Goal: Task Accomplishment & Management: Complete application form

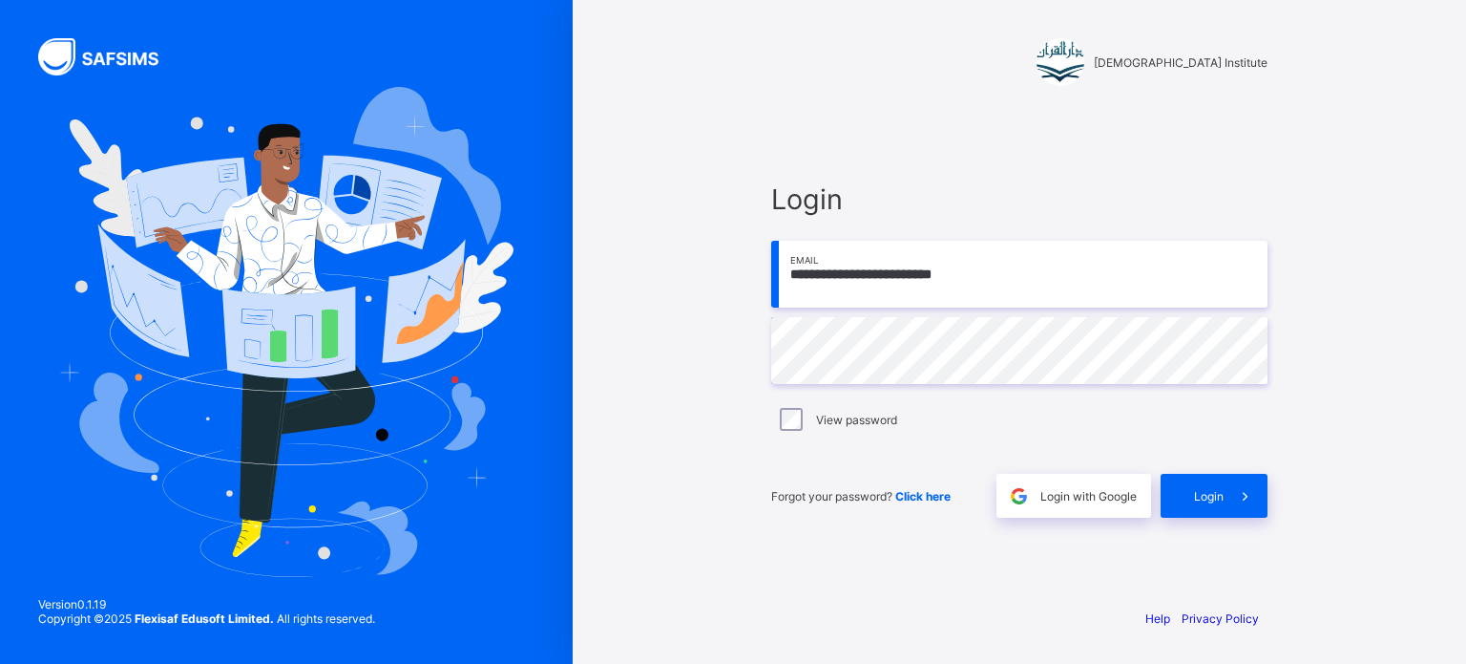
click at [916, 283] on input "**********" at bounding box center [1019, 274] width 496 height 67
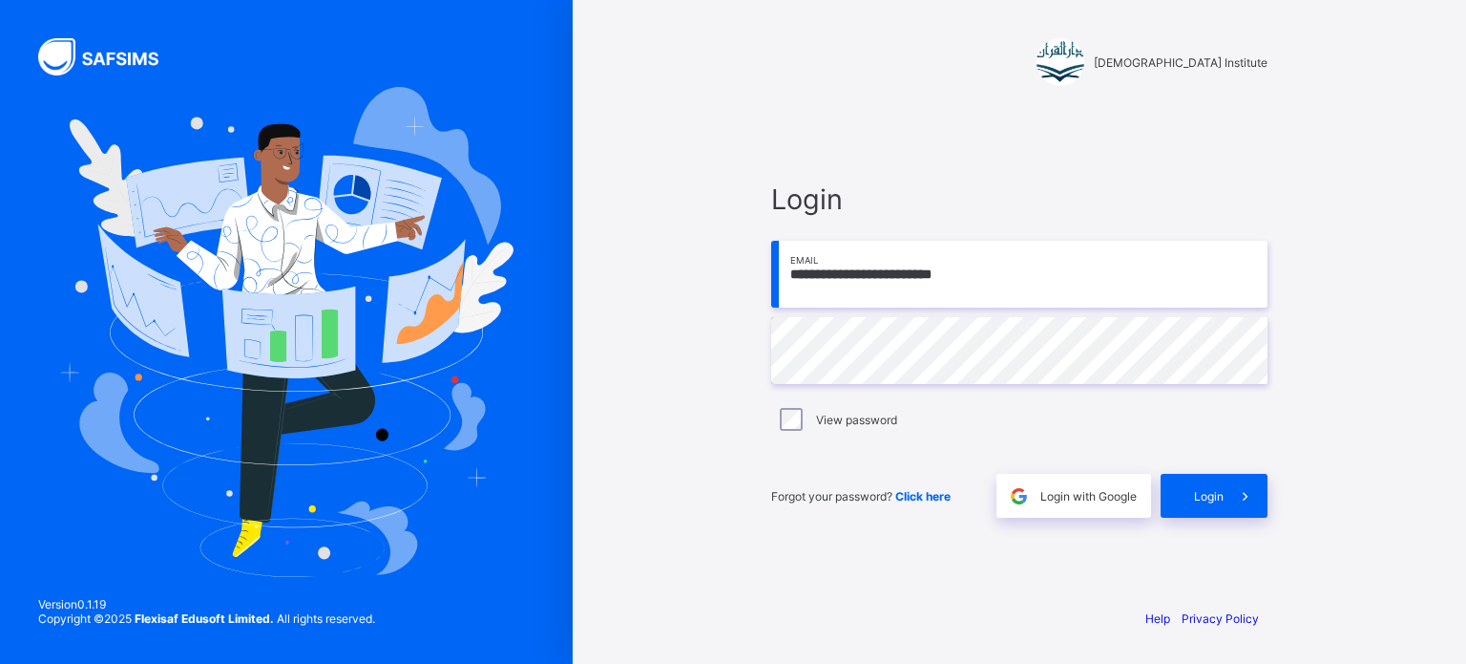
type input "**********"
click at [1216, 493] on span "Login" at bounding box center [1209, 496] width 30 height 14
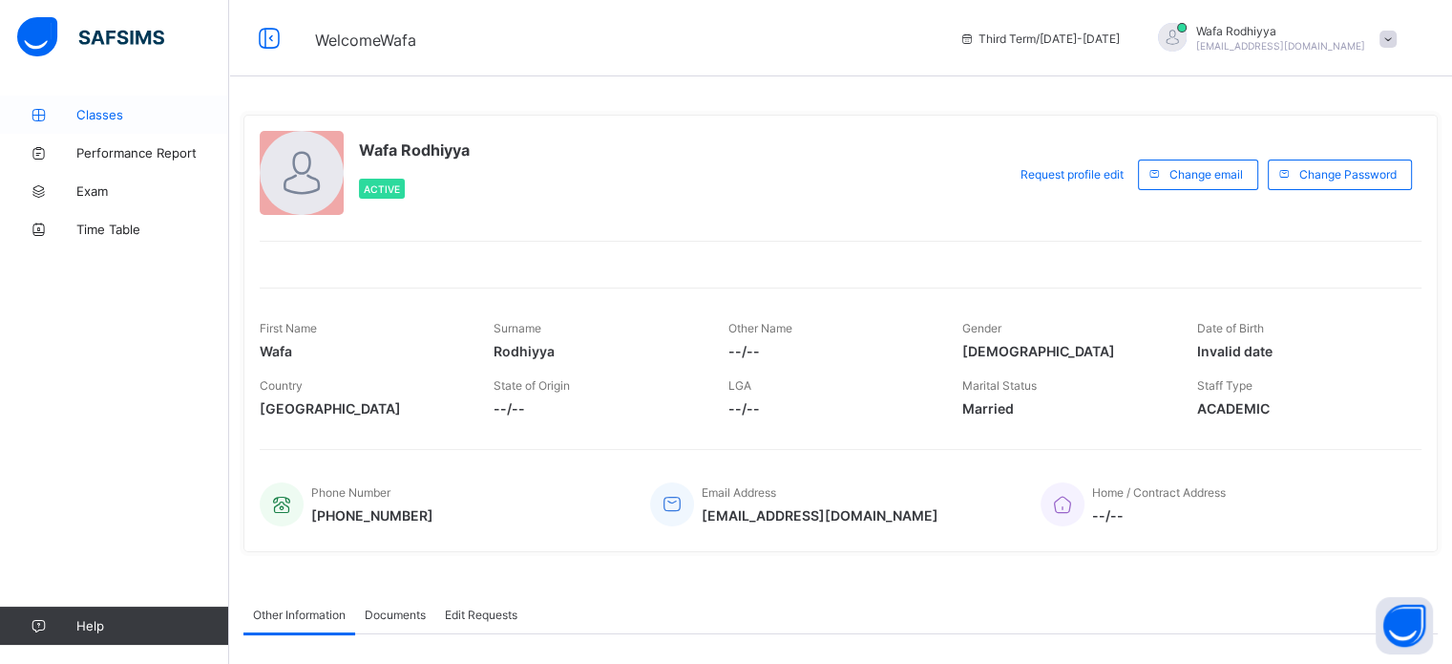
click at [115, 115] on span "Classes" at bounding box center [152, 114] width 153 height 15
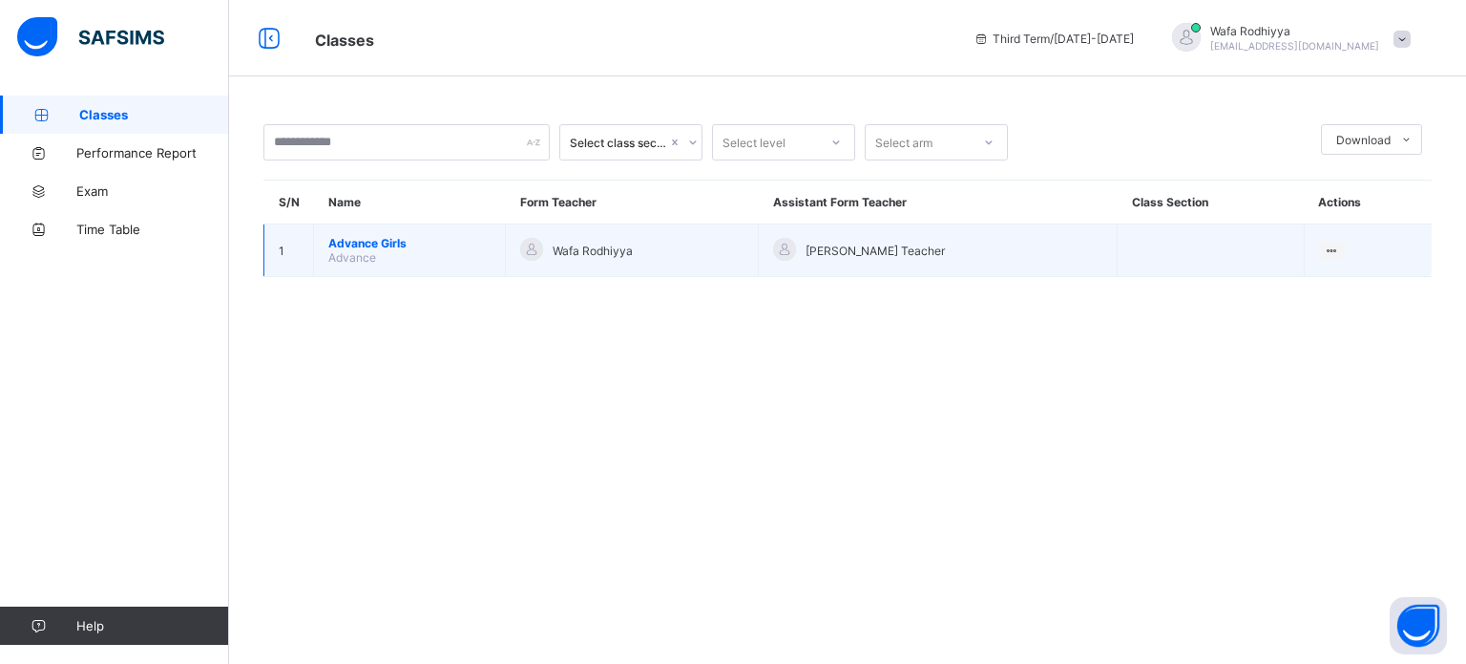
click at [383, 248] on span "Advance Girls" at bounding box center [409, 243] width 162 height 14
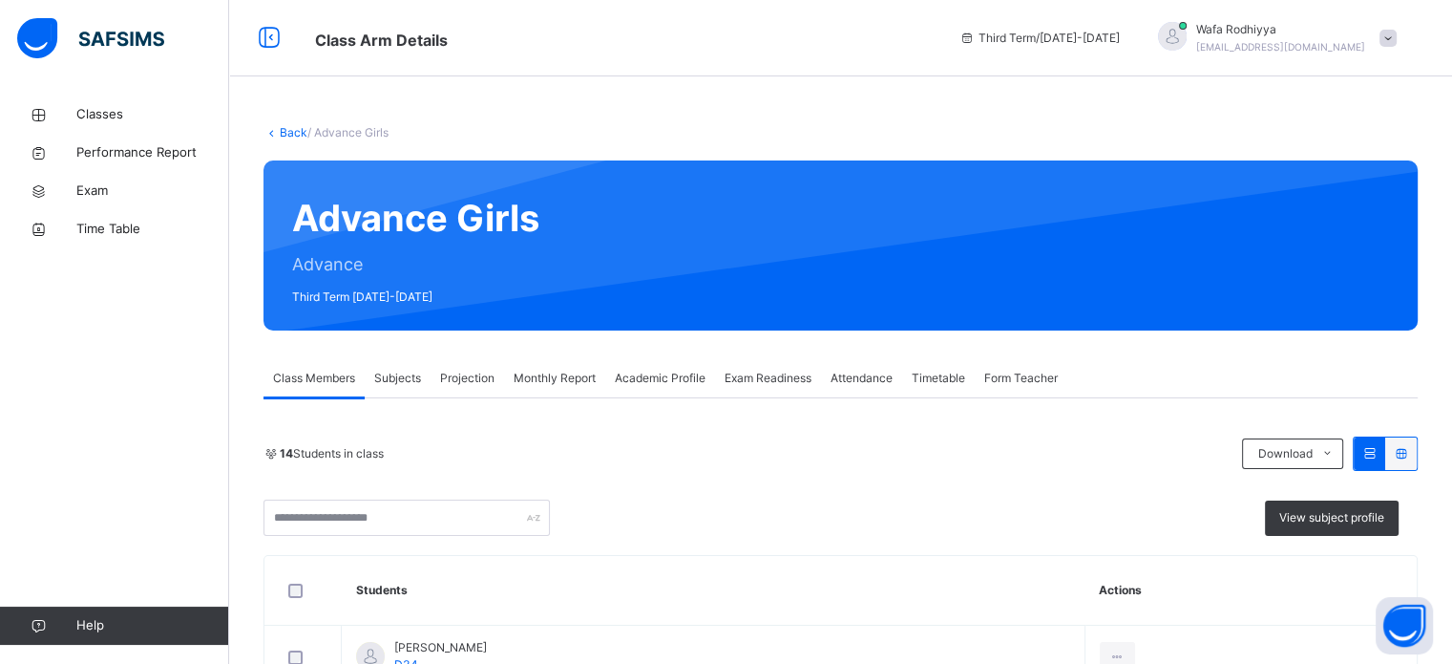
click at [779, 385] on span "Exam Readiness" at bounding box center [768, 377] width 87 height 17
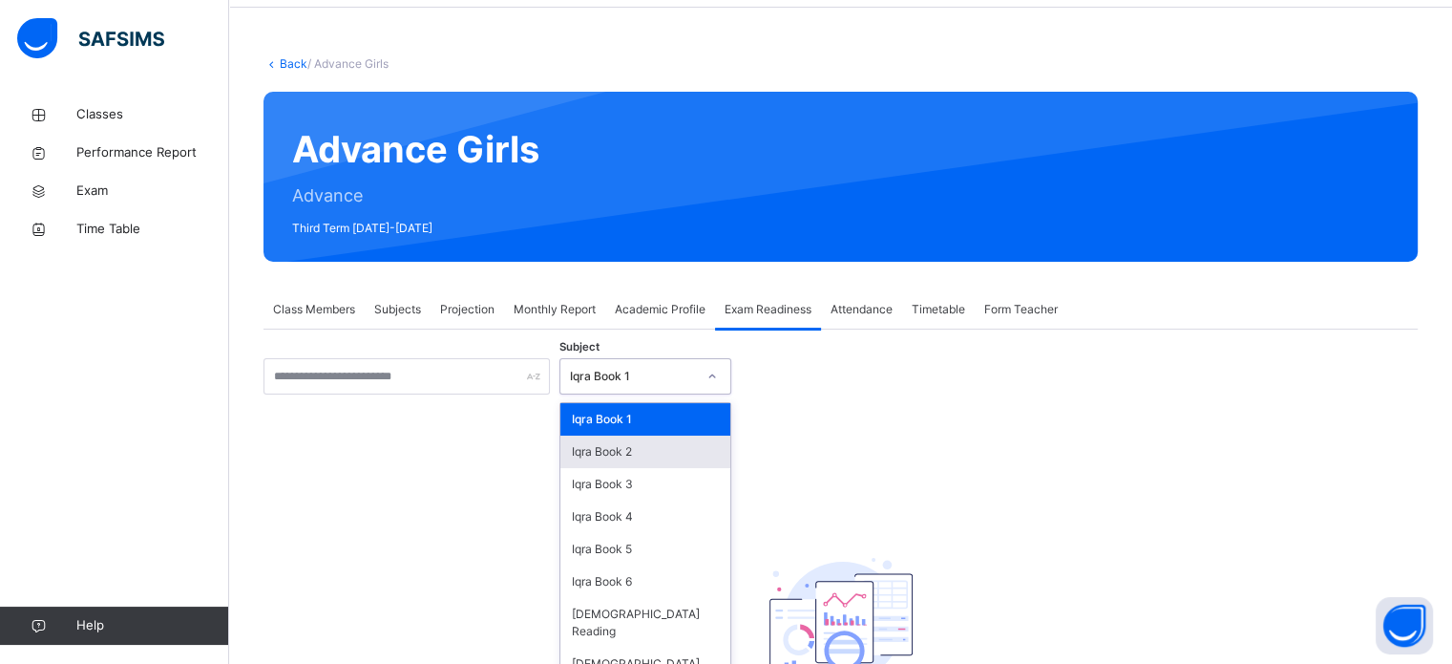
click at [664, 394] on div "option Iqra Book 2 focused, 2 of 8. 8 results available. Use Up and Down to cho…" at bounding box center [645, 376] width 172 height 36
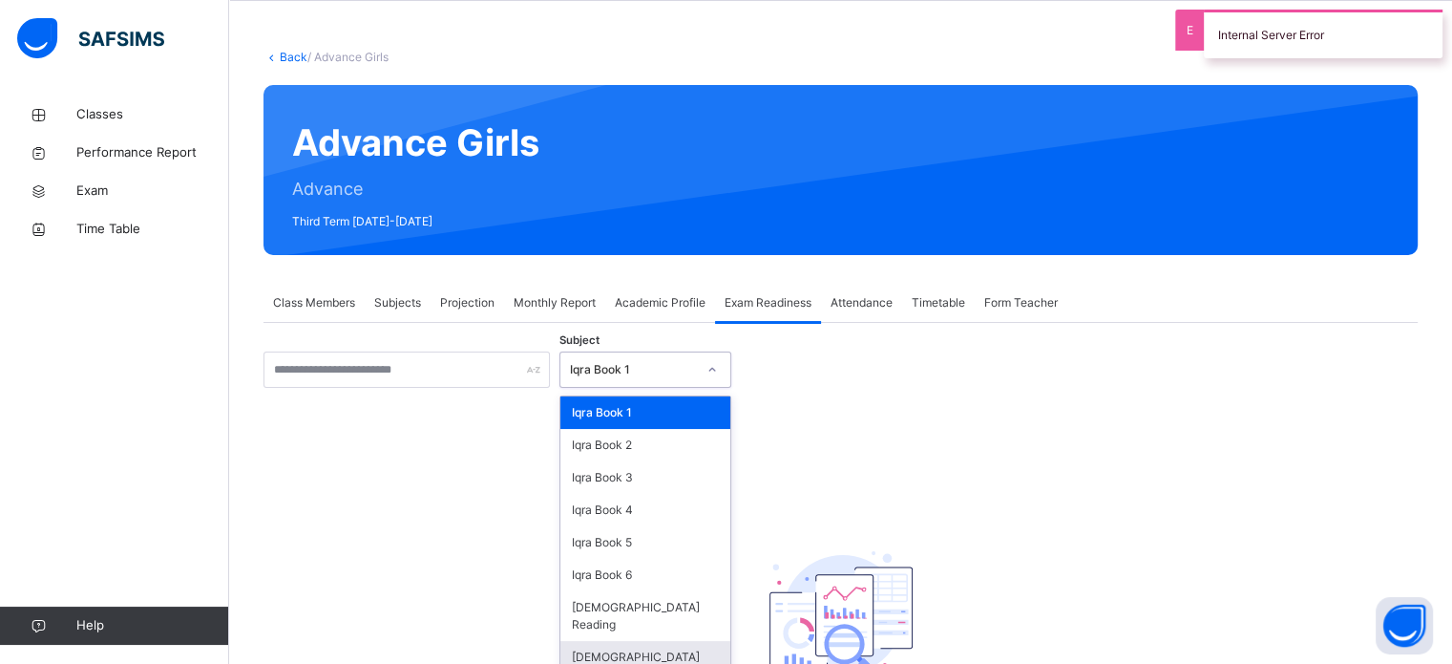
click at [666, 641] on div "[DEMOGRAPHIC_DATA] Memorisation" at bounding box center [645, 666] width 170 height 50
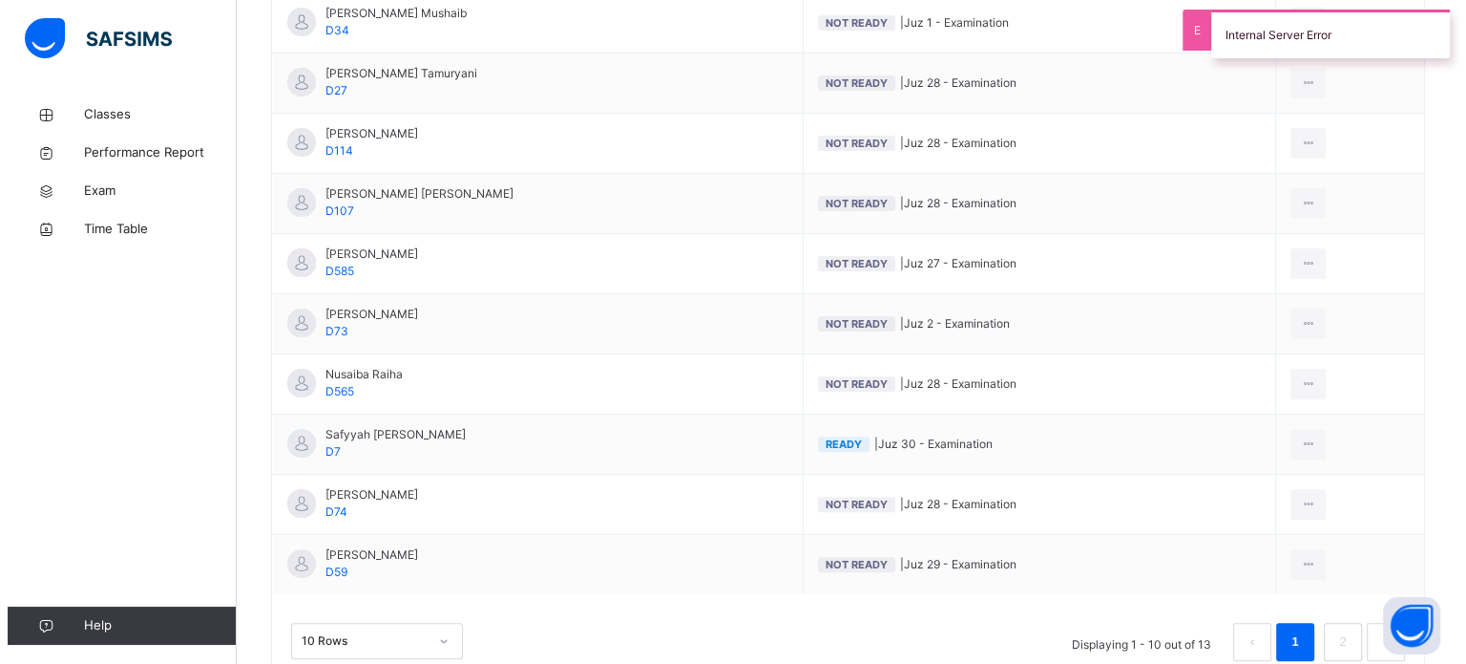
scroll to position [548, 0]
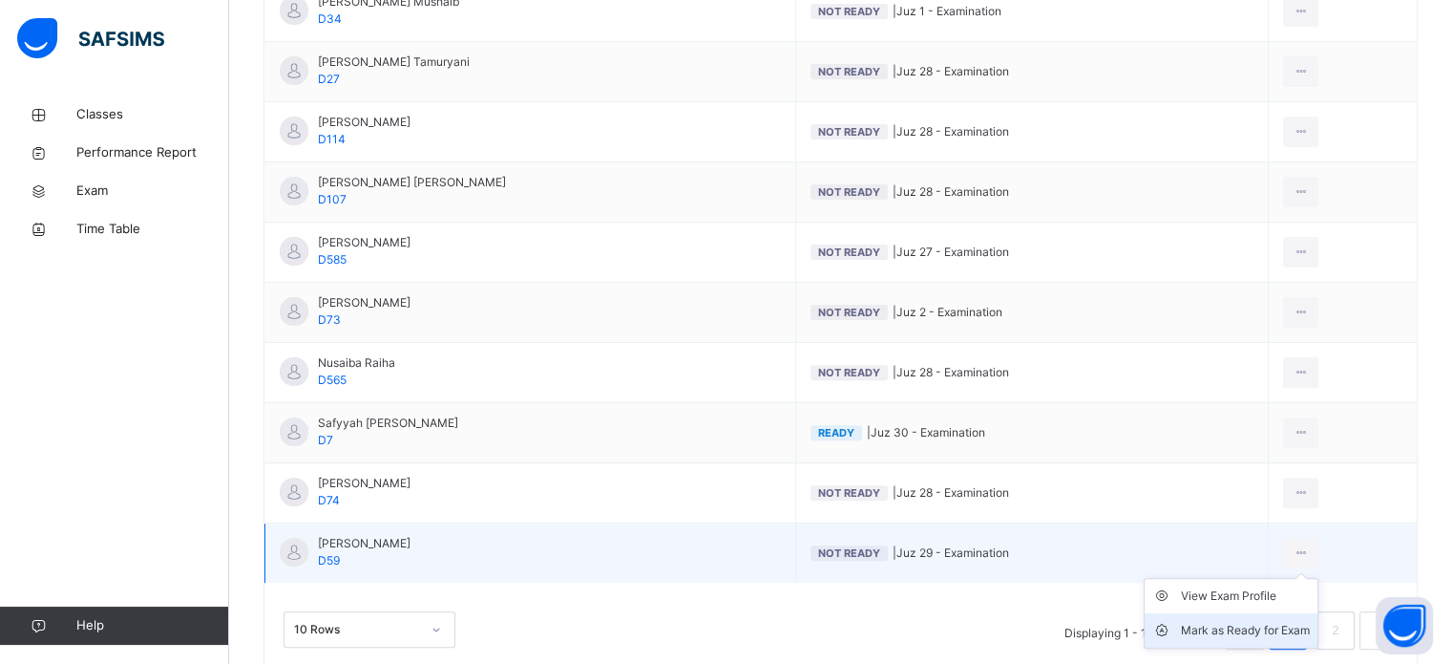
click at [1277, 625] on div "Mark as Ready for Exam" at bounding box center [1245, 630] width 129 height 19
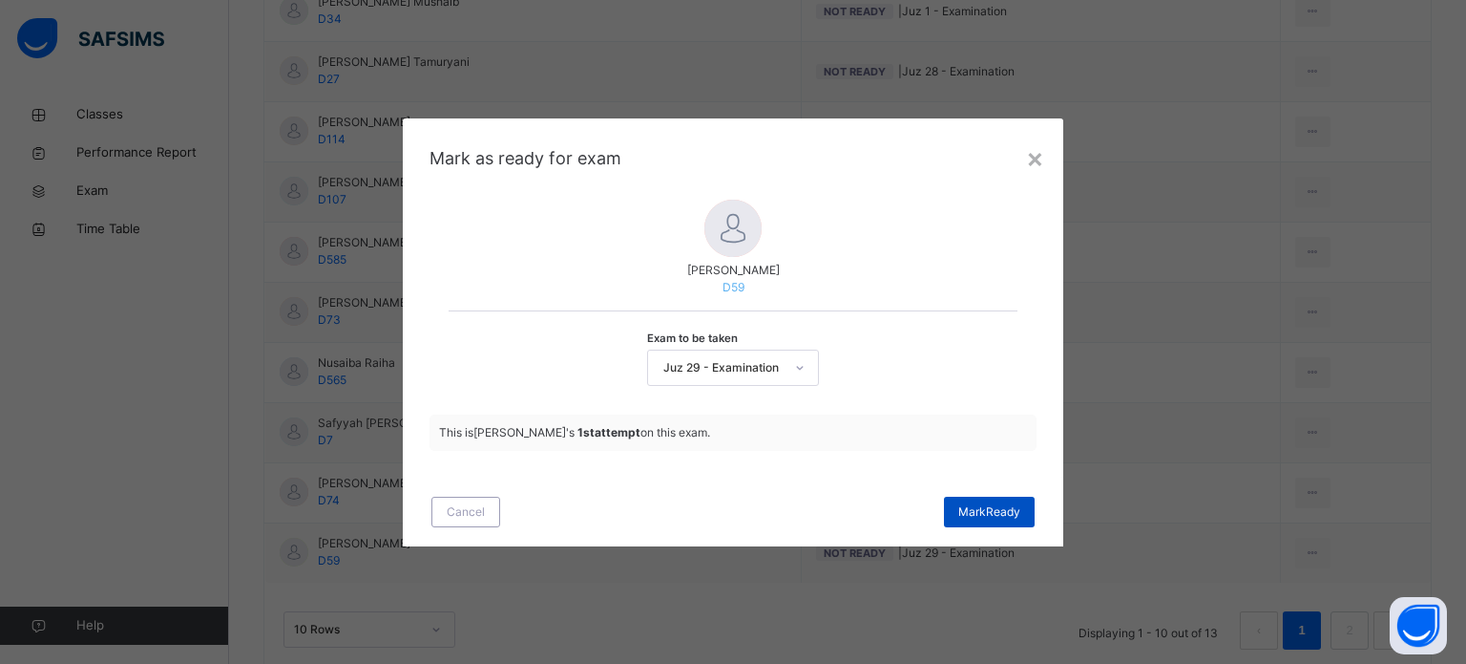
click at [967, 511] on span "[PERSON_NAME]" at bounding box center [990, 511] width 62 height 17
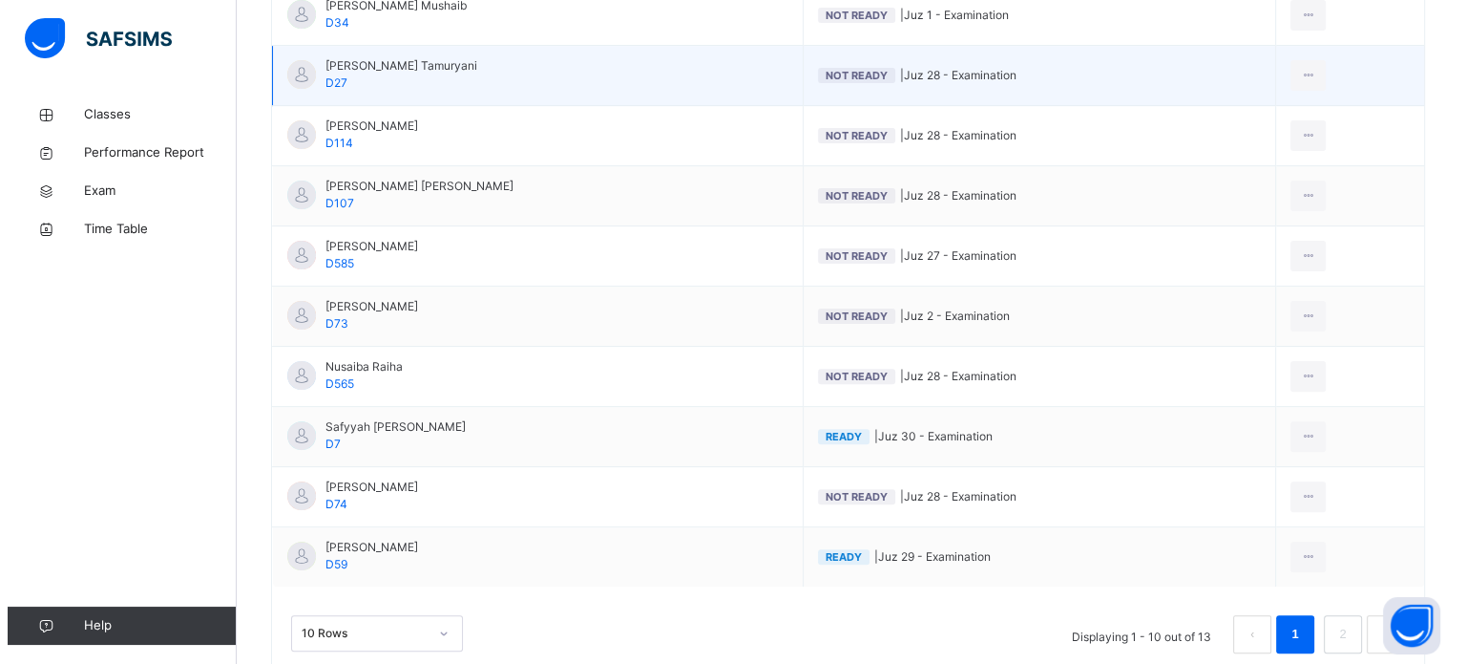
scroll to position [540, 0]
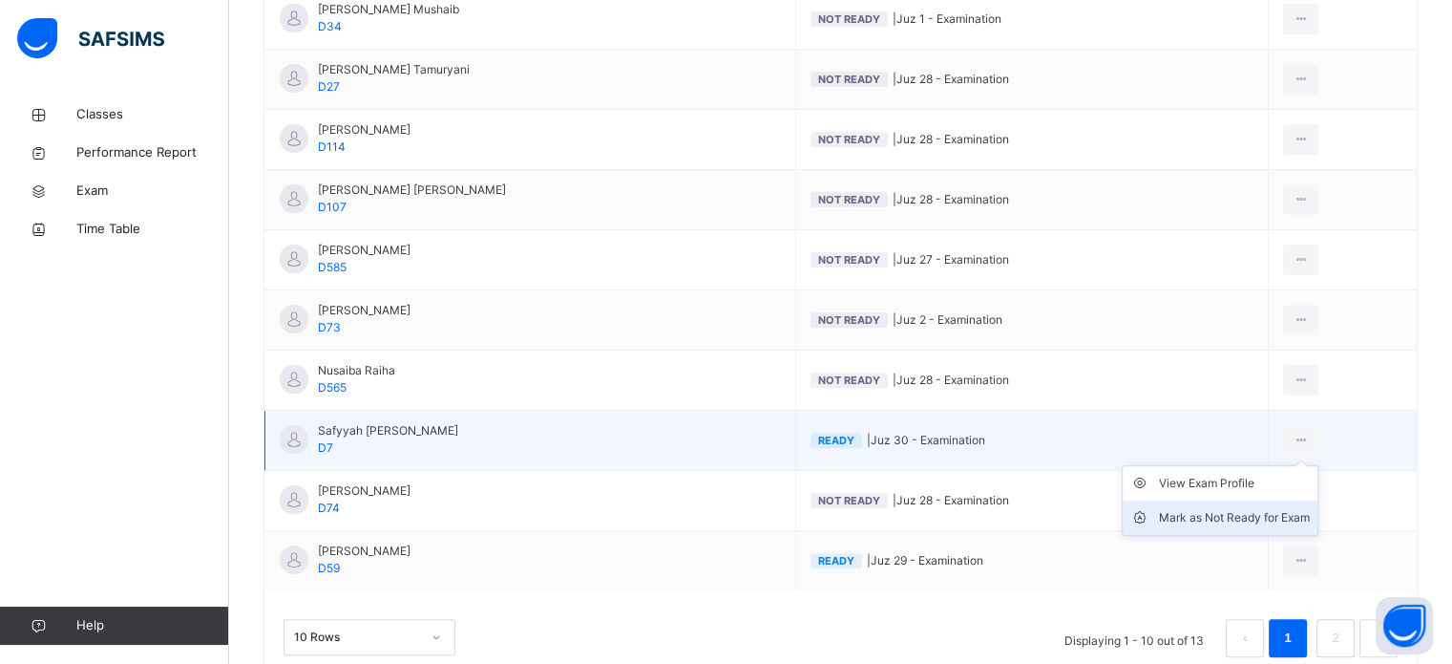
click at [1279, 520] on div "Mark as Not Ready for Exam" at bounding box center [1234, 517] width 151 height 19
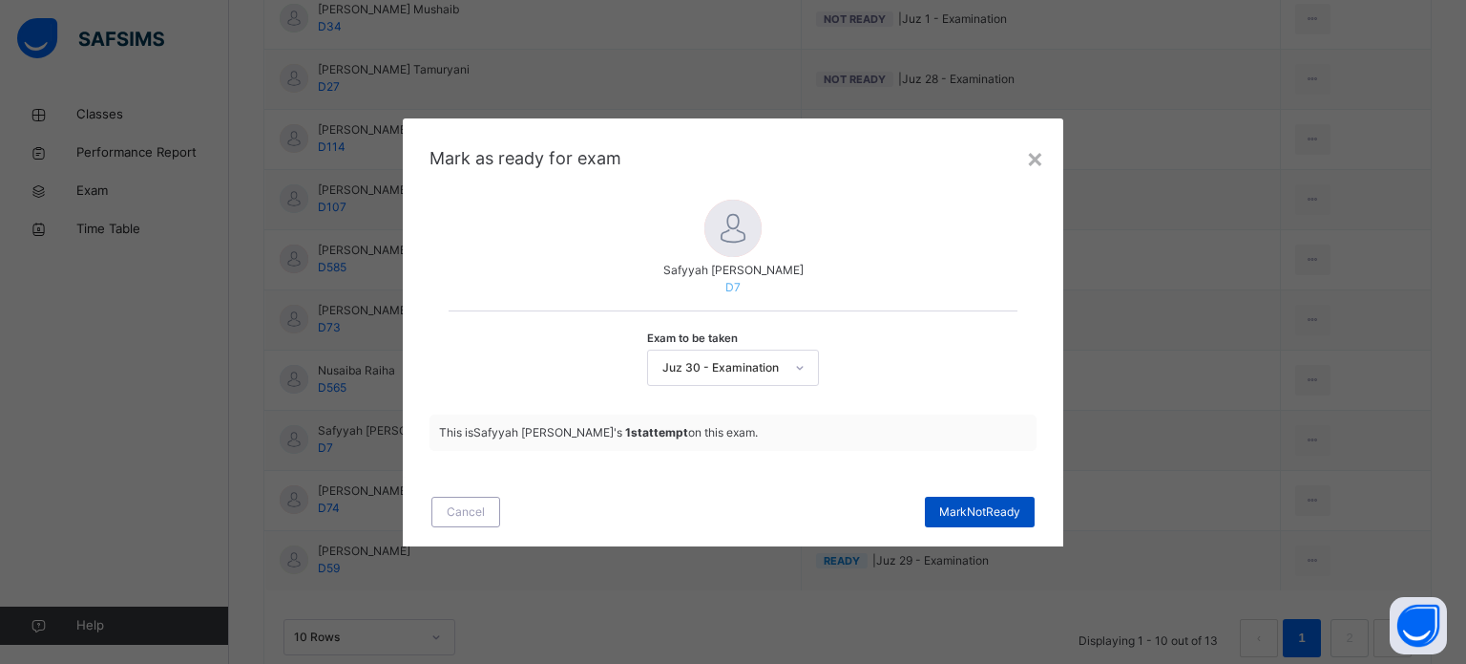
click at [993, 503] on span "Mark Not Ready" at bounding box center [979, 511] width 81 height 17
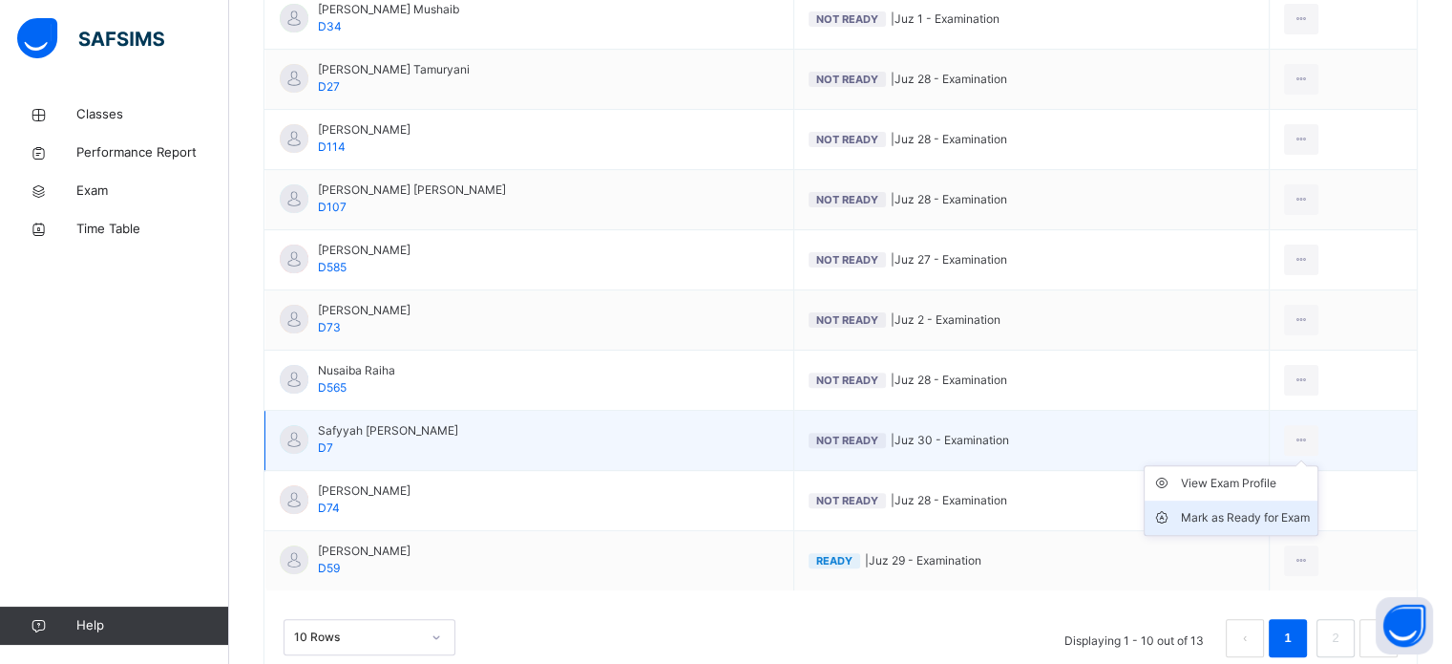
click at [1272, 501] on li "Mark as Ready for Exam" at bounding box center [1231, 517] width 173 height 34
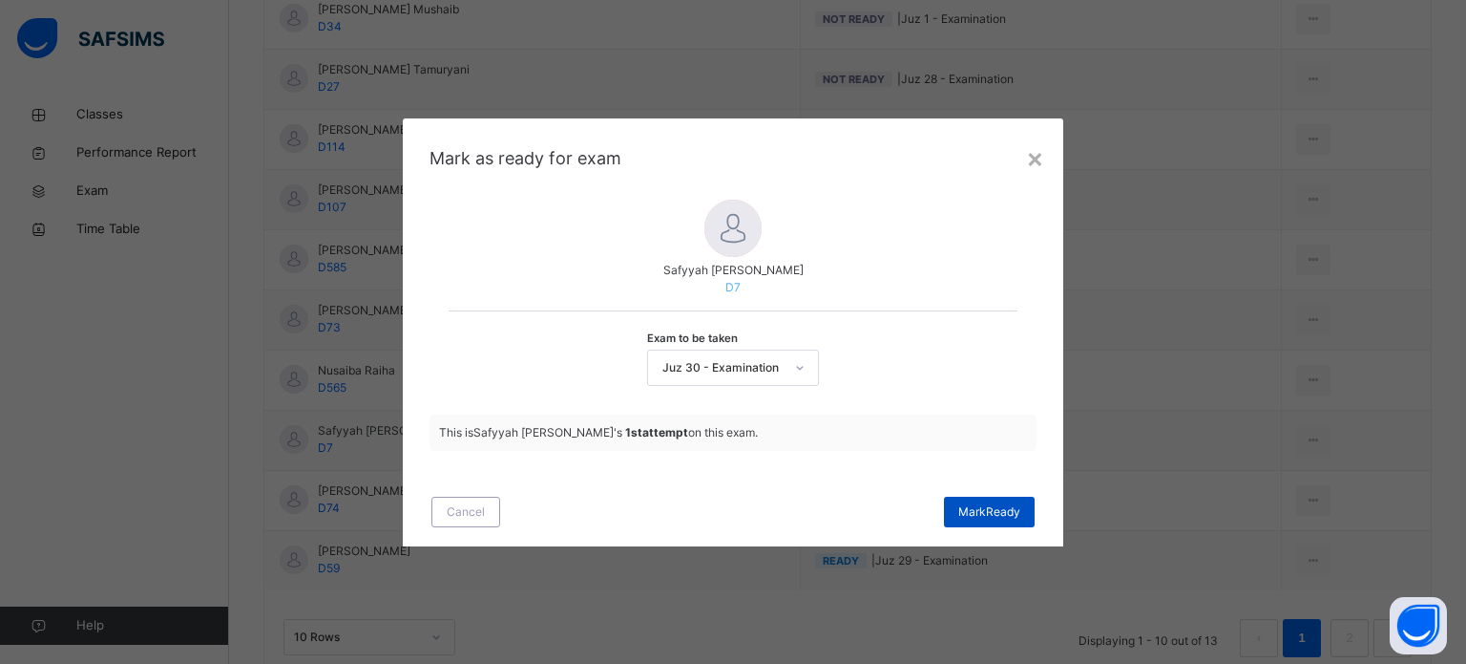
click at [972, 508] on span "[PERSON_NAME]" at bounding box center [990, 511] width 62 height 17
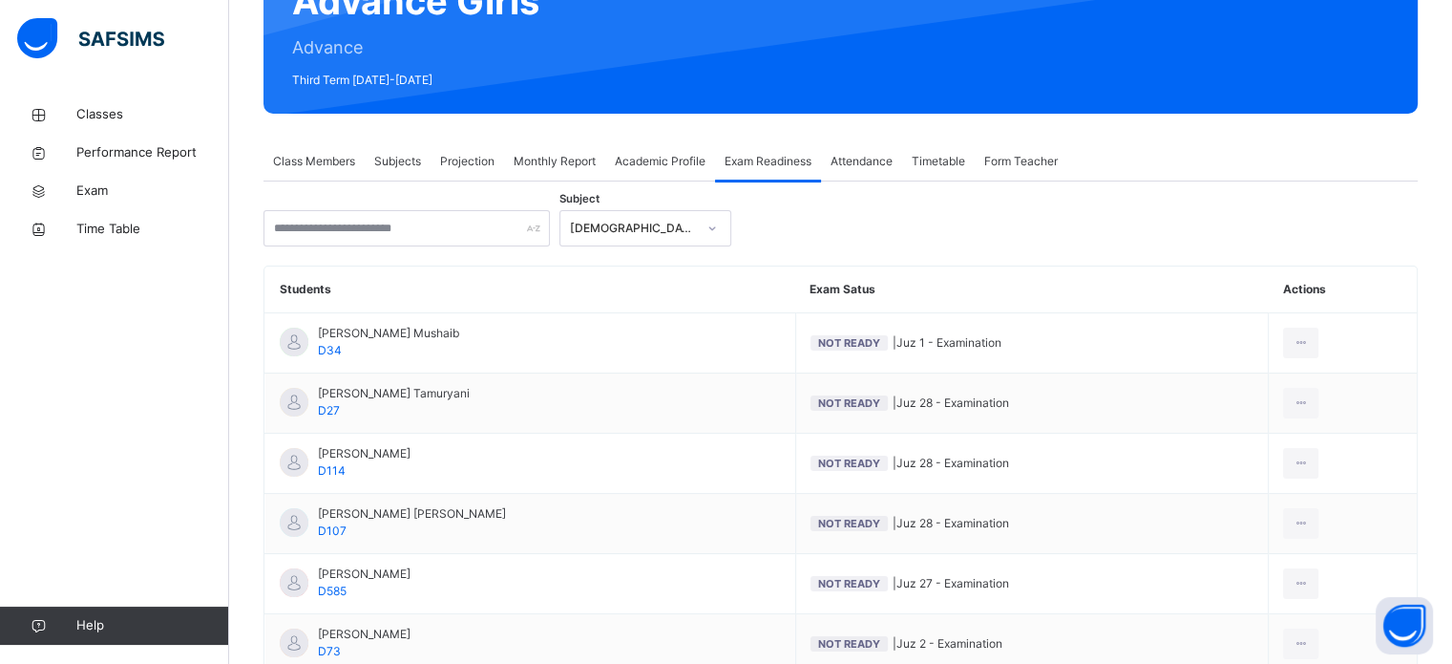
scroll to position [172, 0]
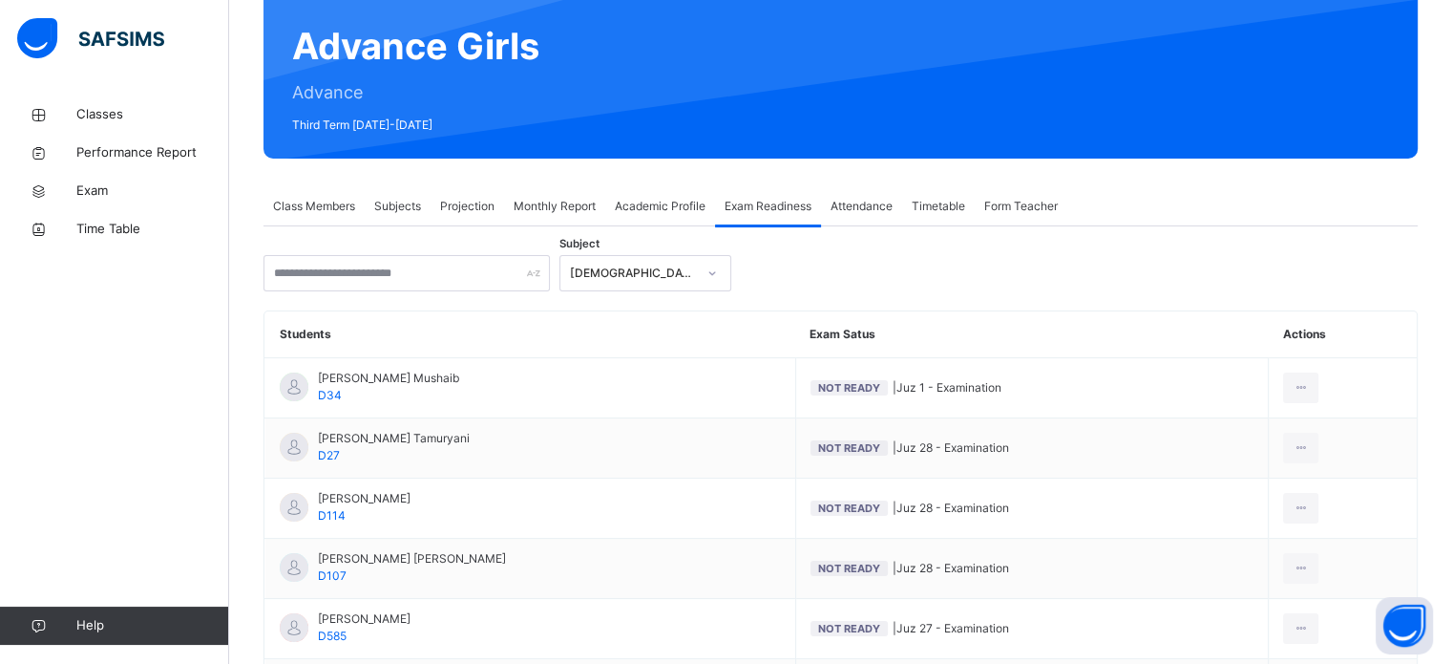
click at [464, 200] on span "Projection" at bounding box center [467, 206] width 54 height 17
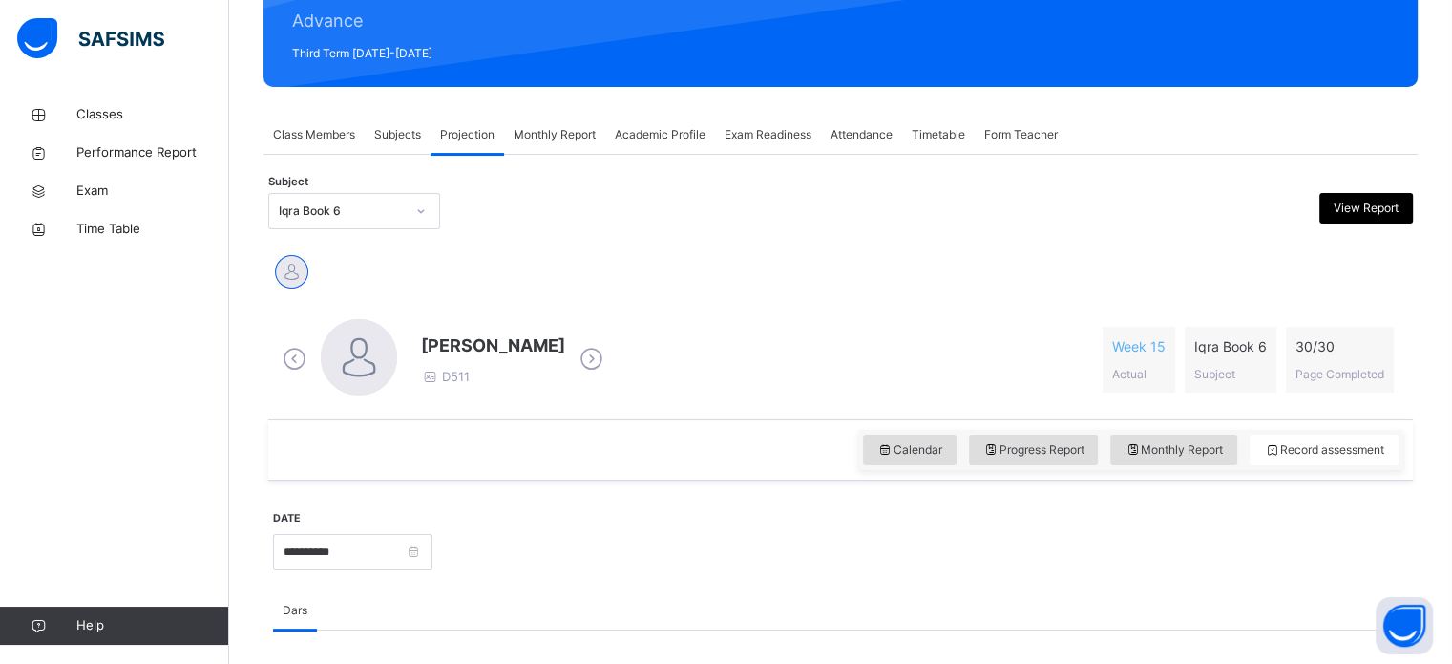
scroll to position [250, 0]
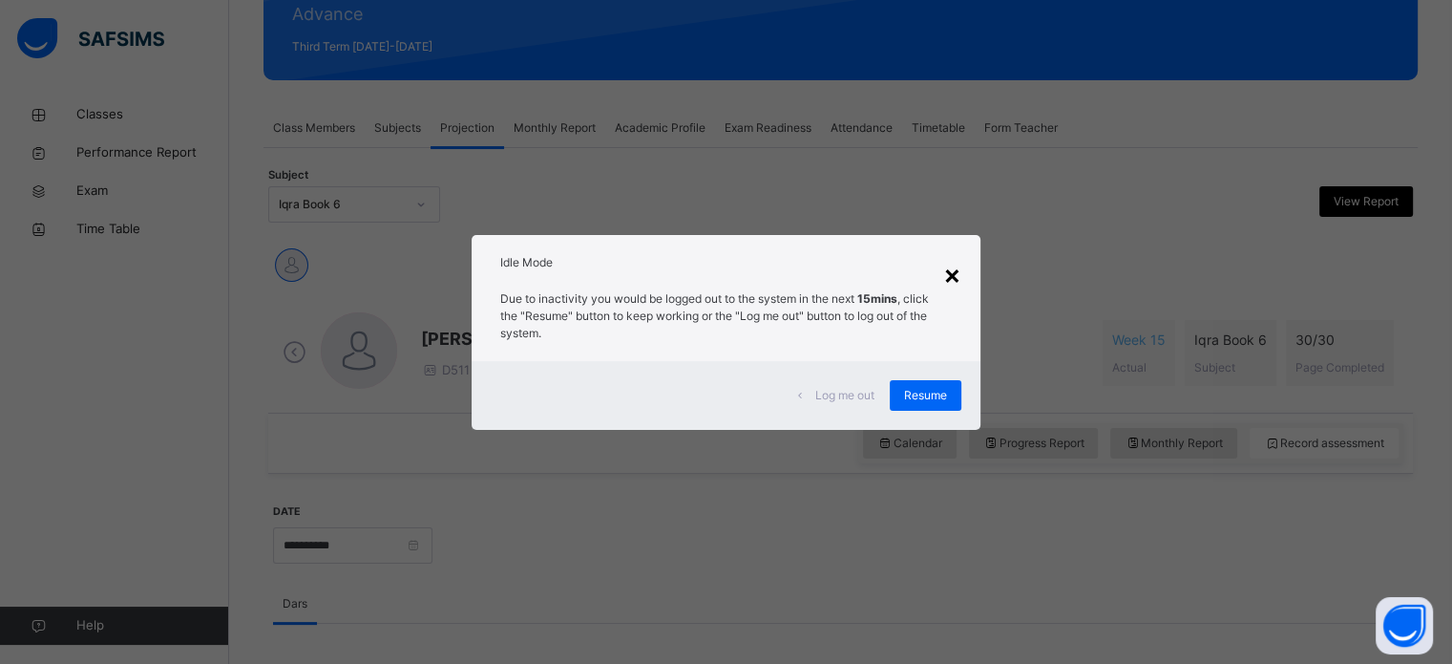
click at [960, 288] on div "×" at bounding box center [952, 274] width 18 height 40
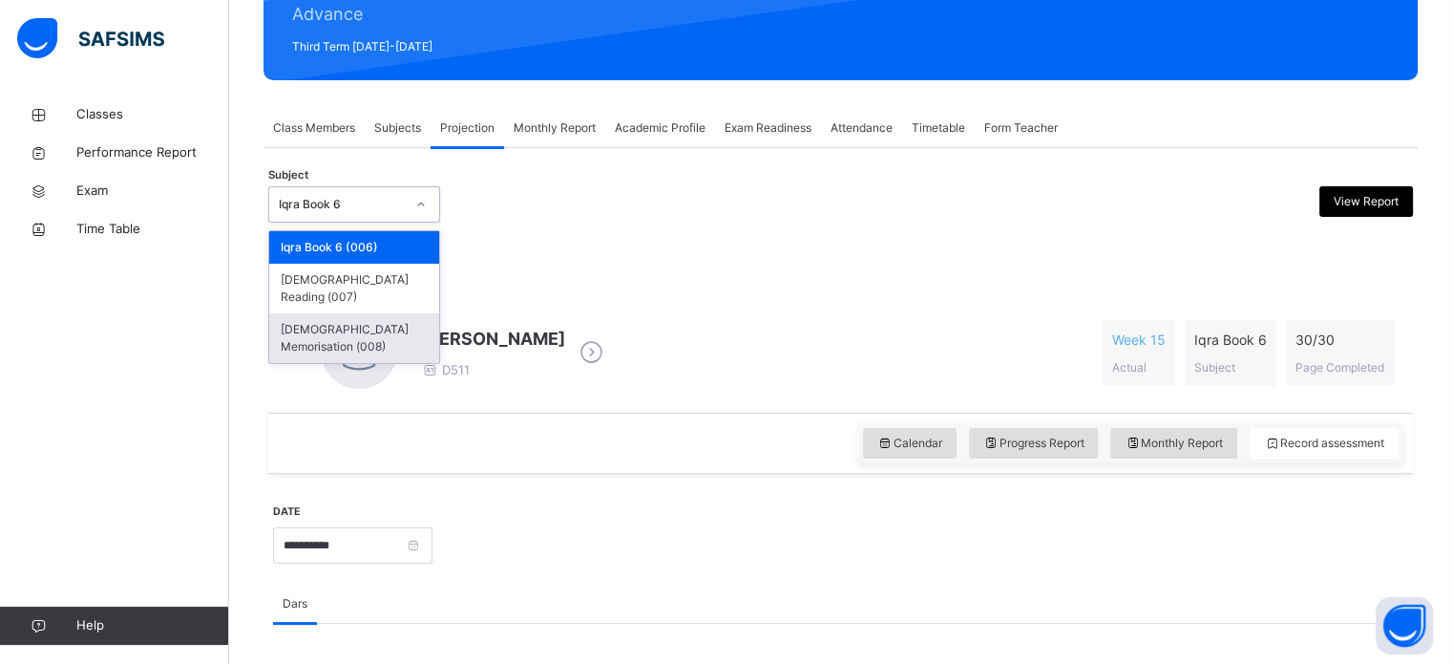
click at [390, 313] on div "[DEMOGRAPHIC_DATA] Memorisation (008)" at bounding box center [354, 338] width 170 height 50
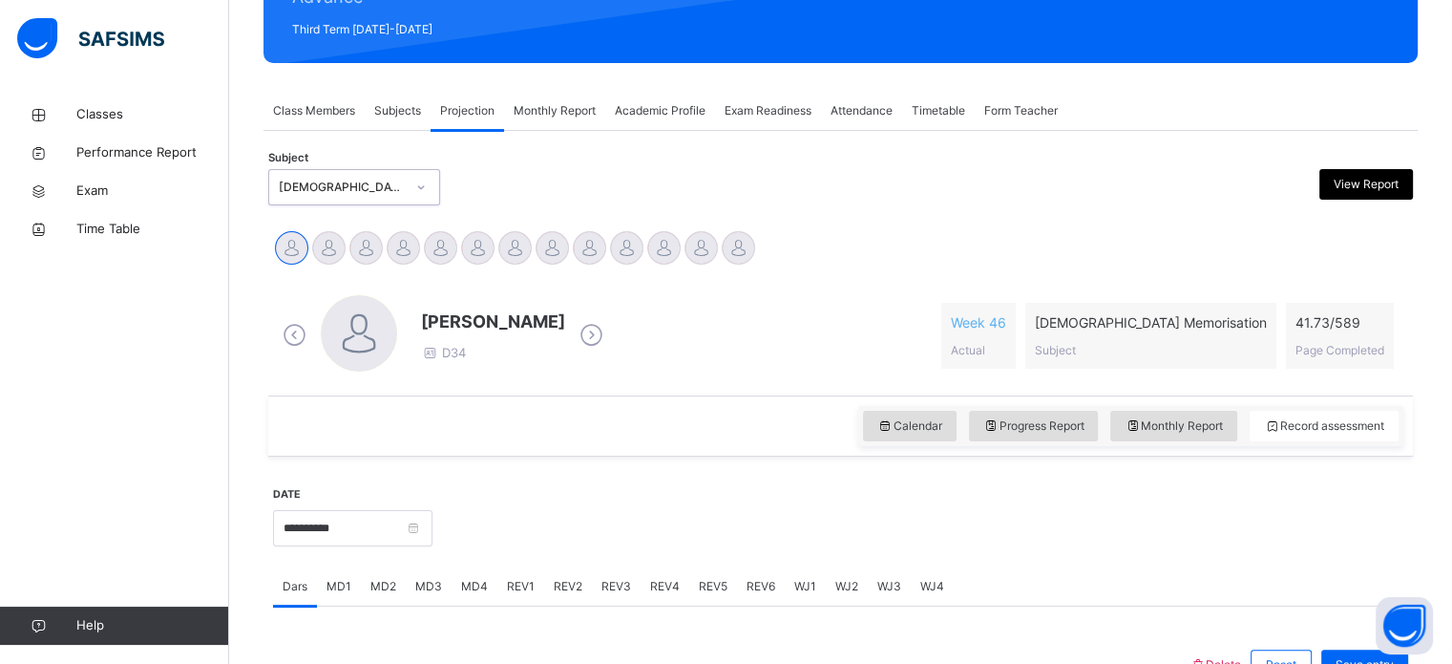
scroll to position [264, 0]
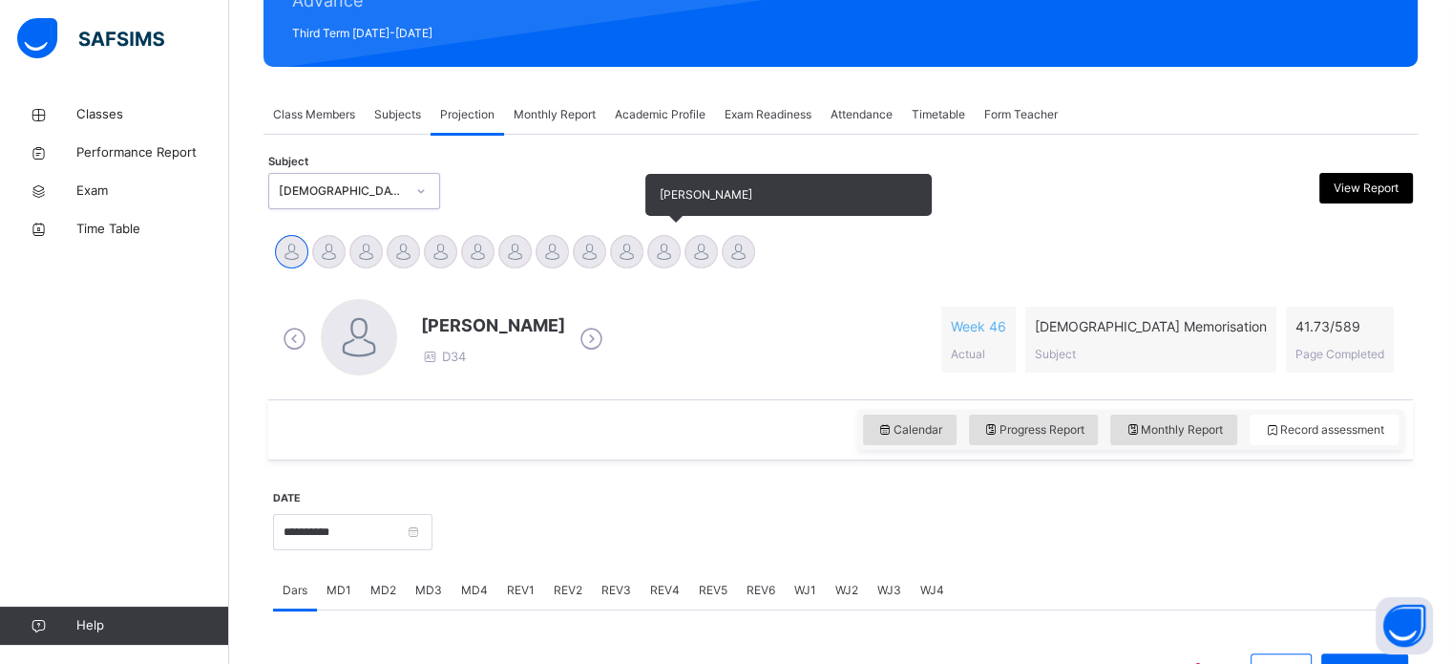
click at [656, 246] on div at bounding box center [663, 251] width 33 height 33
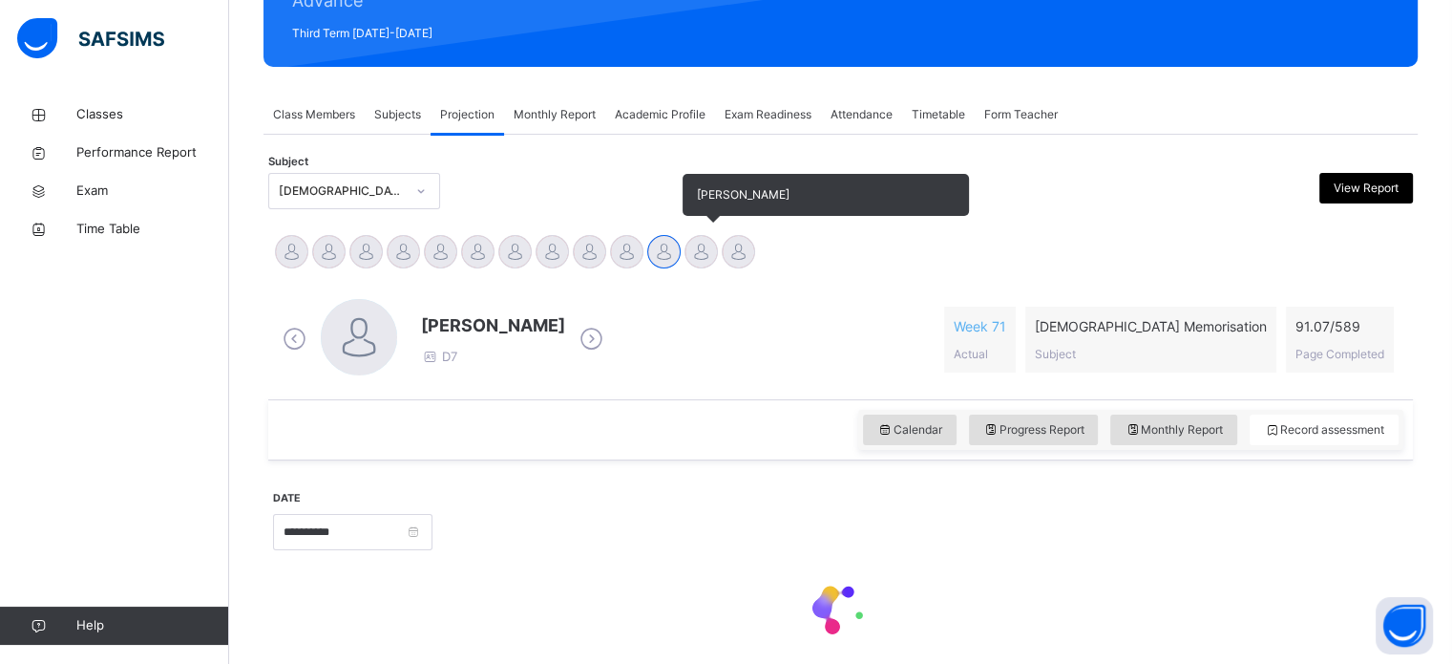
click at [703, 252] on div at bounding box center [701, 251] width 33 height 33
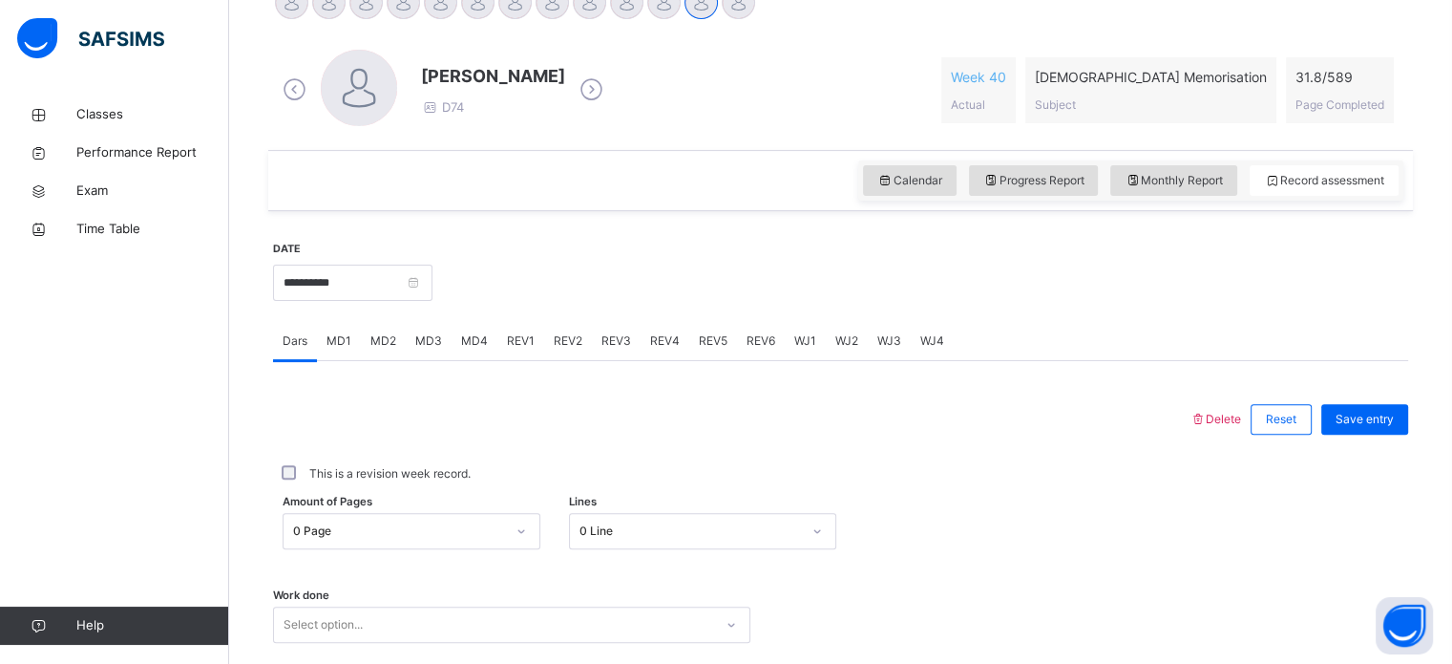
scroll to position [516, 0]
click at [401, 348] on div "MD2" at bounding box center [383, 338] width 45 height 38
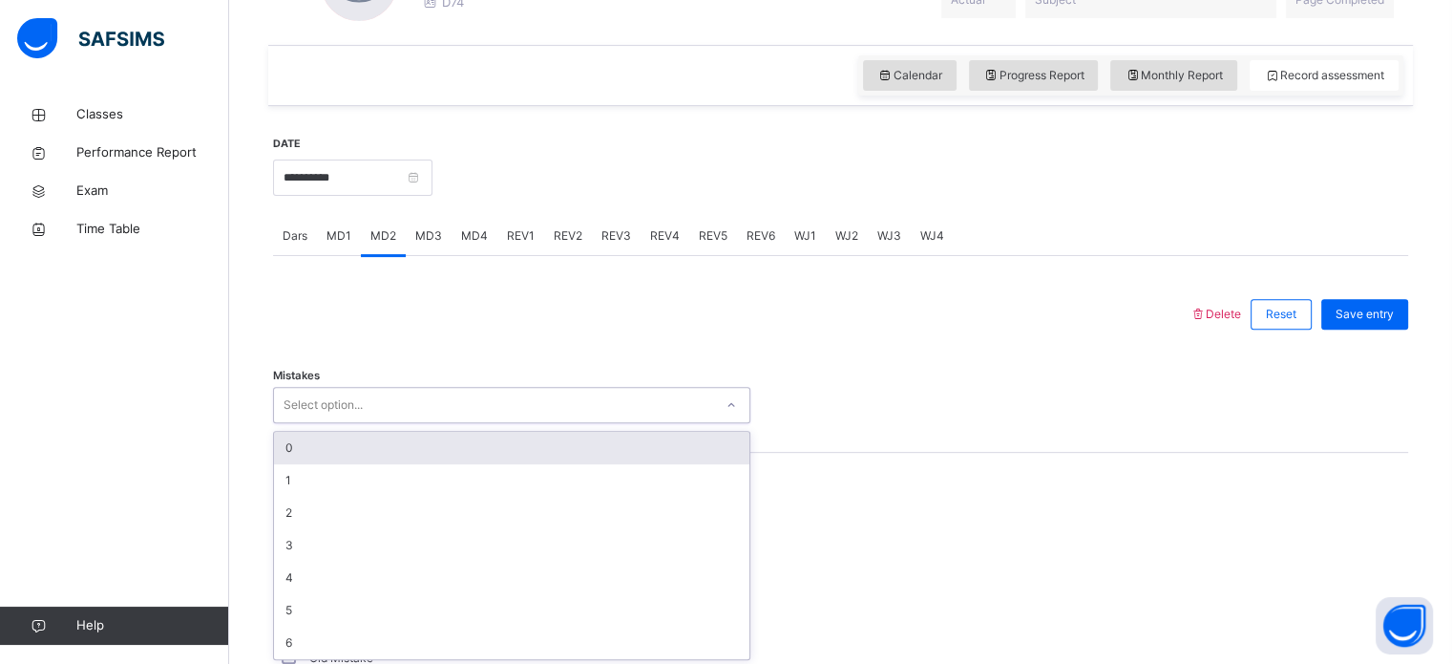
scroll to position [621, 0]
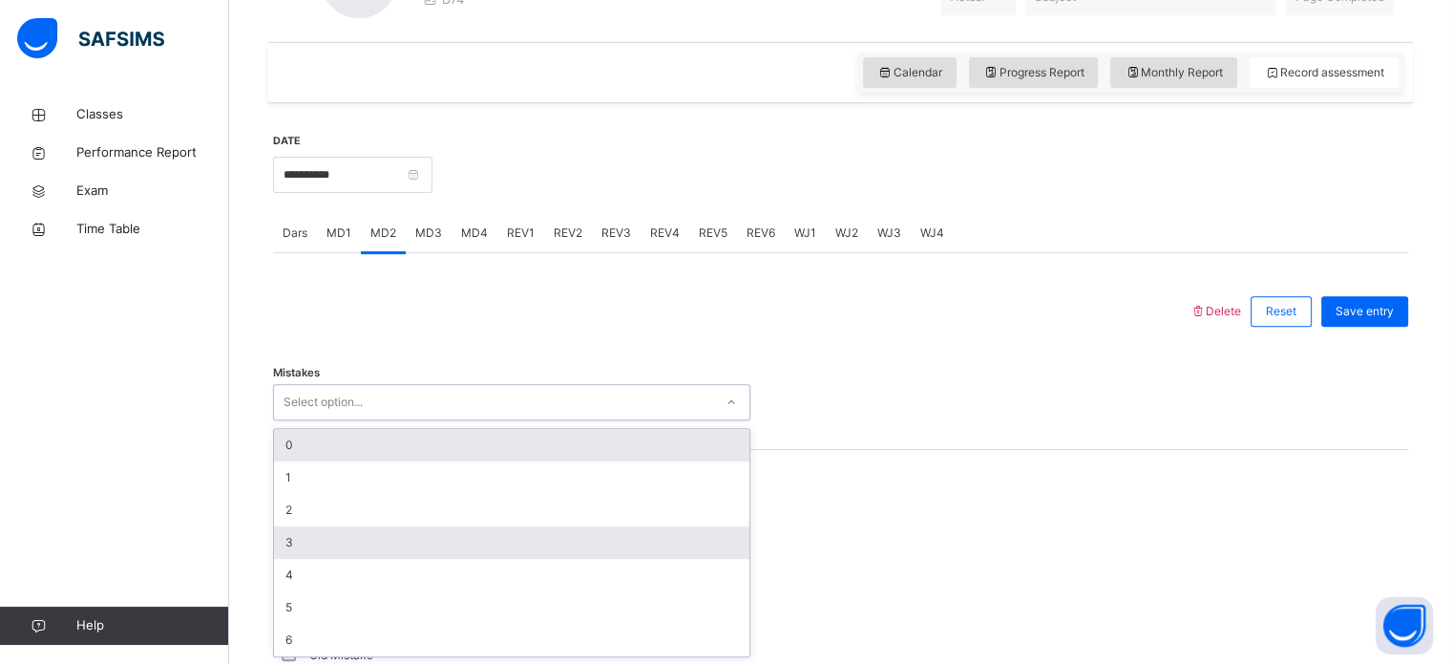
click at [294, 528] on div "3" at bounding box center [511, 542] width 475 height 32
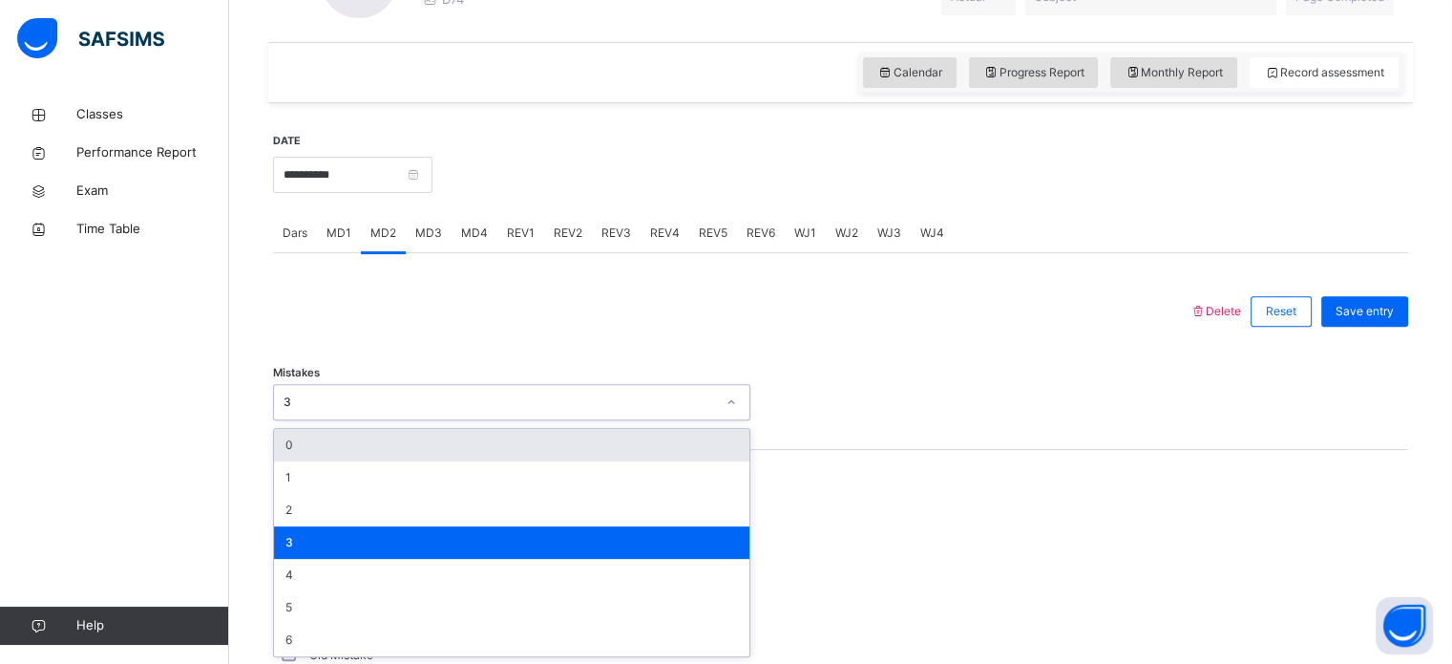
click at [283, 529] on div "3" at bounding box center [511, 542] width 475 height 32
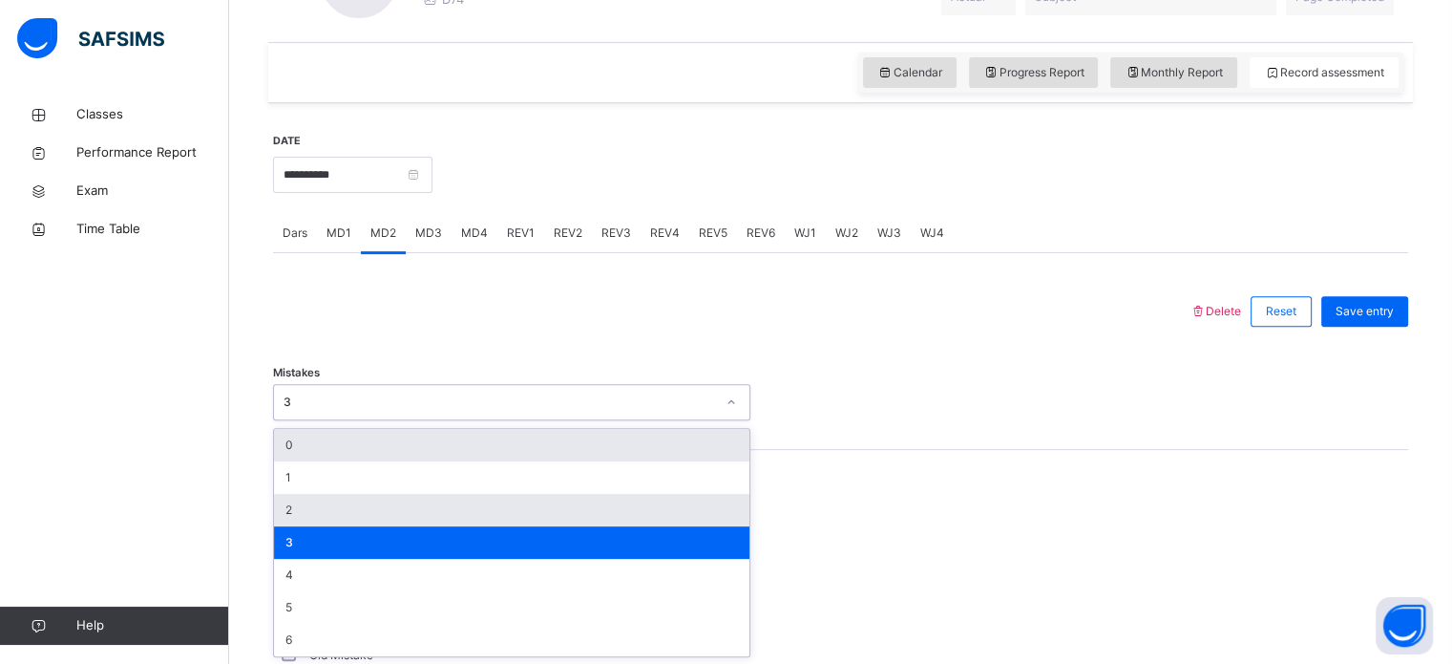
click at [294, 495] on div "2" at bounding box center [511, 510] width 475 height 32
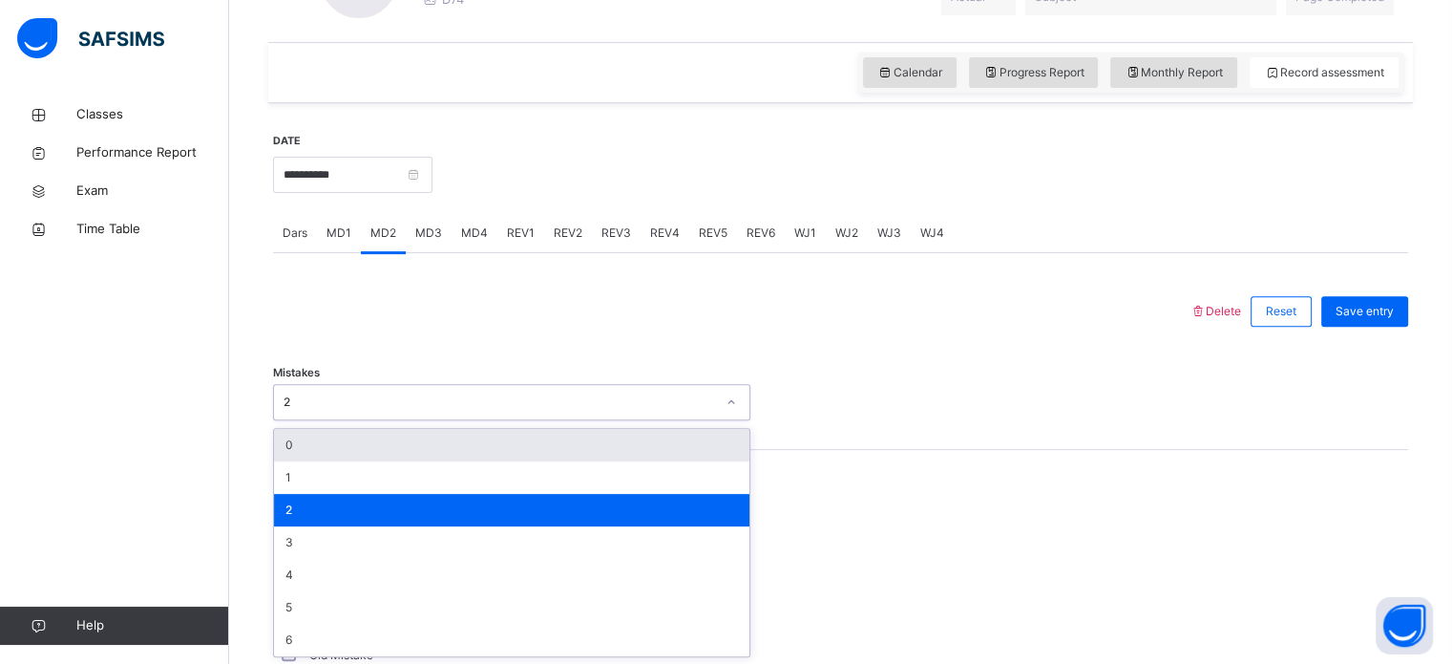
click at [565, 313] on div at bounding box center [731, 311] width 897 height 50
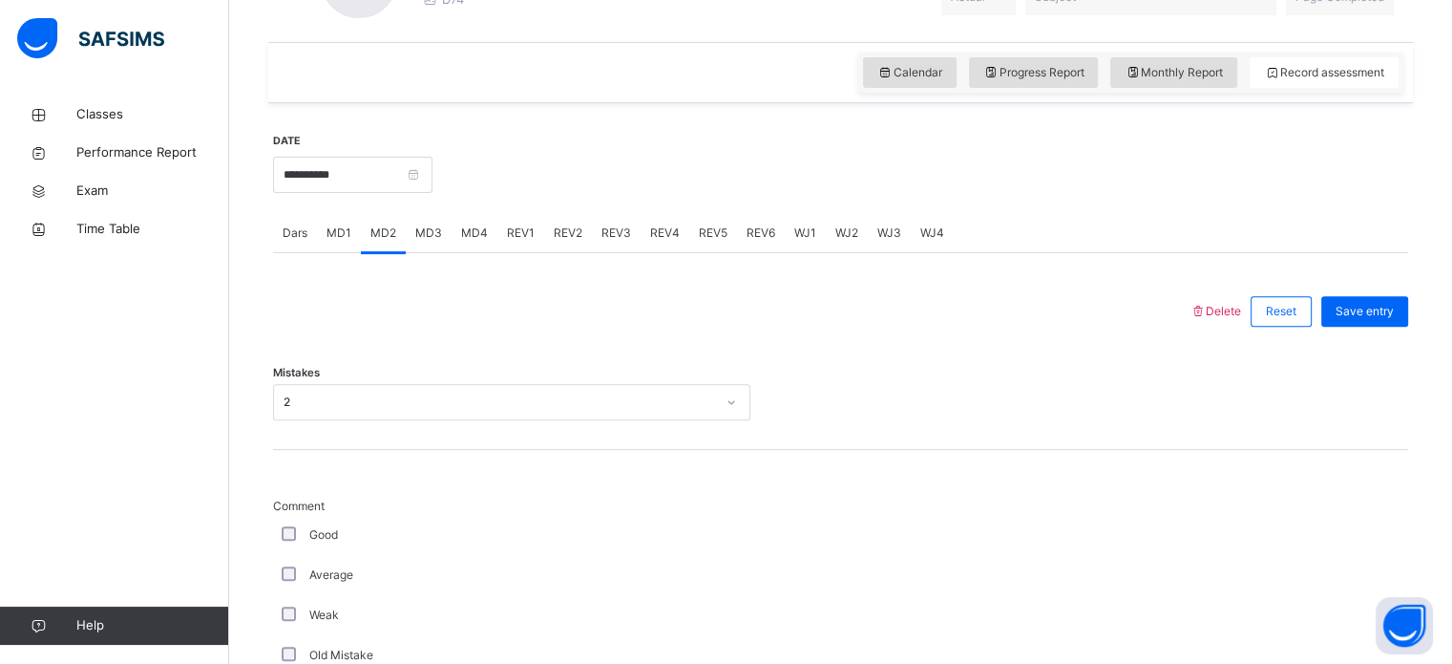
click at [281, 578] on div "Average" at bounding box center [512, 574] width 468 height 17
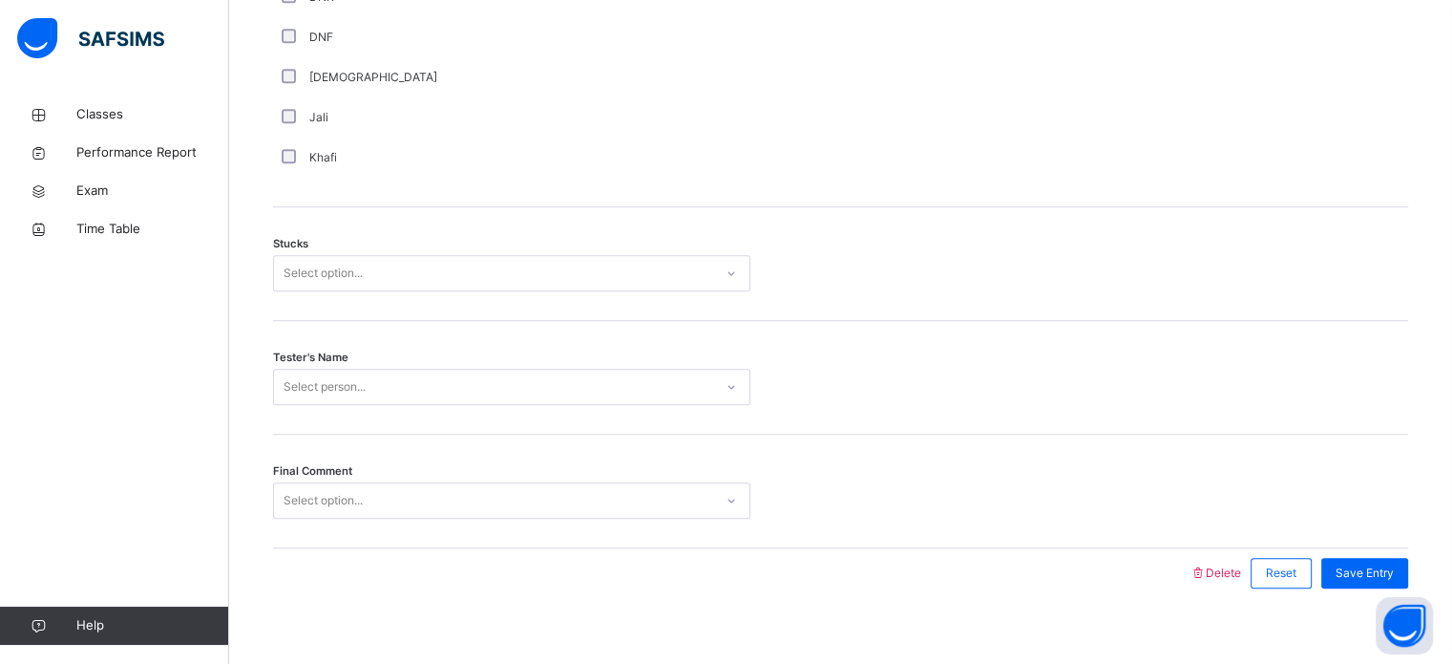
scroll to position [1497, 0]
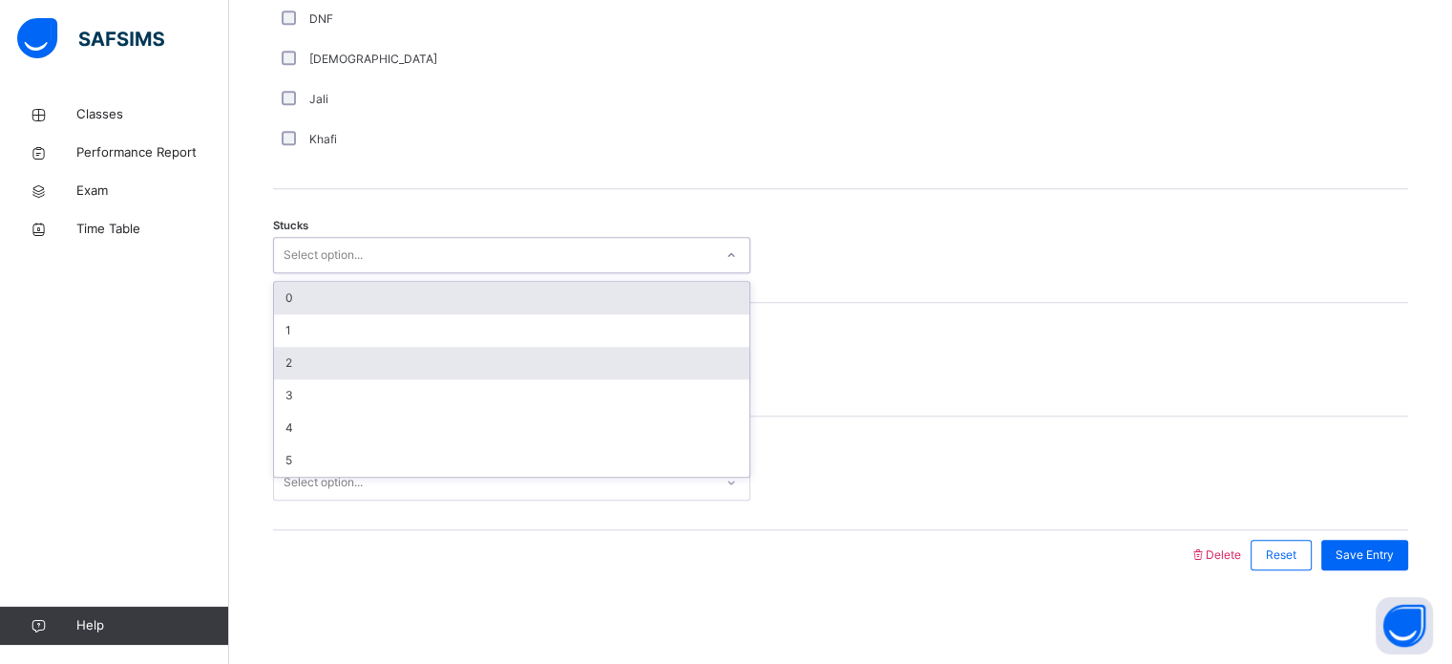
click at [293, 370] on div "2" at bounding box center [511, 363] width 475 height 32
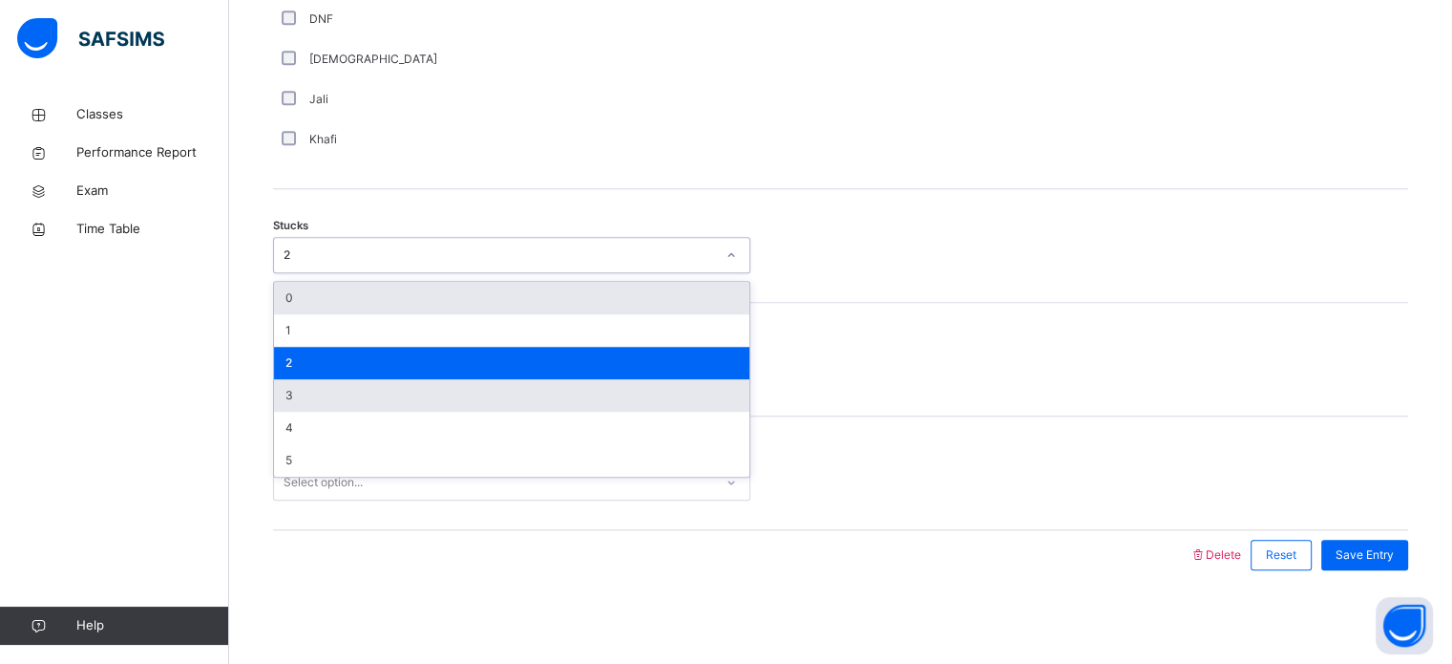
click at [295, 390] on div "3" at bounding box center [511, 395] width 475 height 32
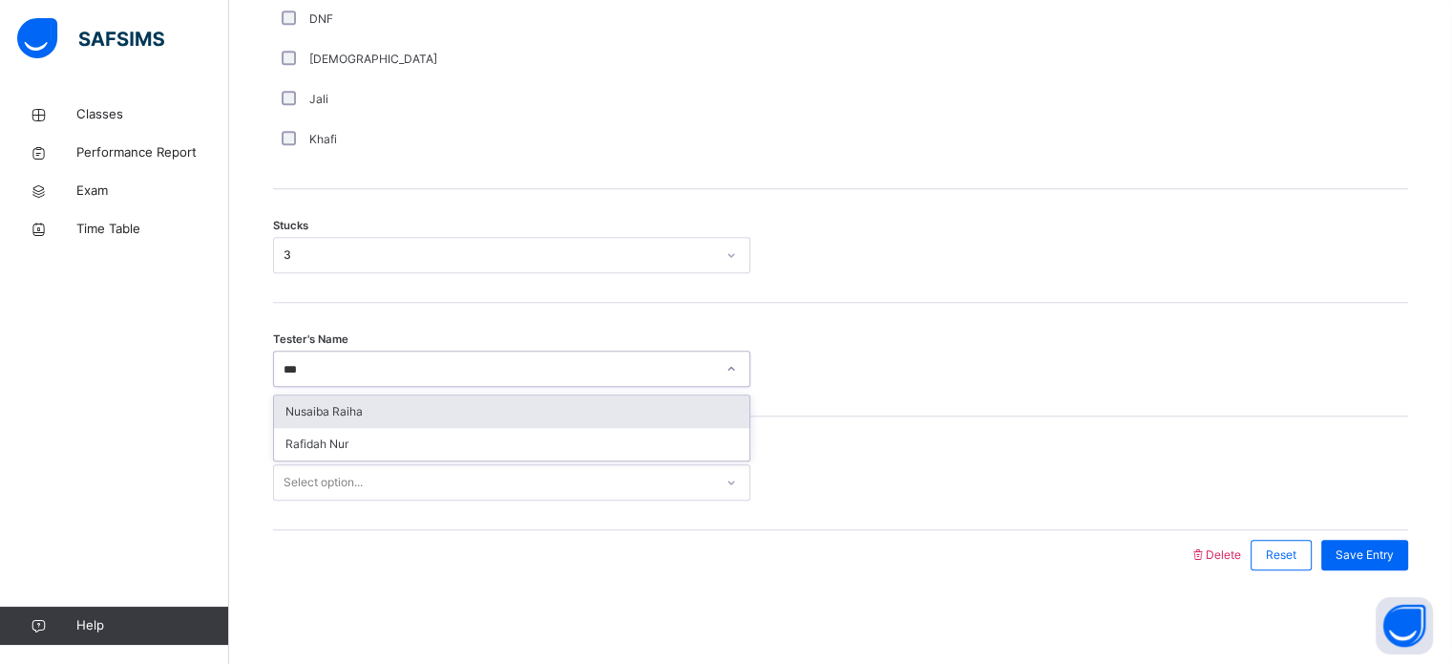
type input "****"
click at [612, 404] on div "Nusaiba Raiha" at bounding box center [511, 411] width 475 height 32
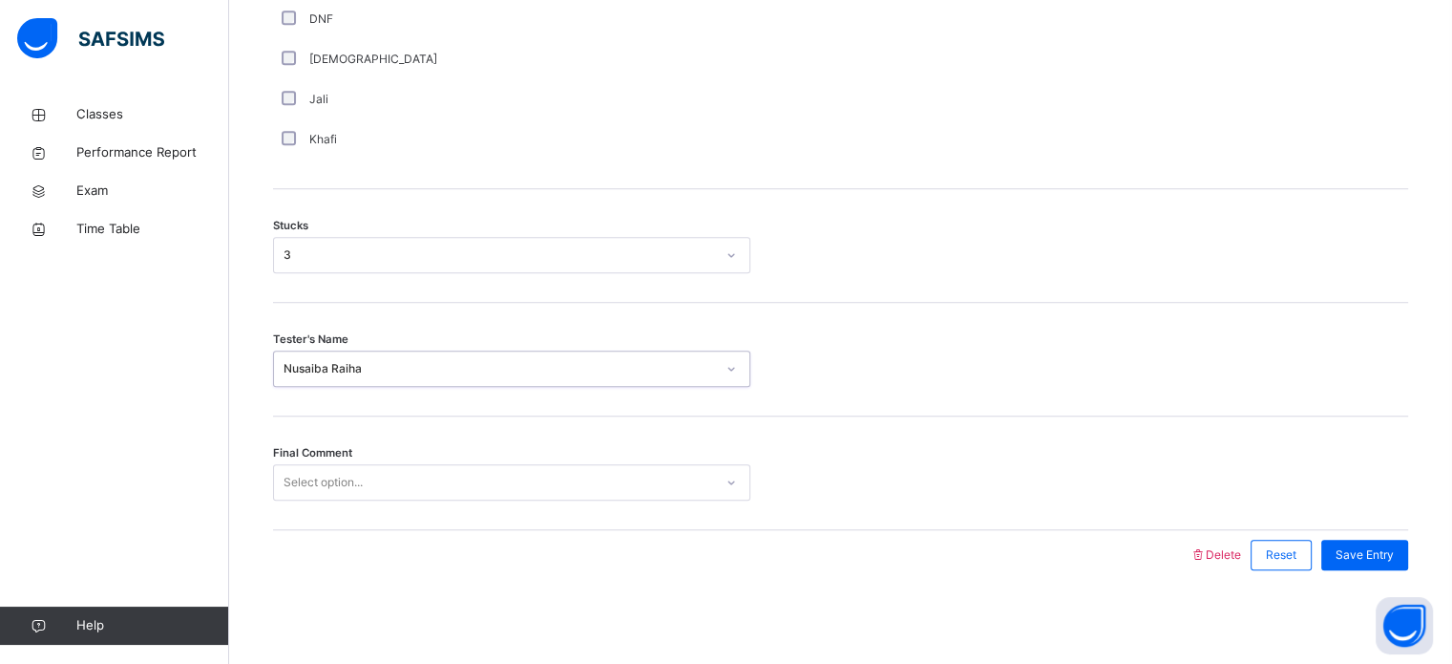
click at [551, 514] on div "Final Comment Select option..." at bounding box center [840, 473] width 1135 height 114
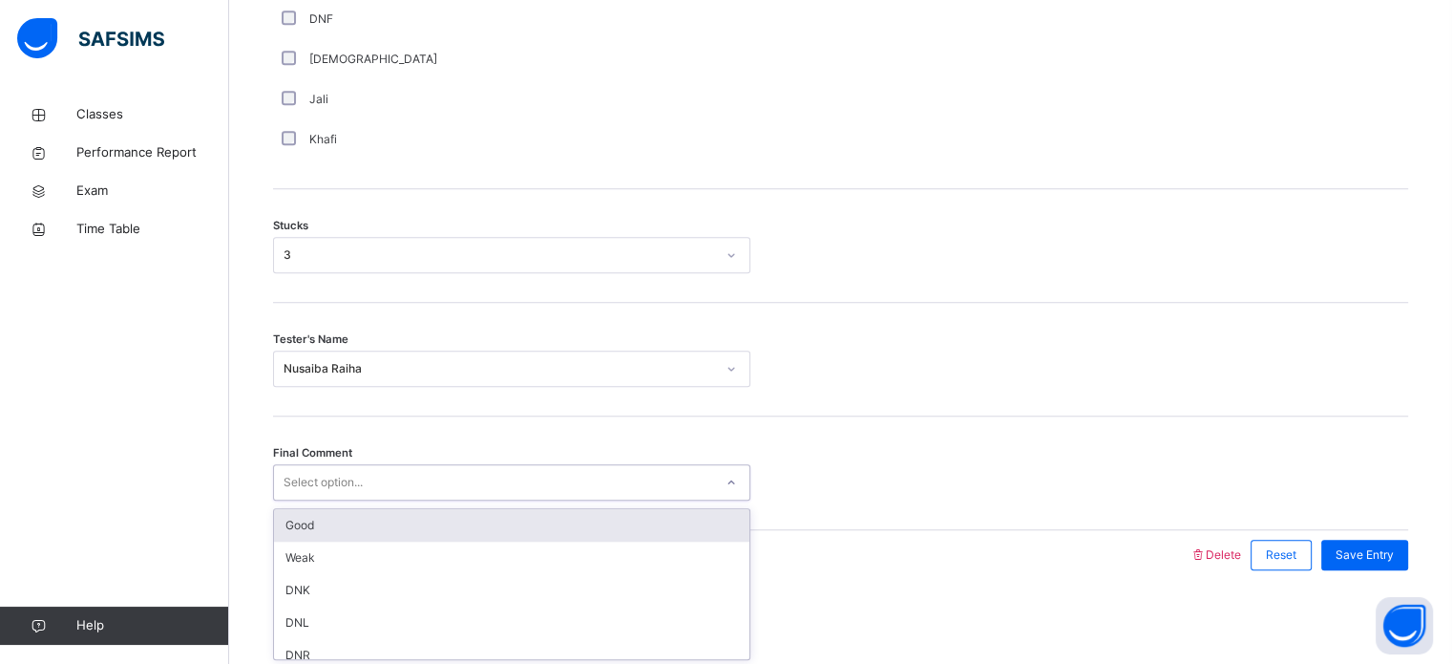
click at [524, 523] on div "Good" at bounding box center [511, 525] width 475 height 32
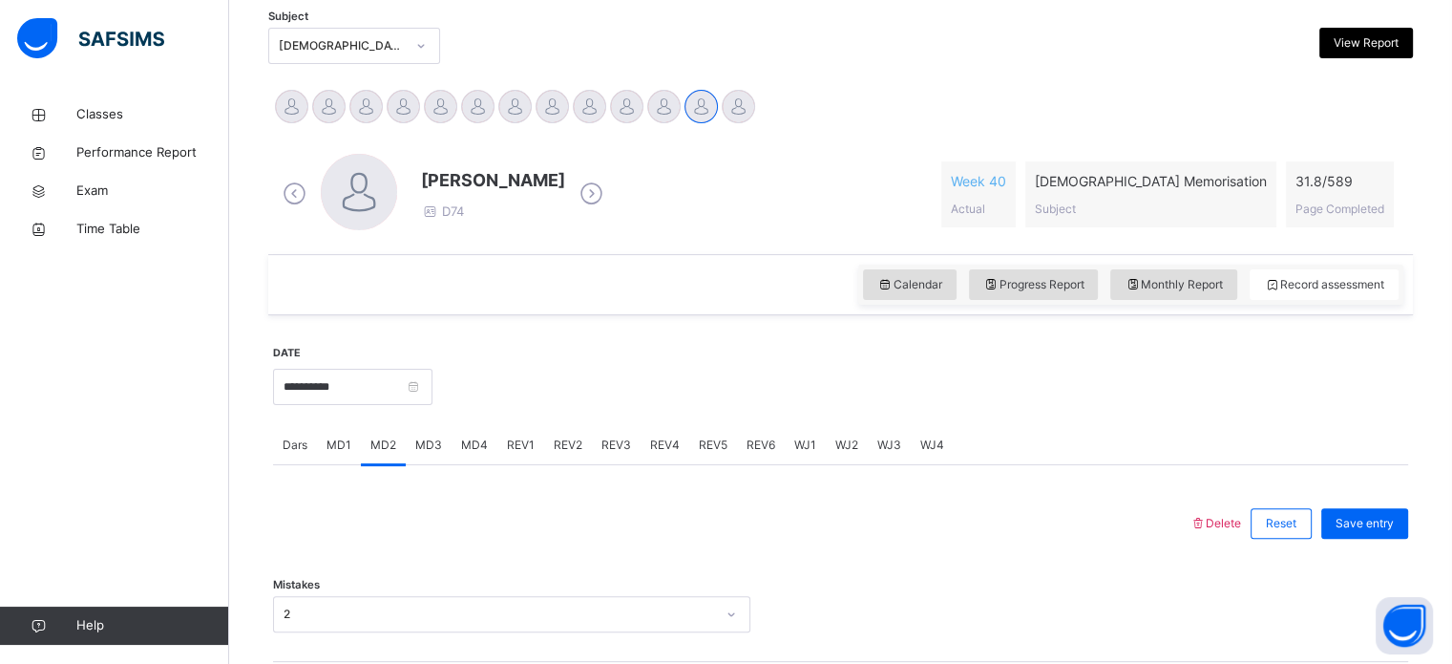
scroll to position [398, 0]
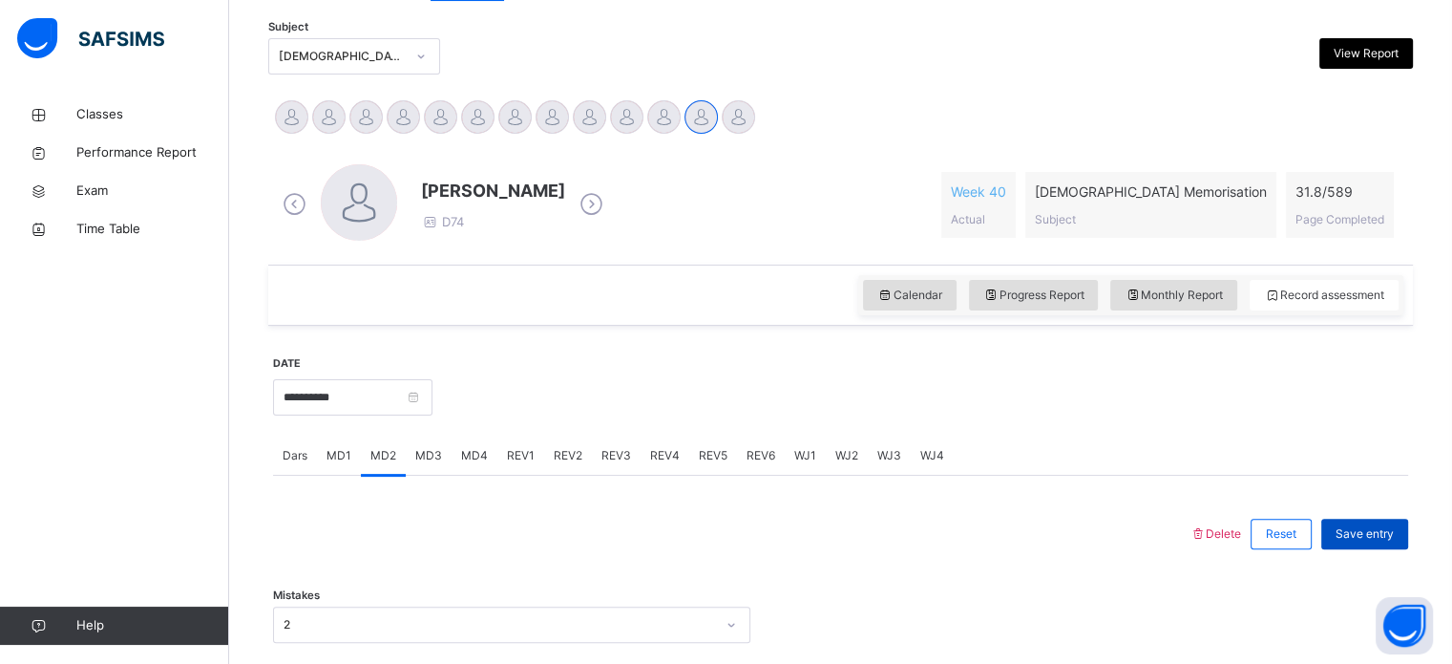
click at [1382, 529] on span "Save entry" at bounding box center [1365, 533] width 58 height 17
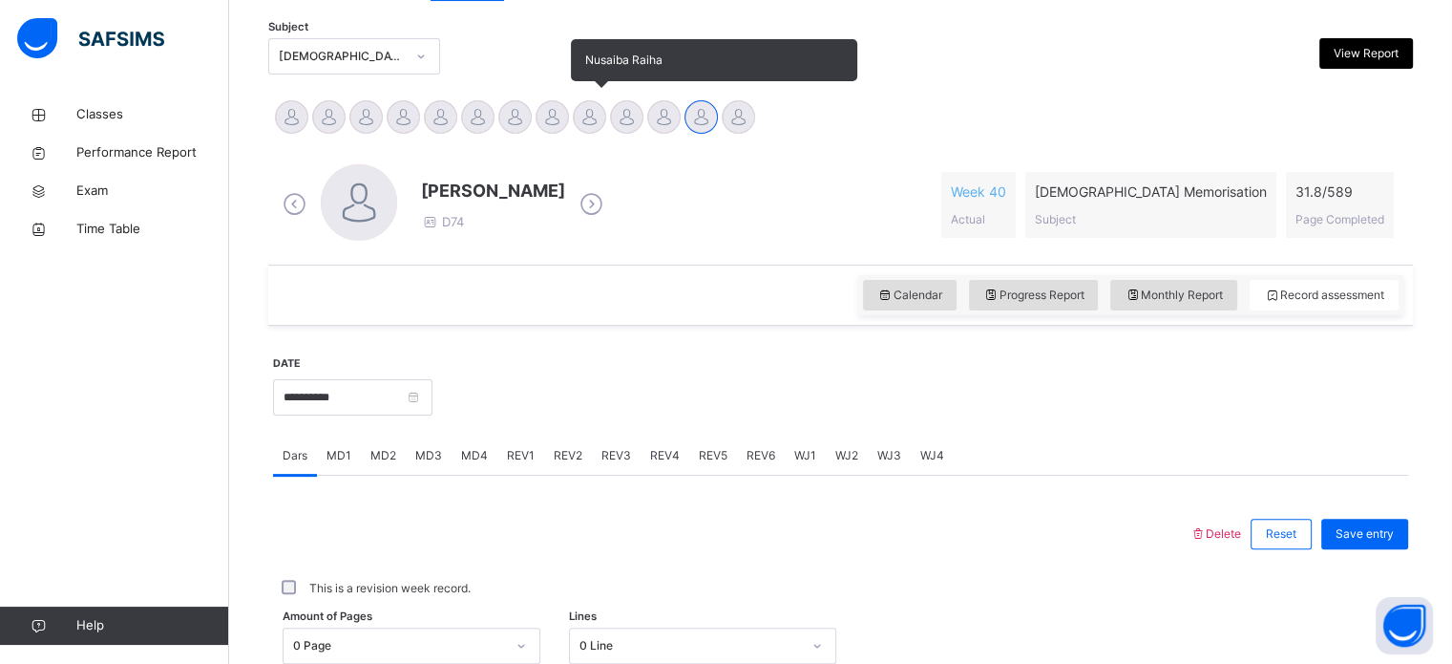
click at [589, 116] on div at bounding box center [589, 116] width 33 height 33
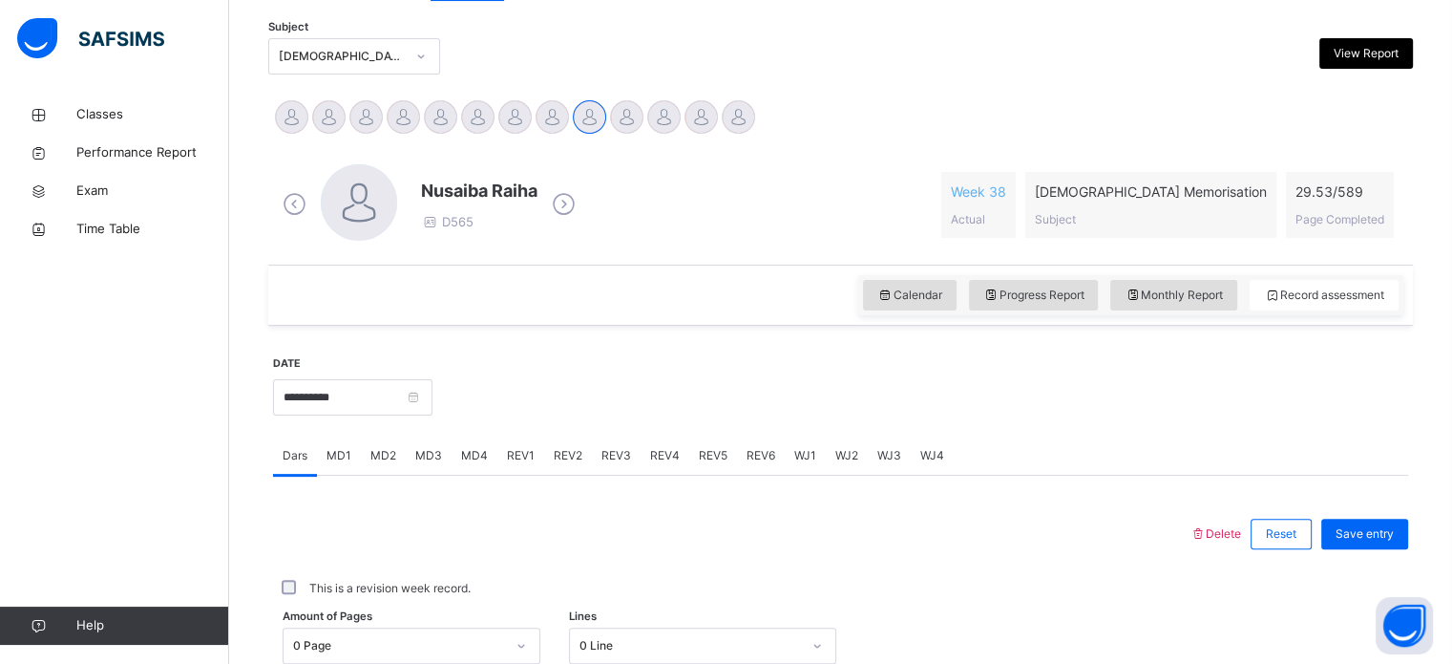
scroll to position [770, 0]
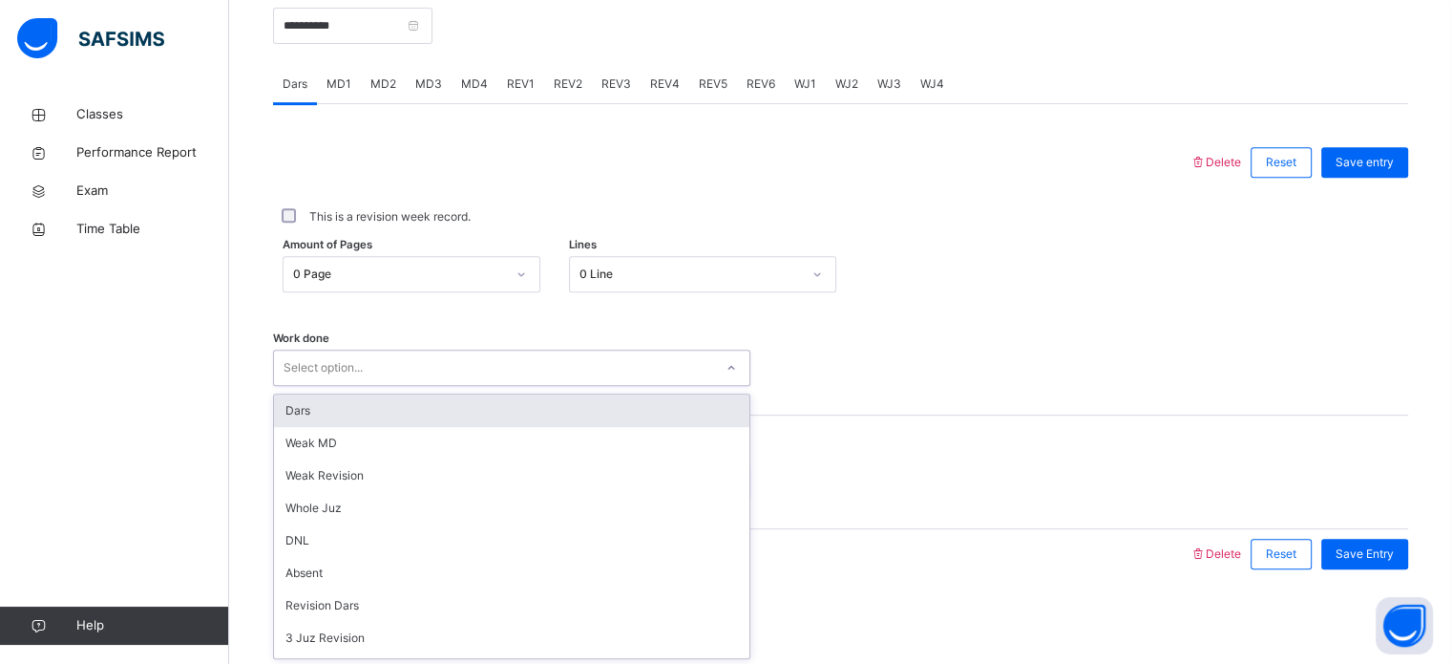
click at [426, 364] on div "Select option..." at bounding box center [493, 368] width 439 height 30
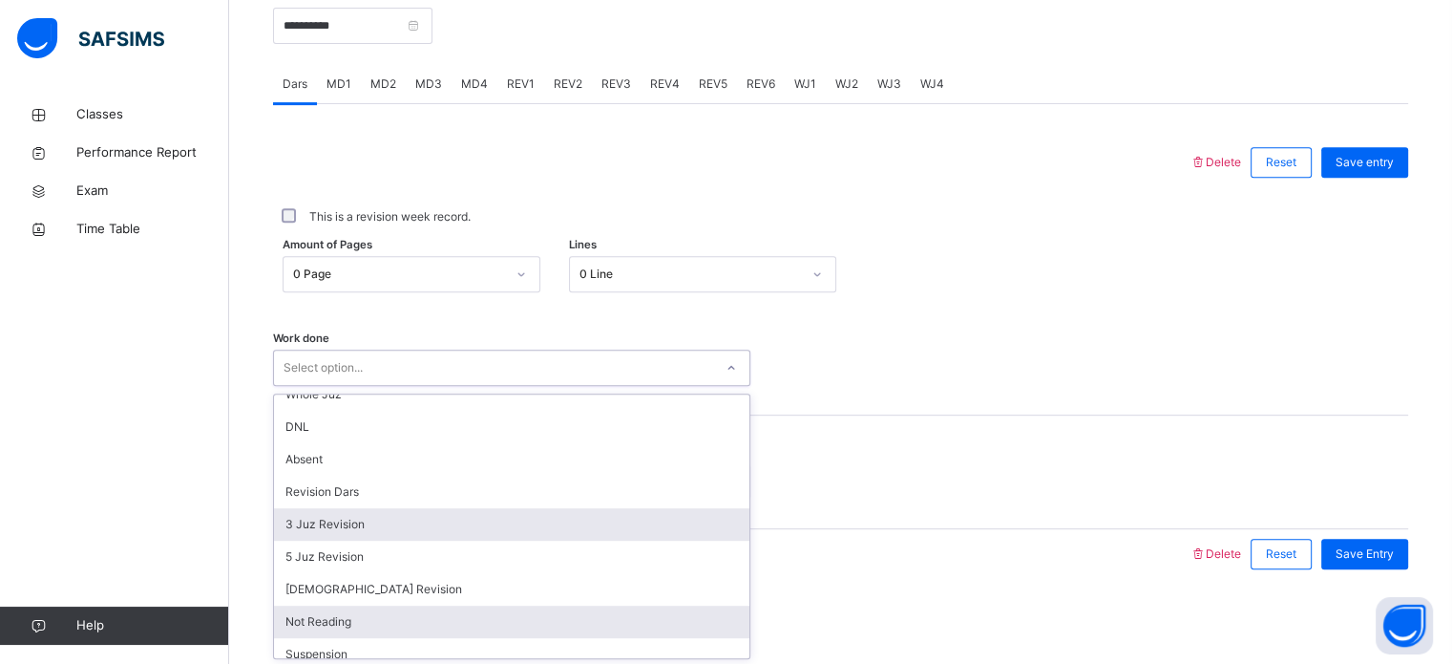
scroll to position [147, 0]
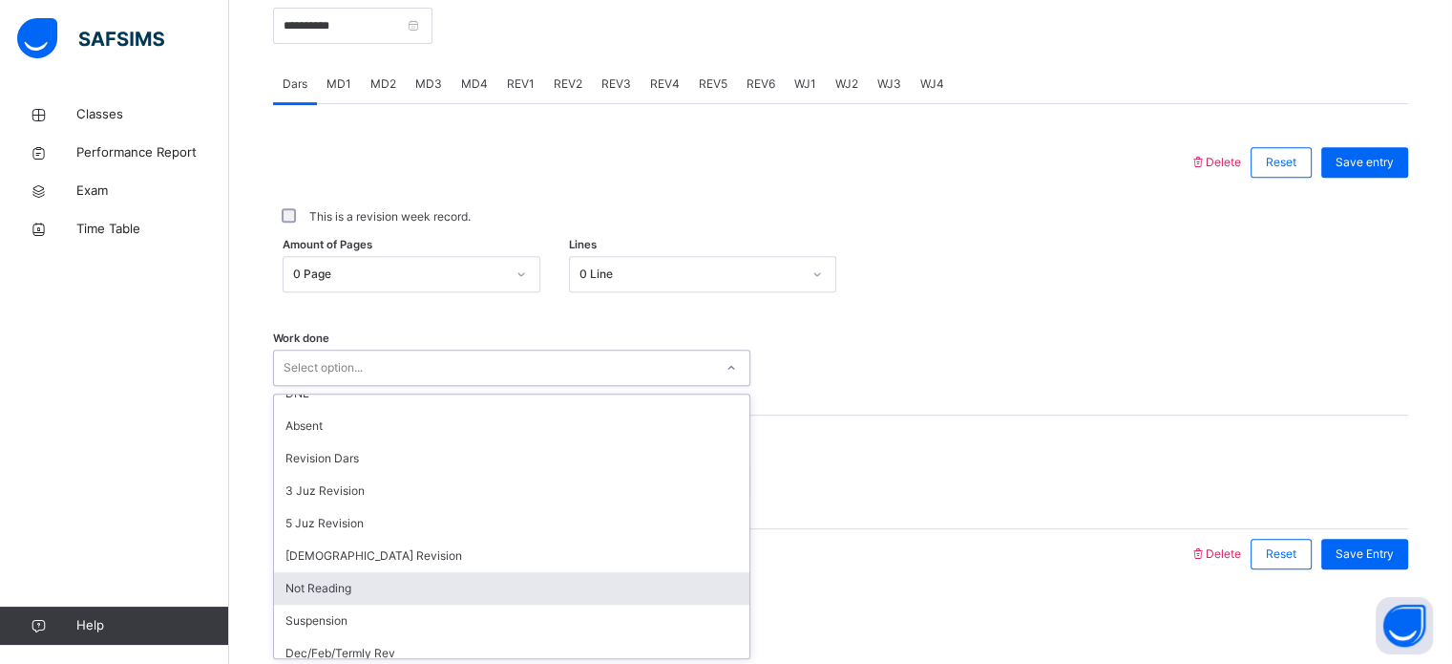
click at [352, 584] on div "Not Reading" at bounding box center [511, 588] width 475 height 32
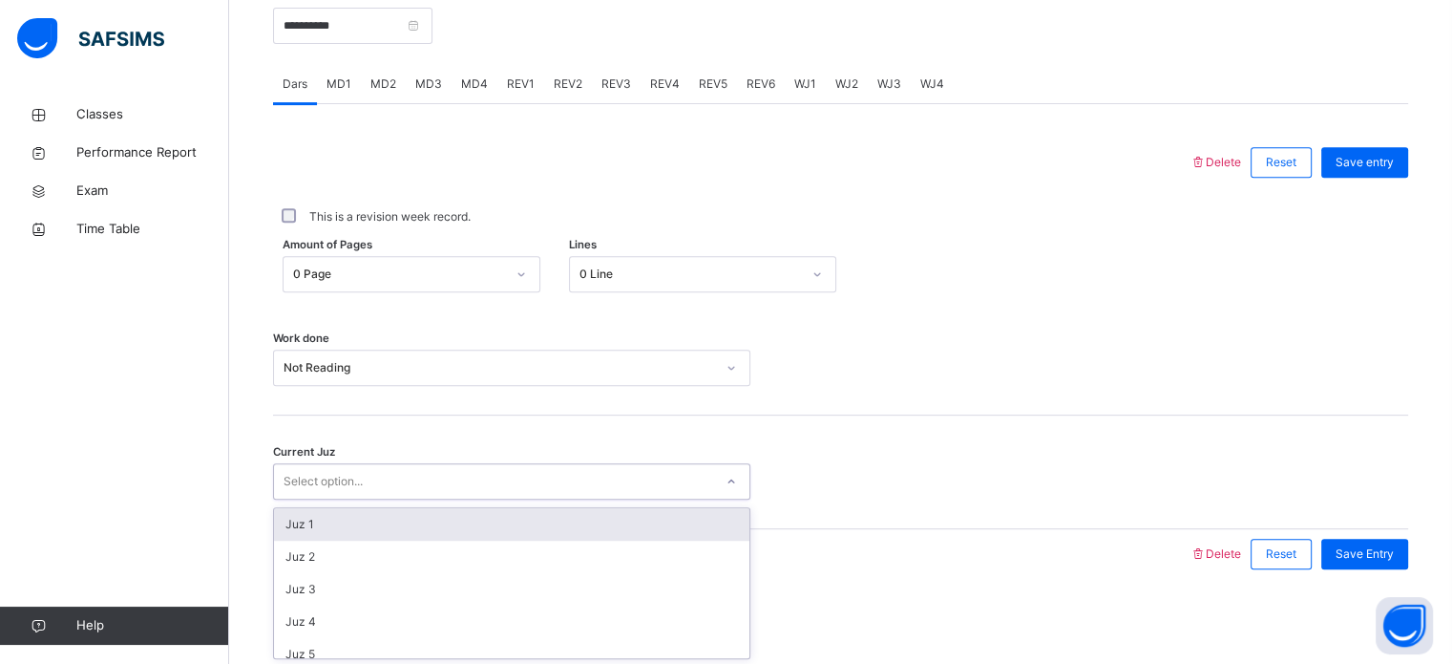
click at [297, 471] on div "Select option..." at bounding box center [323, 481] width 79 height 36
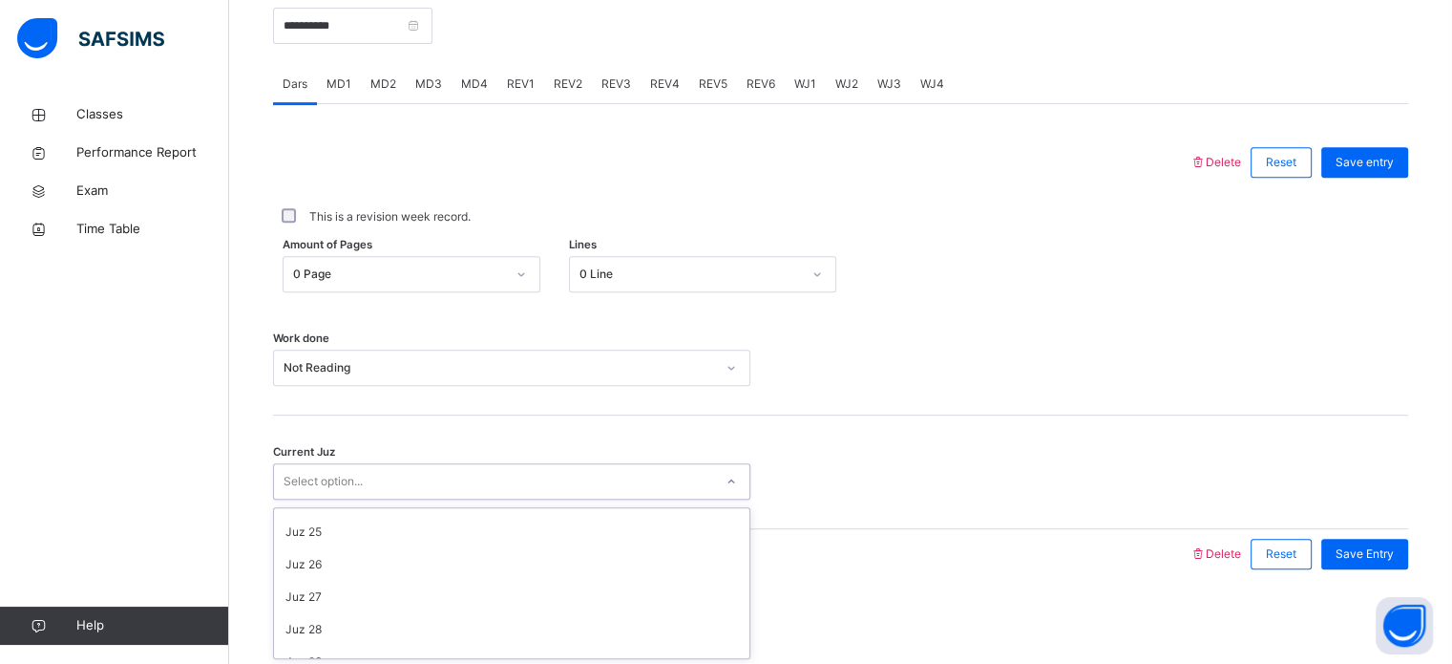
scroll to position [824, 0]
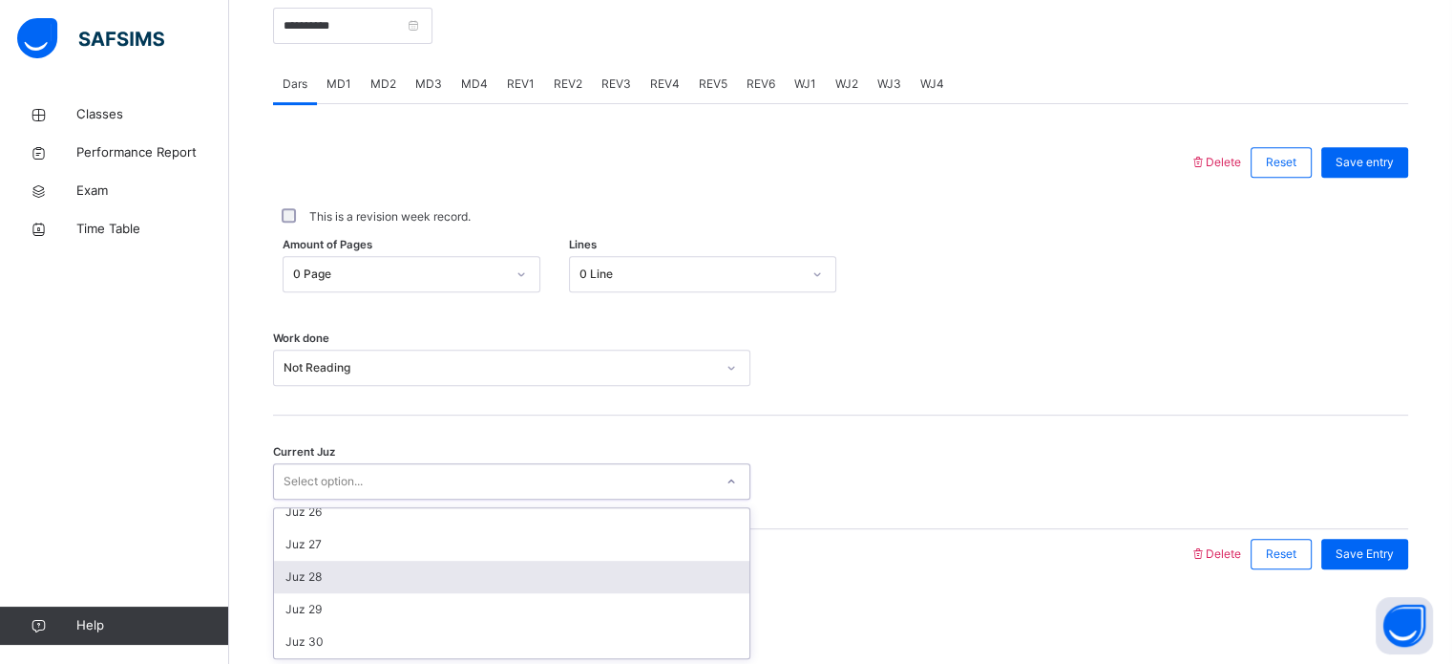
click at [330, 575] on div "Juz 28" at bounding box center [511, 576] width 475 height 32
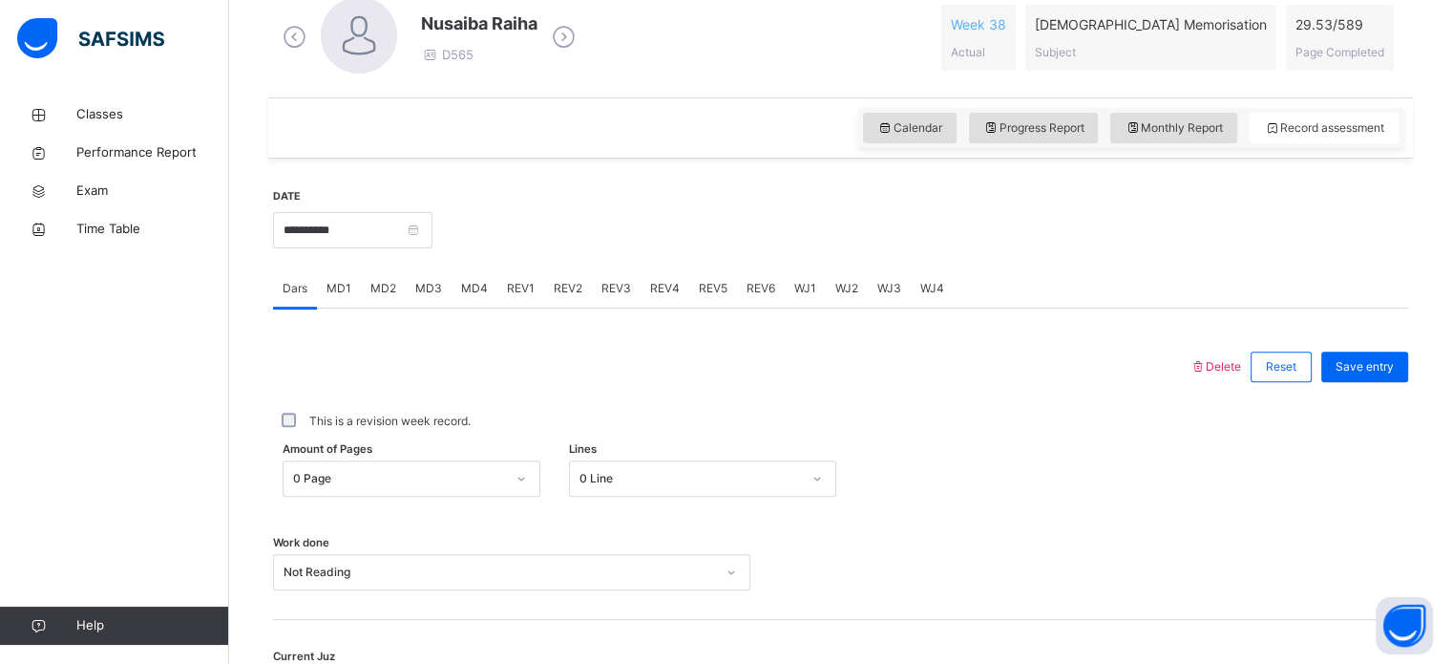
scroll to position [558, 0]
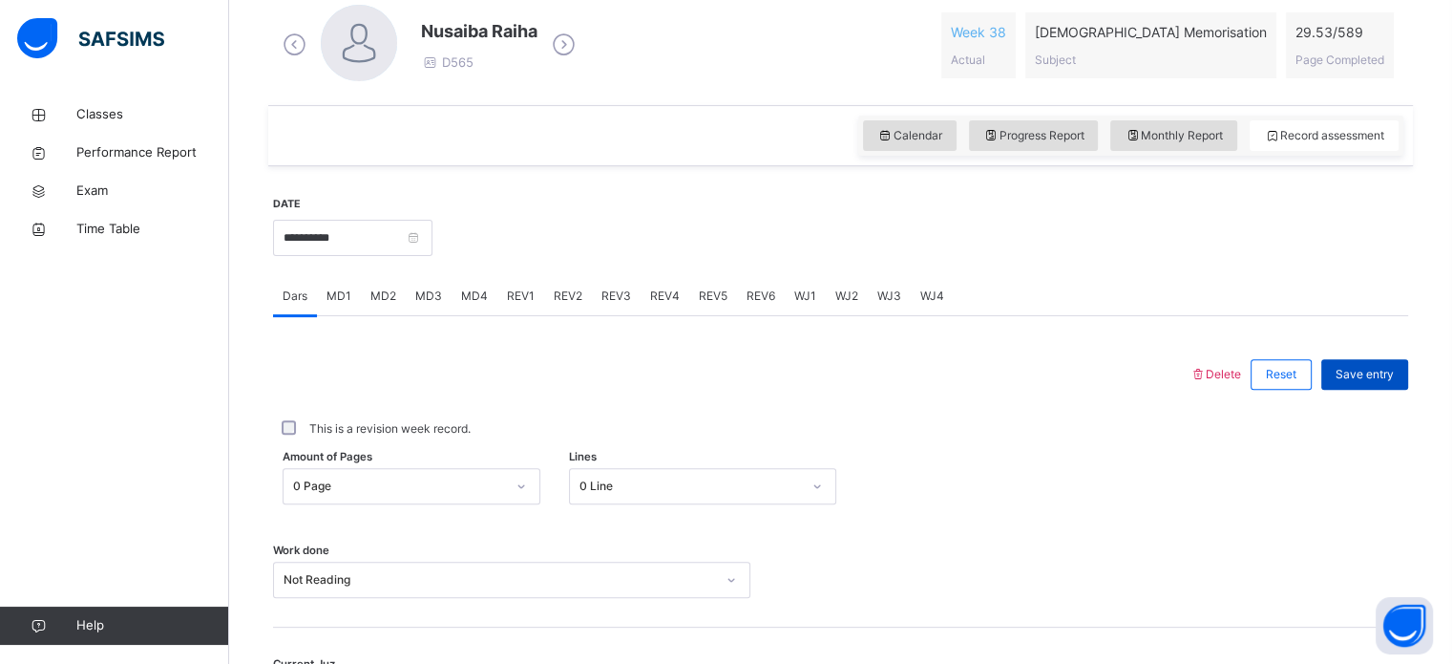
click at [1375, 363] on div "Save entry" at bounding box center [1364, 374] width 87 height 31
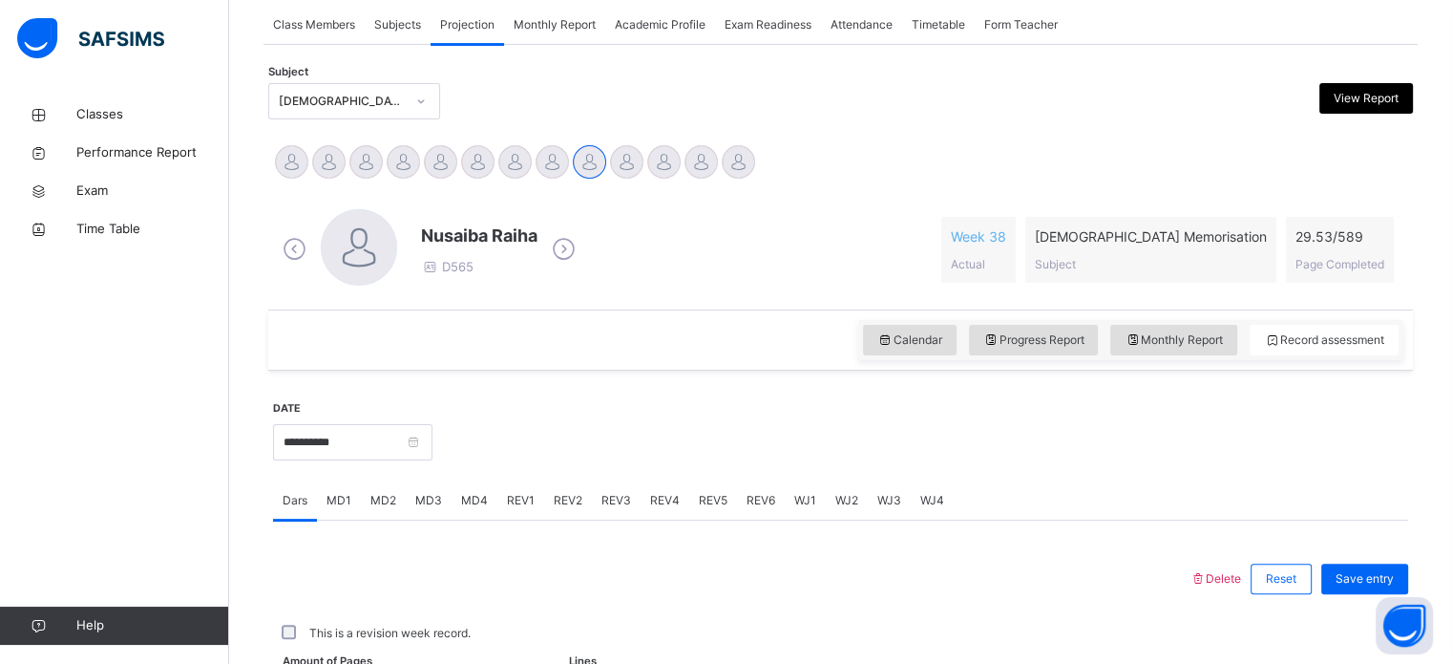
scroll to position [328, 0]
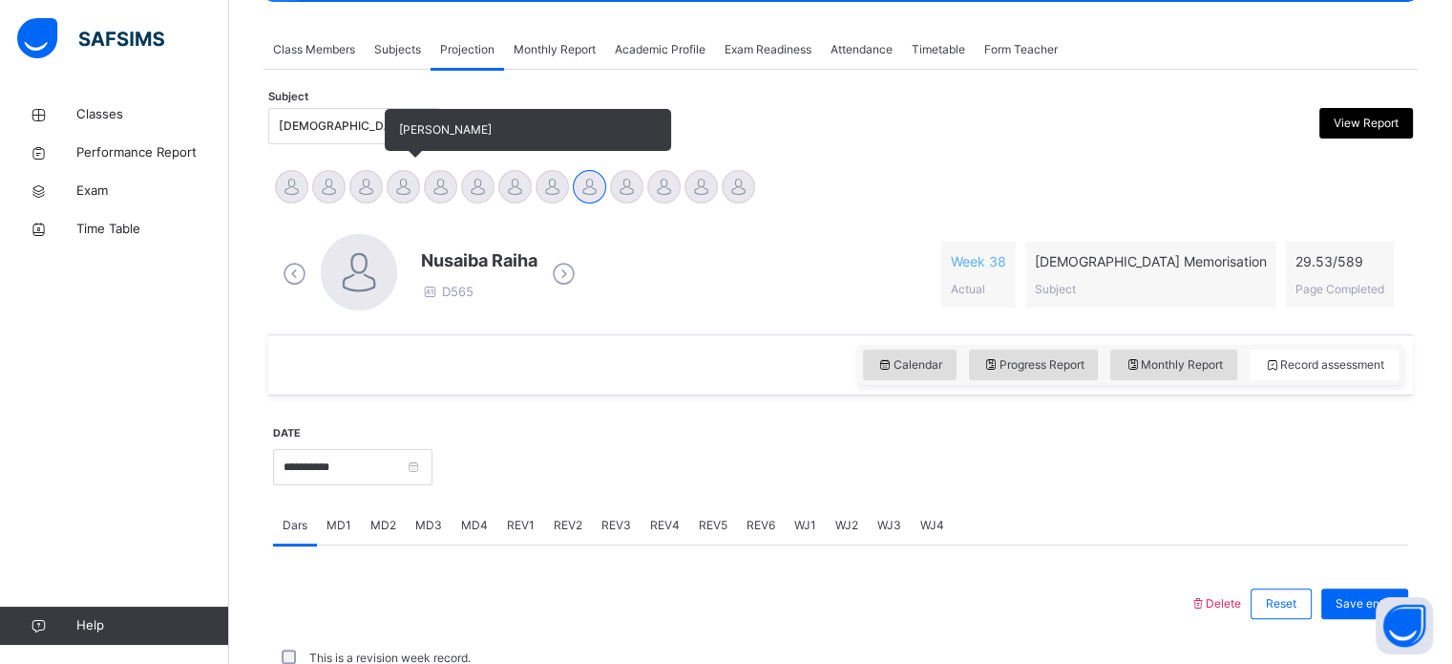
click at [398, 190] on div at bounding box center [403, 186] width 33 height 33
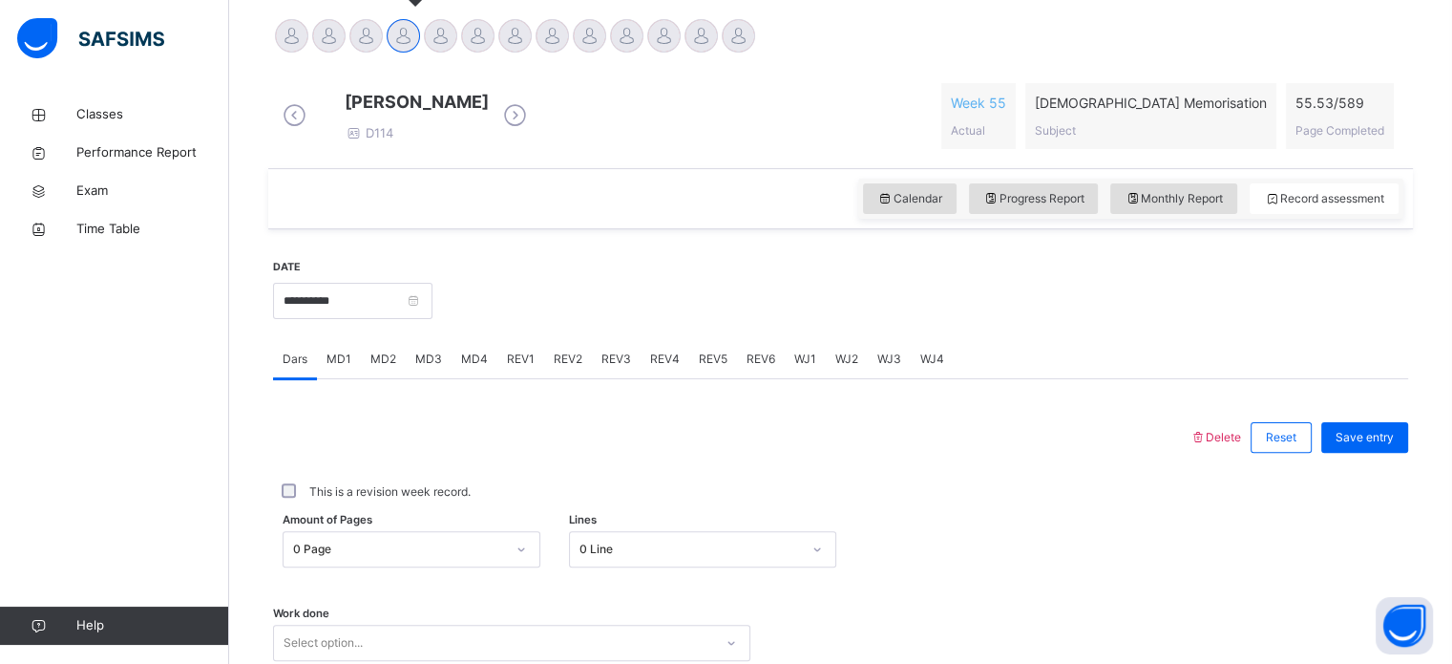
scroll to position [481, 0]
click at [342, 366] on span "MD1" at bounding box center [339, 356] width 25 height 17
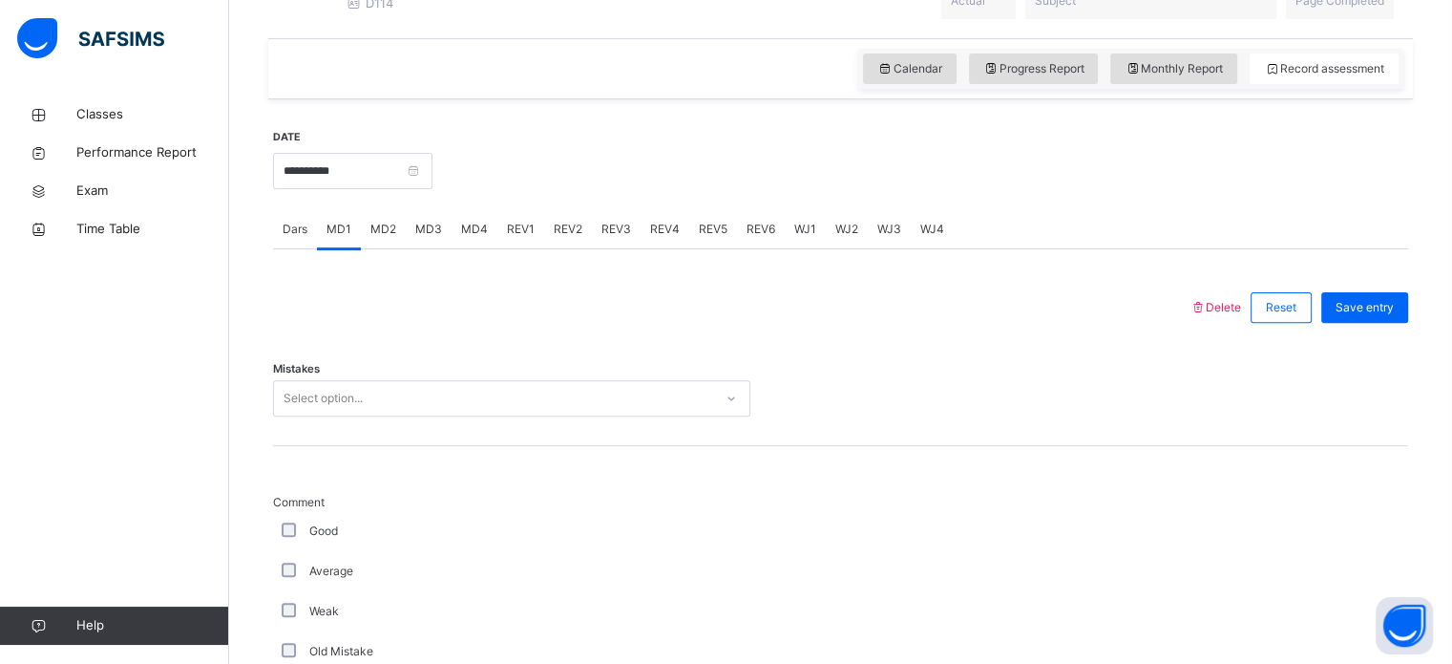
click at [358, 416] on div "Select option..." at bounding box center [511, 398] width 477 height 36
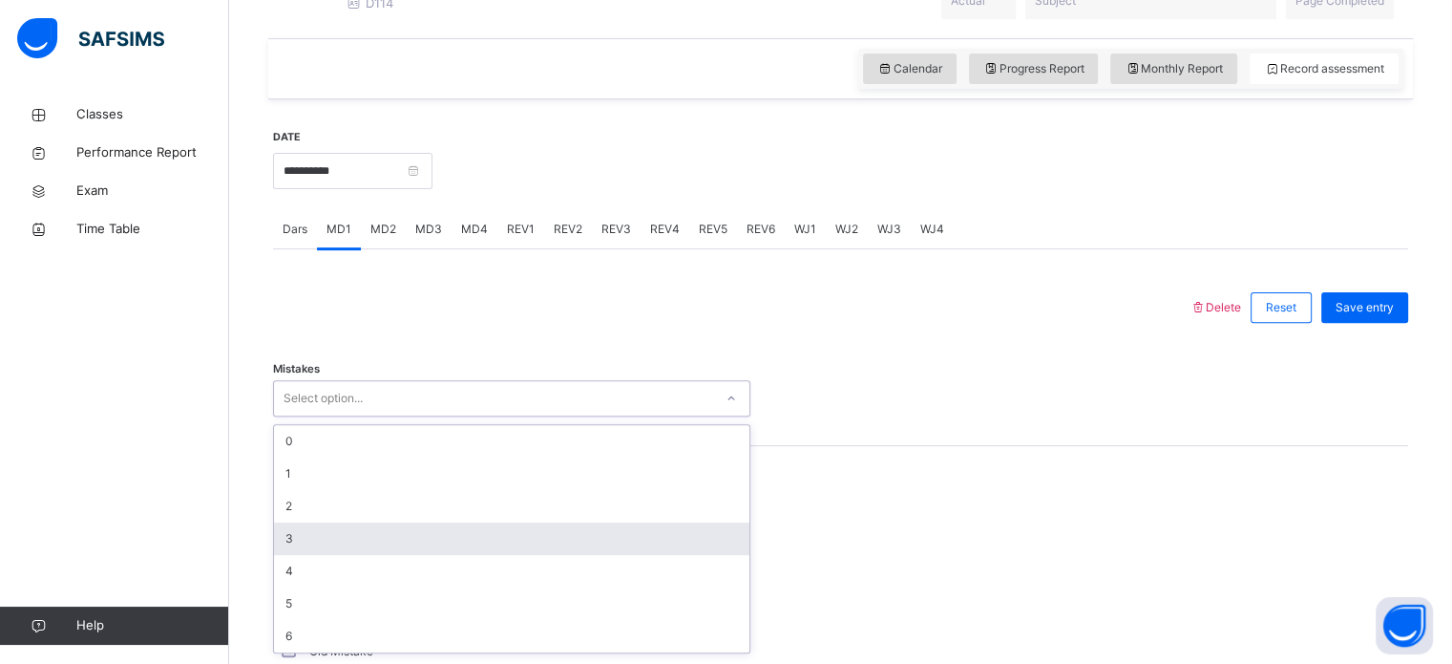
scroll to position [621, 0]
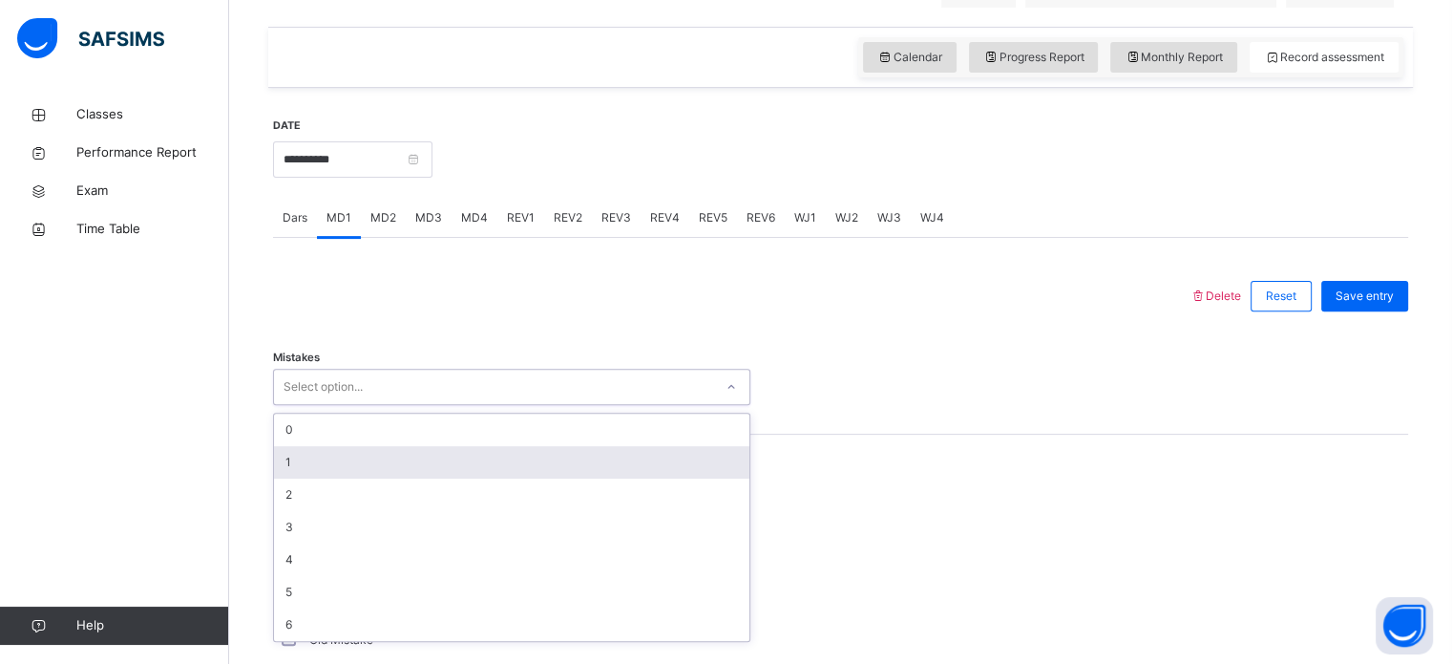
click at [370, 478] on div "1" at bounding box center [511, 462] width 475 height 32
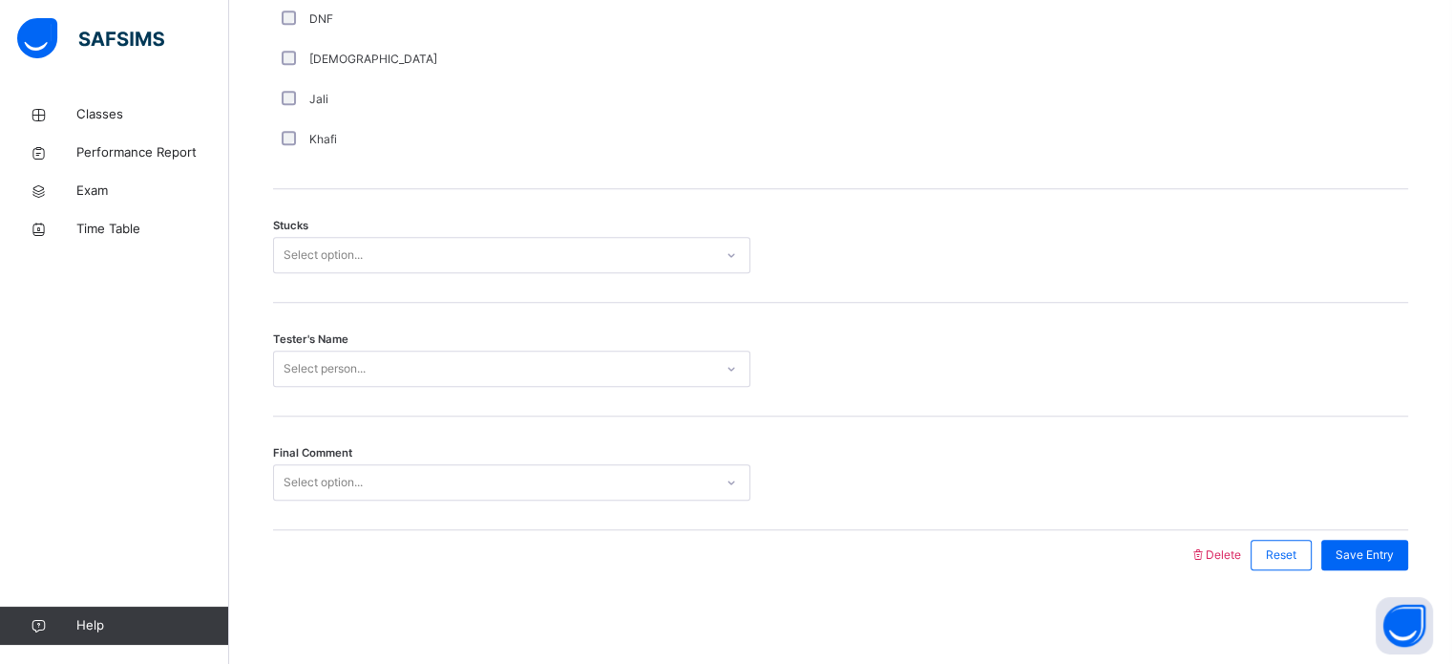
scroll to position [1497, 0]
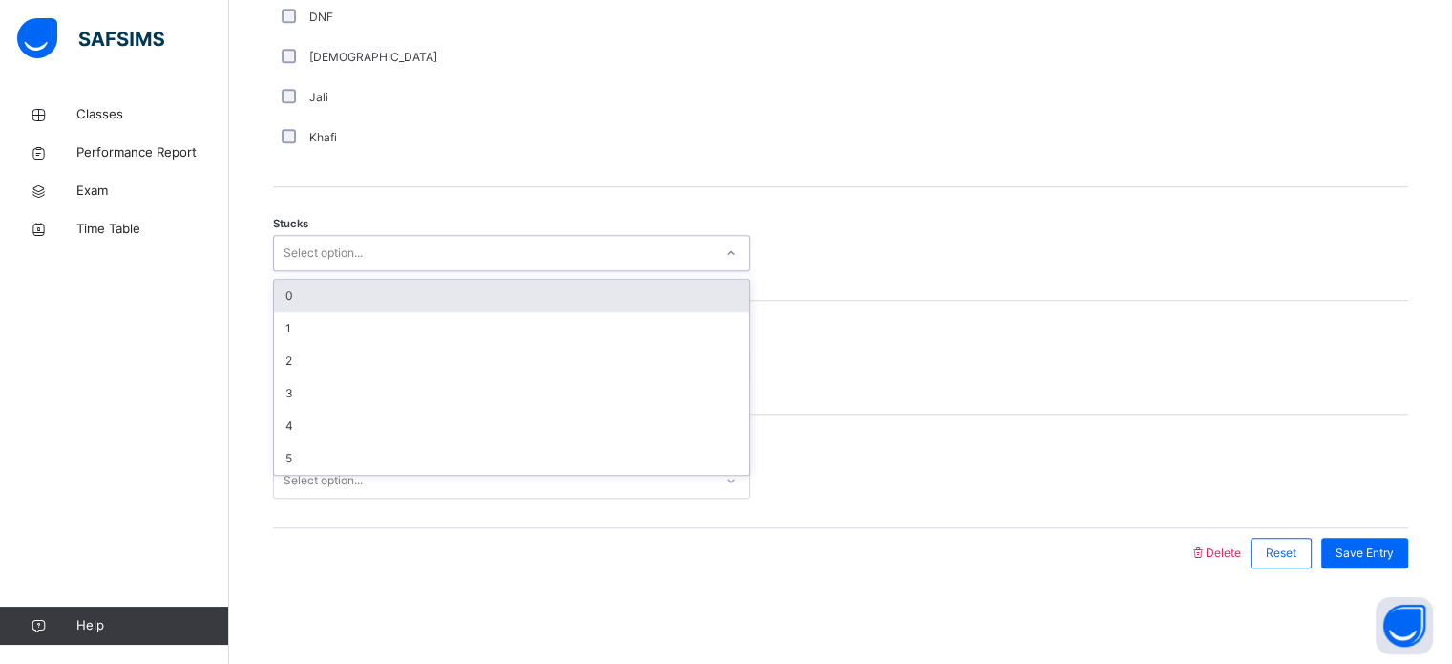
click at [406, 235] on div "Select option..." at bounding box center [511, 253] width 477 height 36
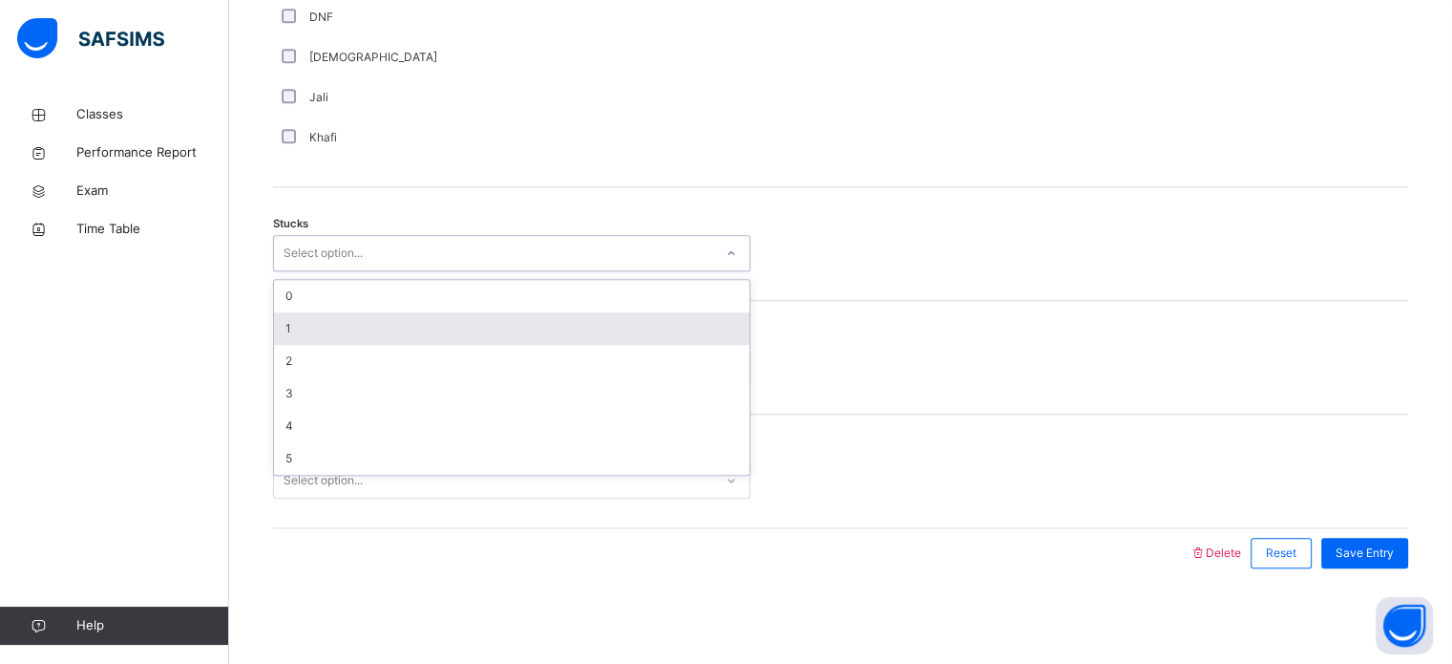
click at [432, 327] on div "1" at bounding box center [511, 328] width 475 height 32
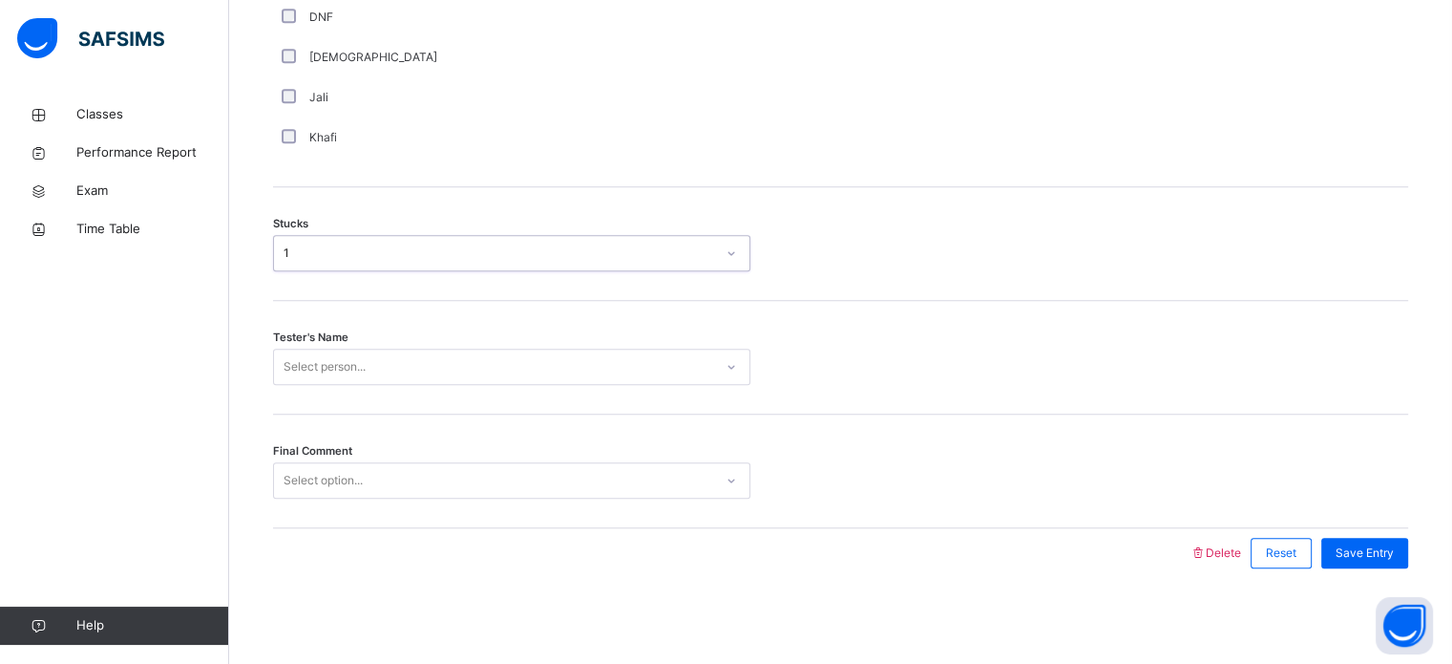
click at [447, 369] on div "Select person..." at bounding box center [493, 367] width 439 height 30
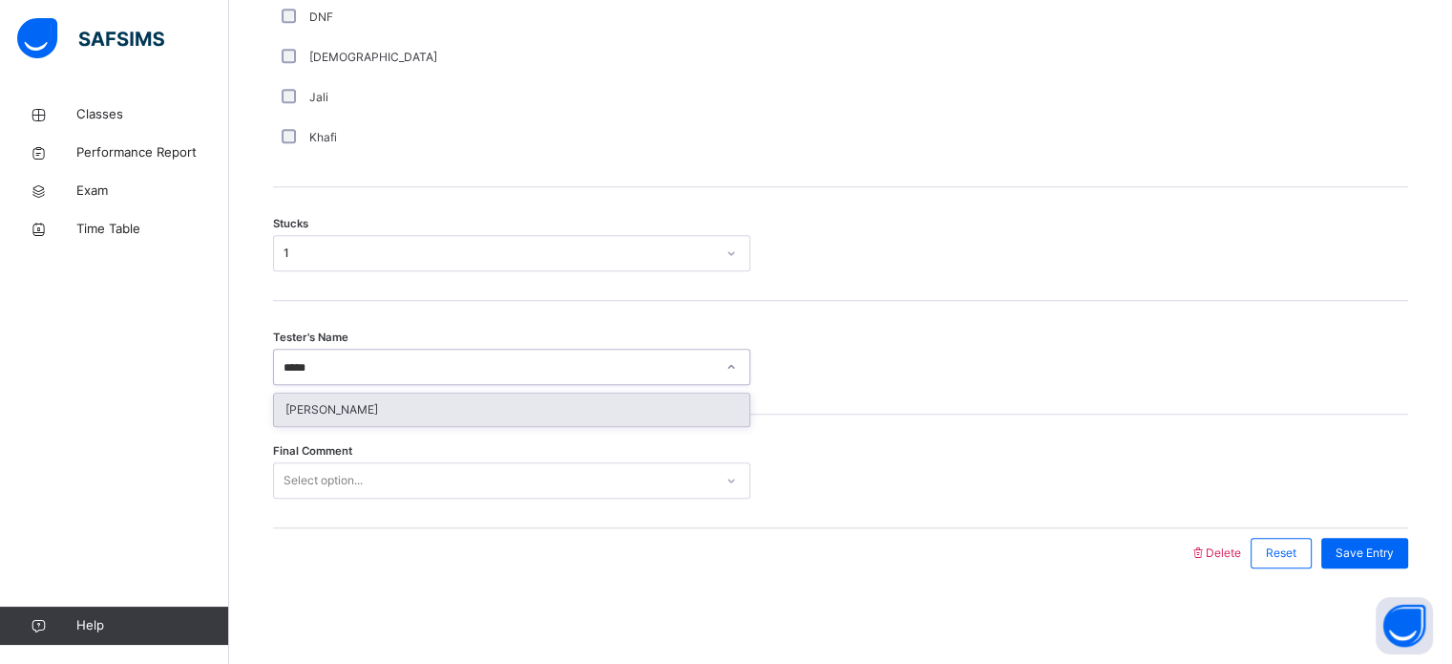
type input "******"
click at [485, 404] on div "[PERSON_NAME]" at bounding box center [511, 409] width 475 height 32
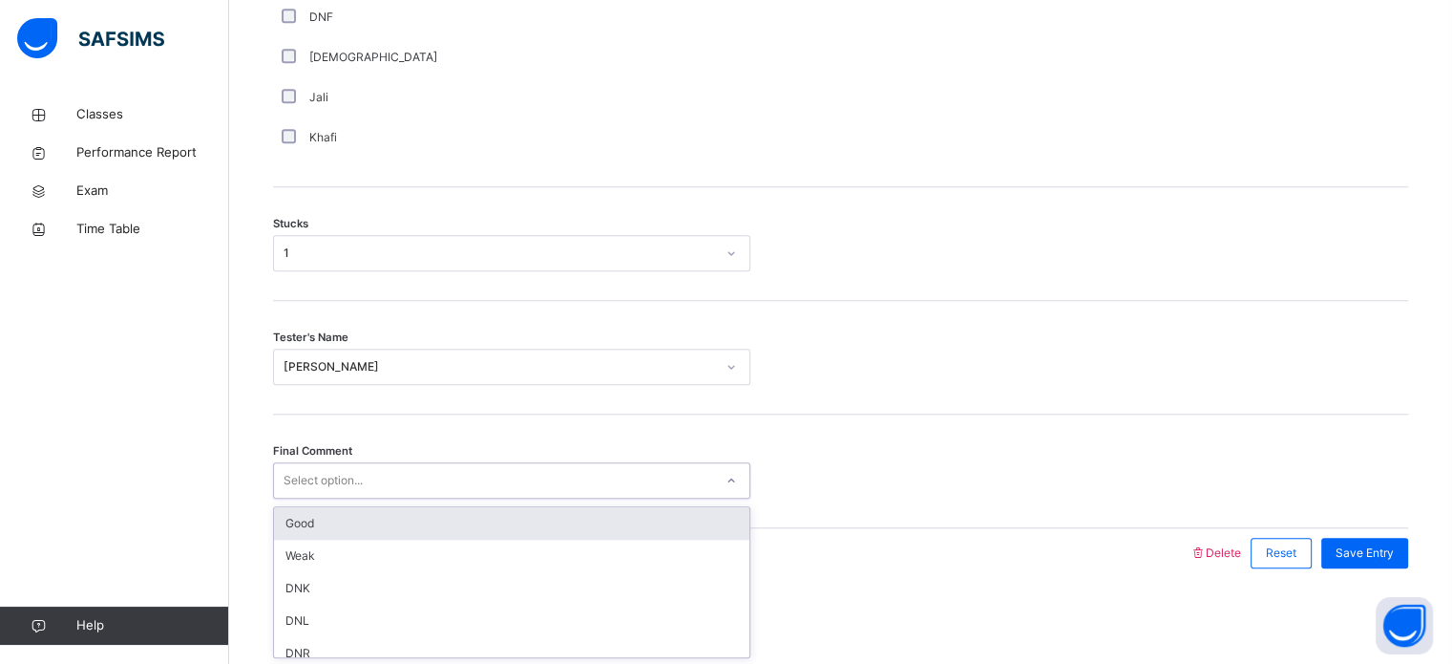
click at [481, 496] on div "Select option..." at bounding box center [511, 480] width 477 height 36
click at [483, 515] on div "Good" at bounding box center [511, 523] width 475 height 32
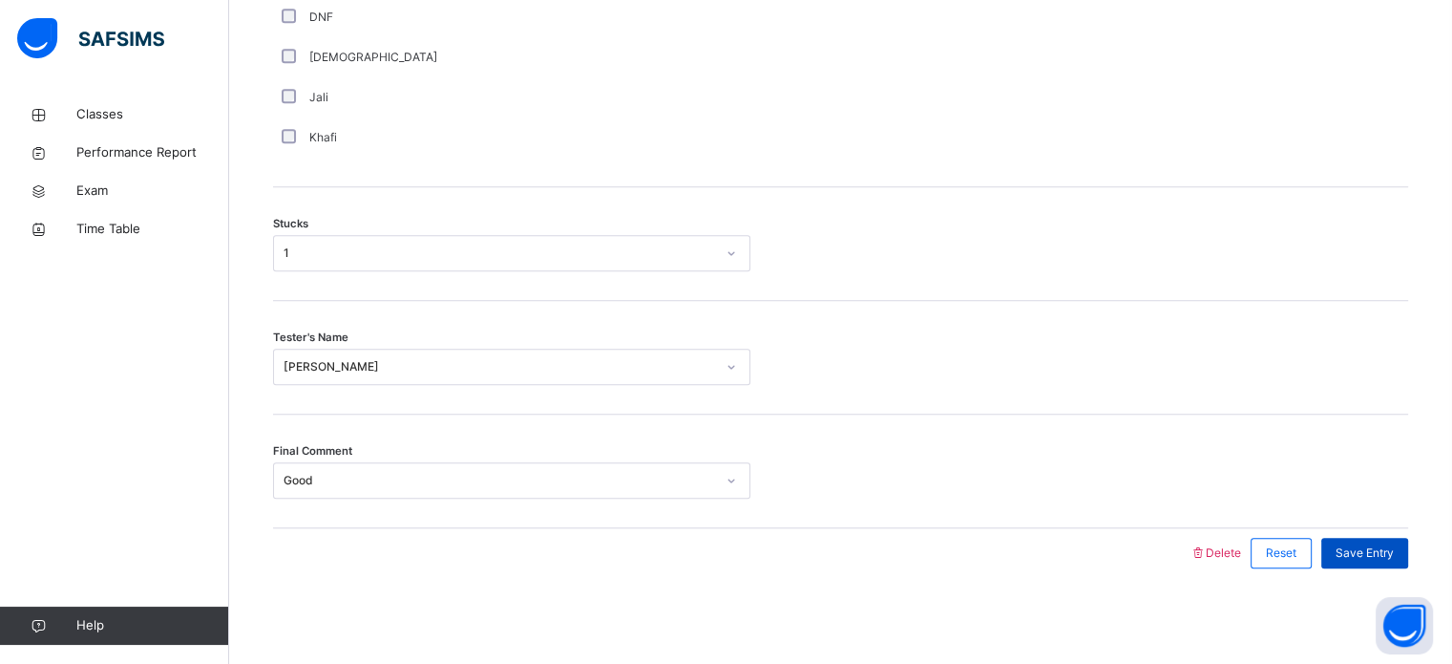
click at [1371, 560] on span "Save Entry" at bounding box center [1365, 552] width 58 height 17
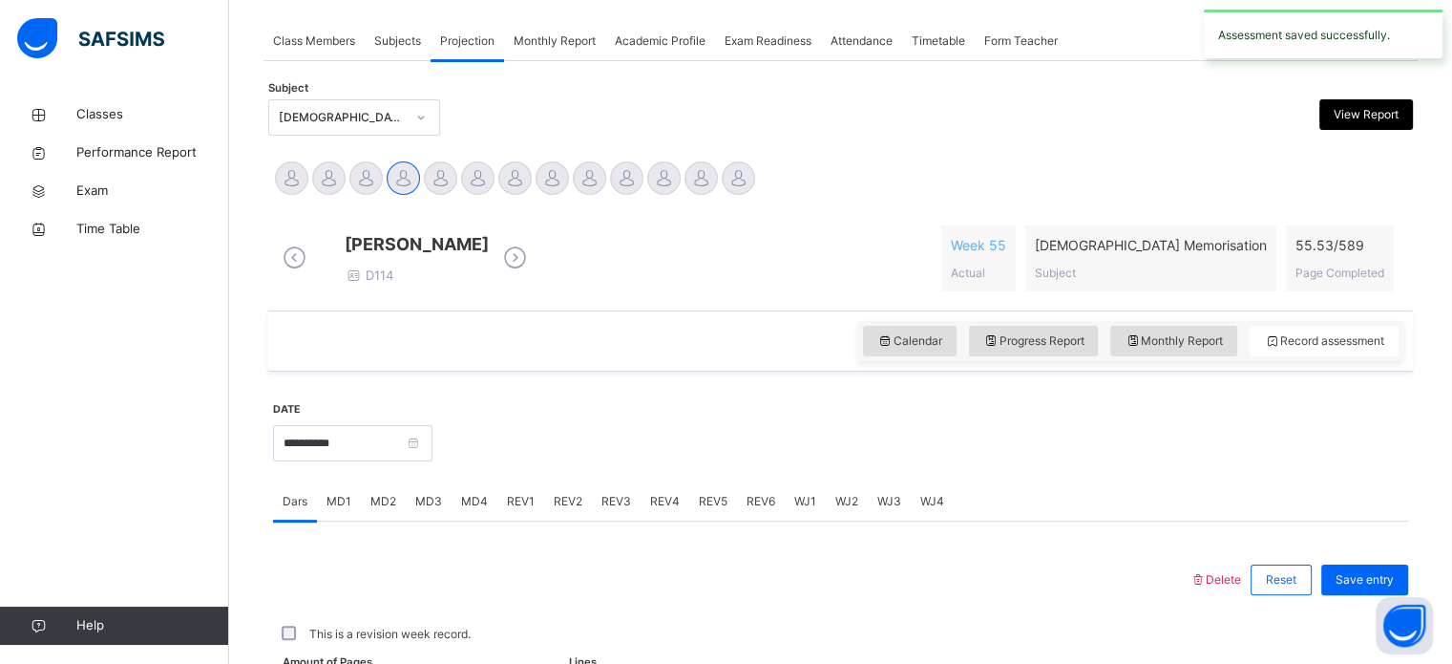
scroll to position [770, 0]
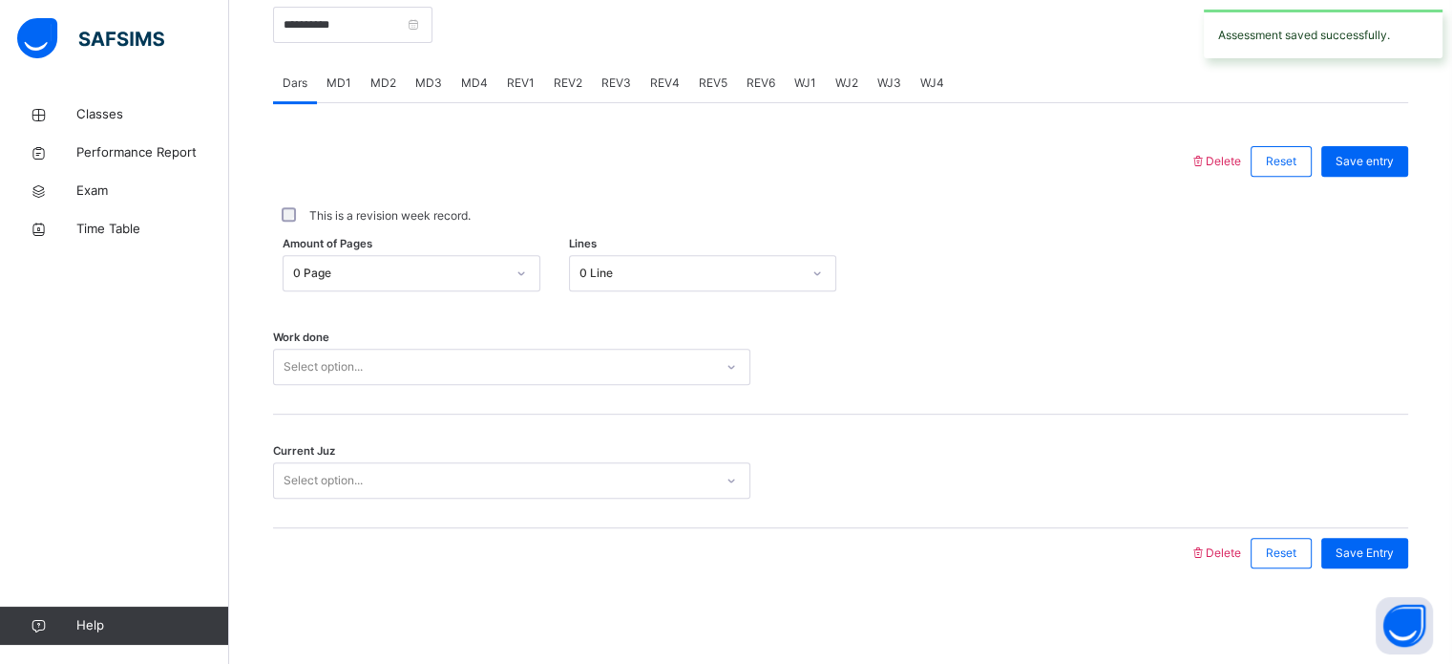
click at [385, 204] on div "This is a revision week record." at bounding box center [840, 216] width 1135 height 40
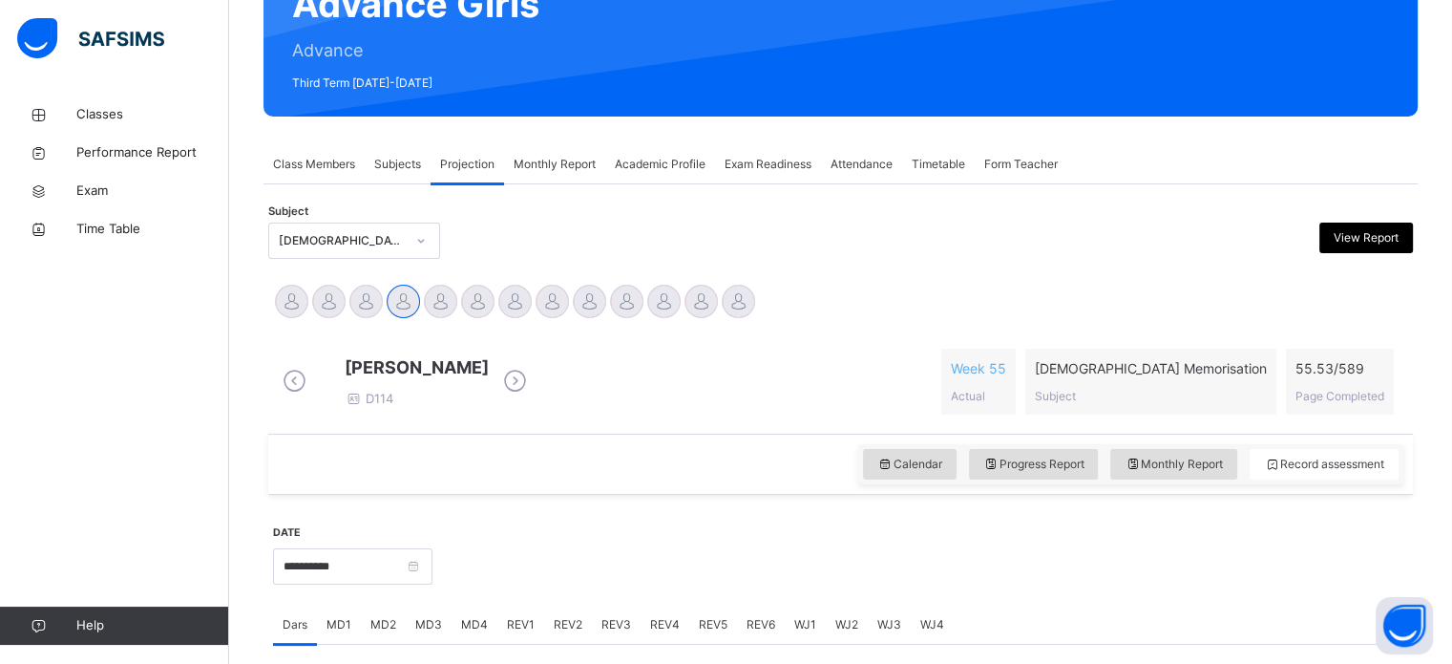
scroll to position [209, 0]
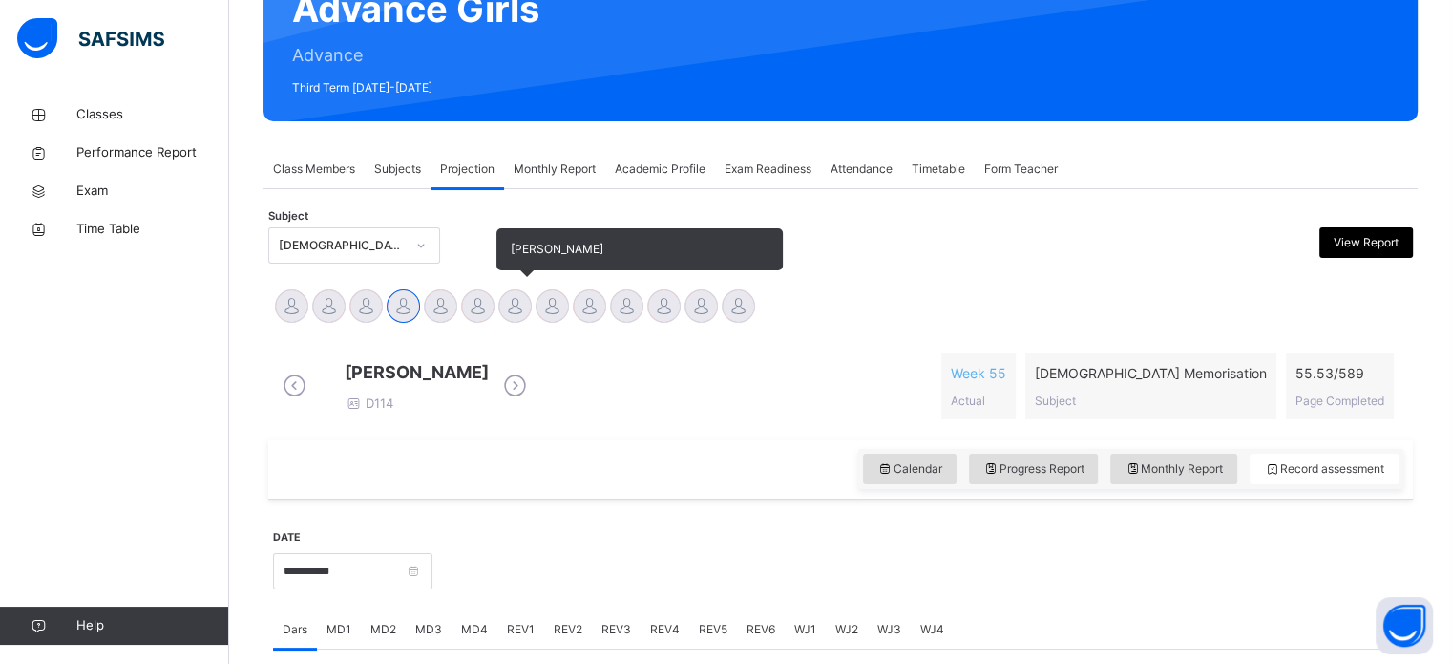
click at [506, 314] on div at bounding box center [514, 305] width 33 height 33
click at [466, 307] on div at bounding box center [477, 305] width 33 height 33
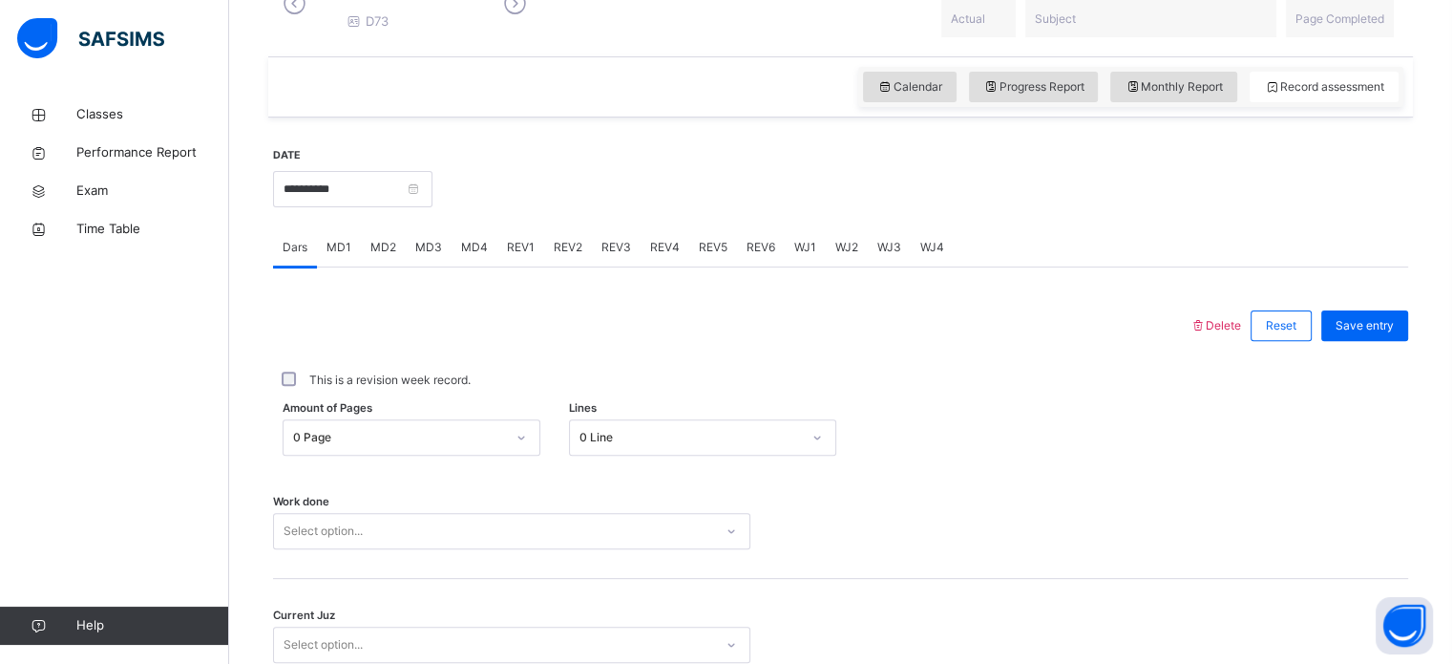
scroll to position [603, 0]
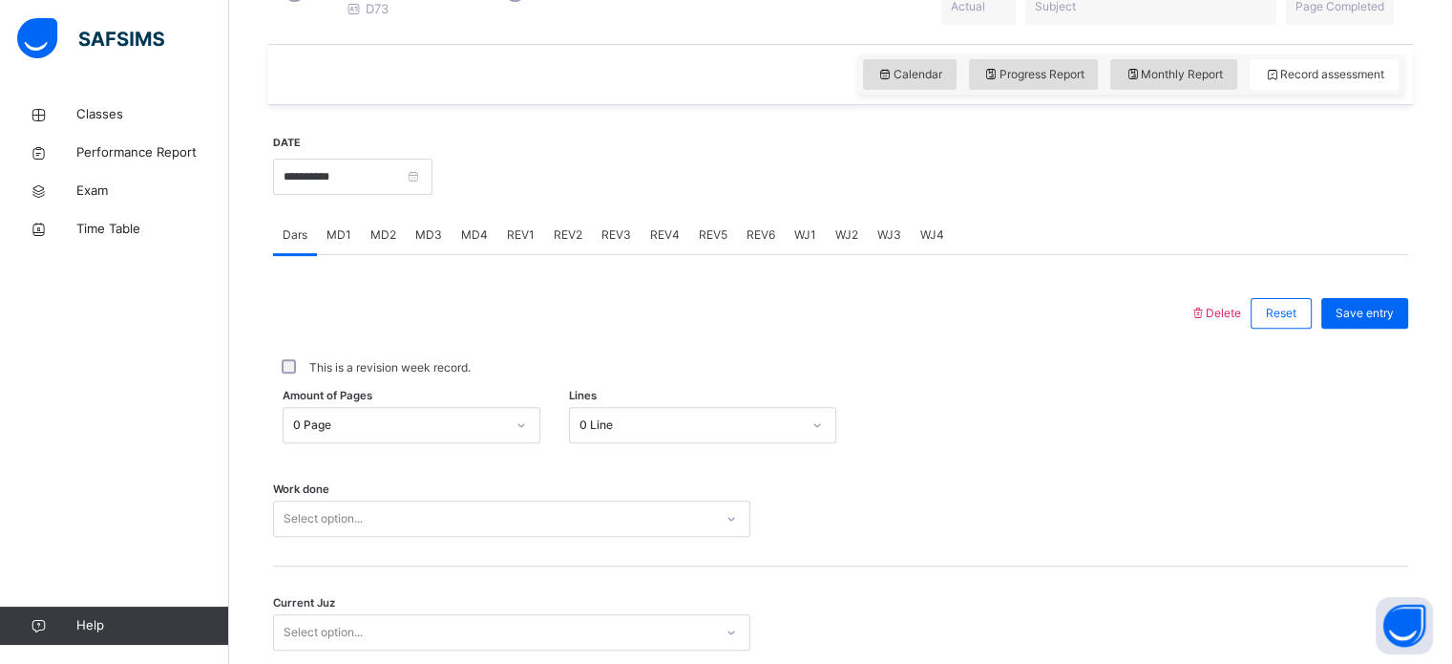
click at [519, 254] on div "REV1" at bounding box center [520, 235] width 47 height 38
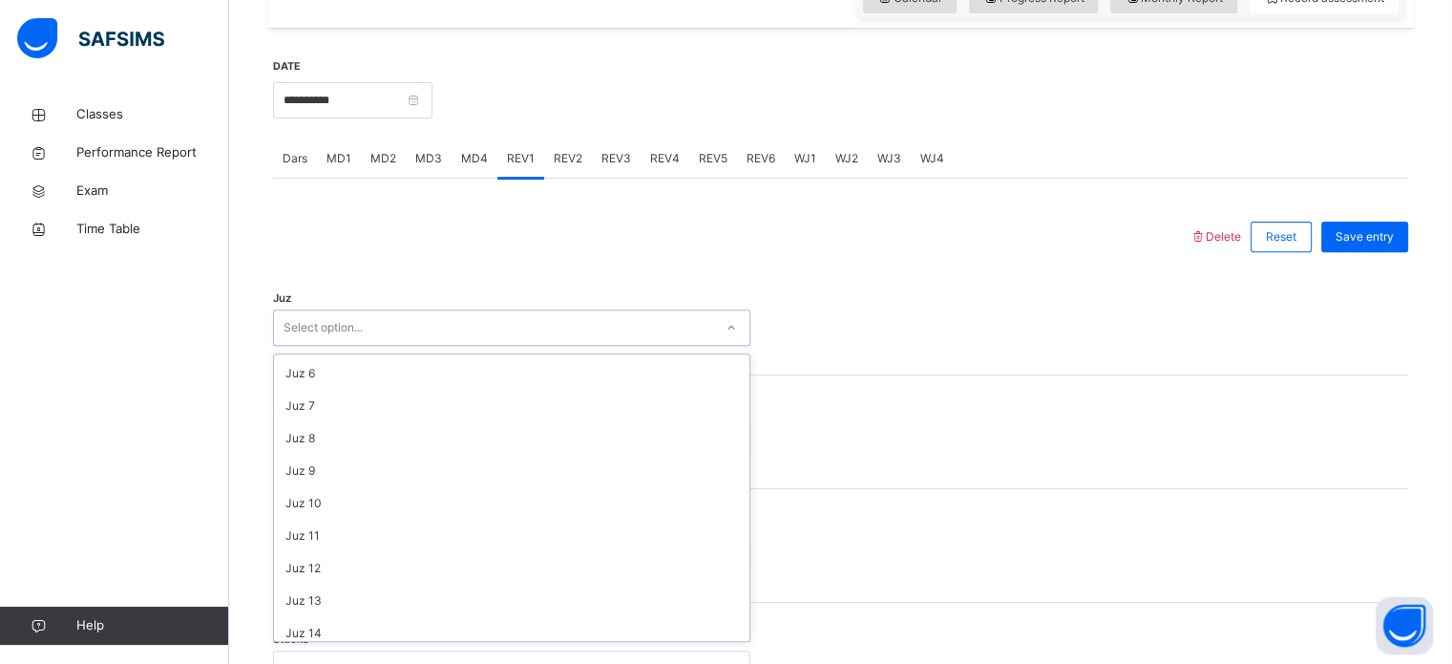
scroll to position [0, 0]
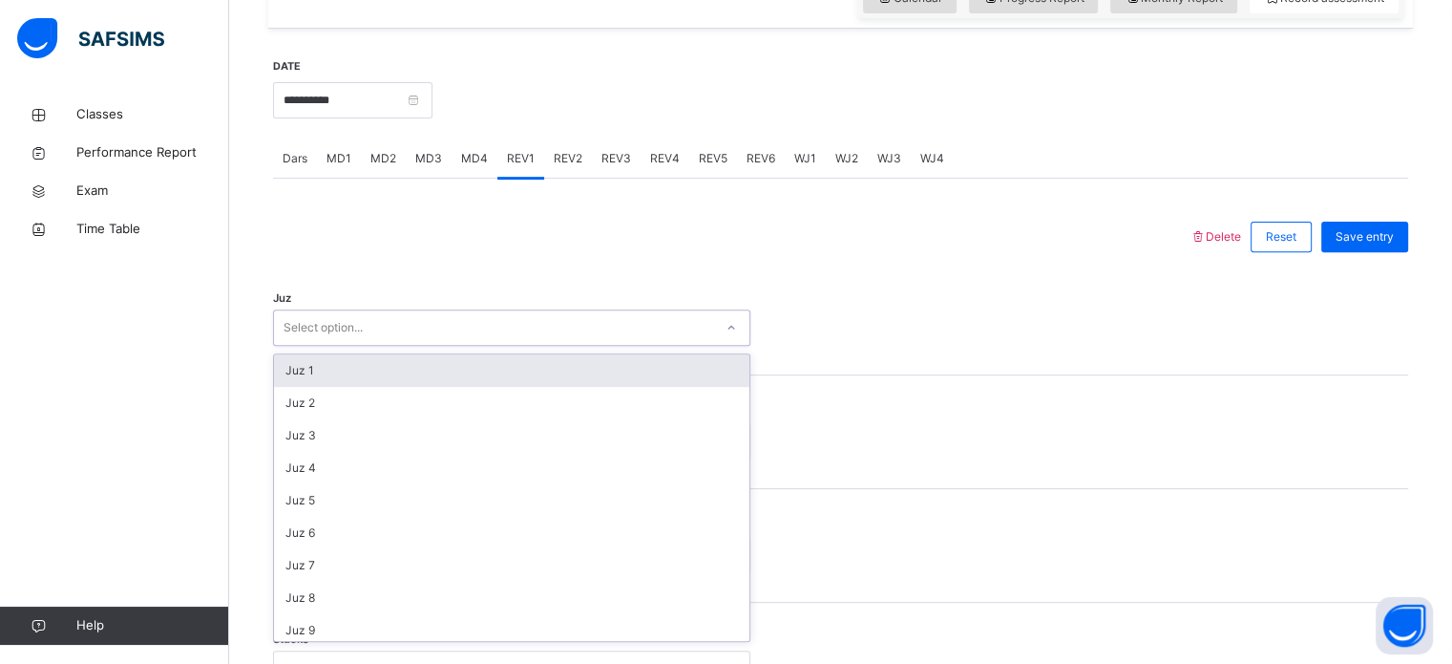
click at [399, 381] on div "Juz 1" at bounding box center [511, 370] width 475 height 32
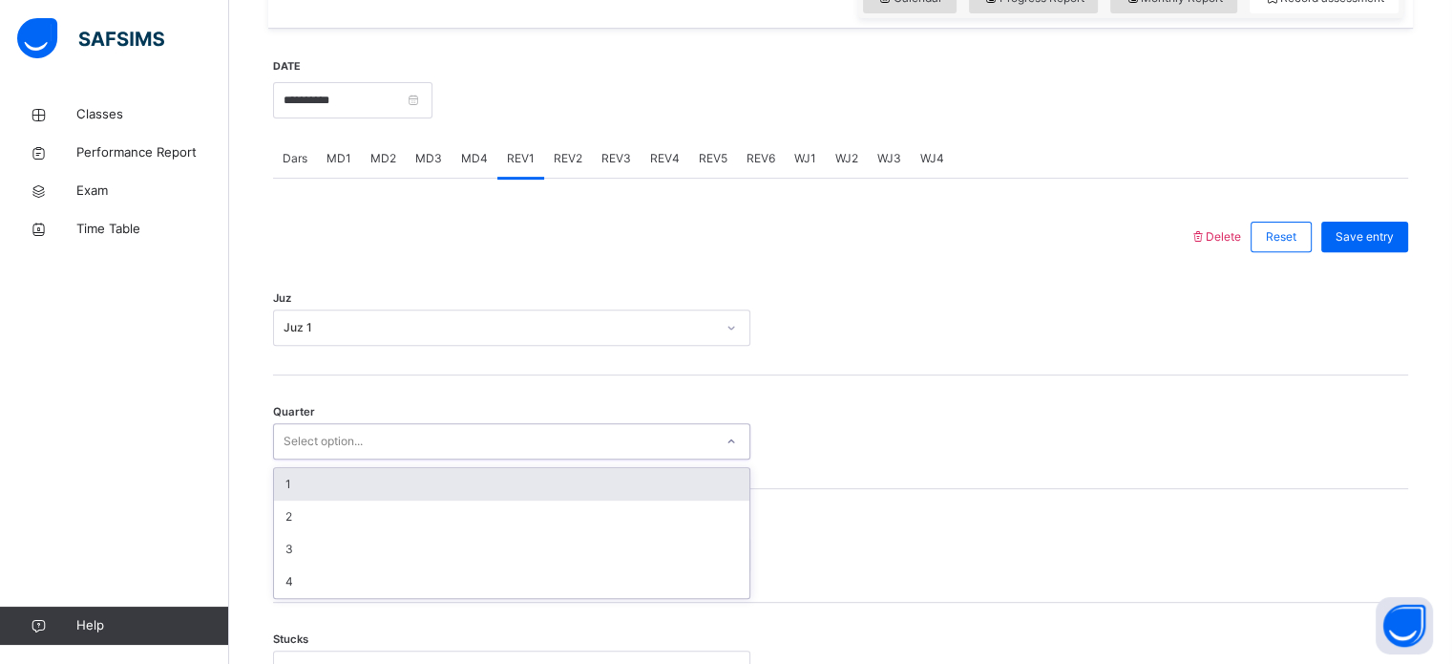
click at [374, 500] on div "1" at bounding box center [511, 484] width 475 height 32
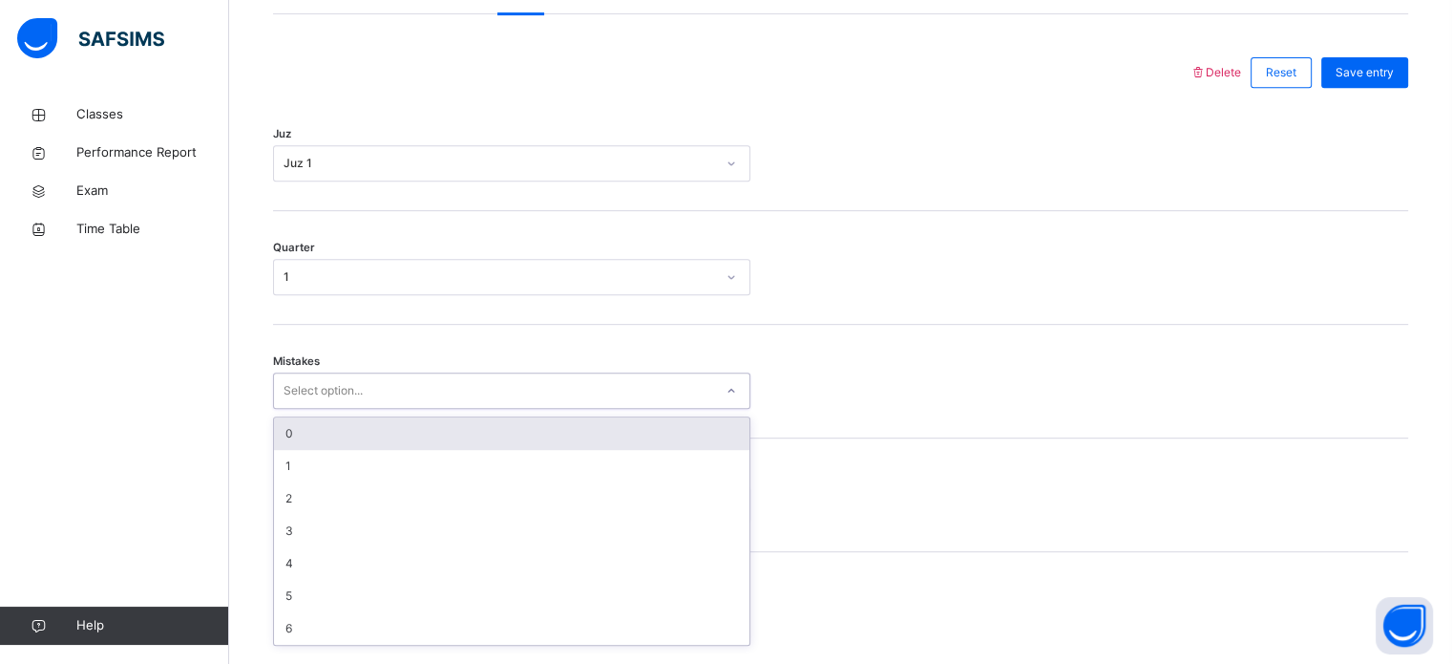
scroll to position [848, 0]
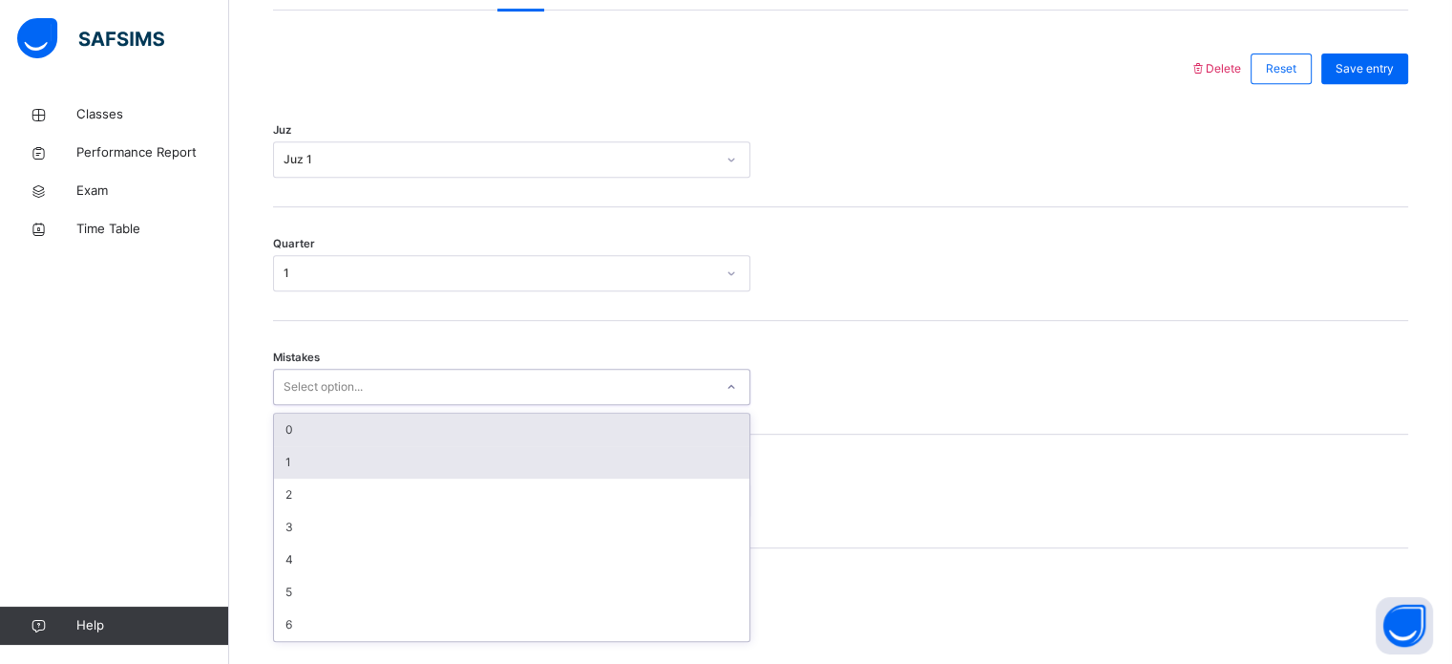
click at [348, 478] on div "1" at bounding box center [511, 462] width 475 height 32
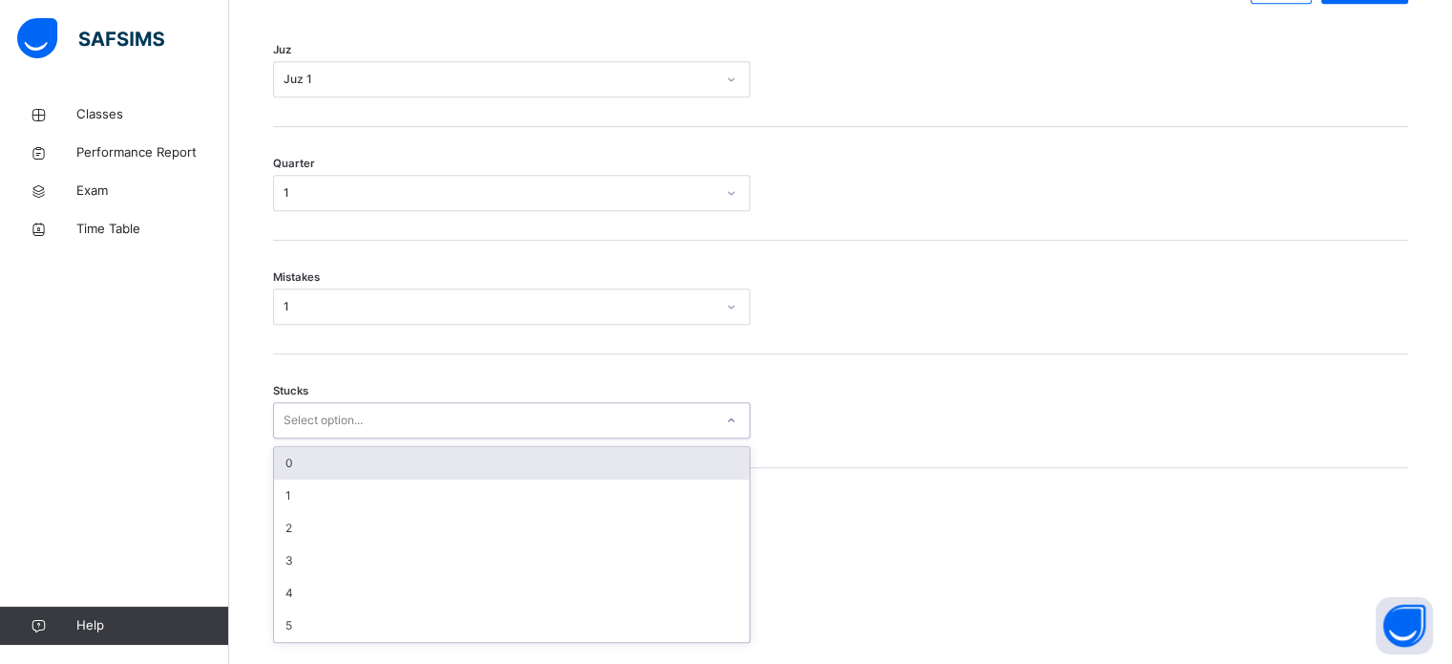
scroll to position [928, 0]
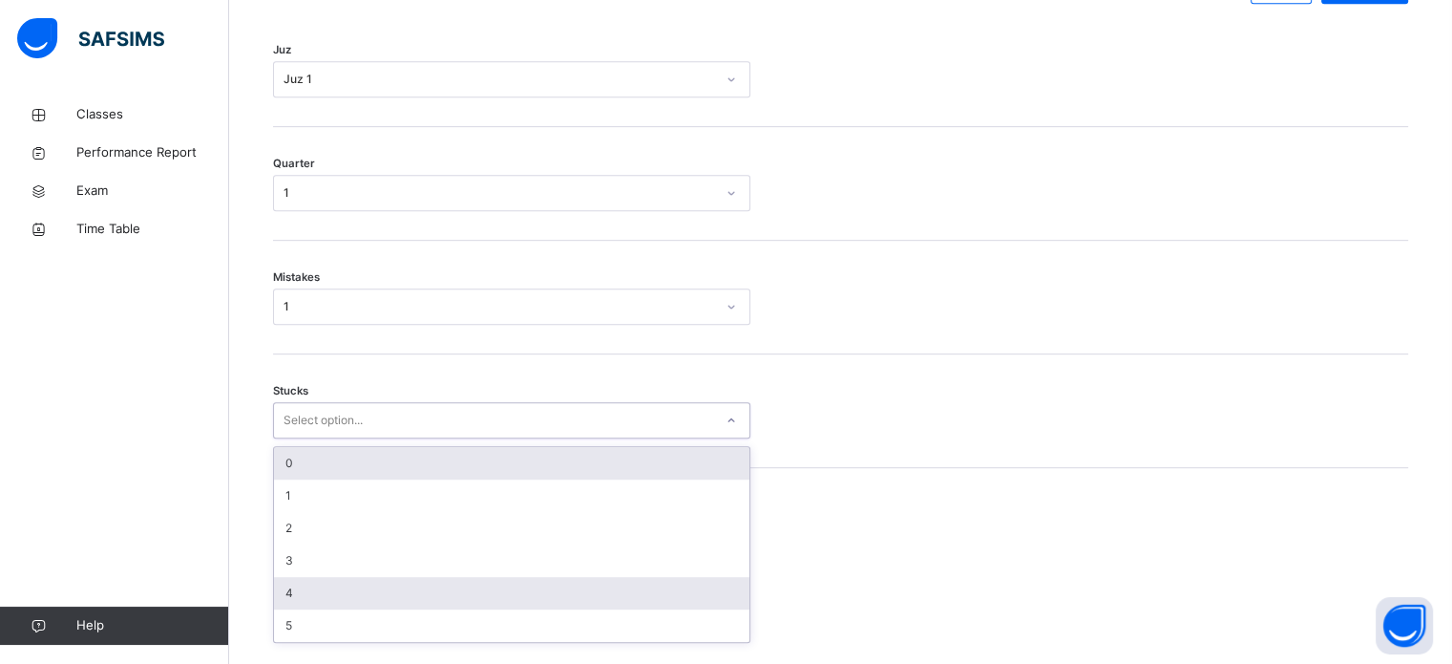
click at [345, 609] on div "4" at bounding box center [511, 593] width 475 height 32
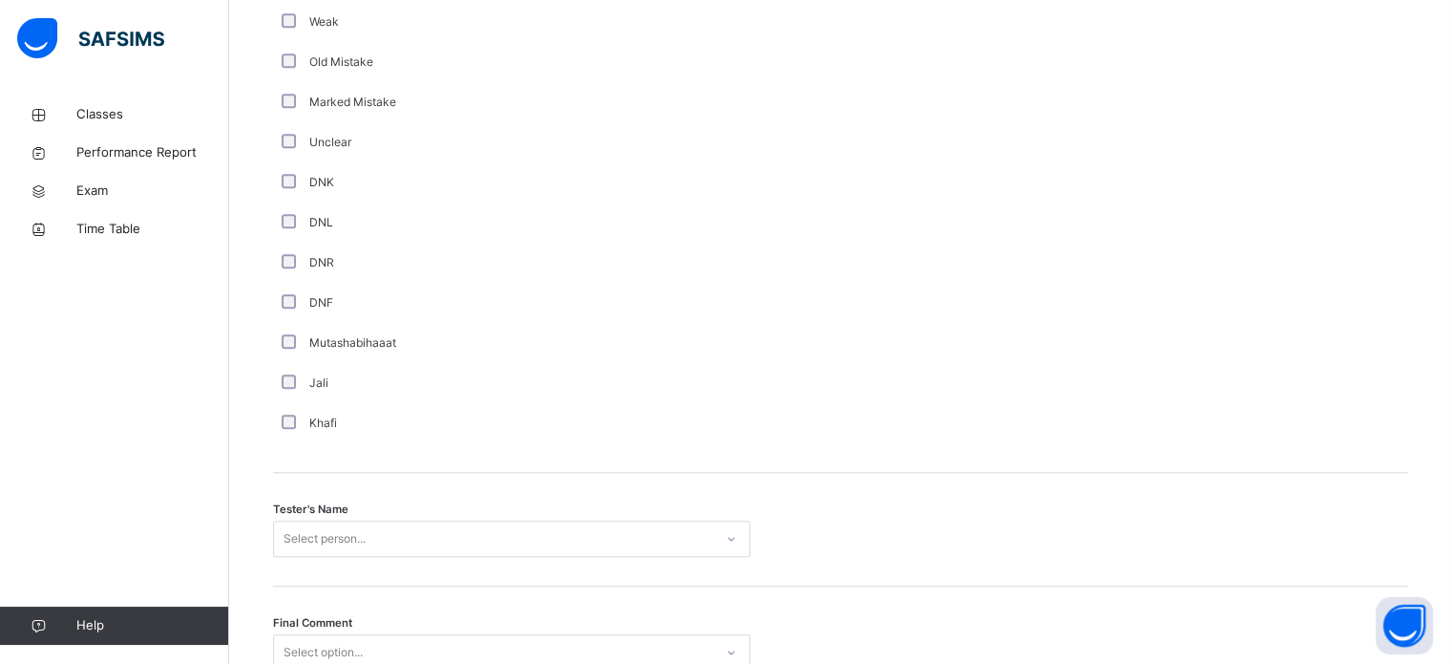
scroll to position [1724, 0]
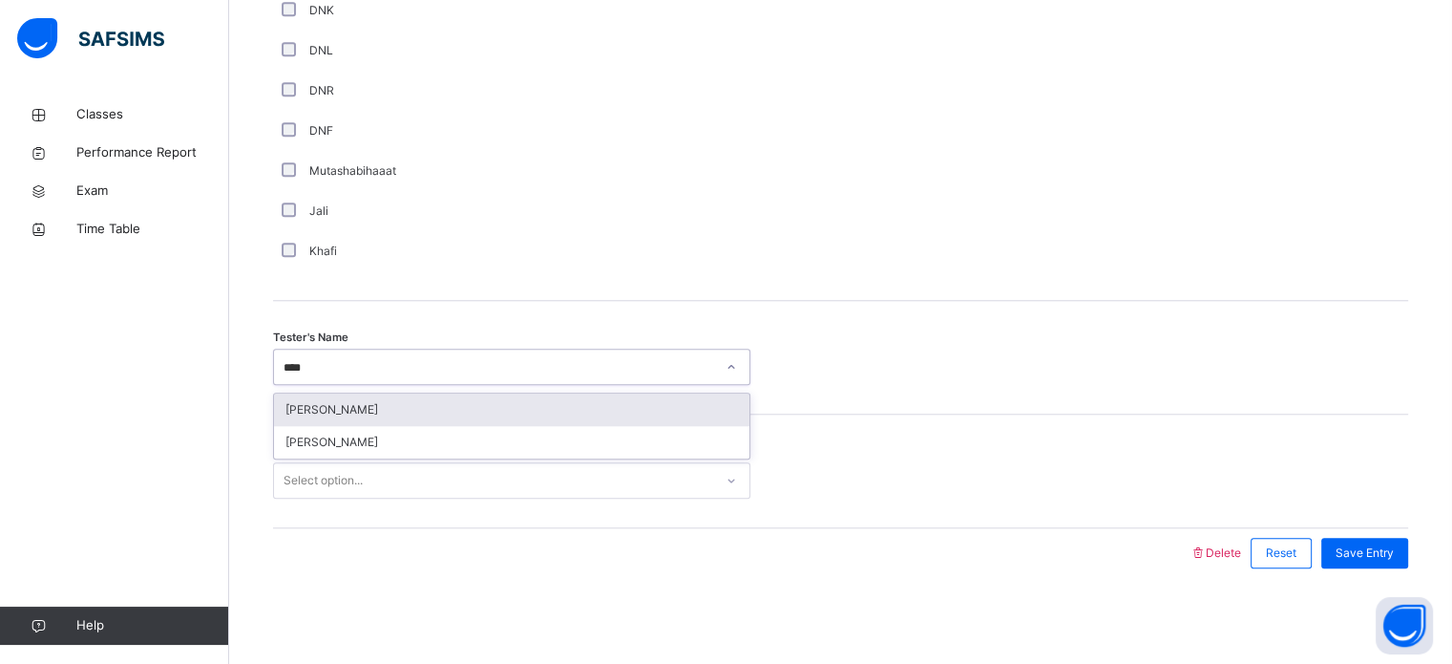
type input "*****"
click at [432, 409] on div "[PERSON_NAME]" at bounding box center [511, 409] width 475 height 32
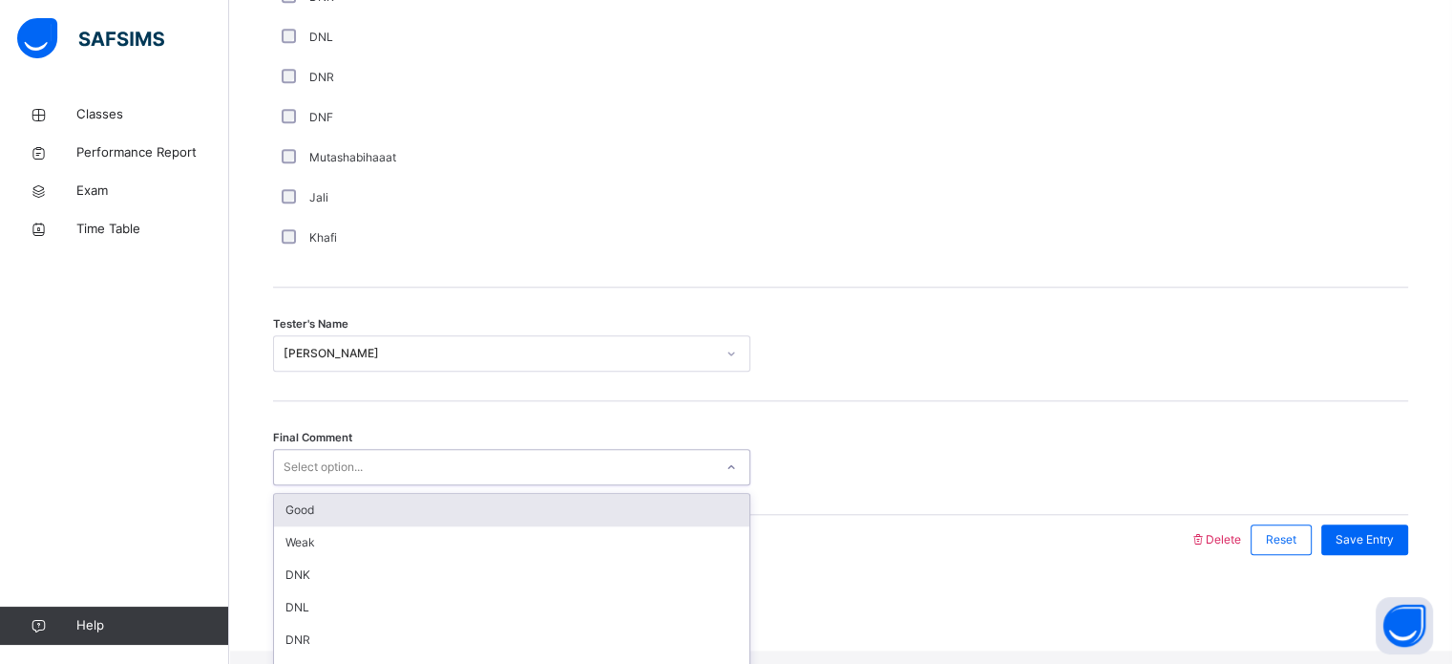
click at [424, 518] on div "Good" at bounding box center [511, 510] width 475 height 32
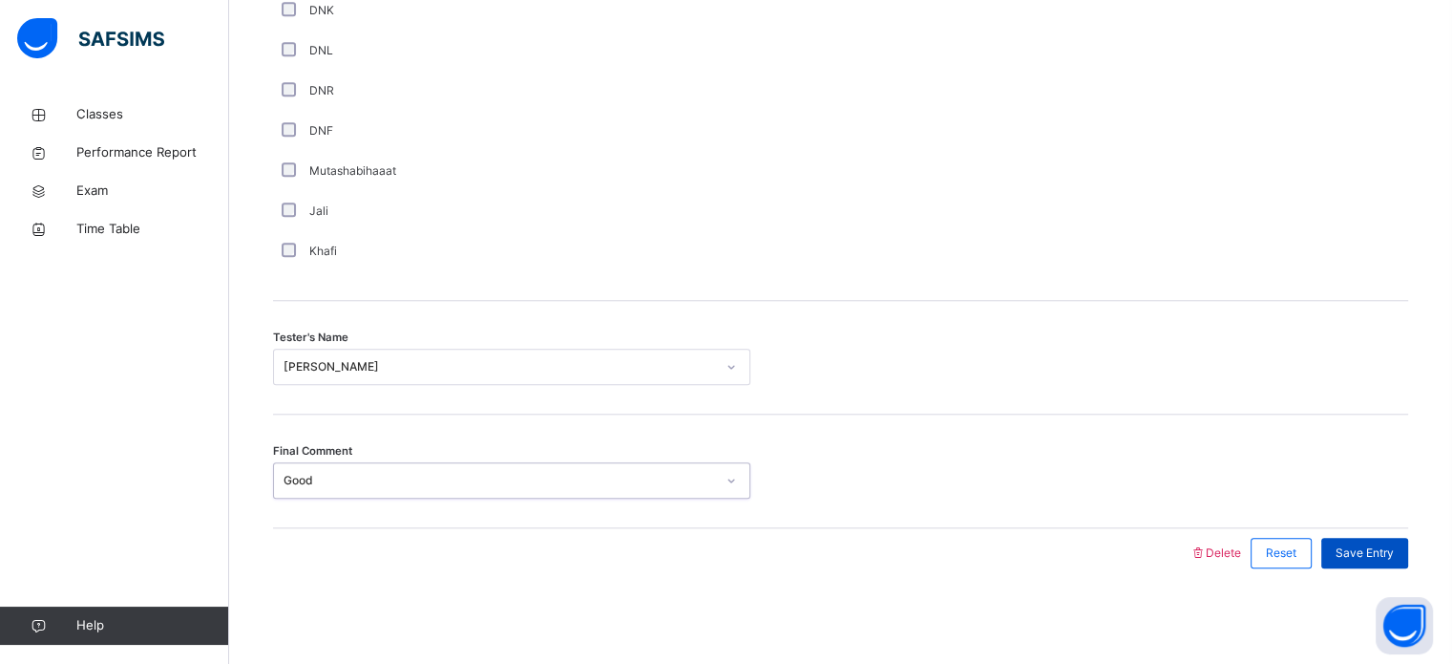
click at [1386, 551] on span "Save Entry" at bounding box center [1365, 552] width 58 height 17
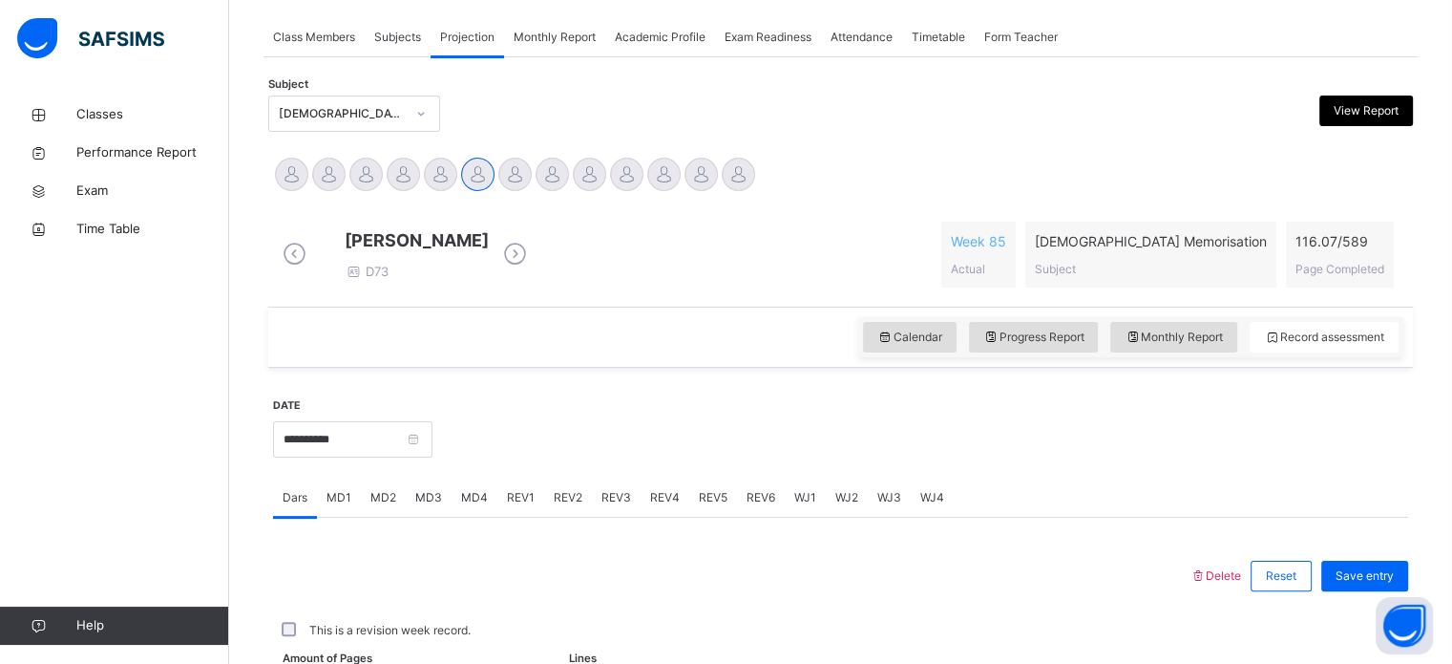
scroll to position [311, 0]
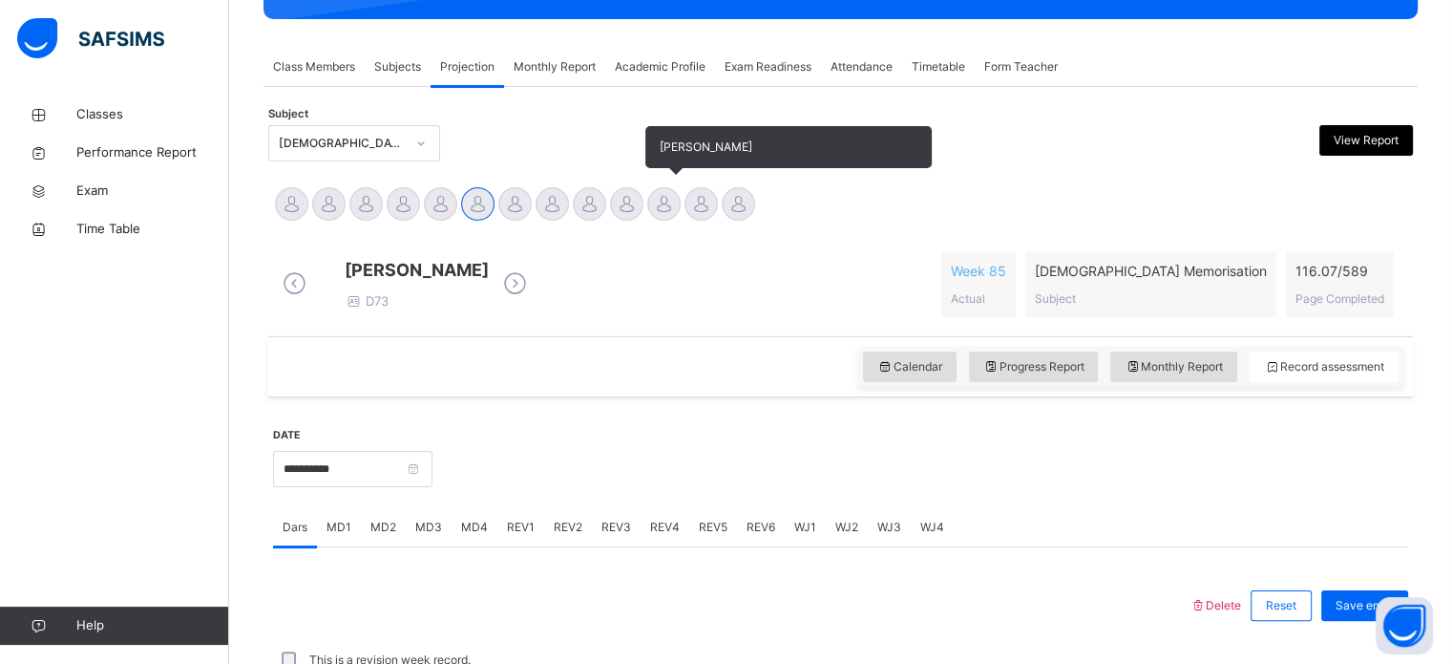
click at [670, 200] on div at bounding box center [663, 203] width 33 height 33
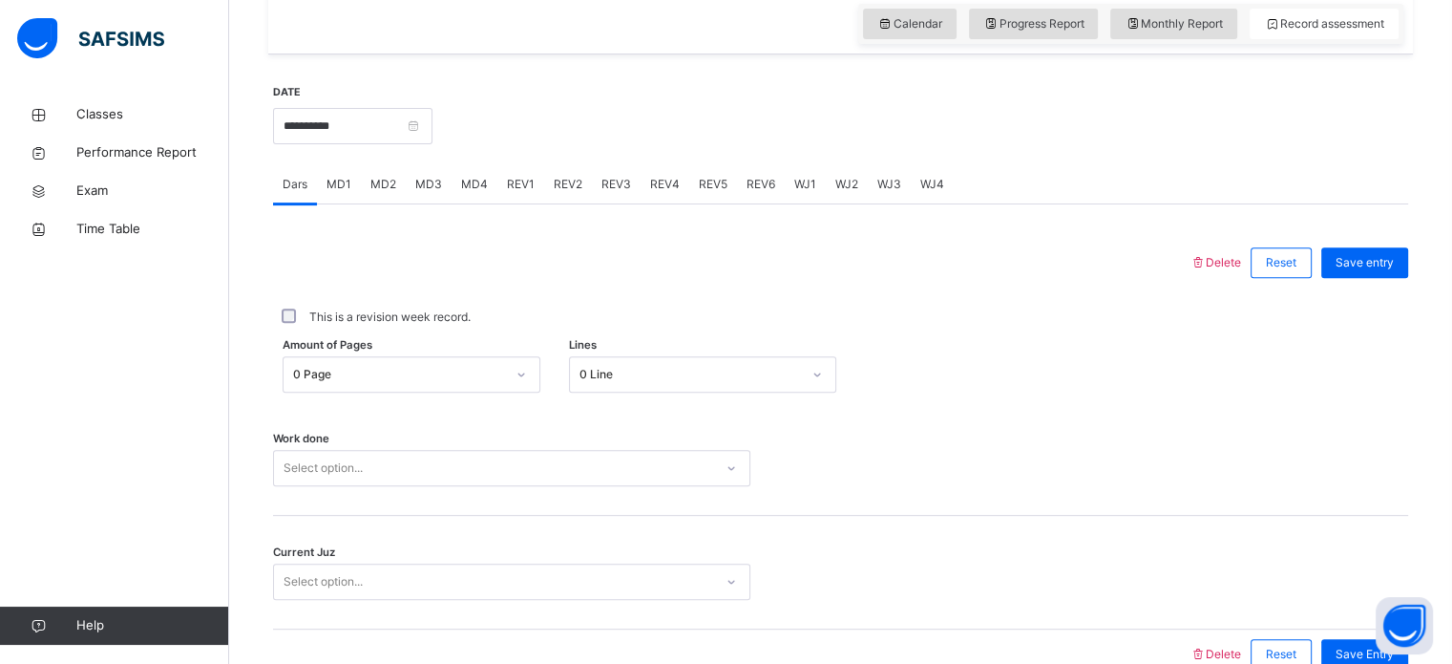
scroll to position [674, 0]
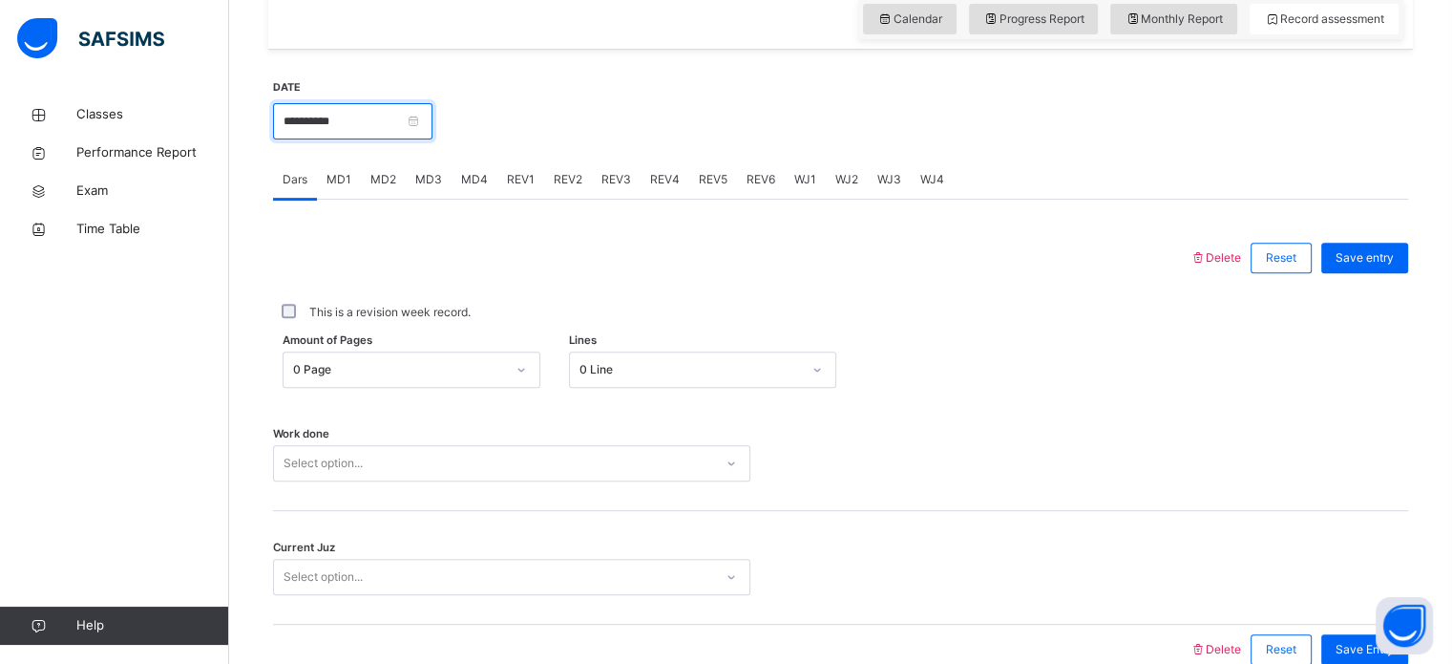
click at [410, 136] on input "**********" at bounding box center [352, 121] width 159 height 36
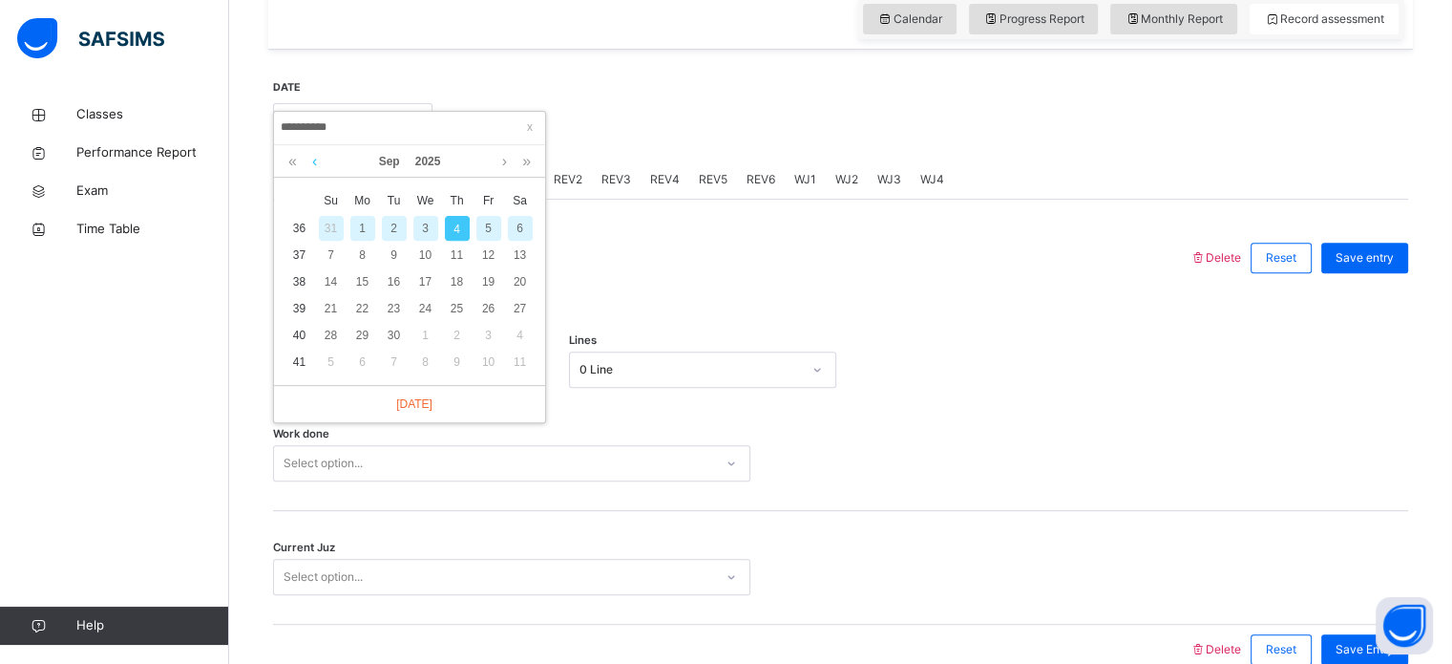
click at [317, 172] on link at bounding box center [314, 161] width 14 height 32
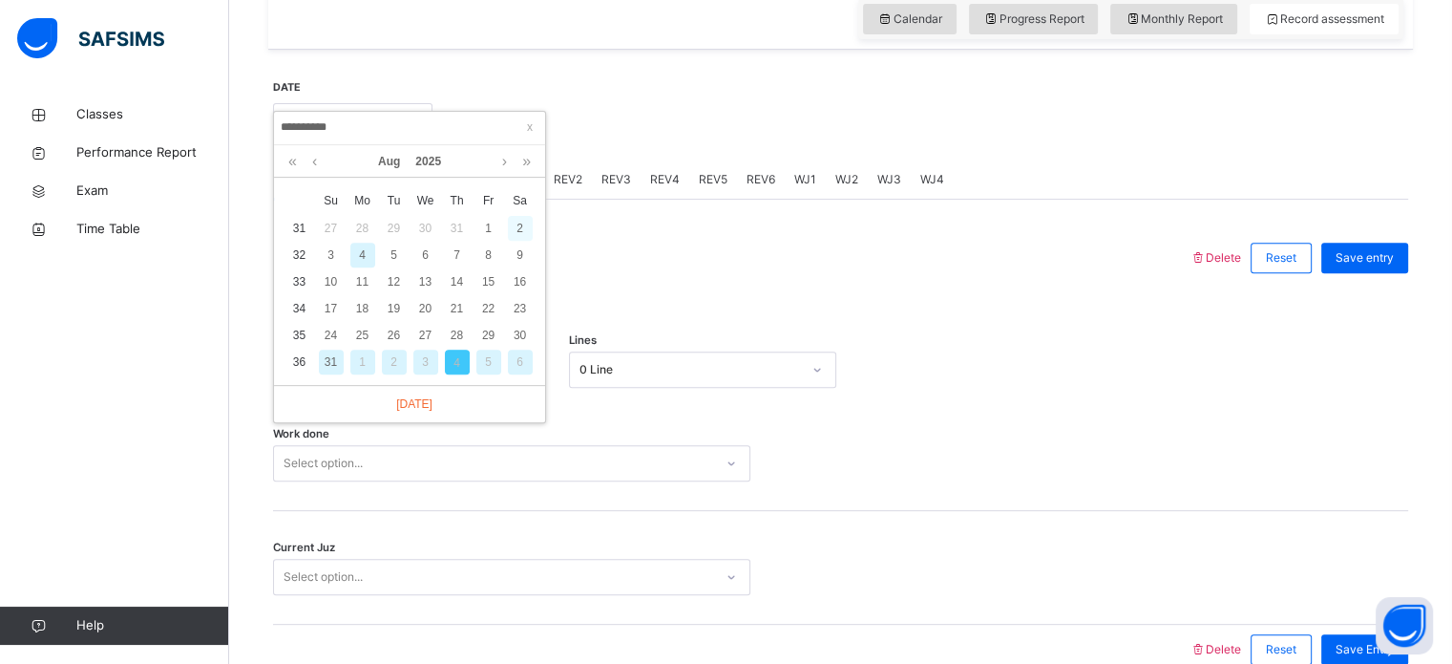
click at [522, 222] on div "2" at bounding box center [520, 228] width 25 height 25
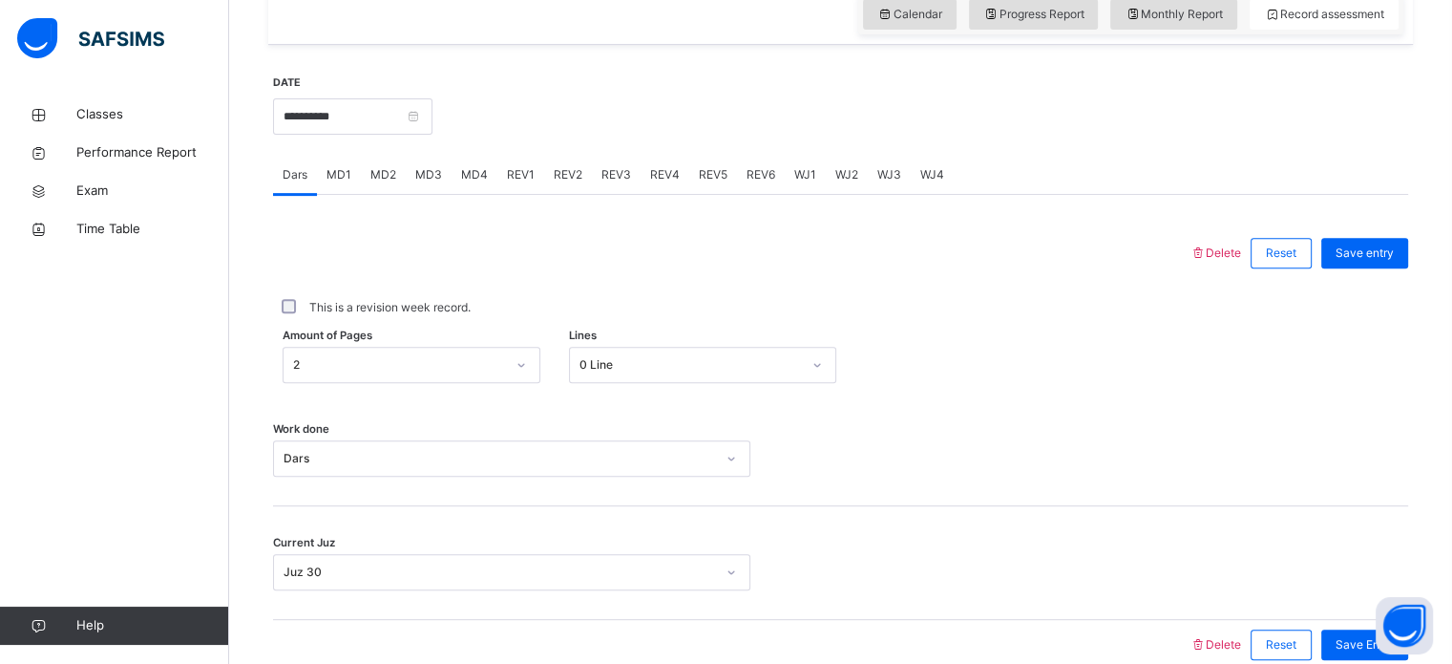
scroll to position [676, 0]
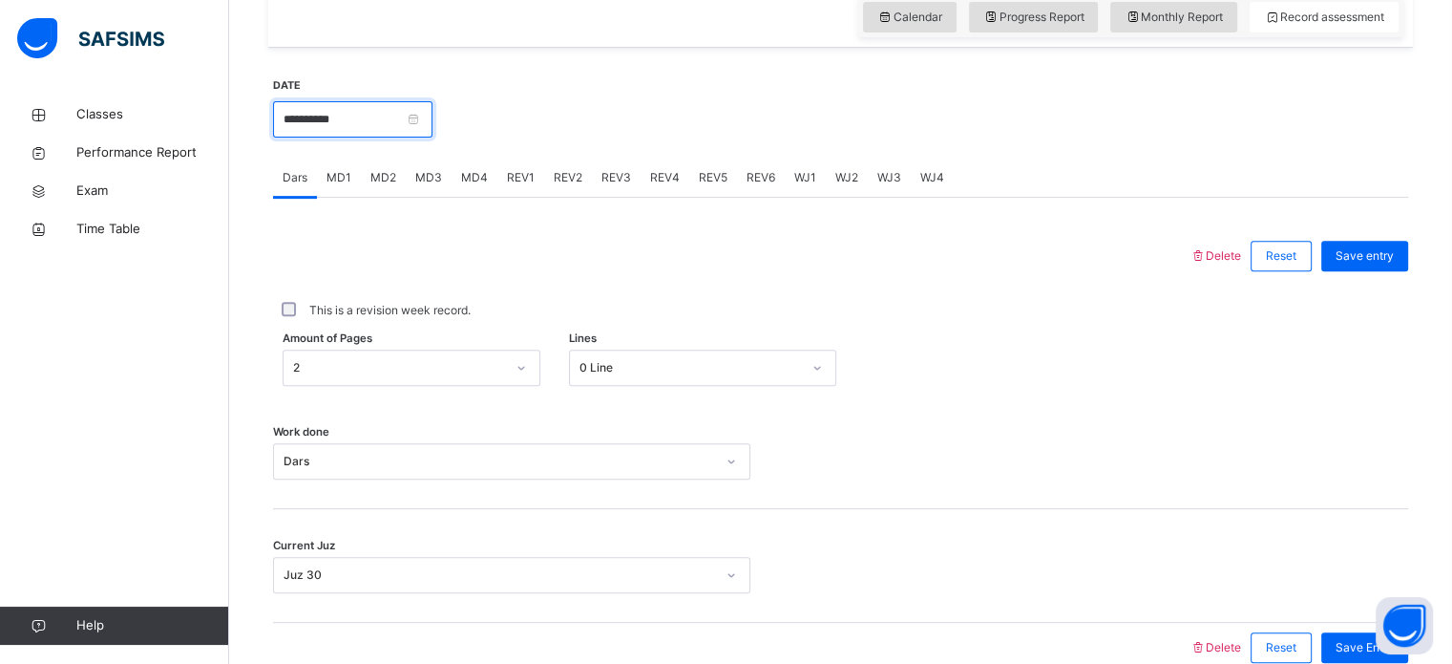
click at [364, 124] on input "**********" at bounding box center [352, 119] width 159 height 36
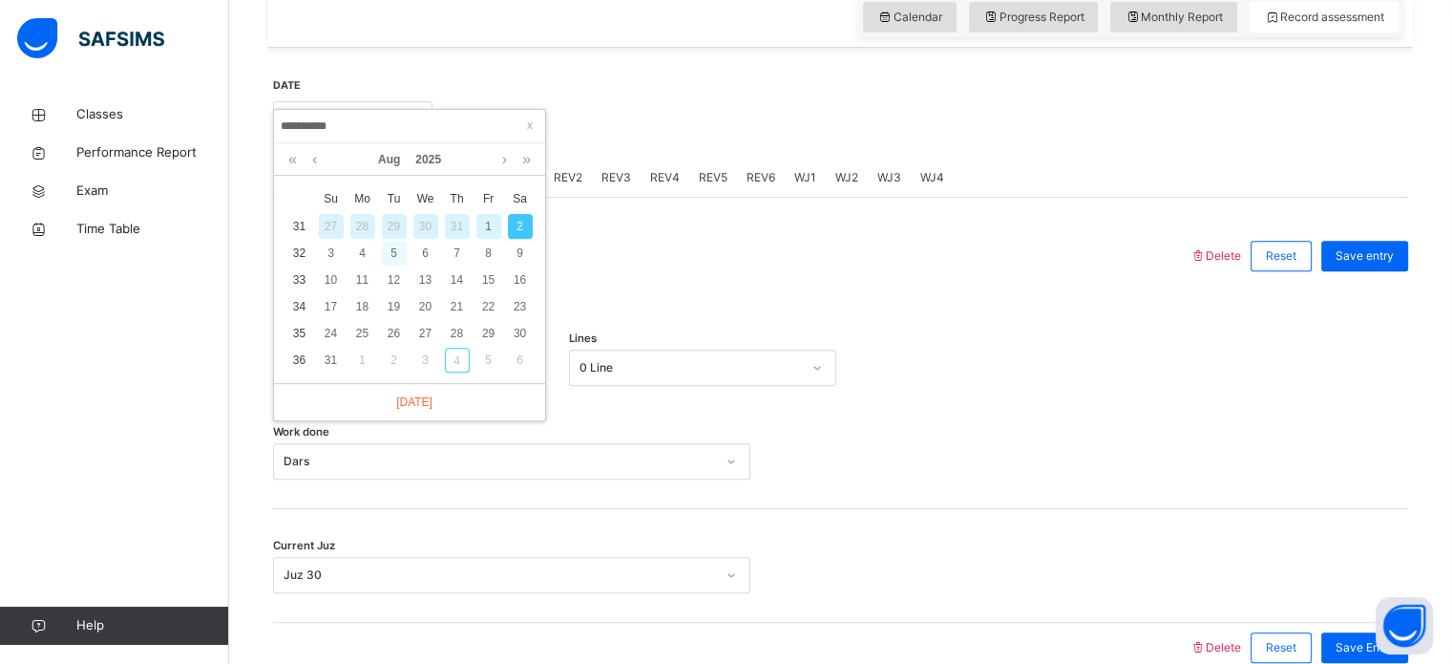
click at [396, 251] on div "5" at bounding box center [394, 253] width 25 height 25
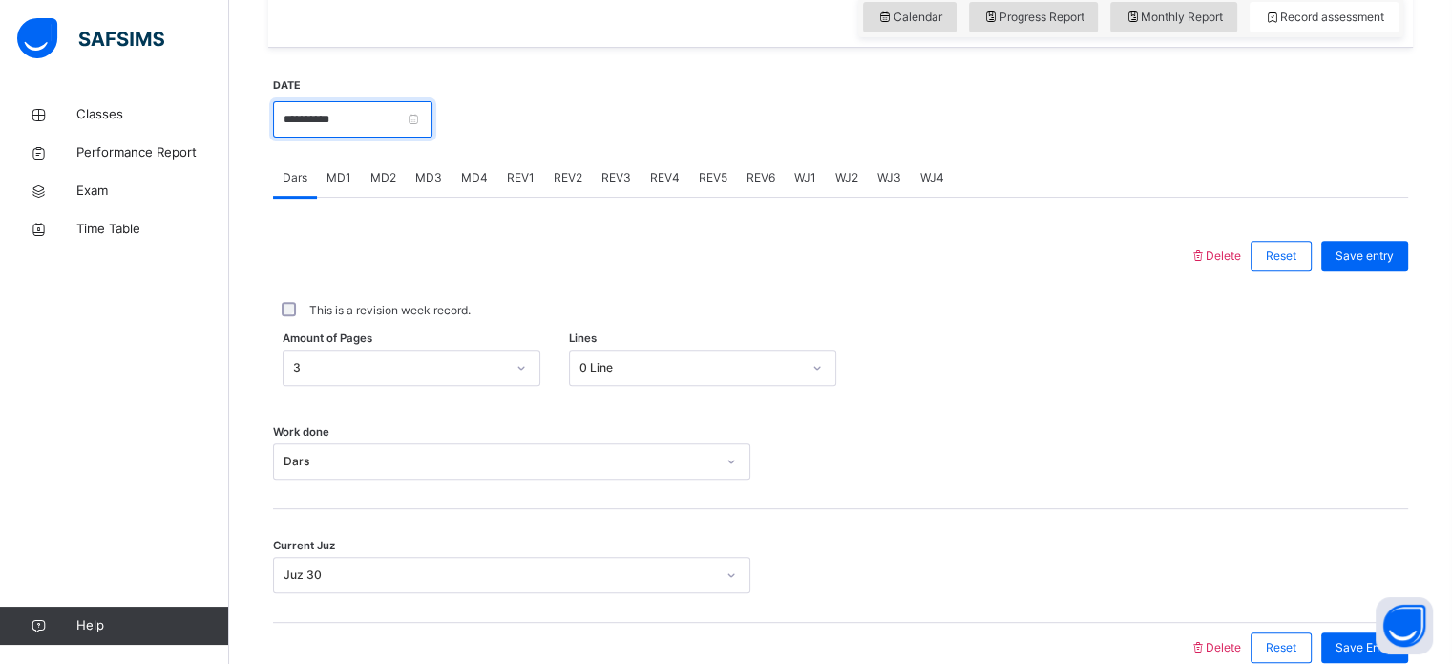
click at [381, 117] on input "**********" at bounding box center [352, 119] width 159 height 36
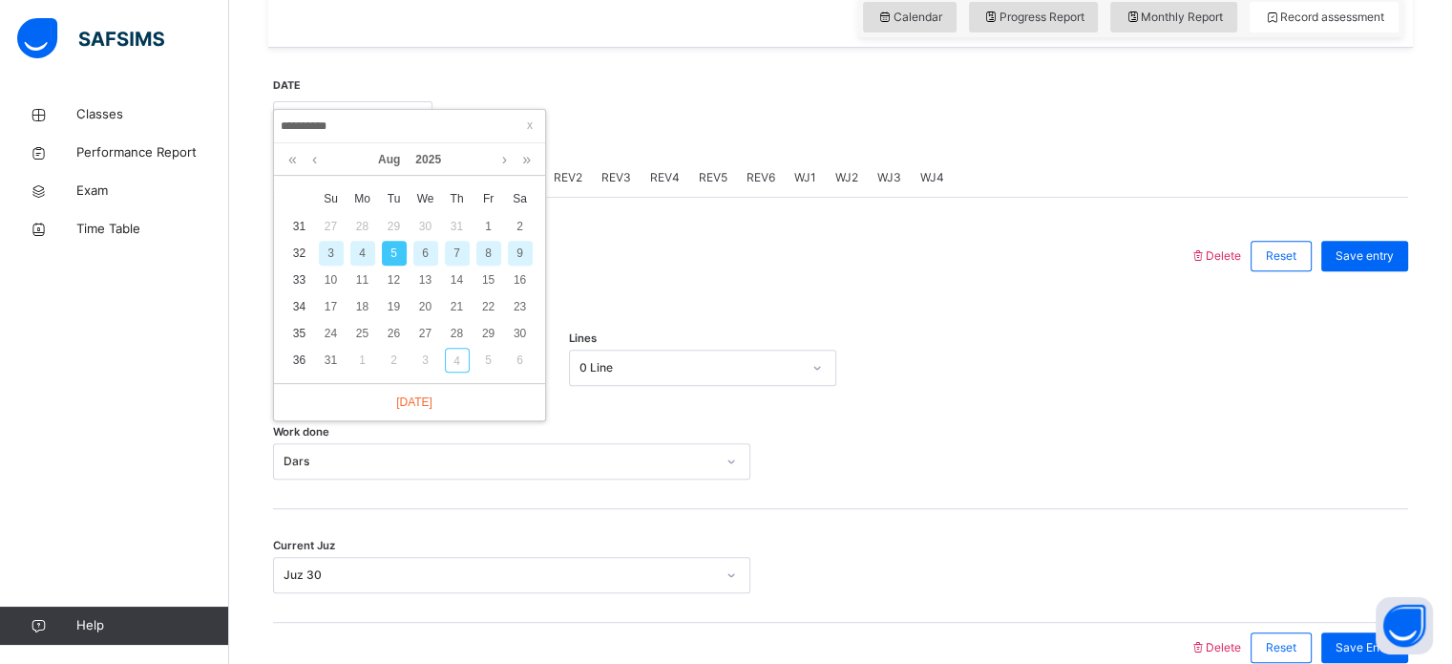
click at [464, 243] on div "7" at bounding box center [457, 253] width 25 height 25
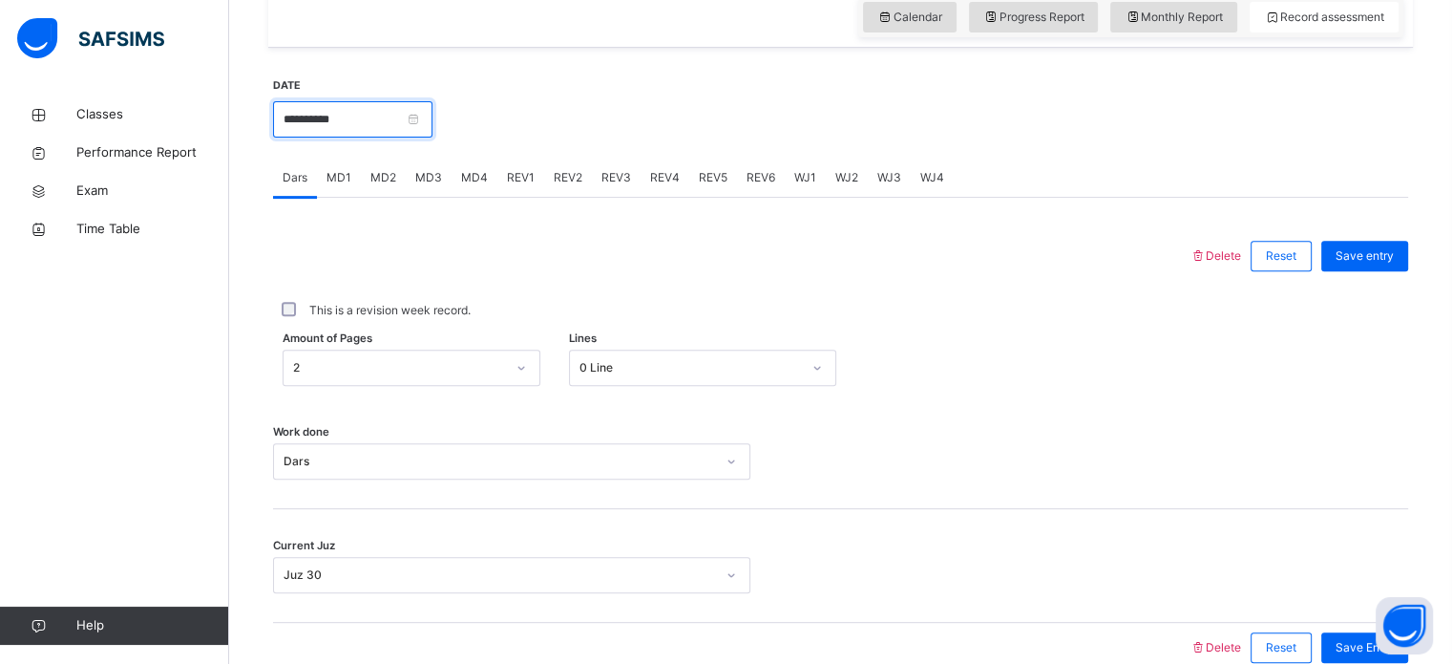
click at [359, 121] on input "**********" at bounding box center [352, 119] width 159 height 36
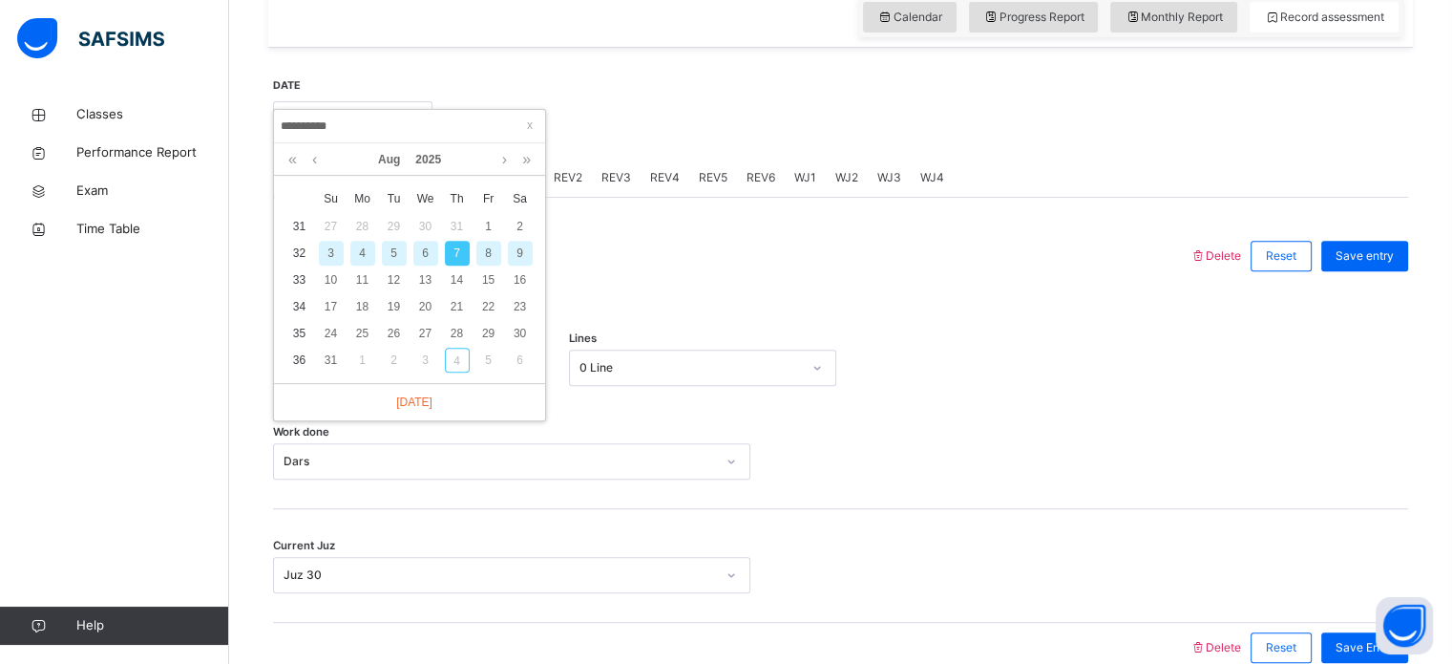
click at [527, 256] on div "9" at bounding box center [520, 253] width 25 height 25
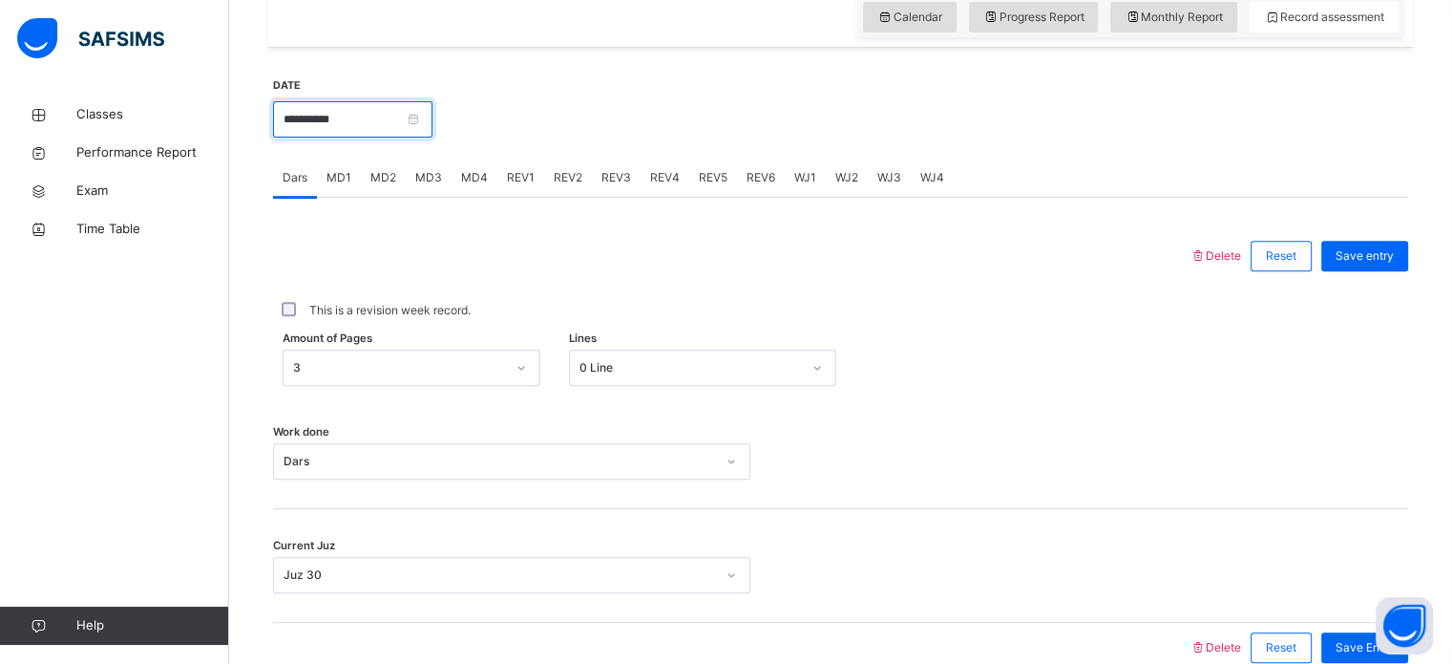
click at [378, 132] on input "**********" at bounding box center [352, 119] width 159 height 36
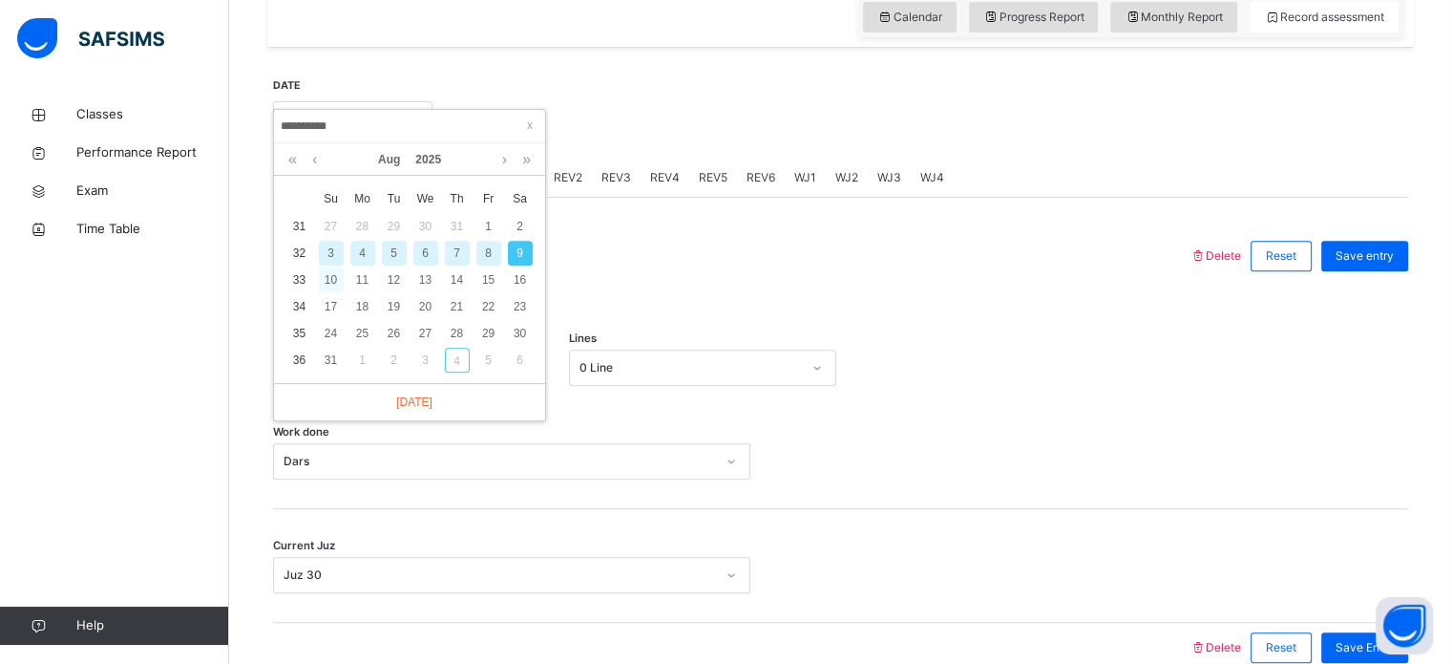
click at [328, 272] on div "10" at bounding box center [331, 279] width 25 height 25
type input "**********"
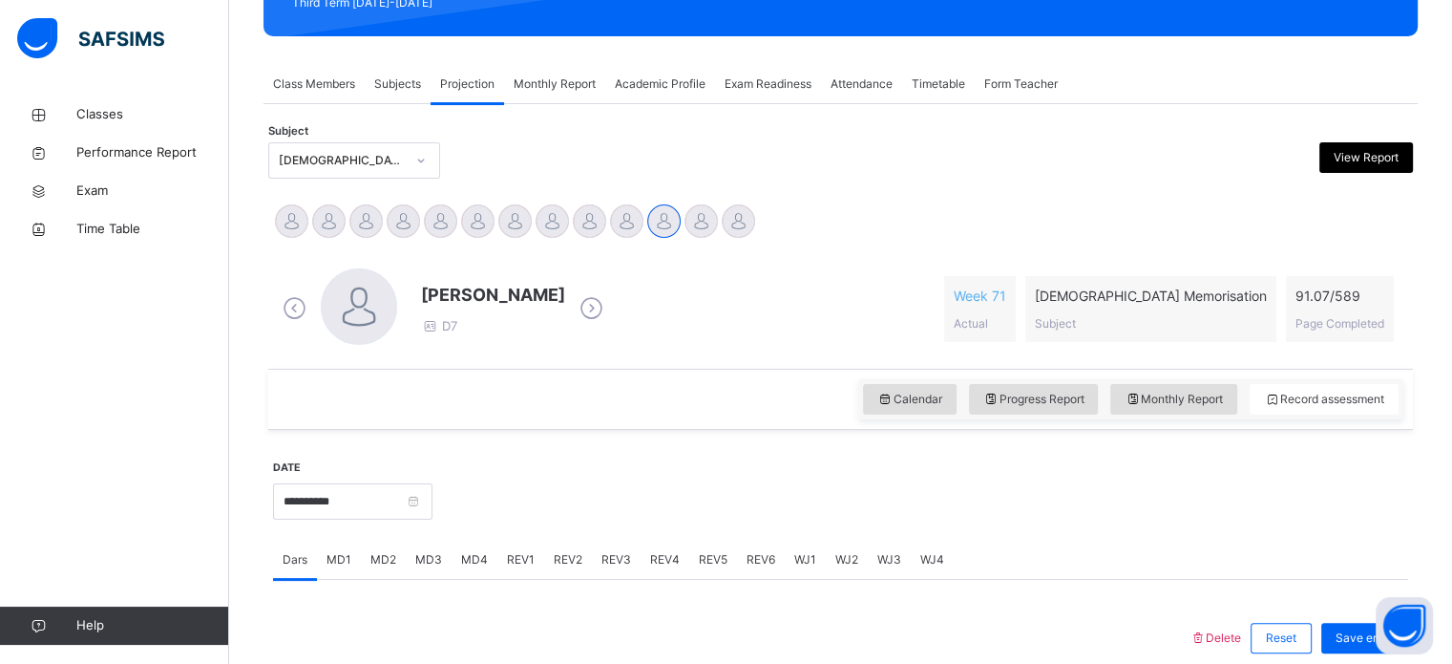
scroll to position [293, 0]
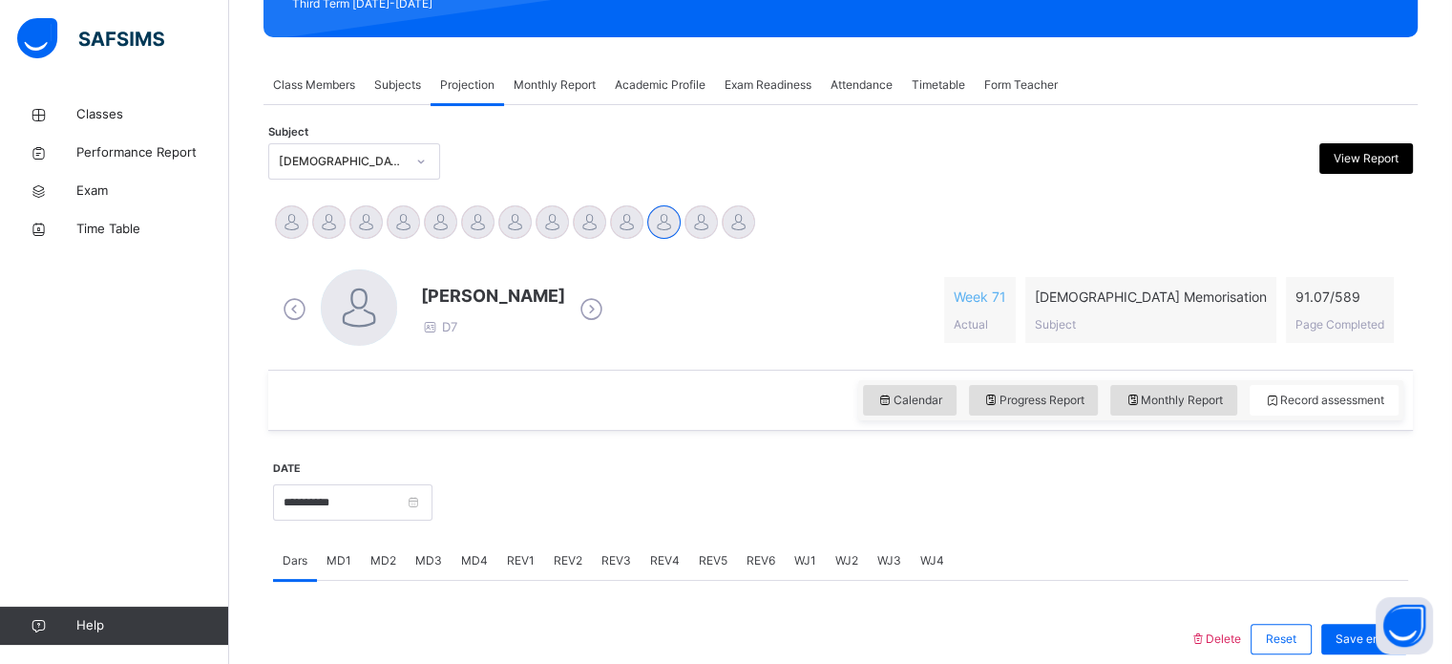
click at [533, 72] on div "Monthly Report" at bounding box center [554, 85] width 101 height 38
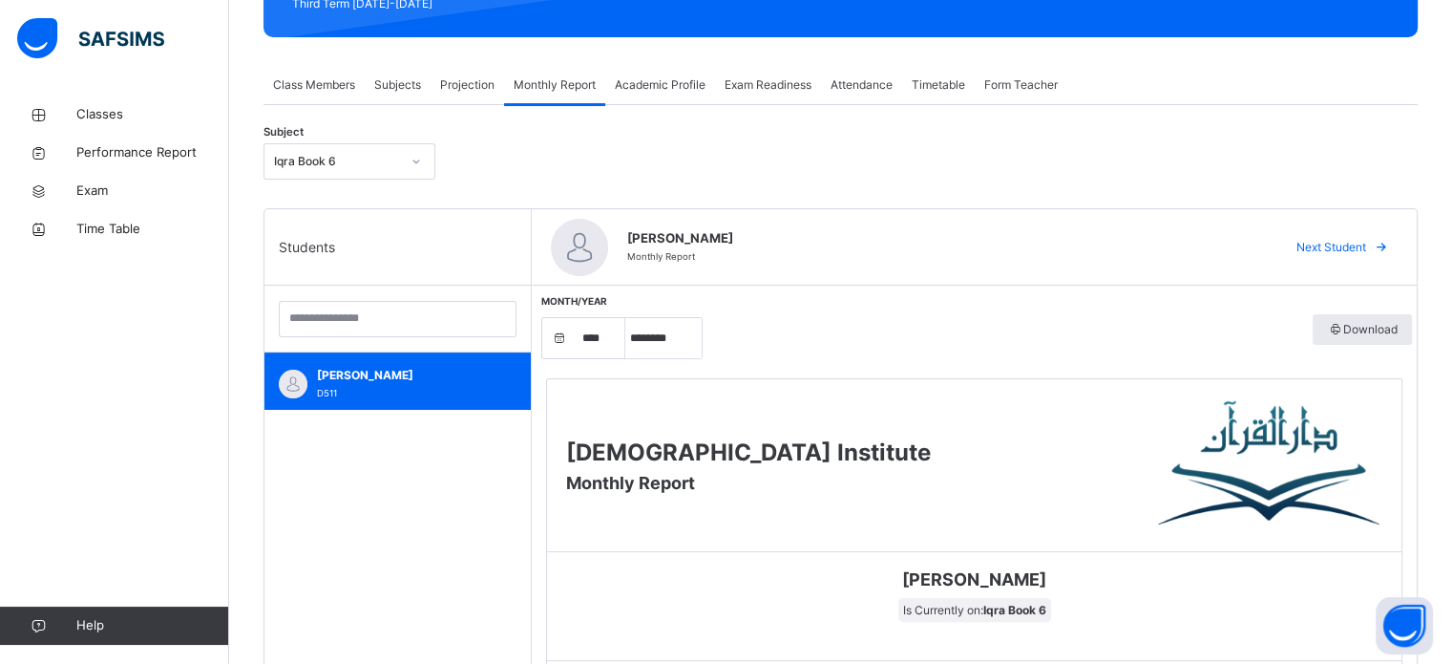
click at [337, 158] on div "Iqra Book 6" at bounding box center [337, 161] width 126 height 17
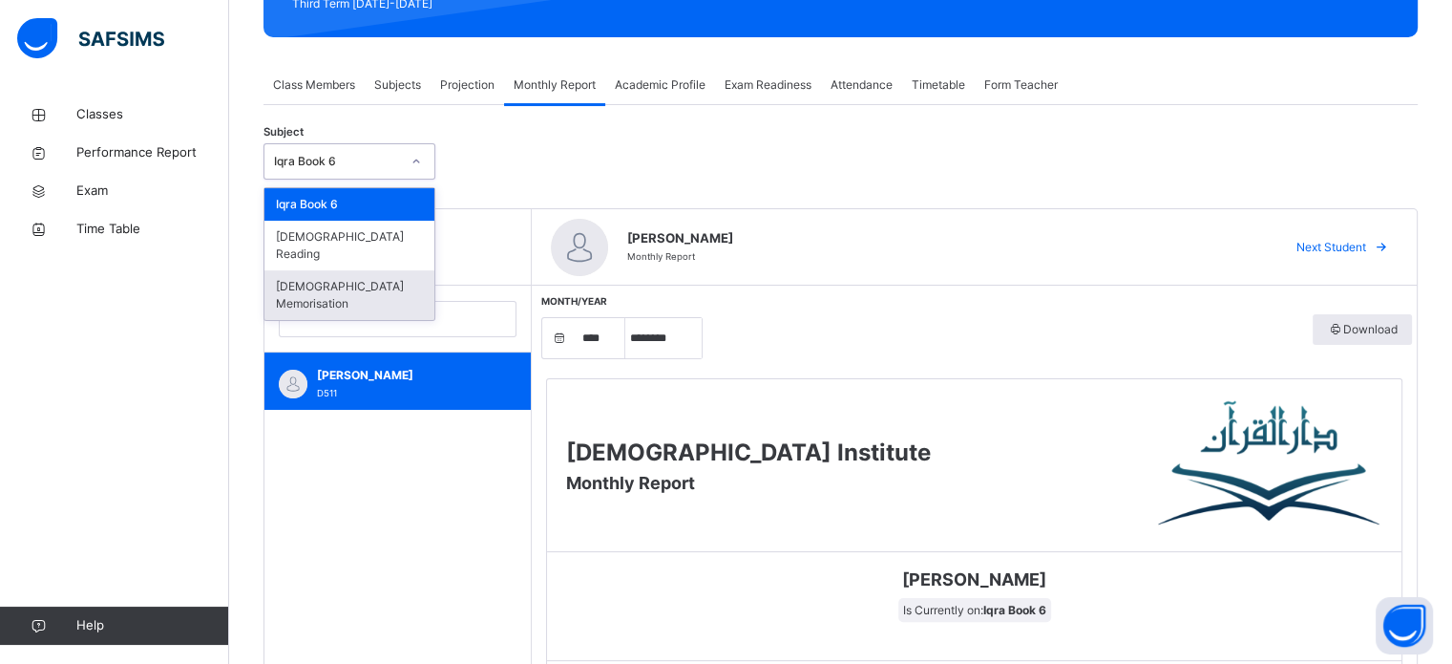
click at [335, 270] on div "[DEMOGRAPHIC_DATA] Memorisation" at bounding box center [349, 295] width 170 height 50
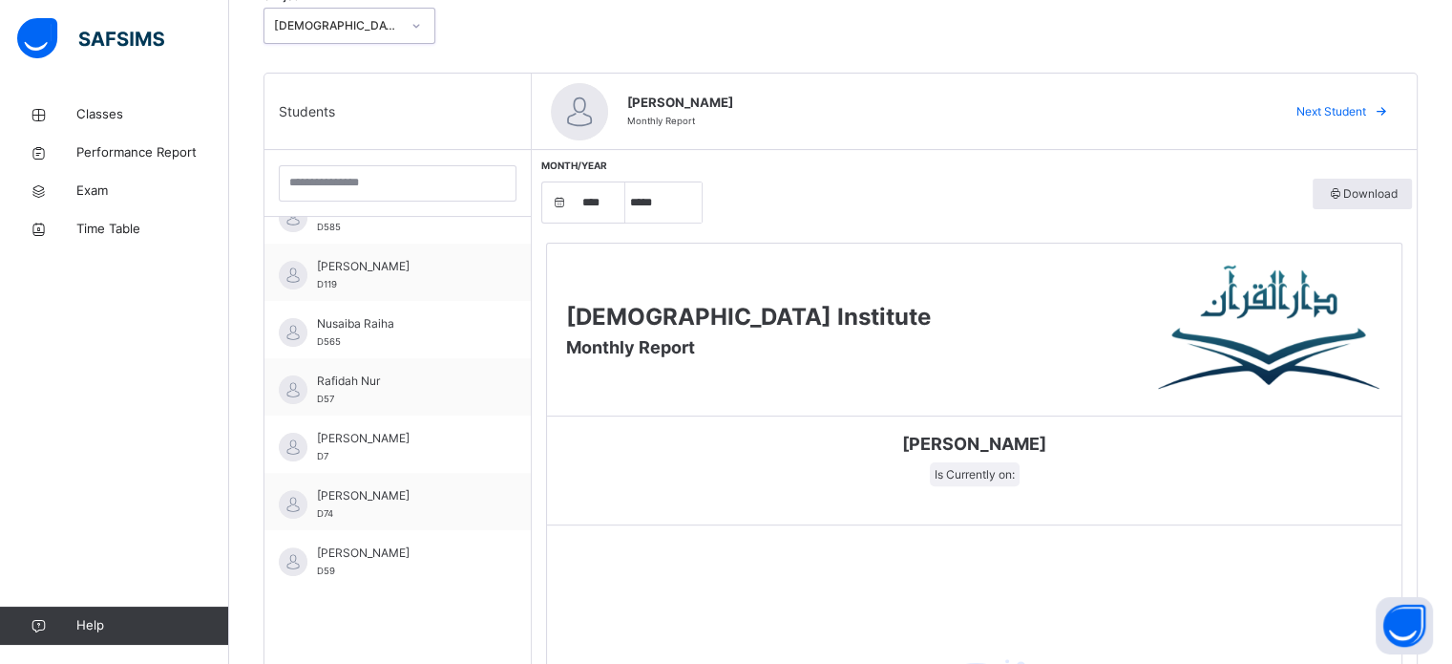
scroll to position [436, 0]
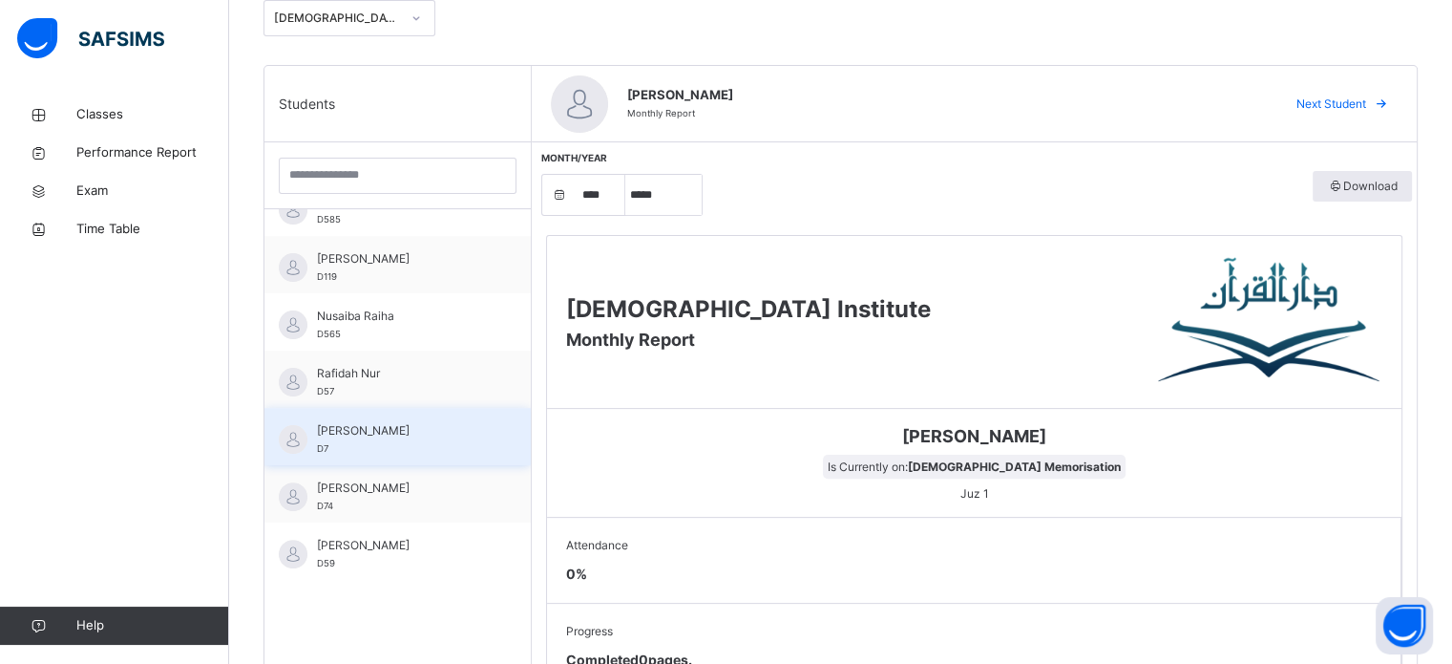
click at [369, 427] on span "[PERSON_NAME]" at bounding box center [402, 430] width 171 height 17
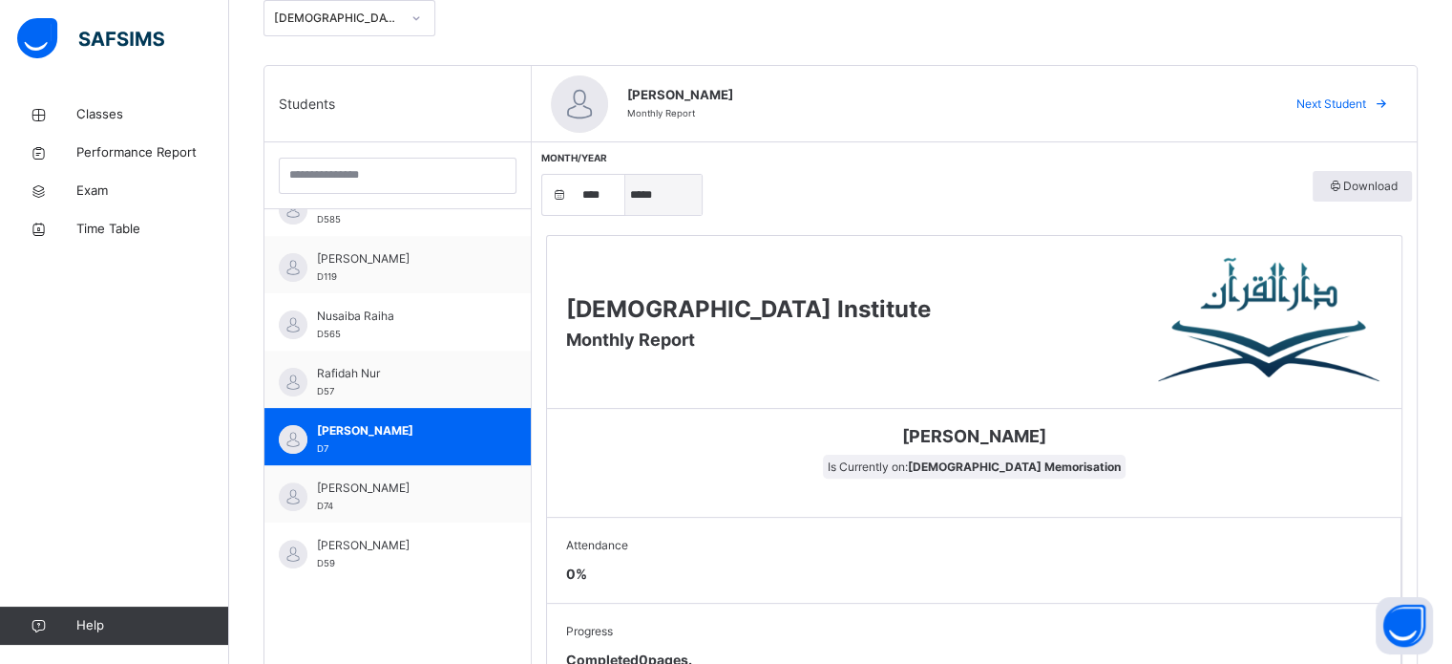
click at [649, 189] on select "***** ******** ***** ***** *** **** **** ****** ********* ******* ******** ****…" at bounding box center [663, 195] width 76 height 40
select select "*"
click at [625, 175] on select "***** ******** ***** ***** *** **** **** ****** ********* ******* ******** ****…" at bounding box center [663, 195] width 76 height 40
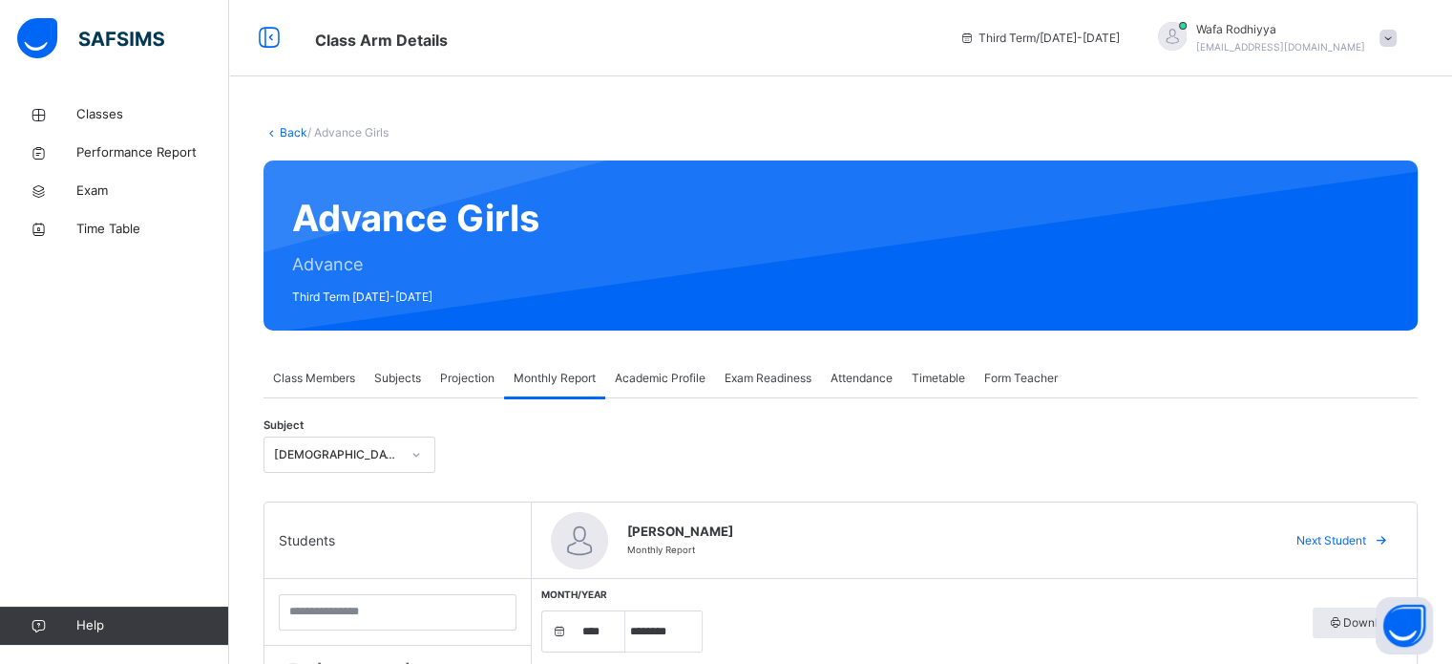
scroll to position [0, 0]
click at [437, 373] on div "Projection" at bounding box center [468, 378] width 74 height 38
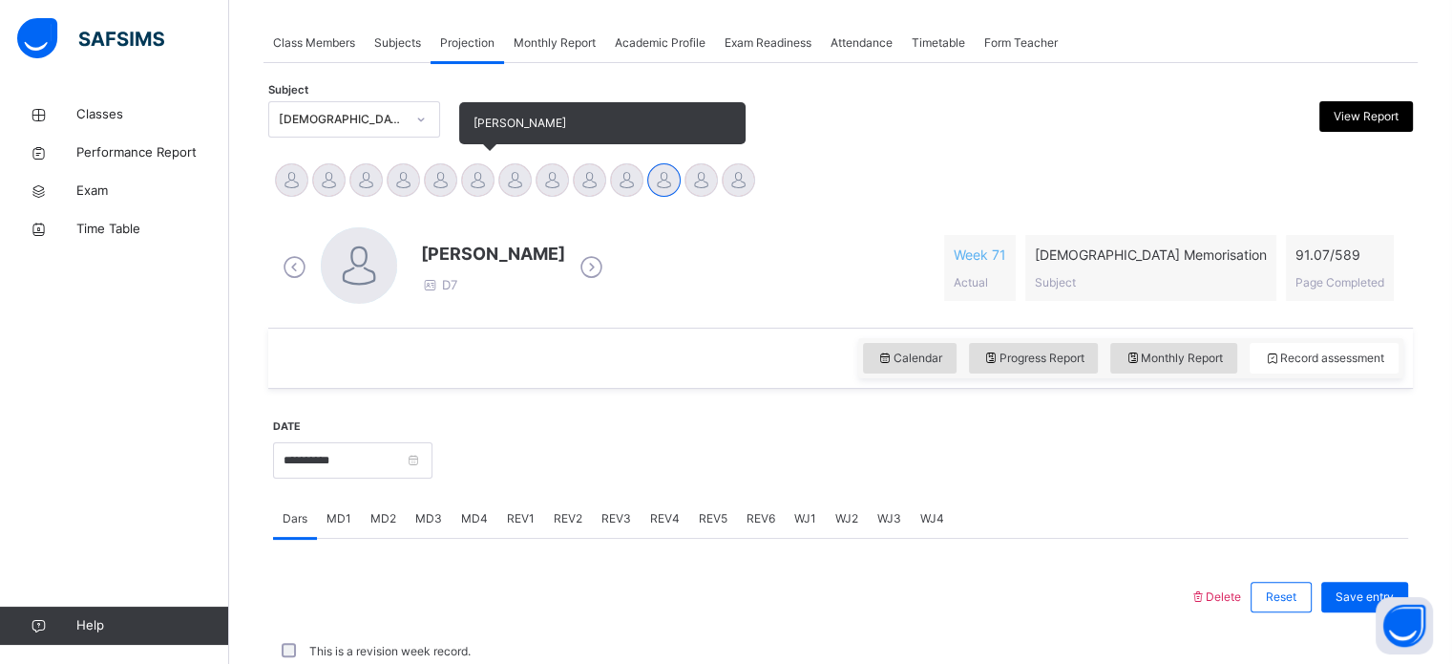
scroll to position [336, 0]
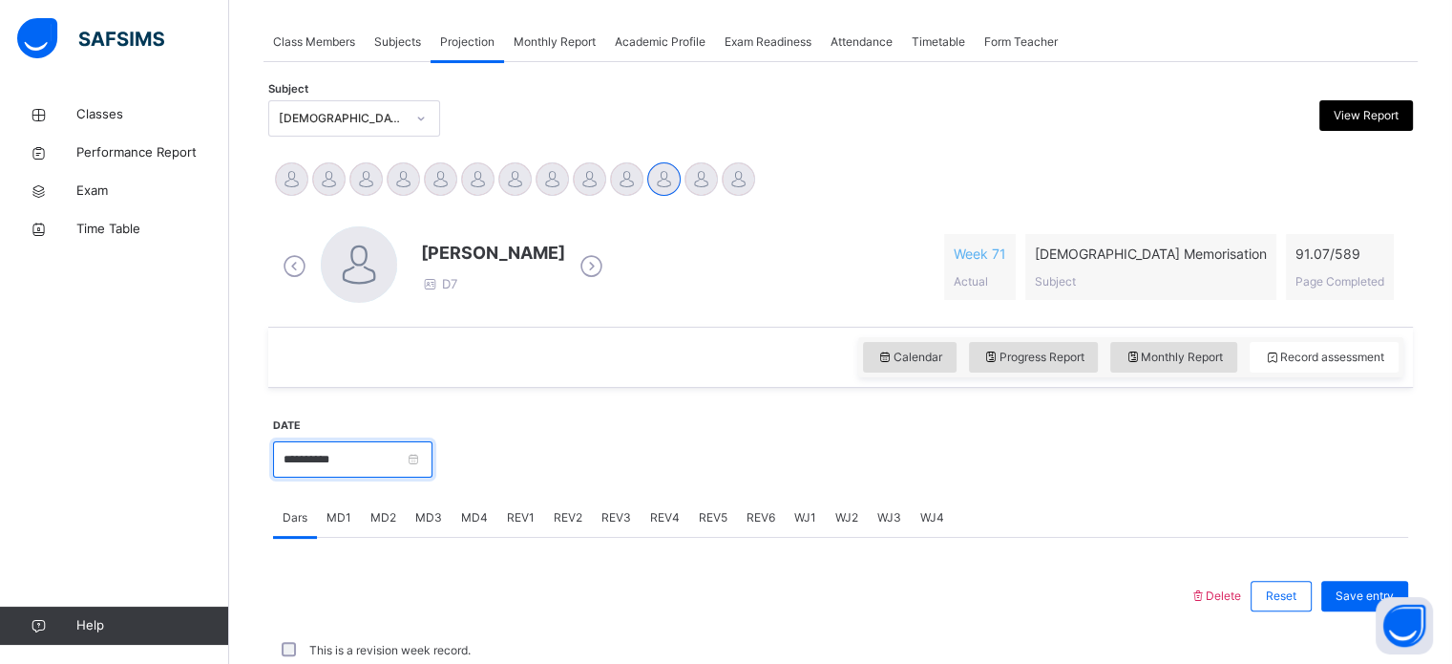
click at [408, 457] on input "**********" at bounding box center [352, 459] width 159 height 36
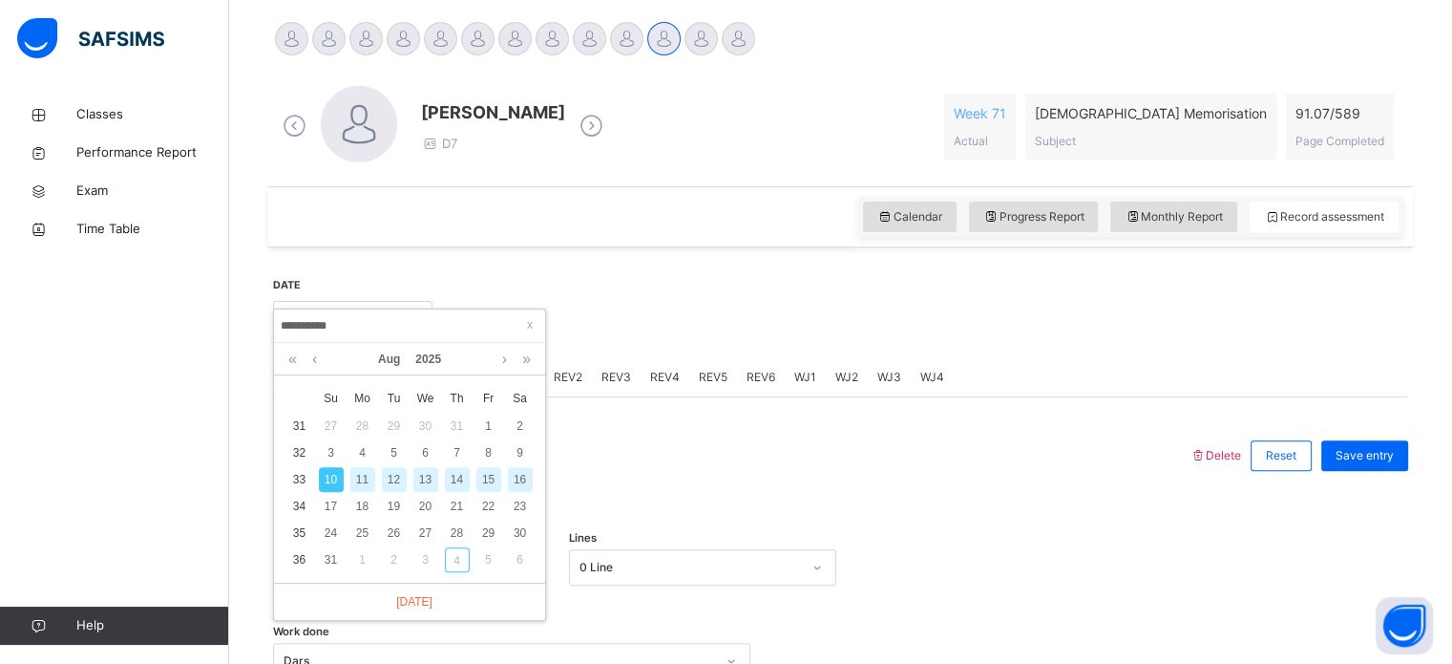
scroll to position [485, 0]
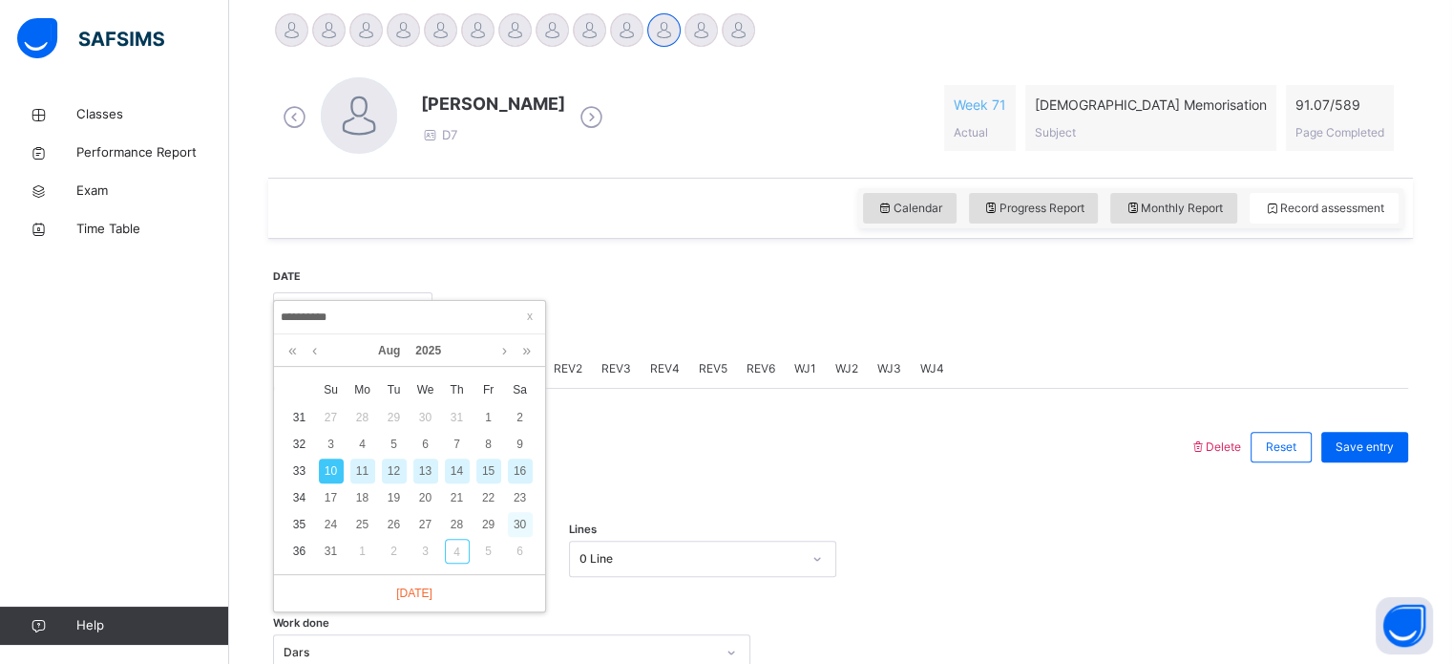
click at [522, 532] on div "30" at bounding box center [520, 524] width 25 height 25
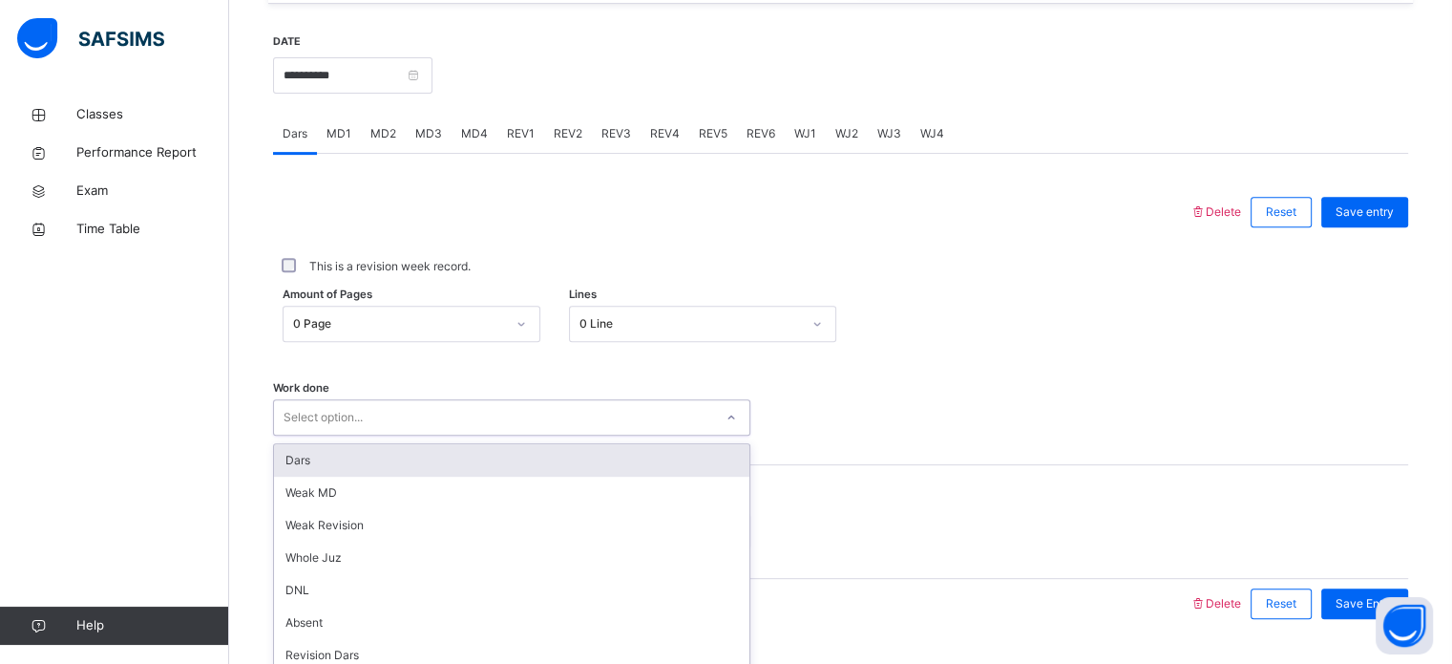
scroll to position [770, 0]
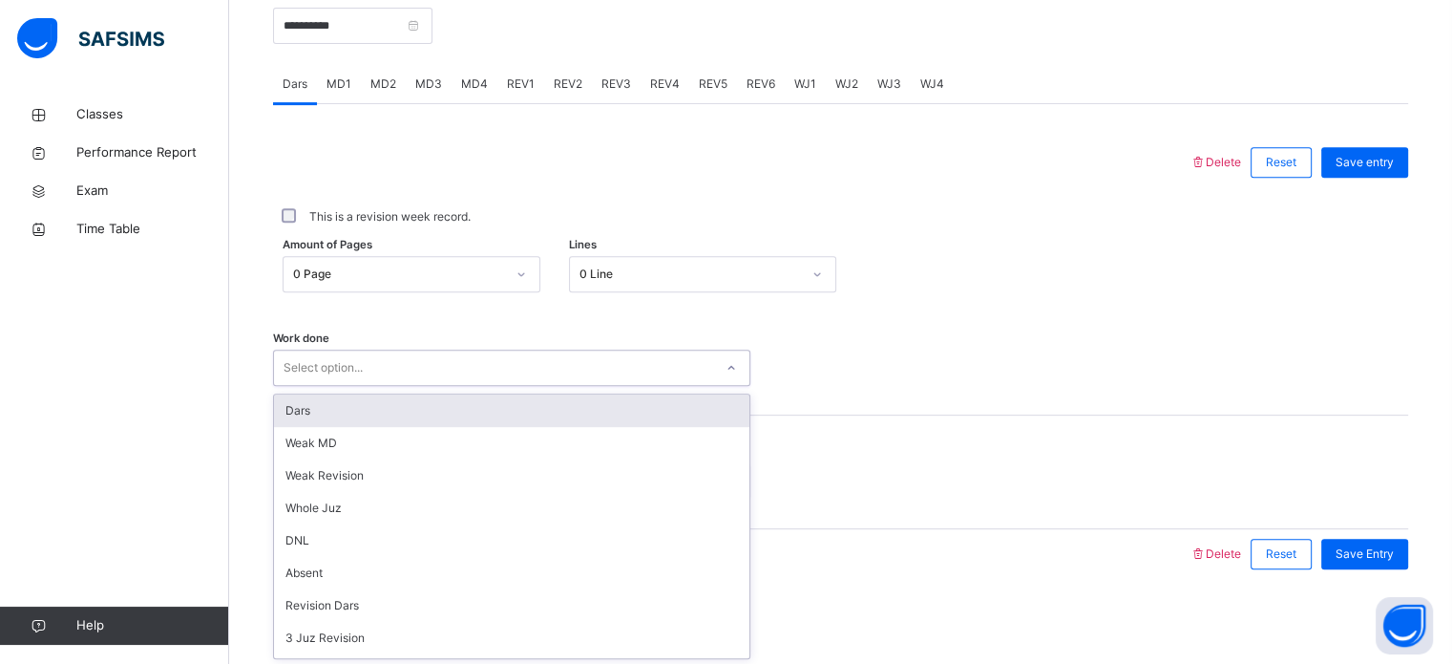
click at [430, 386] on div "option Dars focused, 1 of 14. 14 results available. Use Up and Down to choose o…" at bounding box center [511, 367] width 477 height 36
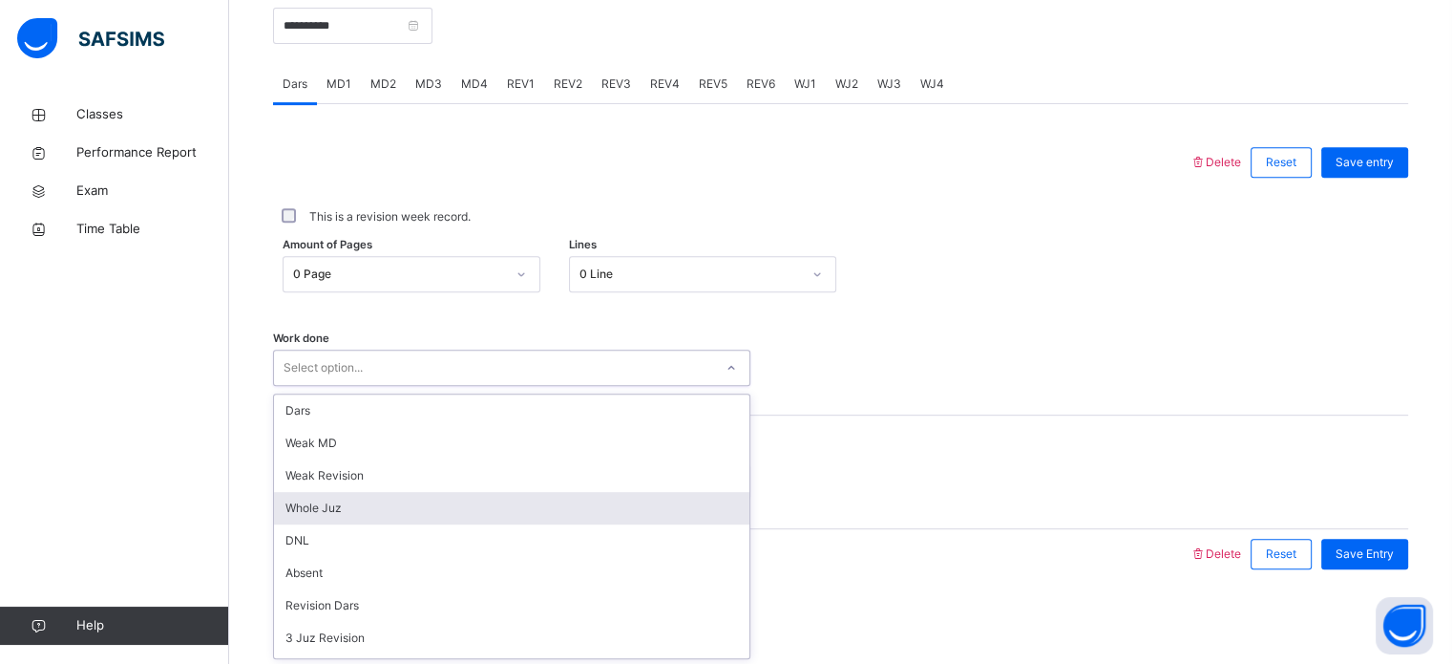
click at [361, 501] on div "Whole Juz" at bounding box center [511, 508] width 475 height 32
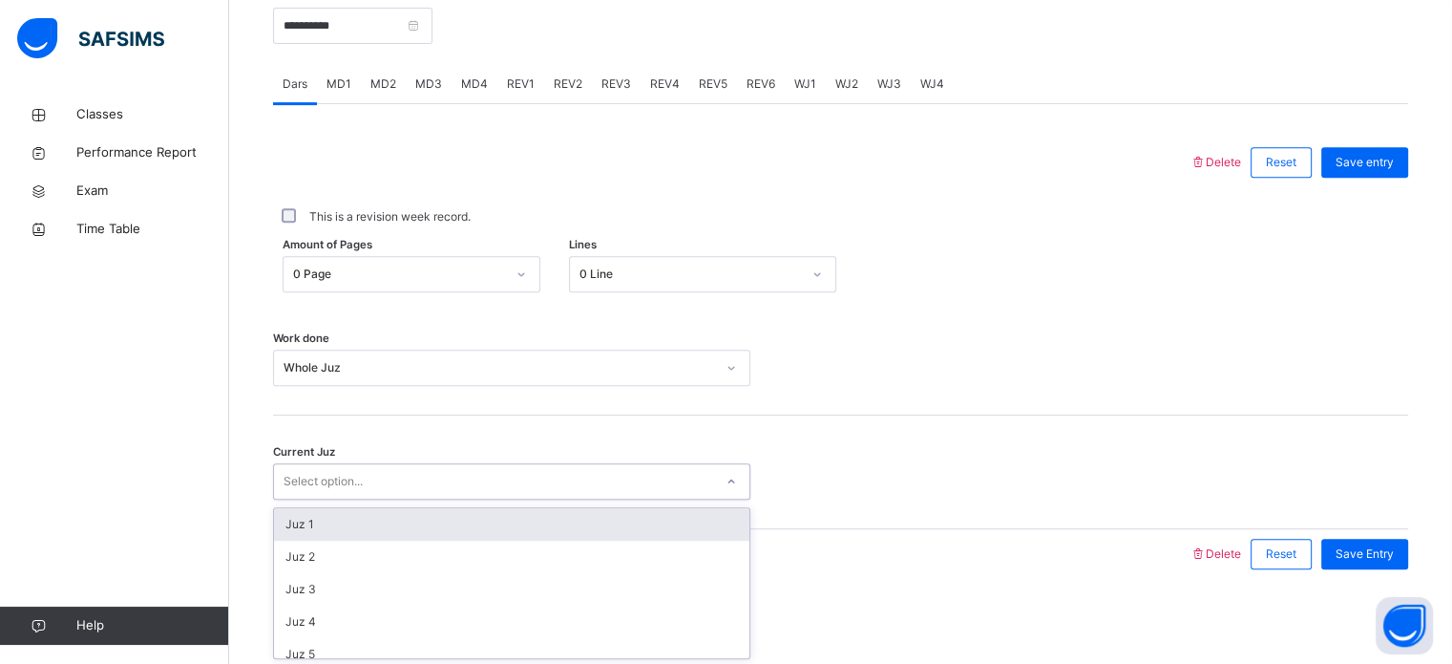
click at [395, 483] on div "Select option..." at bounding box center [493, 482] width 439 height 30
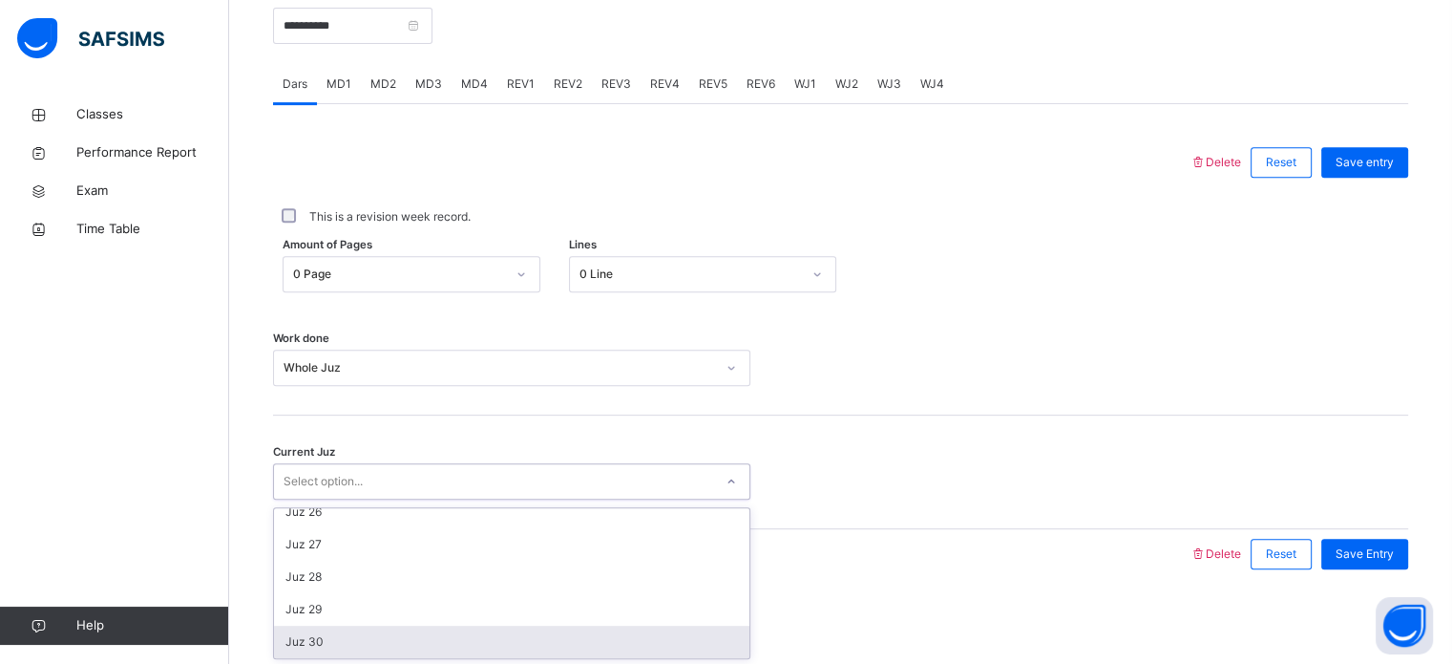
click at [346, 643] on div "Juz 30" at bounding box center [511, 641] width 475 height 32
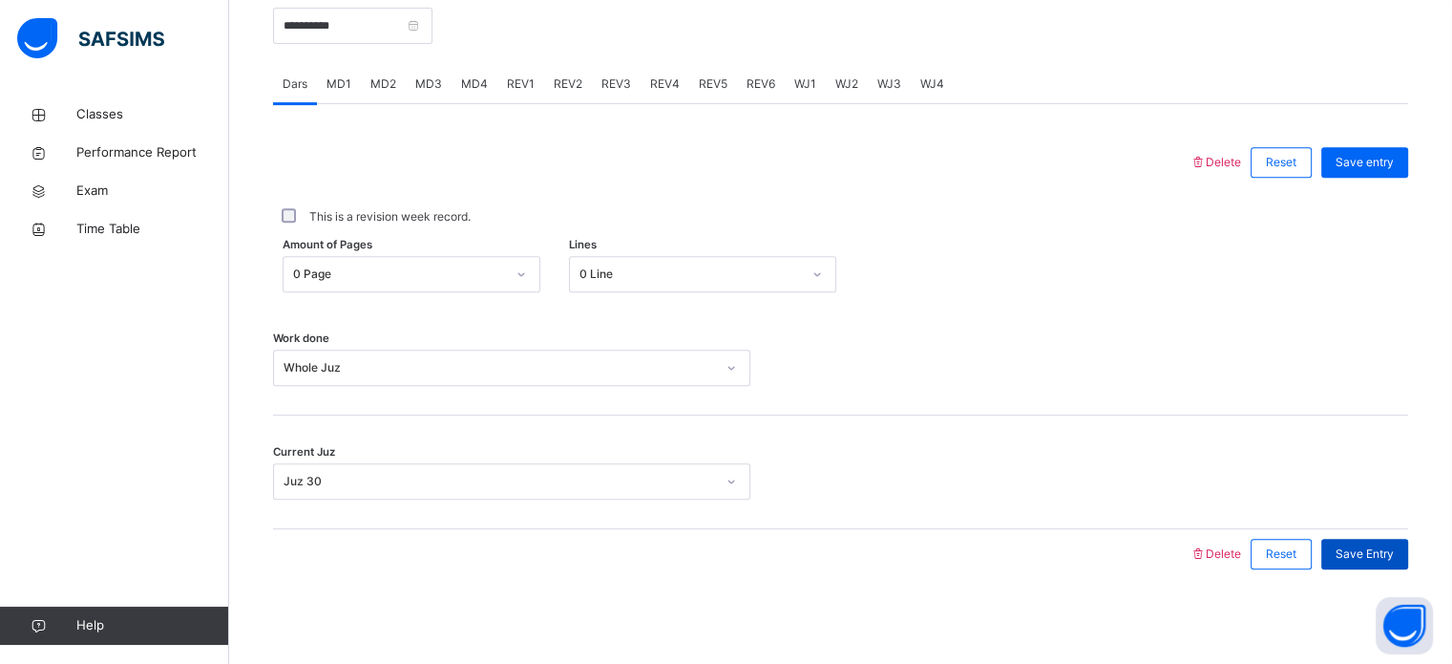
click at [1359, 563] on div "Save Entry" at bounding box center [1364, 553] width 87 height 31
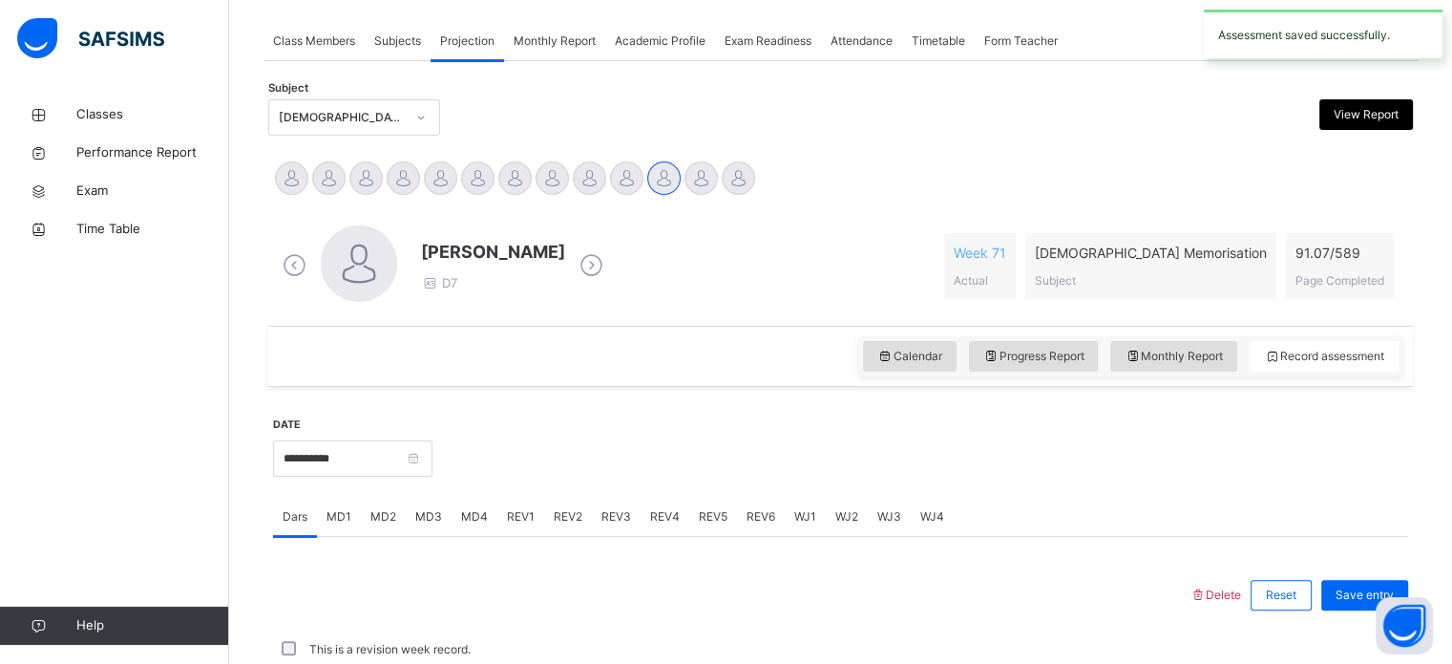
scroll to position [770, 0]
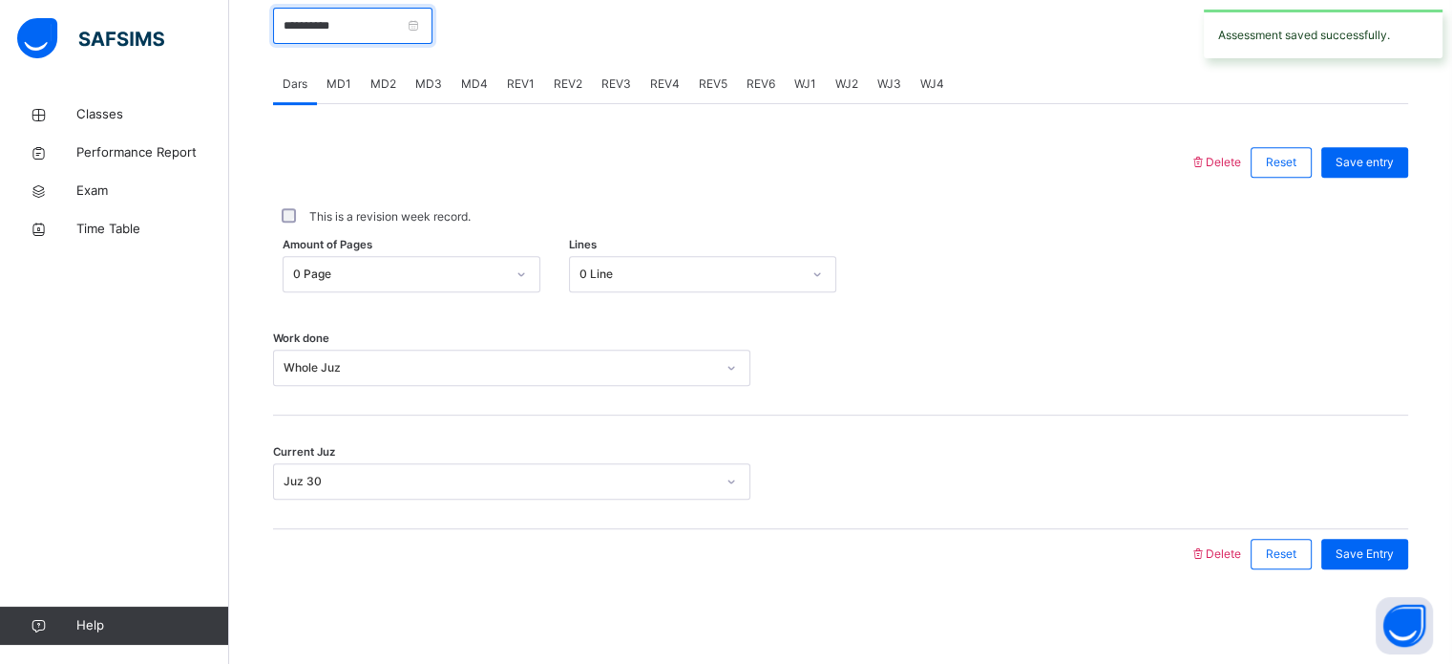
click at [331, 32] on input "**********" at bounding box center [352, 26] width 159 height 36
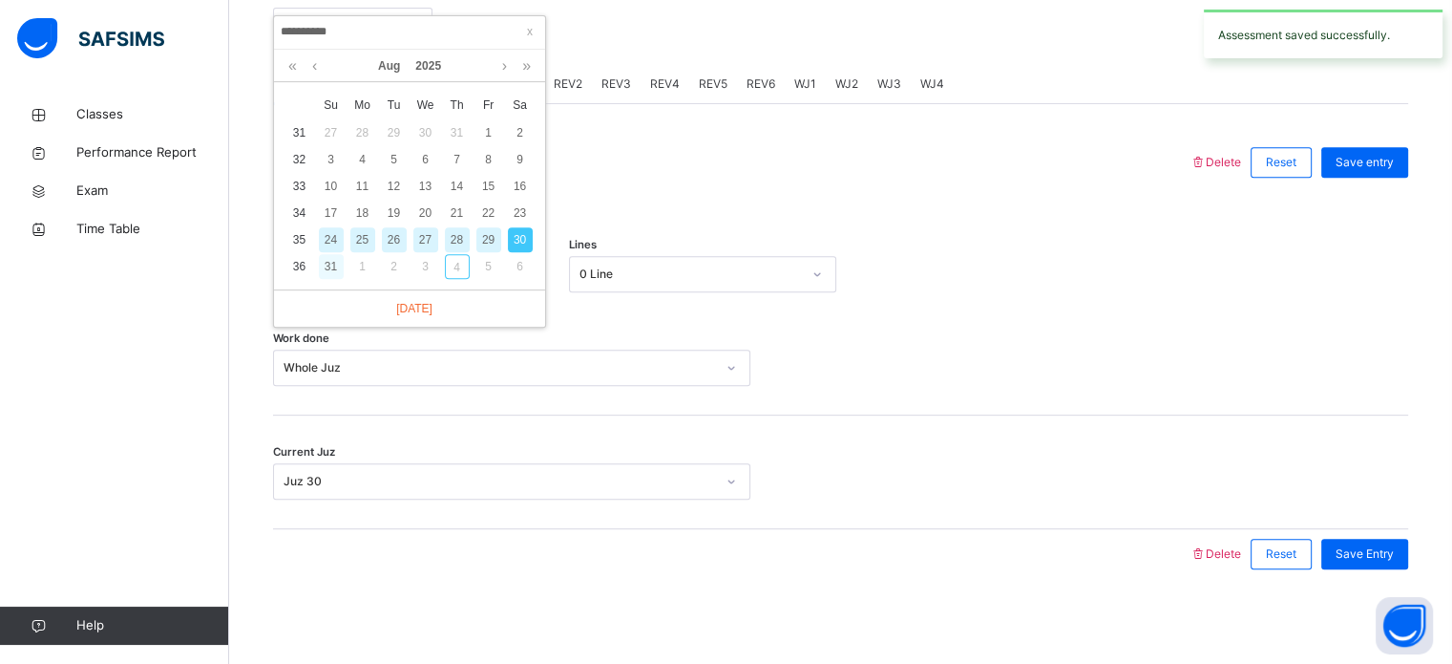
click at [331, 263] on div "31" at bounding box center [331, 266] width 25 height 25
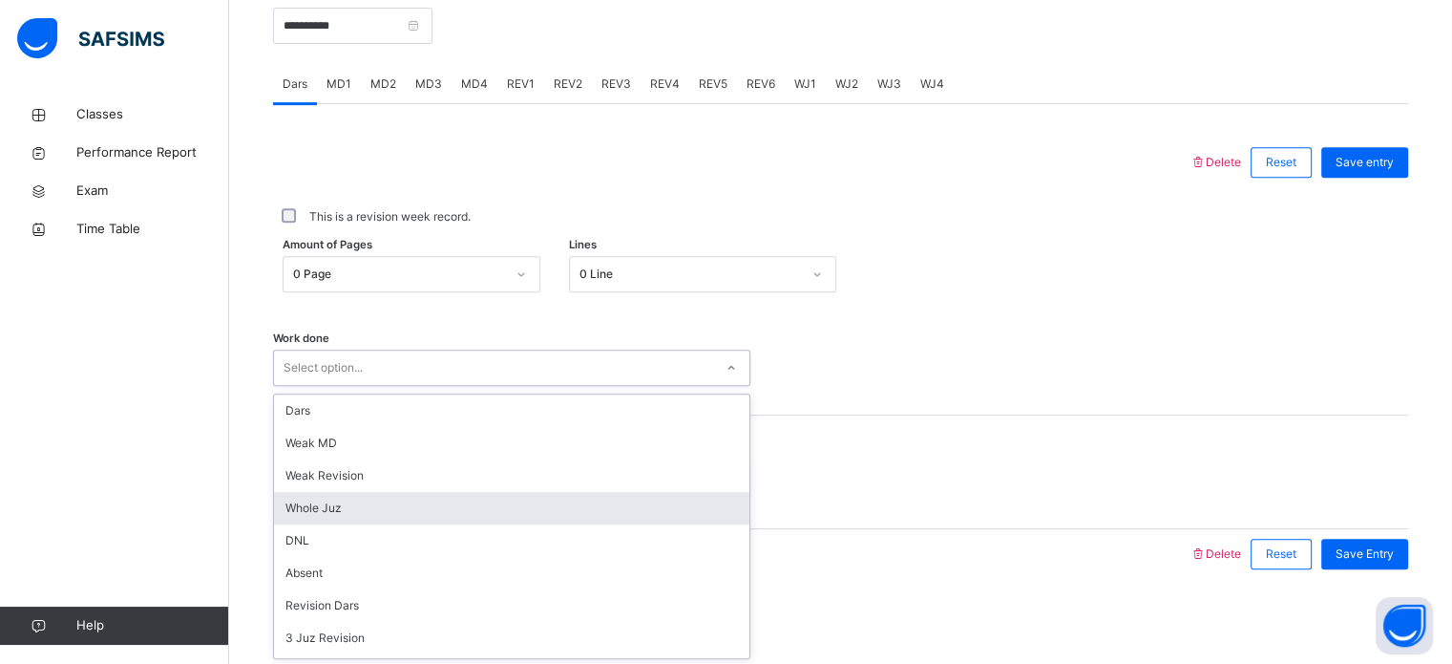
drag, startPoint x: 393, startPoint y: 350, endPoint x: 348, endPoint y: 499, distance: 155.8
click at [348, 386] on div "option Whole Juz focused, 4 of 14. 14 results available. Use Up and Down to cho…" at bounding box center [511, 367] width 477 height 36
click at [348, 499] on div "Whole Juz" at bounding box center [511, 508] width 475 height 32
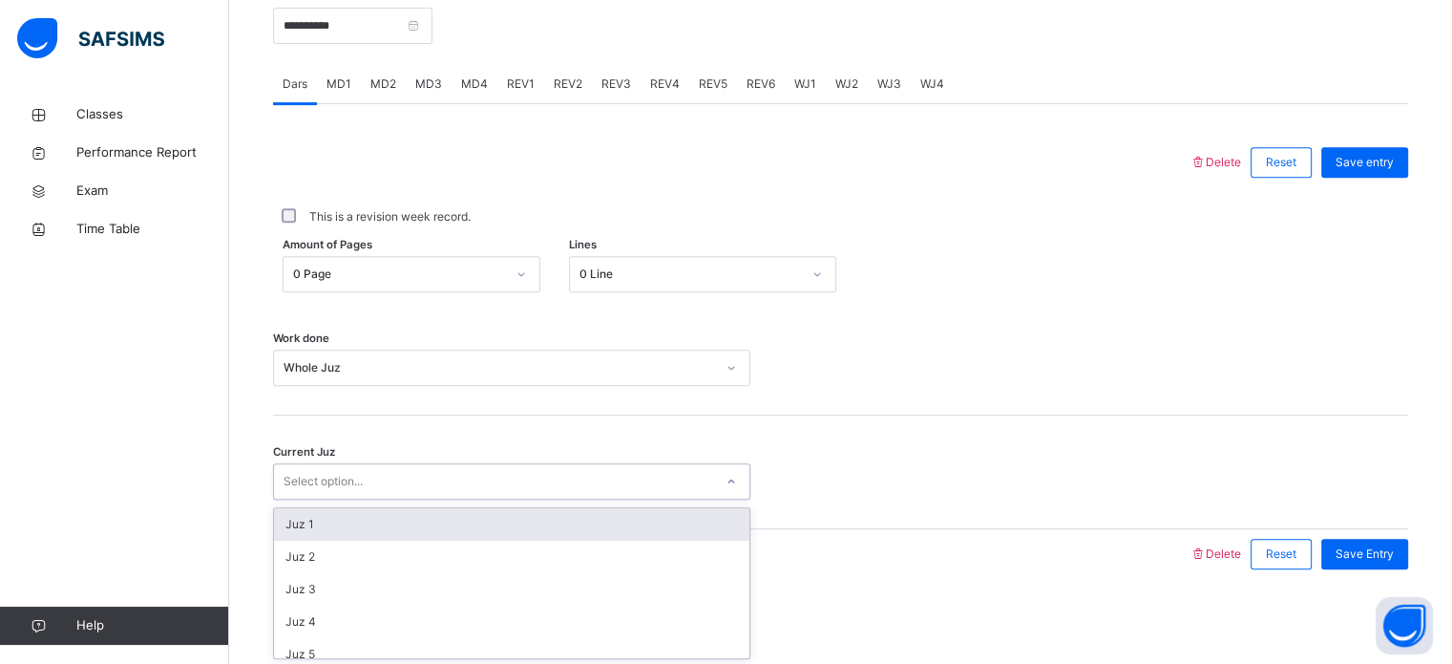
click at [370, 469] on div "Select option..." at bounding box center [493, 482] width 439 height 30
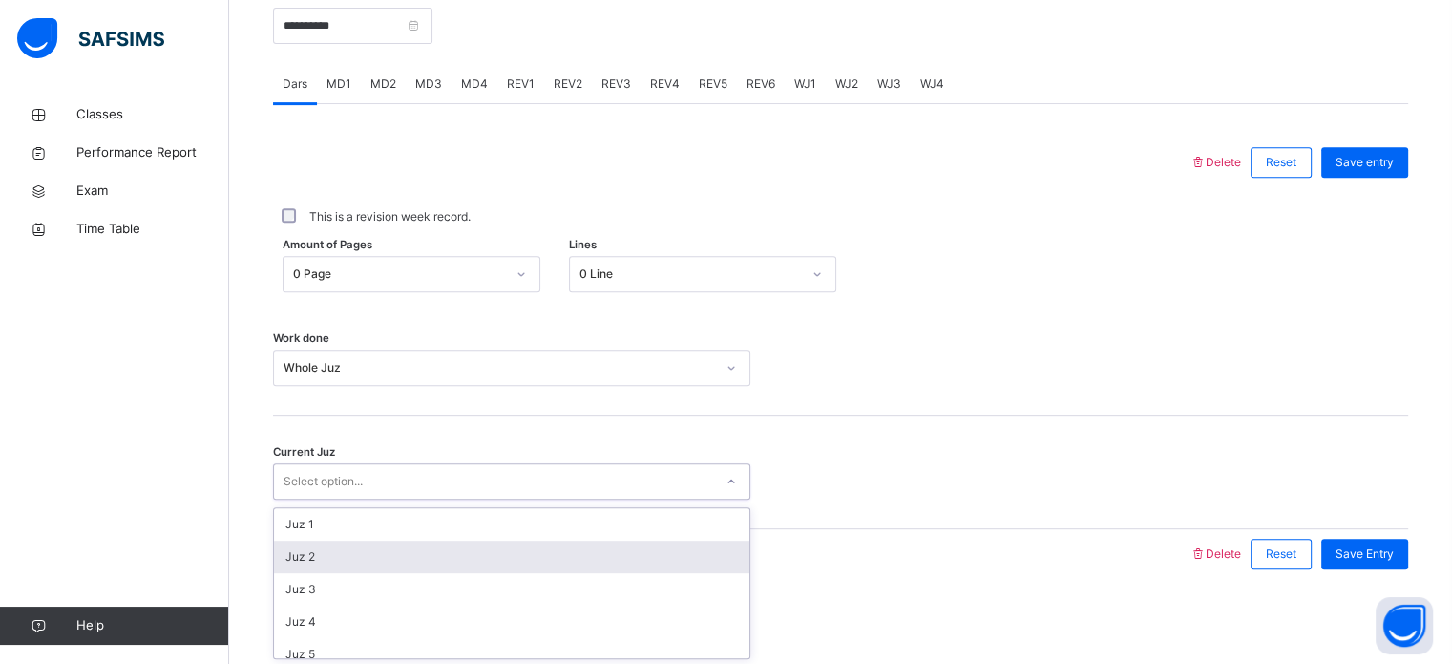
scroll to position [824, 0]
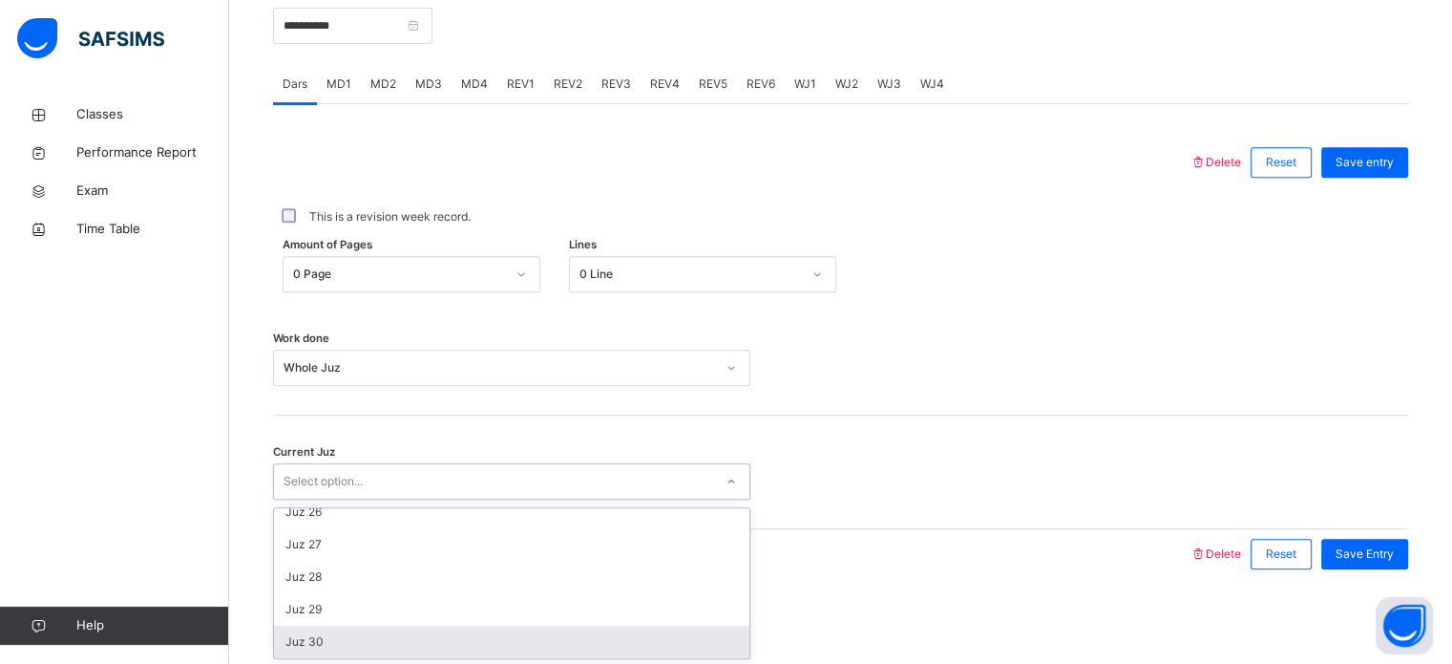
click at [368, 632] on div "Juz 30" at bounding box center [511, 641] width 475 height 32
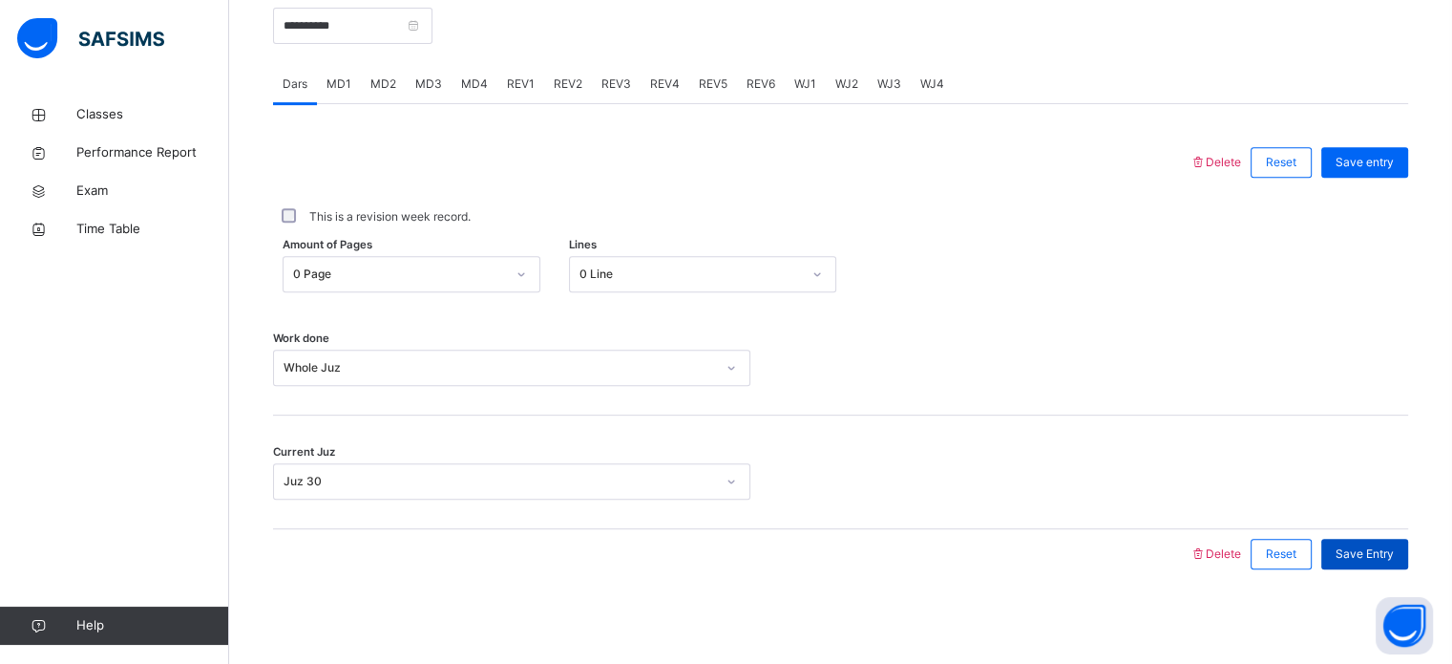
click at [1382, 547] on span "Save Entry" at bounding box center [1365, 553] width 58 height 17
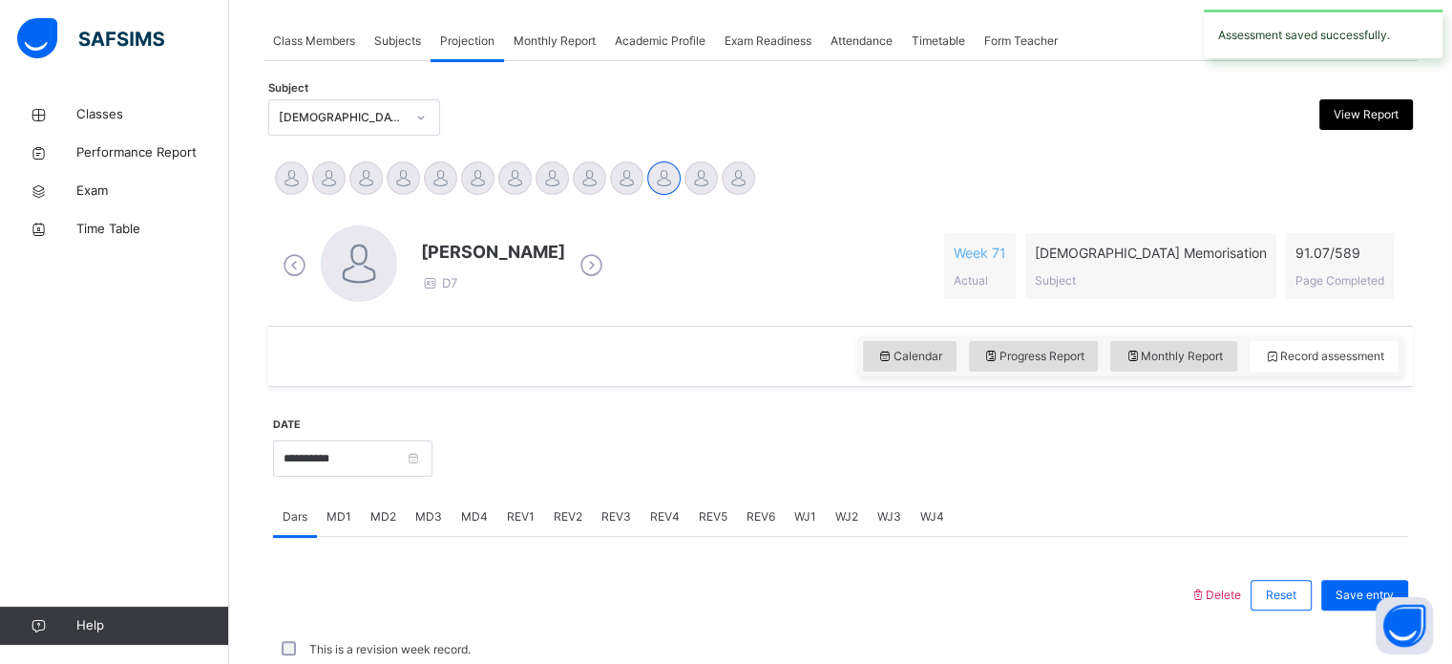
scroll to position [770, 0]
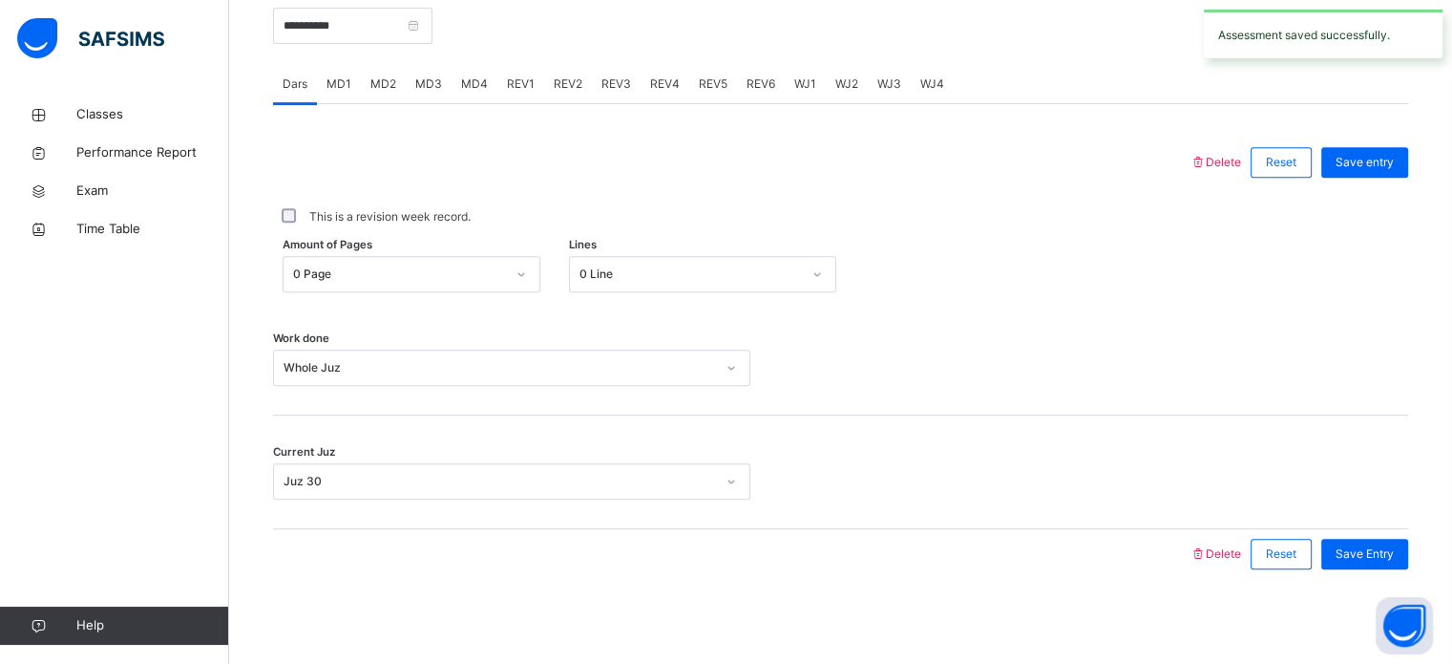
click at [364, 456] on div "Current Juz Juz 30" at bounding box center [840, 472] width 1135 height 114
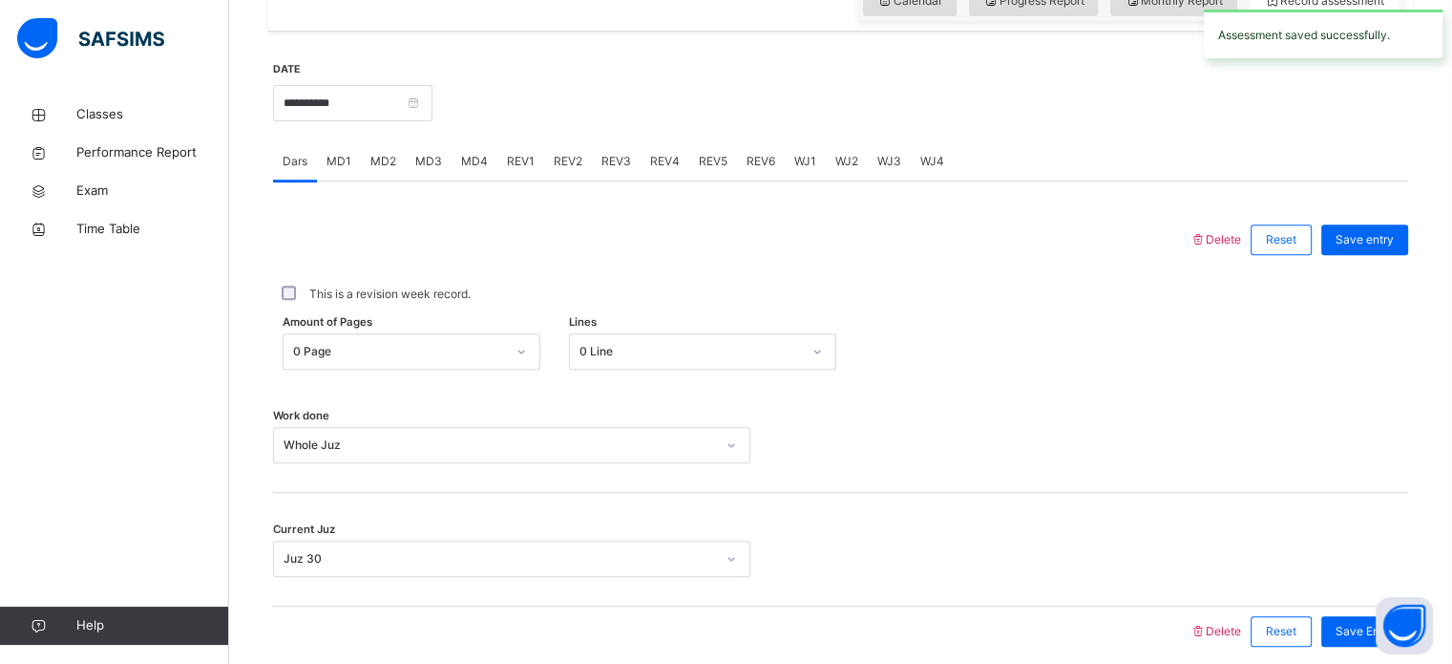
scroll to position [688, 0]
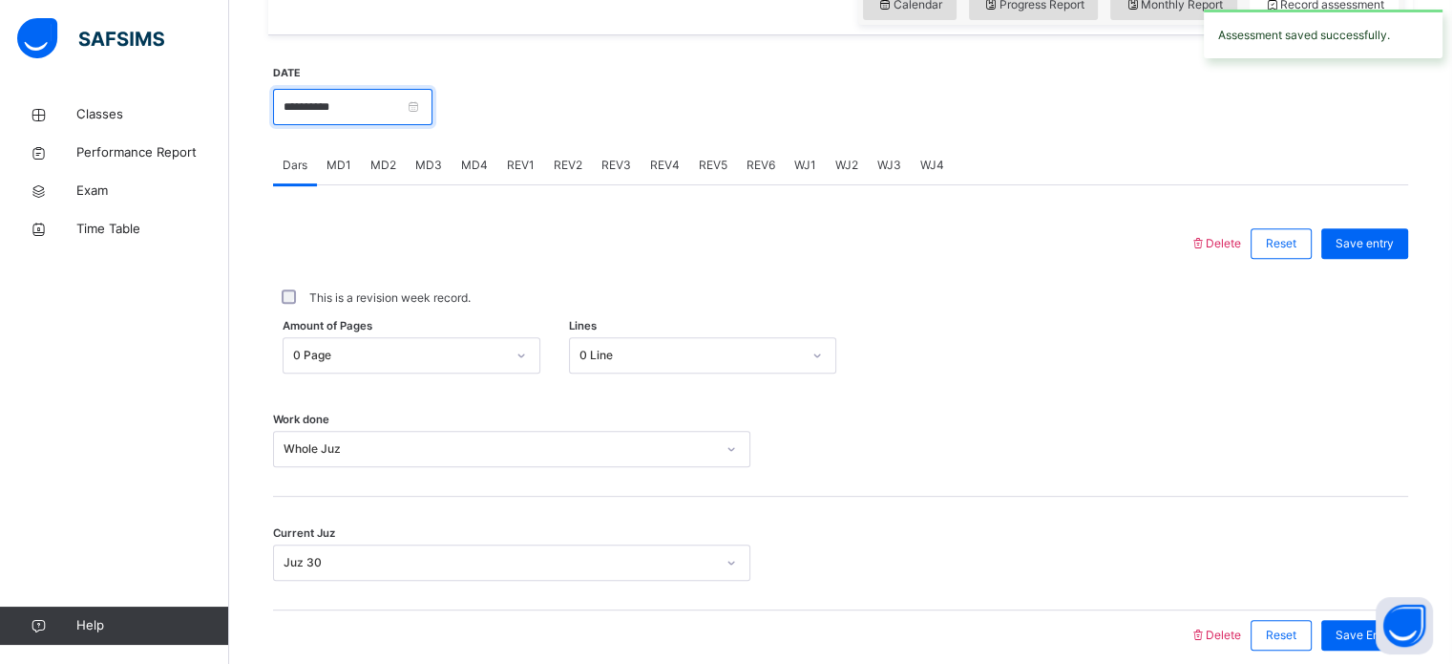
click at [376, 111] on input "**********" at bounding box center [352, 107] width 159 height 36
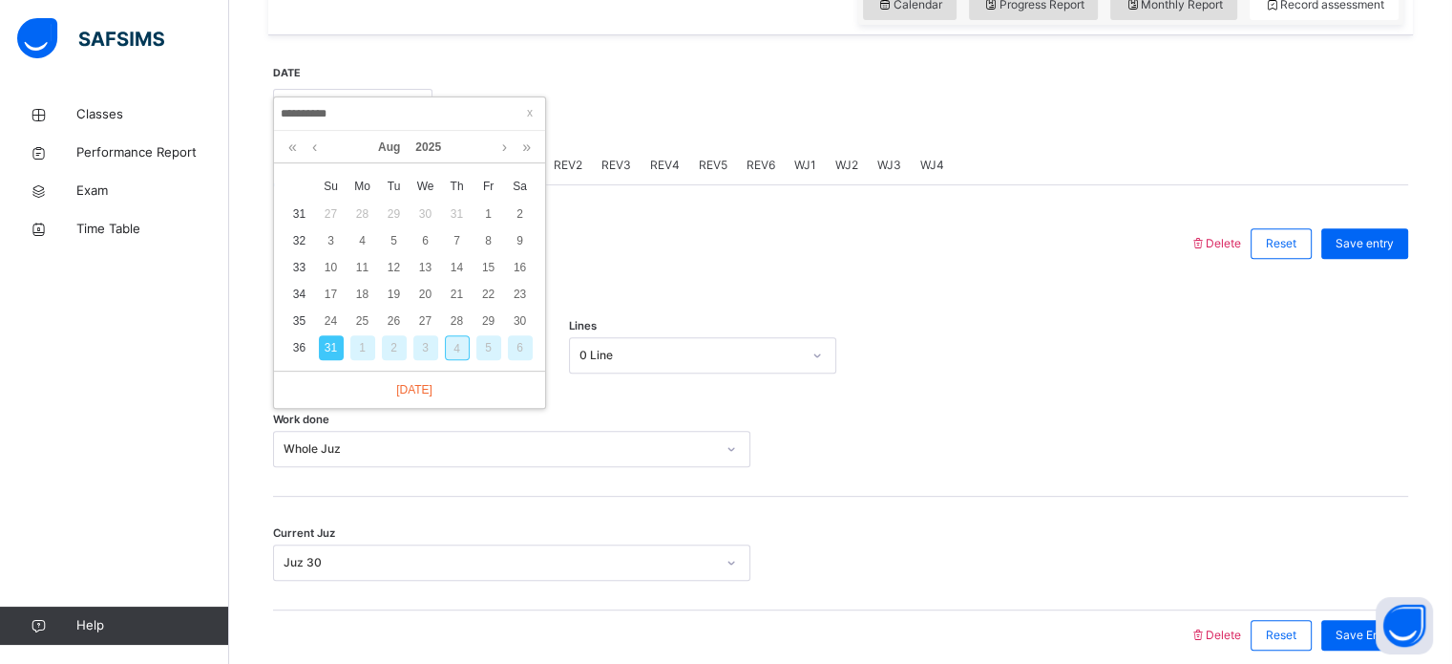
click at [456, 344] on div "4" at bounding box center [457, 347] width 25 height 25
type input "**********"
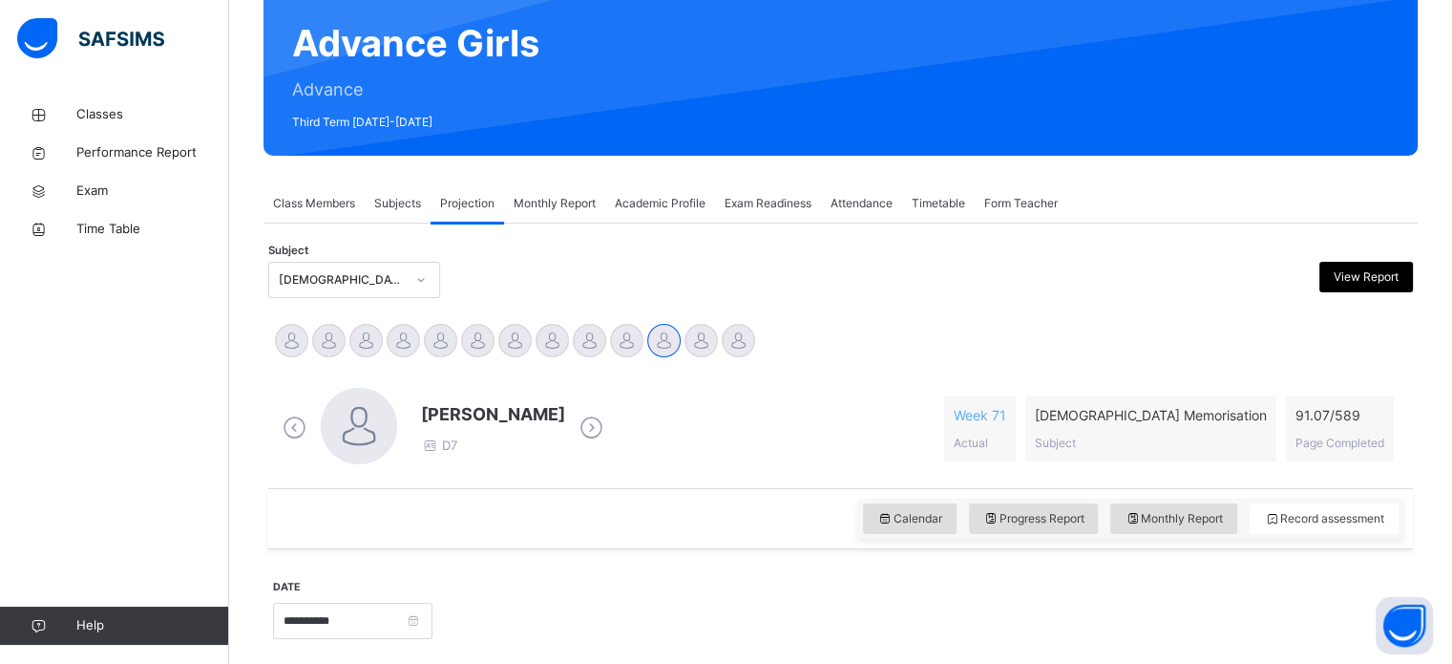
scroll to position [174, 0]
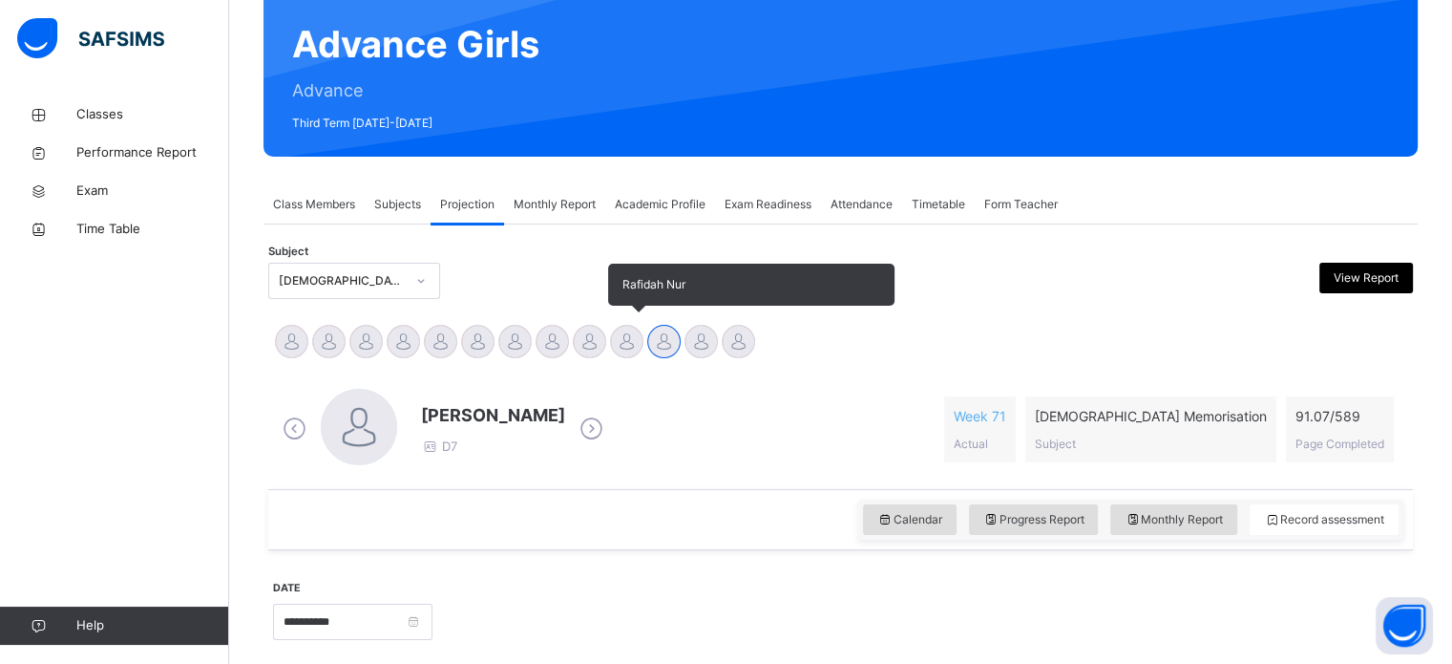
click at [615, 337] on div at bounding box center [626, 341] width 33 height 33
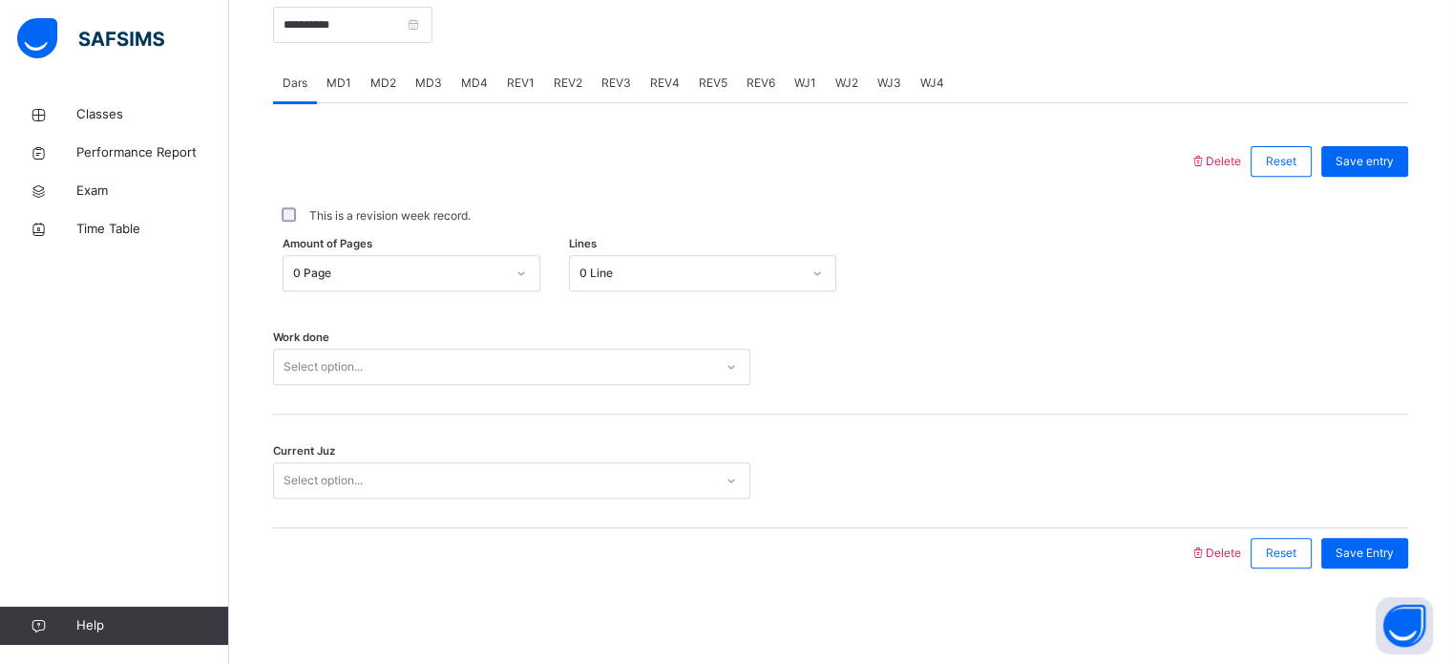
scroll to position [770, 0]
click at [524, 90] on span "REV1" at bounding box center [521, 82] width 28 height 17
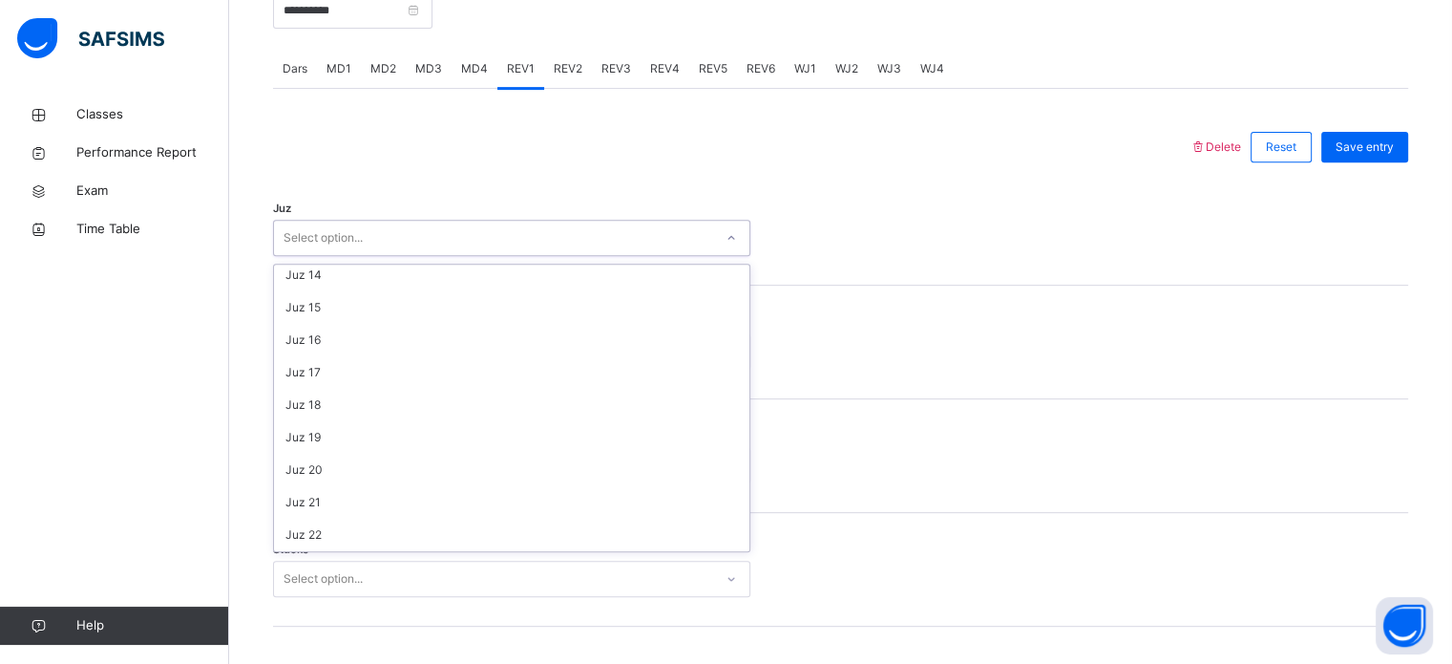
scroll to position [687, 0]
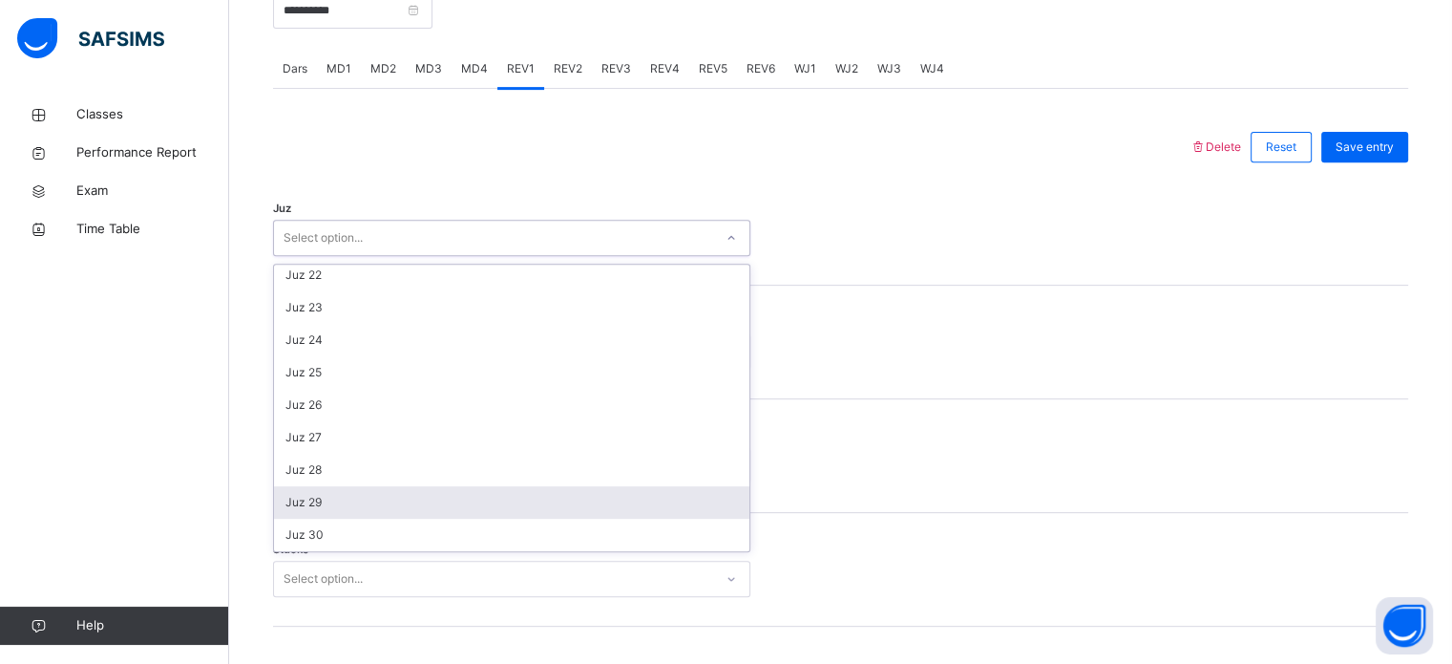
click at [345, 518] on div "Juz 29" at bounding box center [511, 502] width 475 height 32
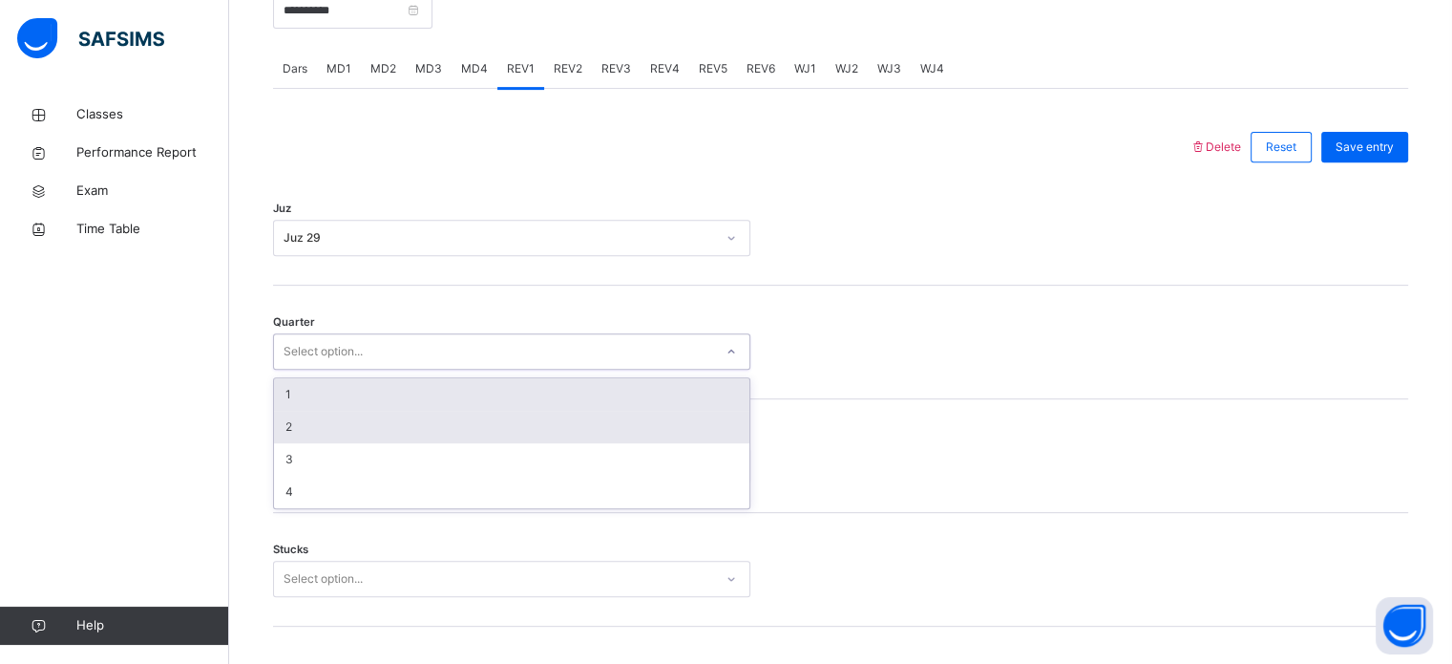
click at [332, 443] on div "2" at bounding box center [511, 427] width 475 height 32
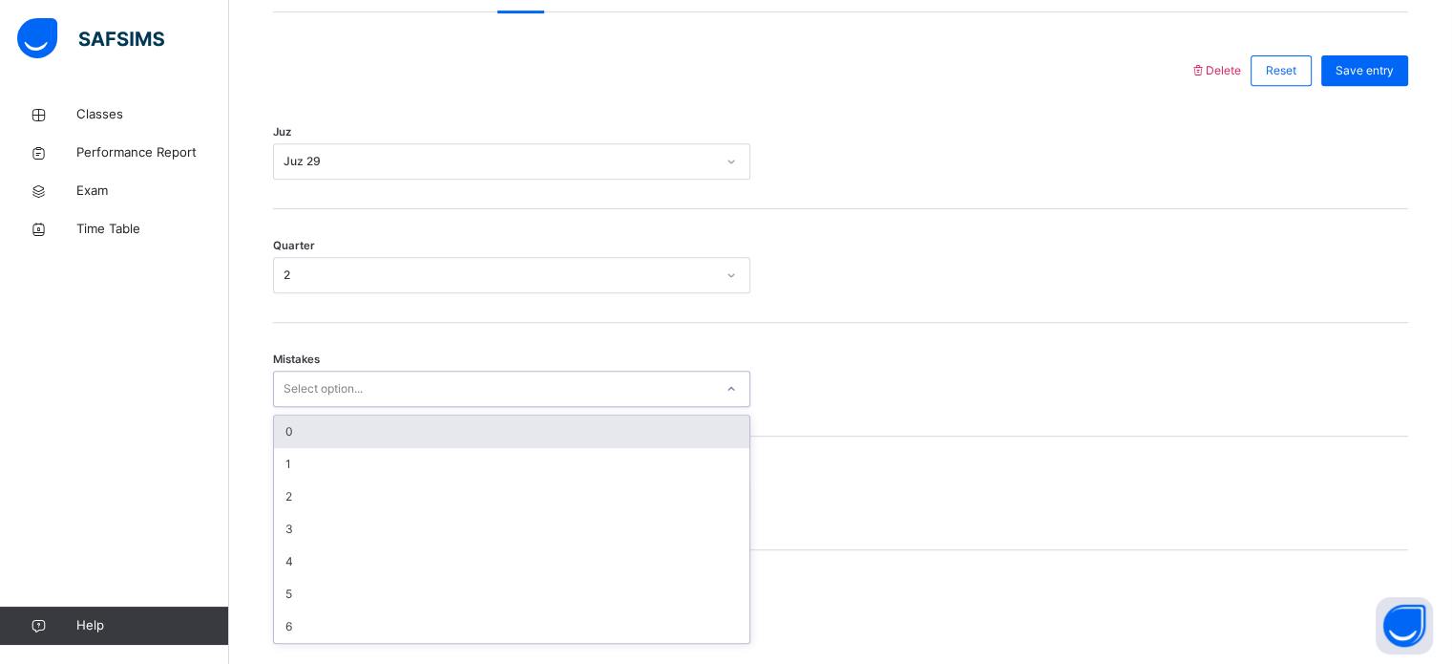
scroll to position [848, 0]
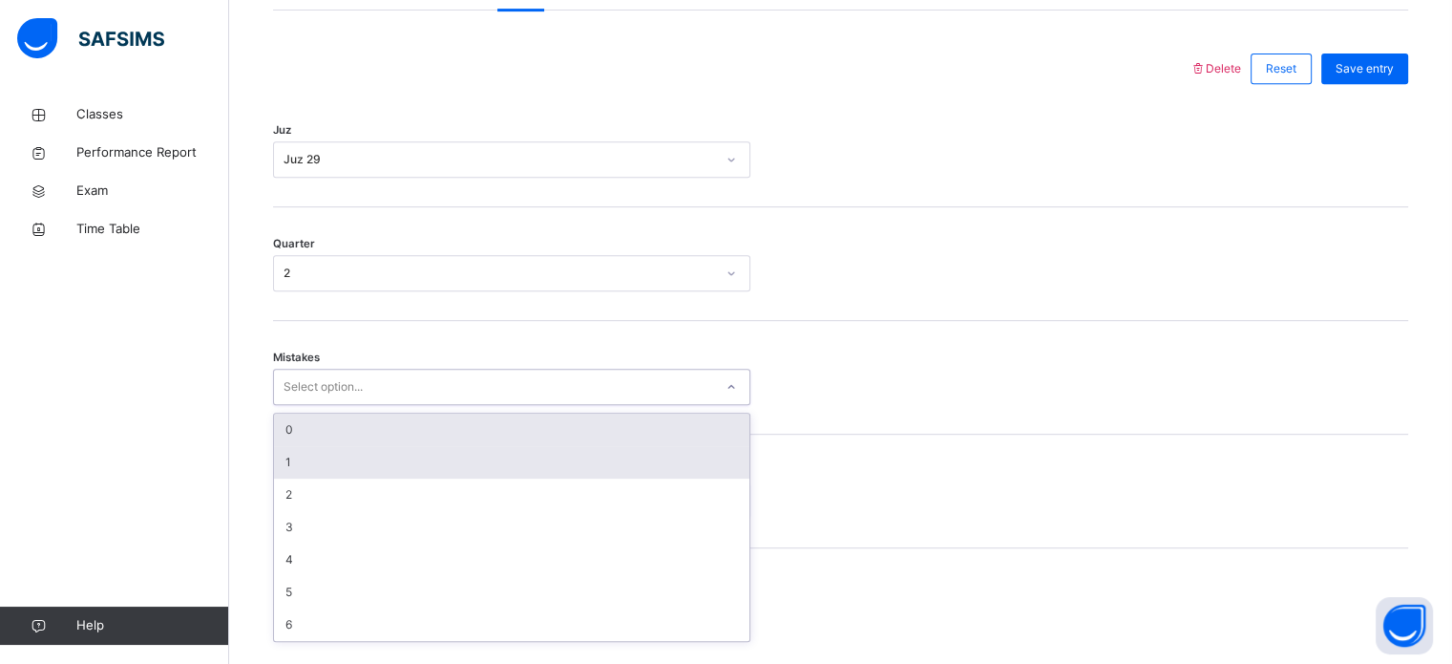
click at [318, 477] on div "1" at bounding box center [511, 462] width 475 height 32
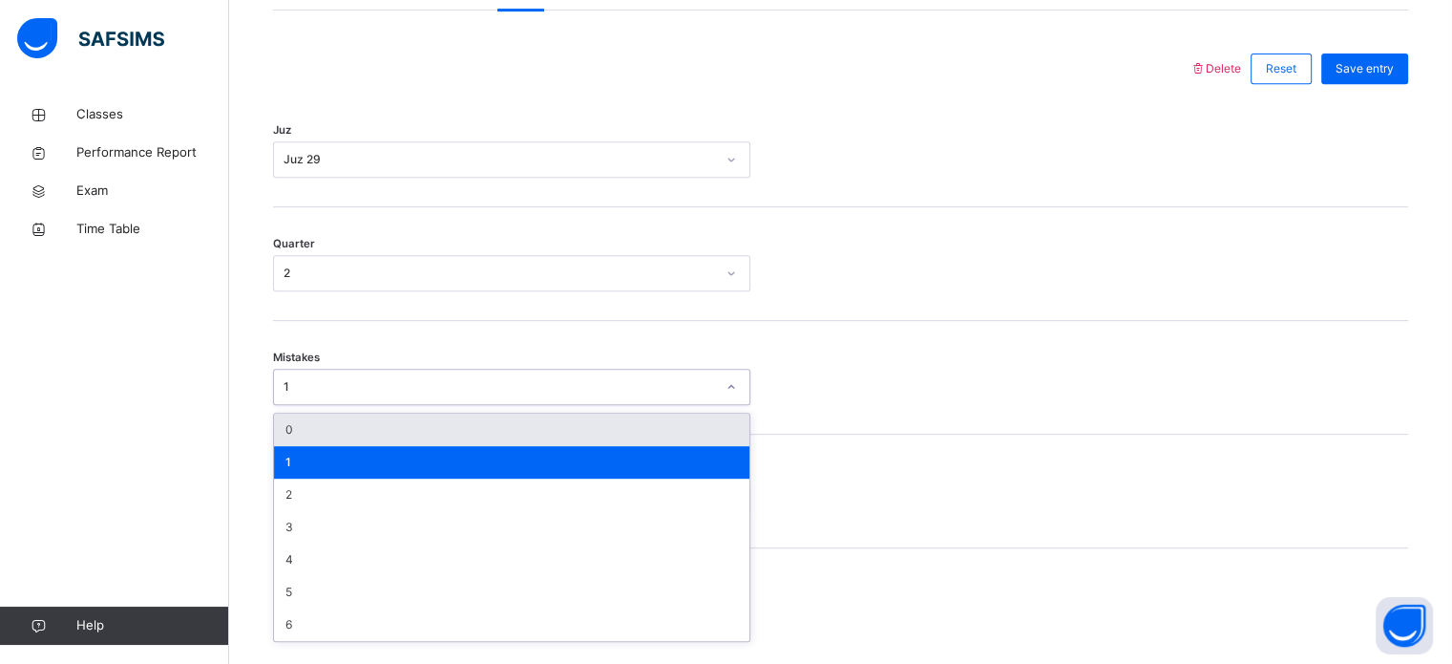
click at [376, 443] on div "0" at bounding box center [511, 429] width 475 height 32
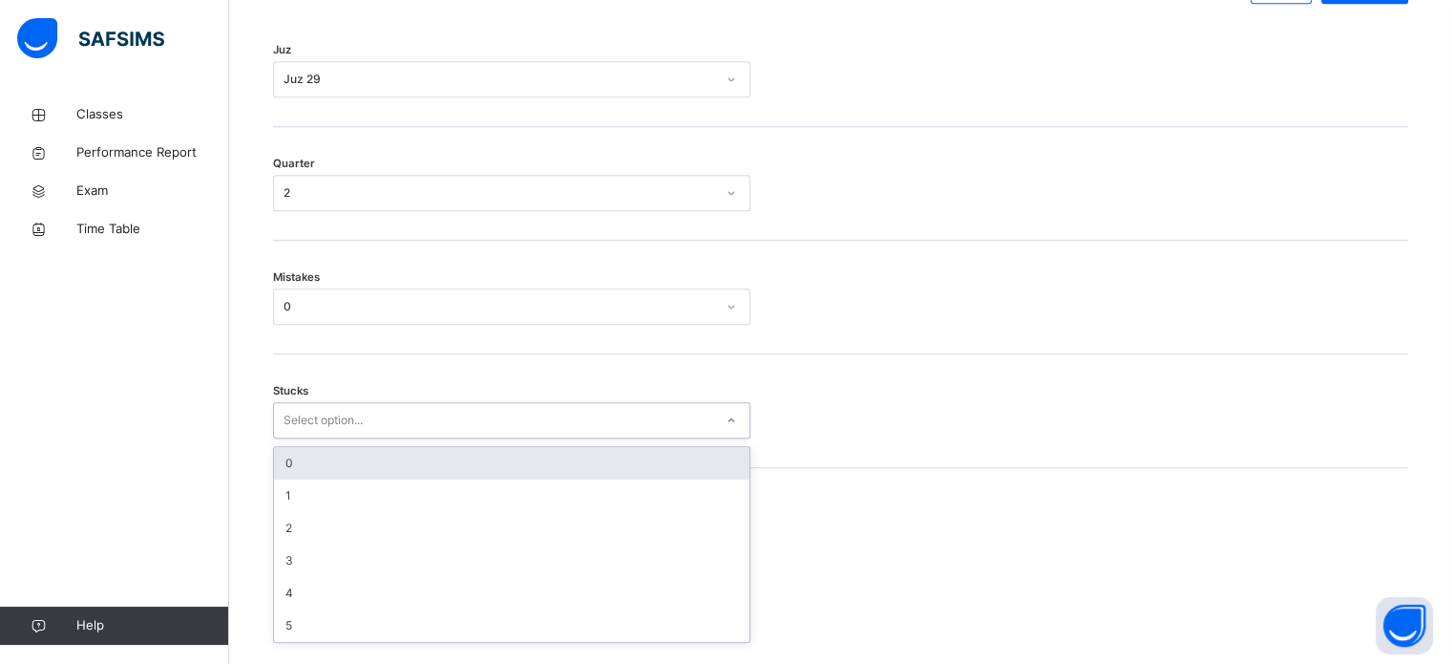
scroll to position [928, 0]
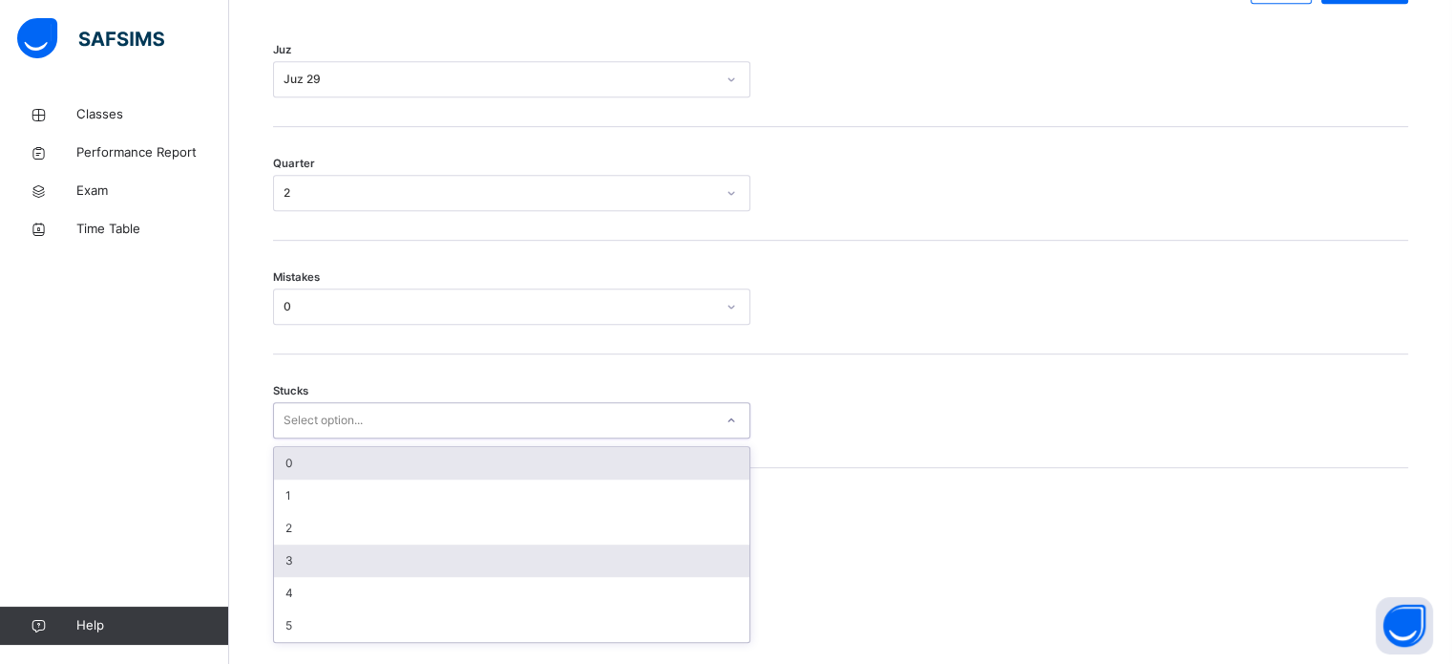
click at [318, 570] on div "3" at bounding box center [511, 560] width 475 height 32
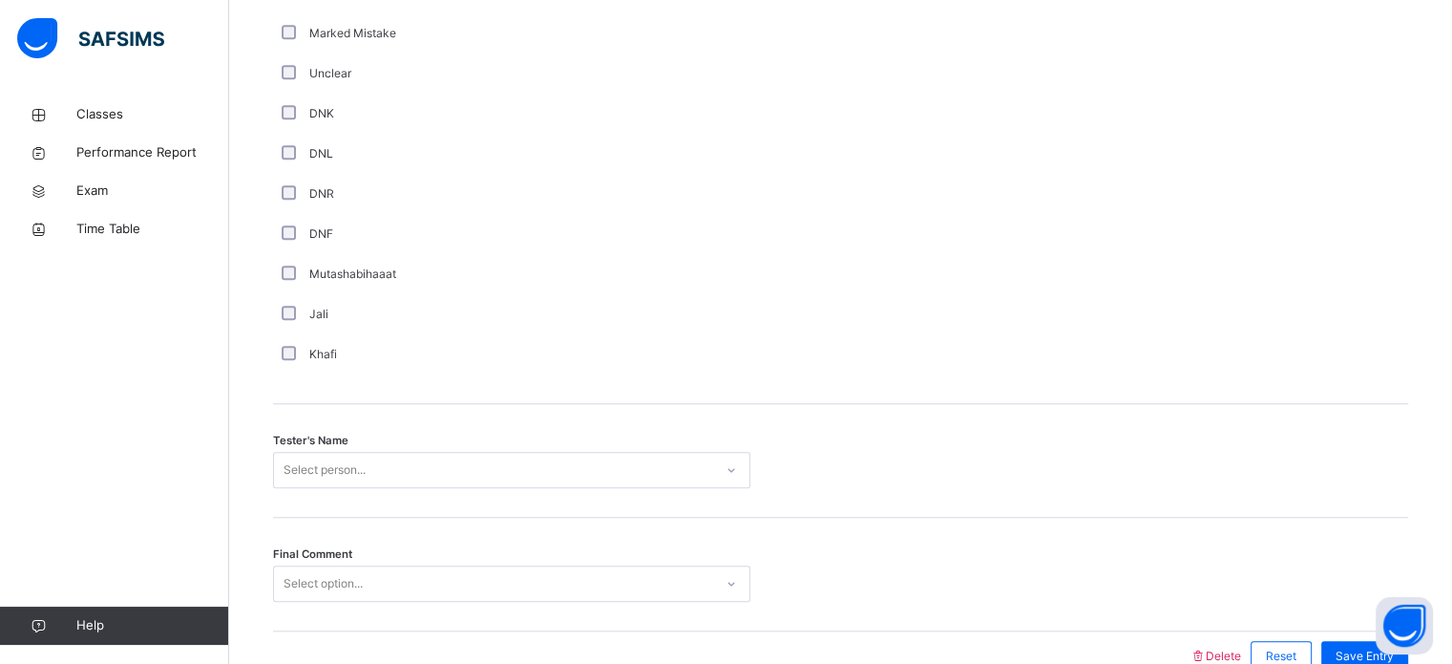
scroll to position [1724, 0]
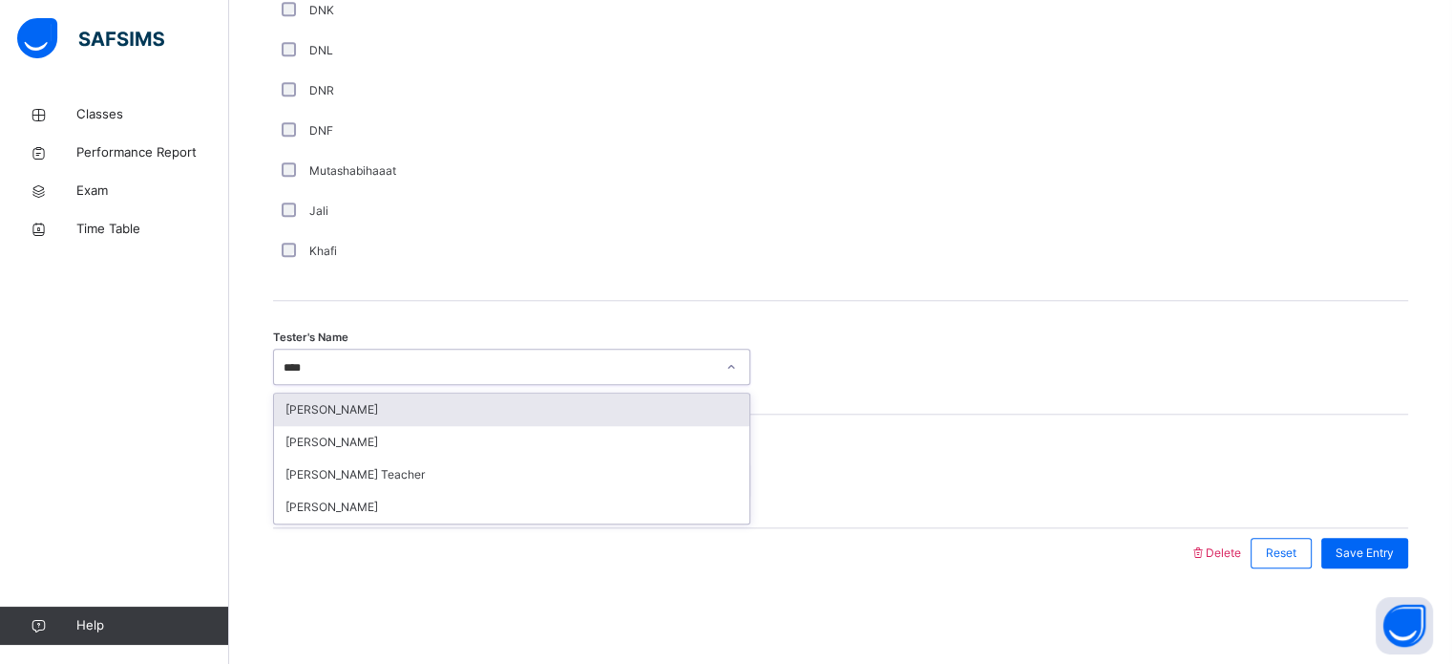
type input "*****"
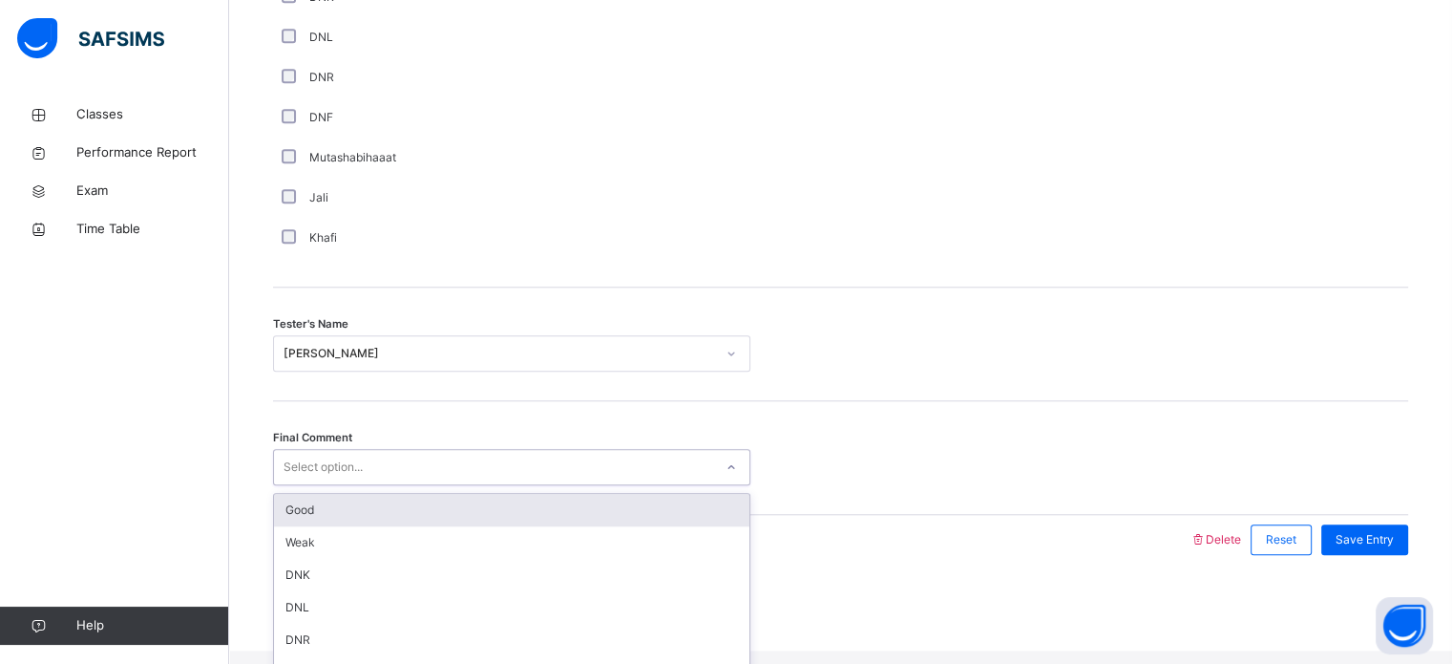
click at [370, 471] on div "Select option..." at bounding box center [493, 468] width 439 height 30
click at [380, 515] on div "Good" at bounding box center [511, 510] width 475 height 32
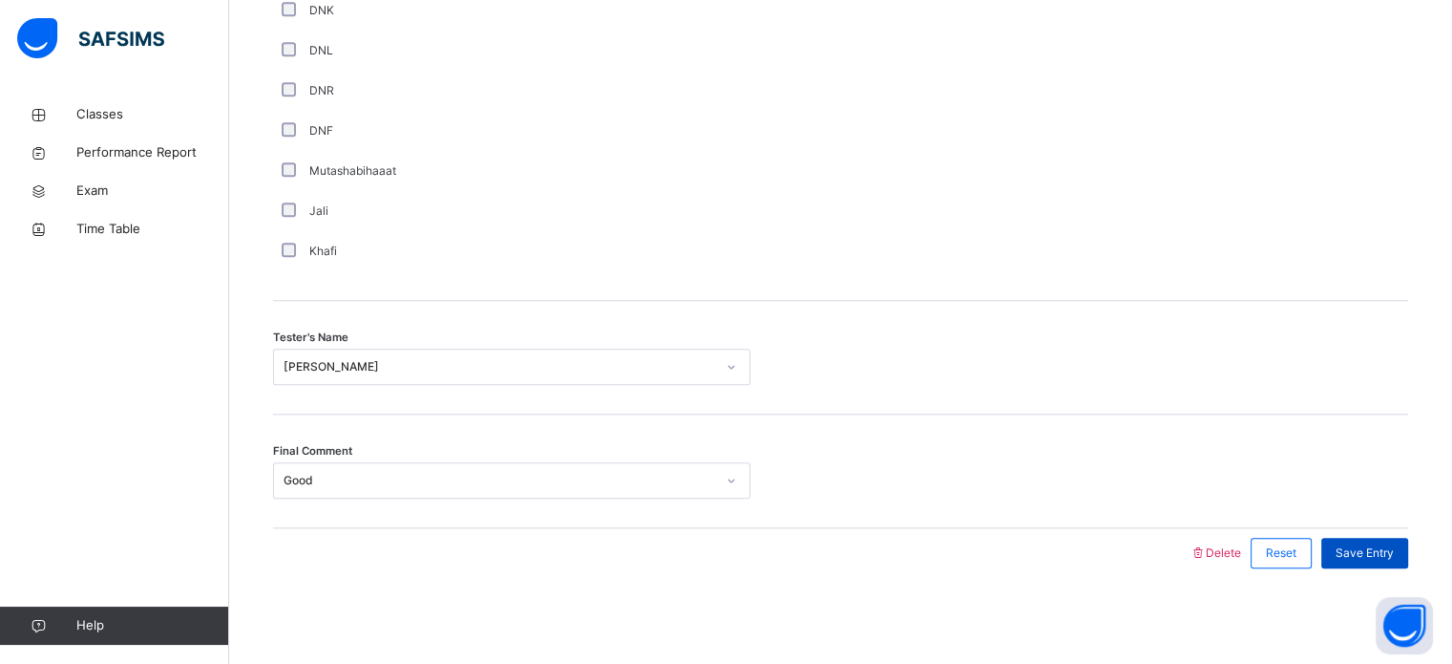
click at [1387, 544] on span "Save Entry" at bounding box center [1365, 552] width 58 height 17
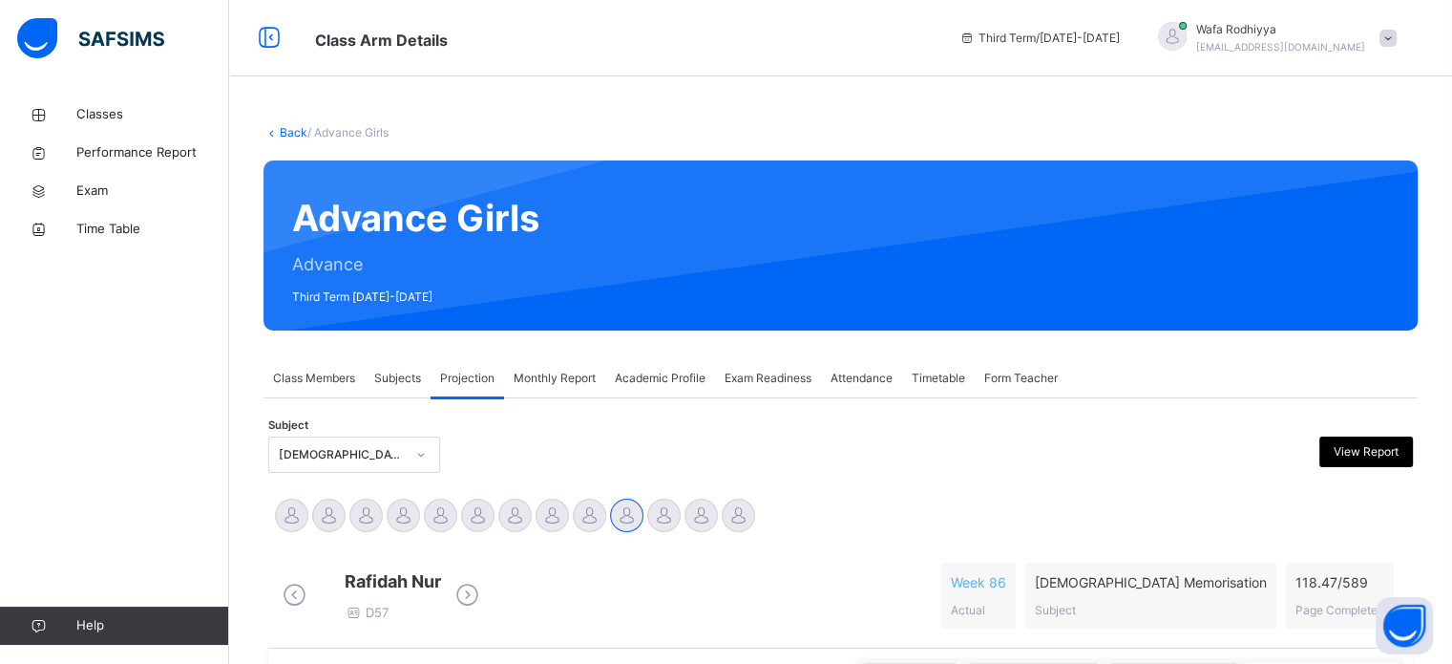
scroll to position [183, 0]
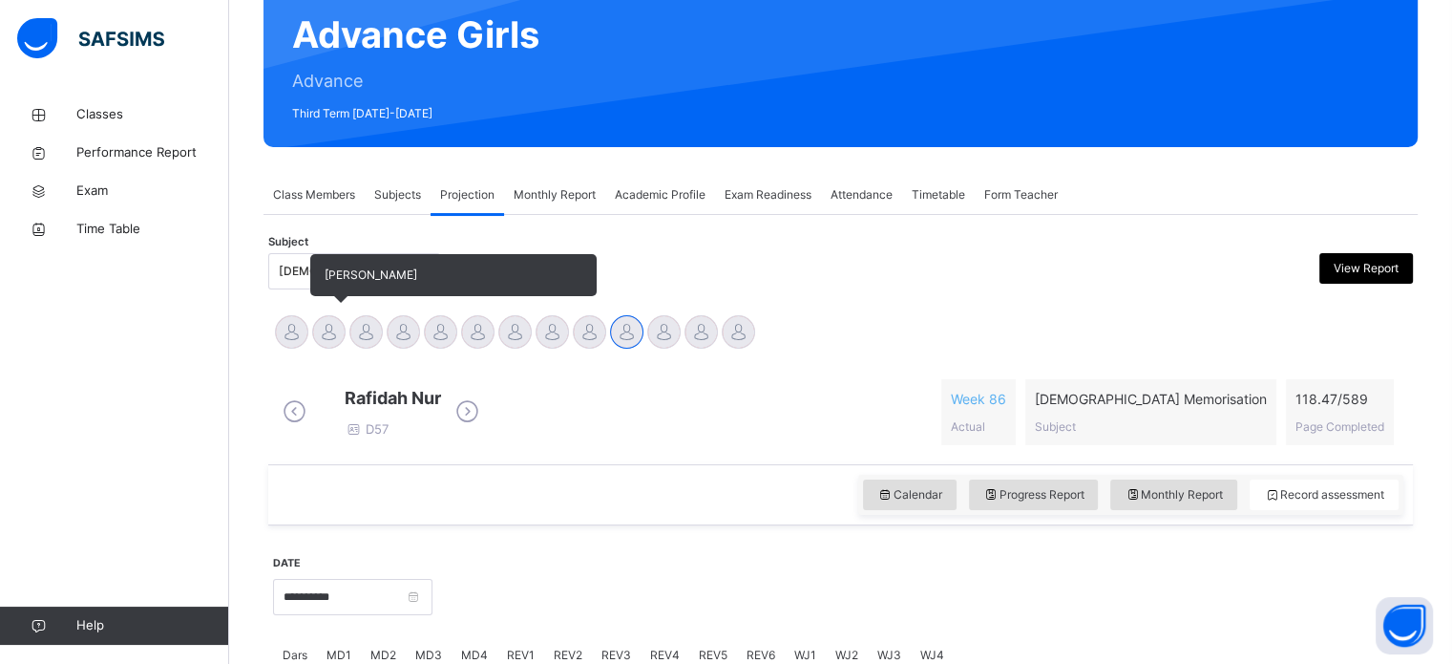
click at [327, 331] on div at bounding box center [328, 331] width 33 height 33
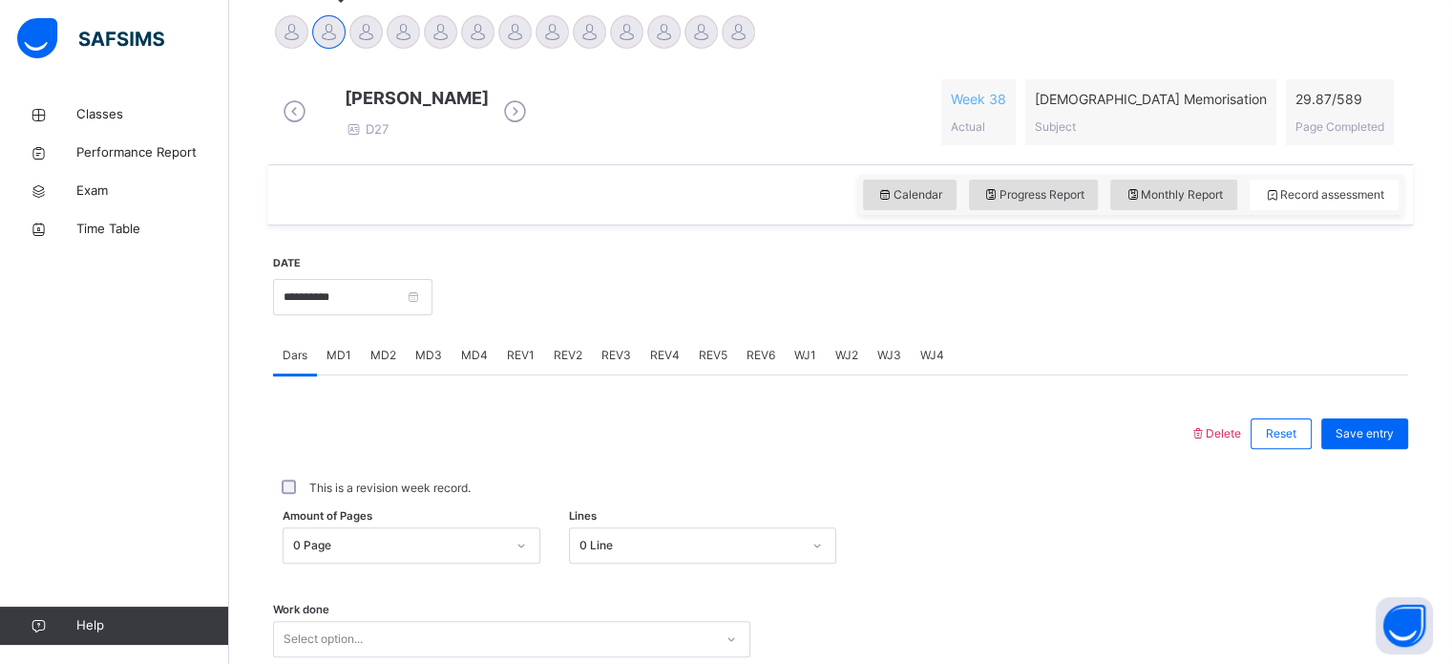
scroll to position [561, 0]
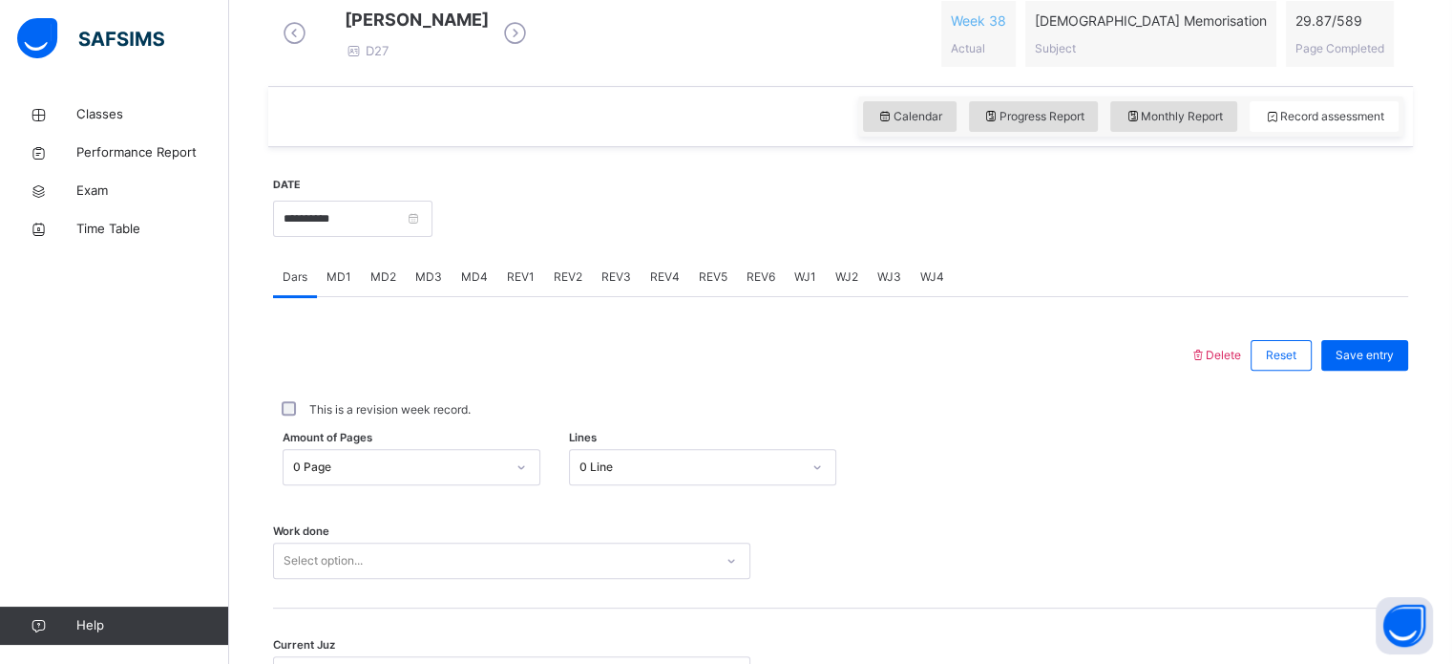
click at [516, 296] on div "REV1" at bounding box center [520, 277] width 47 height 38
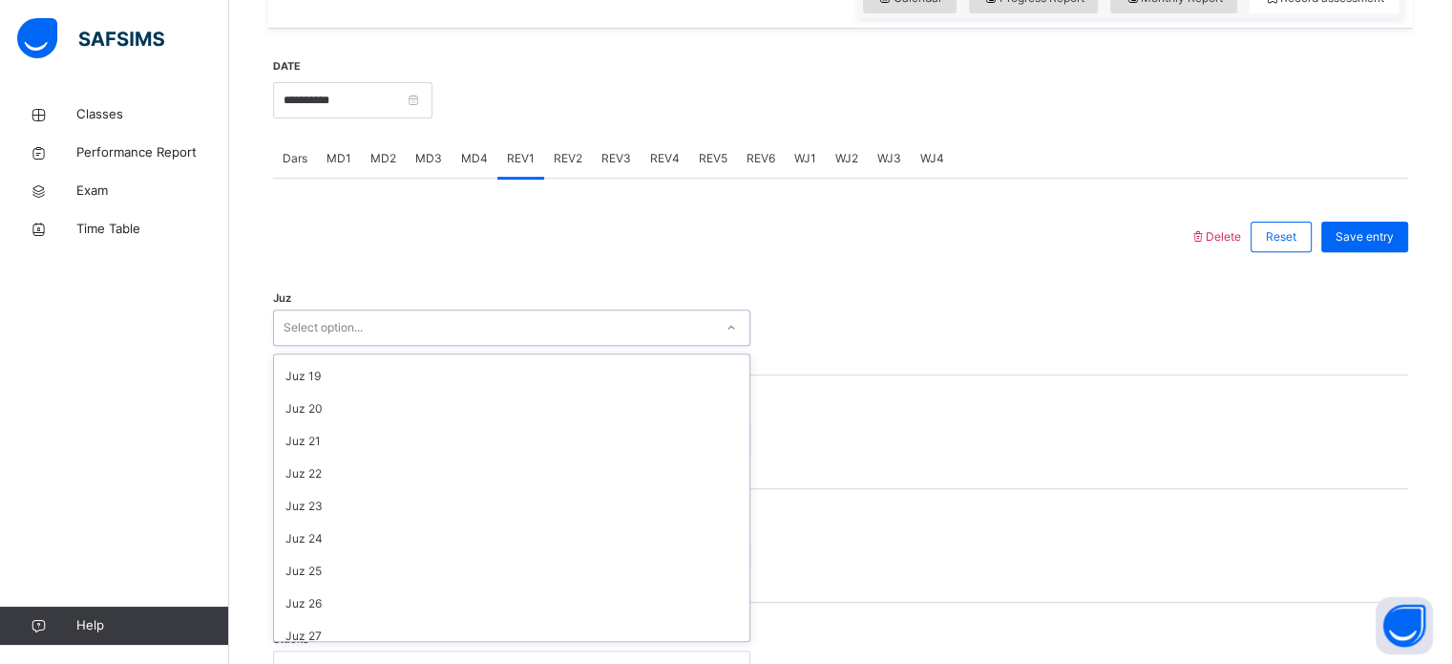
scroll to position [687, 0]
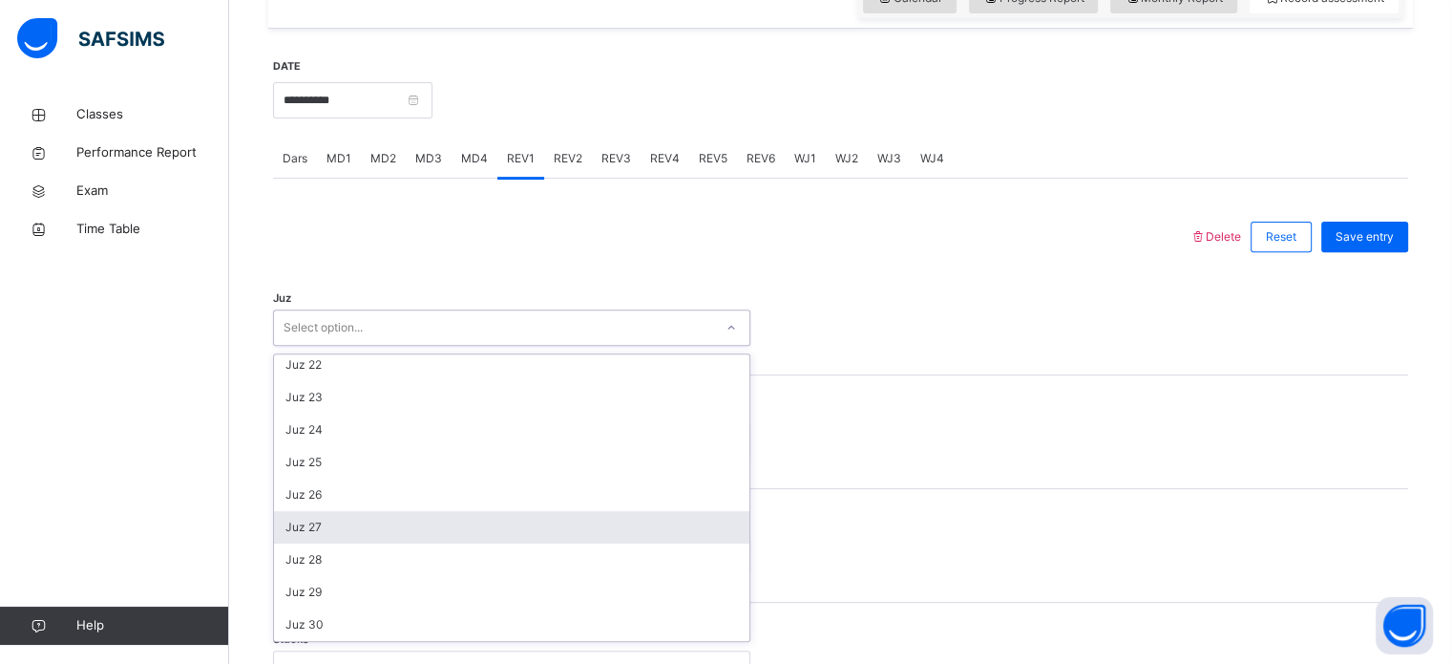
click at [390, 543] on div "Juz 27" at bounding box center [511, 527] width 475 height 32
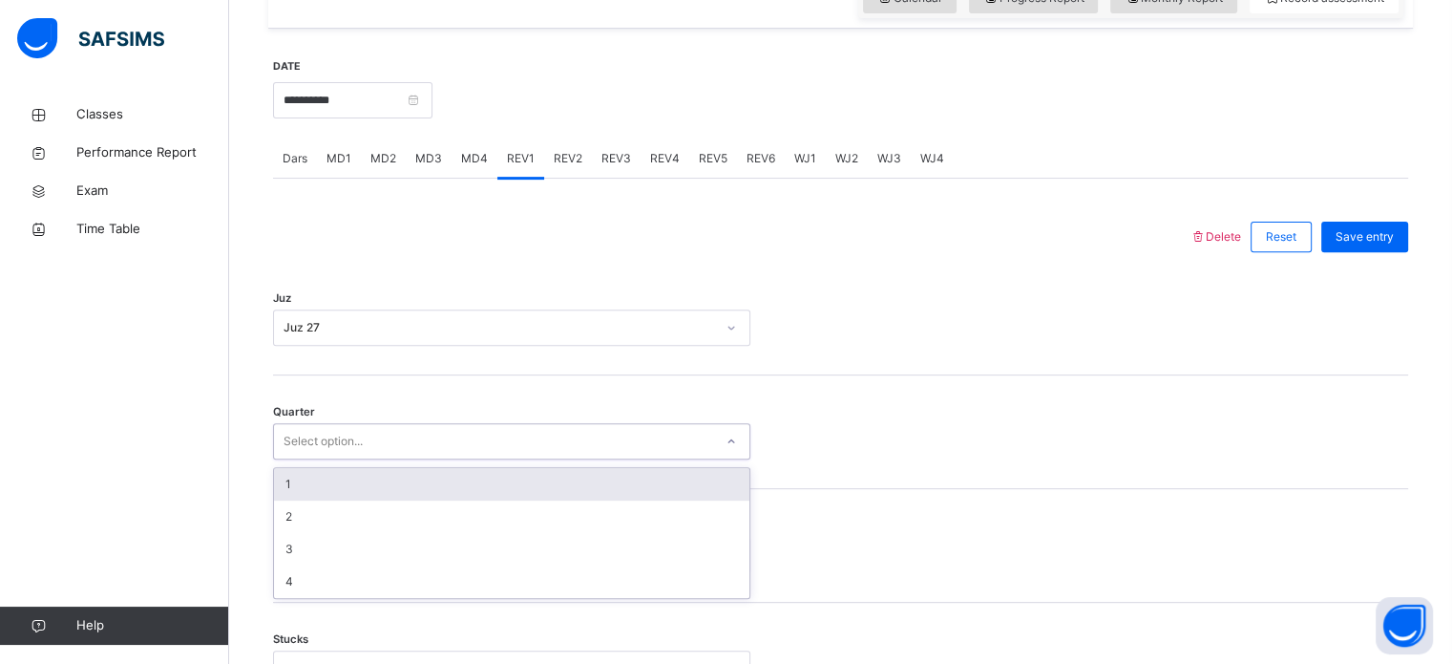
click at [416, 500] on div "1" at bounding box center [511, 484] width 475 height 32
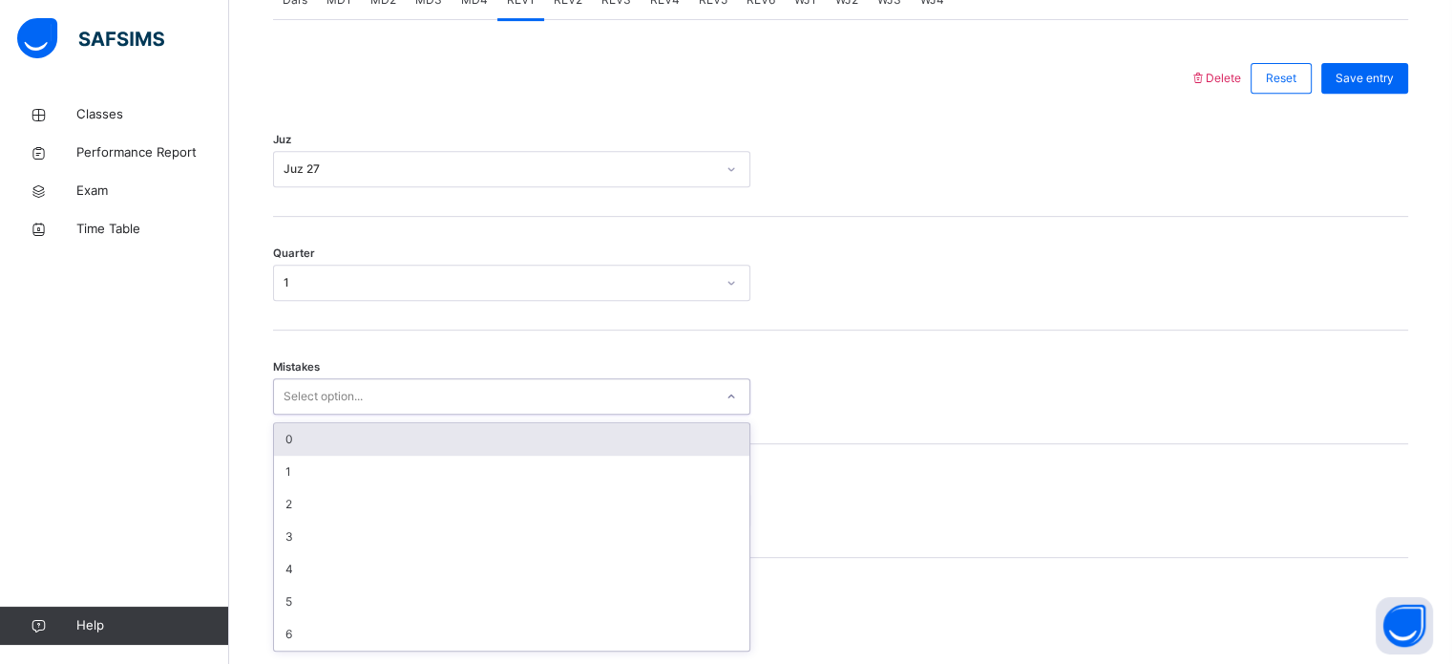
scroll to position [848, 0]
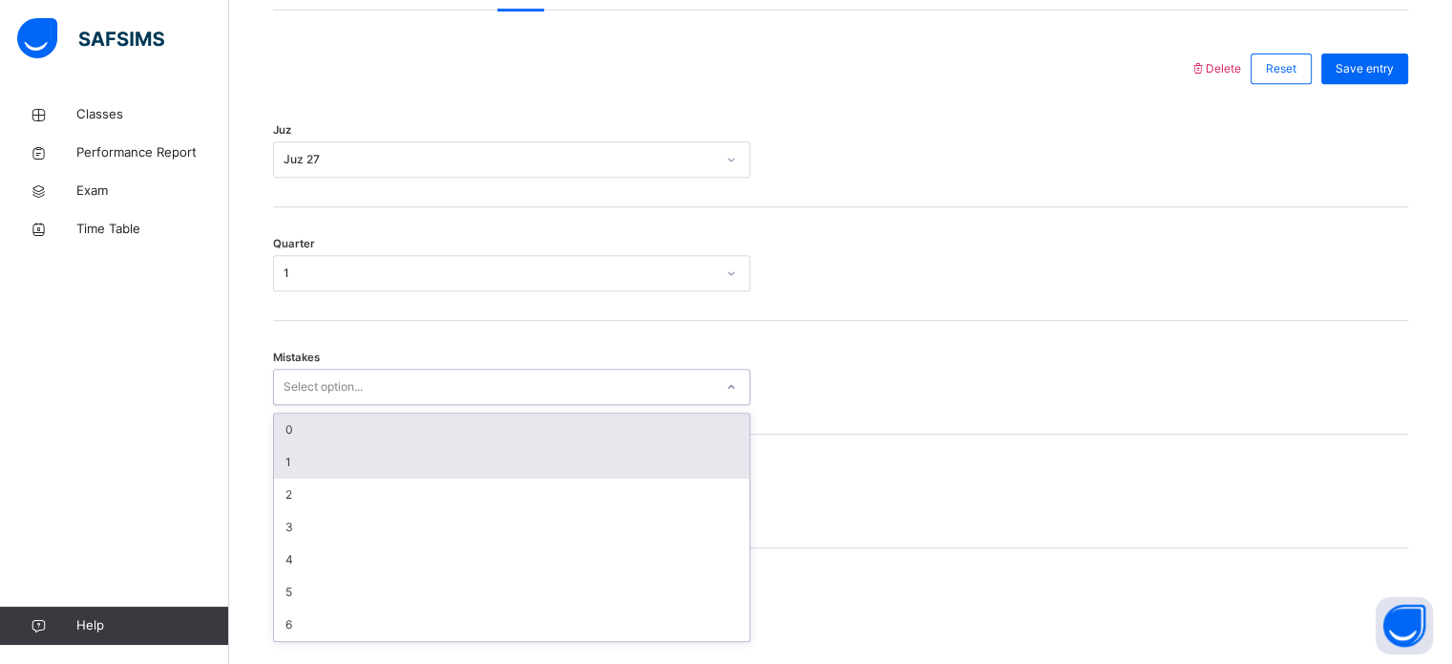
click at [450, 478] on div "1" at bounding box center [511, 462] width 475 height 32
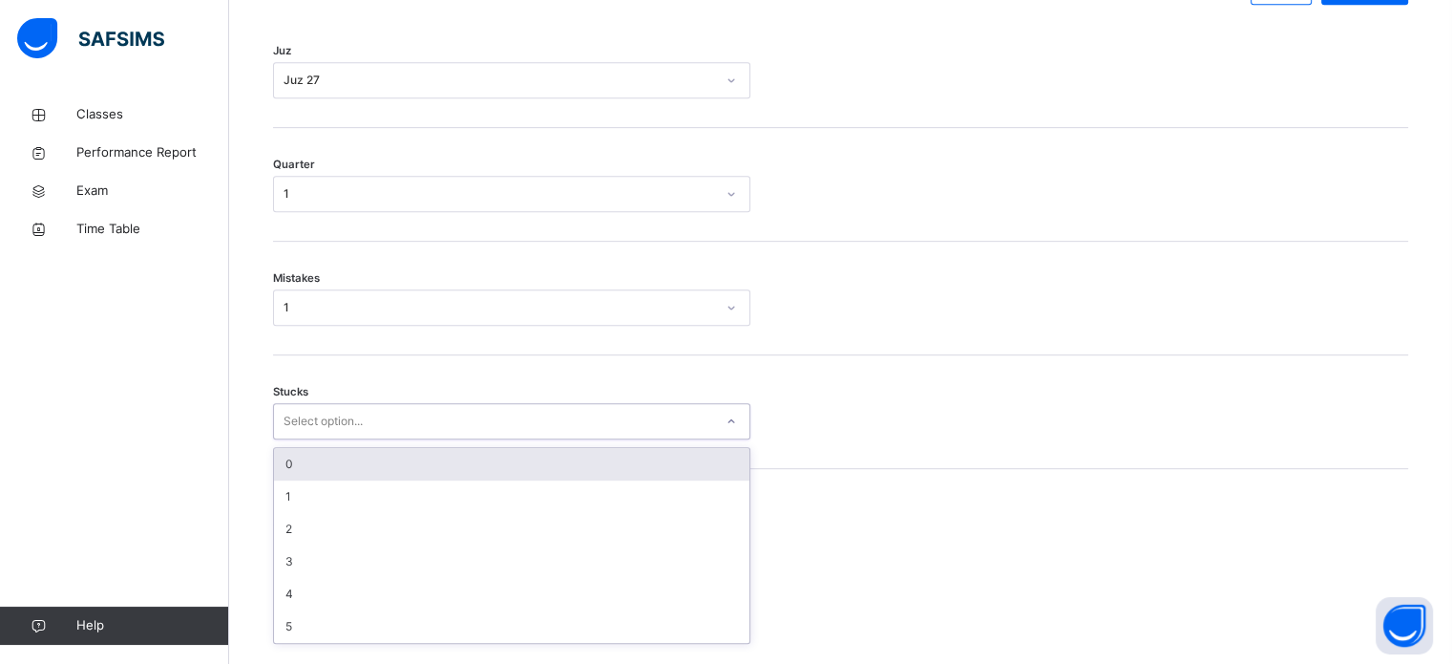
scroll to position [928, 0]
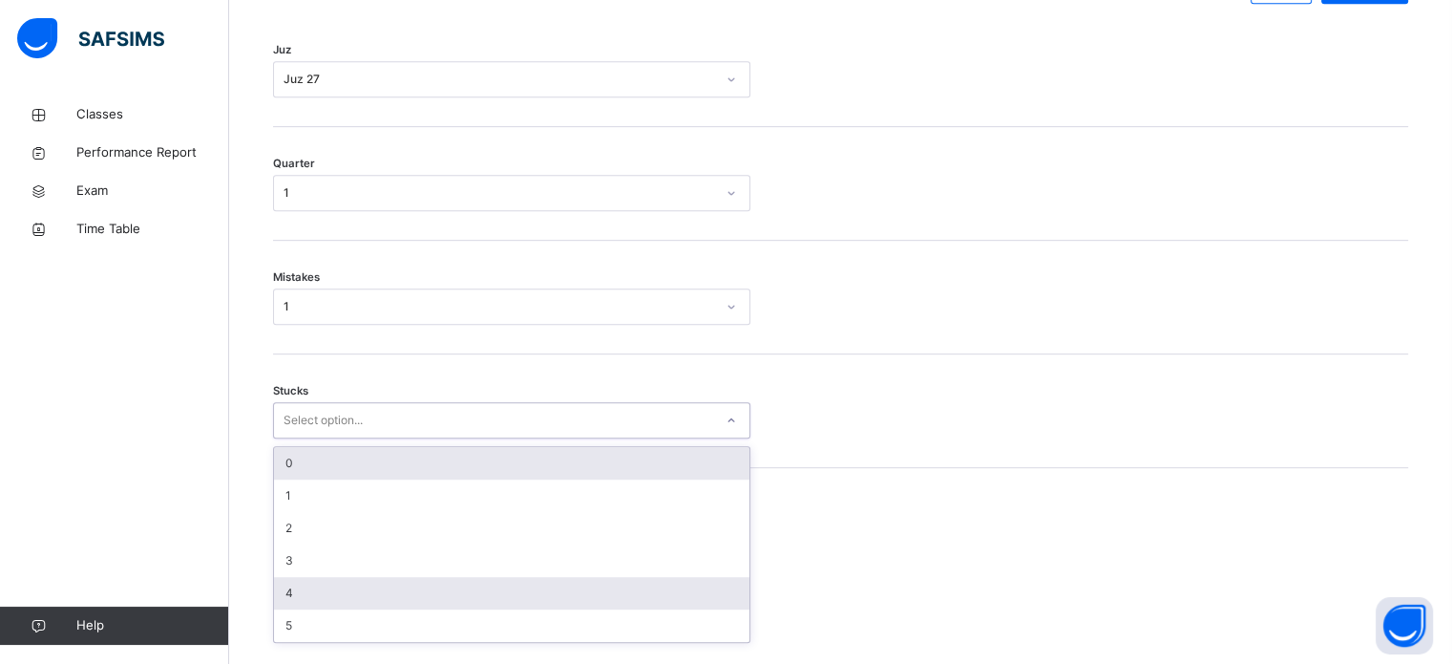
click at [390, 603] on div "4" at bounding box center [511, 593] width 475 height 32
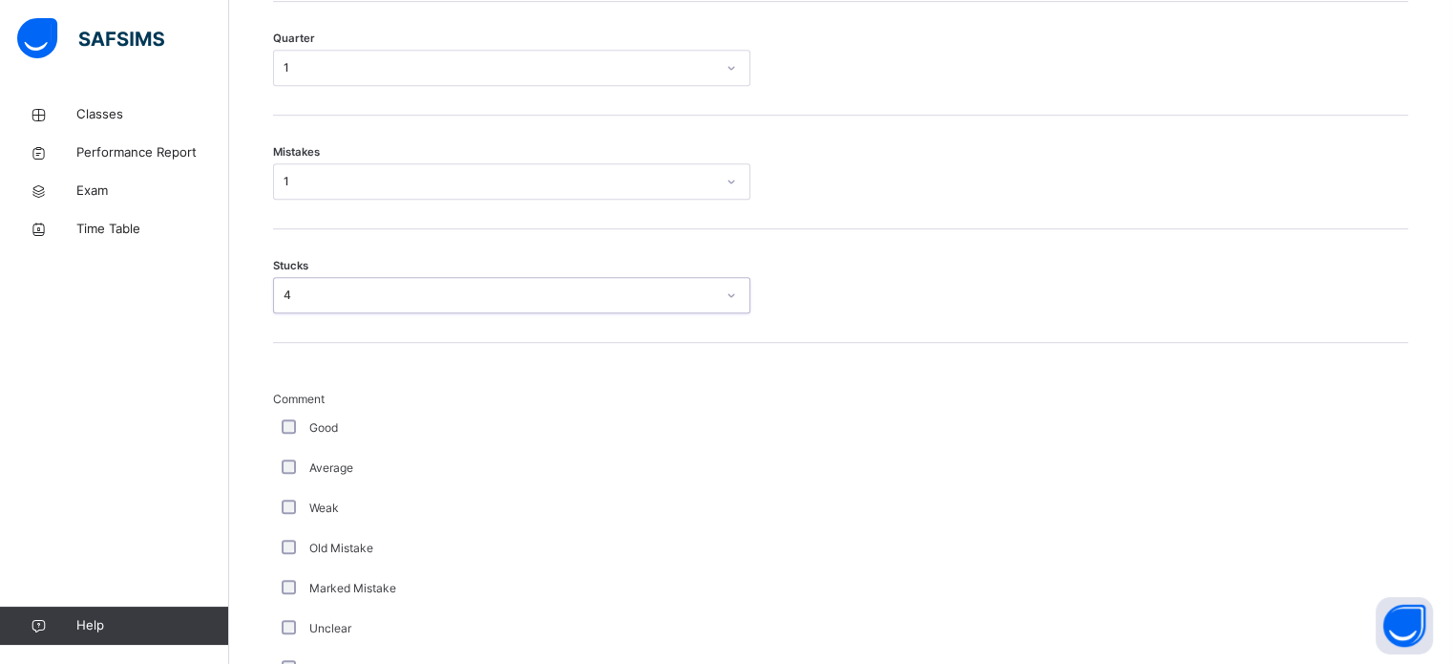
scroll to position [1054, 0]
click at [306, 475] on div "Average" at bounding box center [512, 466] width 468 height 17
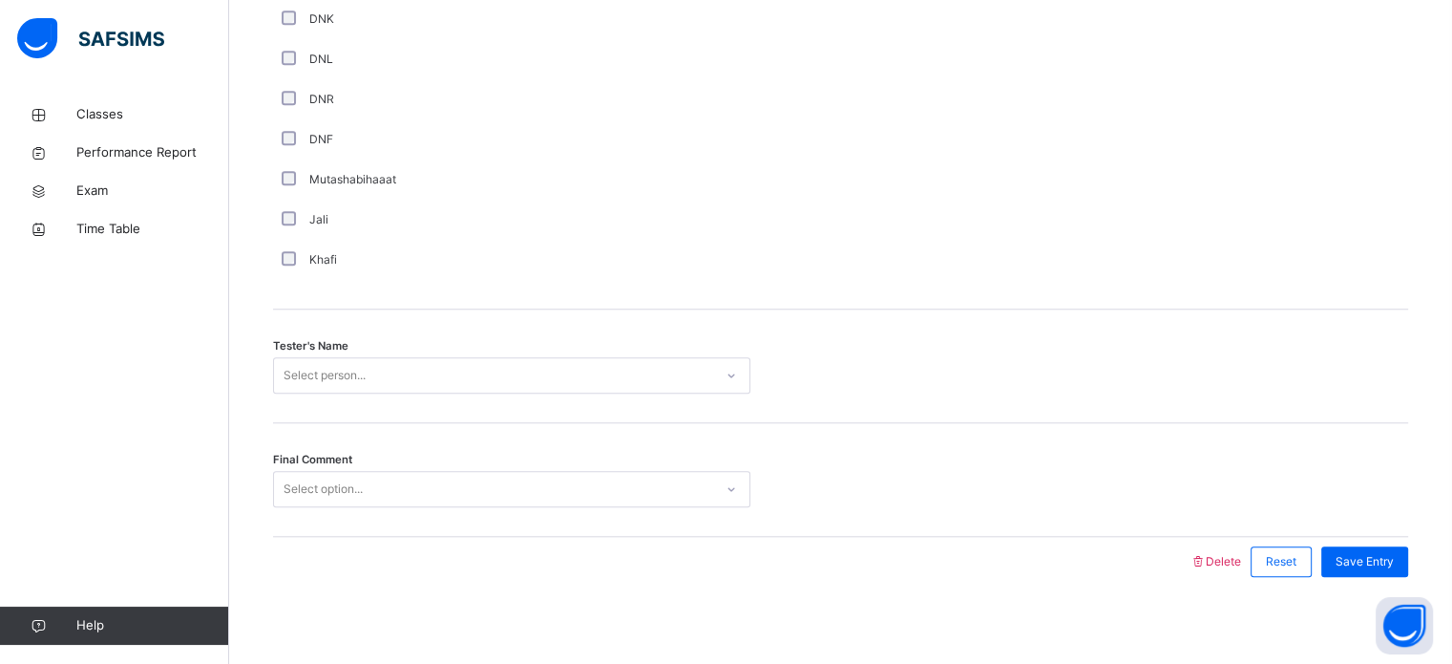
scroll to position [1724, 0]
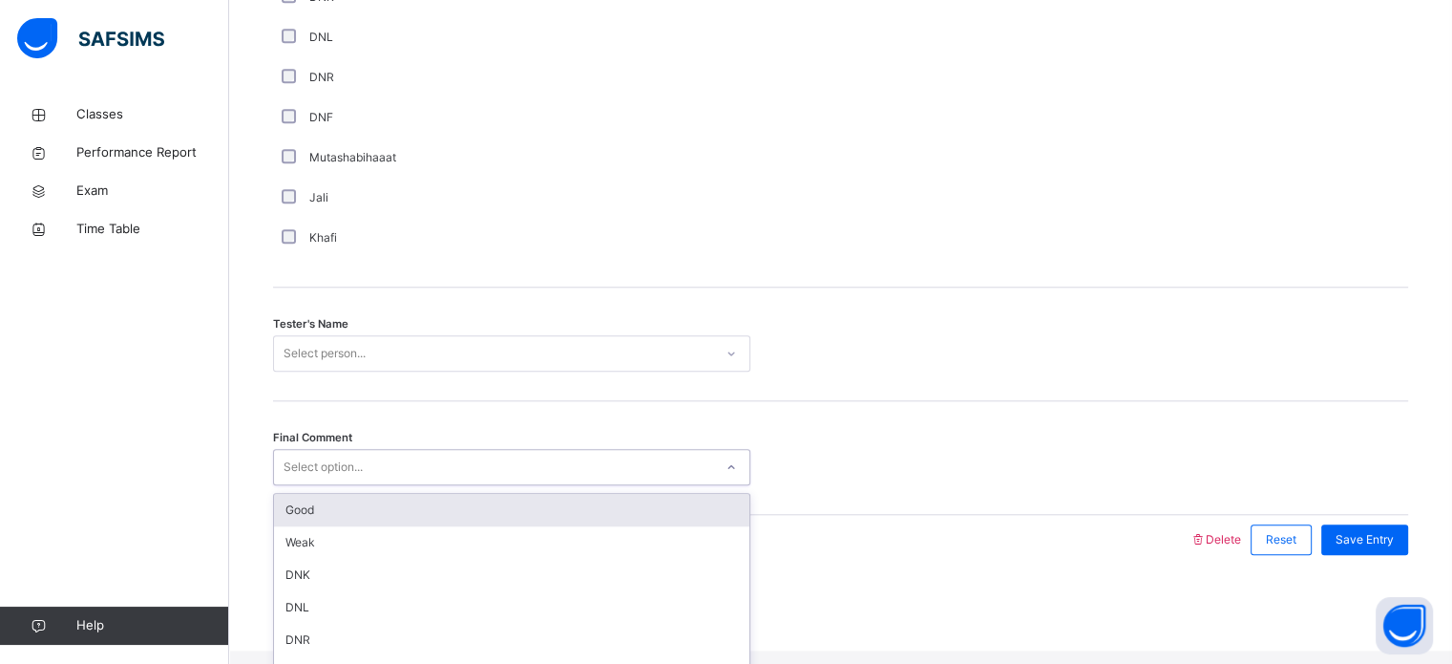
click at [471, 526] on div "Good" at bounding box center [511, 510] width 475 height 32
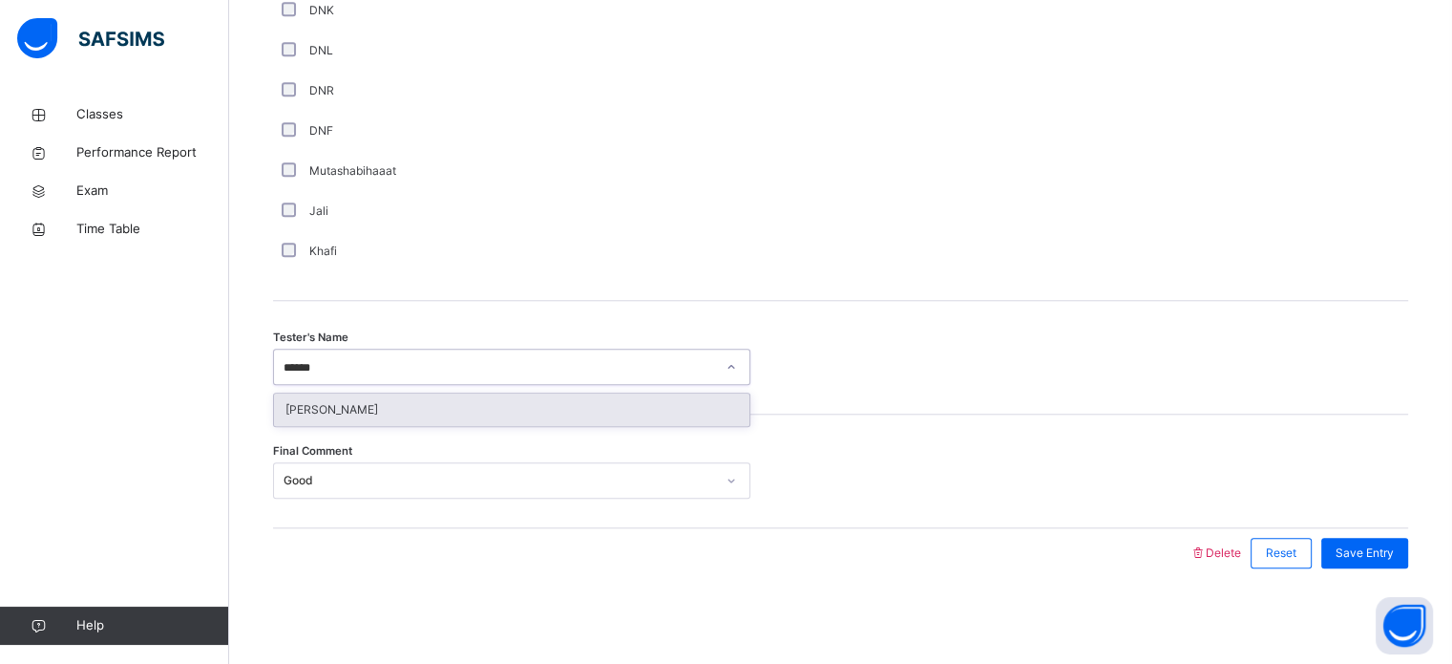
type input "******"
click at [1393, 552] on span "Save Entry" at bounding box center [1365, 552] width 58 height 17
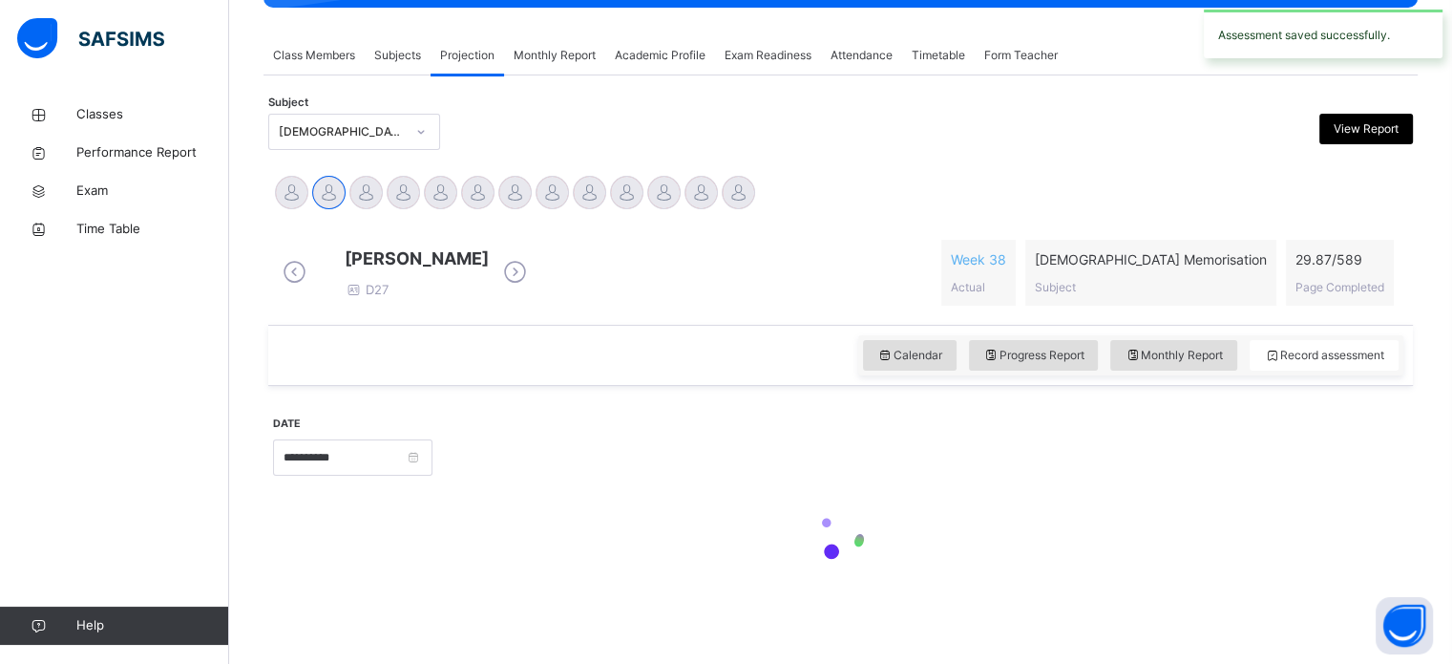
scroll to position [337, 0]
click at [668, 365] on div "Calendar Progress Report Monthly Report Record assessment" at bounding box center [840, 355] width 1145 height 61
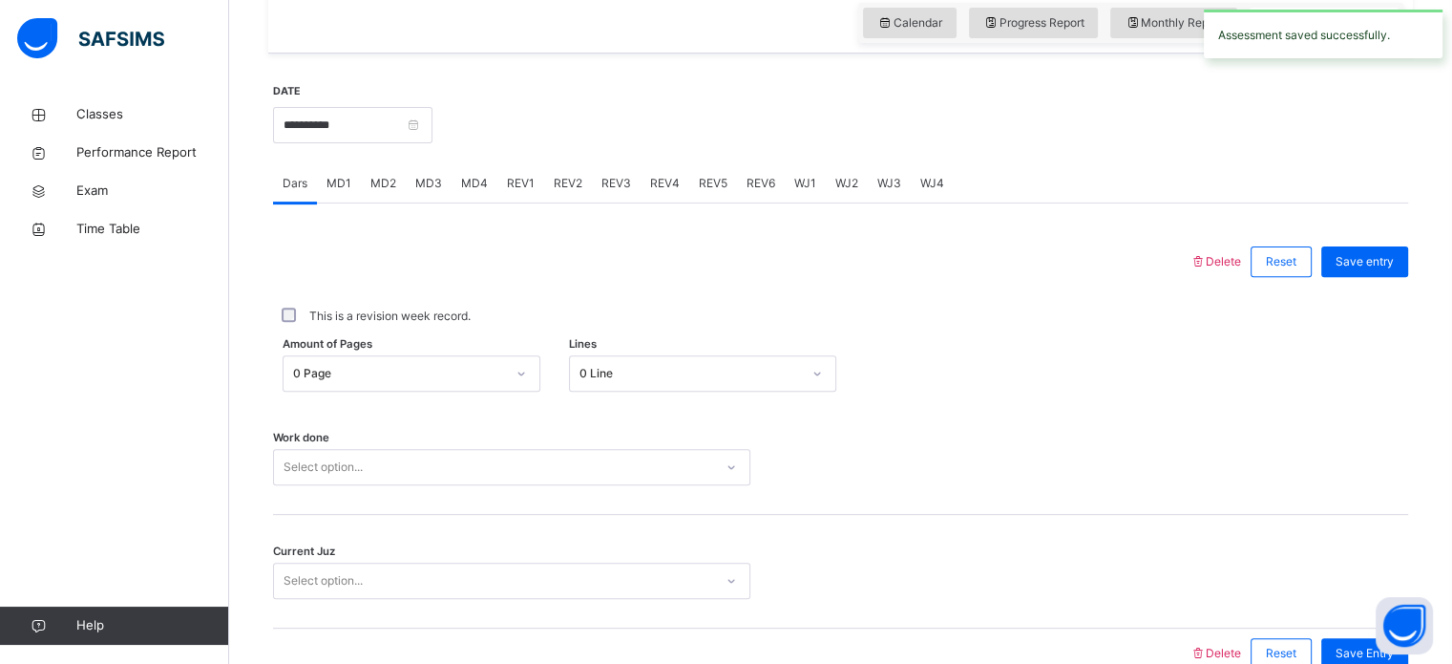
scroll to position [653, 0]
click at [523, 204] on div "REV1" at bounding box center [520, 185] width 47 height 38
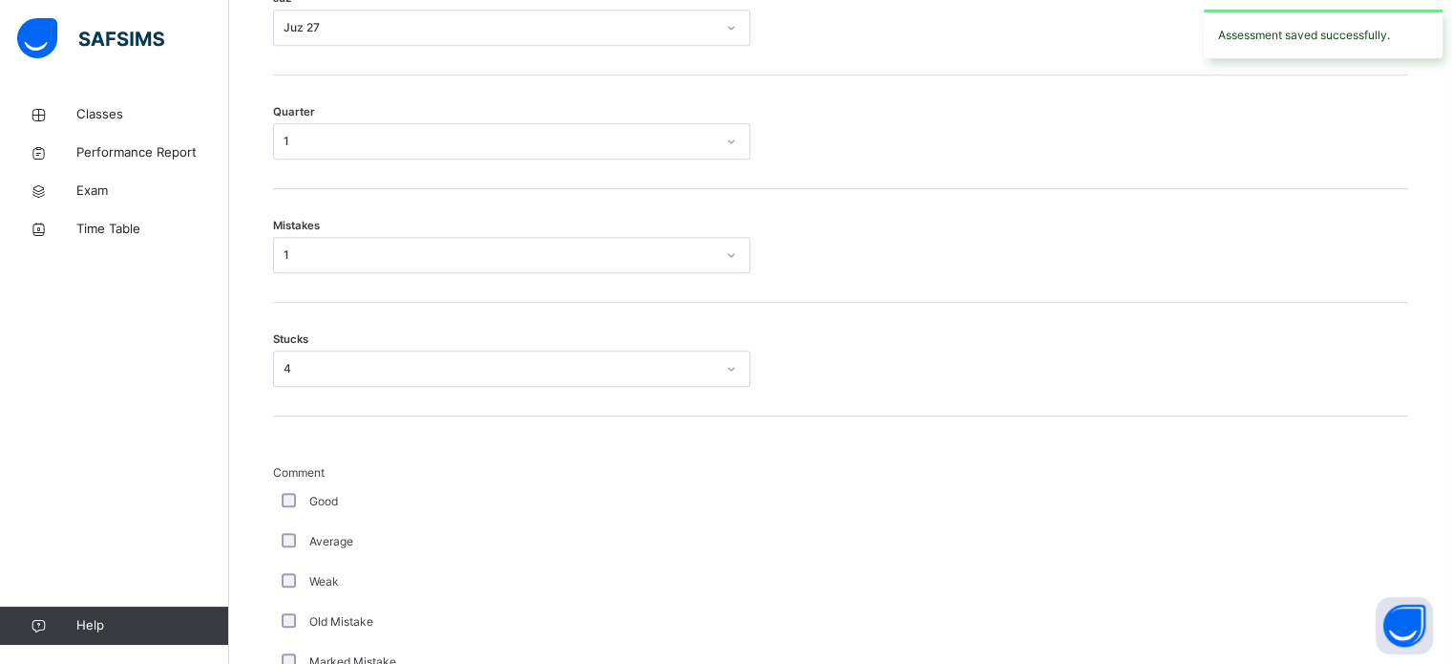
scroll to position [1724, 0]
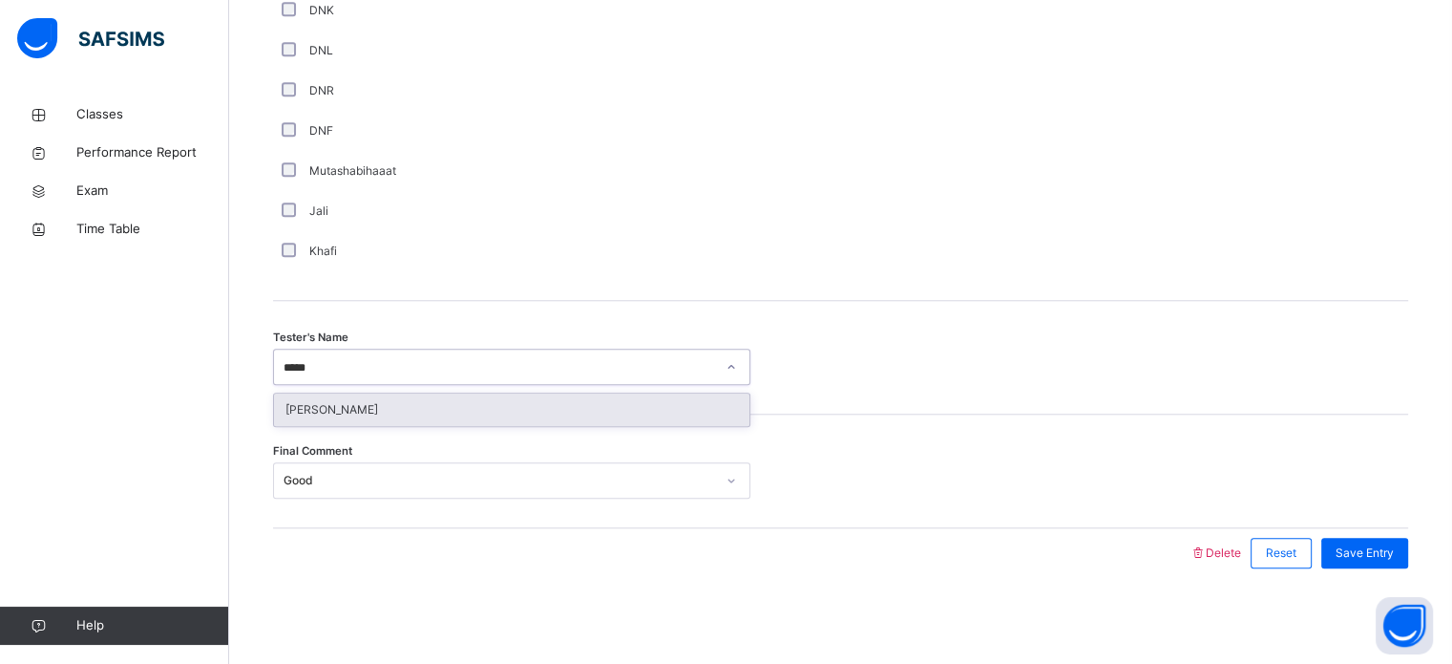
type input "******"
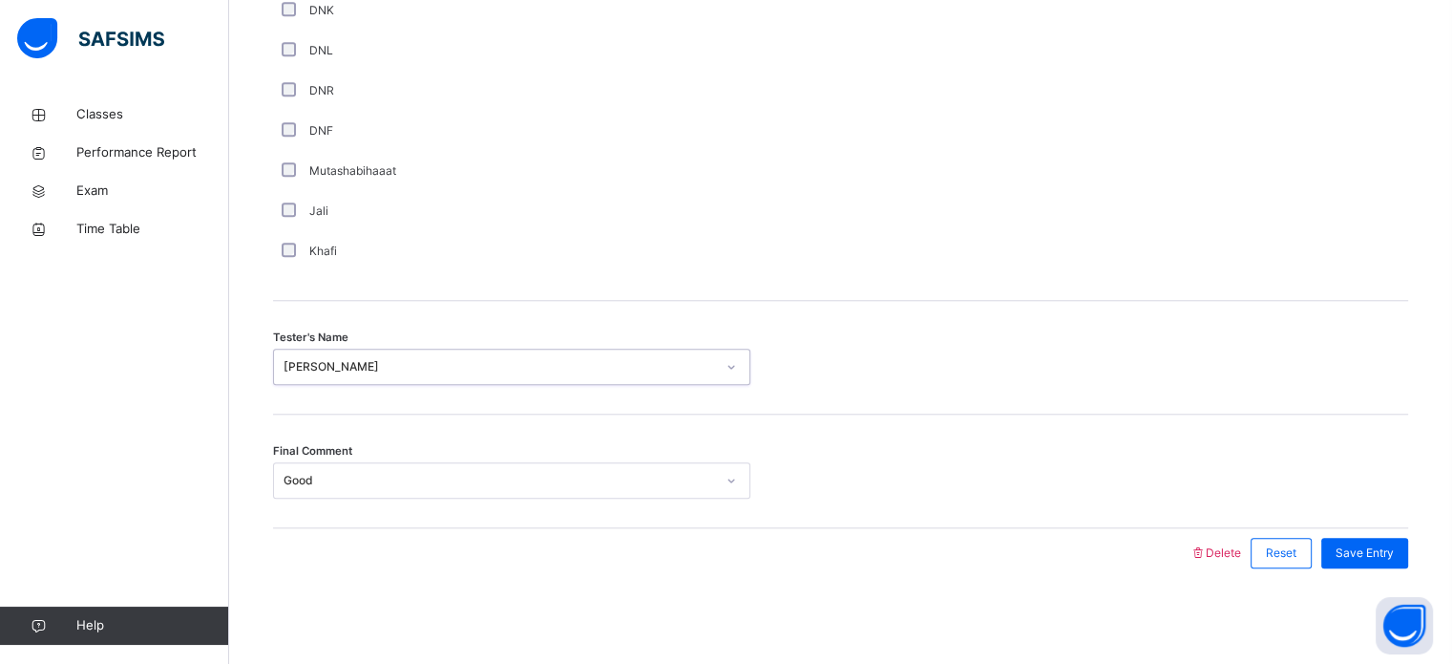
click at [1394, 552] on span "Save Entry" at bounding box center [1365, 552] width 58 height 17
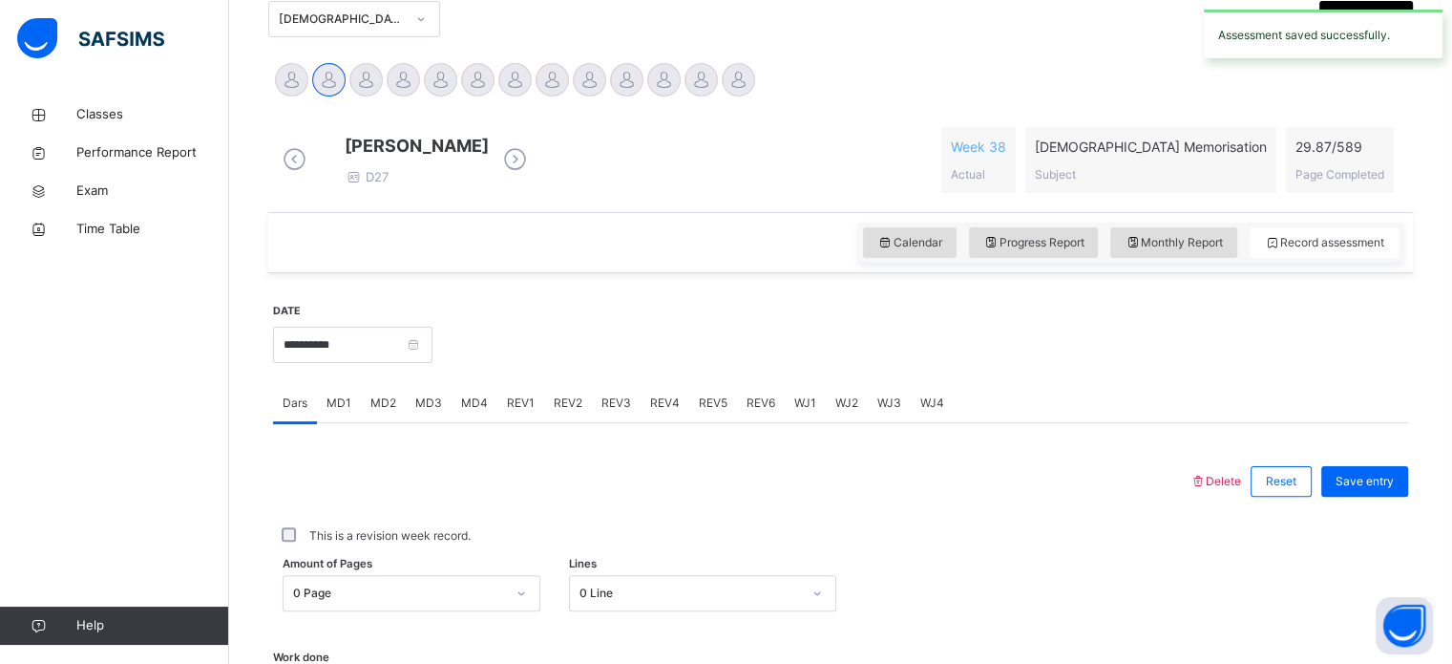
scroll to position [0, 0]
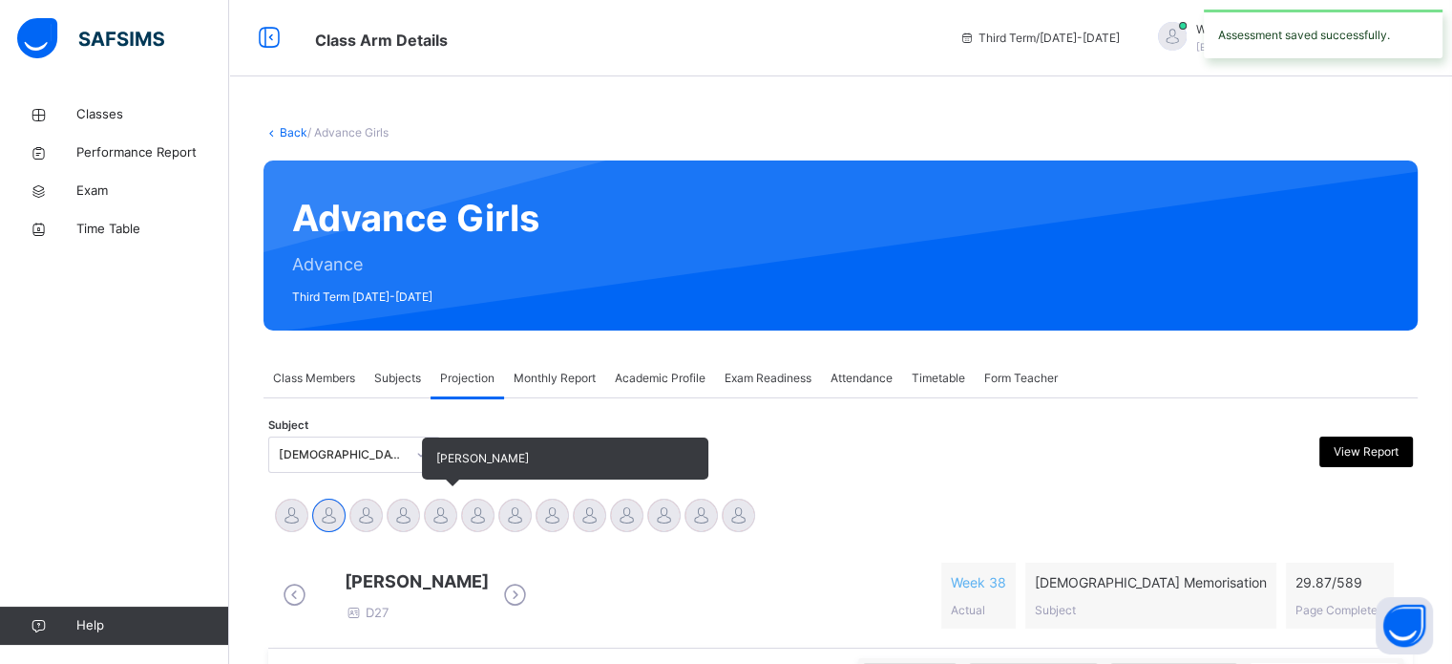
click at [433, 522] on div at bounding box center [440, 514] width 33 height 33
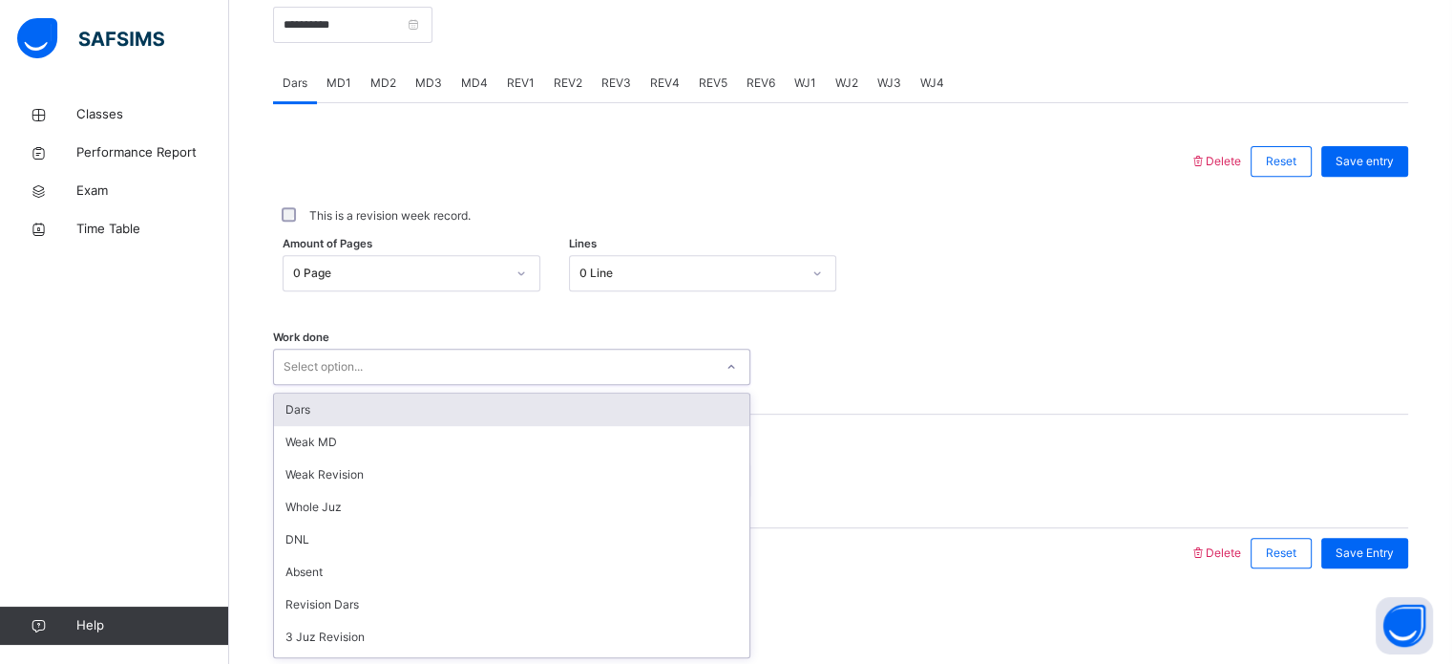
scroll to position [191, 0]
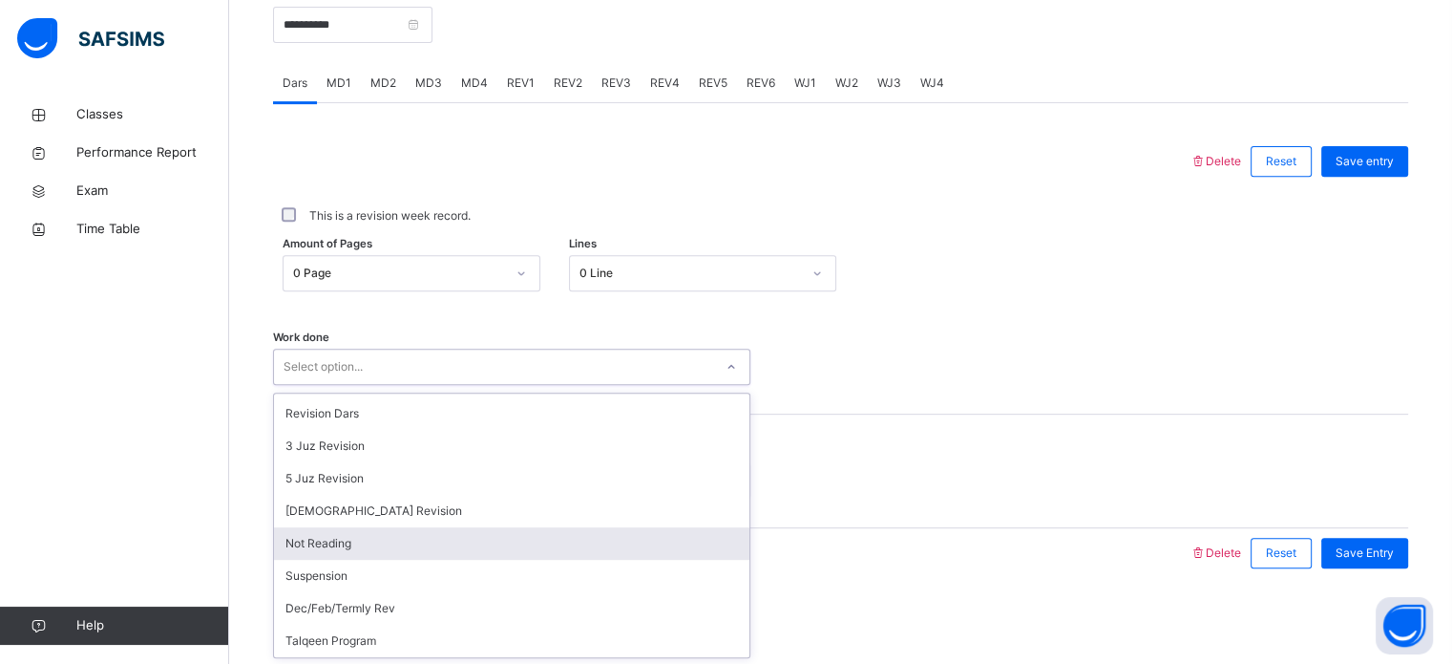
click at [451, 550] on div "Not Reading" at bounding box center [511, 543] width 475 height 32
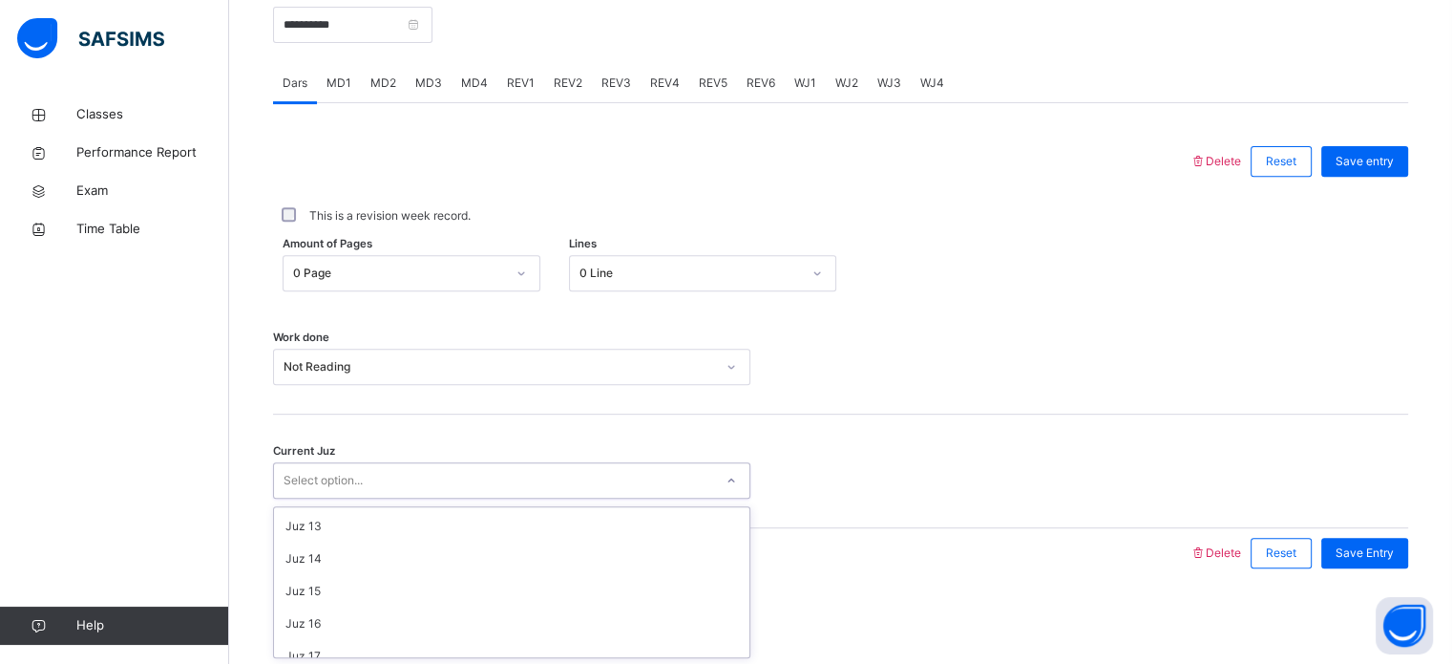
scroll to position [824, 0]
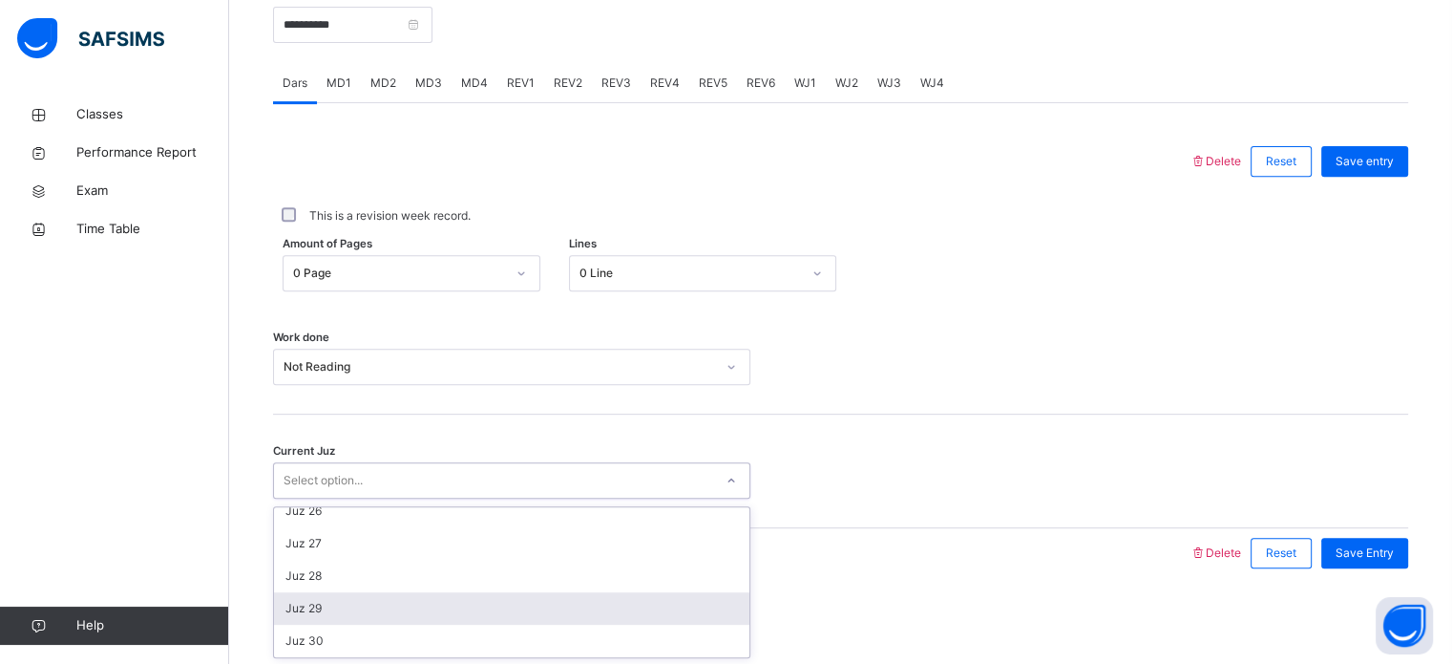
click at [427, 592] on div "Juz 29" at bounding box center [511, 608] width 475 height 32
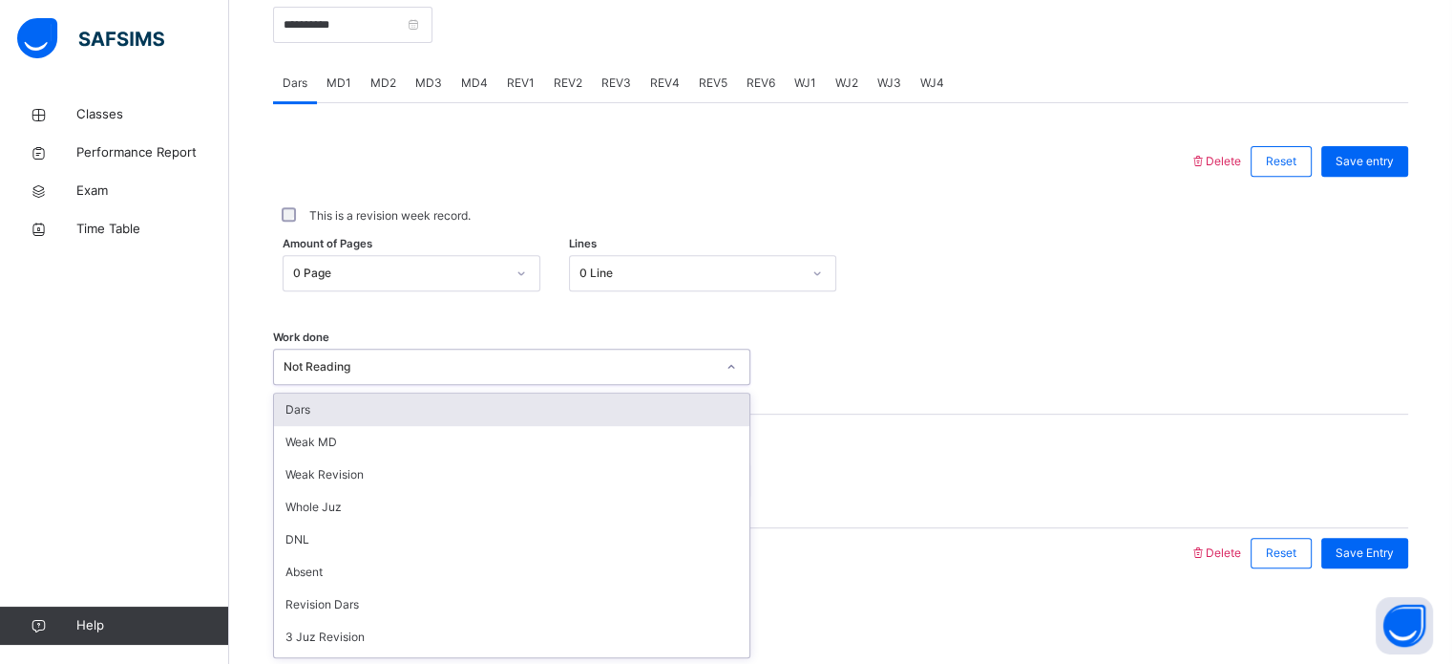
click at [931, 321] on div "Work done option Not Reading, selected. option Dars focused, 1 of 14. 14 result…" at bounding box center [840, 358] width 1135 height 114
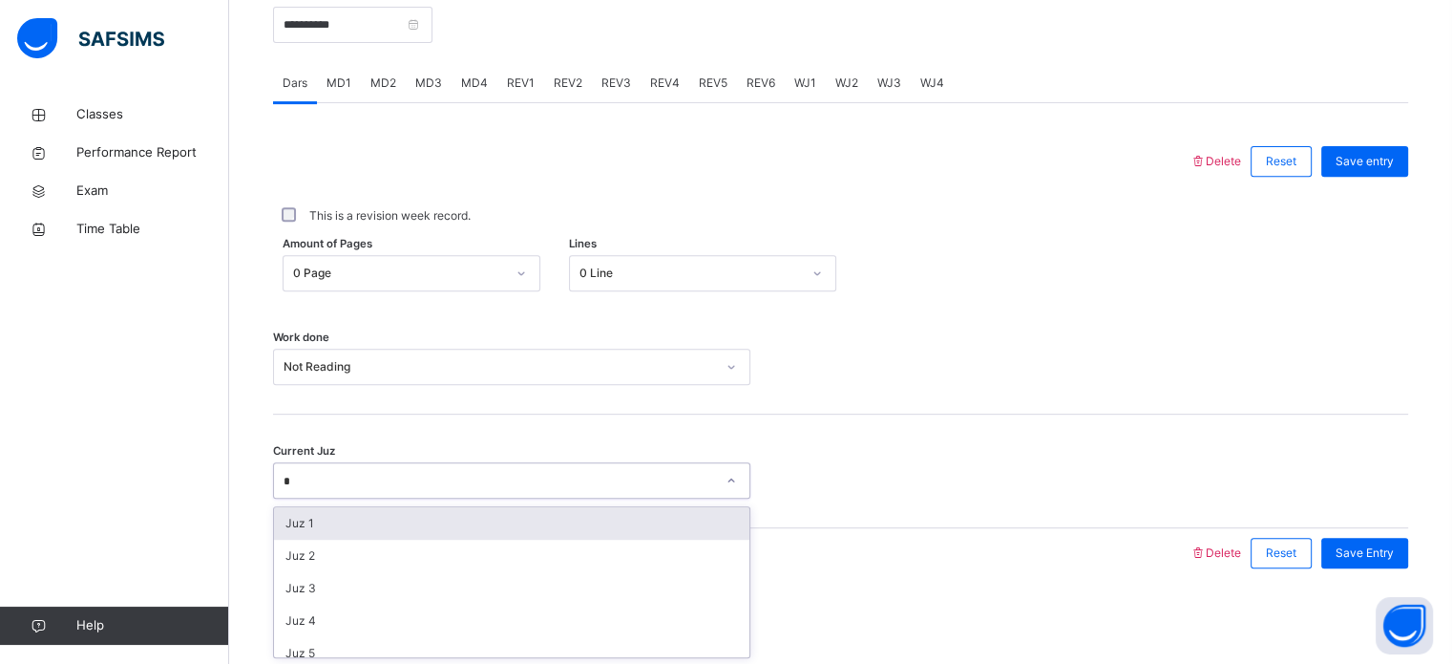
type input "**"
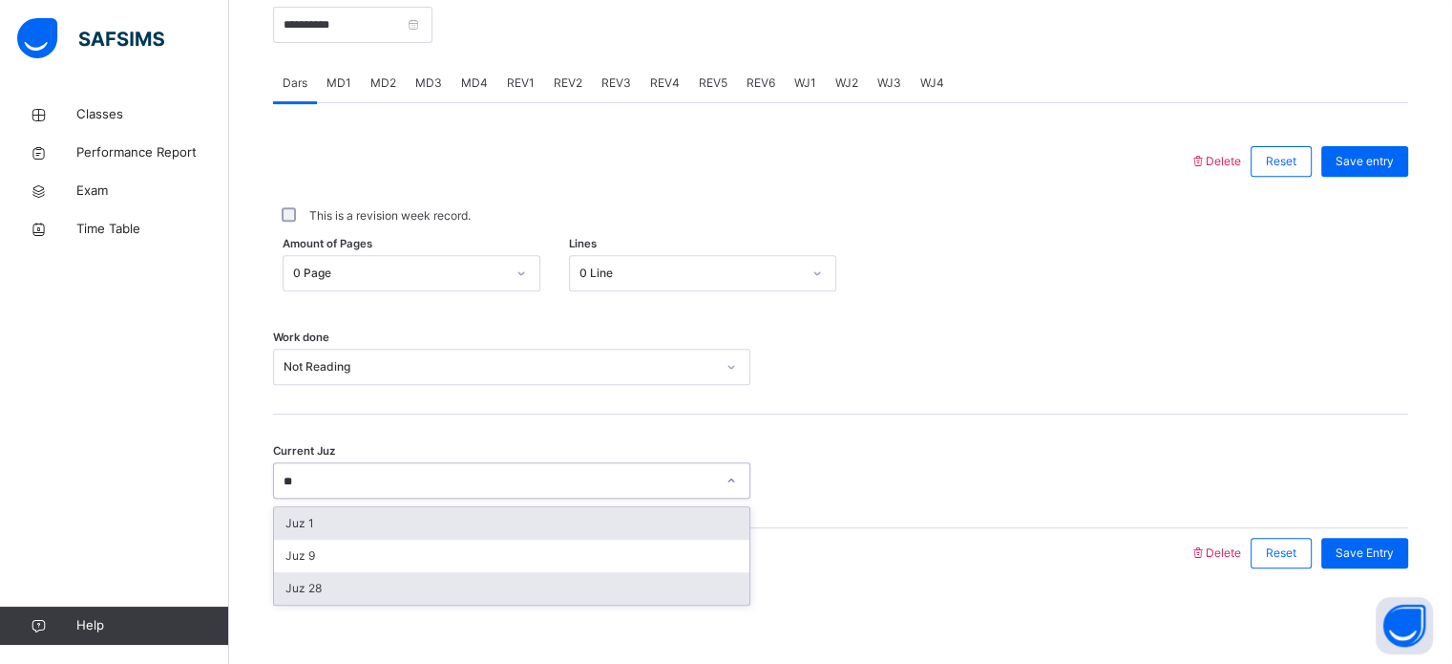
click at [370, 600] on div "Juz 28" at bounding box center [511, 588] width 475 height 32
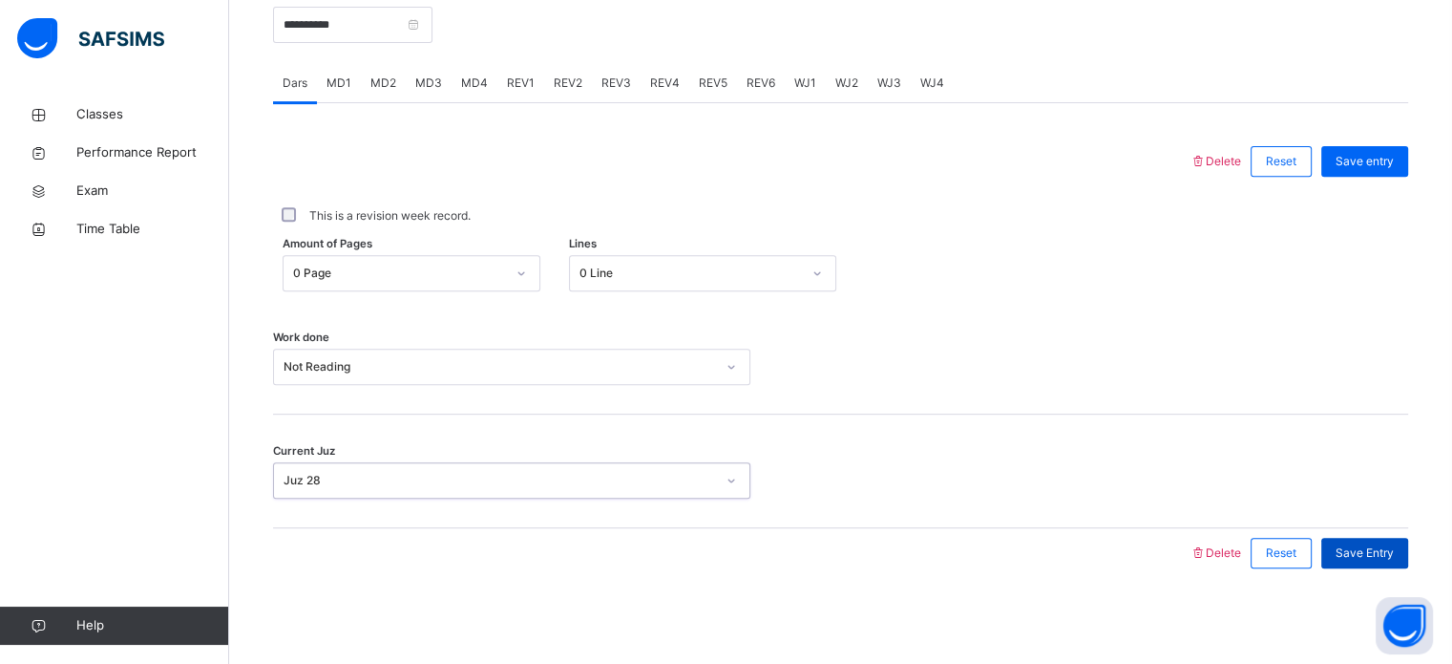
click at [1390, 553] on span "Save Entry" at bounding box center [1365, 552] width 58 height 17
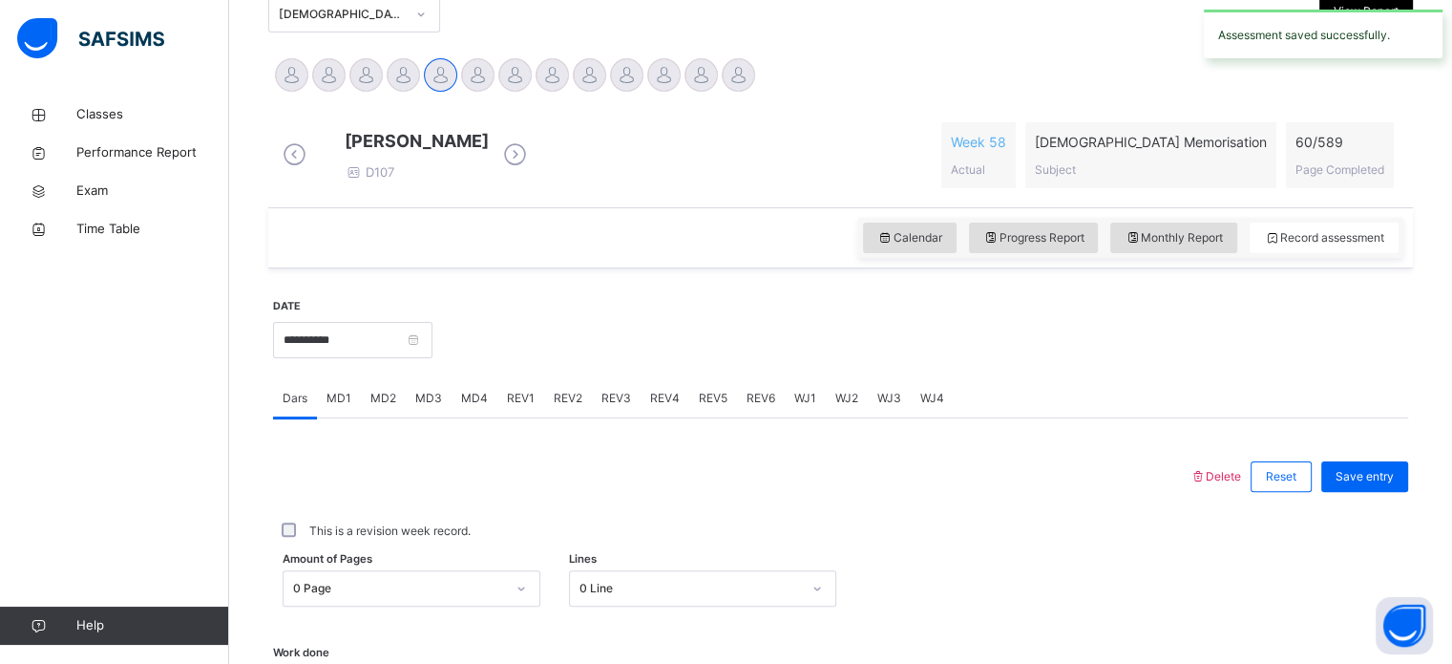
scroll to position [434, 0]
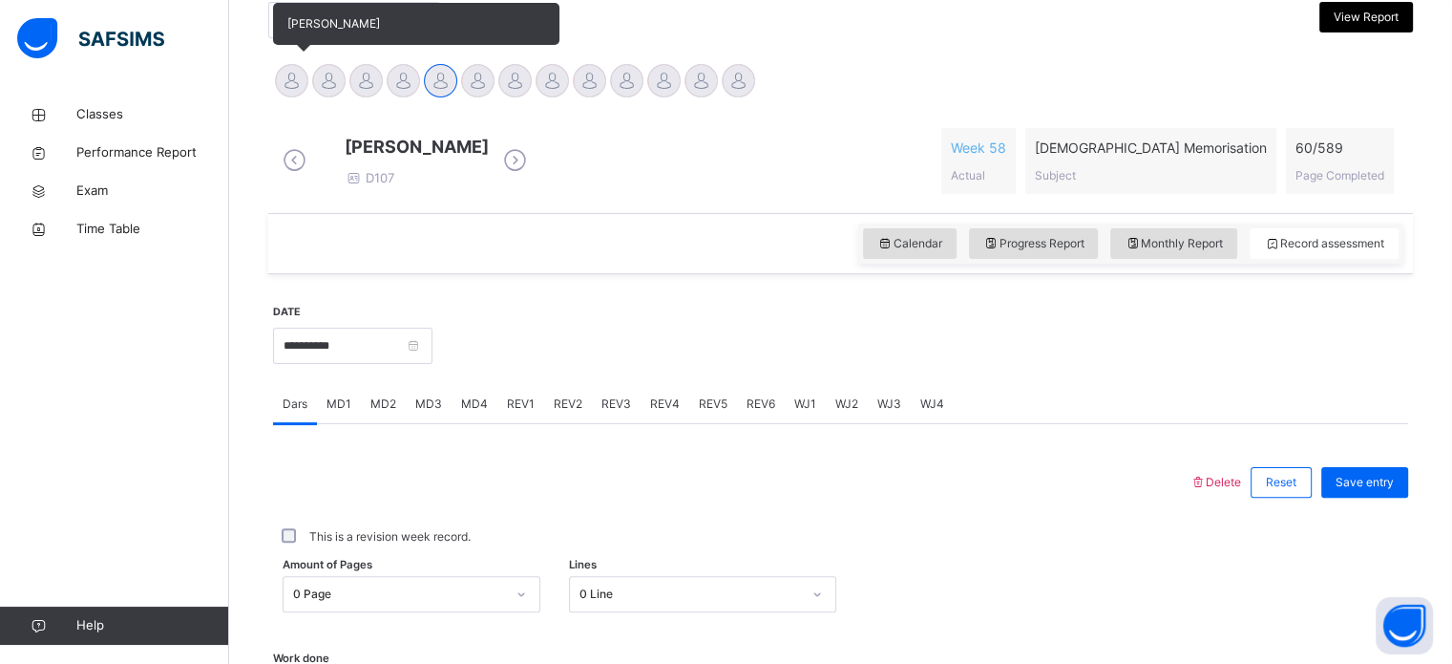
click at [283, 79] on div at bounding box center [291, 80] width 33 height 33
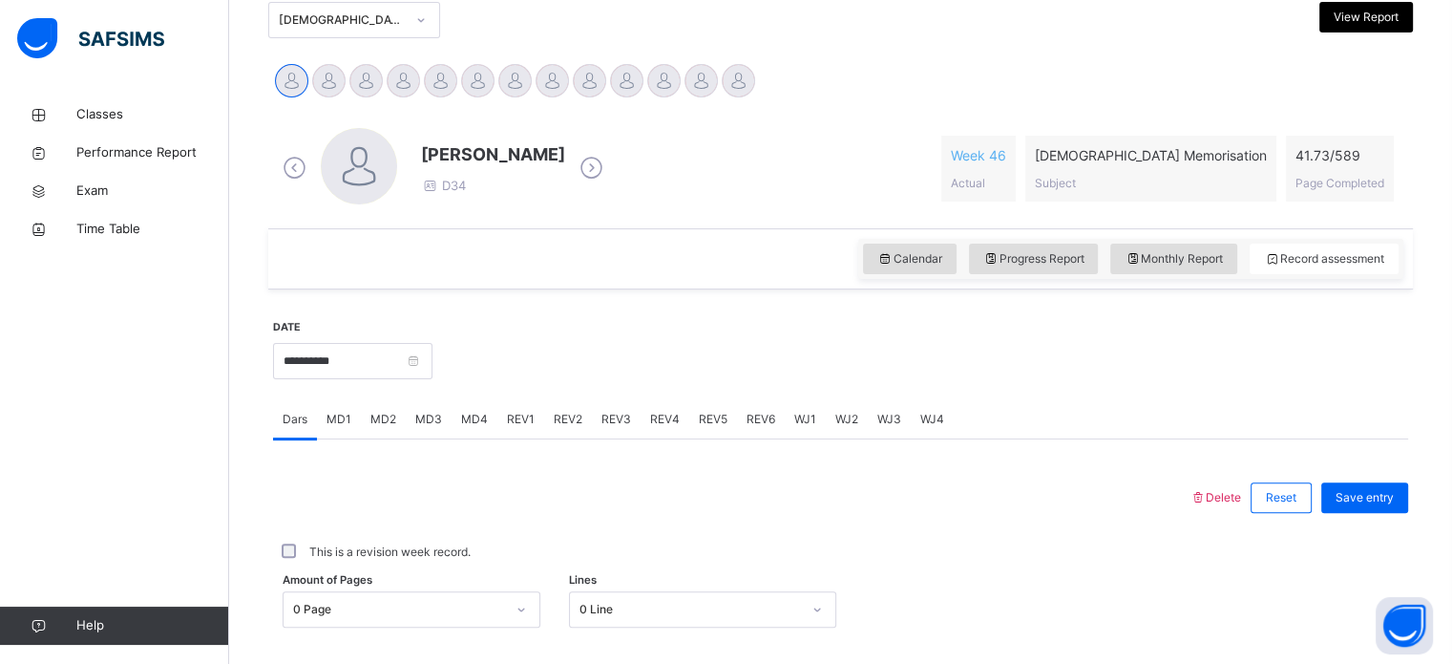
click at [445, 425] on div "MD3" at bounding box center [429, 419] width 46 height 38
click at [470, 417] on span "MD4" at bounding box center [474, 419] width 27 height 17
click at [551, 409] on div "REV2" at bounding box center [568, 419] width 48 height 38
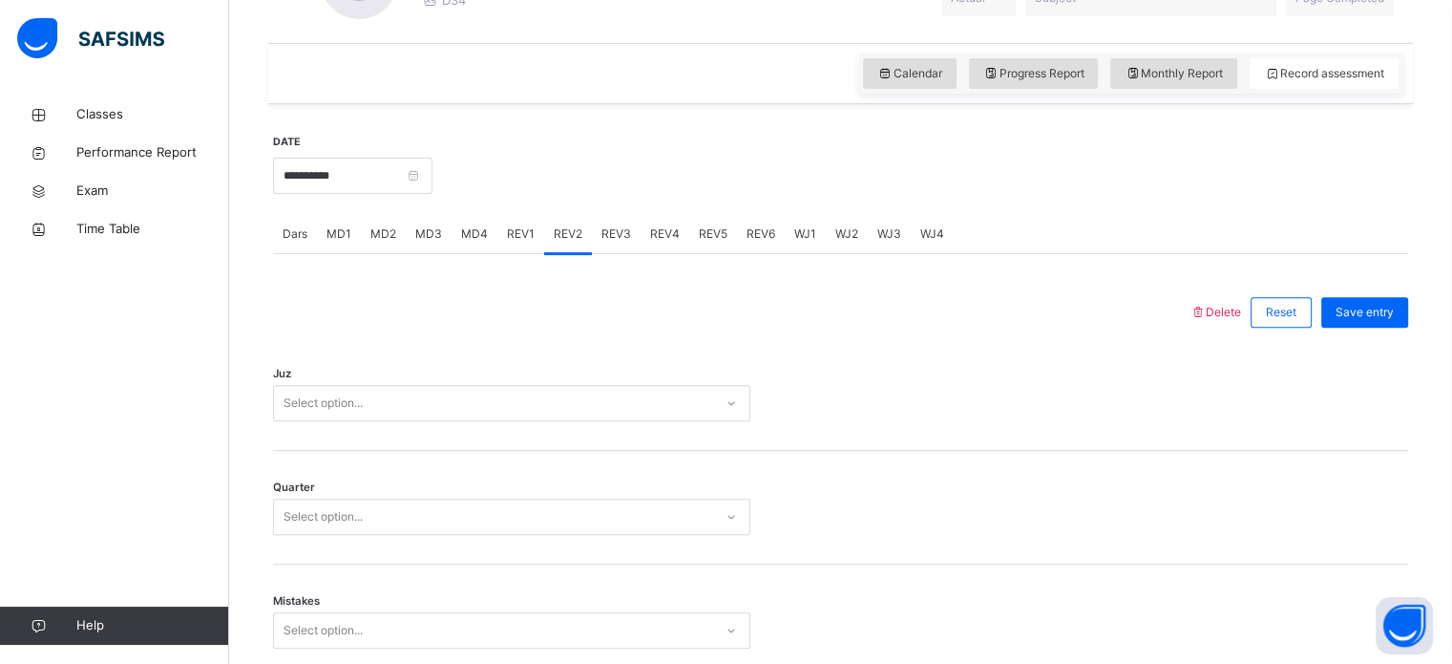
click at [518, 421] on div "Select option..." at bounding box center [511, 403] width 477 height 36
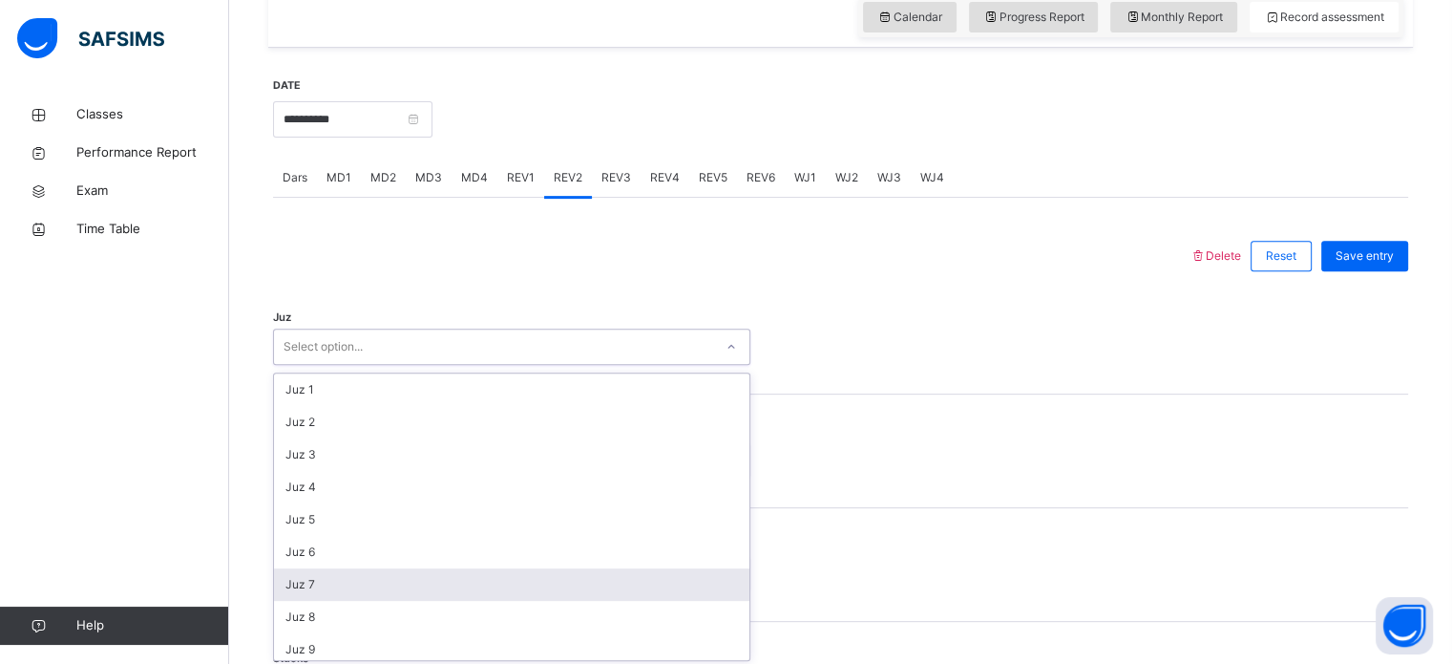
scroll to position [680, 0]
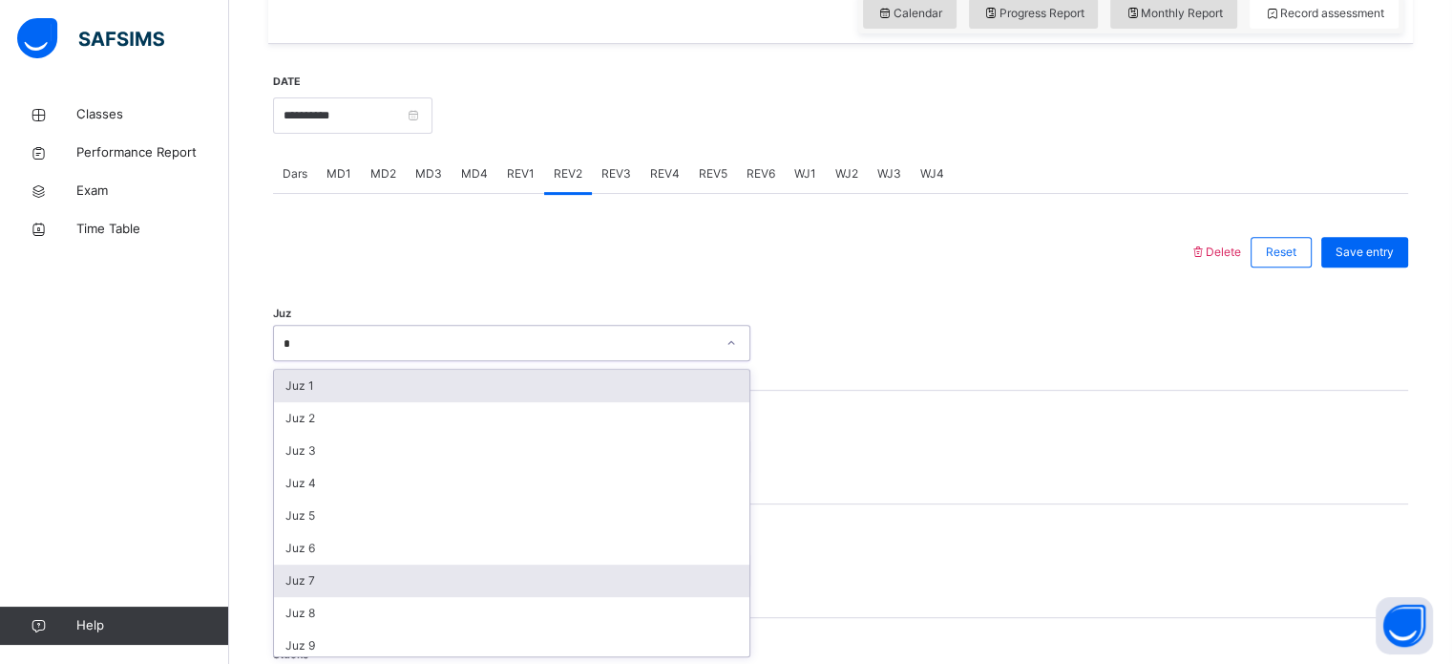
type input "**"
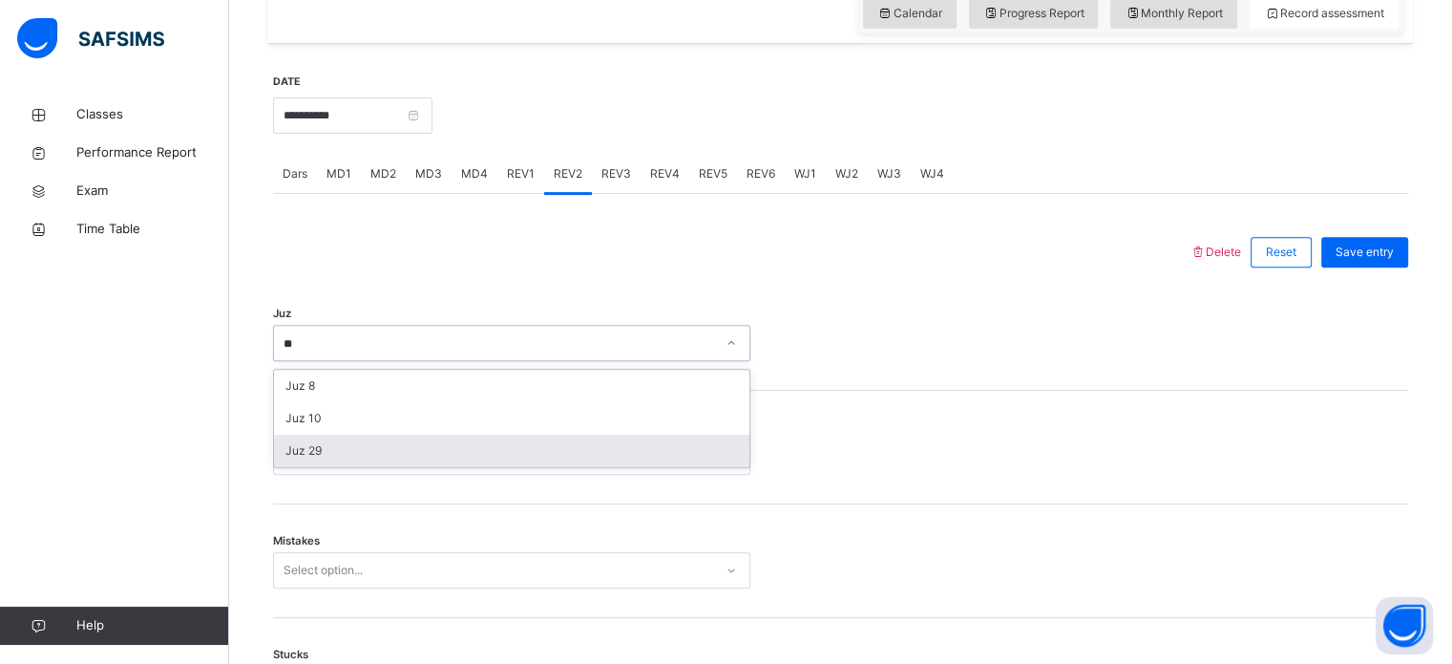
click at [523, 440] on div "Juz 29" at bounding box center [511, 450] width 475 height 32
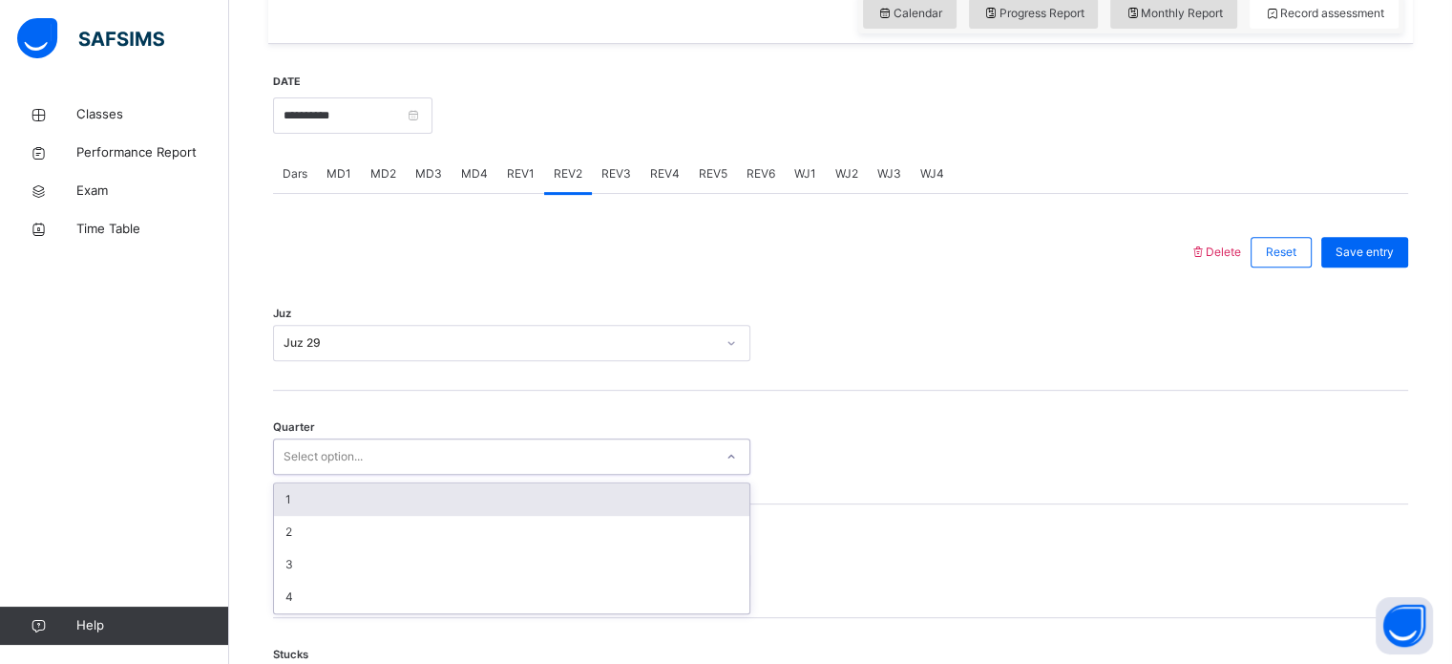
click at [557, 463] on div "Select option..." at bounding box center [493, 457] width 439 height 30
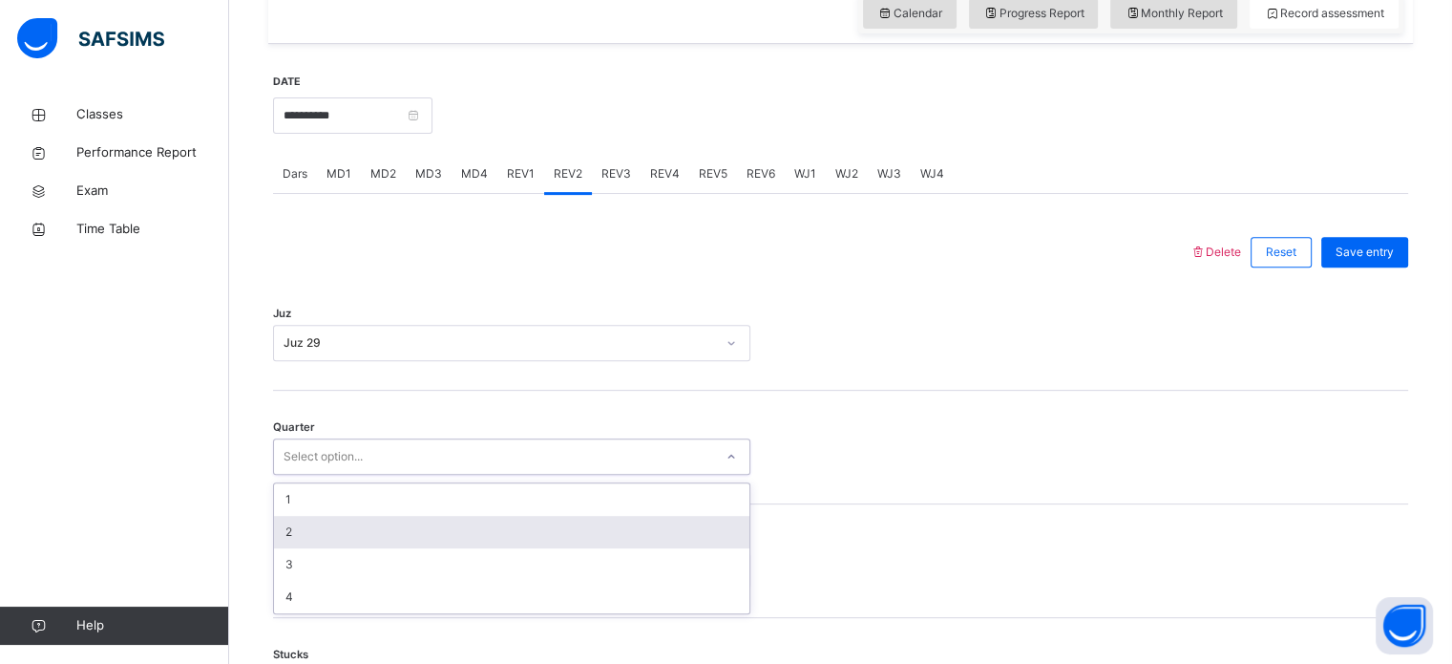
click at [514, 538] on div "2" at bounding box center [511, 532] width 475 height 32
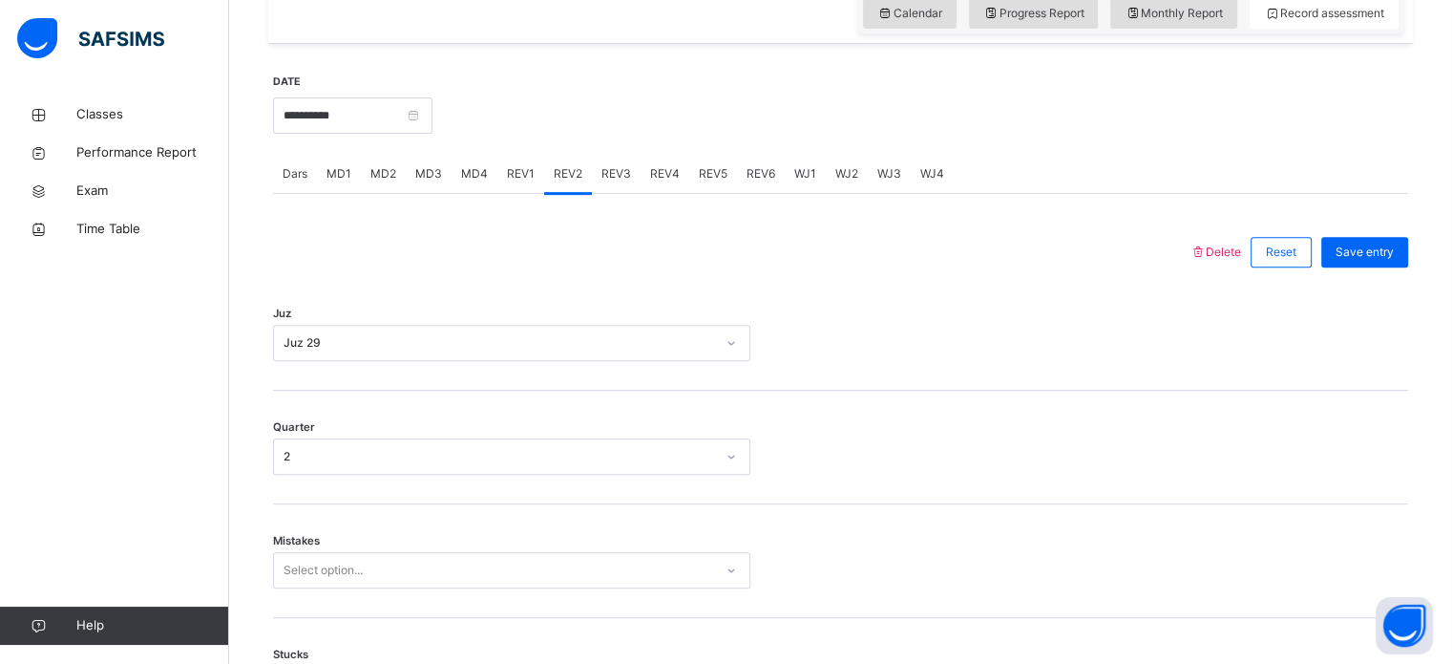
click at [514, 536] on div "Mistakes Select option..." at bounding box center [840, 561] width 1135 height 114
click at [487, 568] on div "Select option..." at bounding box center [511, 570] width 477 height 36
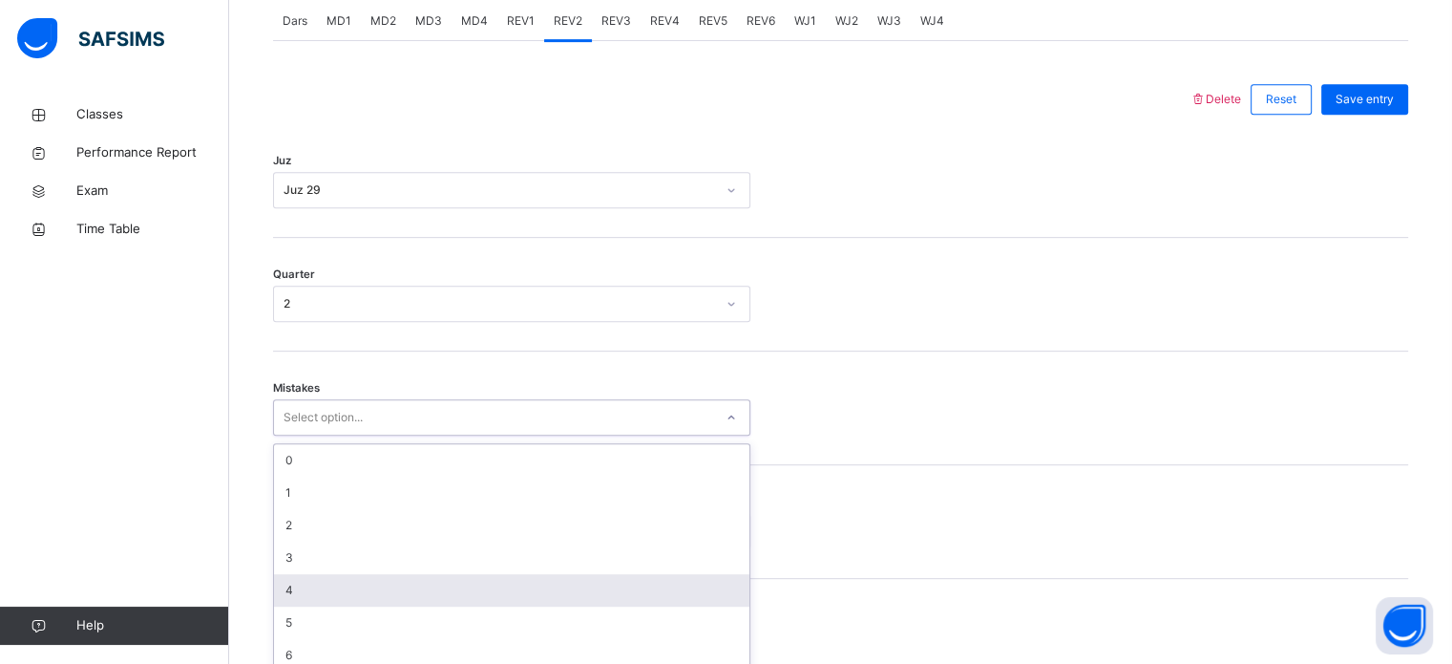
scroll to position [848, 0]
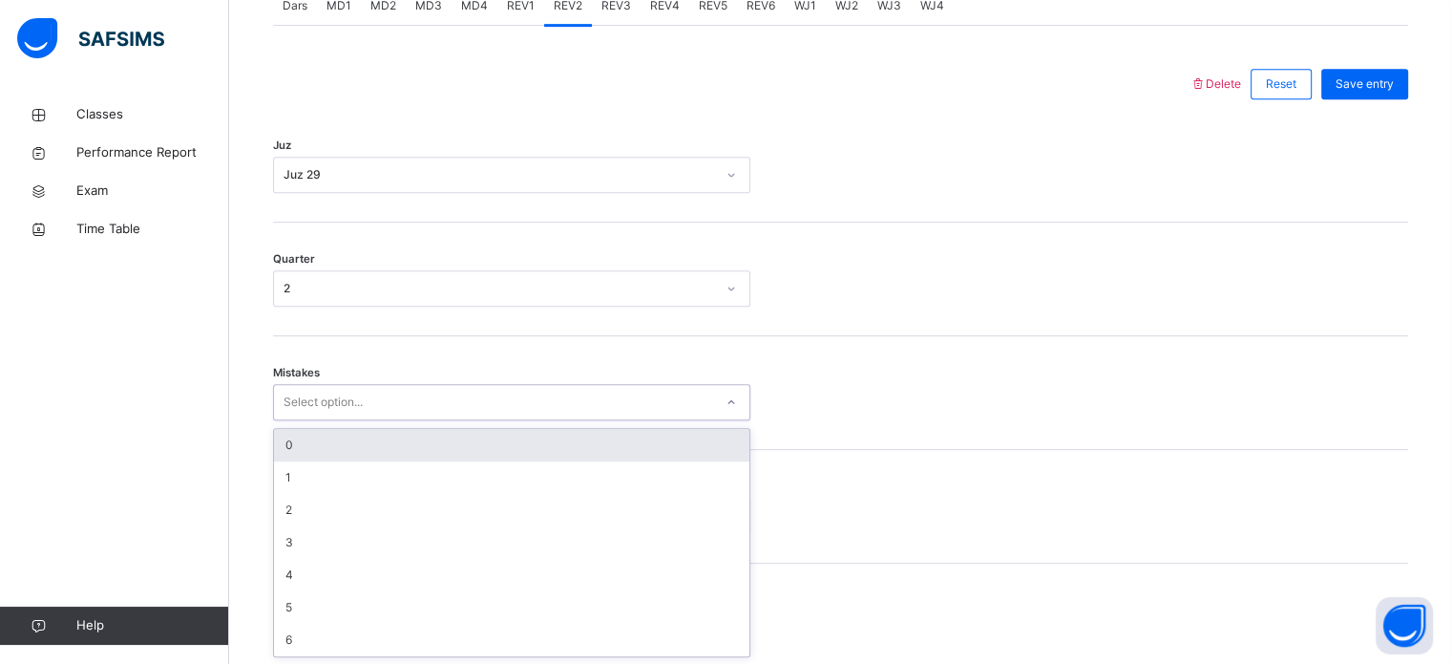
click at [522, 446] on div "0" at bounding box center [511, 445] width 475 height 32
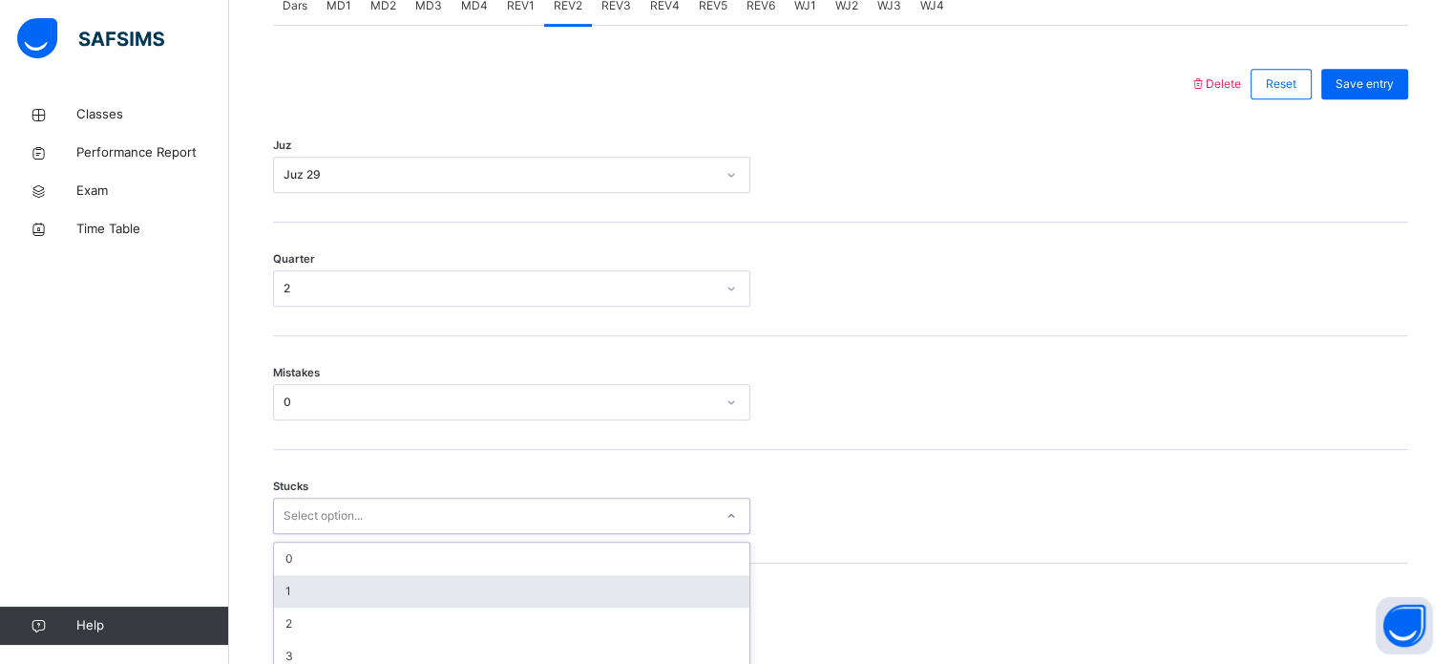
scroll to position [928, 0]
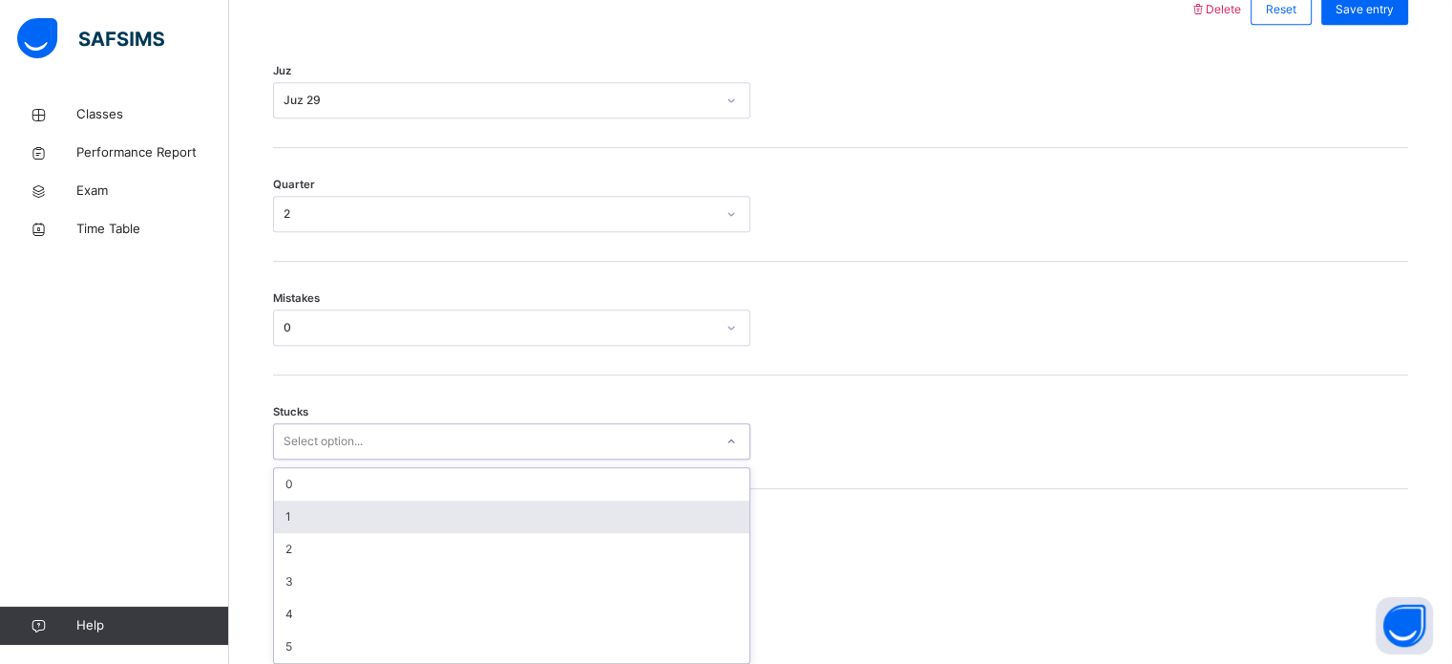
click at [498, 459] on div "option 1 focused, 2 of 6. 6 results available. Use Up and Down to choose option…" at bounding box center [511, 441] width 477 height 36
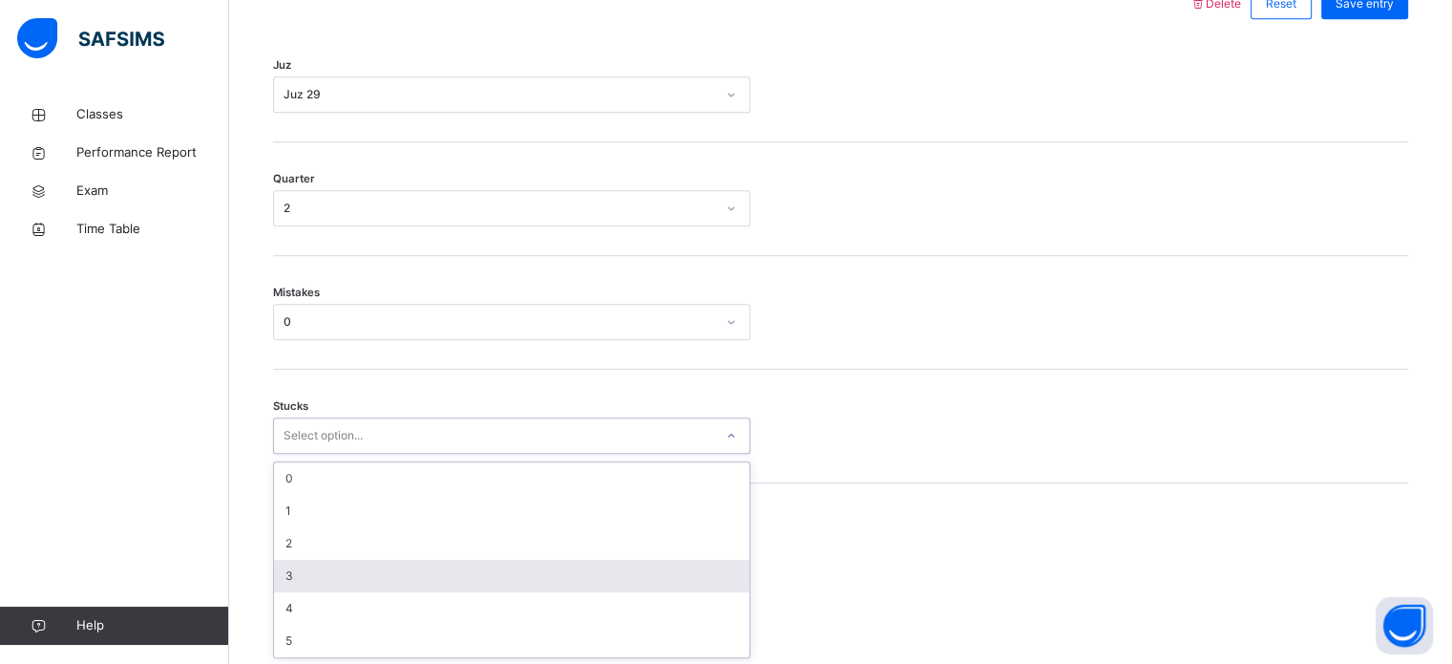
click at [471, 571] on div "3" at bounding box center [511, 575] width 475 height 32
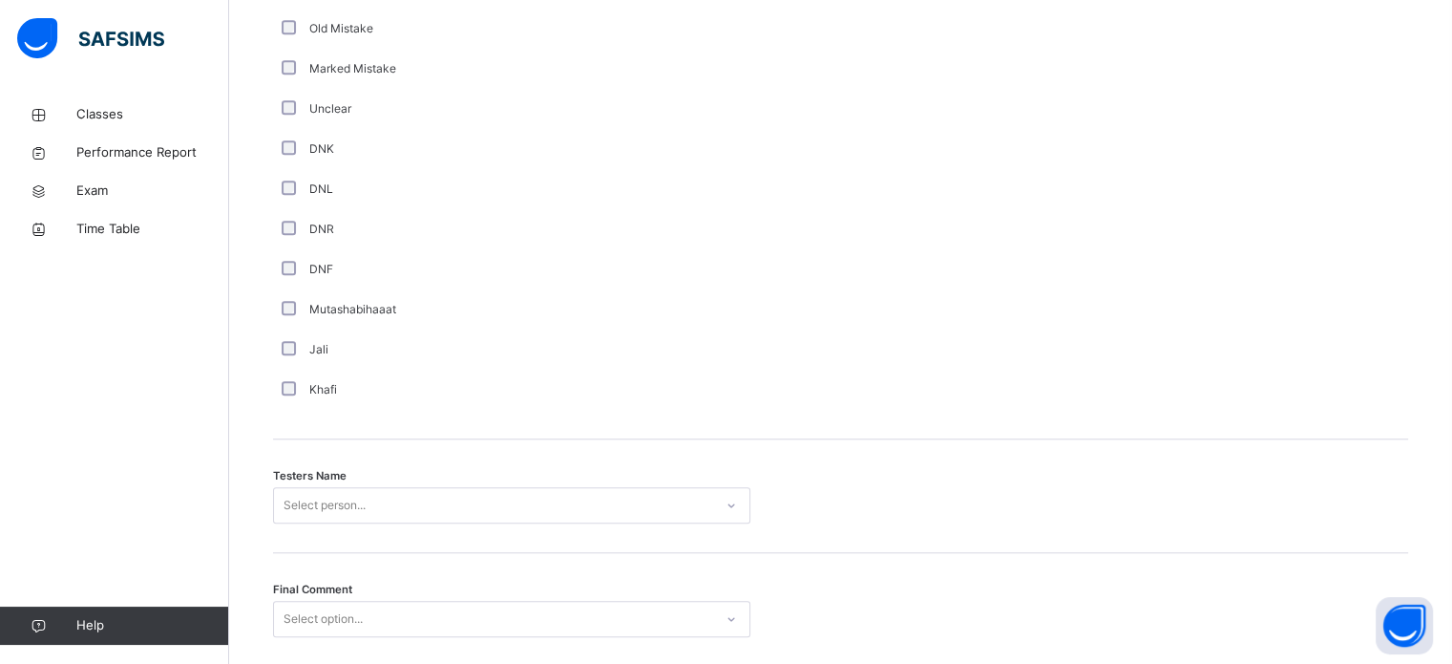
scroll to position [1724, 0]
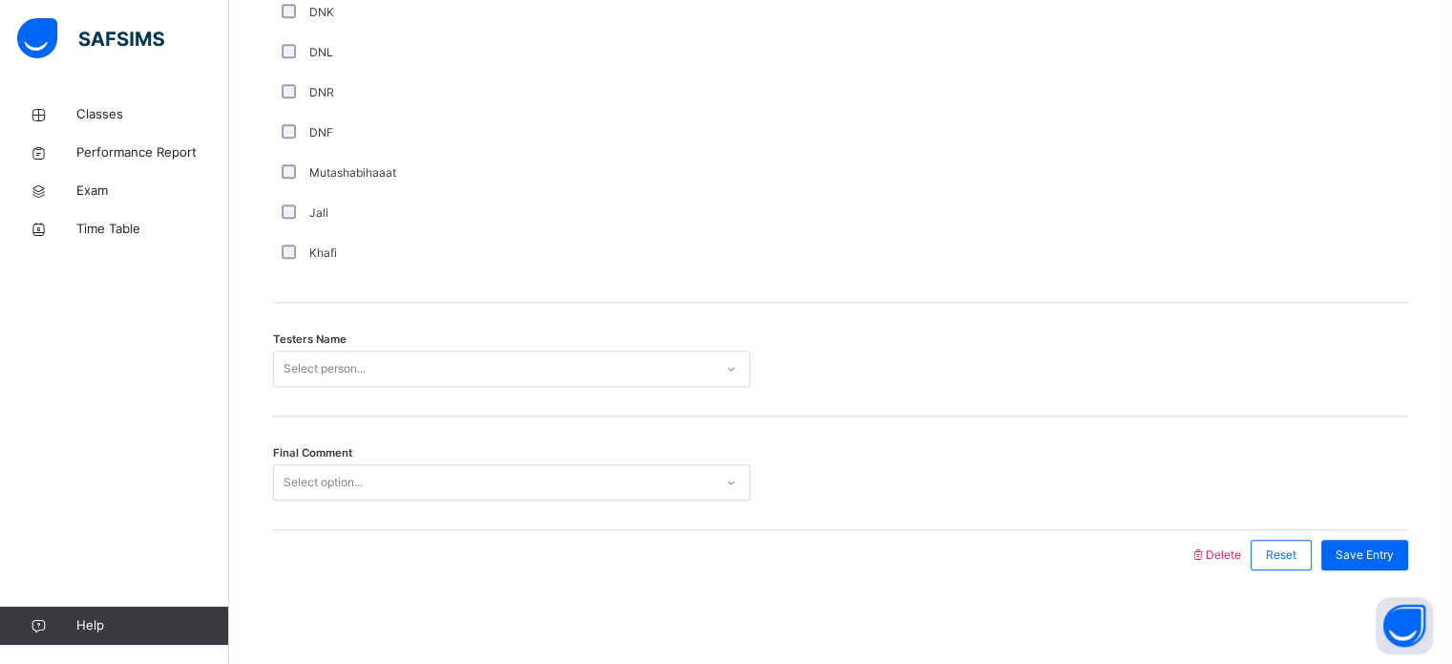
click at [402, 374] on div "Select person..." at bounding box center [493, 369] width 439 height 30
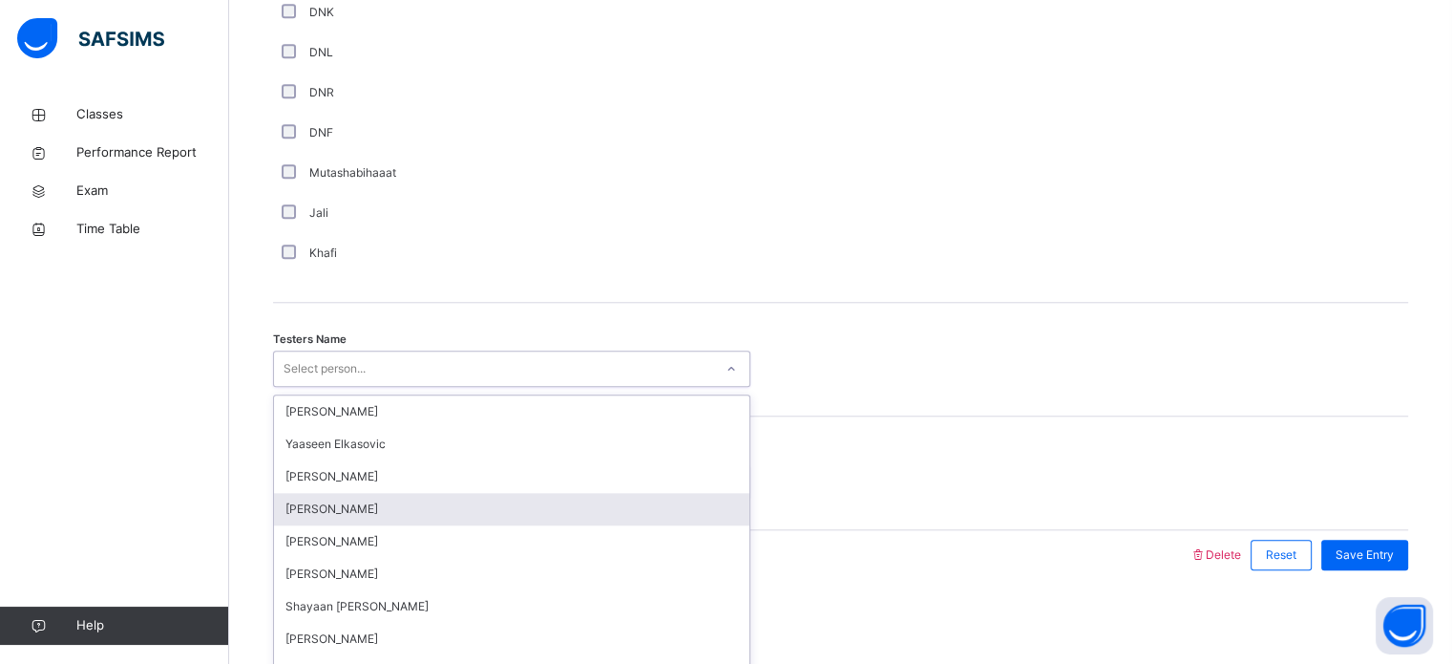
click at [329, 502] on div "[PERSON_NAME]" at bounding box center [511, 509] width 475 height 32
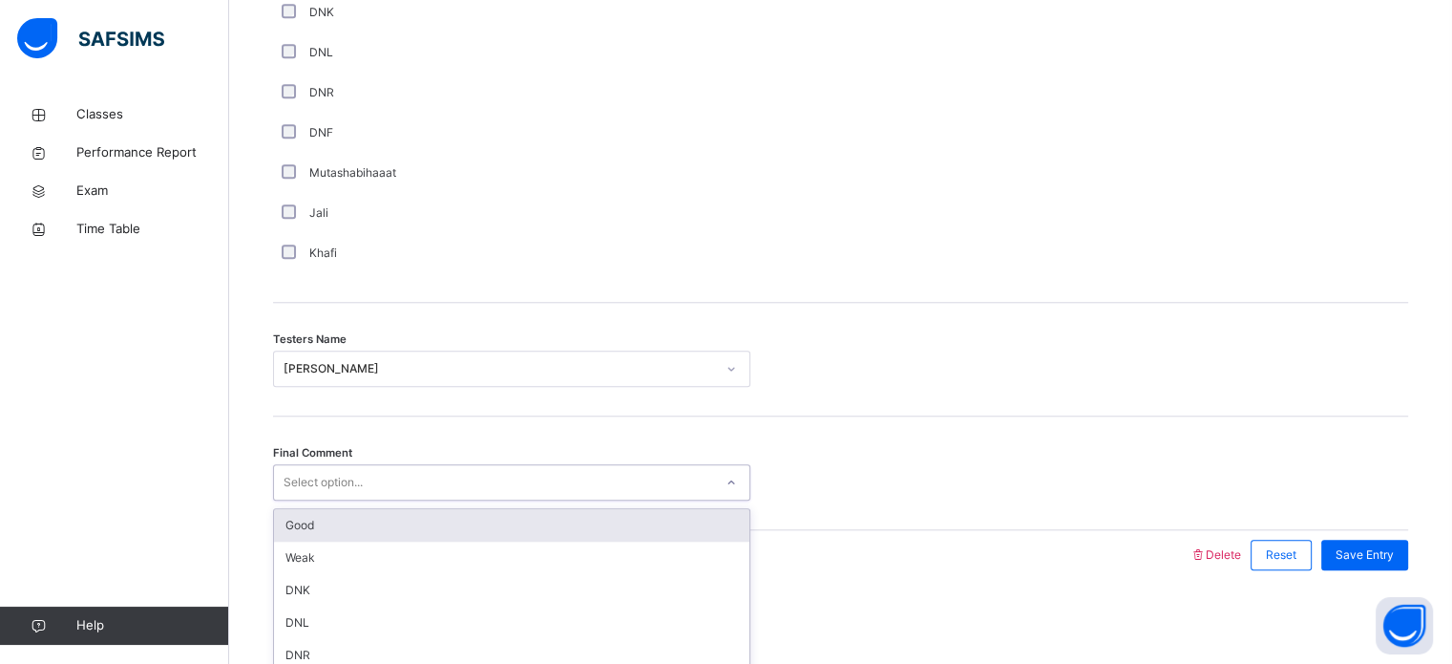
click at [338, 477] on div "Select option..." at bounding box center [323, 482] width 79 height 36
click at [329, 523] on div "Good" at bounding box center [511, 525] width 475 height 32
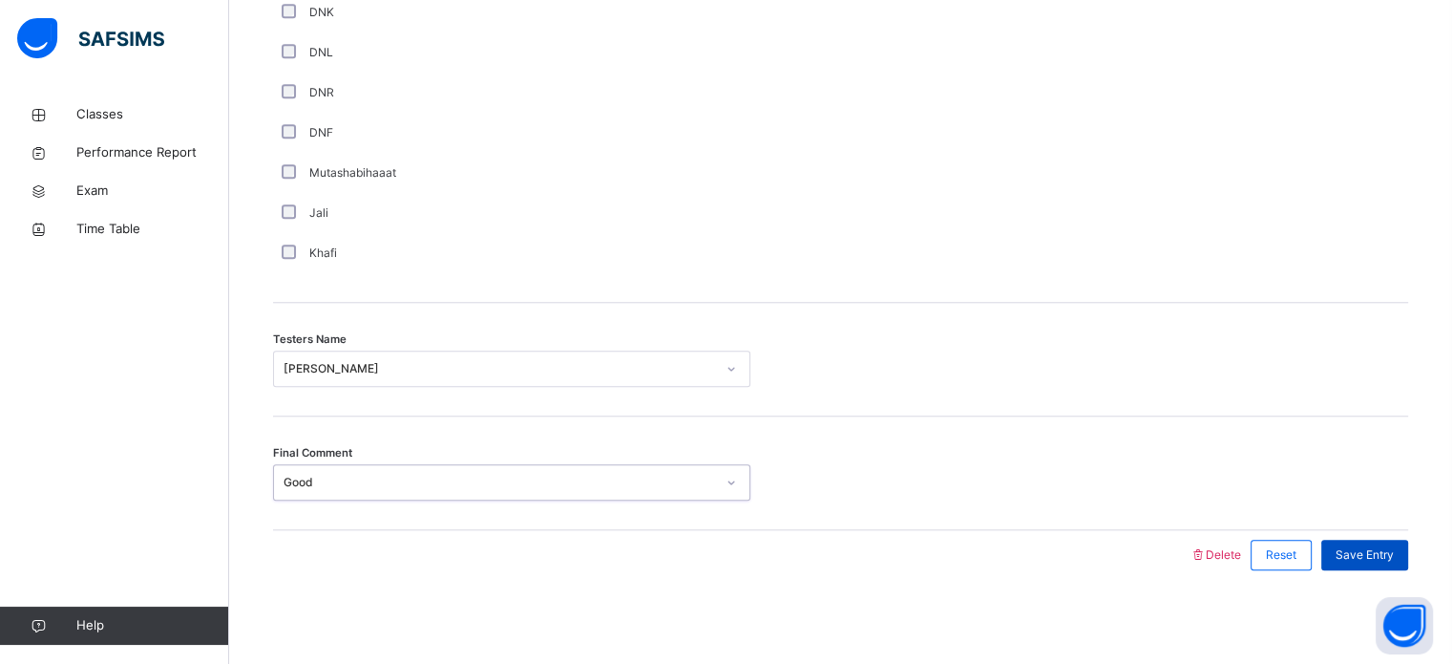
click at [1370, 557] on span "Save Entry" at bounding box center [1365, 554] width 58 height 17
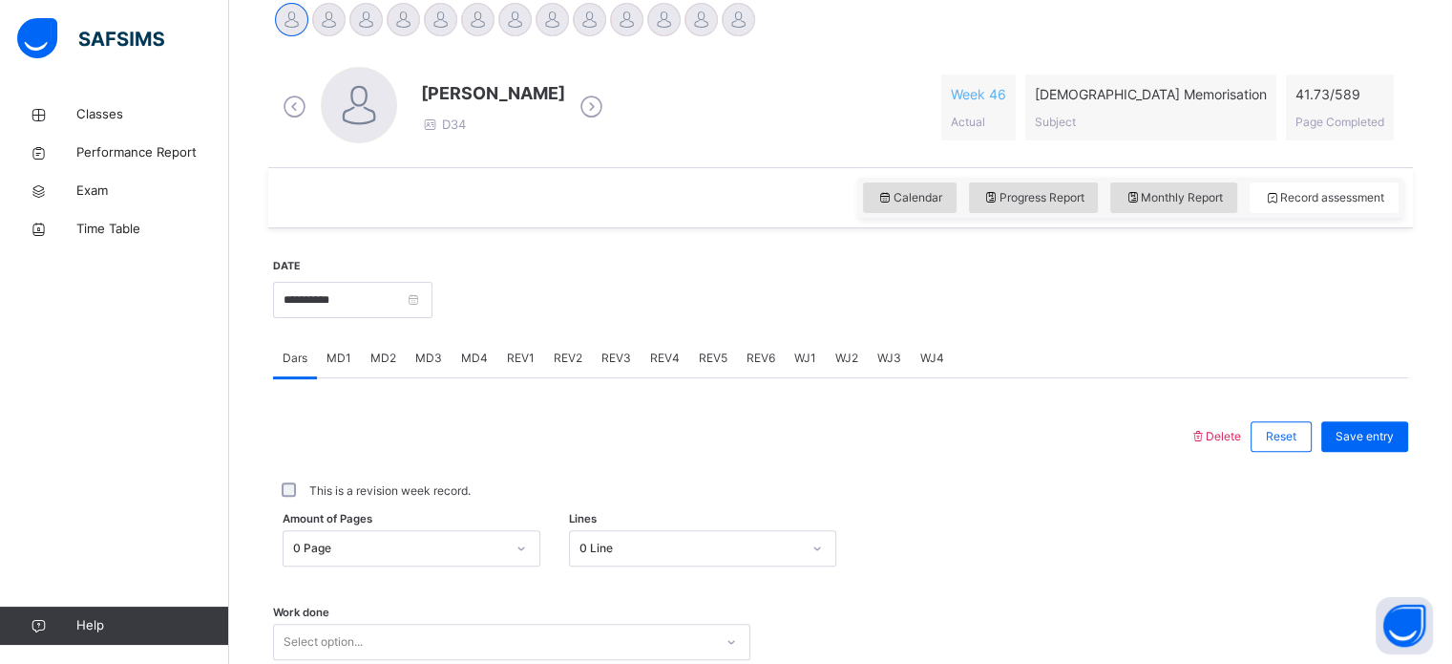
scroll to position [388, 0]
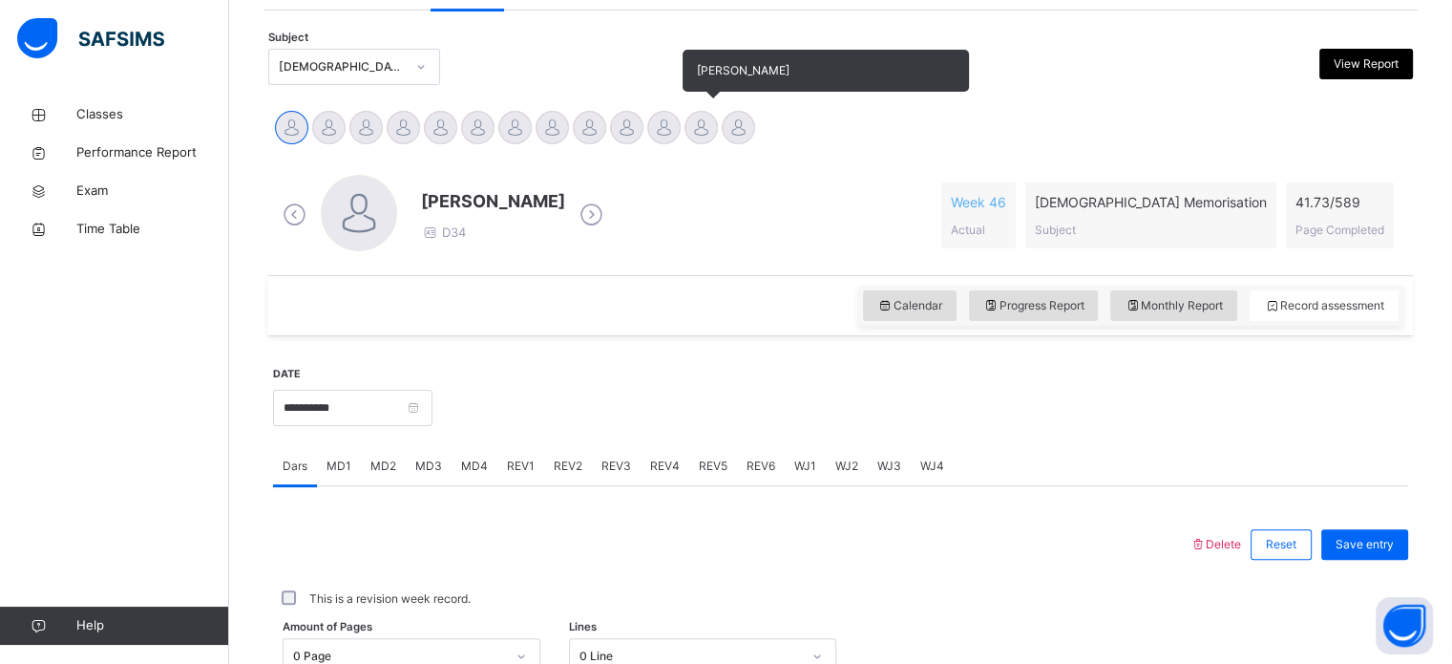
click at [703, 122] on div at bounding box center [701, 127] width 33 height 33
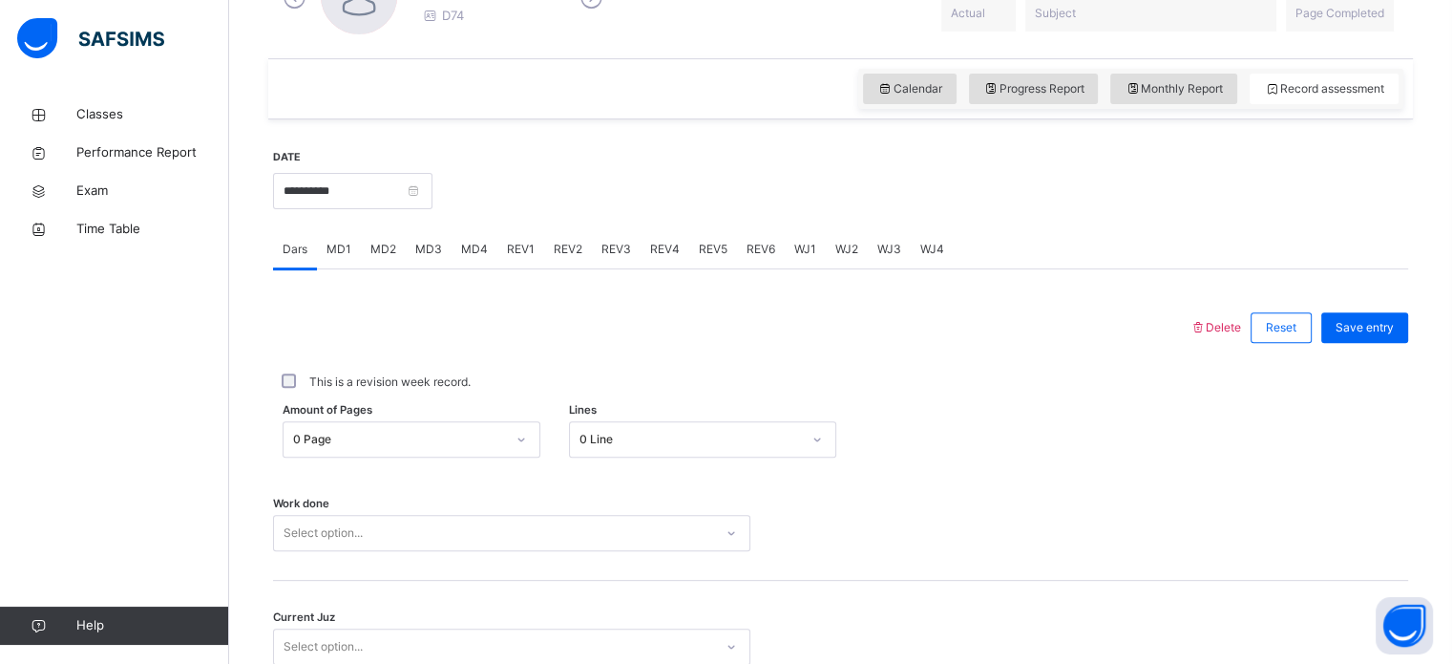
scroll to position [607, 0]
click at [477, 250] on span "MD4" at bounding box center [474, 246] width 27 height 17
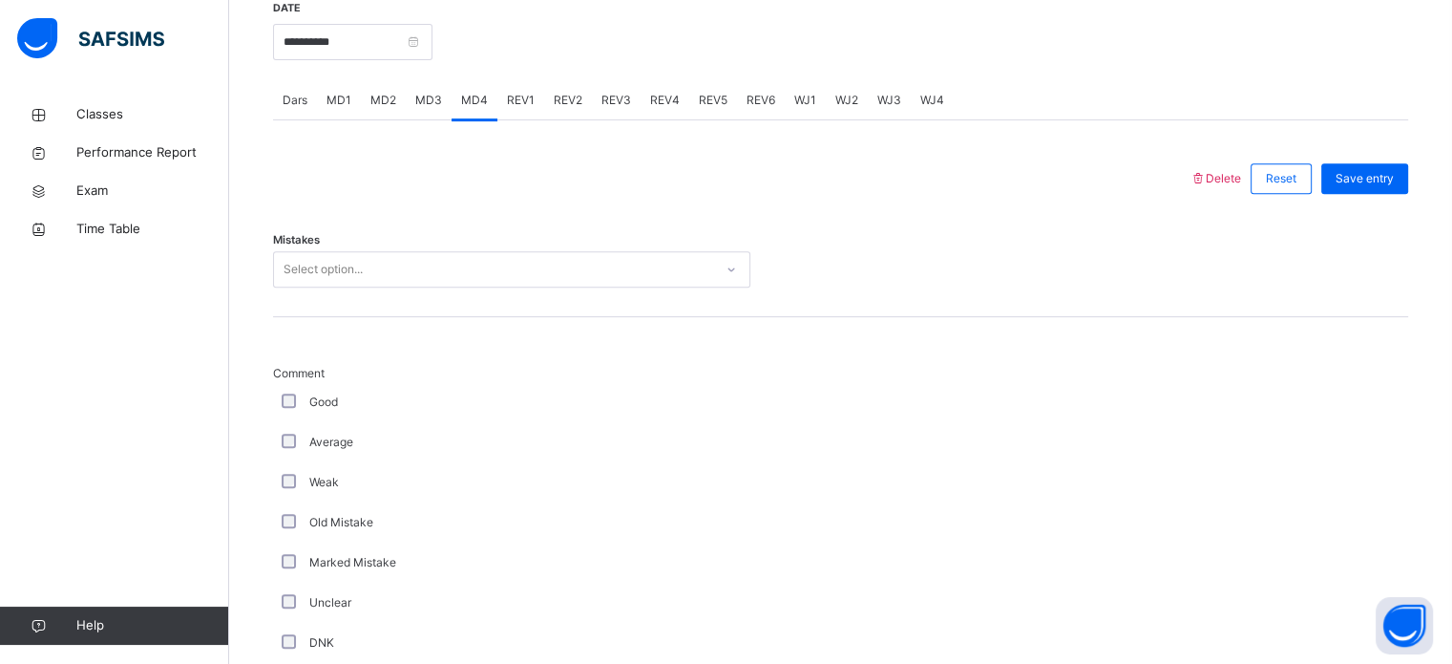
scroll to position [840, 0]
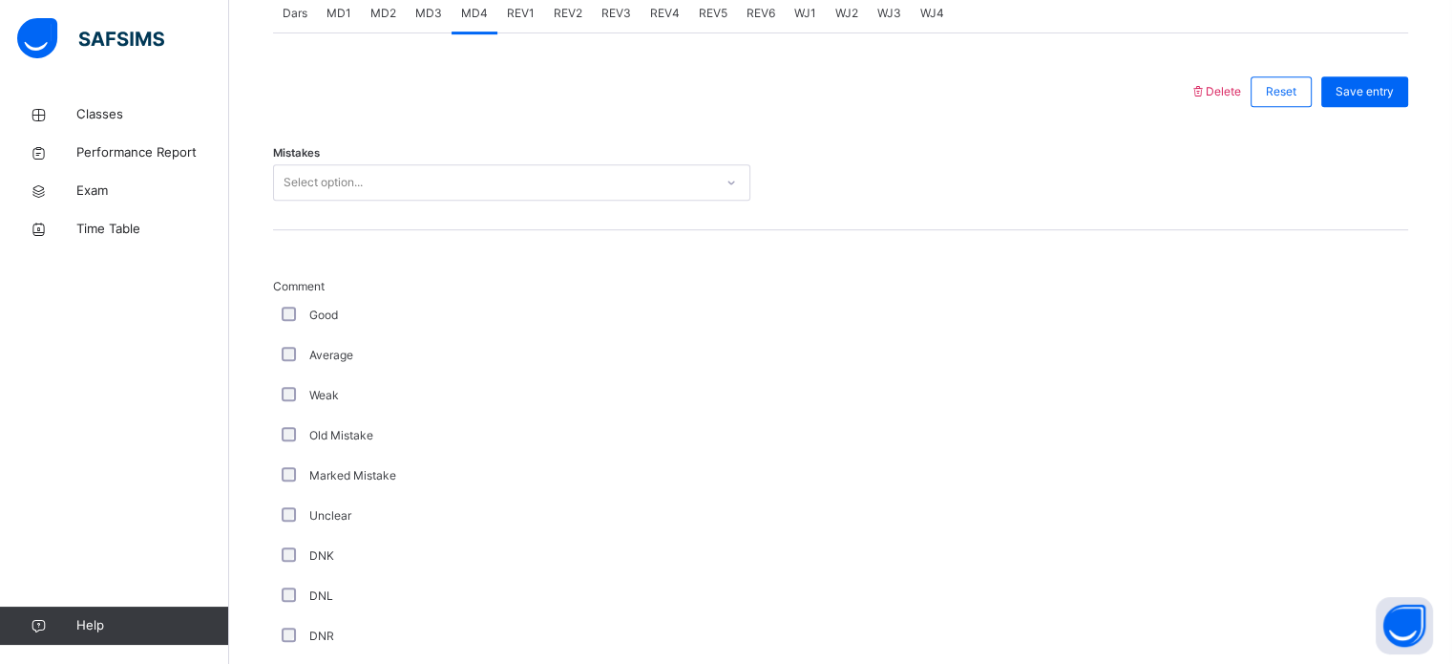
click at [658, 153] on div "Mistakes Select option..." at bounding box center [840, 173] width 1135 height 114
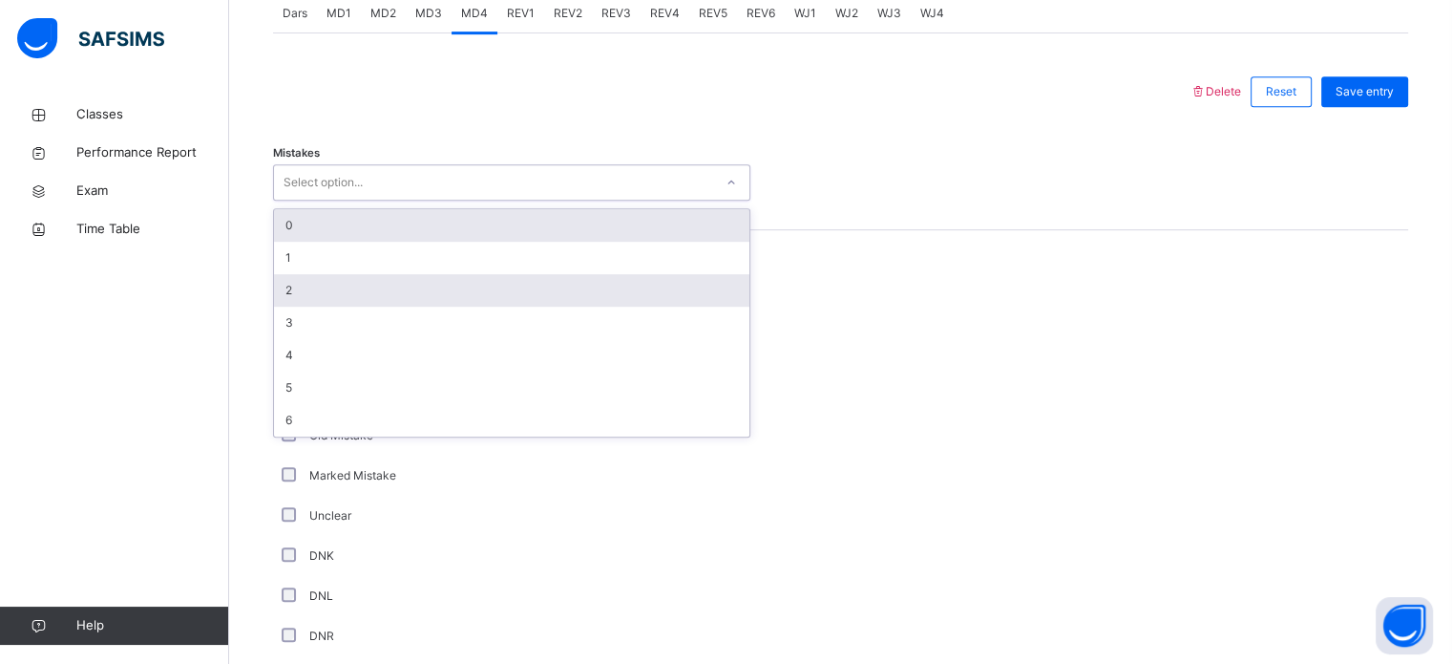
click at [333, 293] on div "2" at bounding box center [511, 290] width 475 height 32
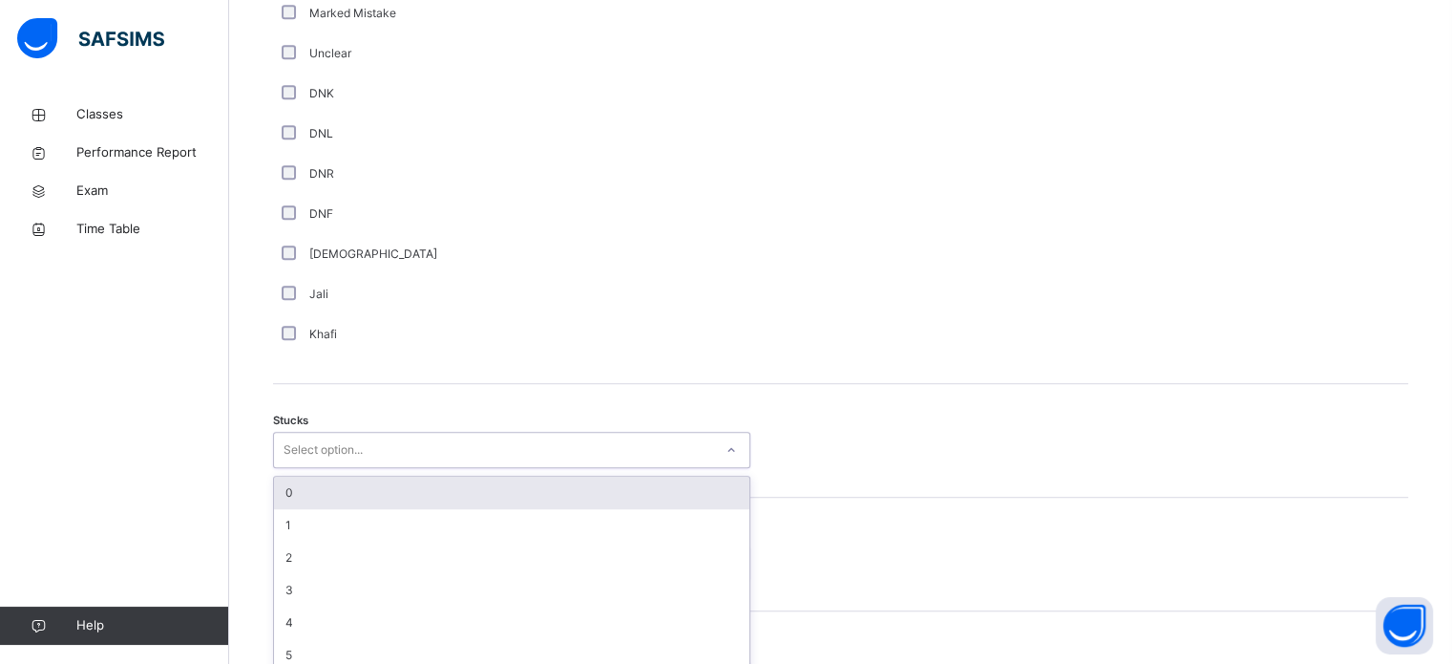
scroll to position [1318, 0]
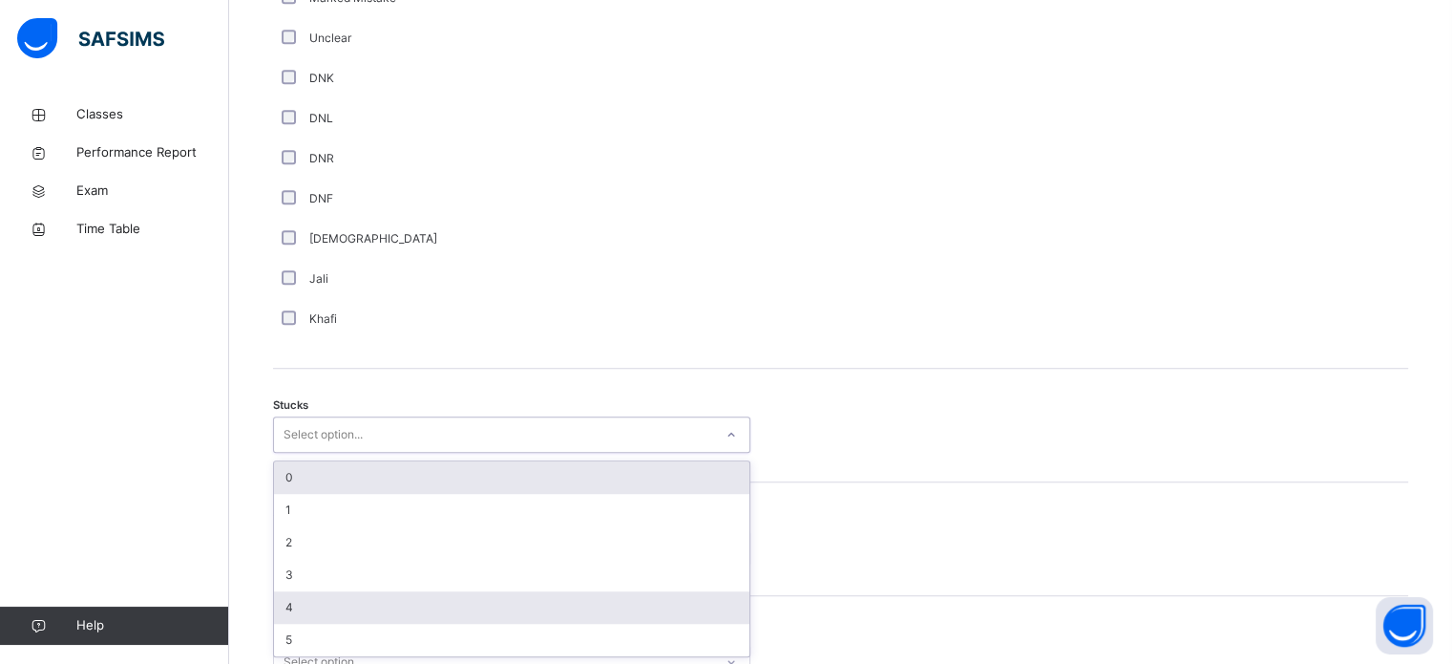
click at [340, 601] on div "4" at bounding box center [511, 607] width 475 height 32
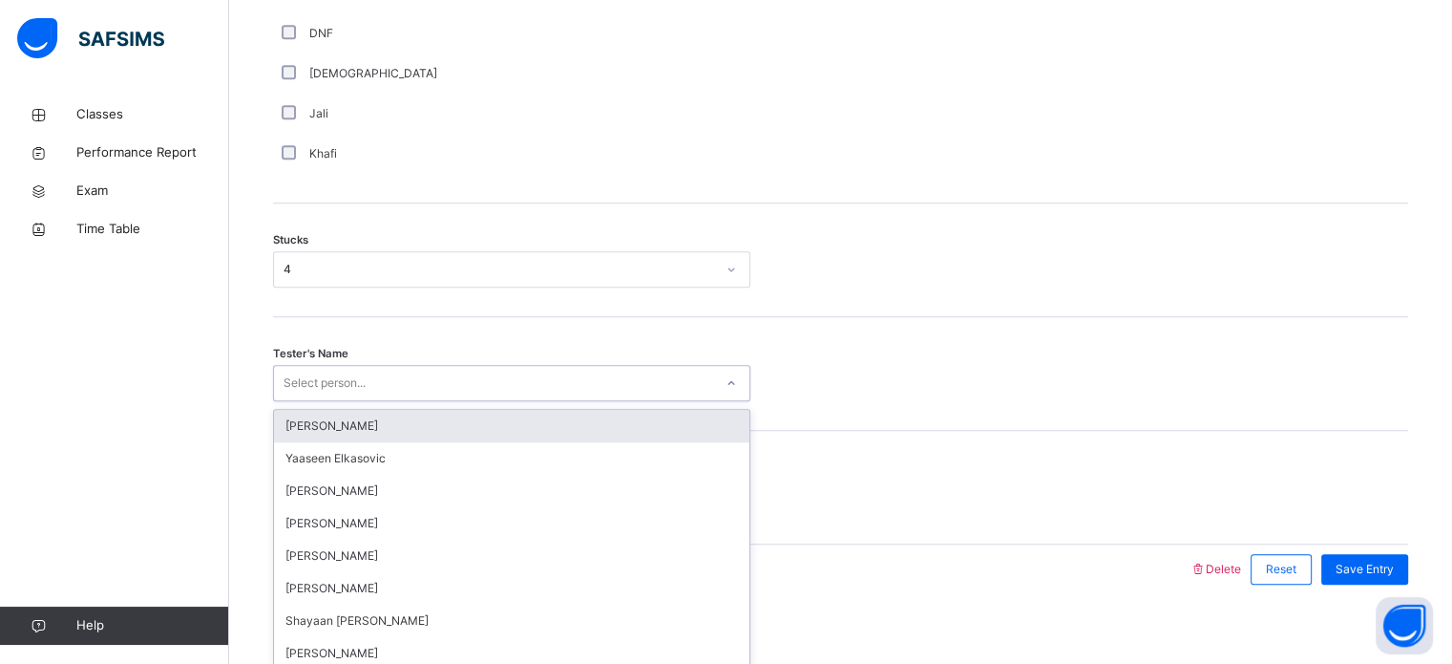
scroll to position [1497, 0]
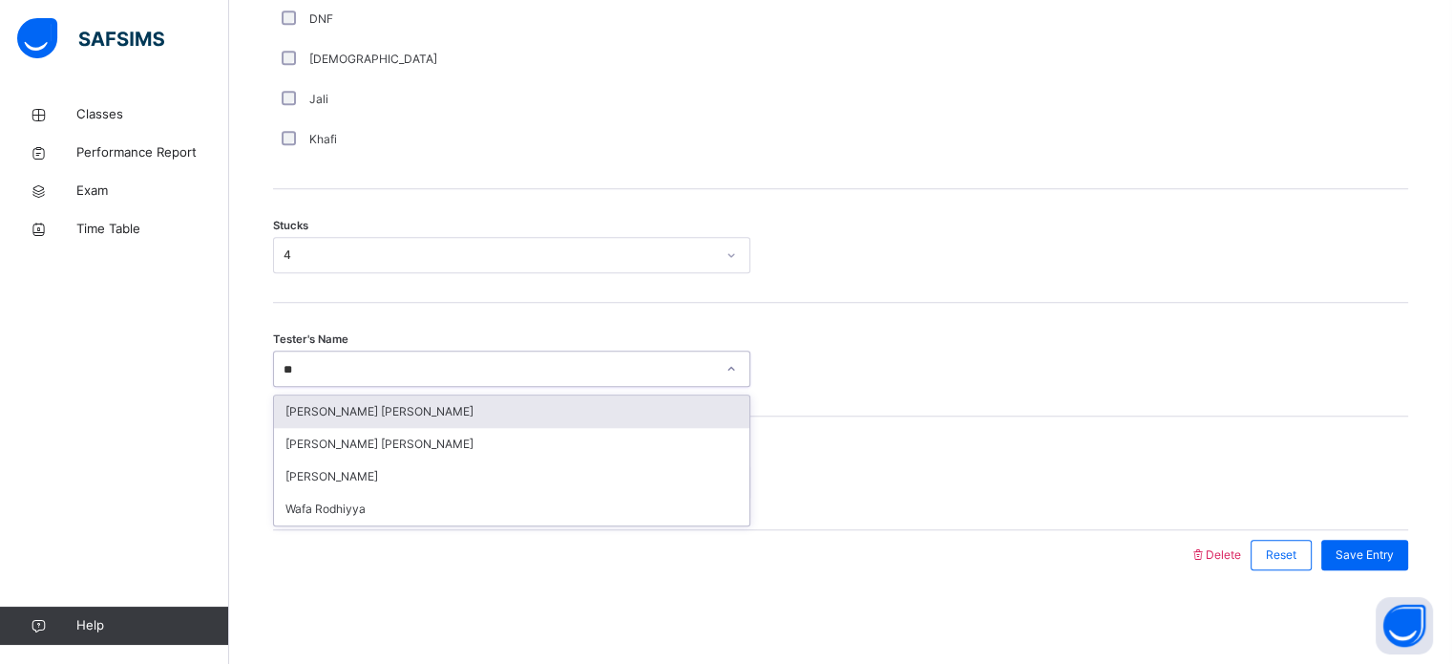
type input "***"
click at [363, 414] on div "[PERSON_NAME]" at bounding box center [511, 411] width 475 height 32
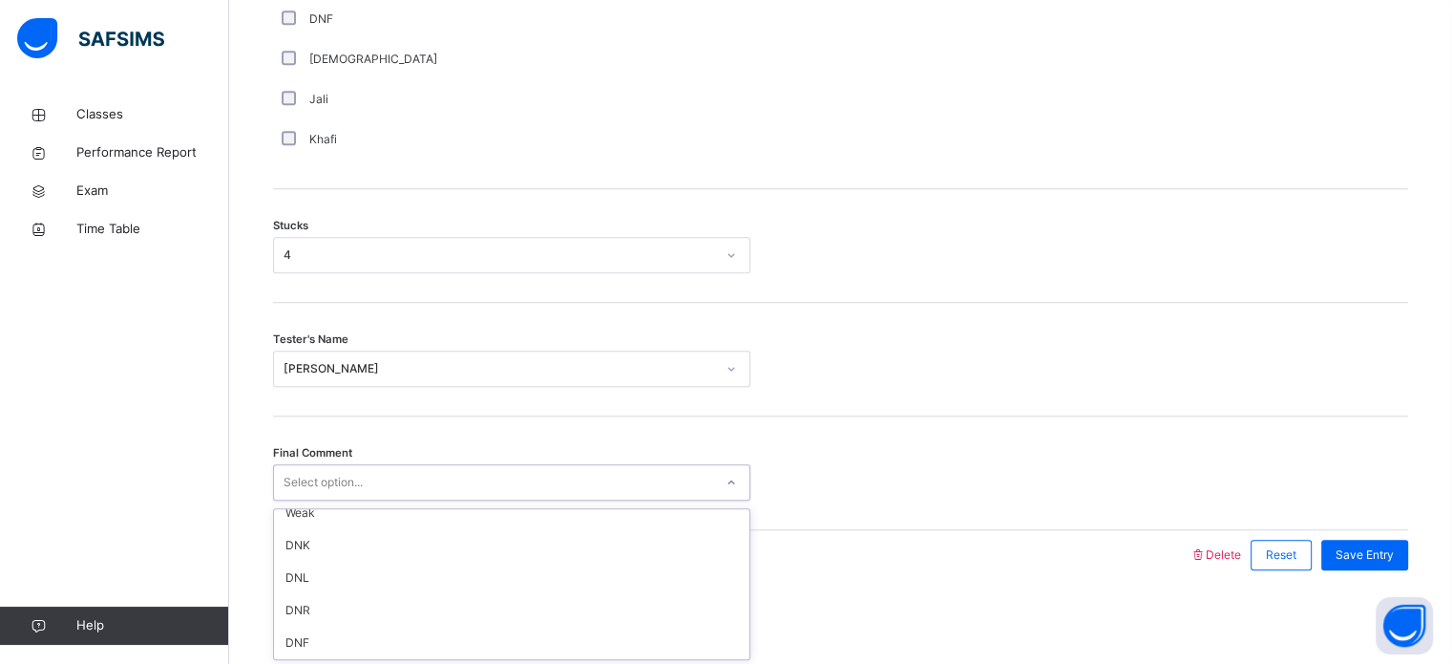
scroll to position [0, 0]
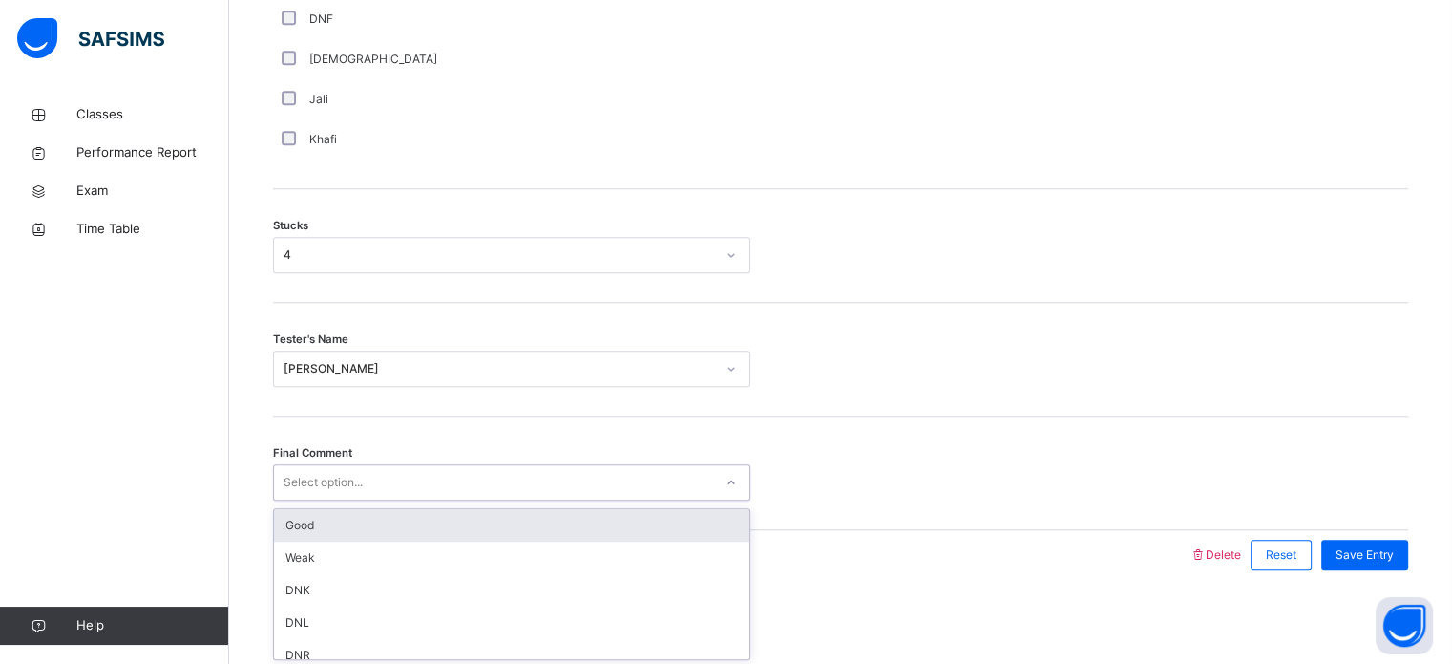
click at [340, 523] on div "Good" at bounding box center [511, 525] width 475 height 32
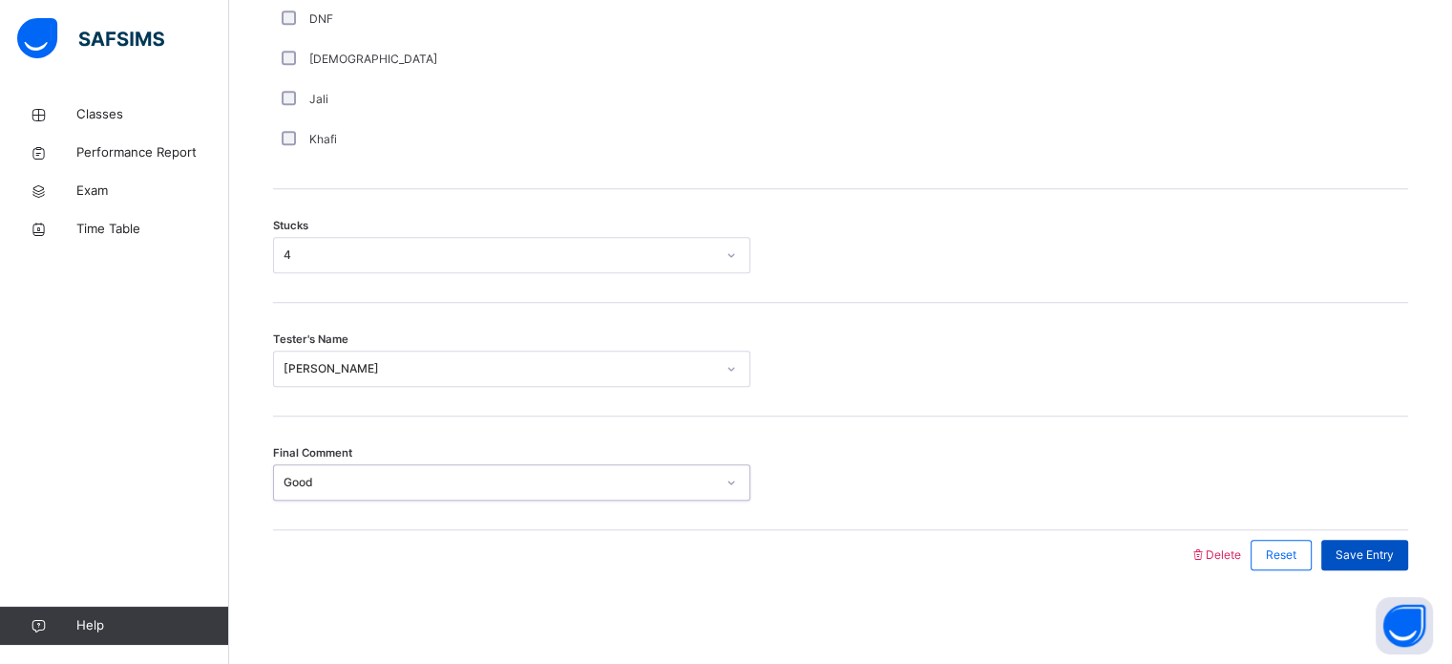
click at [1388, 548] on span "Save Entry" at bounding box center [1365, 554] width 58 height 17
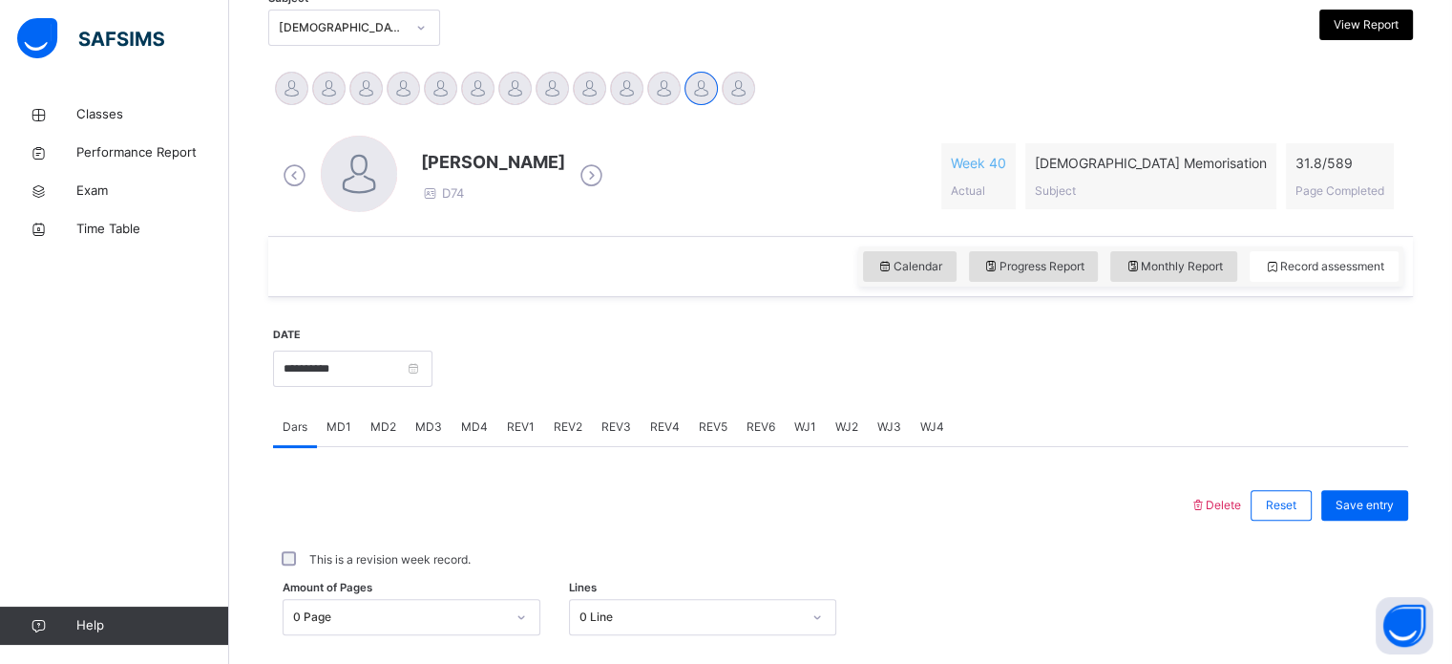
scroll to position [404, 0]
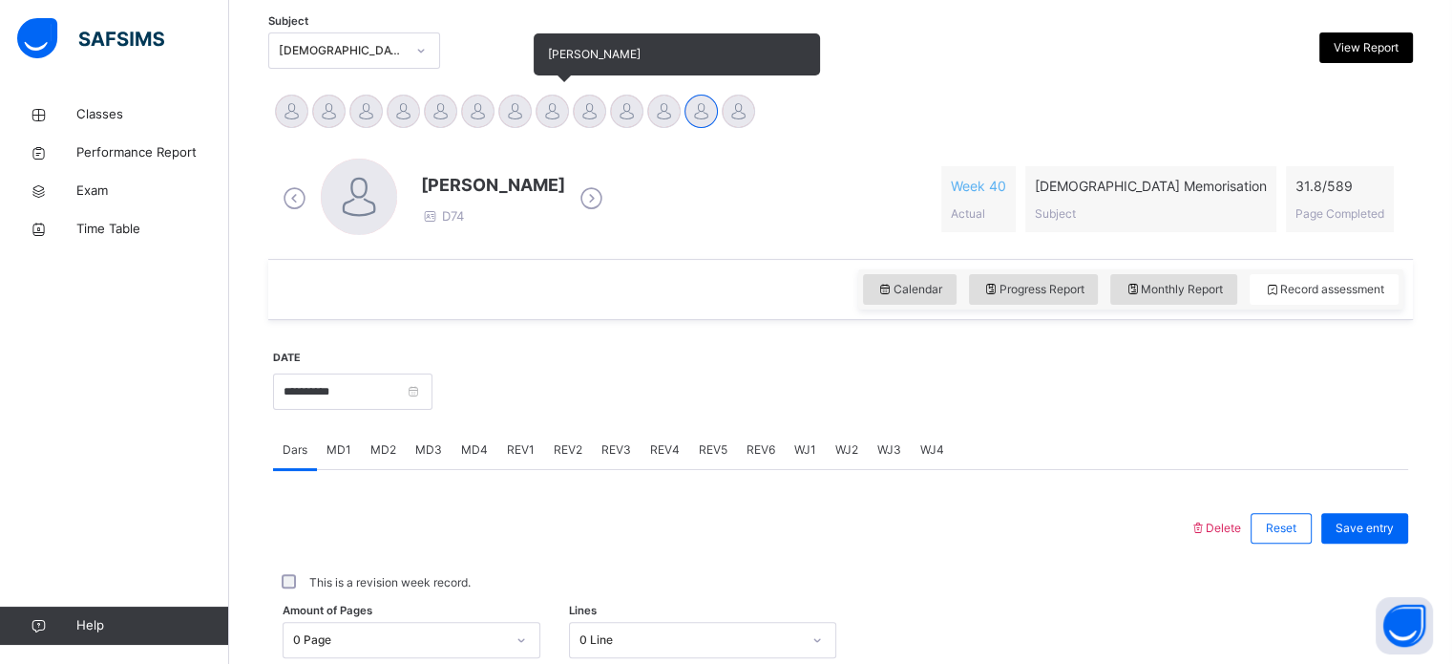
click at [556, 110] on div at bounding box center [552, 111] width 33 height 33
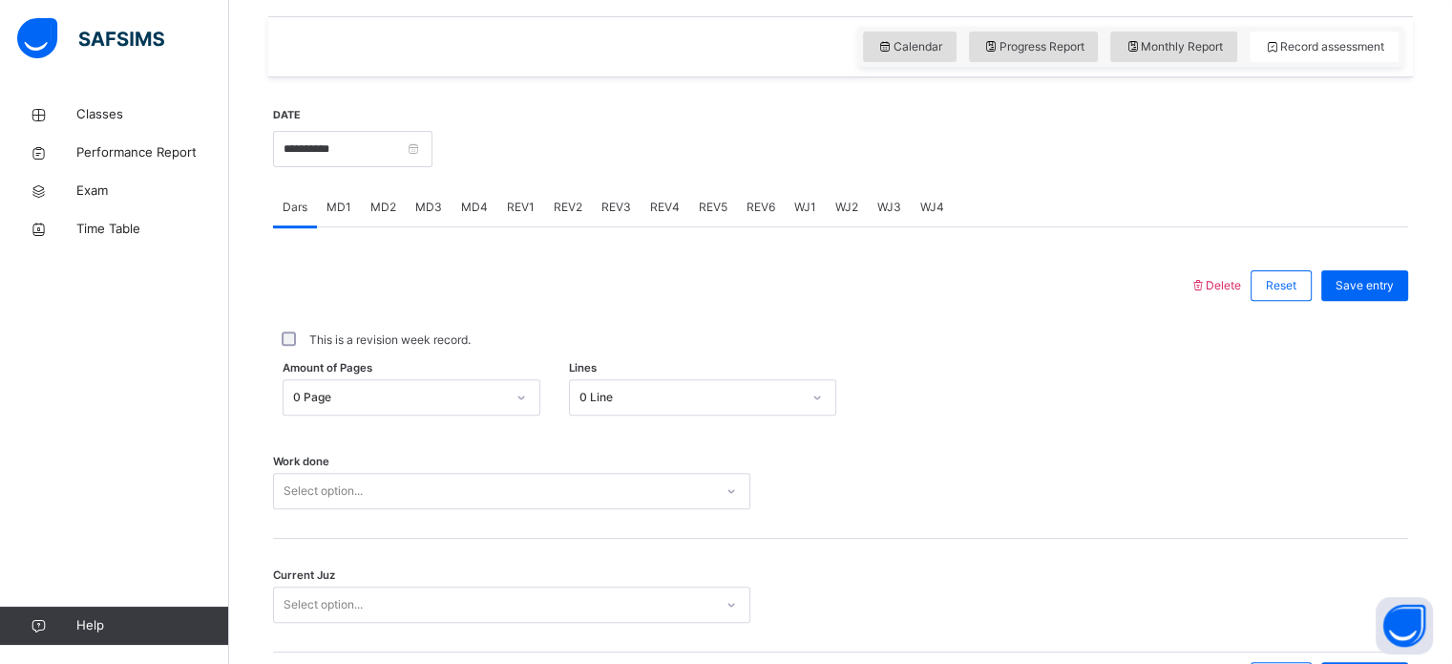
scroll to position [770, 0]
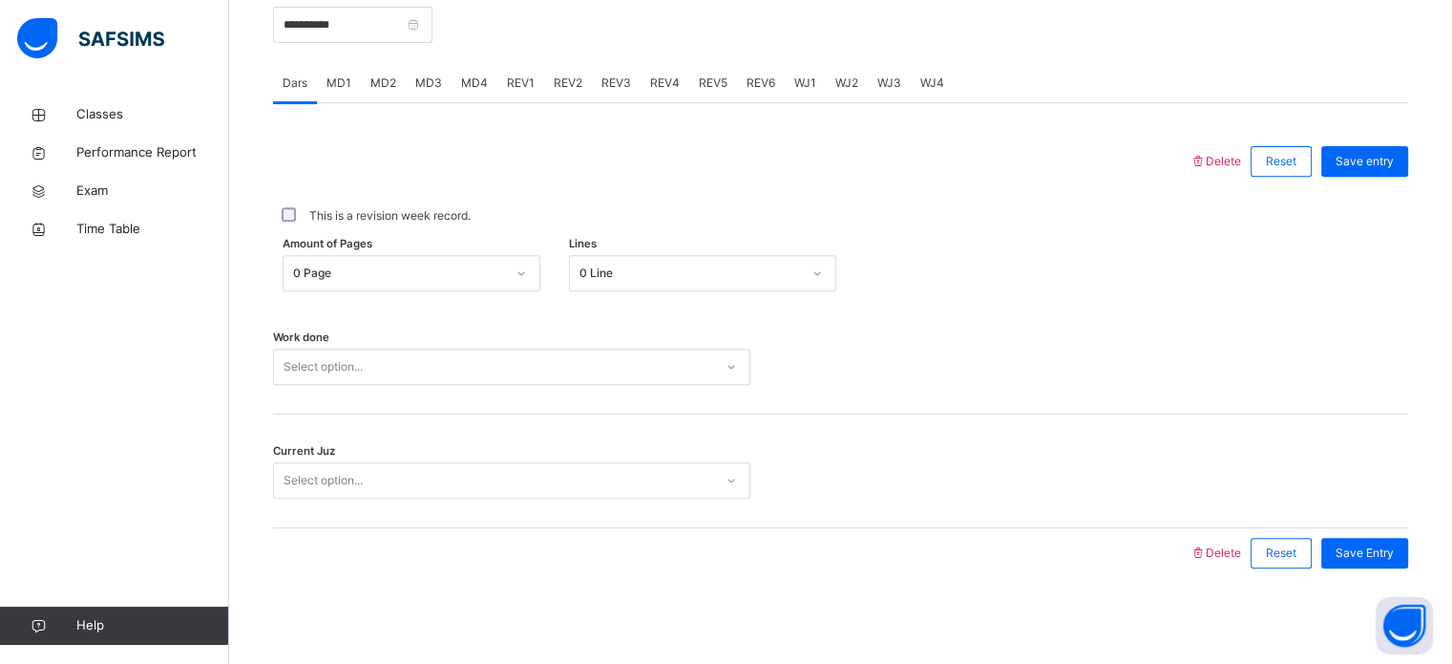
click at [504, 74] on div "REV1" at bounding box center [520, 83] width 47 height 38
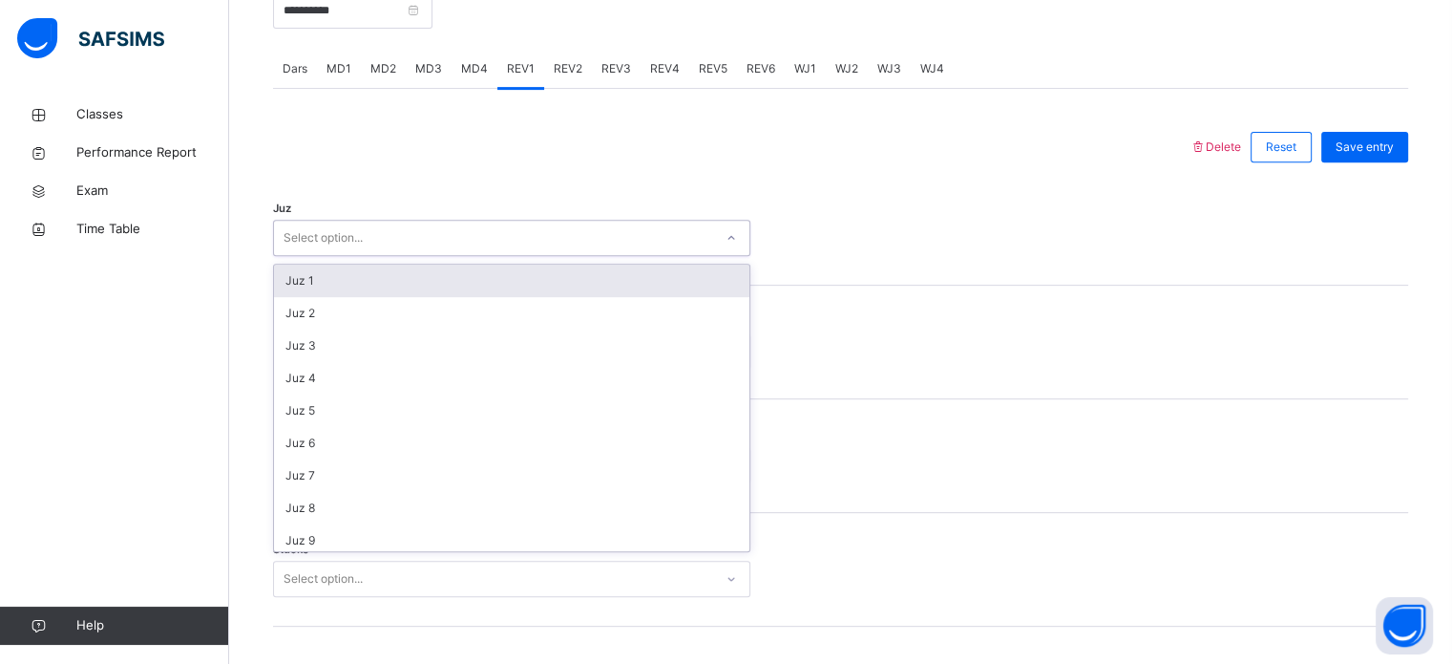
click at [429, 238] on div "Select option..." at bounding box center [493, 238] width 439 height 30
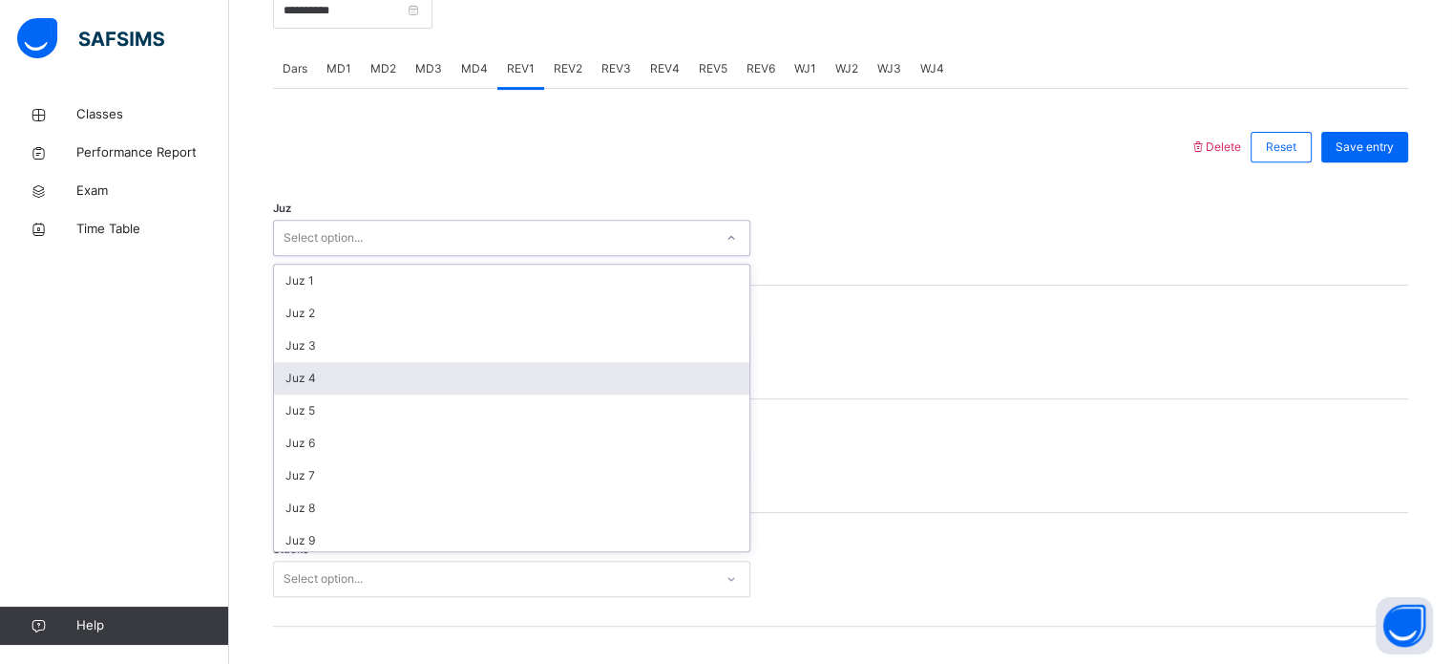
scroll to position [687, 0]
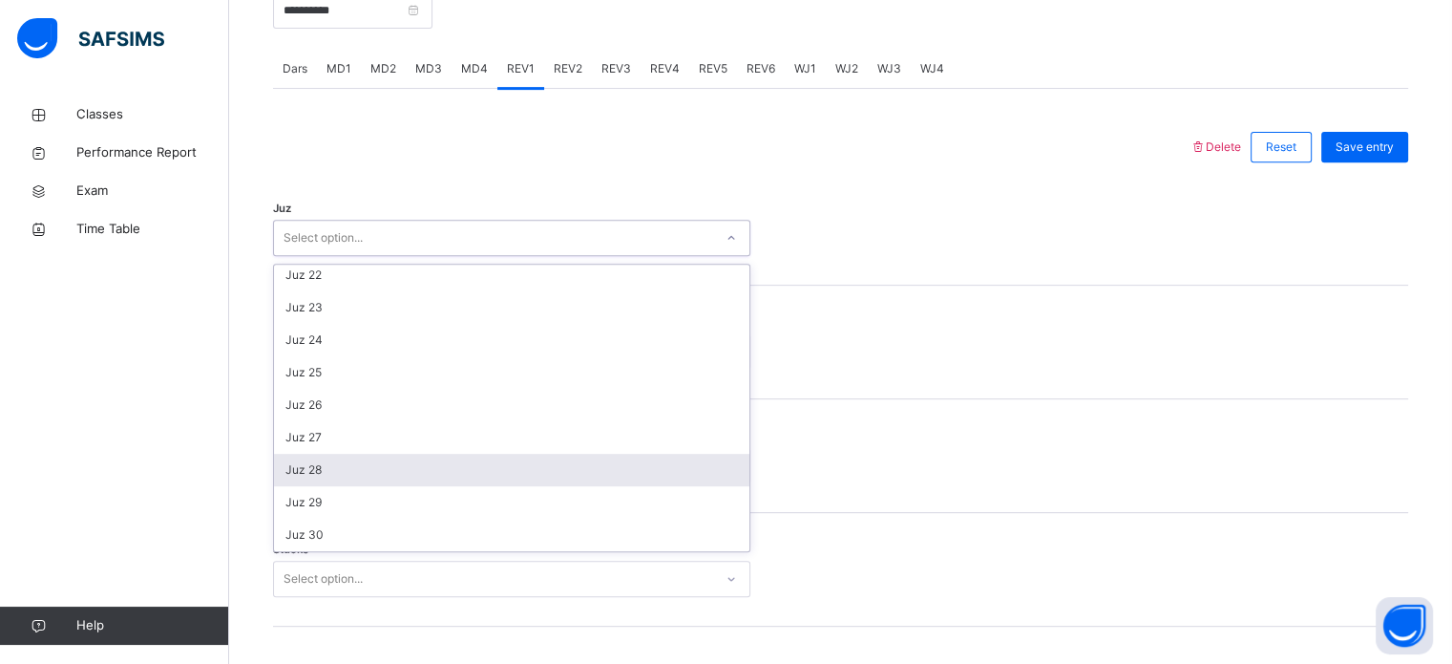
click at [369, 486] on div "Juz 28" at bounding box center [511, 469] width 475 height 32
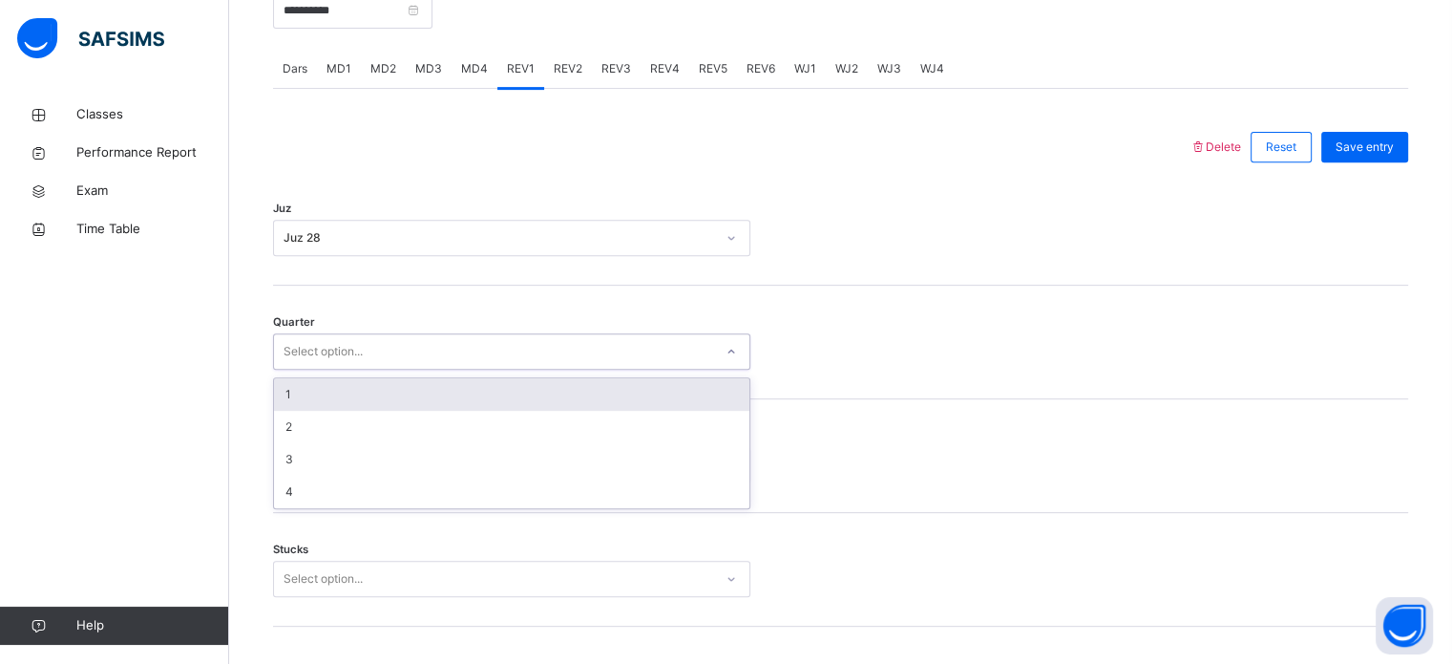
click at [428, 367] on div "Select option..." at bounding box center [493, 352] width 439 height 30
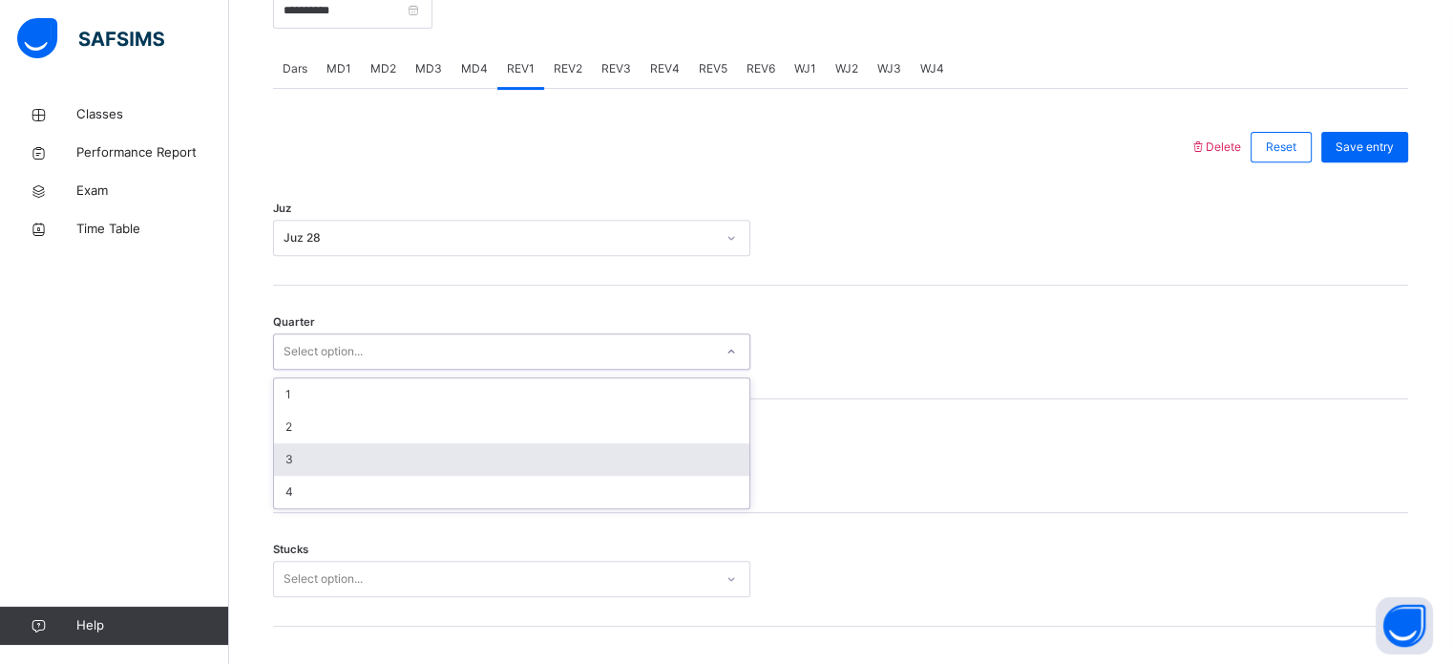
click at [308, 475] on div "3" at bounding box center [511, 459] width 475 height 32
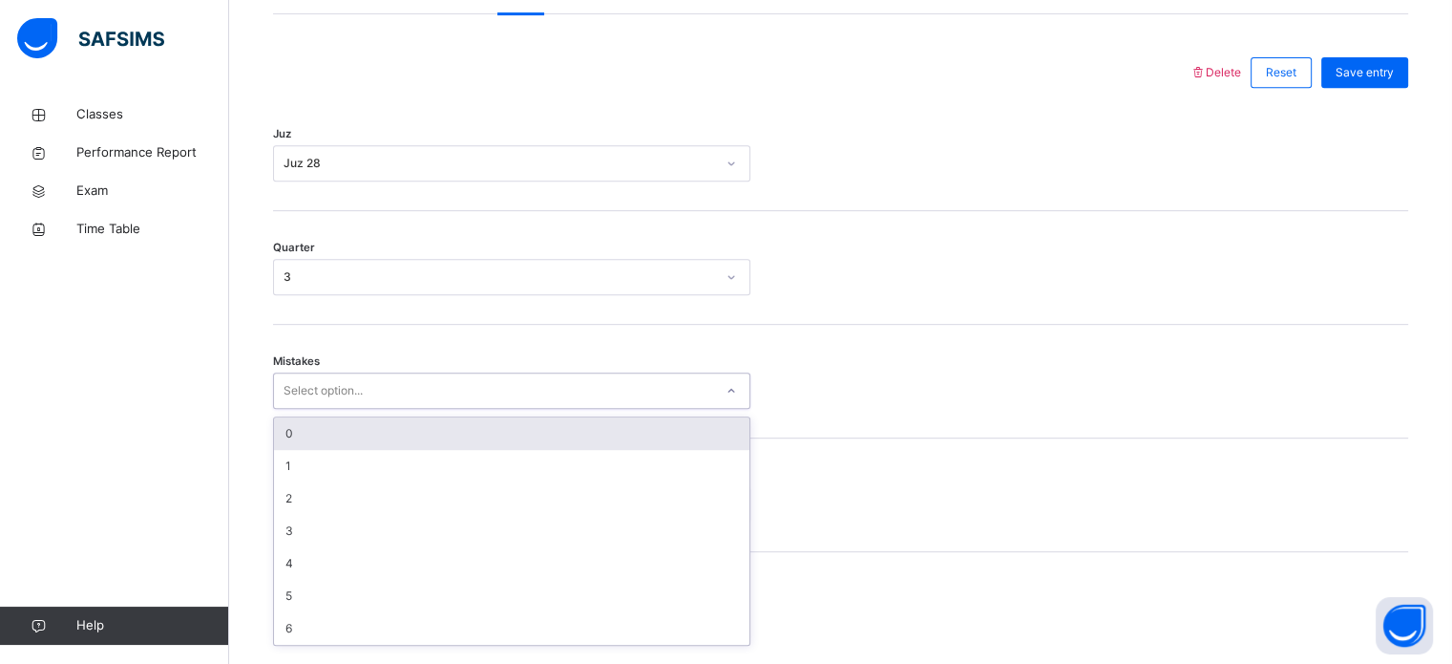
click at [327, 409] on div "option 0 focused, 1 of 7. 7 results available. Use Up and Down to choose option…" at bounding box center [511, 390] width 477 height 36
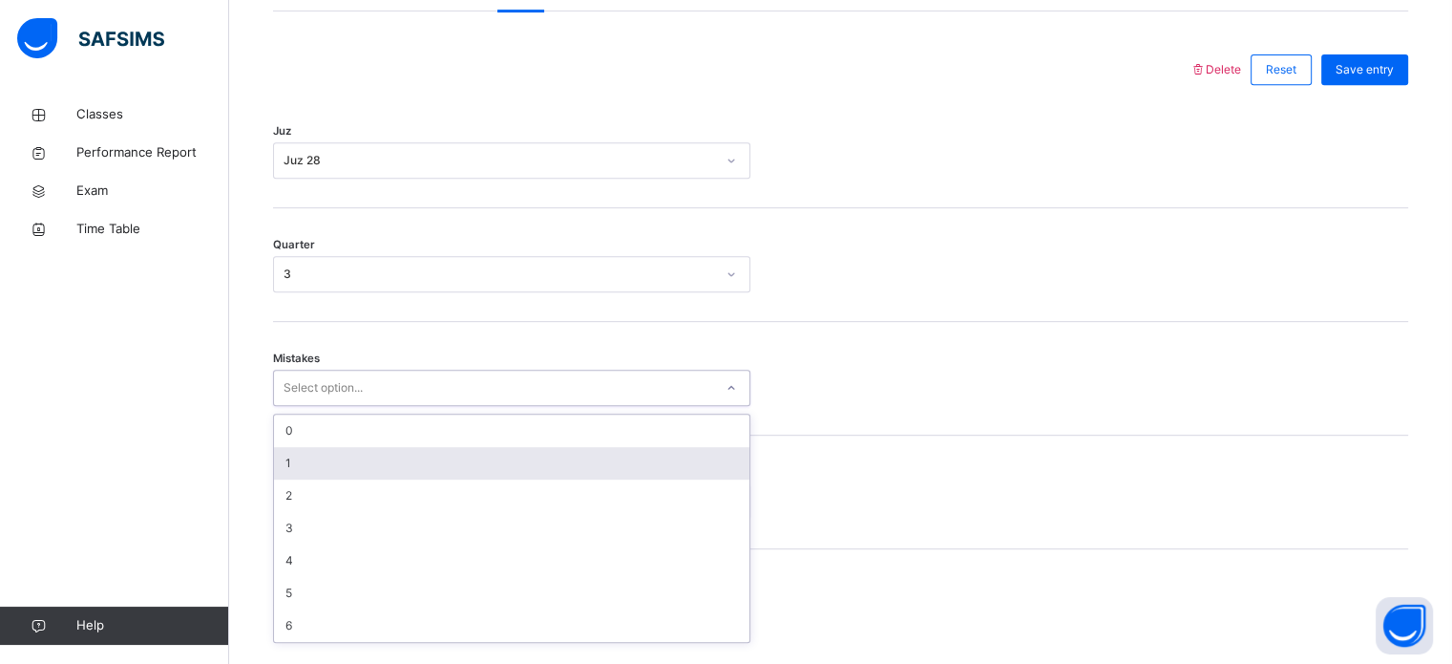
scroll to position [848, 0]
click at [327, 473] on div "1" at bounding box center [511, 462] width 475 height 32
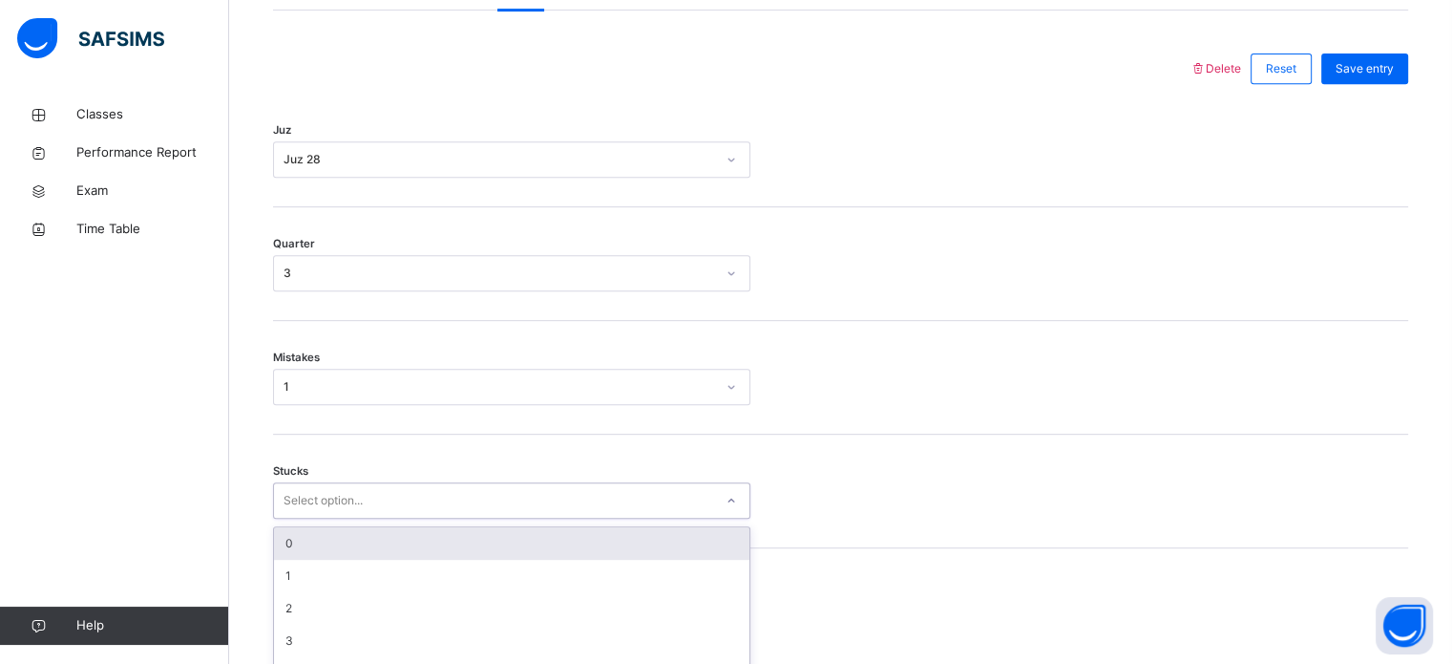
scroll to position [928, 0]
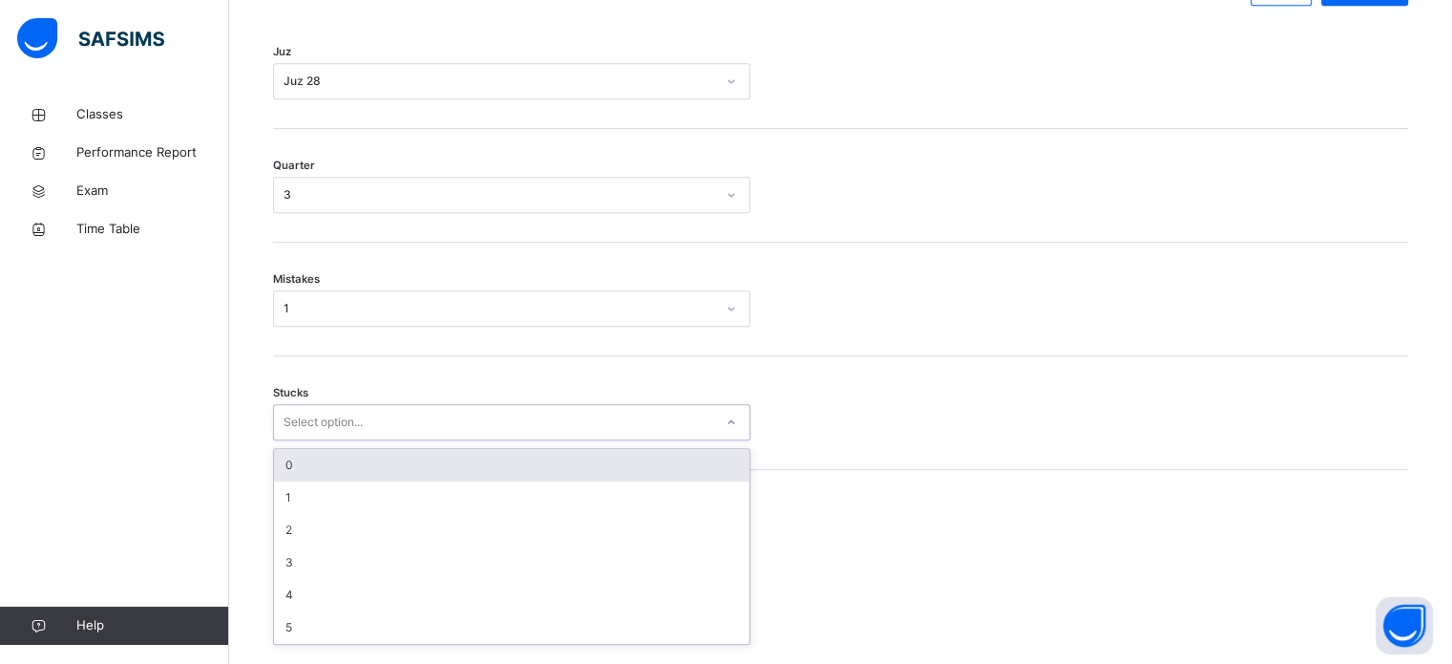
click at [311, 440] on div "option 0 focused, 1 of 6. 6 results available. Use Up and Down to choose option…" at bounding box center [511, 422] width 477 height 36
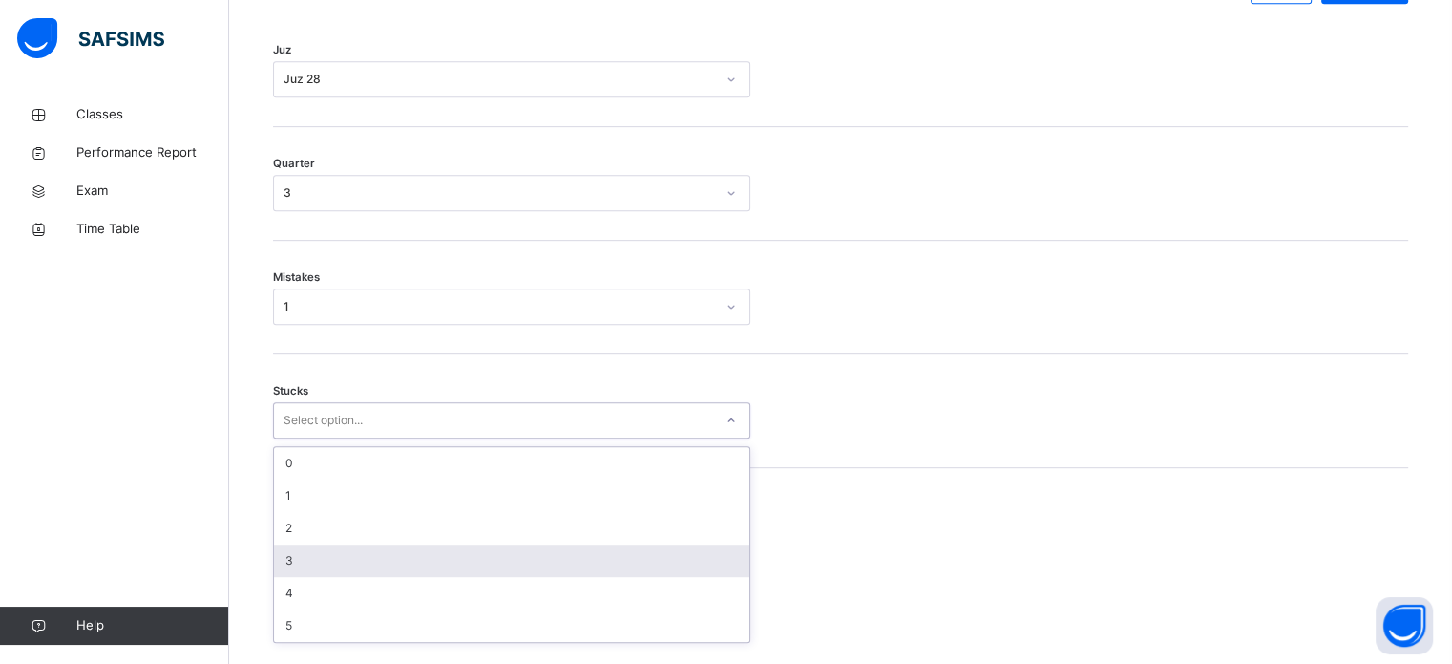
click at [306, 574] on div "3" at bounding box center [511, 560] width 475 height 32
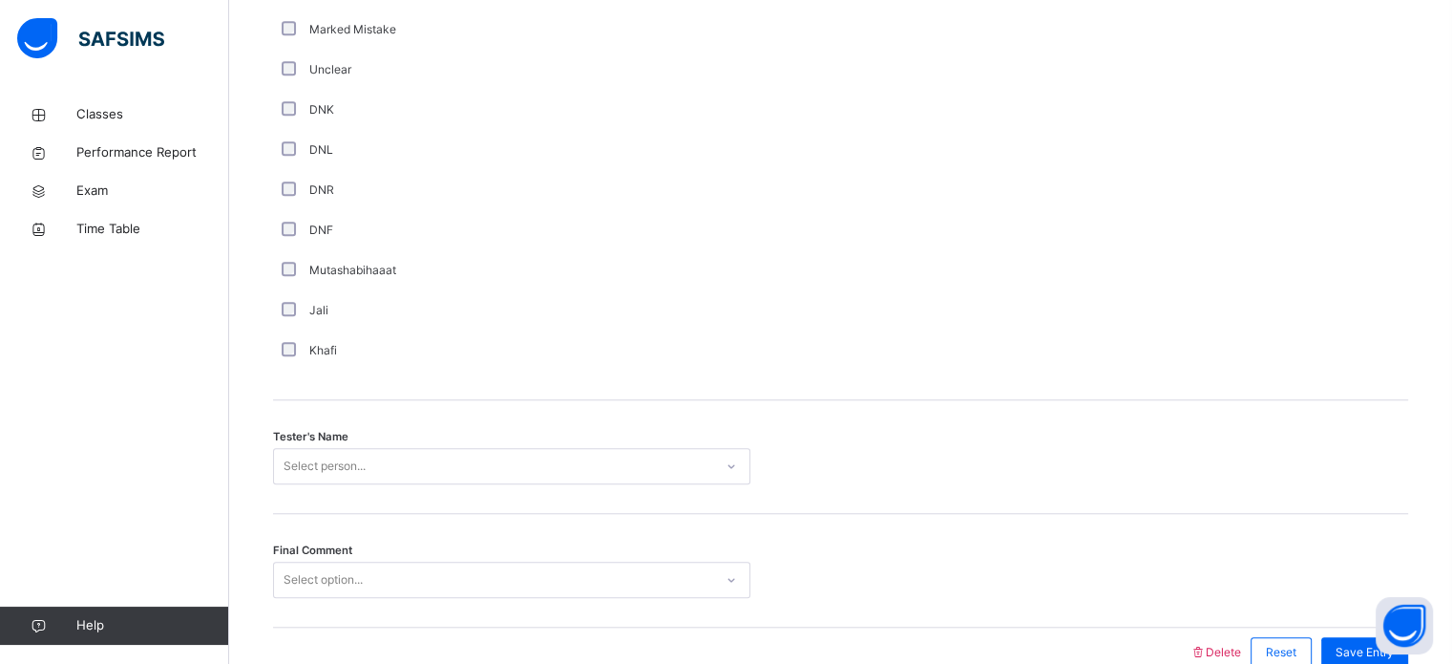
scroll to position [1724, 0]
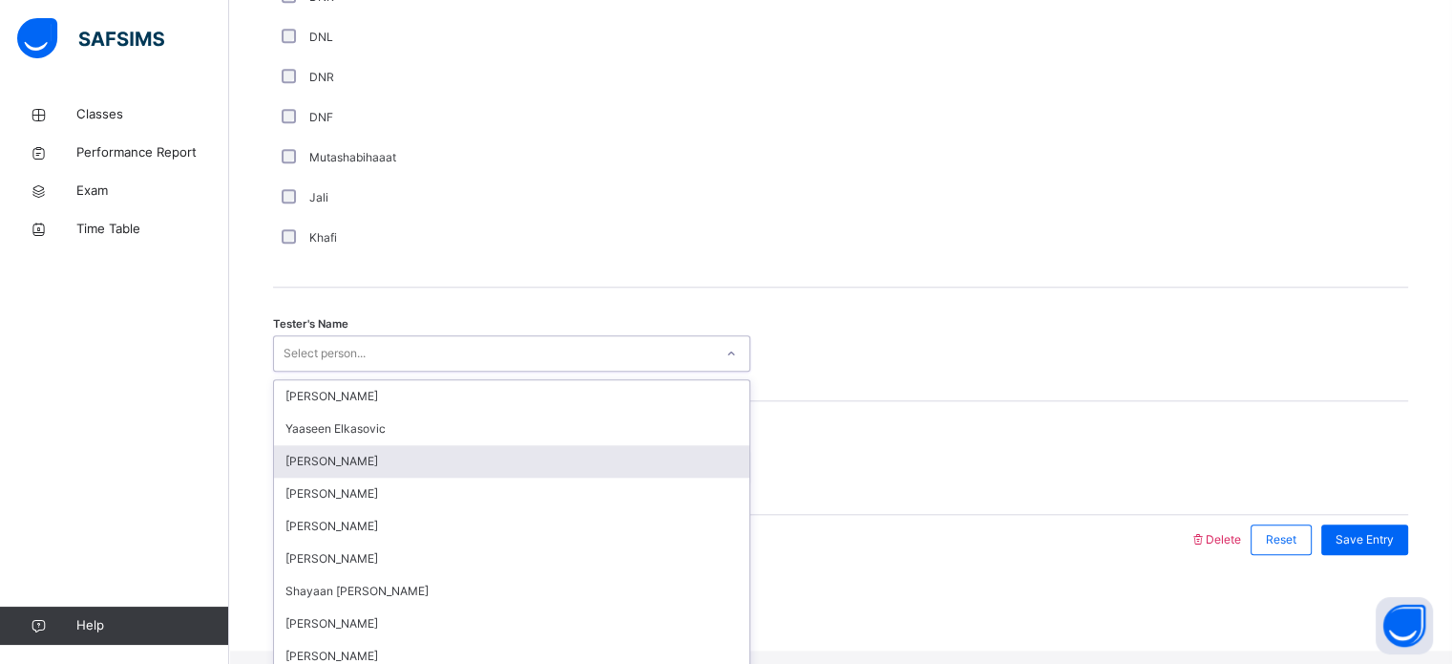
click at [336, 371] on div "option [PERSON_NAME] focused, 3 of 90. 90 results available. Use Up and Down to…" at bounding box center [511, 353] width 477 height 36
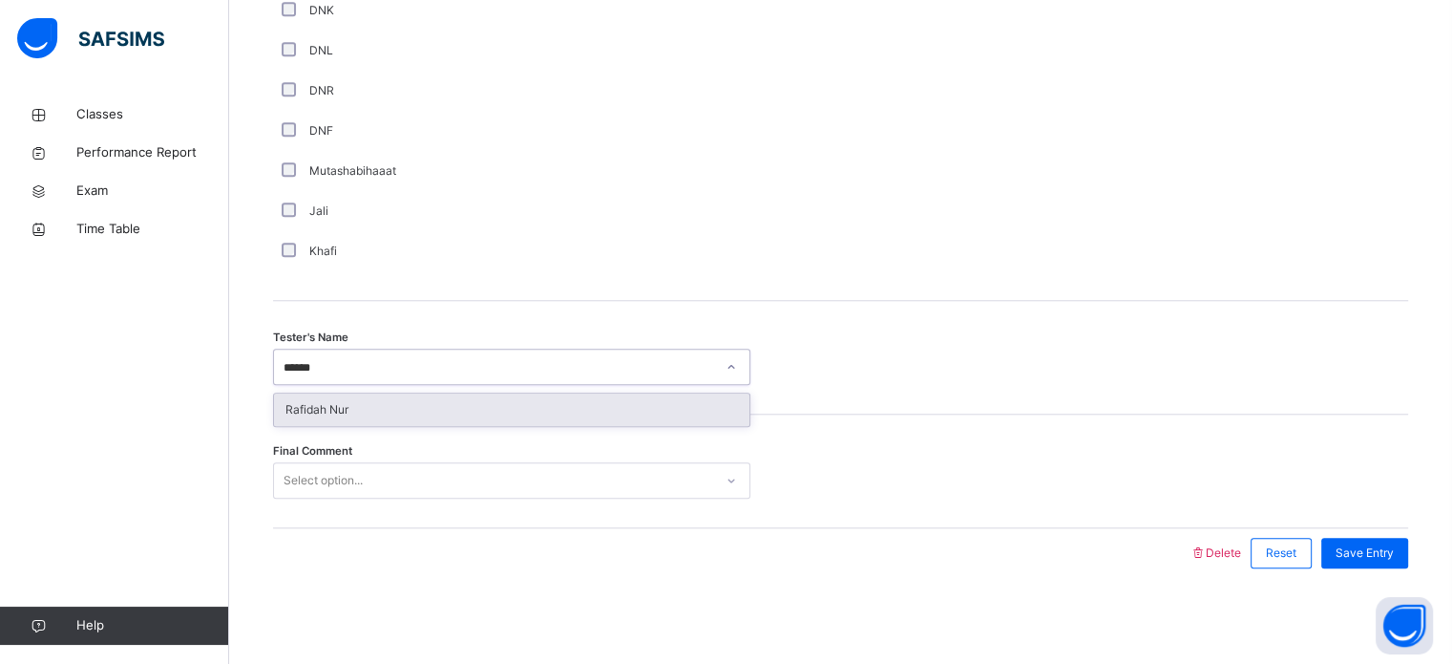
type input "*******"
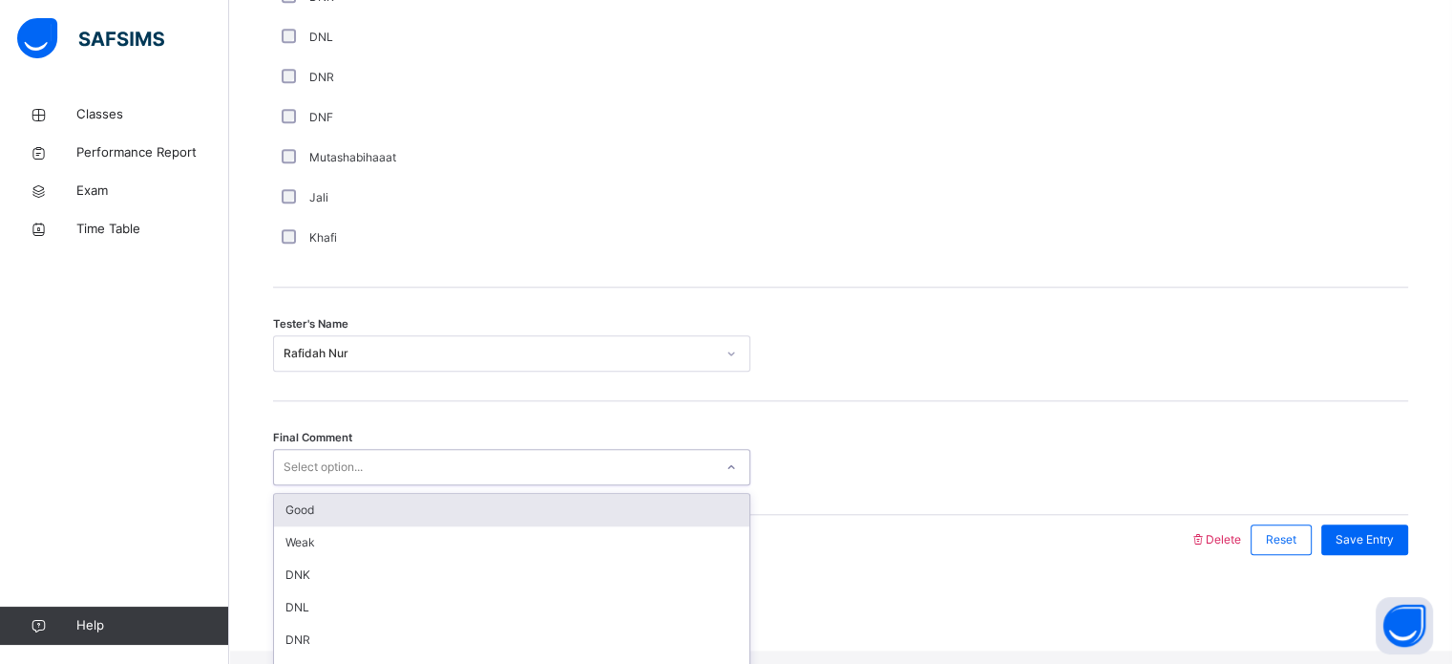
click at [336, 479] on div "Select option..." at bounding box center [323, 467] width 79 height 36
click at [317, 518] on div "Good" at bounding box center [511, 510] width 475 height 32
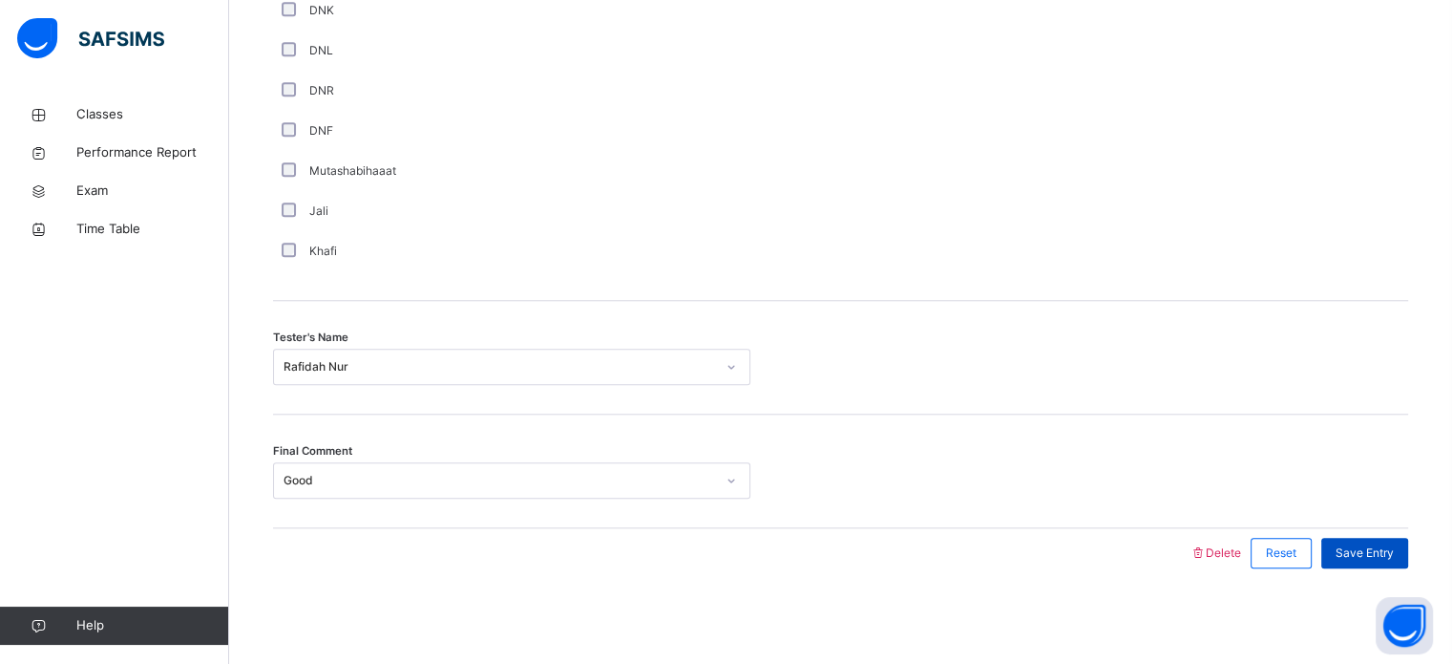
click at [1393, 548] on span "Save Entry" at bounding box center [1365, 552] width 58 height 17
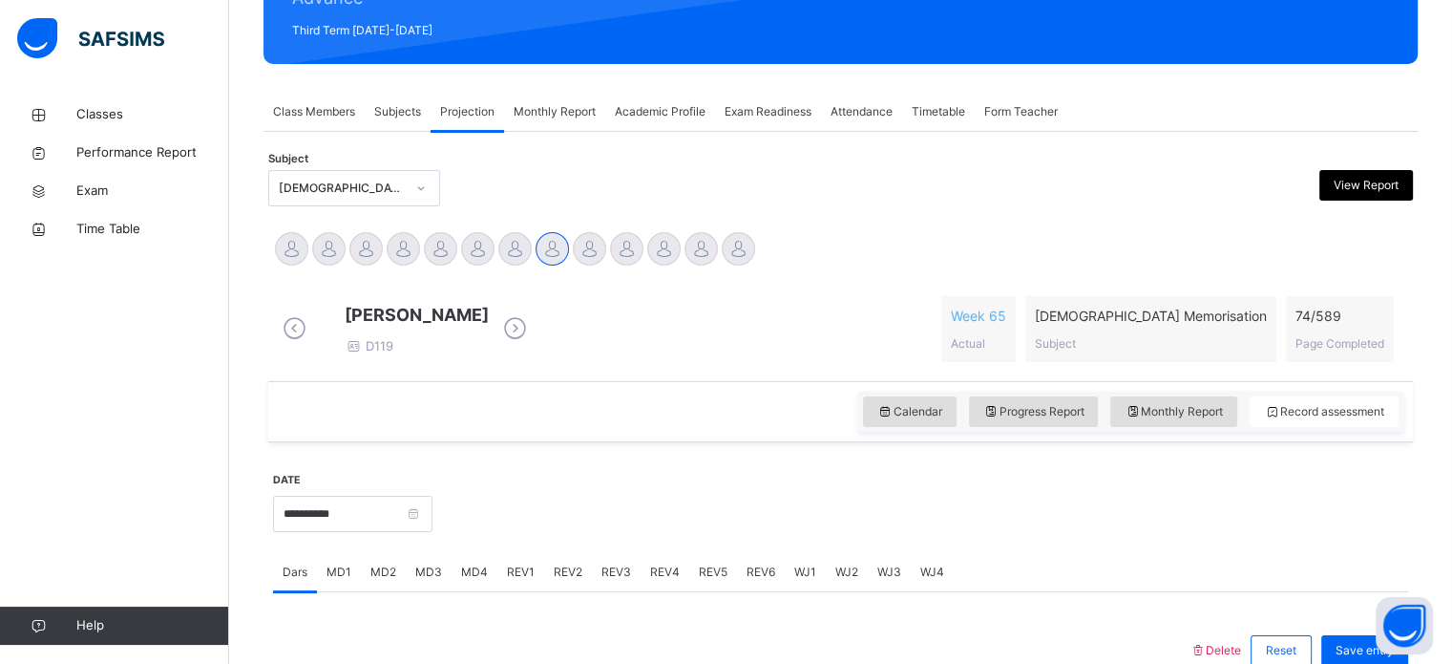
scroll to position [265, 0]
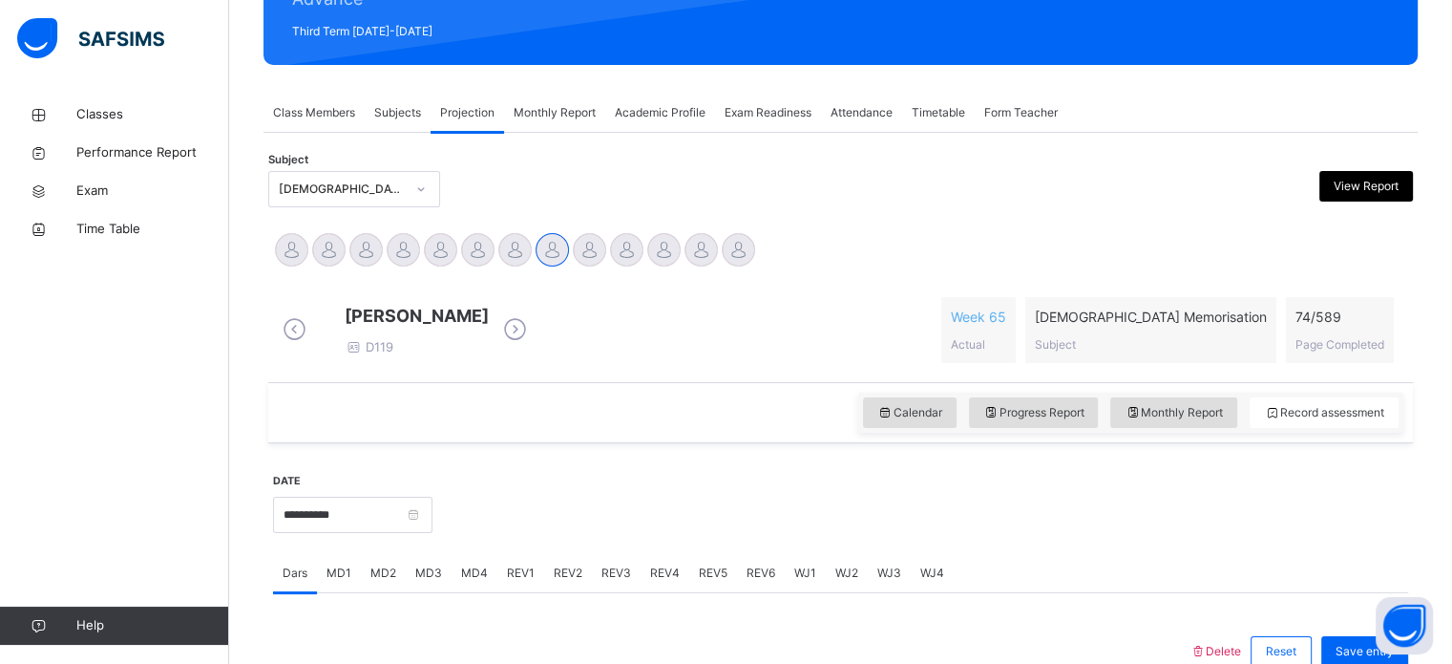
click at [420, 195] on icon at bounding box center [420, 188] width 11 height 19
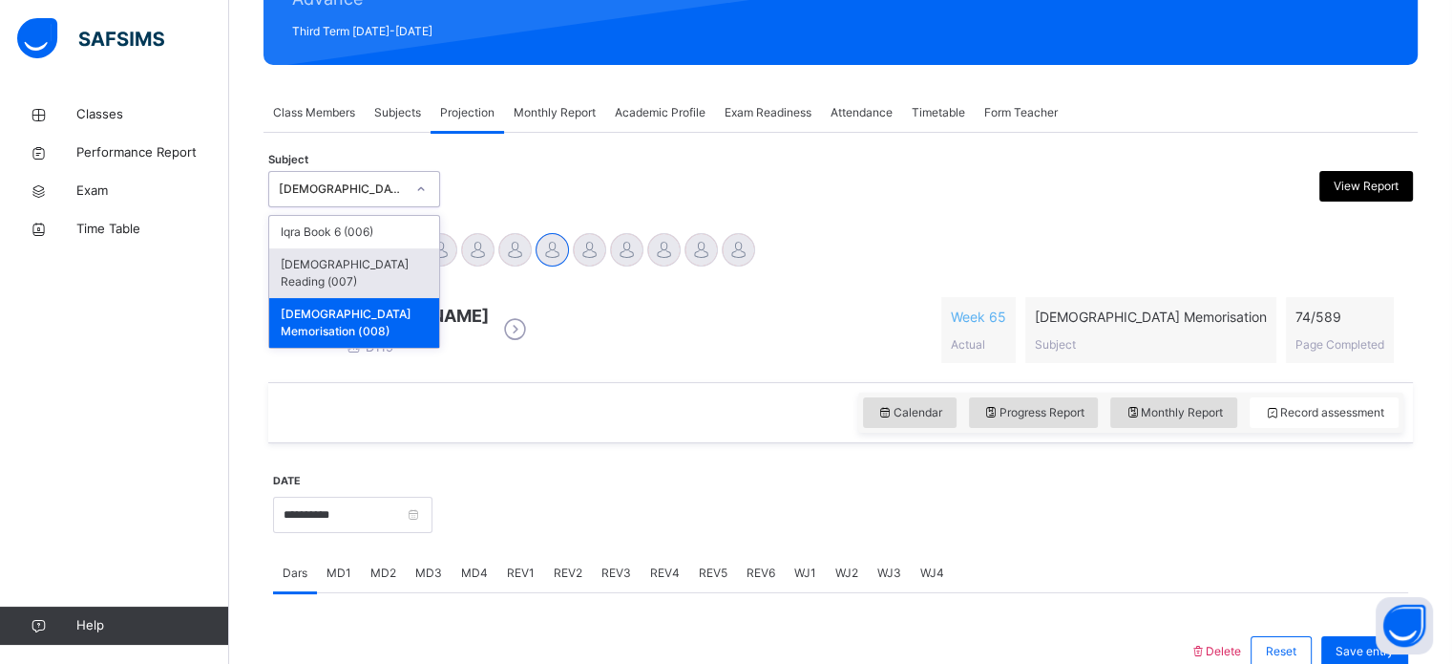
click at [420, 265] on div "[DEMOGRAPHIC_DATA] Reading (007)" at bounding box center [354, 273] width 170 height 50
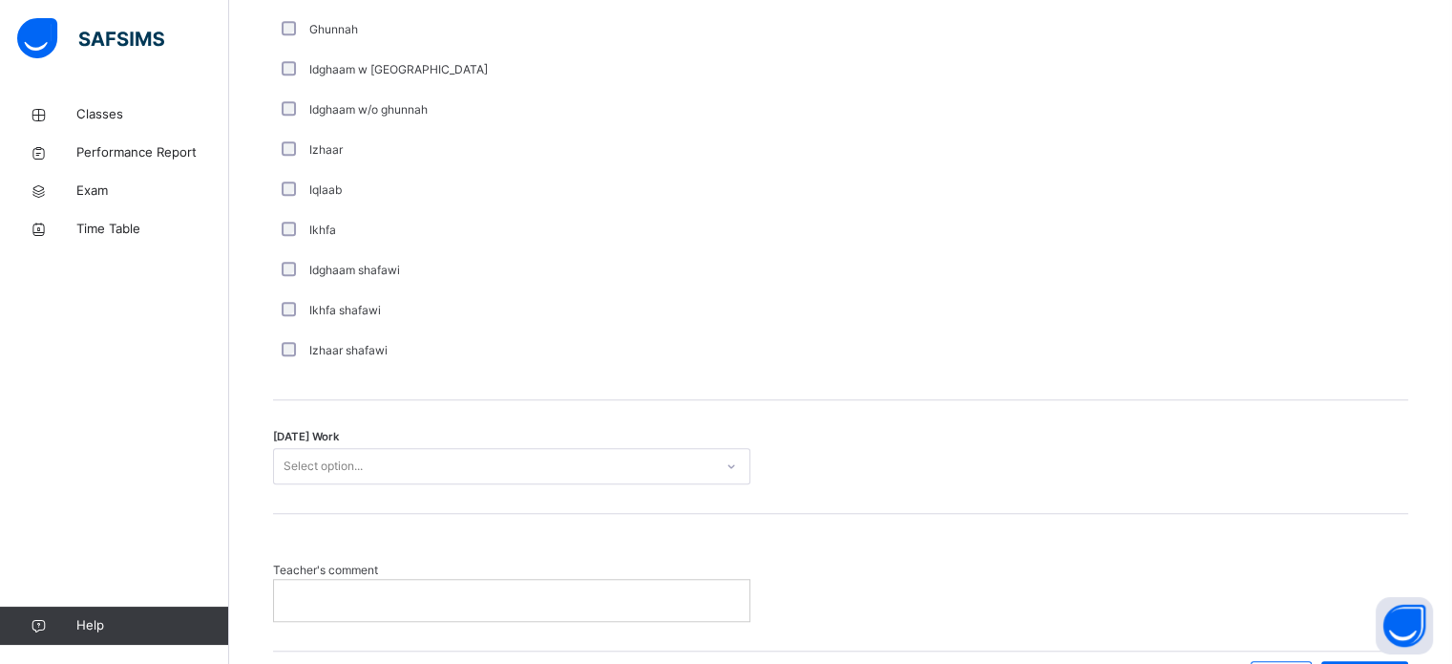
scroll to position [1367, 0]
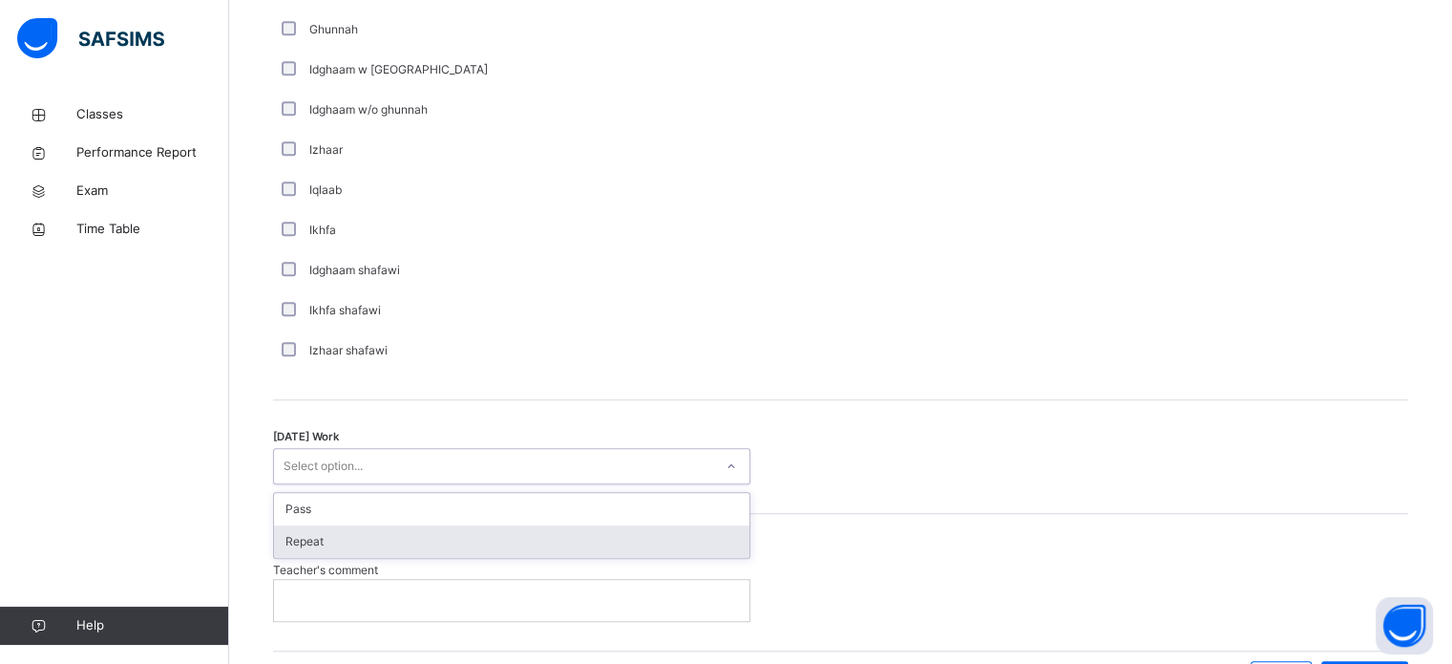
drag, startPoint x: 430, startPoint y: 460, endPoint x: 447, endPoint y: 530, distance: 71.8
click at [447, 484] on div "option Repeat focused, 2 of 2. 2 results available. Use Up and Down to choose o…" at bounding box center [511, 466] width 477 height 36
click at [447, 530] on div "Repeat" at bounding box center [511, 541] width 475 height 32
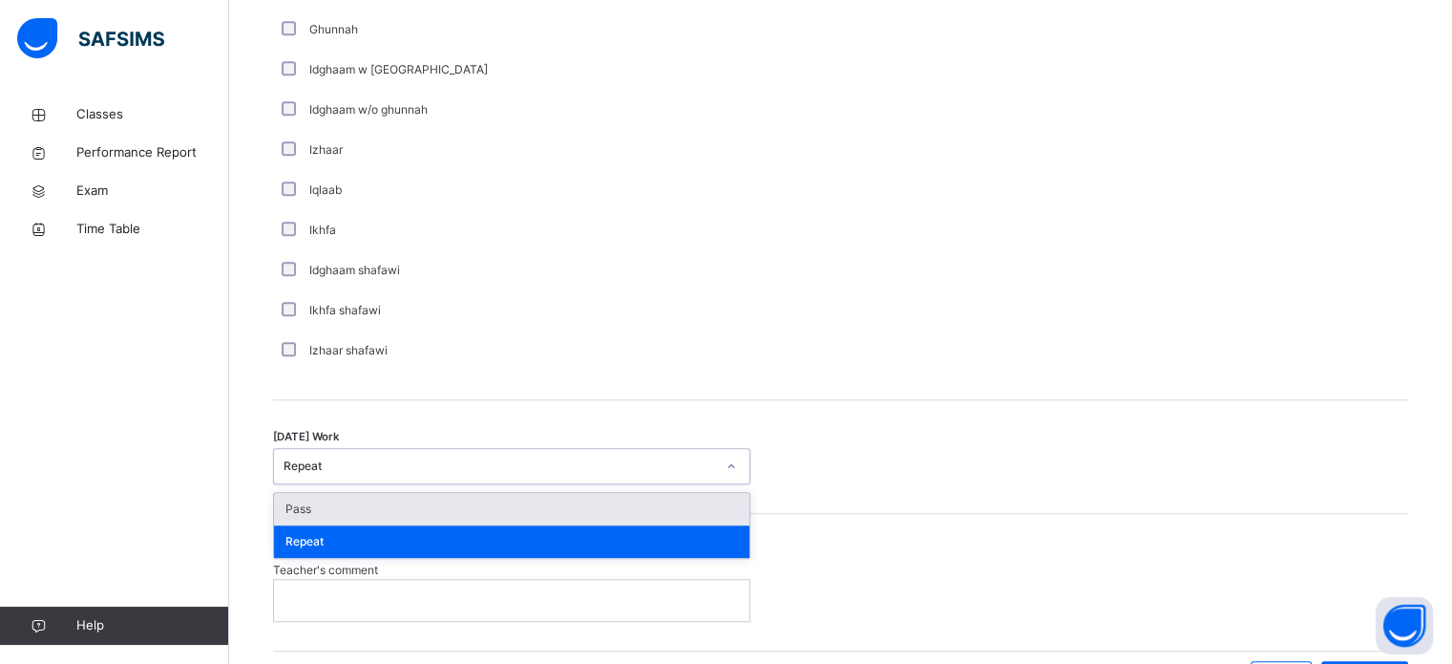
drag, startPoint x: 473, startPoint y: 455, endPoint x: 477, endPoint y: 501, distance: 46.1
click at [477, 484] on div "option Repeat, selected. option Pass focused, 1 of 2. 2 results available. Use …" at bounding box center [511, 466] width 477 height 36
click at [477, 501] on div "Pass" at bounding box center [511, 509] width 475 height 32
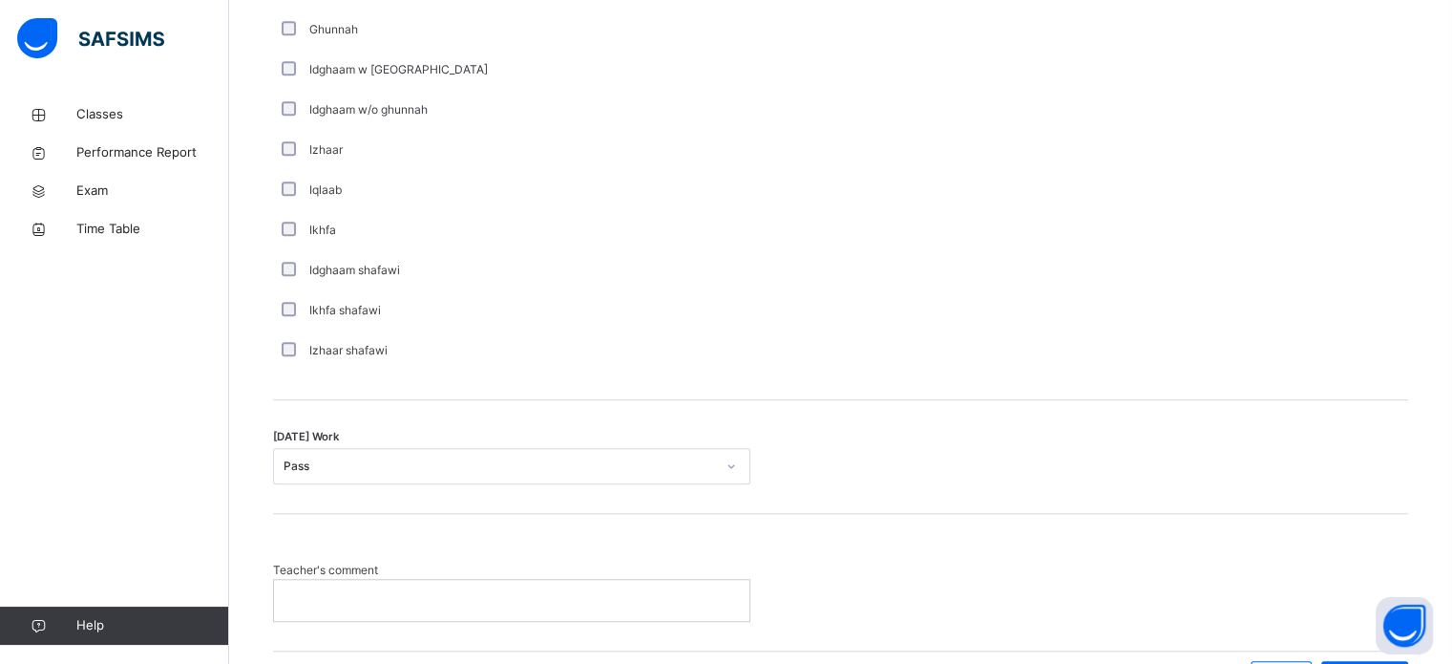
click at [473, 601] on p at bounding box center [511, 599] width 447 height 17
click at [473, 601] on p "**********" at bounding box center [511, 599] width 447 height 17
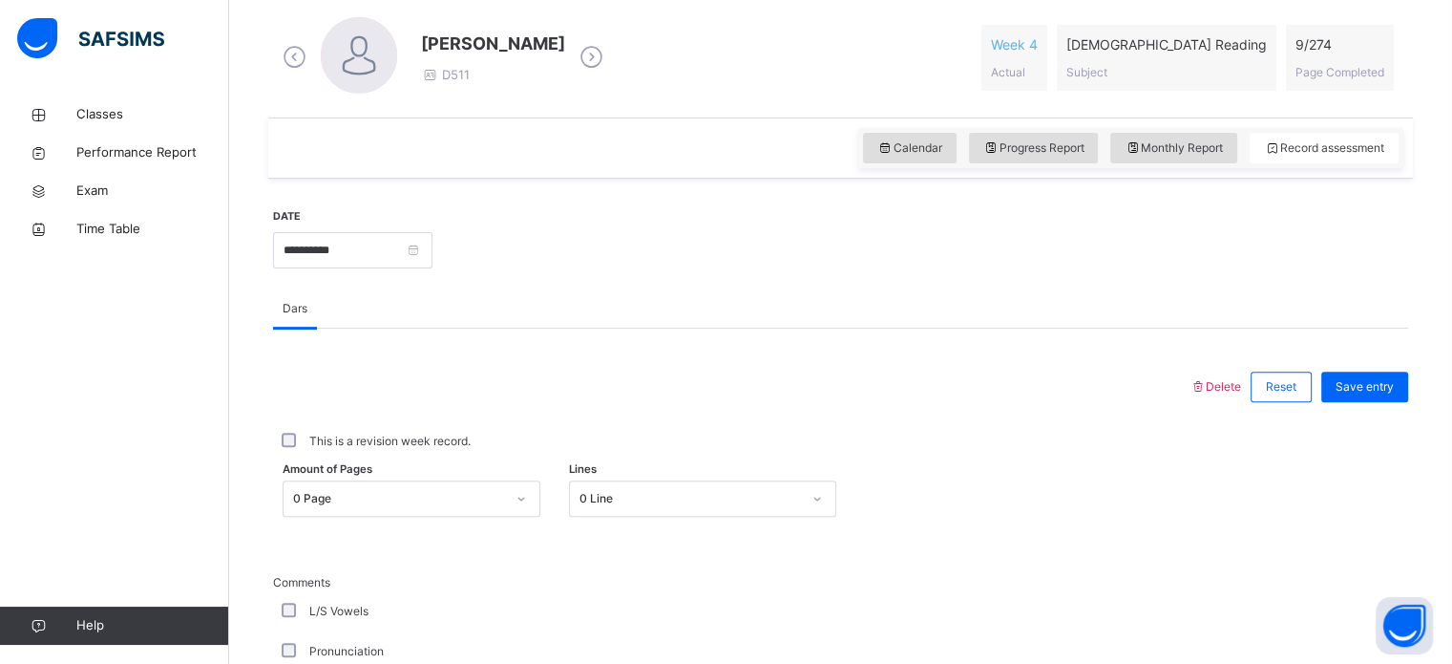
scroll to position [542, 0]
click at [462, 477] on div "Amount of Pages 0 Page Lines 0 Line" at bounding box center [840, 501] width 1135 height 55
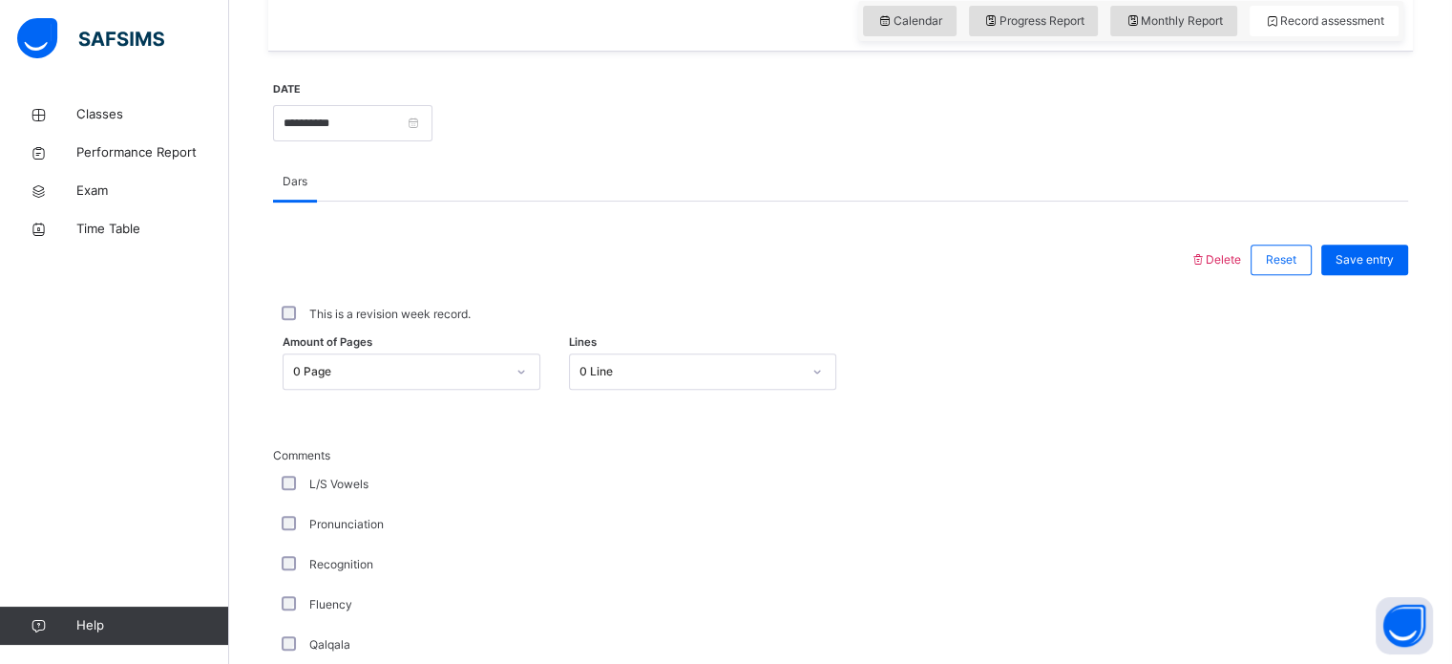
click at [463, 390] on div "0 Page" at bounding box center [412, 371] width 258 height 36
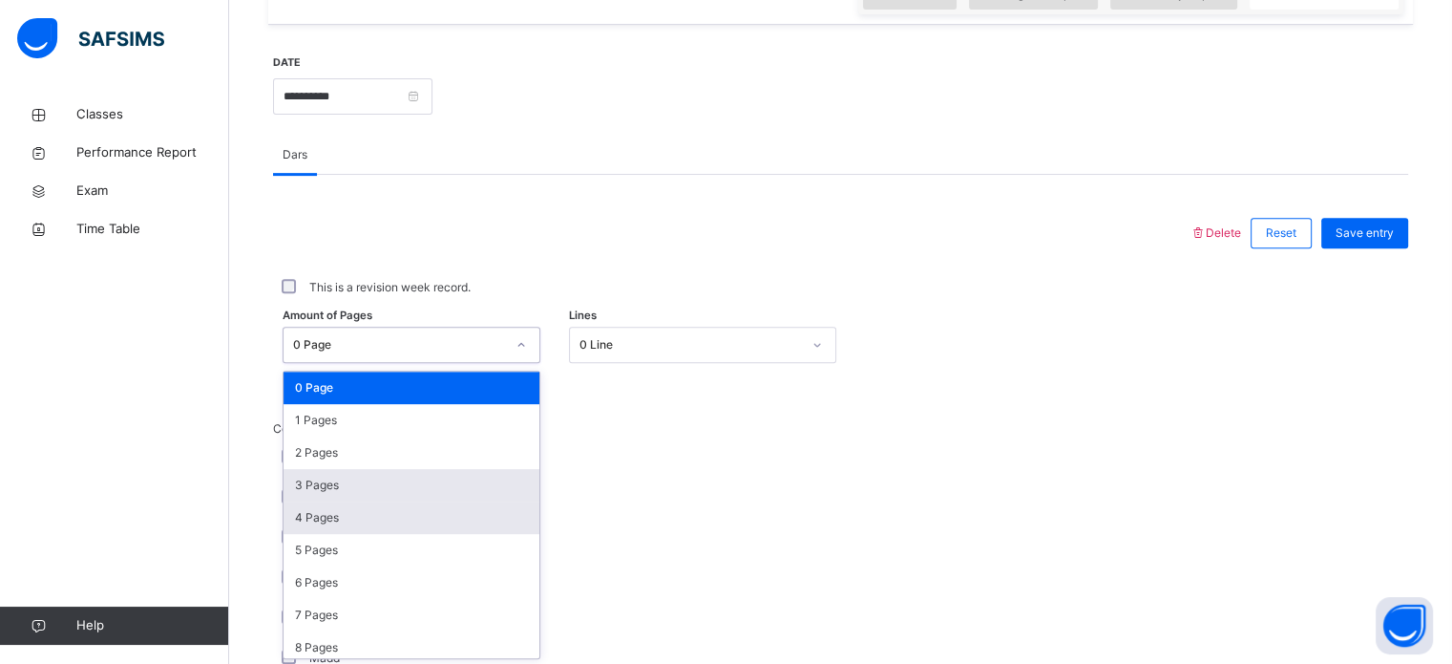
scroll to position [701, 0]
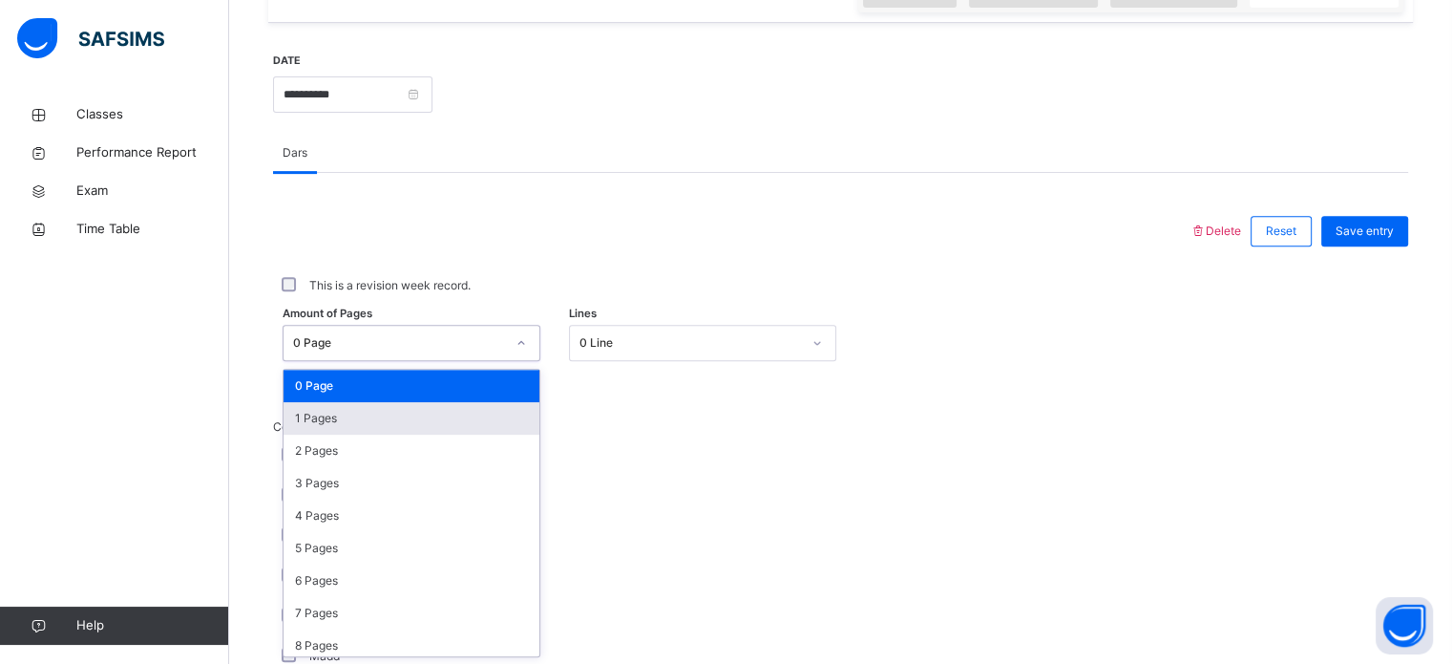
click at [456, 412] on div "1 Pages" at bounding box center [412, 418] width 256 height 32
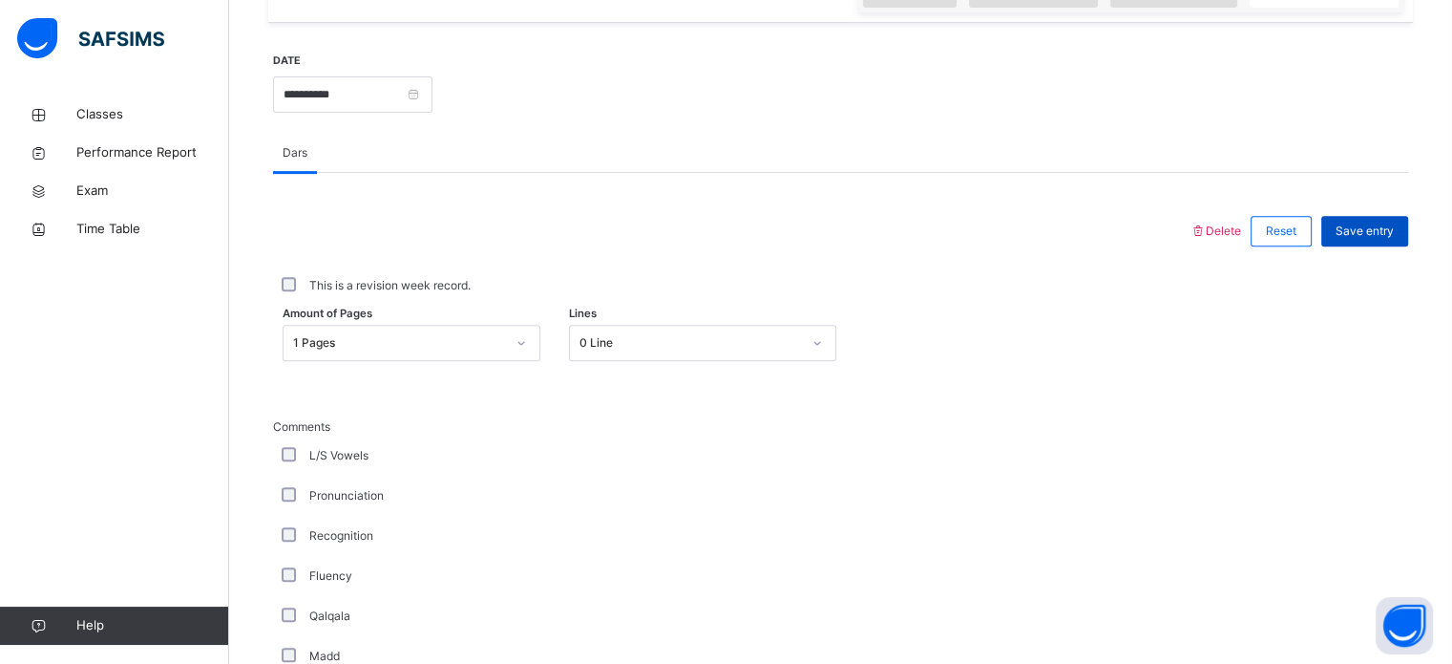
click at [1386, 227] on span "Save entry" at bounding box center [1365, 230] width 58 height 17
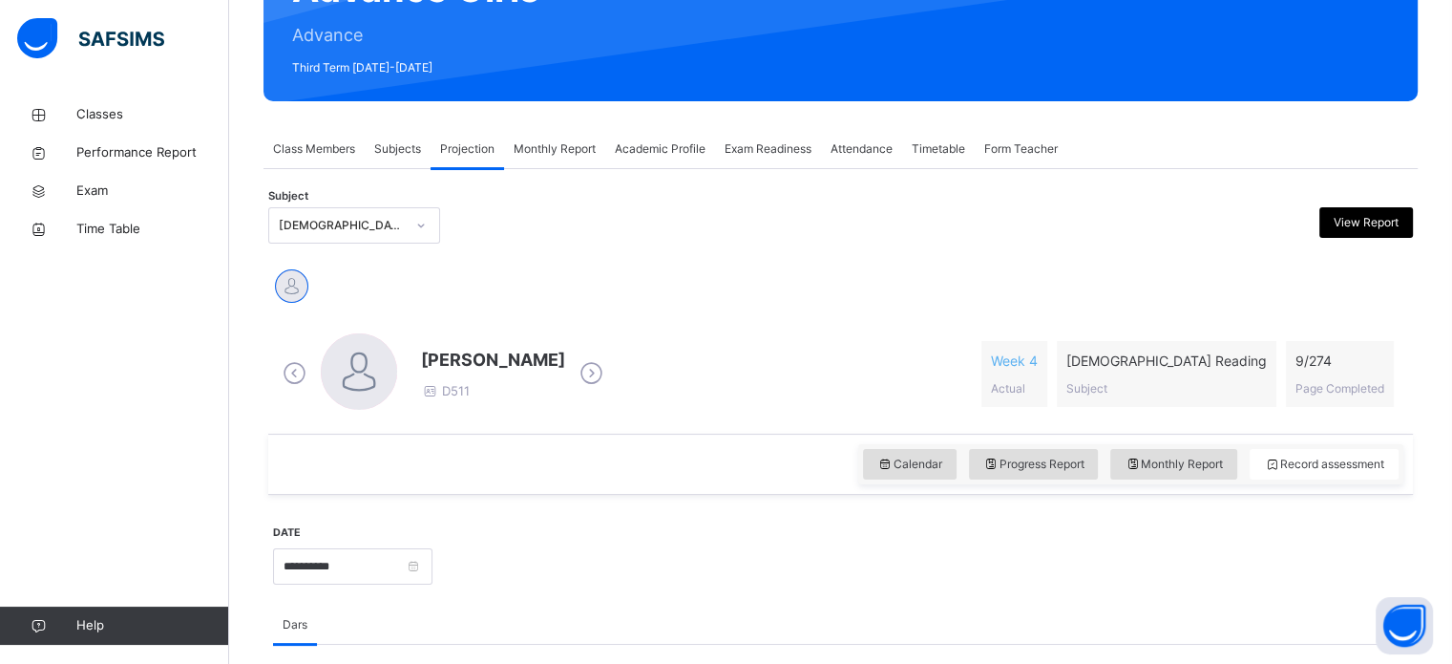
scroll to position [227, 0]
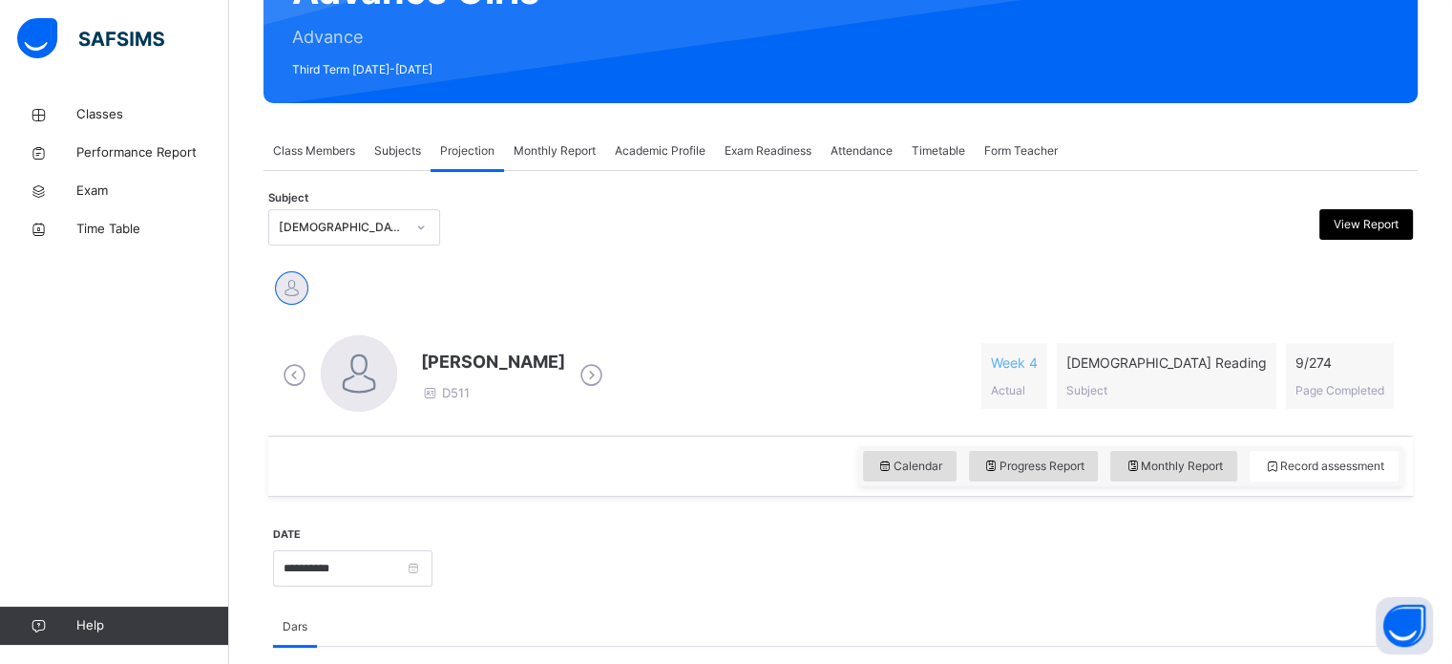
click at [756, 157] on span "Exam Readiness" at bounding box center [768, 150] width 87 height 17
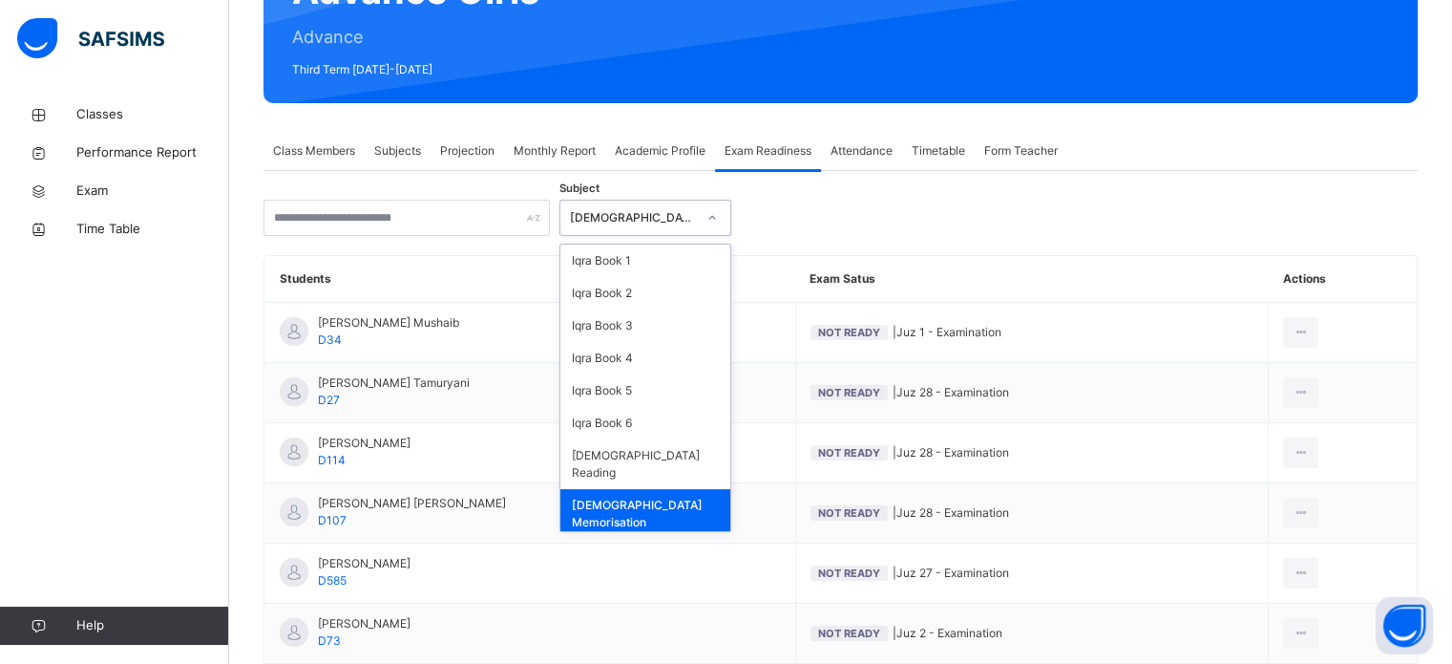
click at [634, 218] on div "[DEMOGRAPHIC_DATA] Memorisation" at bounding box center [633, 217] width 126 height 17
click at [653, 454] on div "[DEMOGRAPHIC_DATA] Reading" at bounding box center [645, 464] width 170 height 50
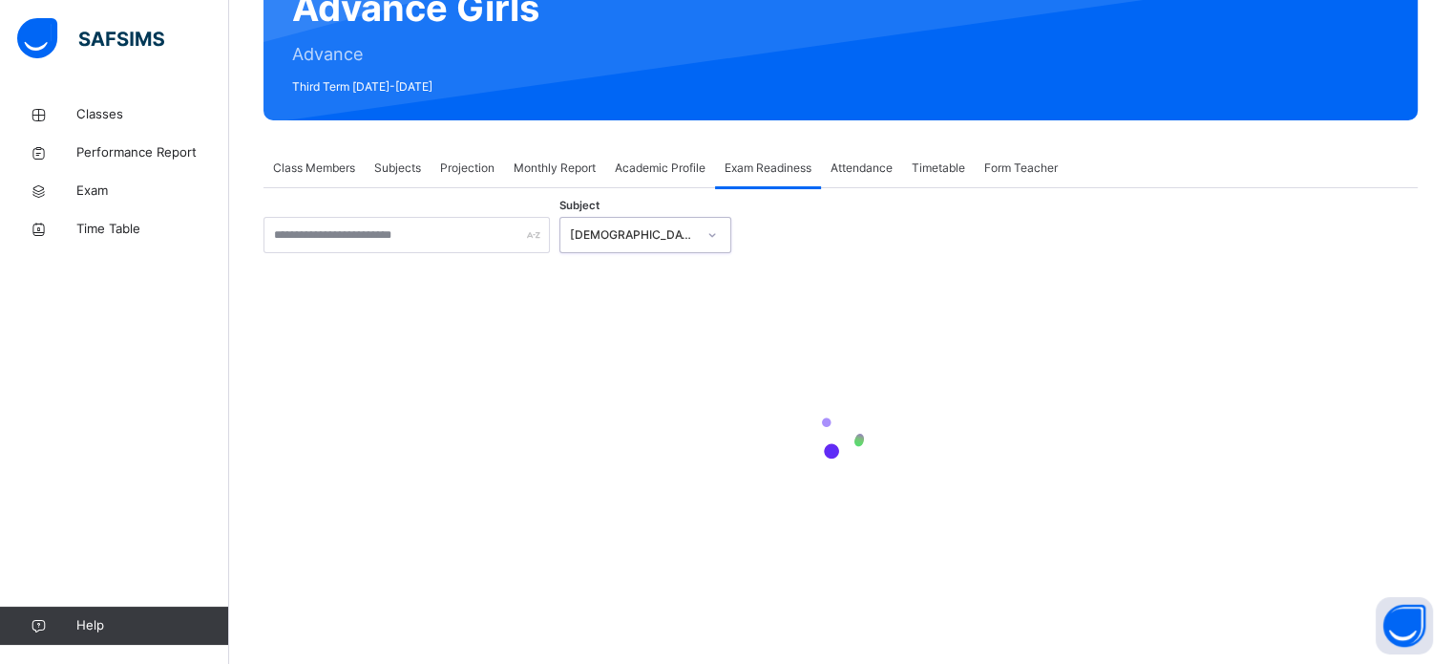
scroll to position [59, 0]
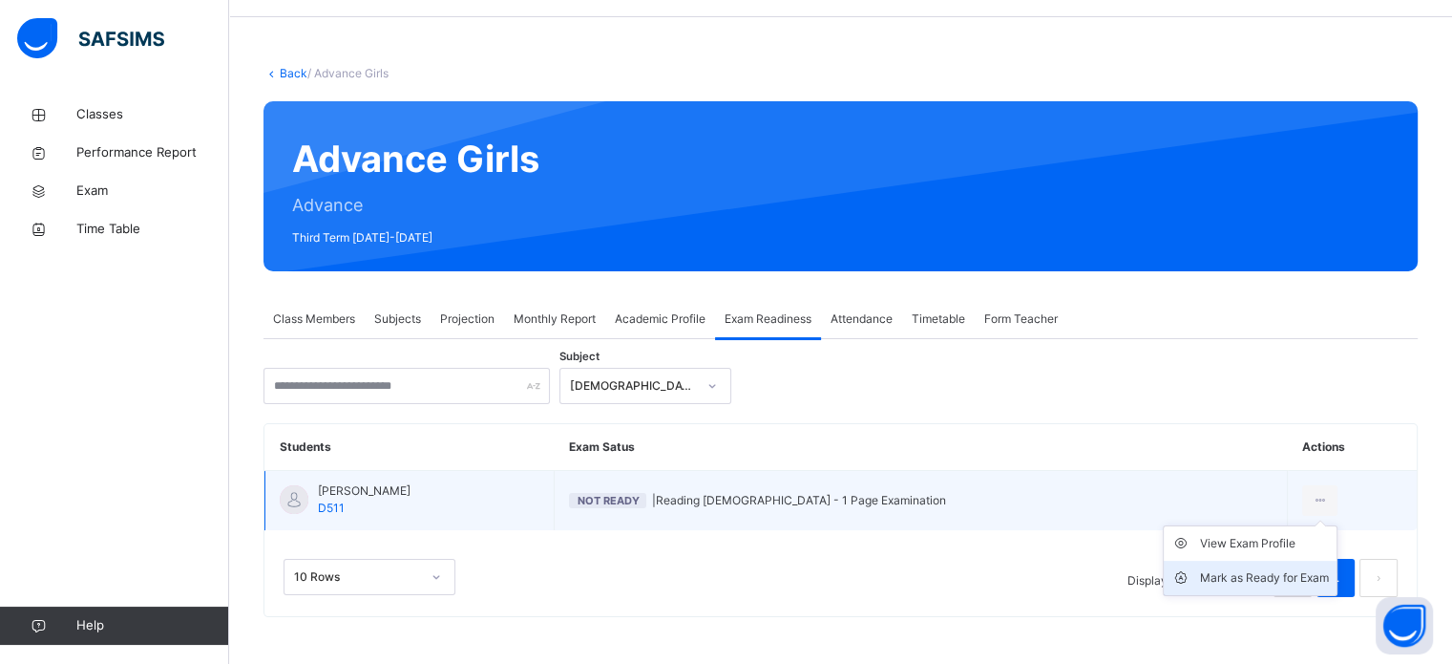
click at [1256, 583] on div "Mark as Ready for Exam" at bounding box center [1264, 577] width 129 height 19
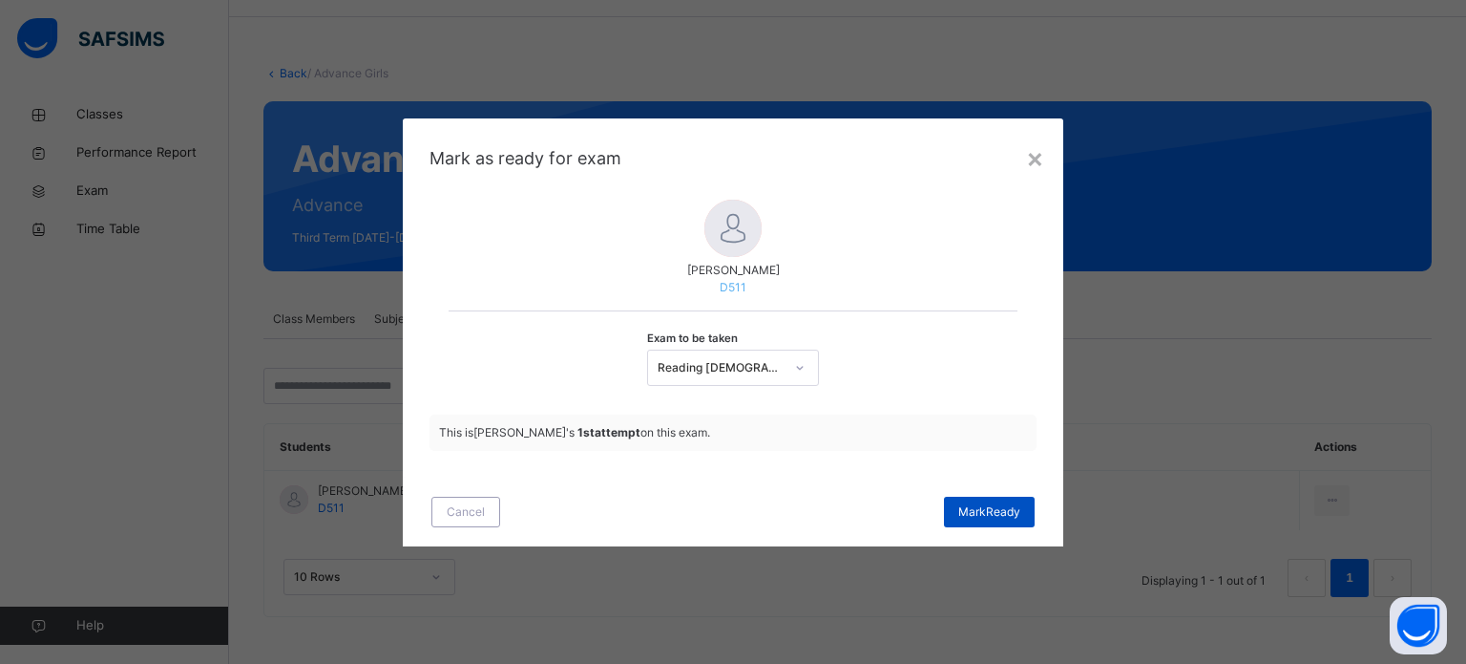
click at [1020, 506] on span "[PERSON_NAME]" at bounding box center [990, 511] width 62 height 17
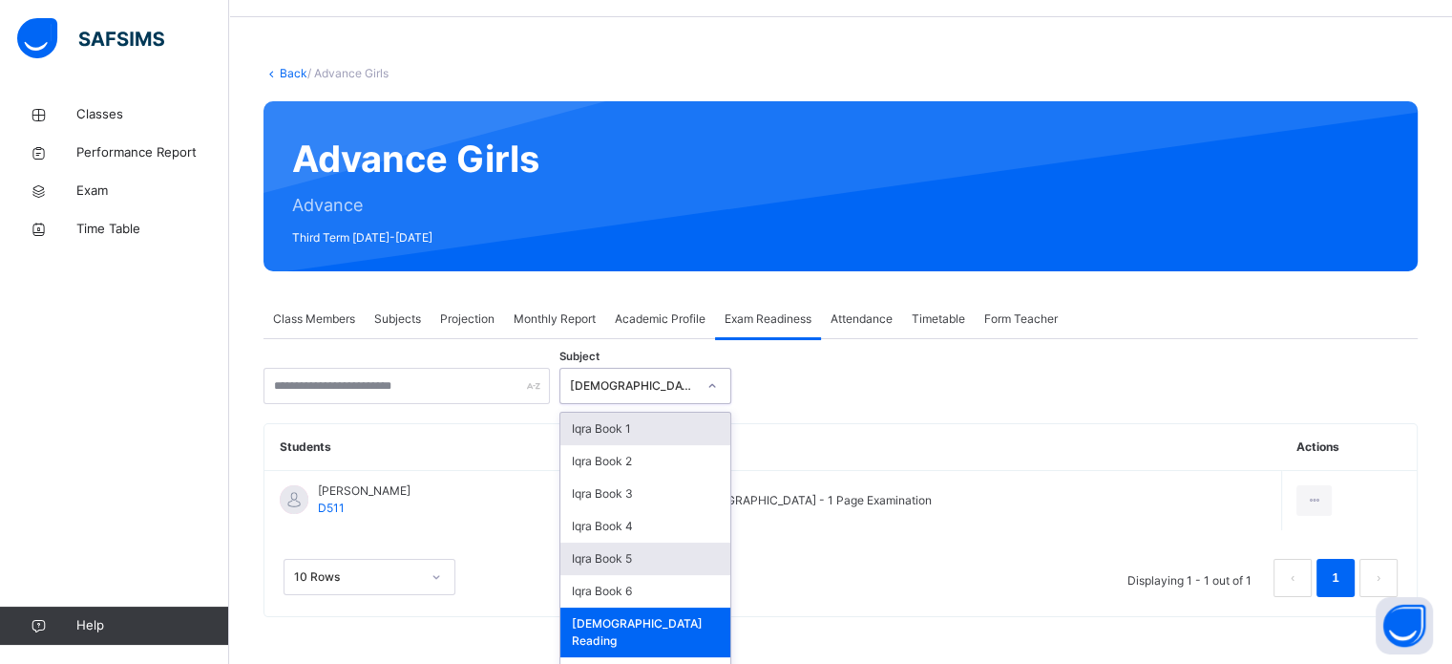
drag, startPoint x: 619, startPoint y: 369, endPoint x: 654, endPoint y: 559, distance: 193.2
click at [654, 404] on div "option [DEMOGRAPHIC_DATA] Reading, selected. option Iqra Book 1 focused, 1 of 8…" at bounding box center [645, 386] width 172 height 36
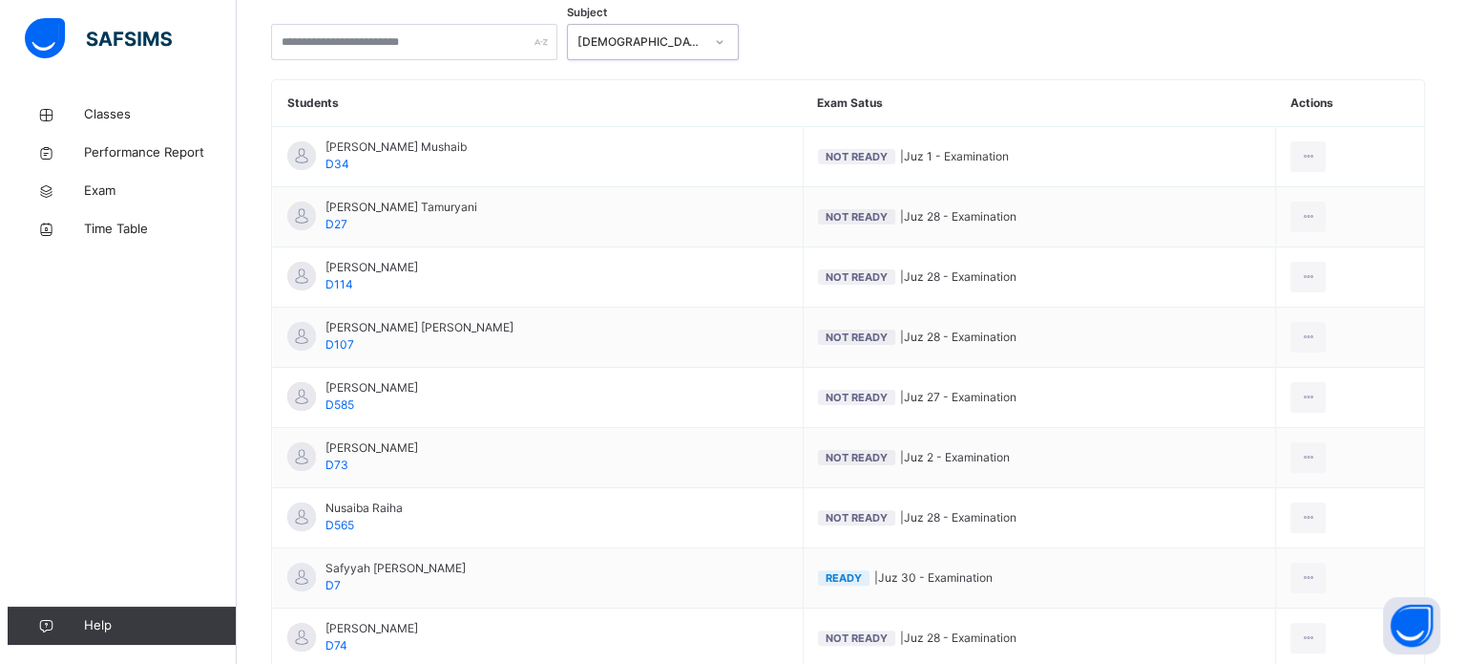
scroll to position [601, 0]
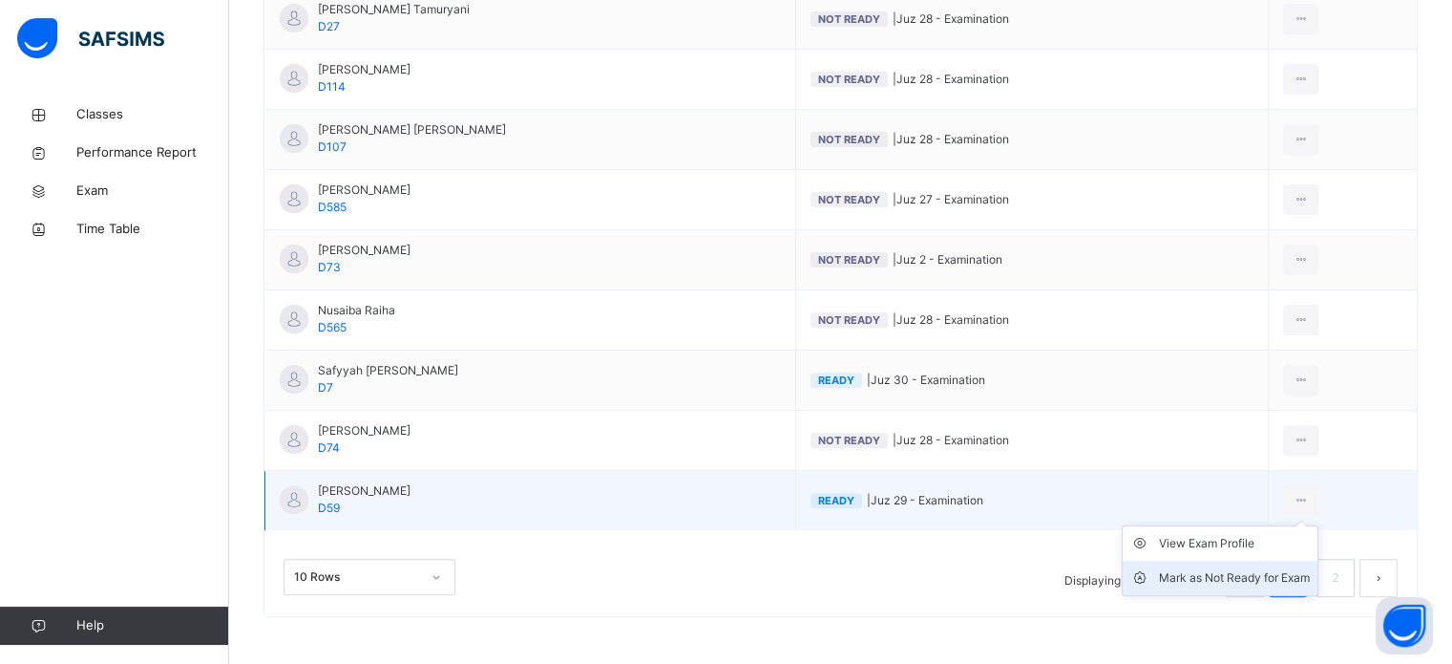
click at [1263, 578] on div "Mark as Not Ready for Exam" at bounding box center [1234, 577] width 151 height 19
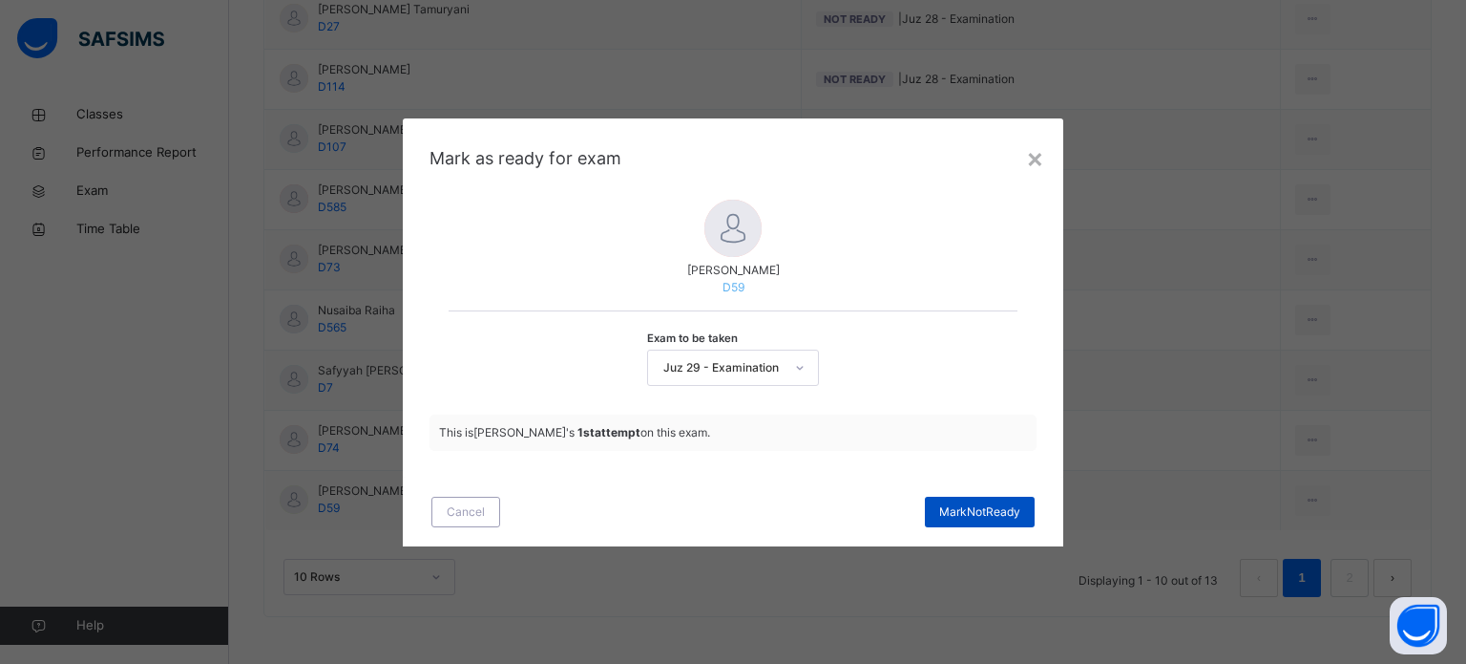
click at [982, 497] on div "Mark Not Ready" at bounding box center [980, 511] width 110 height 31
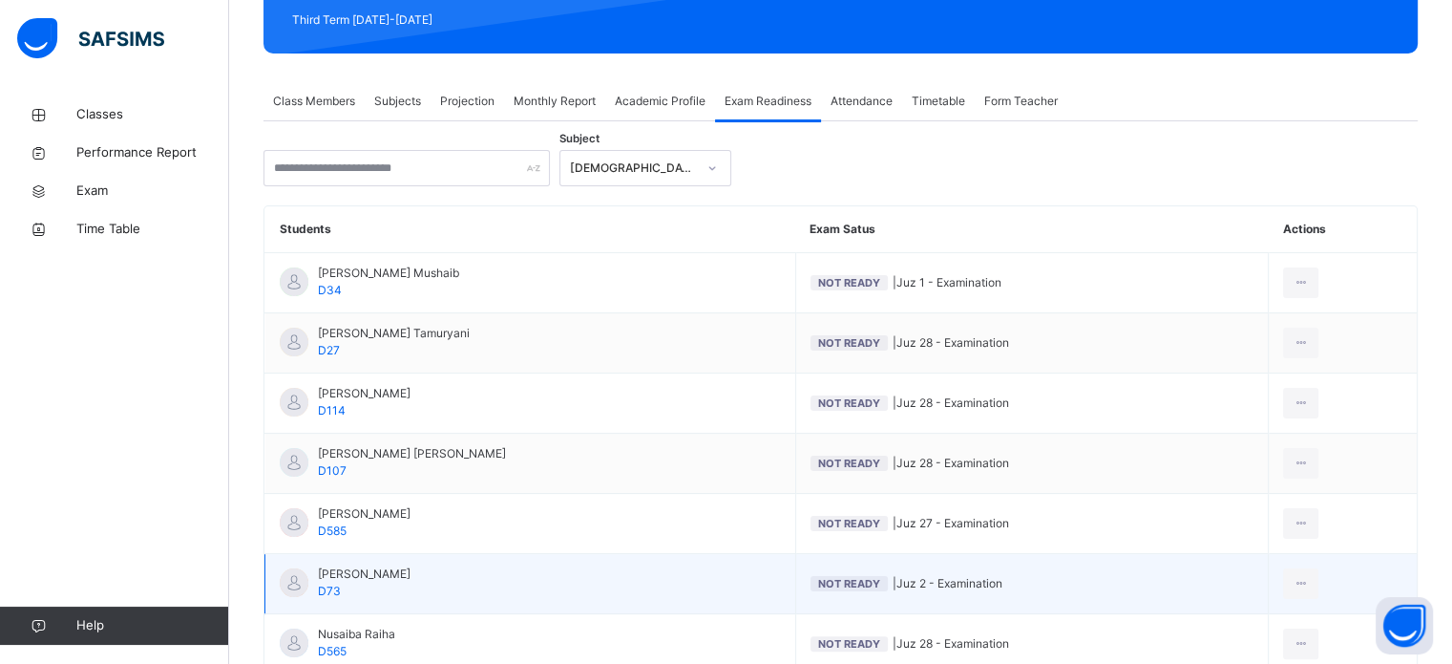
scroll to position [276, 0]
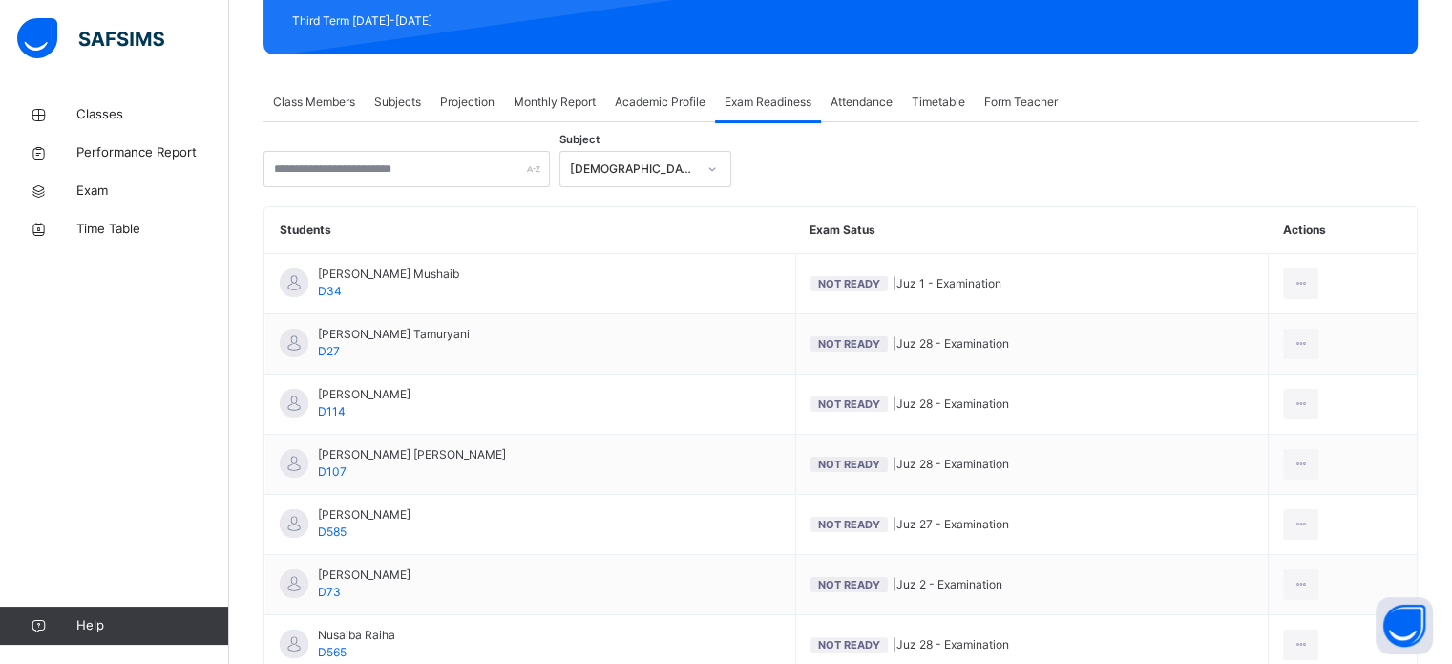
click at [453, 107] on span "Projection" at bounding box center [467, 102] width 54 height 17
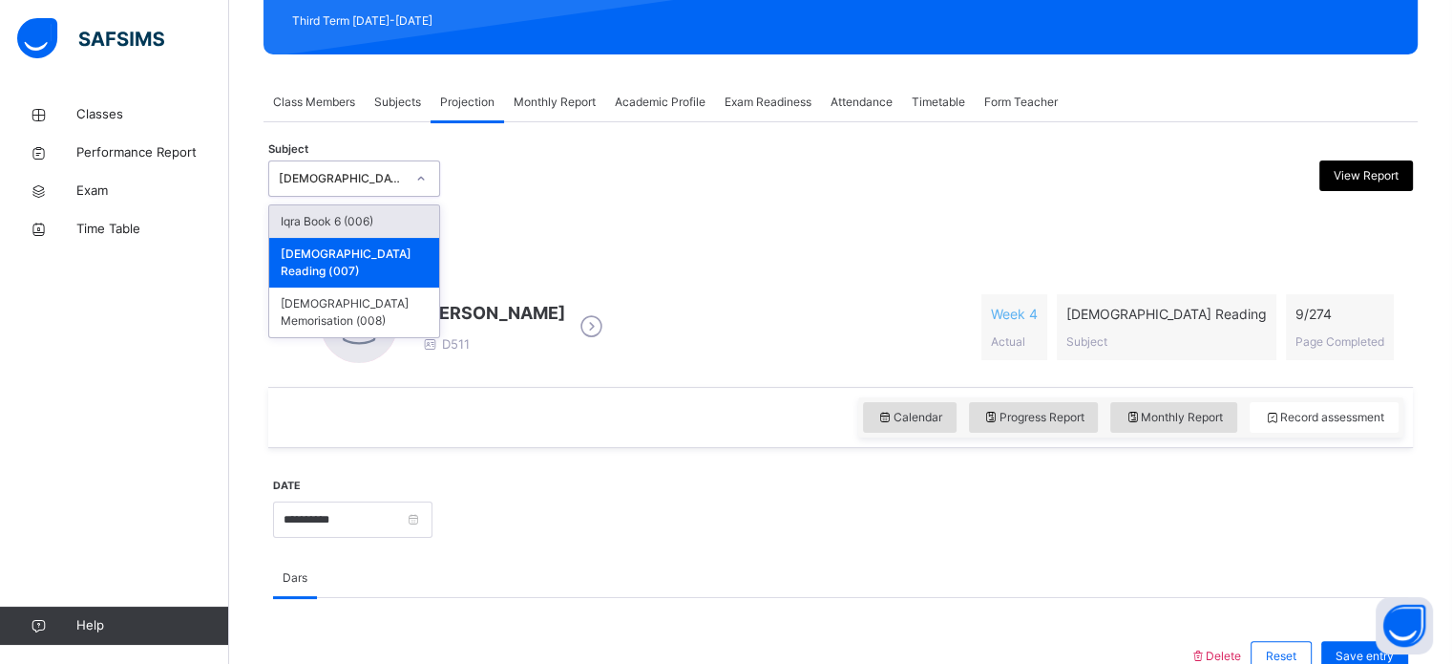
click at [421, 170] on icon at bounding box center [420, 178] width 11 height 19
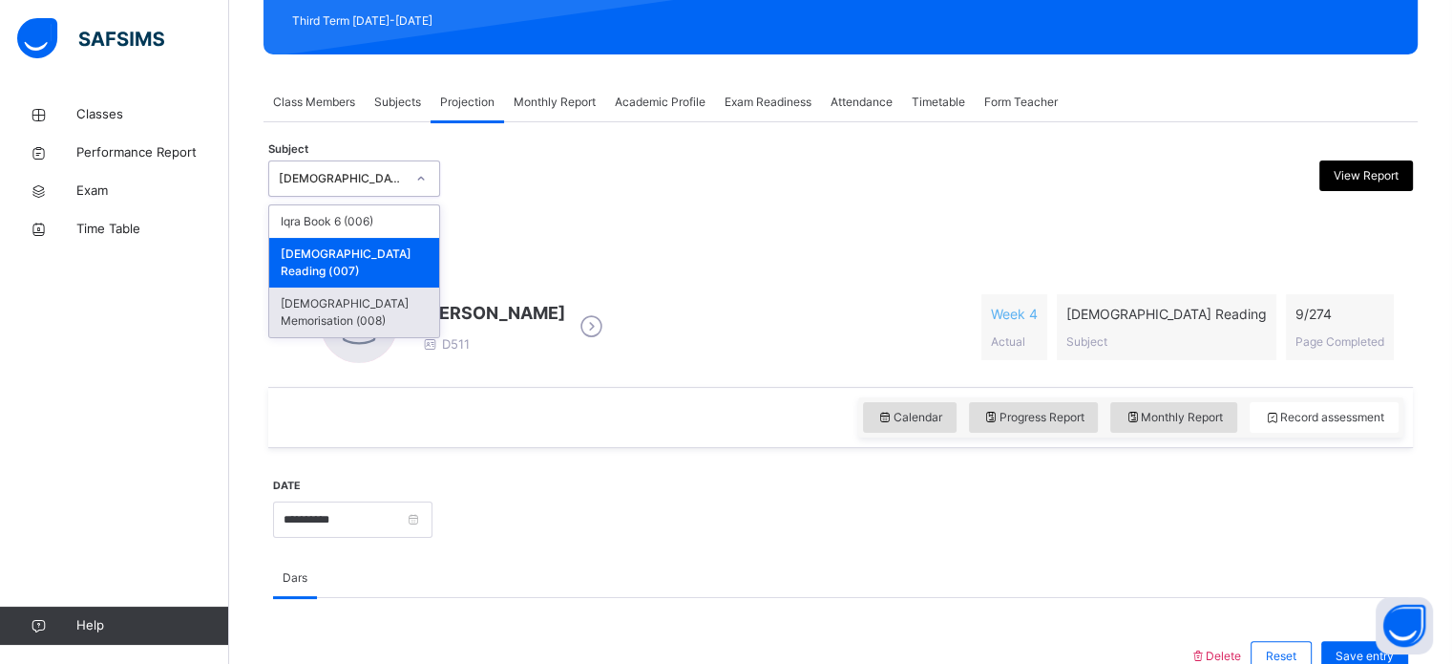
click at [417, 287] on div "[DEMOGRAPHIC_DATA] Memorisation (008)" at bounding box center [354, 312] width 170 height 50
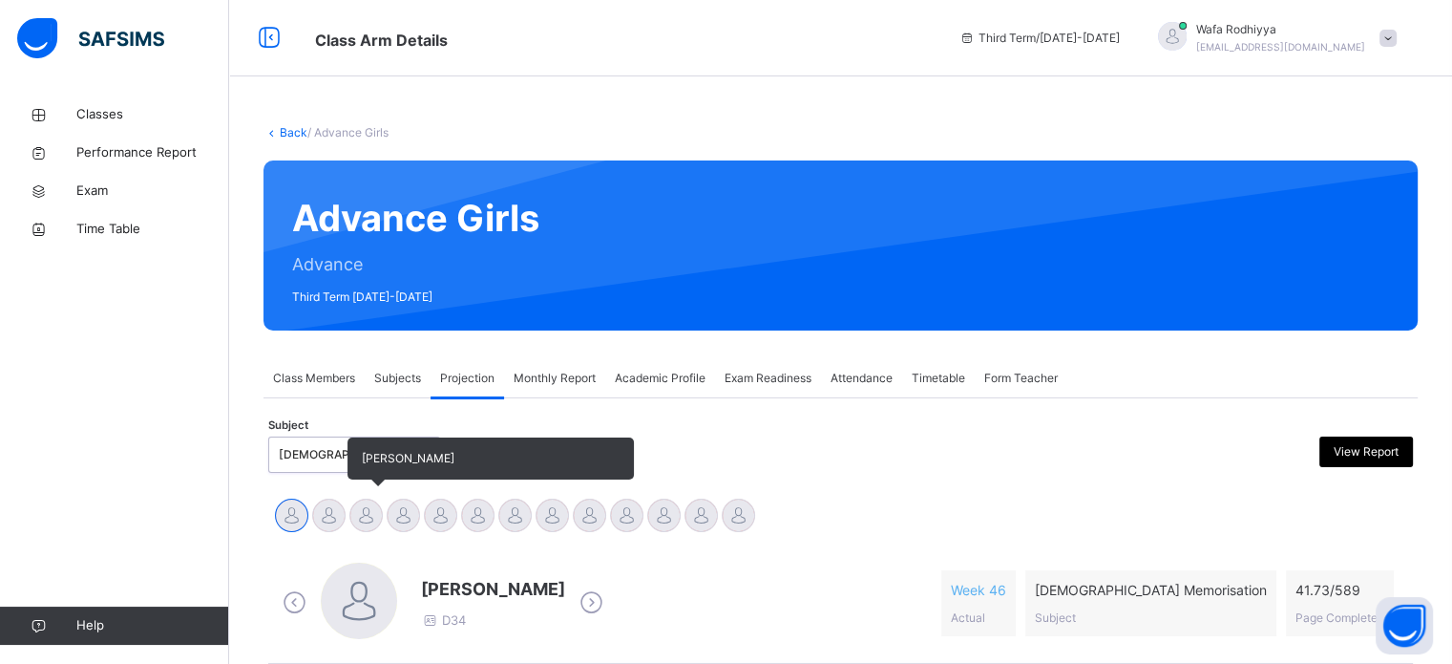
scroll to position [337, 0]
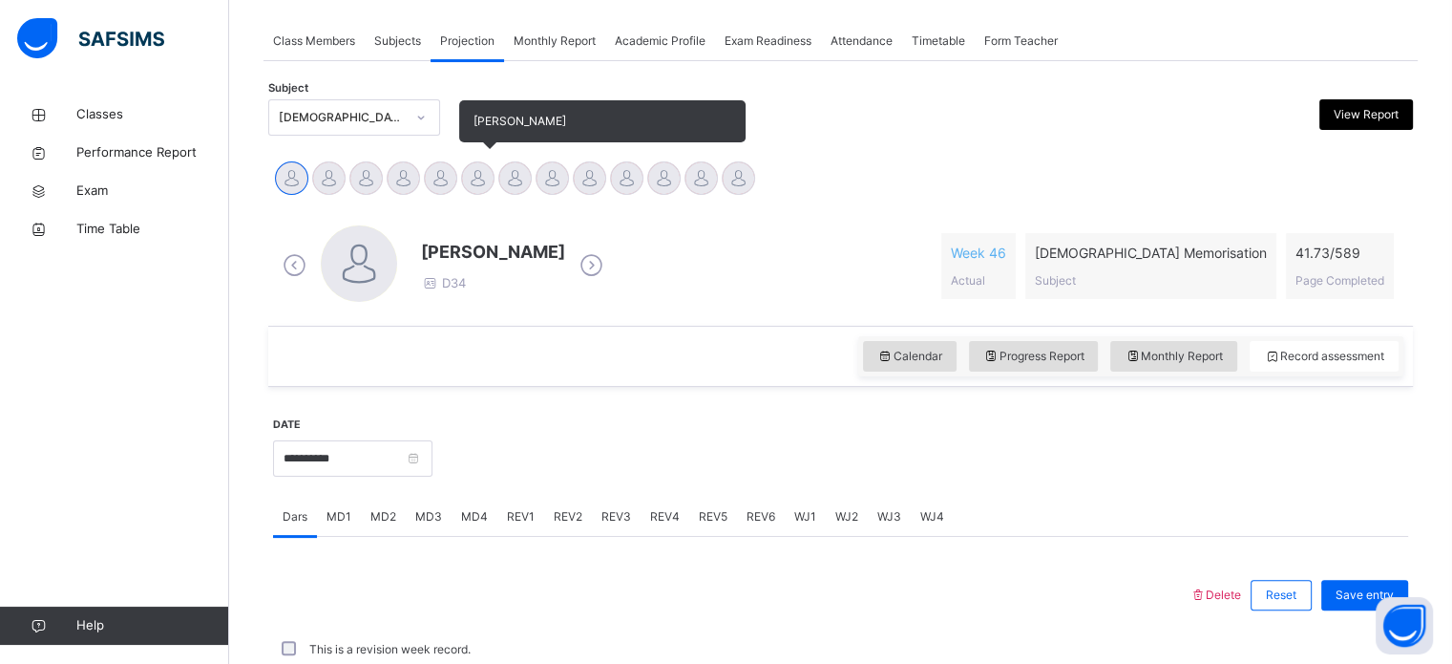
click at [481, 175] on div at bounding box center [477, 177] width 33 height 33
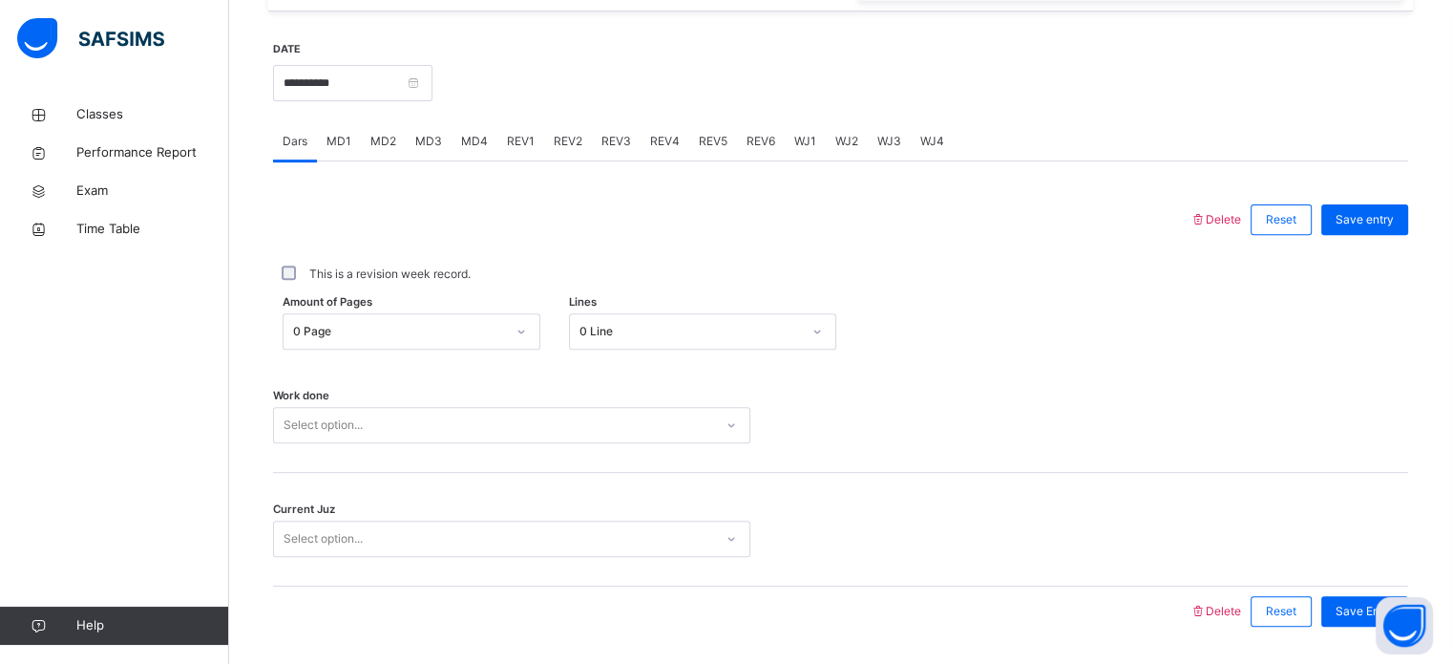
scroll to position [770, 0]
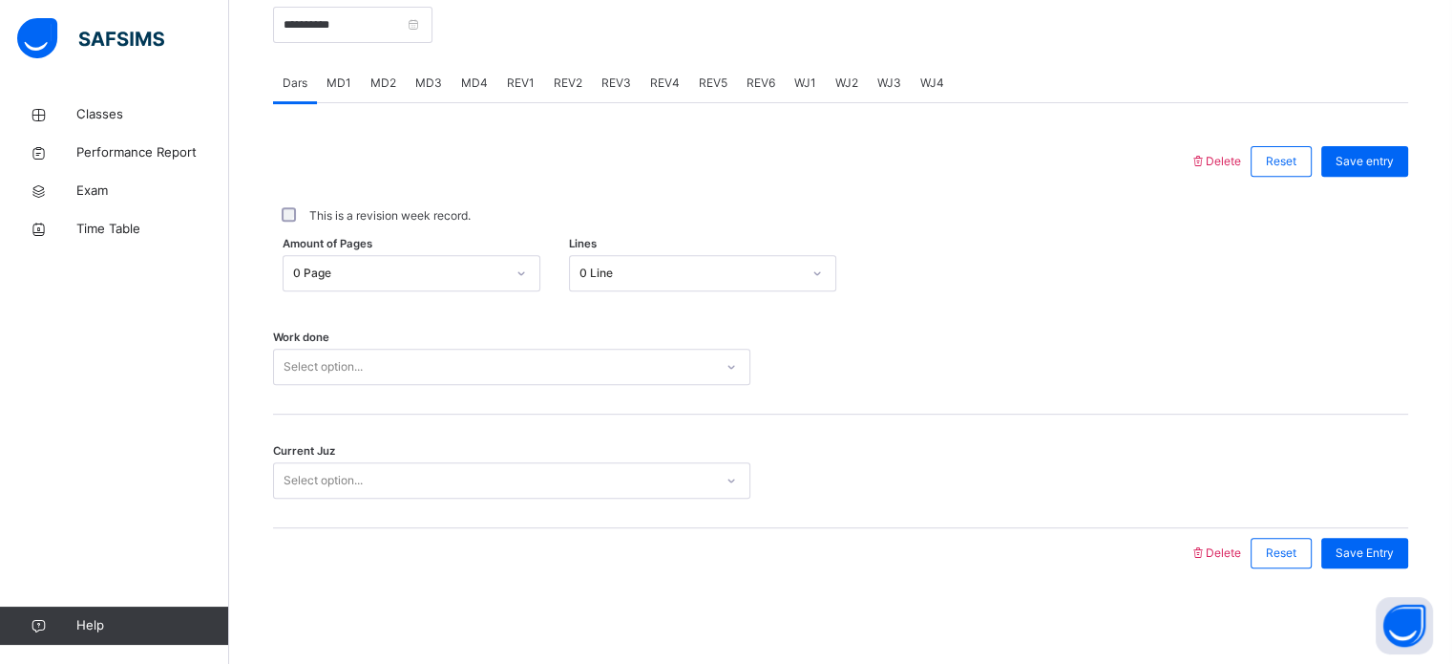
click at [435, 99] on div "MD3" at bounding box center [429, 83] width 46 height 38
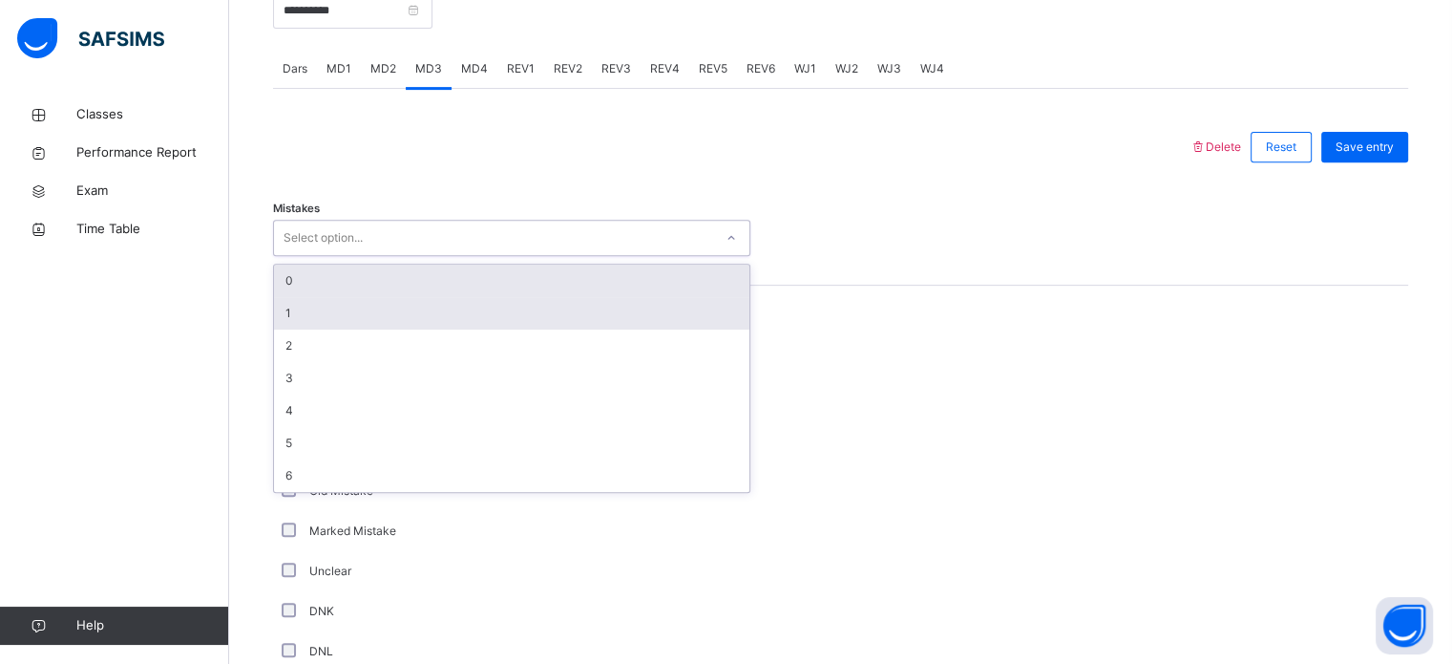
click at [328, 327] on div "1" at bounding box center [511, 313] width 475 height 32
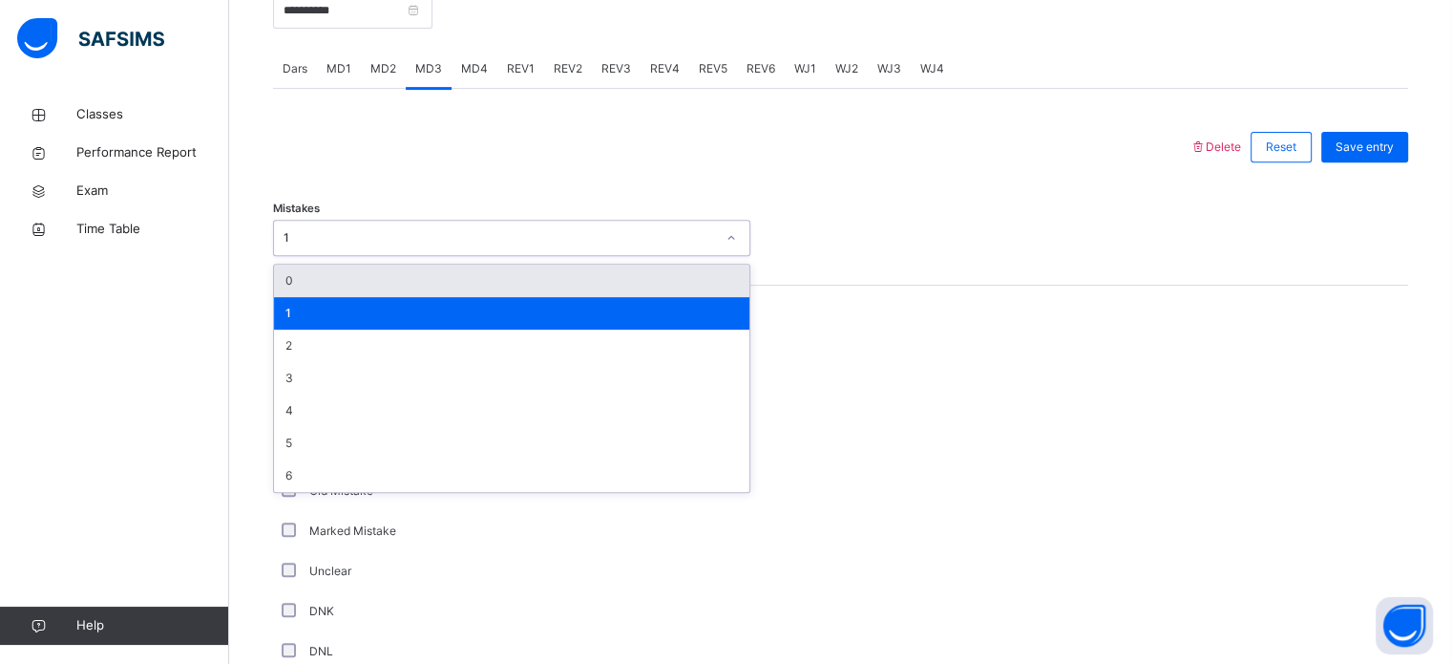
click at [348, 297] on div "0" at bounding box center [511, 280] width 475 height 32
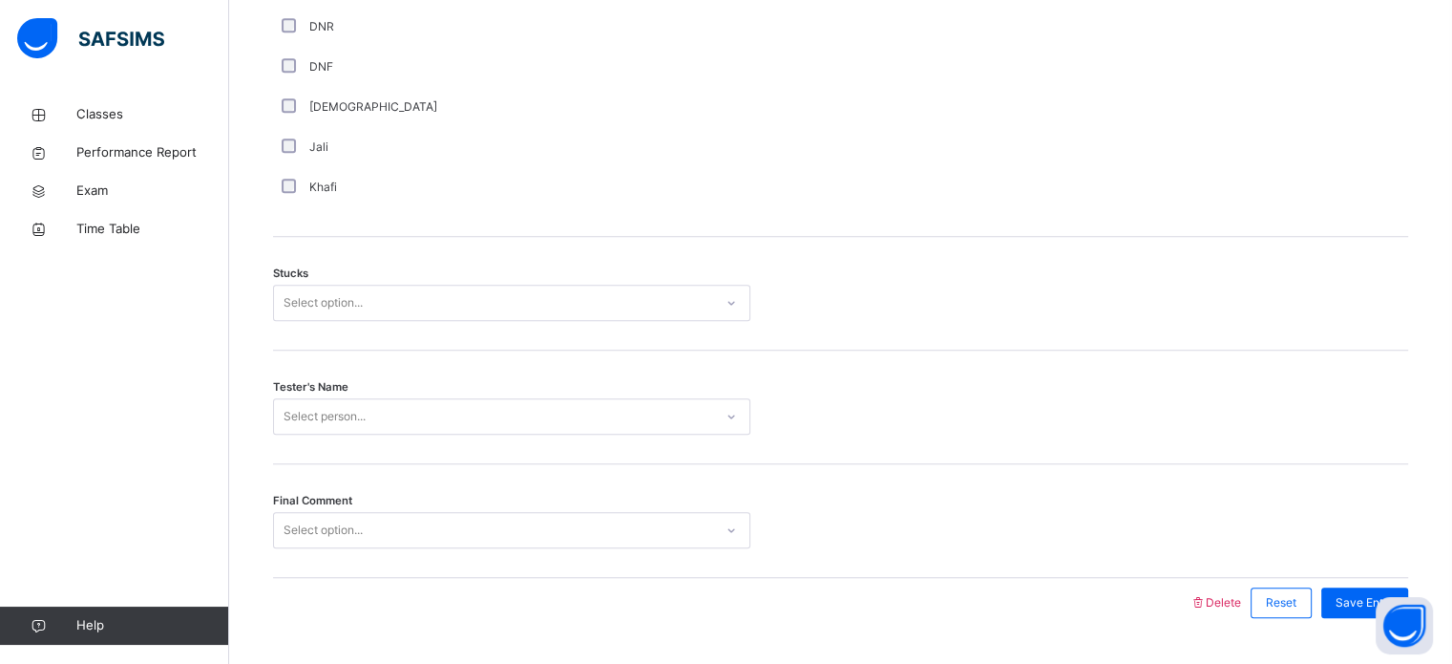
scroll to position [1497, 0]
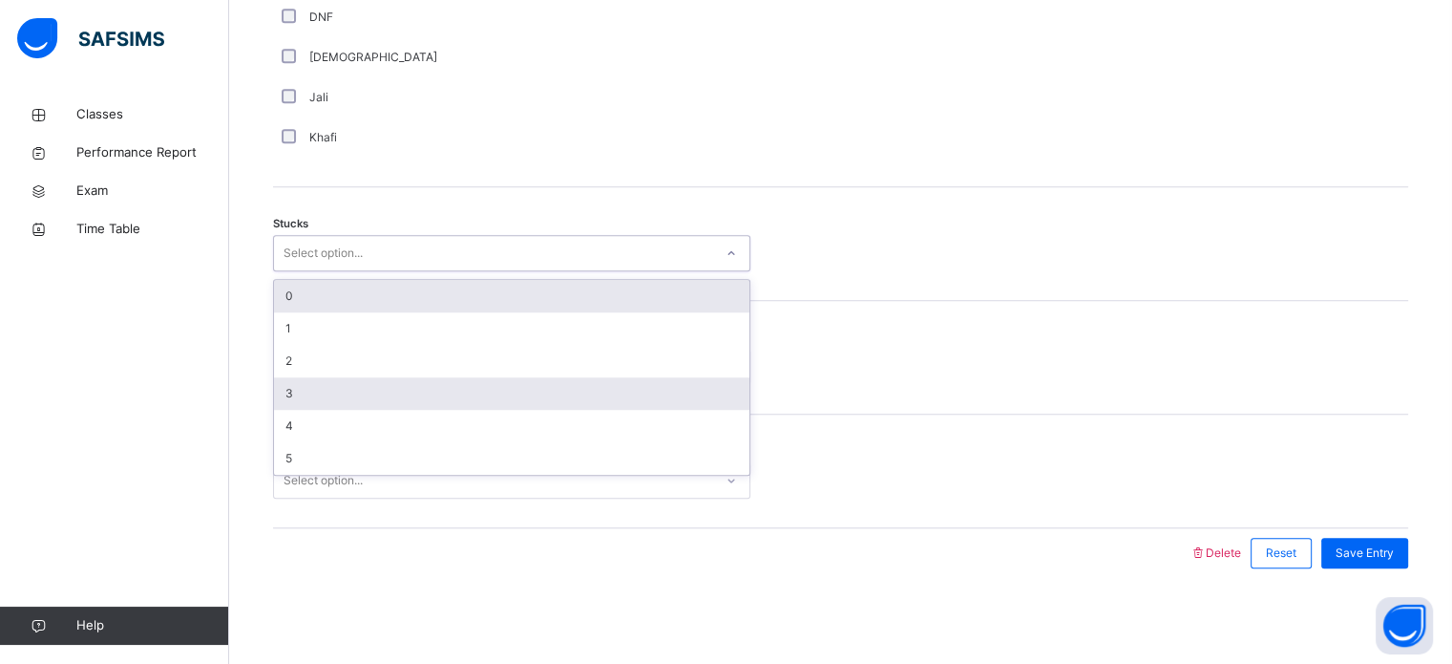
click at [330, 404] on div "3" at bounding box center [511, 393] width 475 height 32
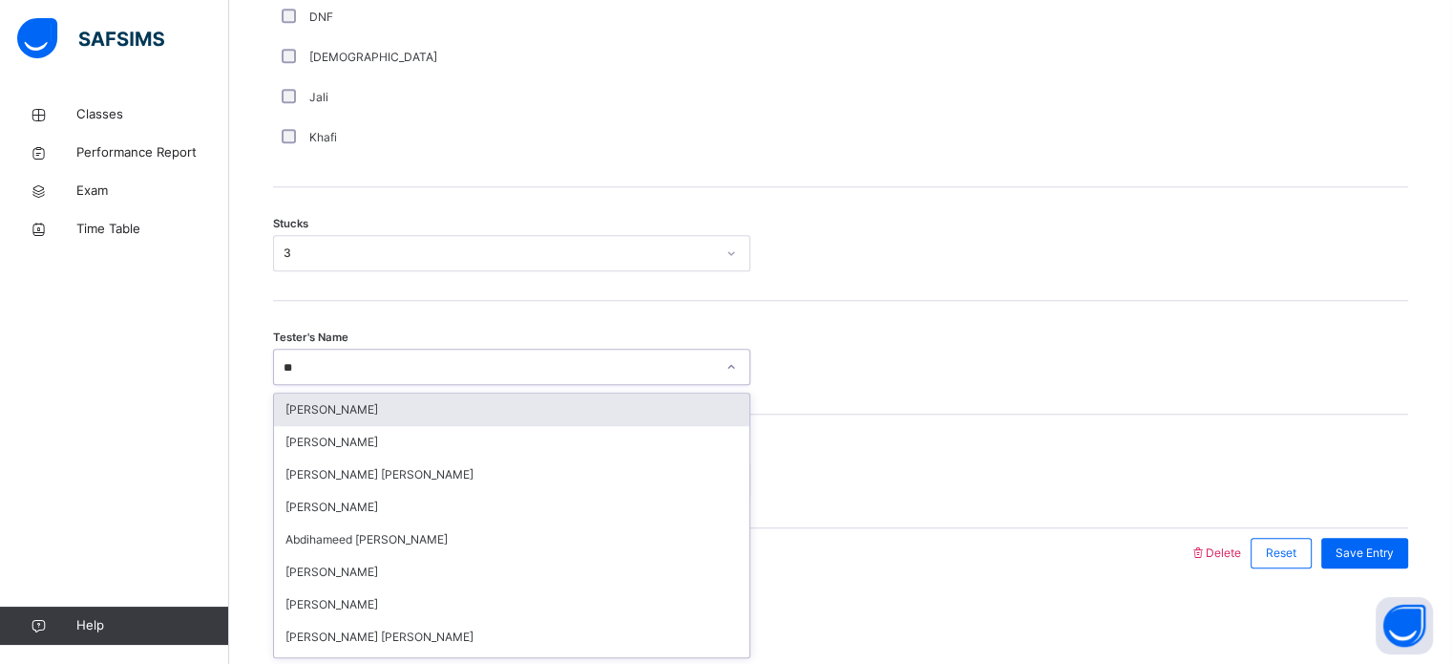
type input "***"
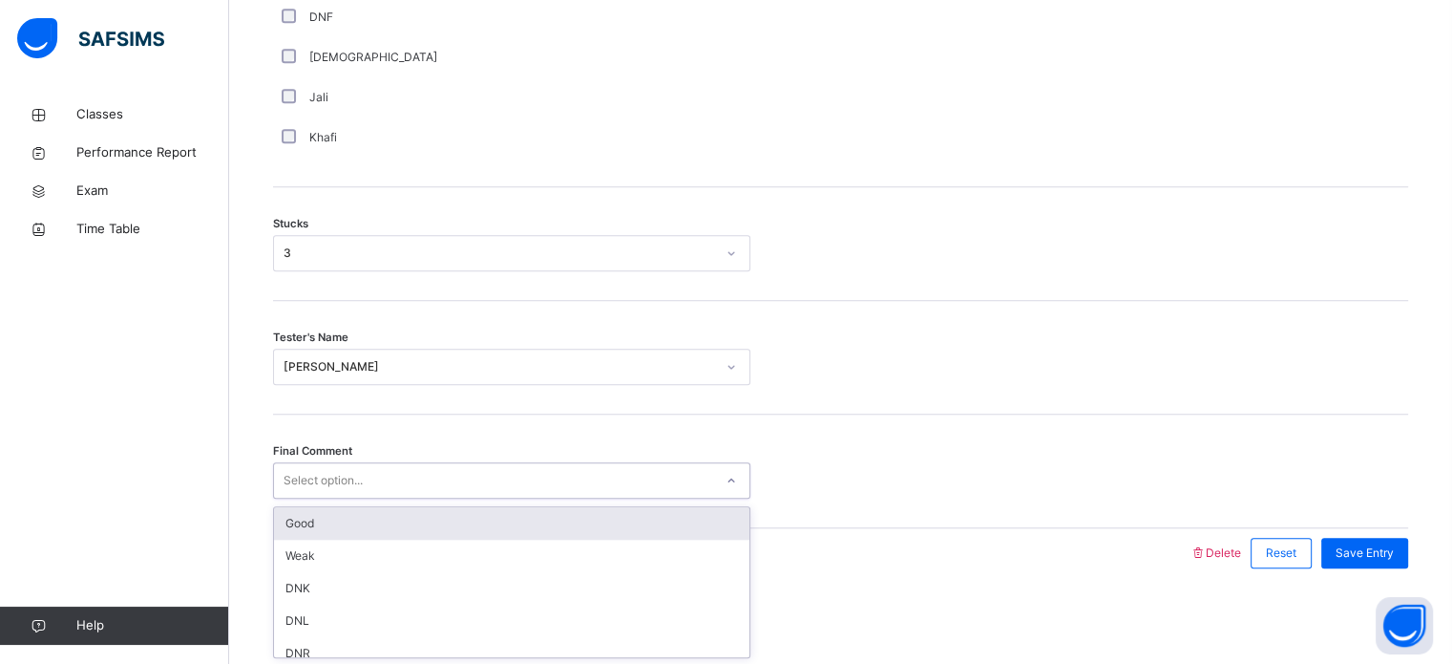
click at [393, 476] on div "Select option..." at bounding box center [493, 481] width 439 height 30
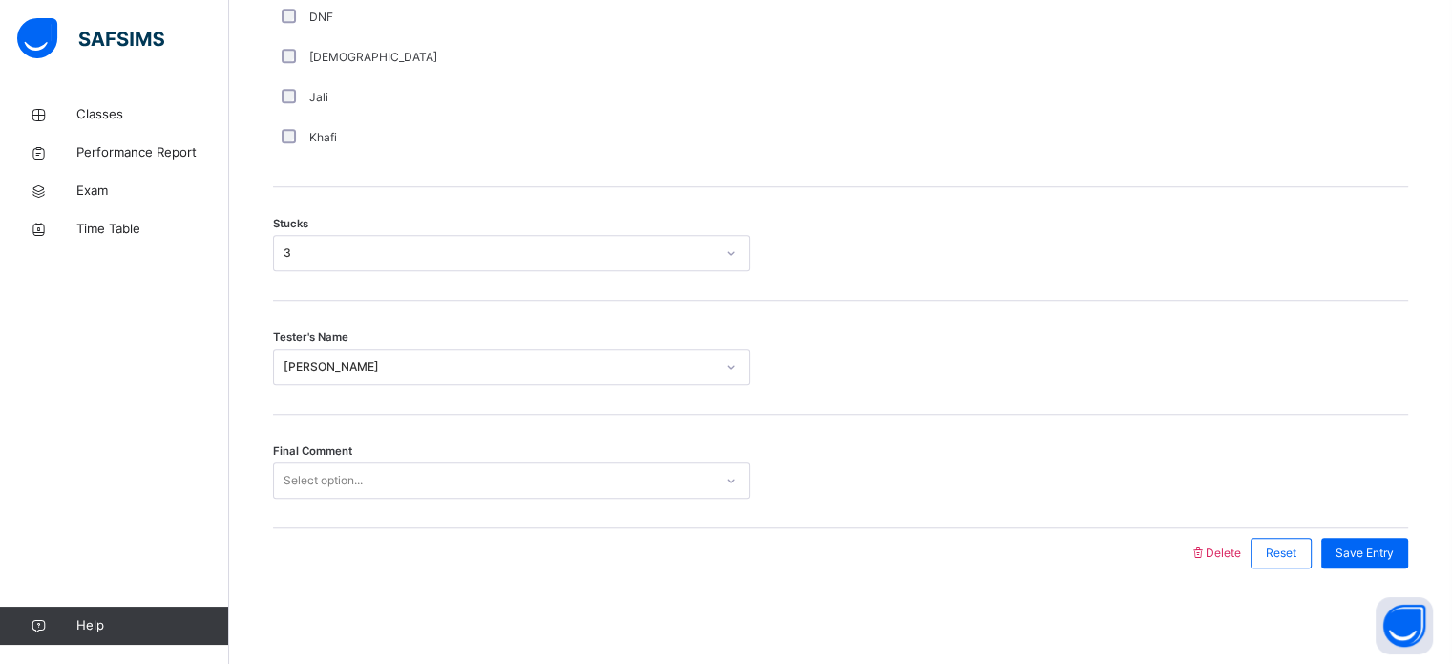
click at [406, 504] on div "Final Comment Select option..." at bounding box center [840, 471] width 1135 height 114
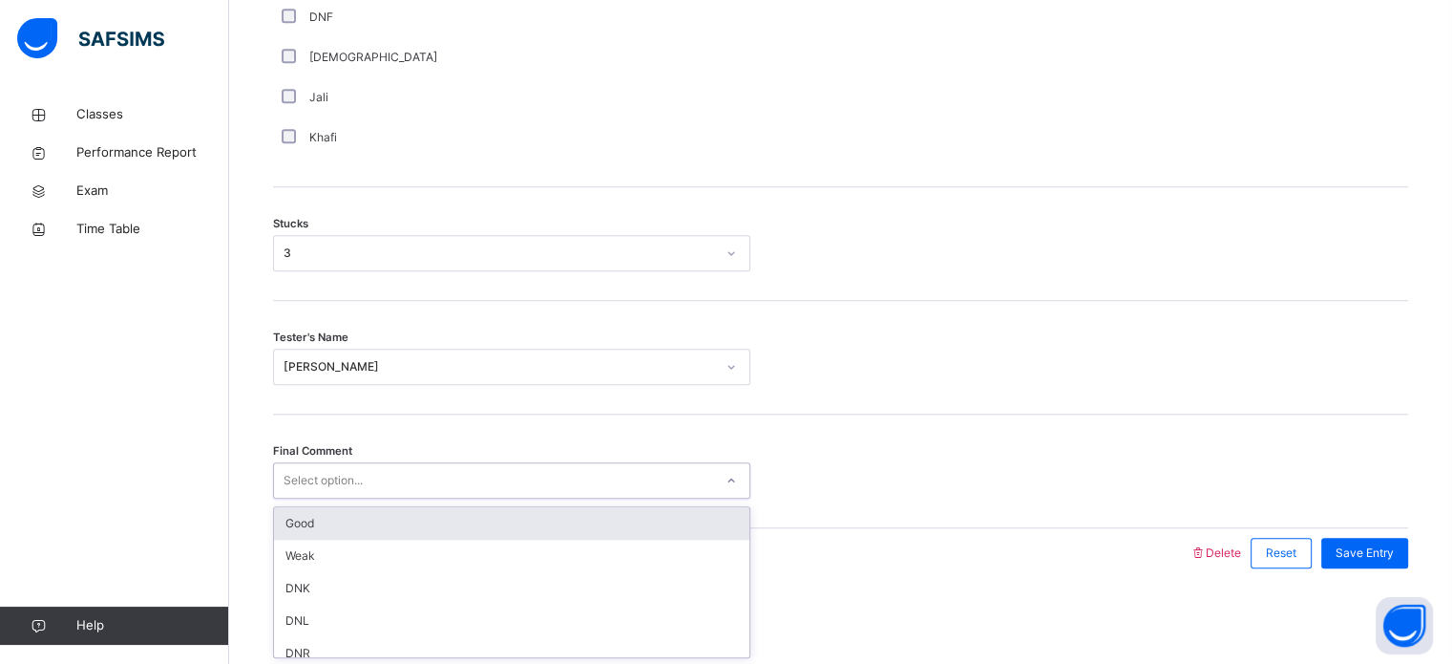
drag, startPoint x: 420, startPoint y: 482, endPoint x: 428, endPoint y: 524, distance: 42.7
click at [428, 498] on div "option Good focused, 1 of 6. 6 results available. Use Up and Down to choose opt…" at bounding box center [511, 480] width 477 height 36
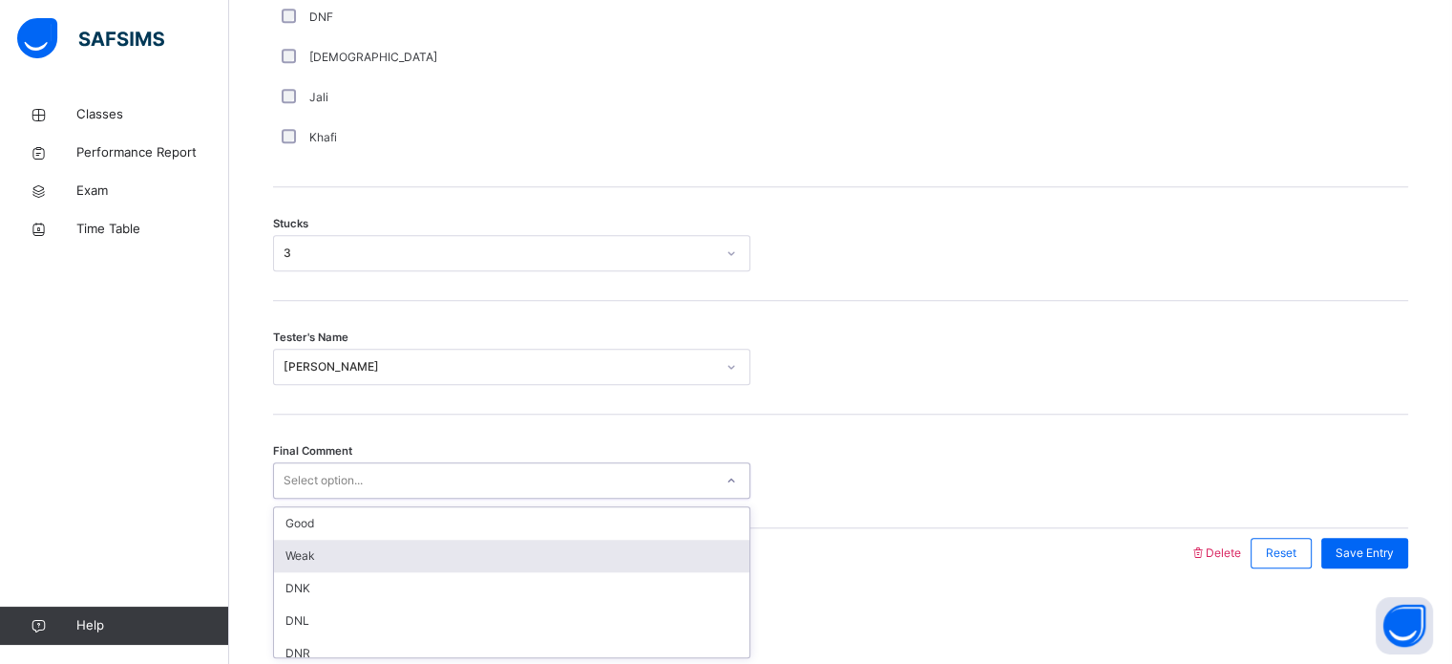
drag, startPoint x: 428, startPoint y: 524, endPoint x: 686, endPoint y: 515, distance: 258.9
click at [686, 515] on div "Good" at bounding box center [511, 523] width 475 height 32
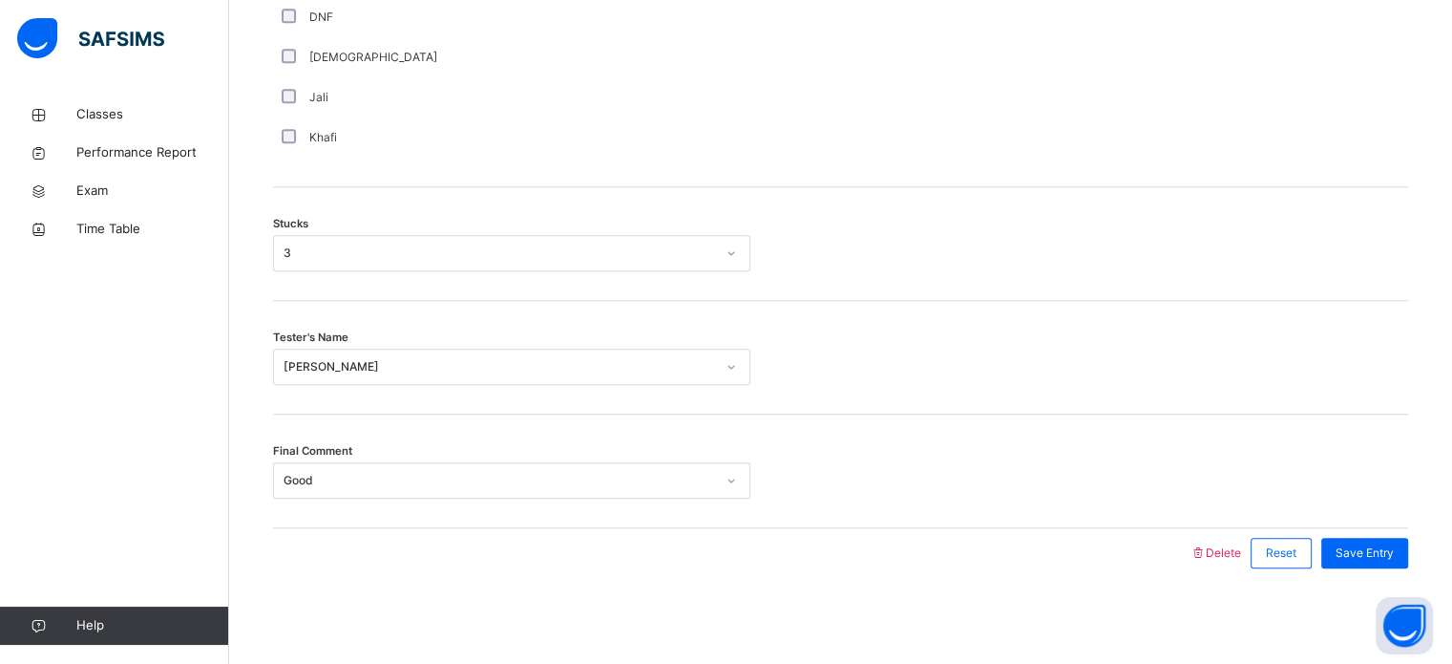
click at [686, 515] on div "Final Comment Good" at bounding box center [840, 471] width 1135 height 114
click at [1394, 550] on span "Save Entry" at bounding box center [1365, 552] width 58 height 17
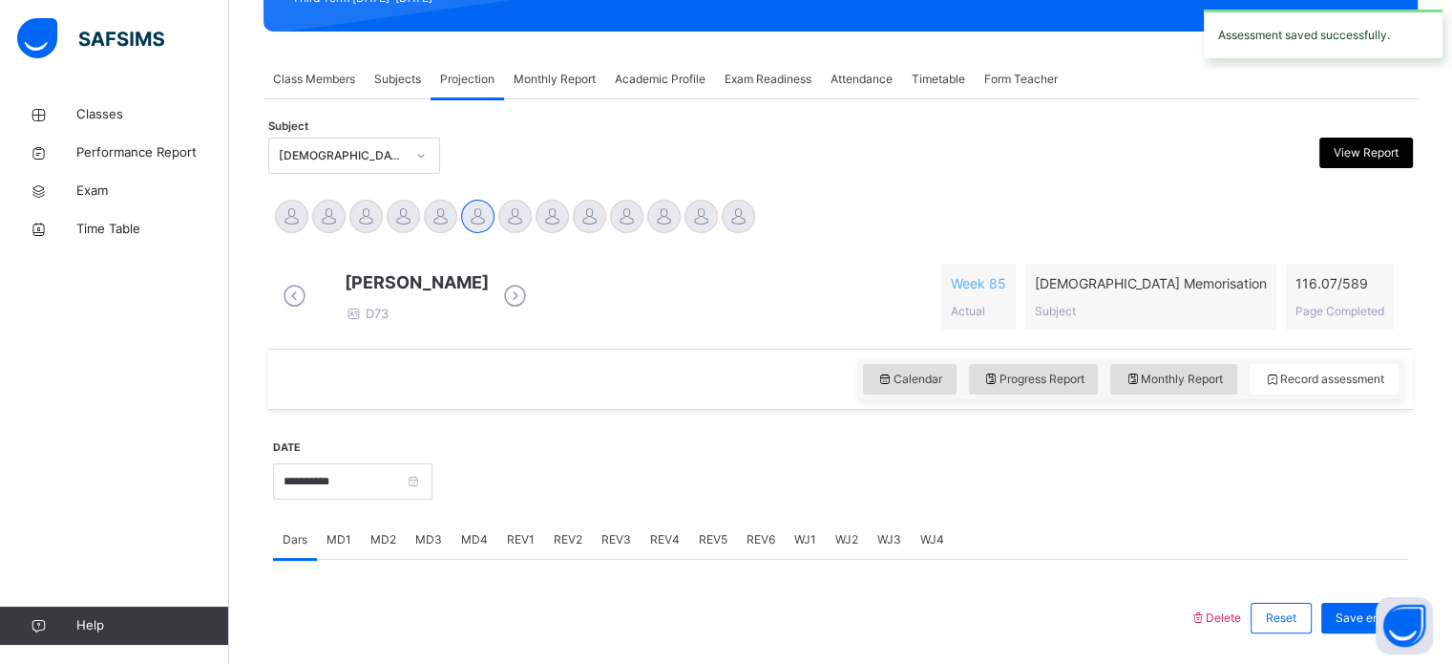
scroll to position [0, 0]
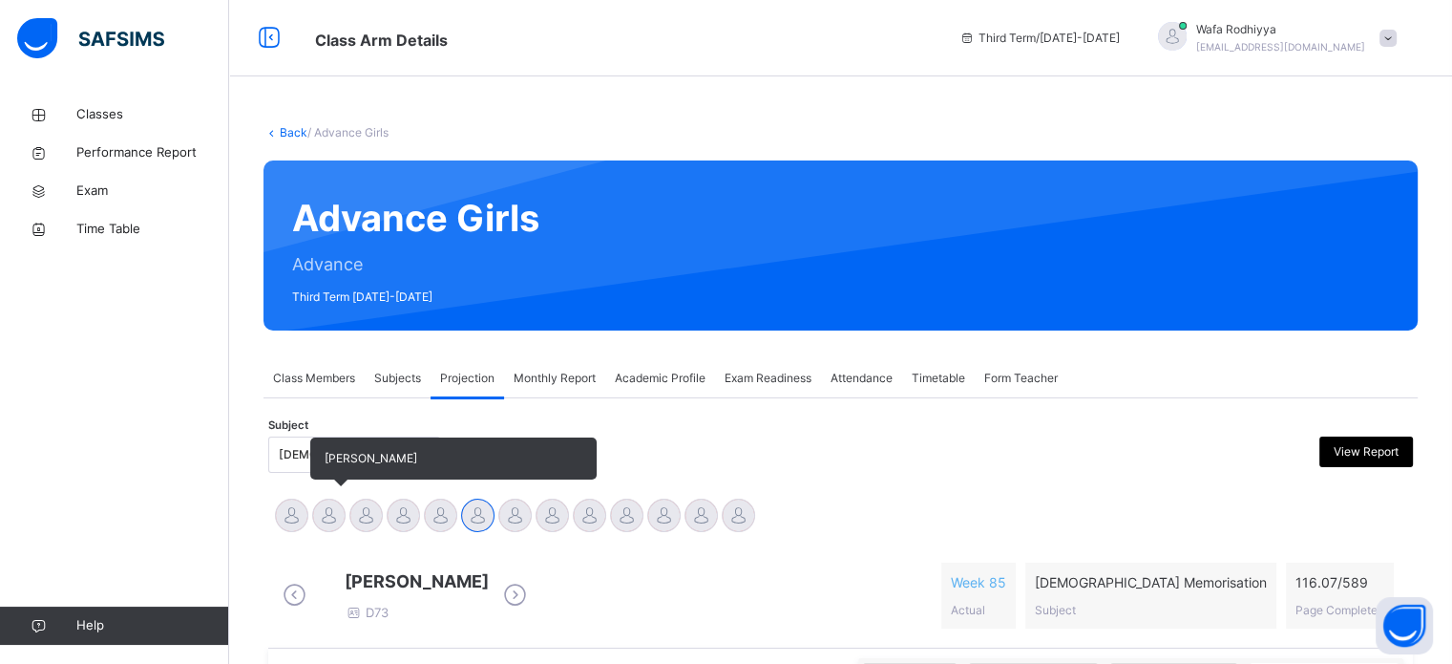
click at [328, 519] on div at bounding box center [328, 514] width 33 height 33
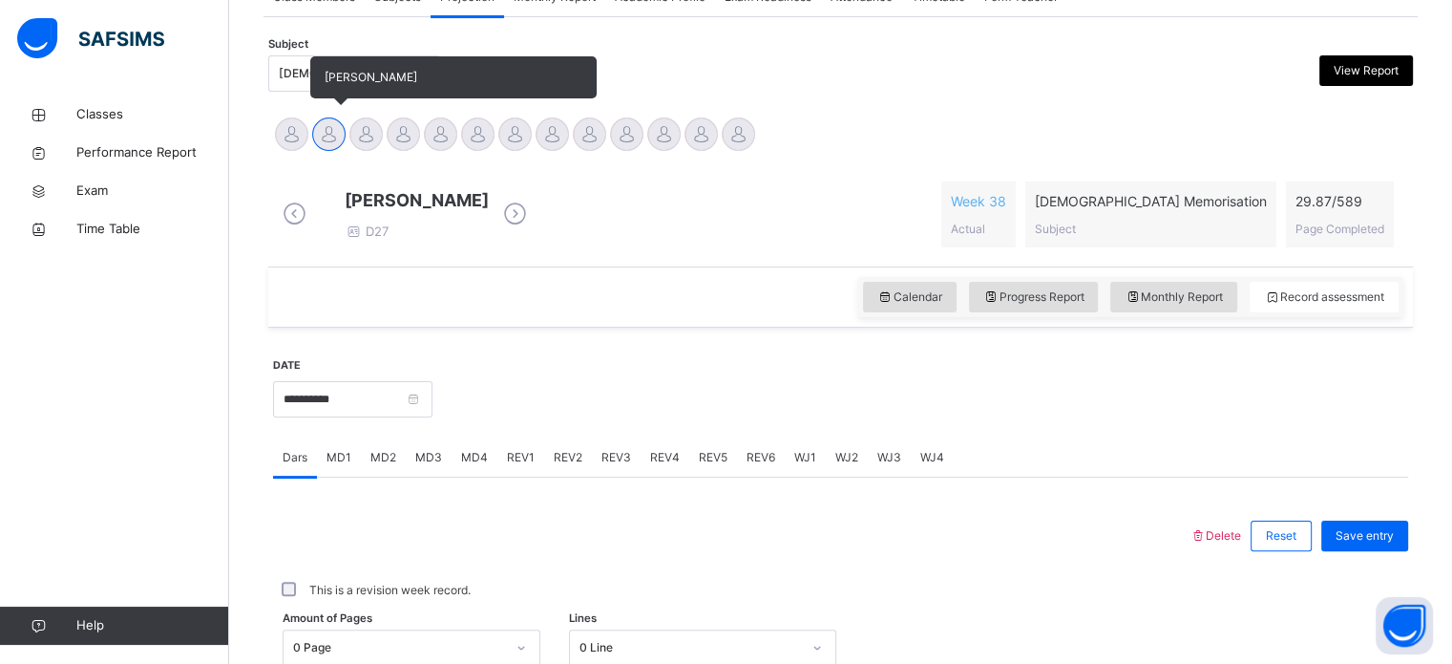
scroll to position [382, 0]
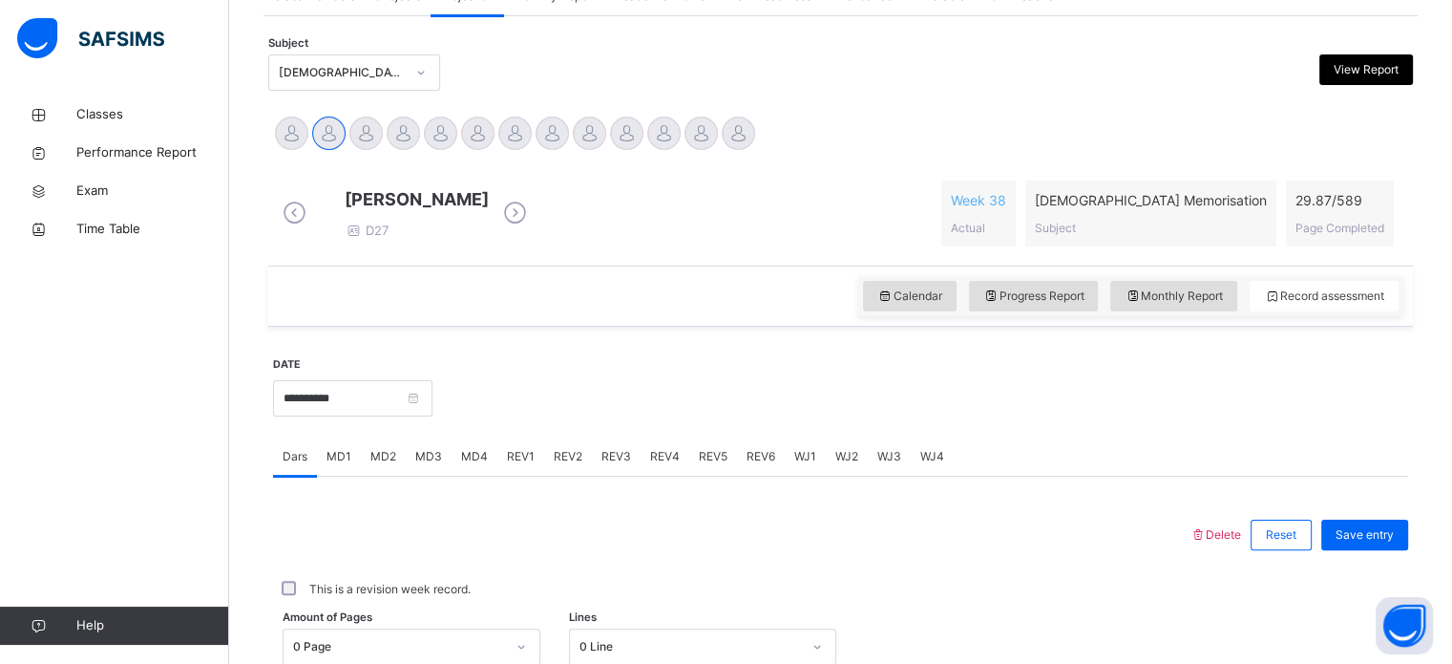
click at [336, 465] on span "MD1" at bounding box center [339, 456] width 25 height 17
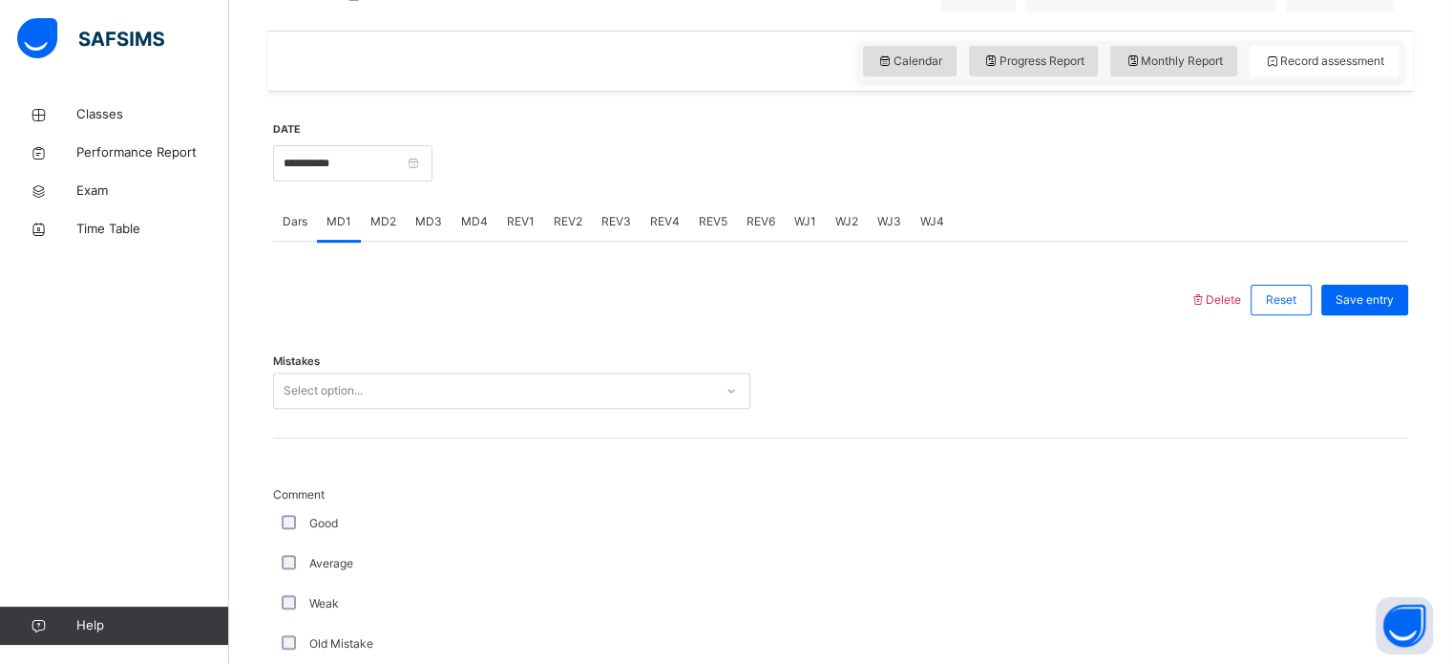
click at [352, 409] on div "Select option..." at bounding box center [511, 390] width 477 height 36
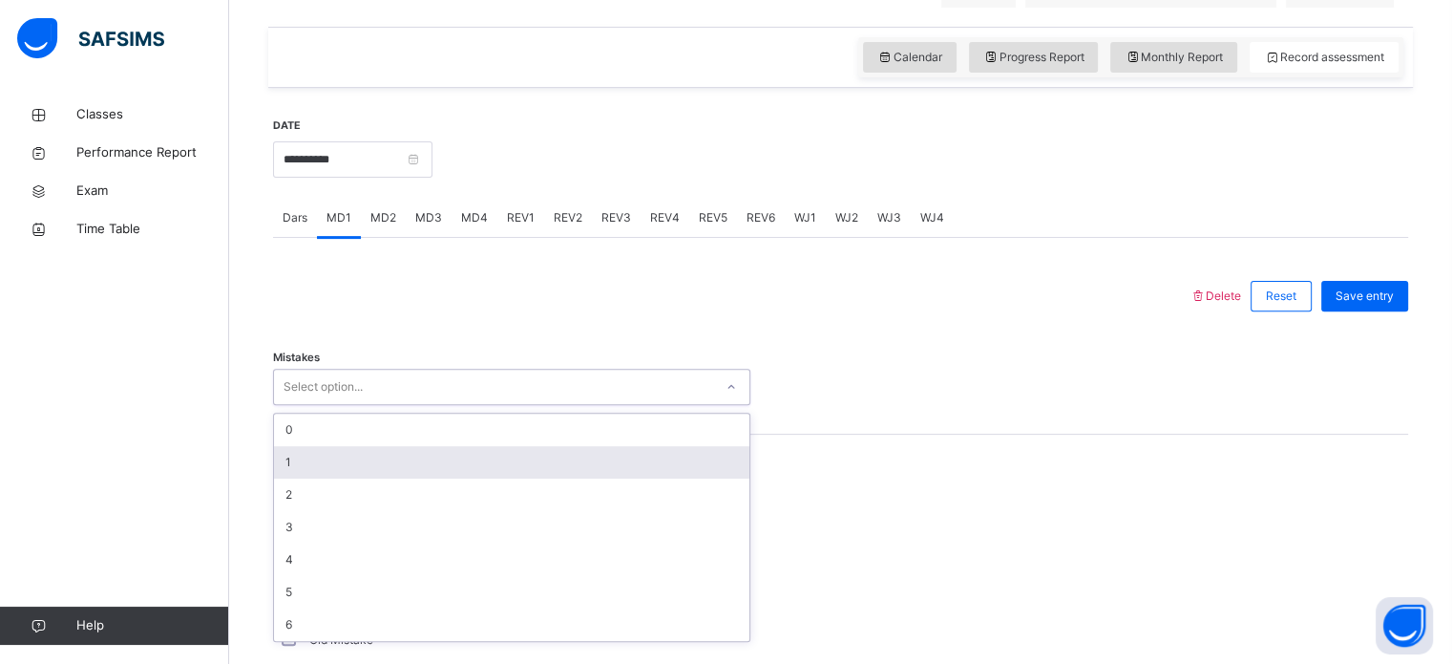
click at [365, 469] on div "1" at bounding box center [511, 462] width 475 height 32
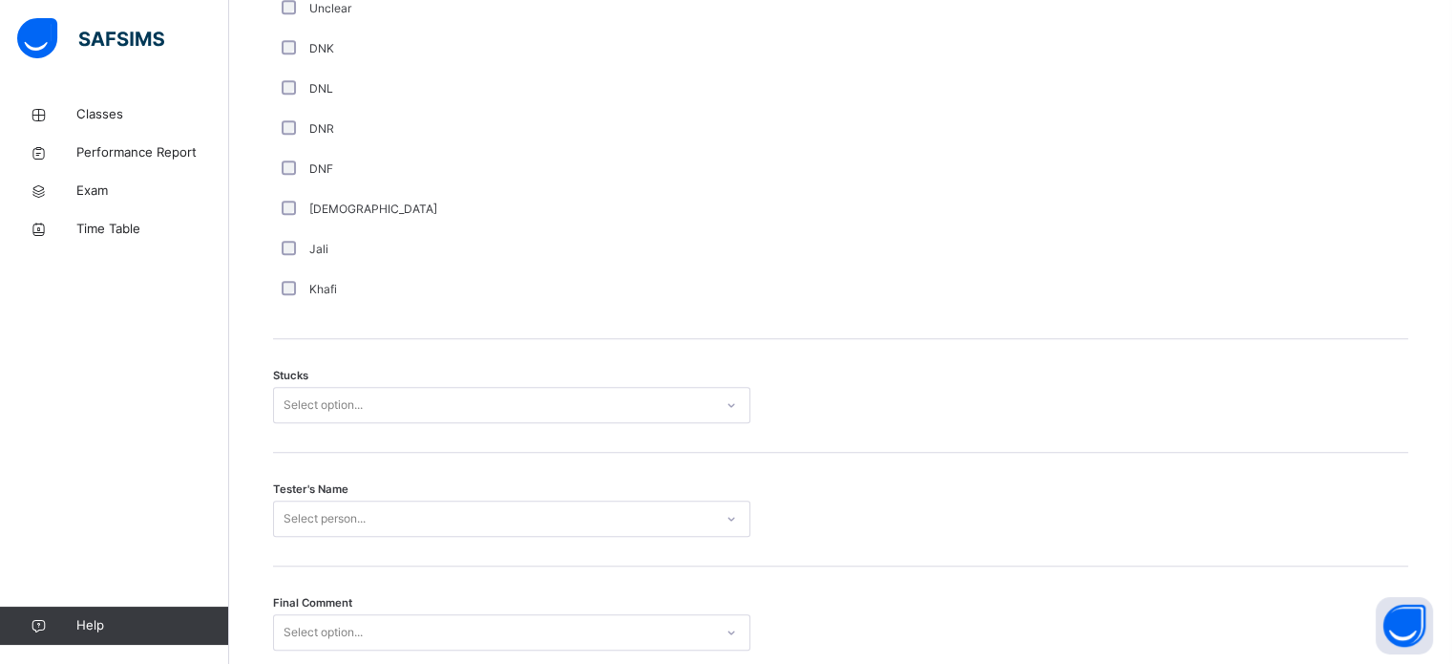
scroll to position [1384, 0]
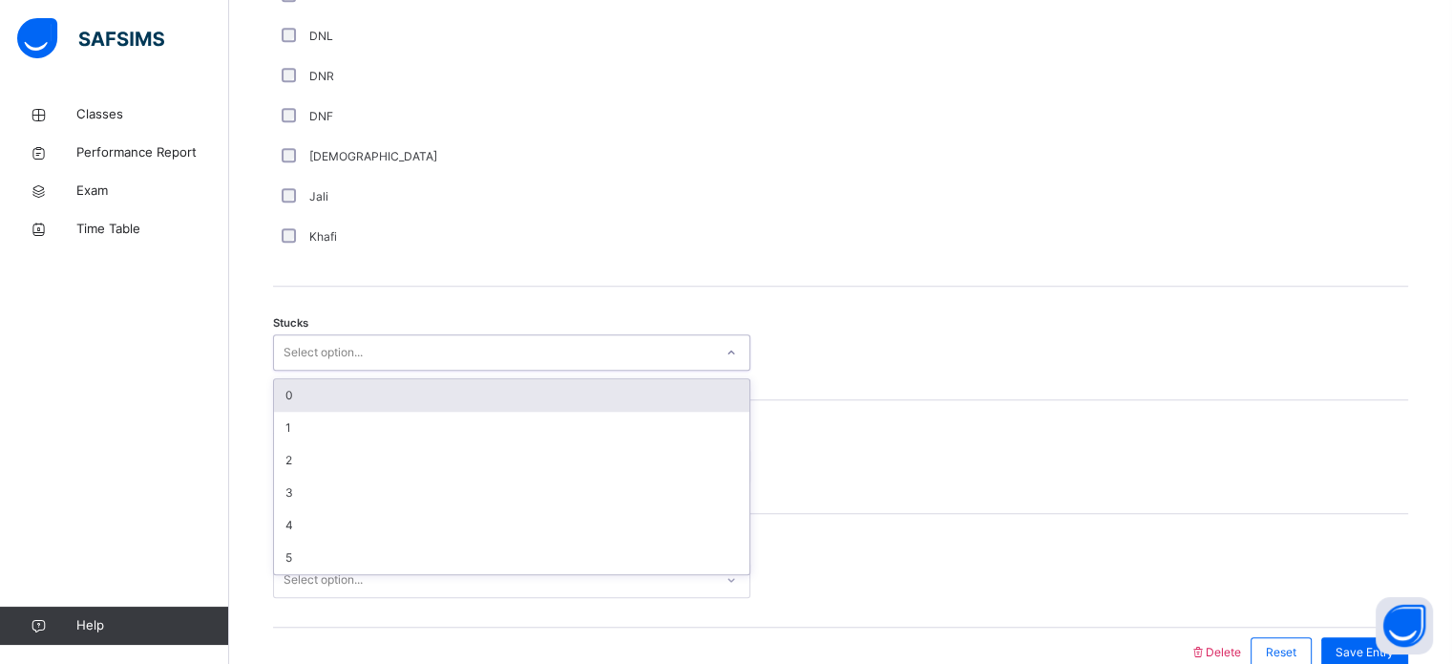
click at [313, 369] on div "Select option..." at bounding box center [323, 352] width 79 height 36
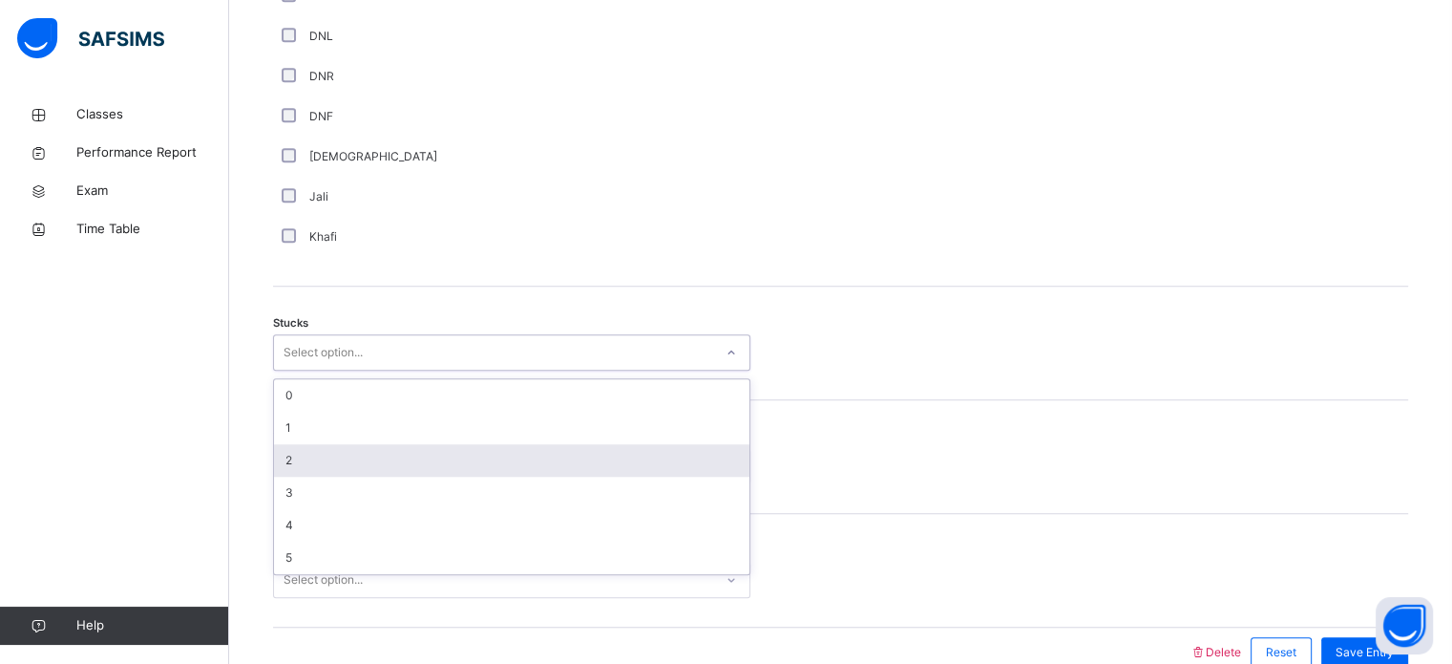
click at [321, 475] on div "2" at bounding box center [511, 460] width 475 height 32
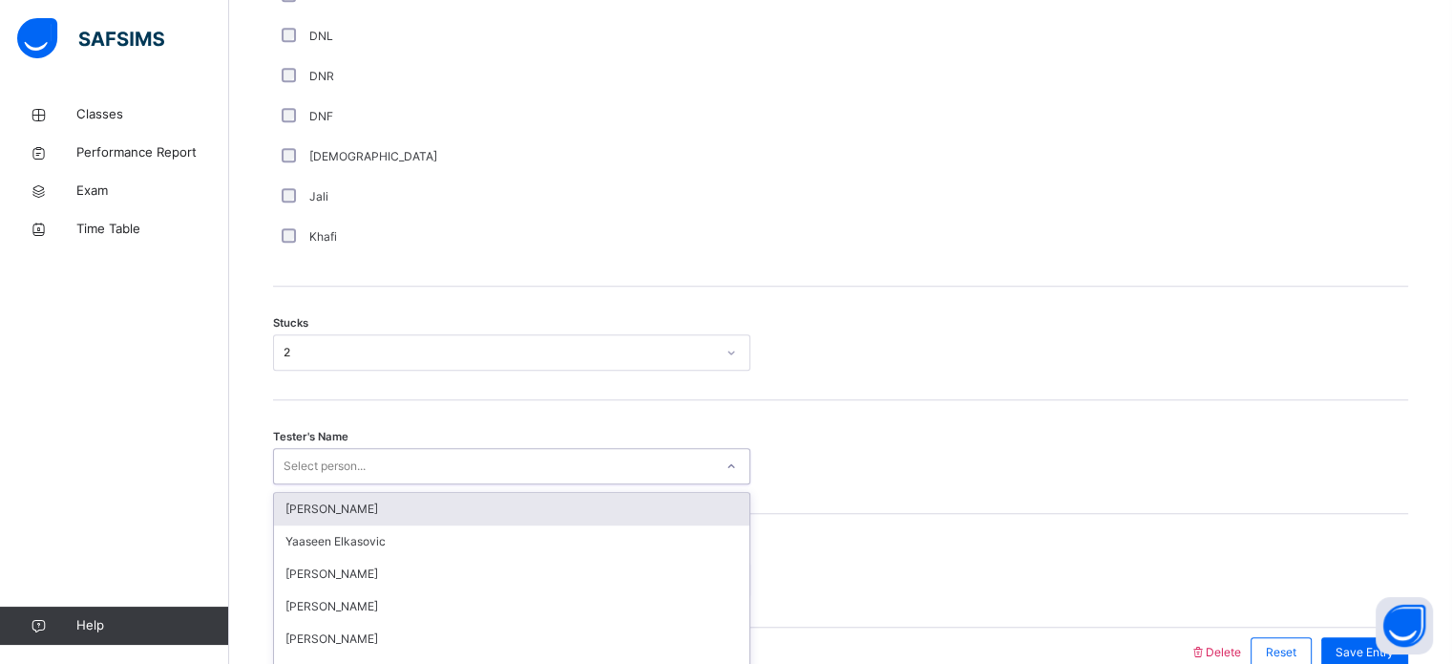
scroll to position [1497, 0]
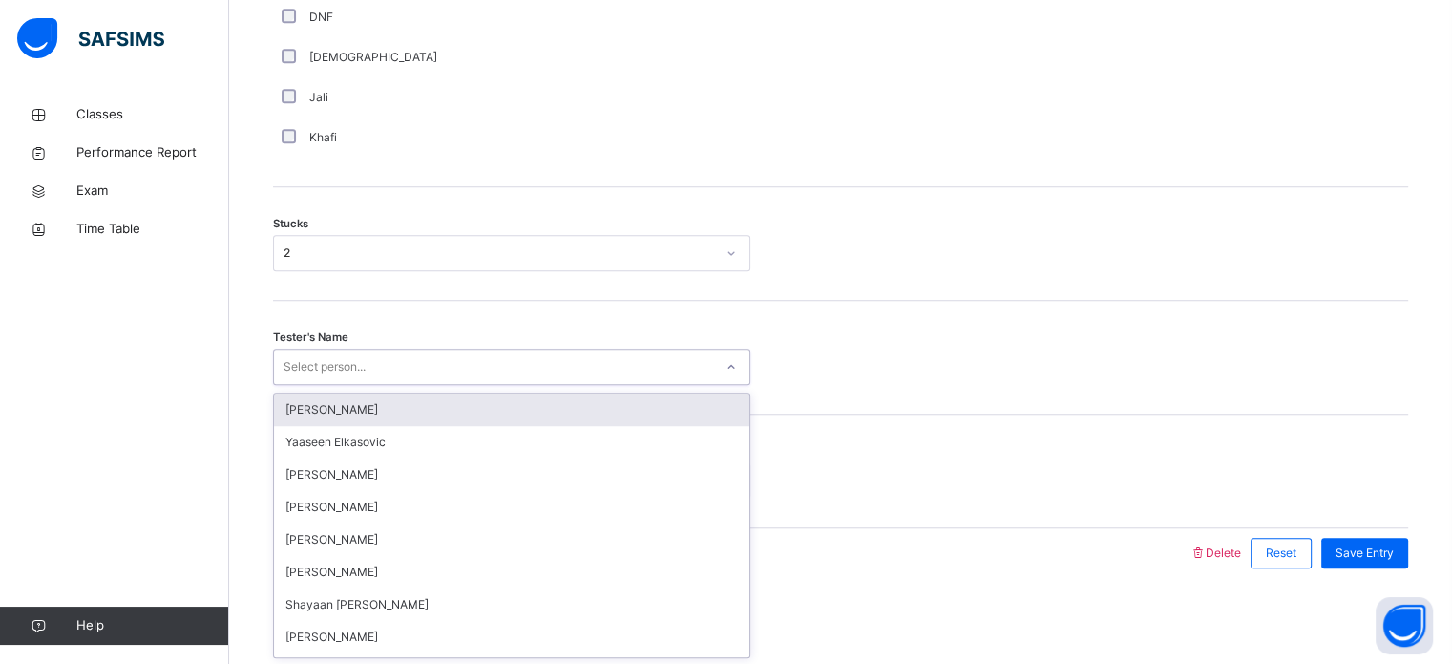
click at [321, 385] on div "option [PERSON_NAME] focused, 1 of 90. 90 results available. Use Up and Down to…" at bounding box center [511, 366] width 477 height 36
type input "***"
click at [321, 475] on div "[PERSON_NAME]" at bounding box center [511, 474] width 475 height 32
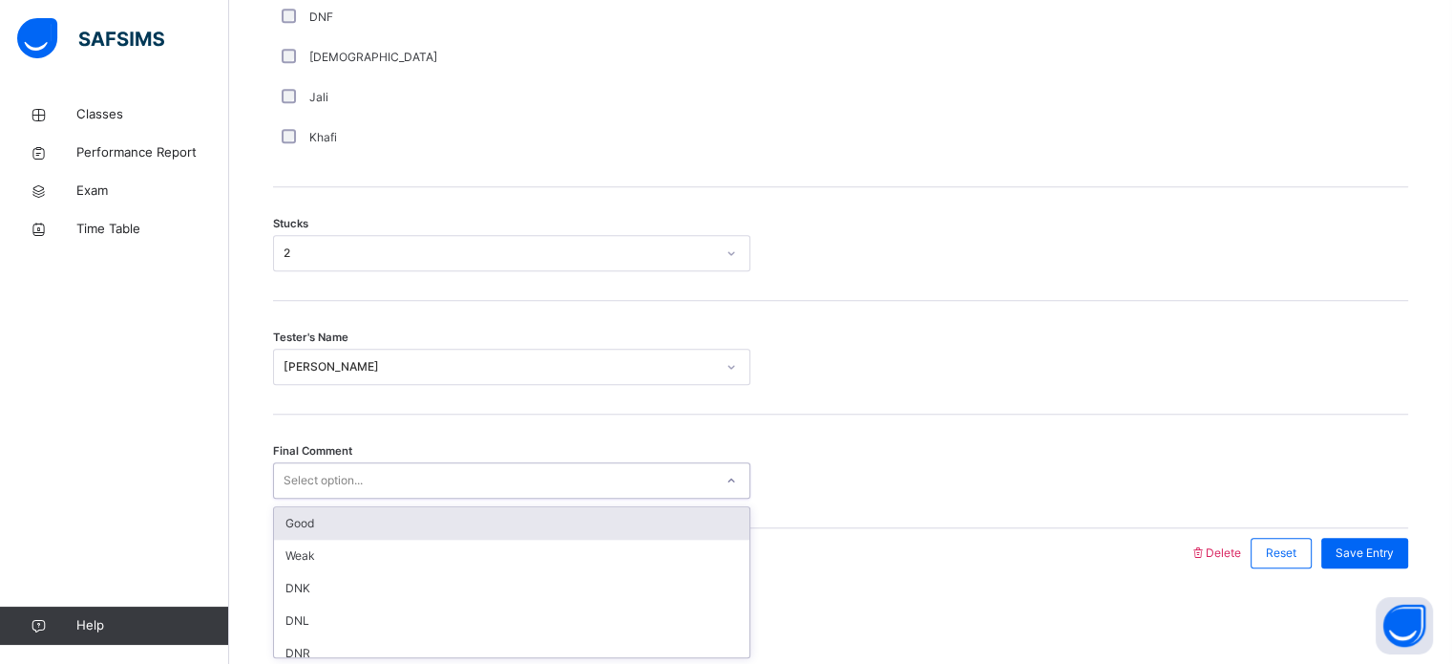
click at [321, 475] on div "Select option..." at bounding box center [323, 480] width 79 height 36
click at [309, 526] on div "Good" at bounding box center [511, 523] width 475 height 32
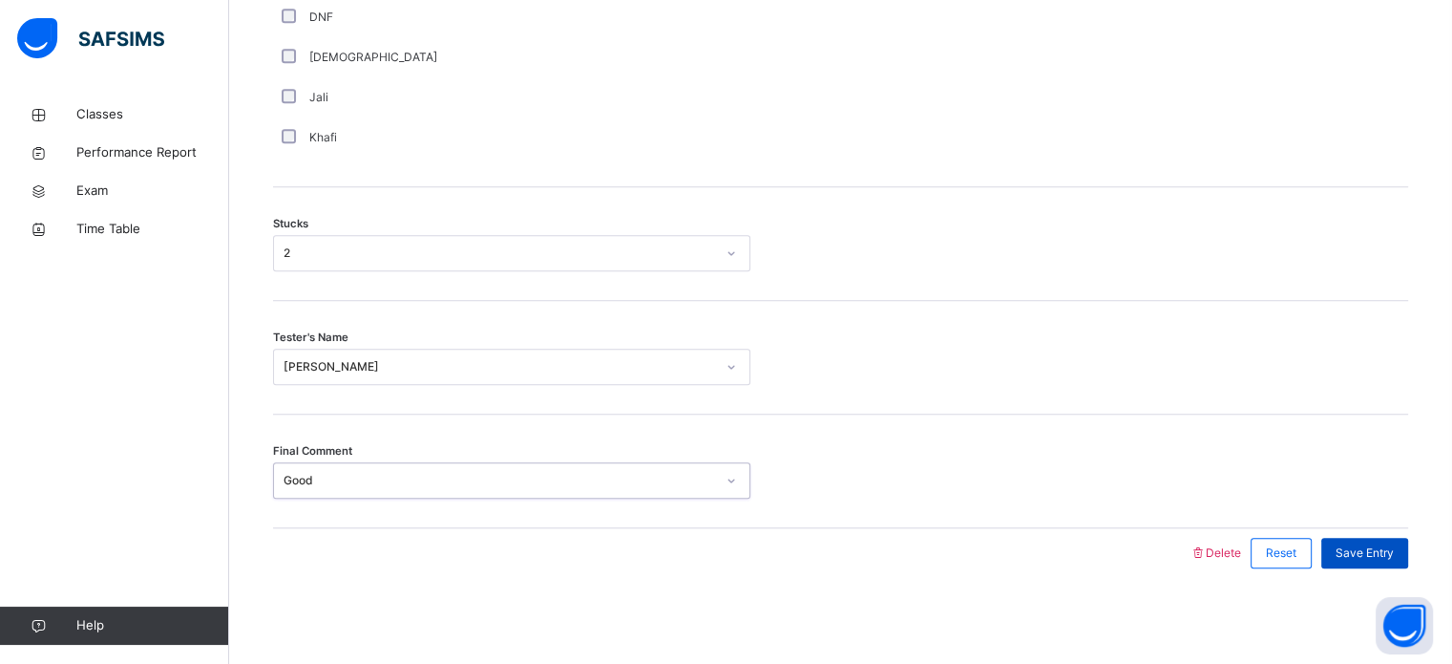
click at [1372, 563] on div "Save Entry" at bounding box center [1364, 553] width 87 height 31
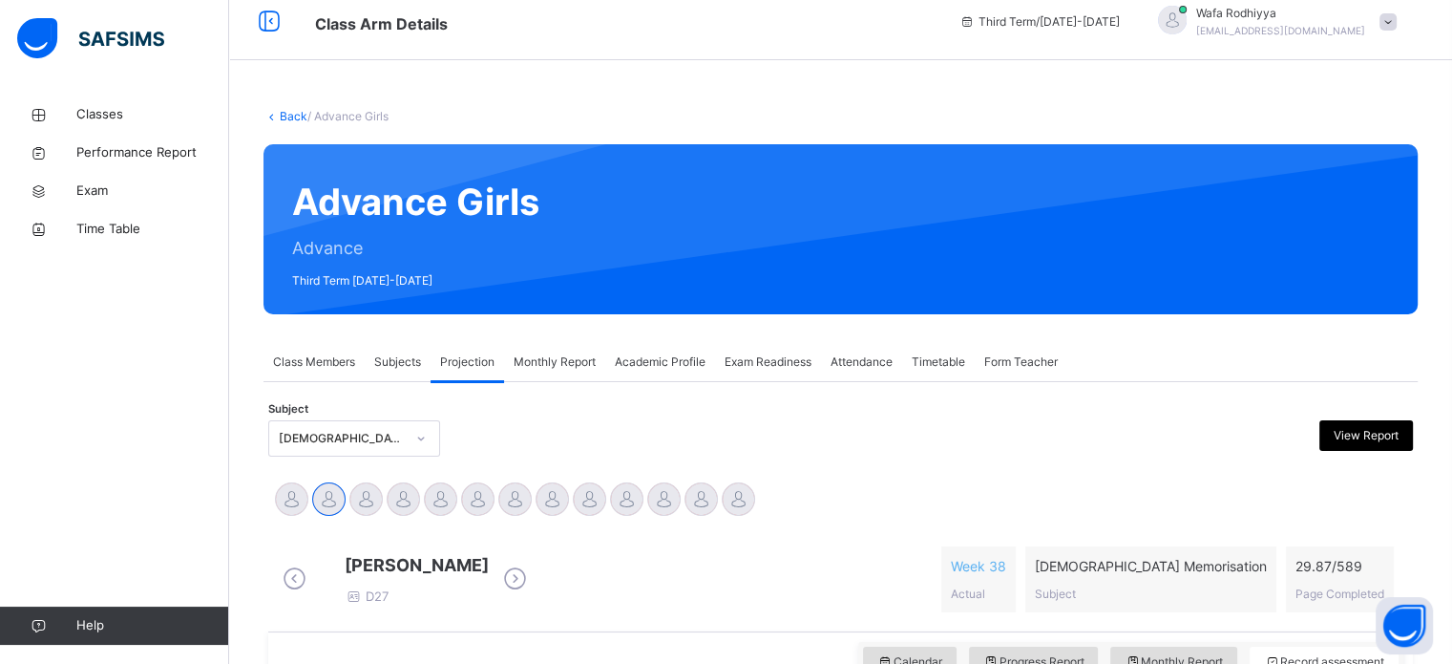
scroll to position [0, 0]
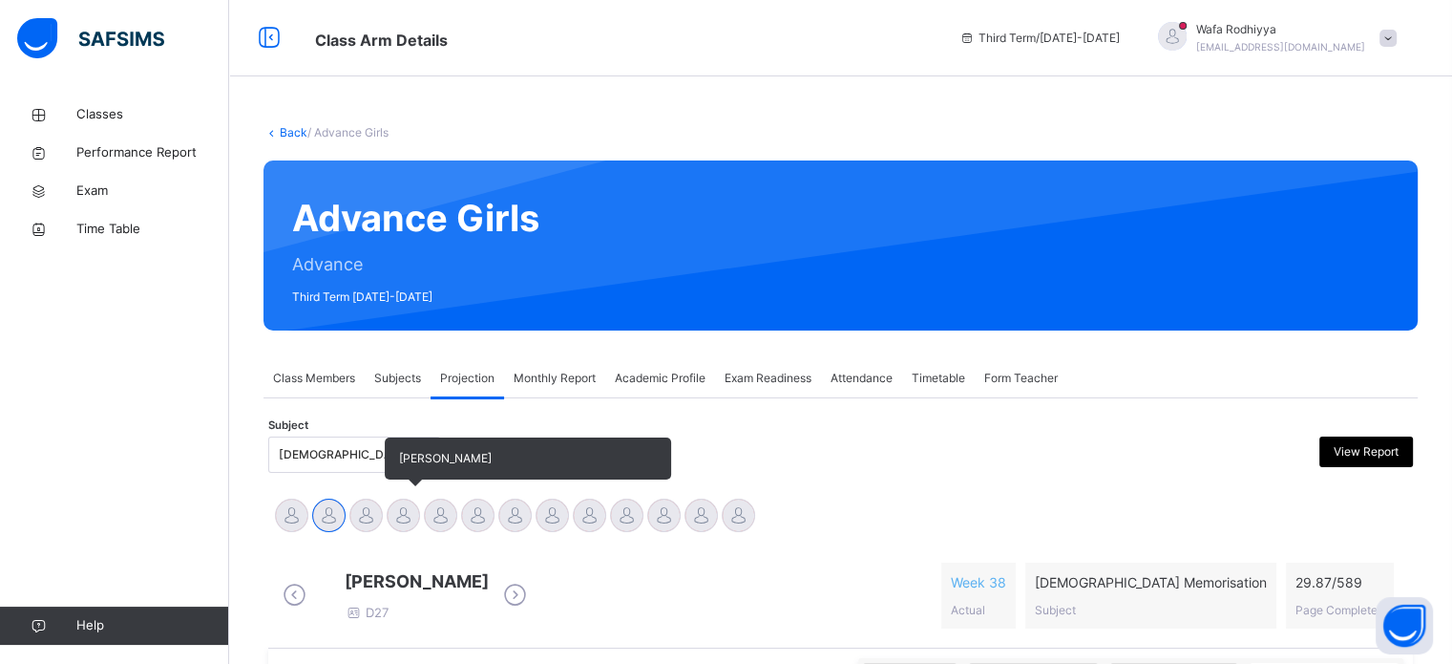
click at [413, 515] on div at bounding box center [403, 514] width 33 height 33
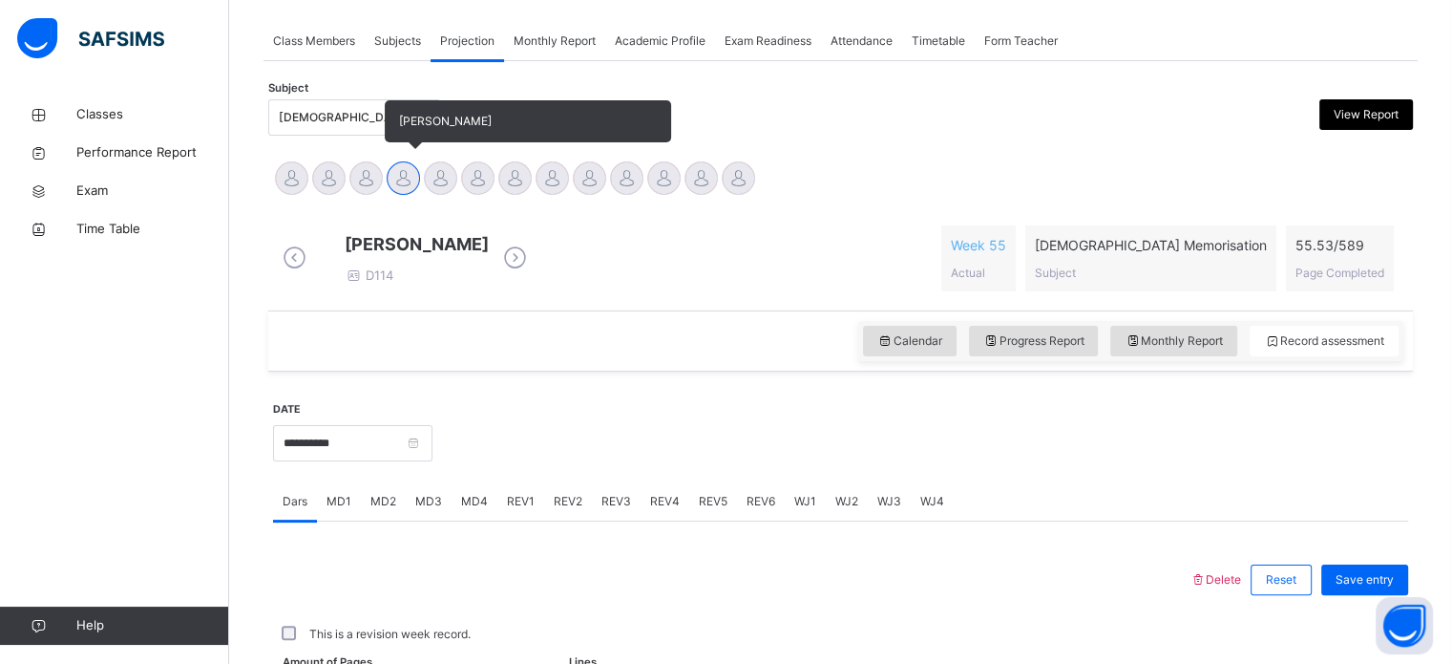
scroll to position [770, 0]
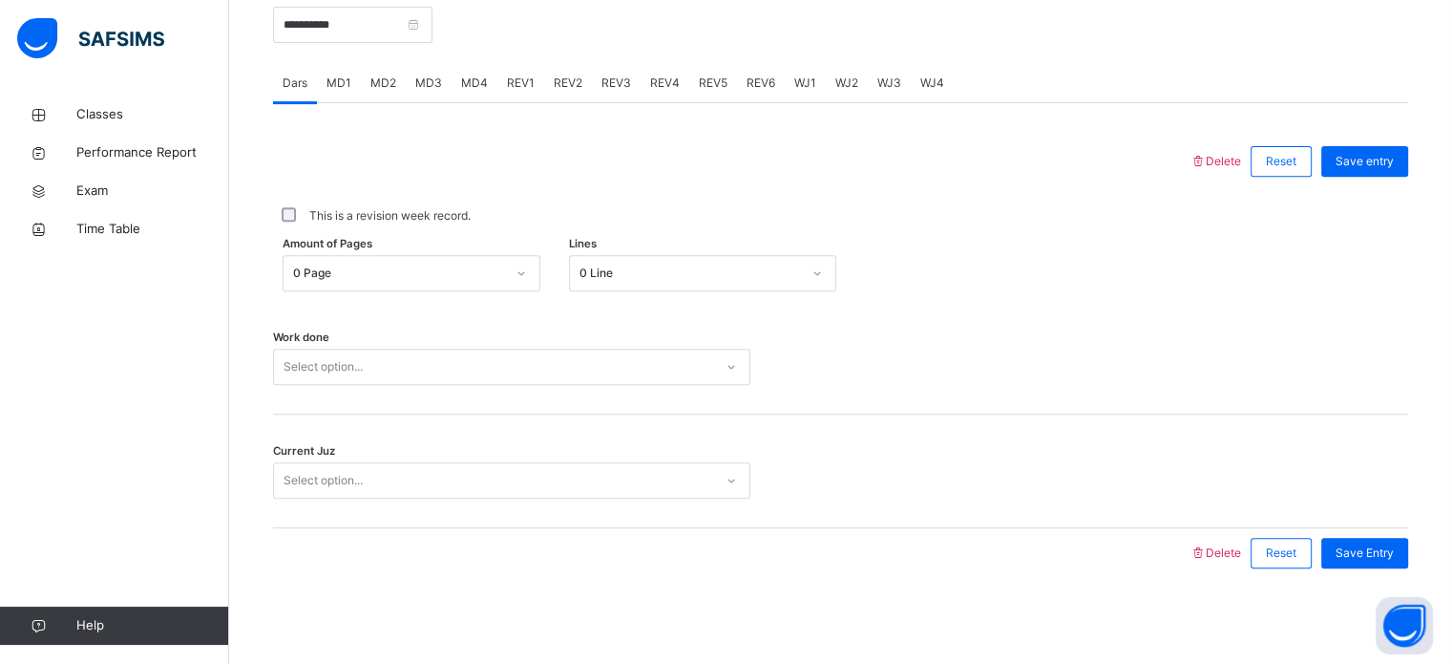
click at [426, 83] on span "MD3" at bounding box center [428, 82] width 27 height 17
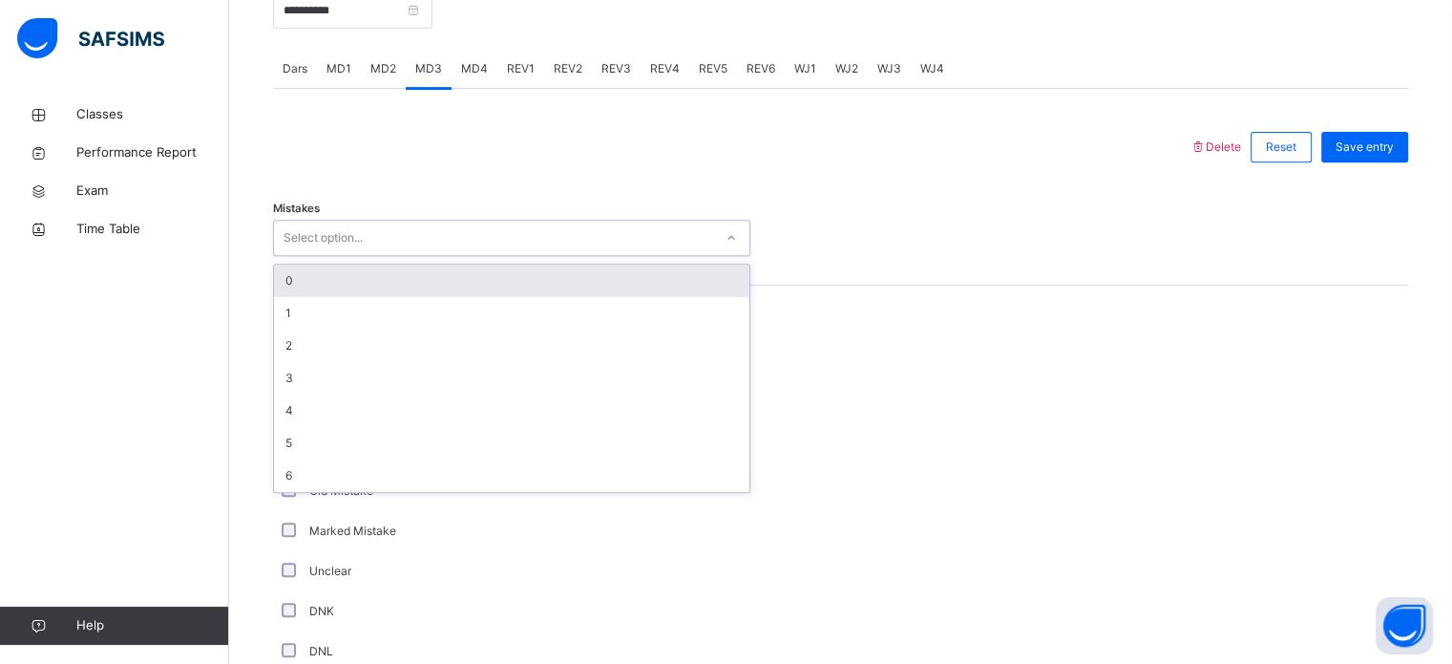
click at [399, 256] on div "Select option..." at bounding box center [511, 238] width 477 height 36
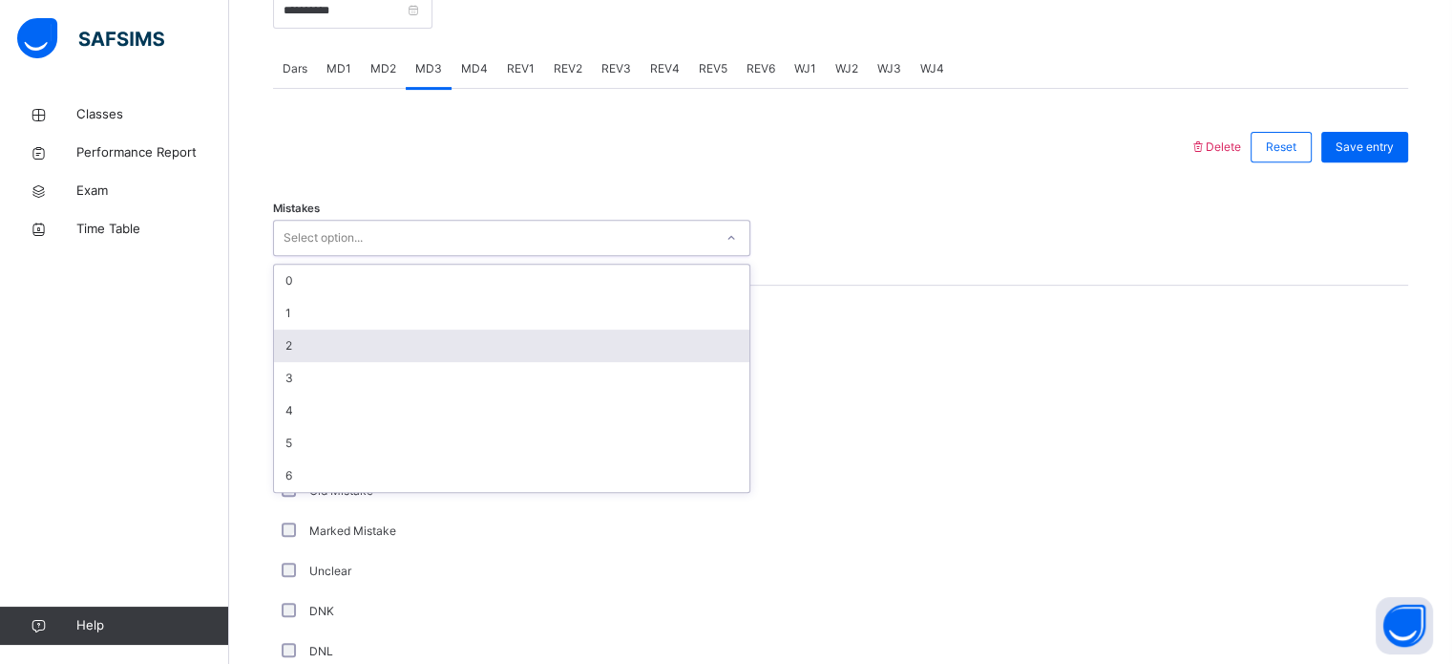
click at [372, 345] on div "2" at bounding box center [511, 345] width 475 height 32
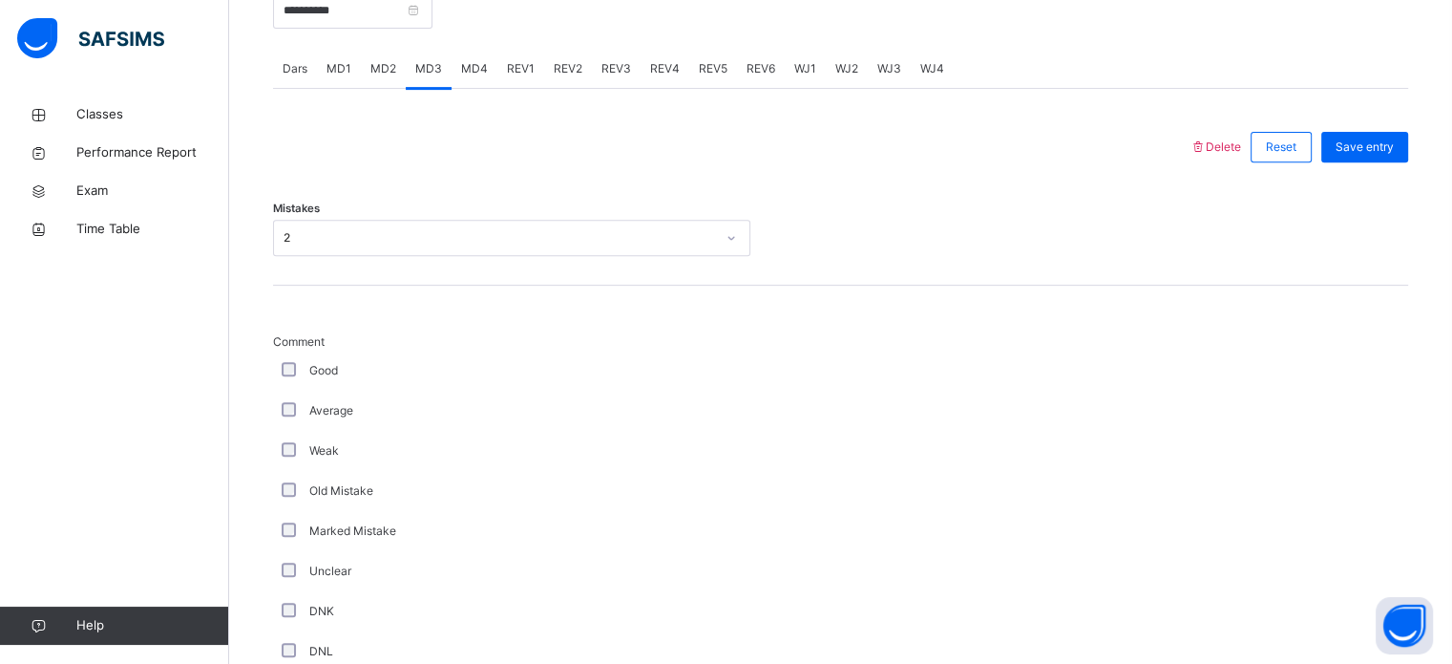
click at [290, 370] on div "Good" at bounding box center [511, 370] width 477 height 40
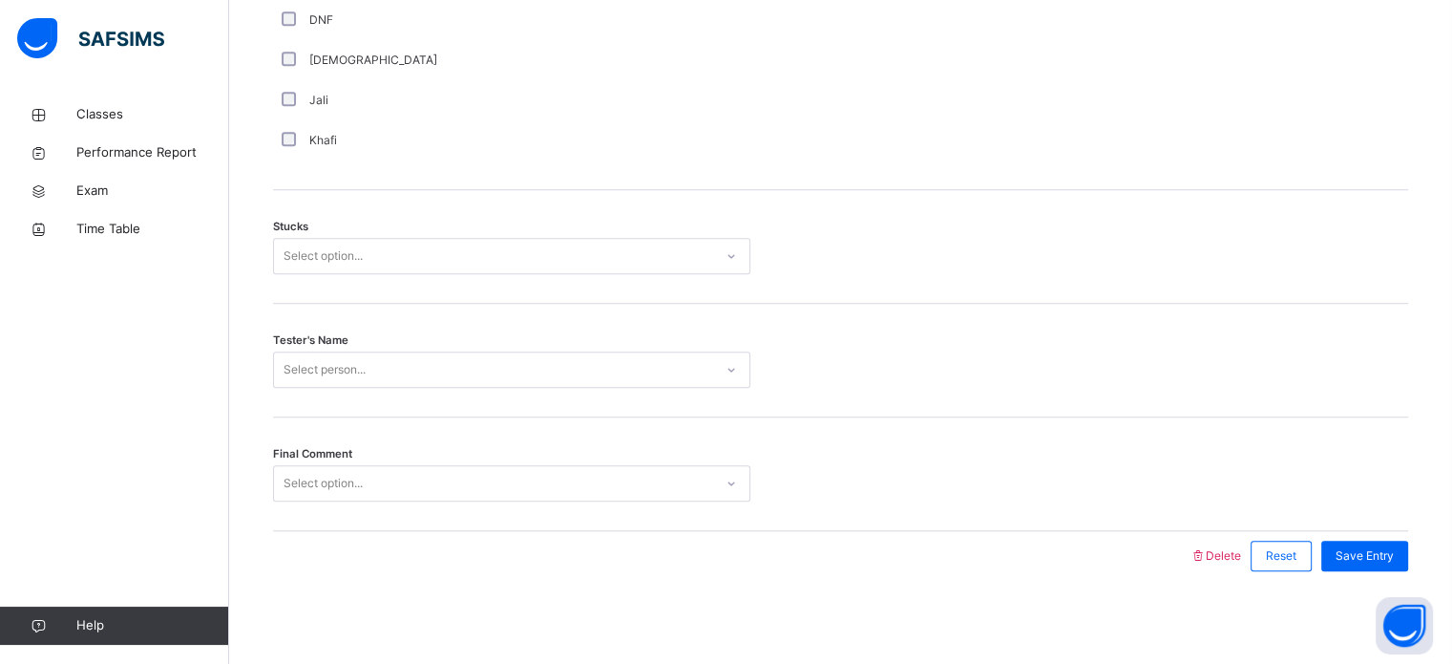
scroll to position [1497, 0]
click at [478, 261] on div "Select option..." at bounding box center [493, 254] width 439 height 30
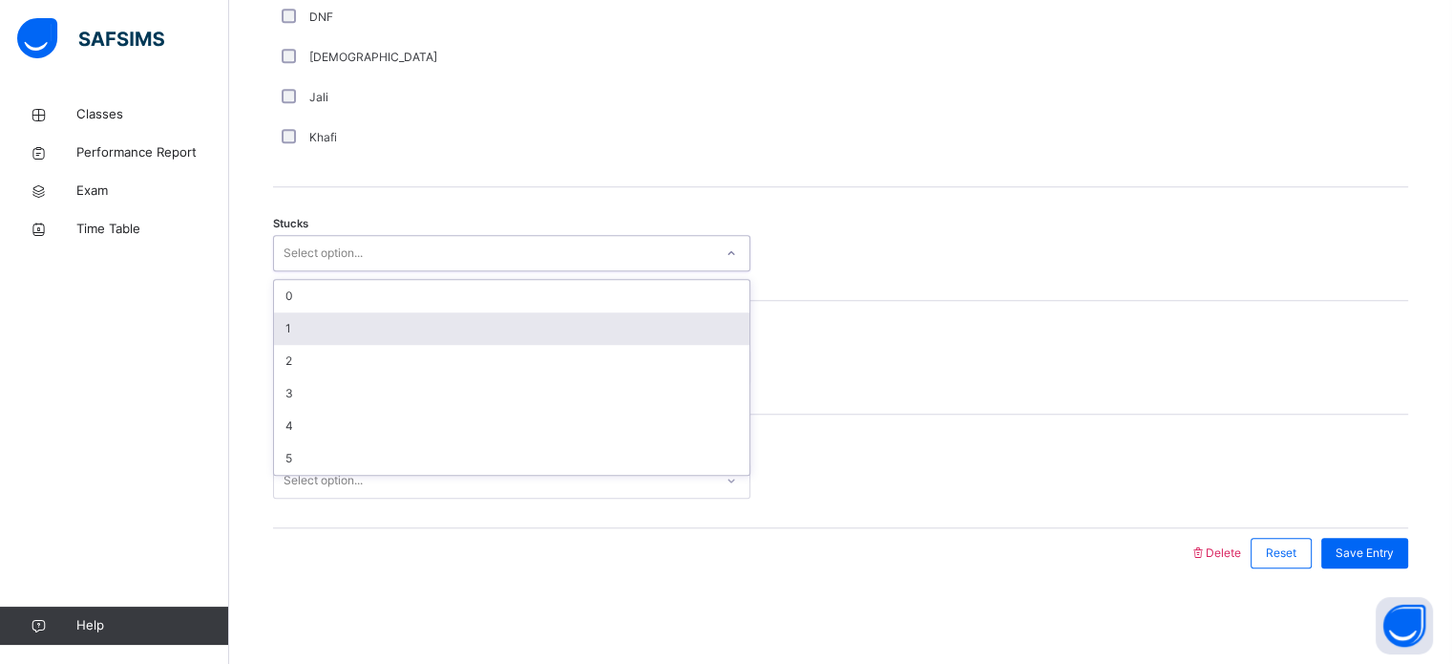
click at [432, 319] on div "1" at bounding box center [511, 328] width 475 height 32
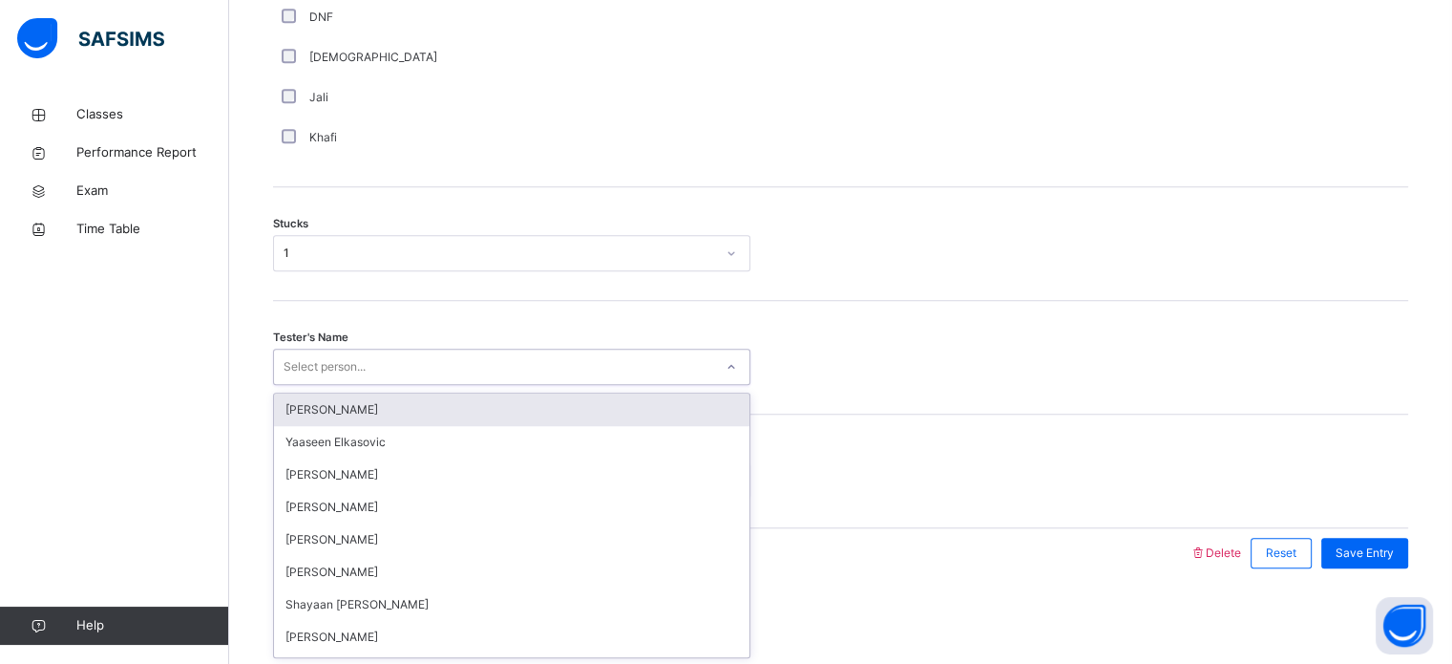
click at [390, 363] on div "Select person..." at bounding box center [493, 367] width 439 height 30
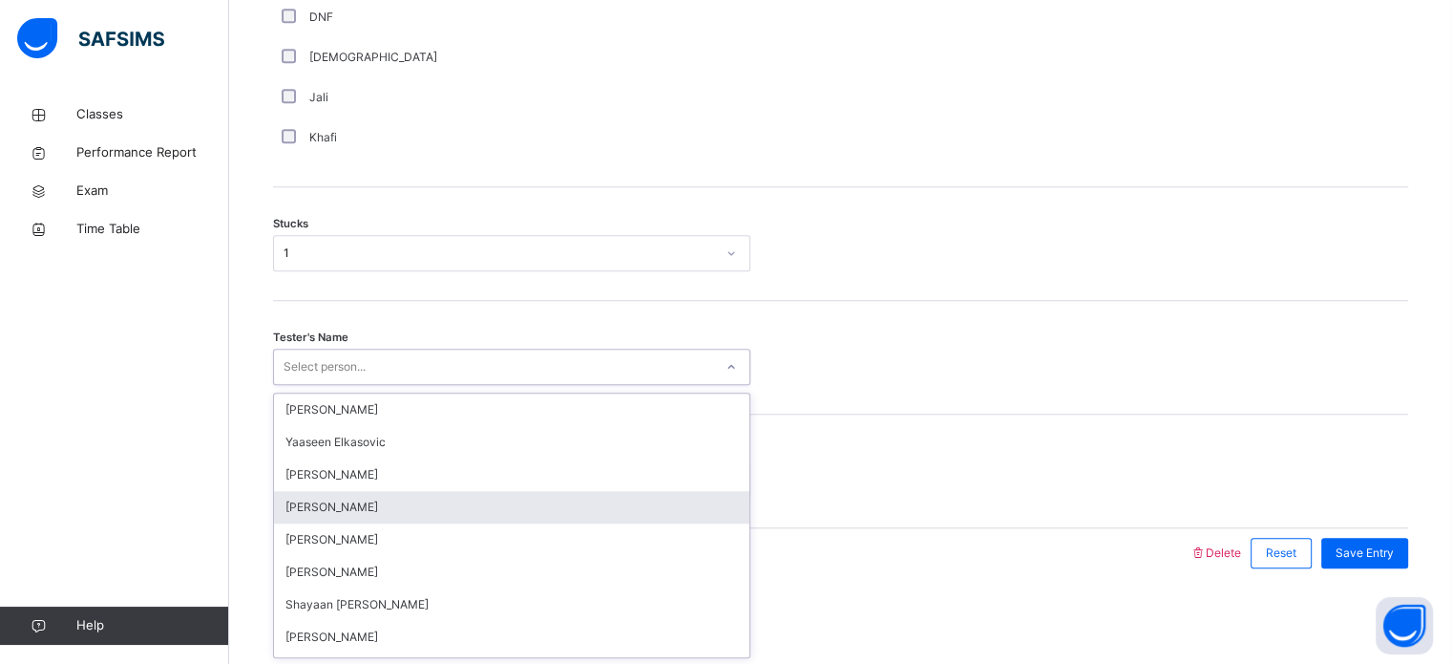
click at [319, 502] on div "[PERSON_NAME]" at bounding box center [511, 507] width 475 height 32
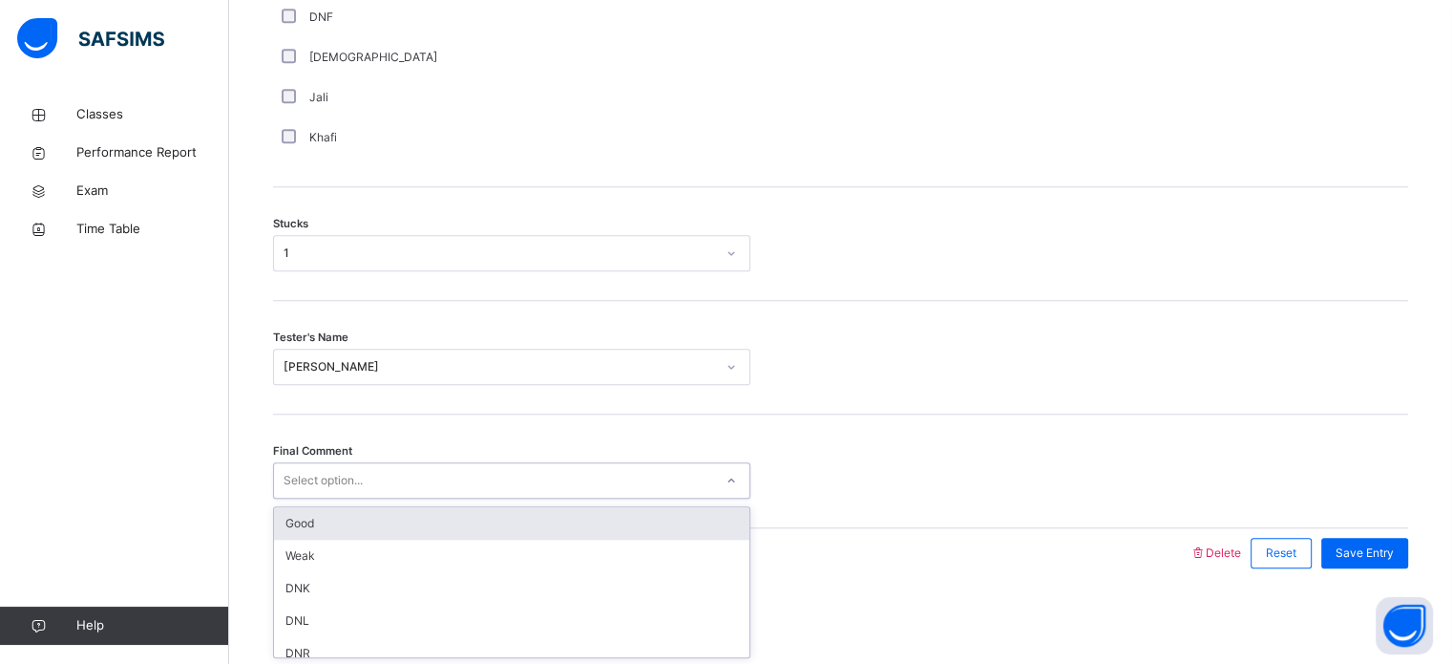
click at [333, 476] on div "Select option..." at bounding box center [323, 480] width 79 height 36
click at [333, 534] on div "Good" at bounding box center [511, 523] width 475 height 32
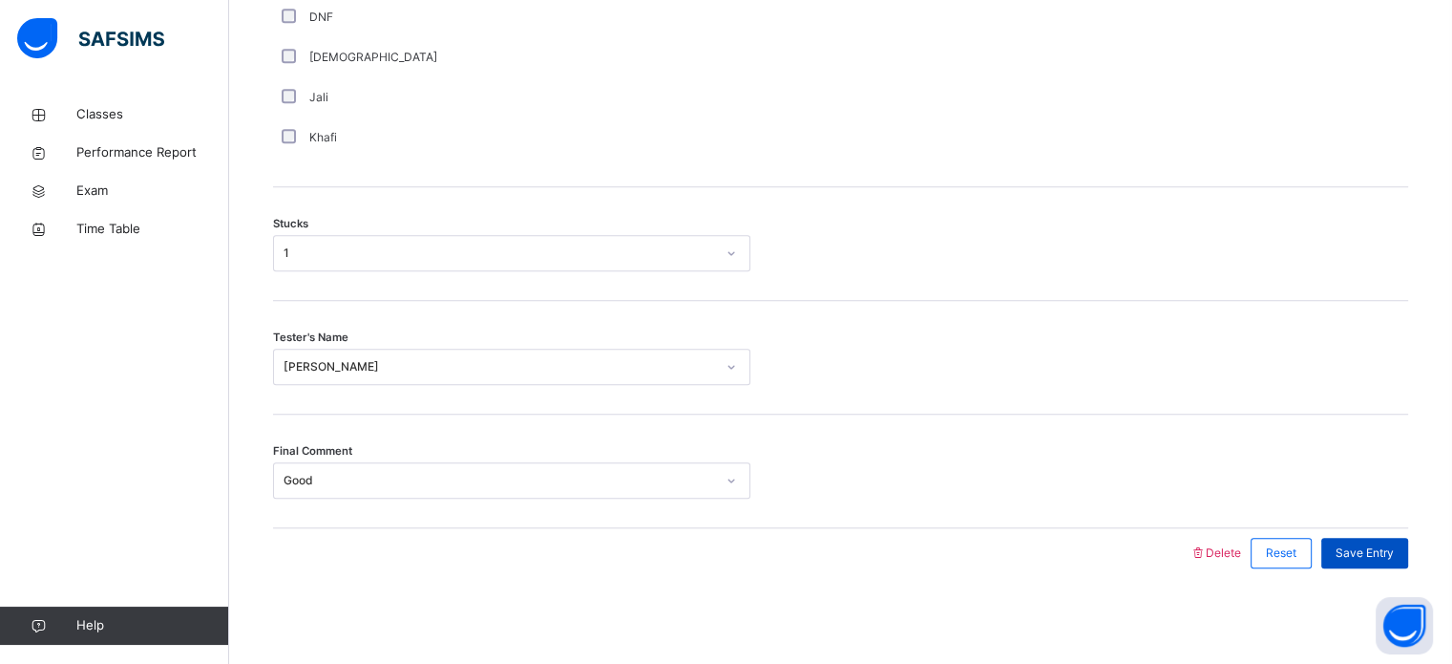
click at [1370, 556] on span "Save Entry" at bounding box center [1365, 552] width 58 height 17
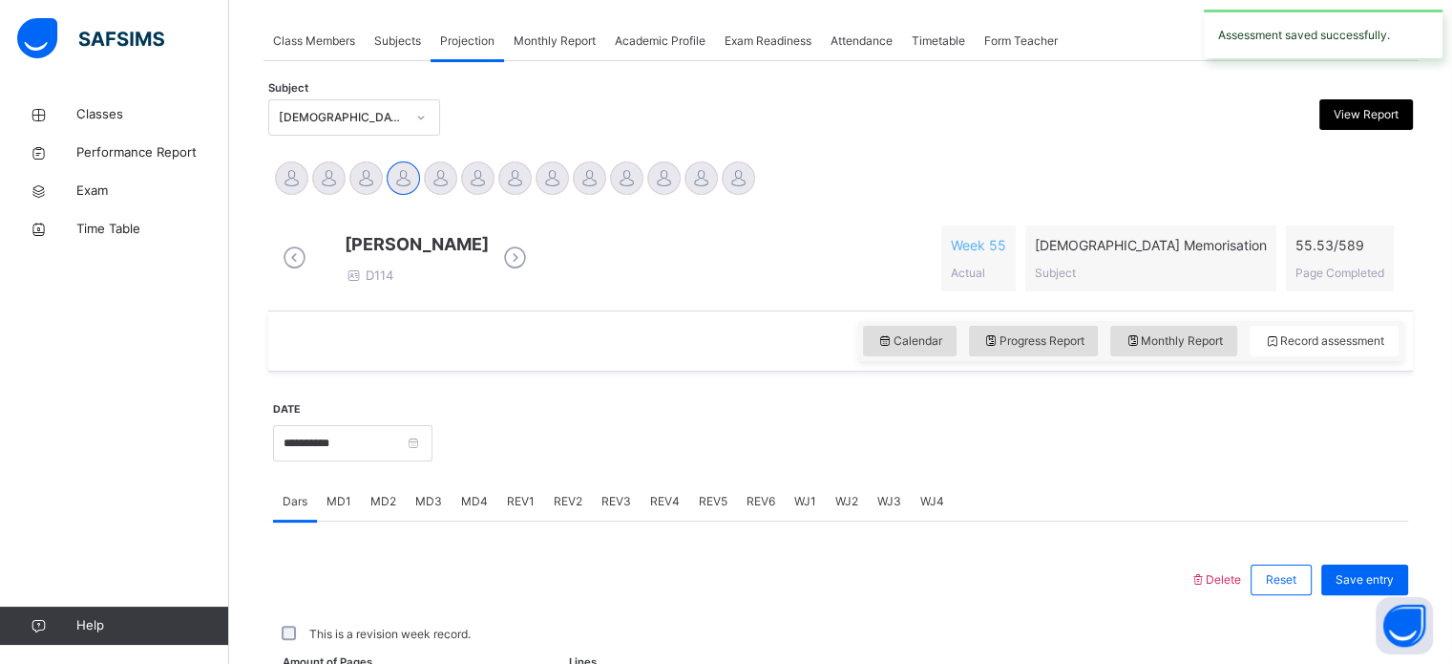
scroll to position [770, 0]
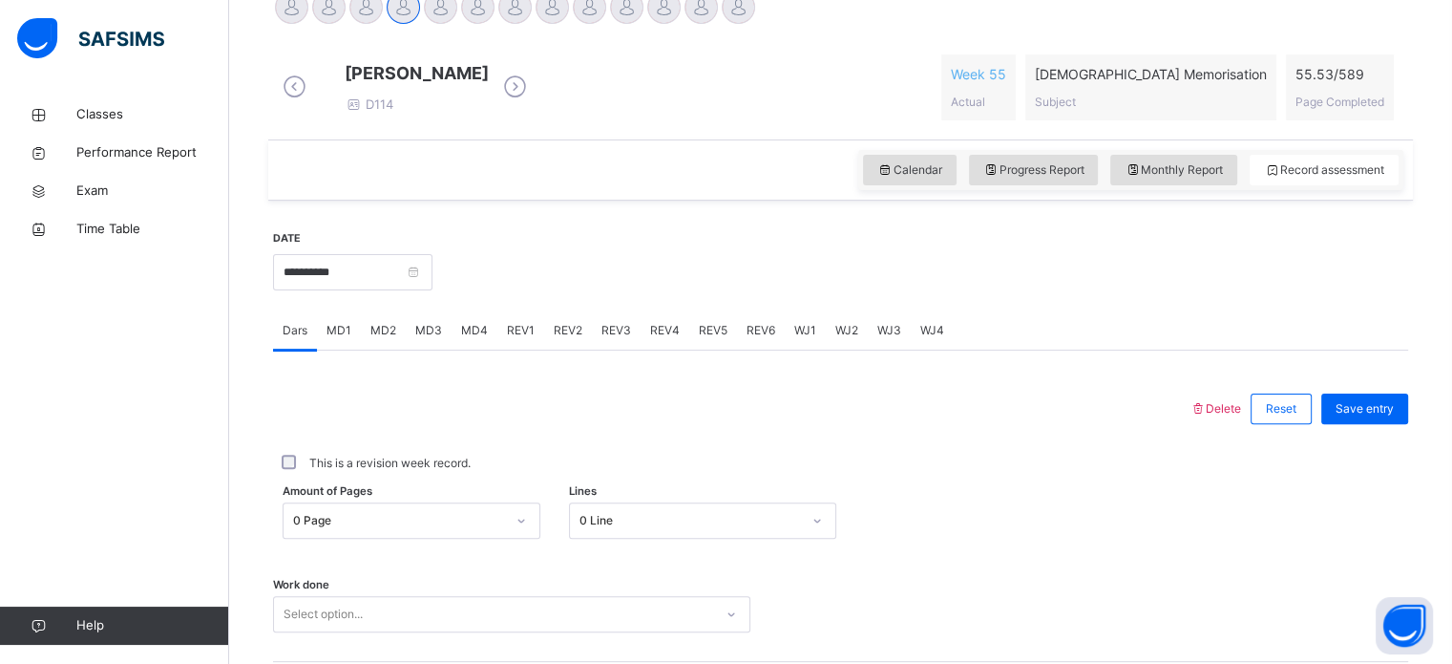
click at [573, 165] on div "Calendar Progress Report Monthly Report Record assessment" at bounding box center [840, 169] width 1145 height 61
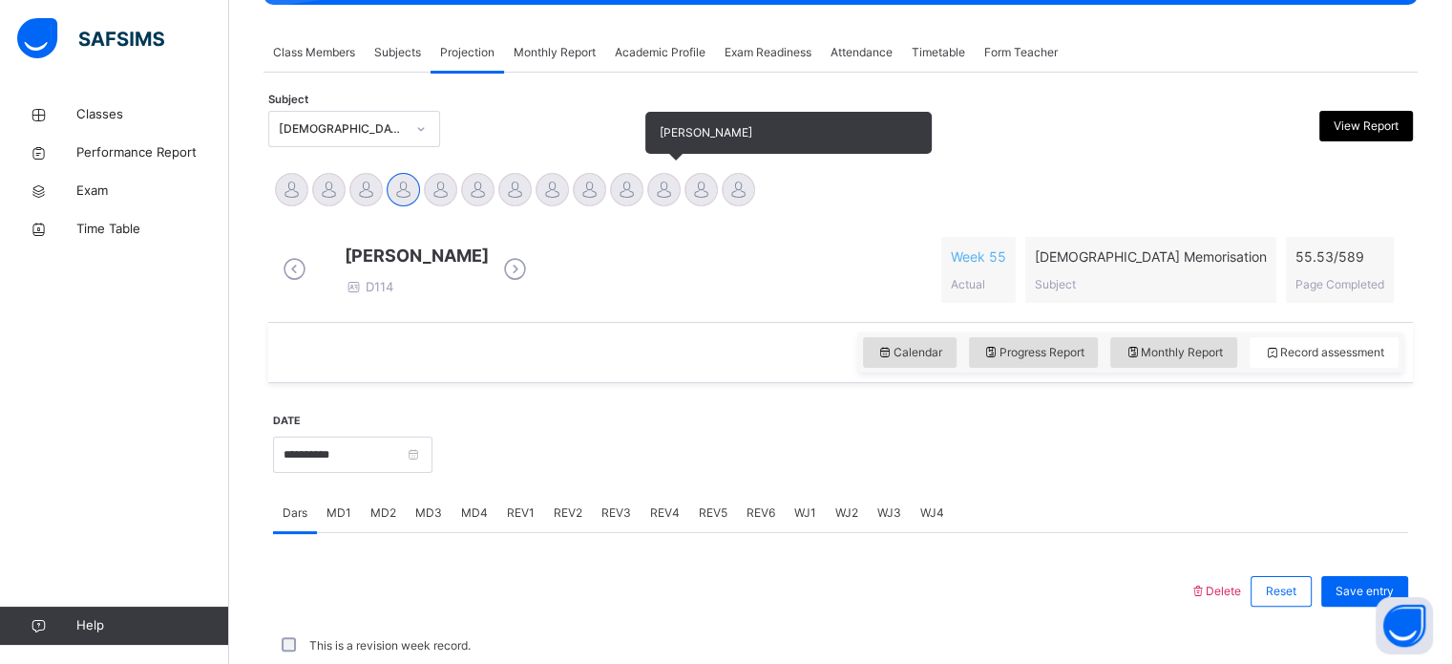
click at [676, 192] on div at bounding box center [663, 189] width 33 height 33
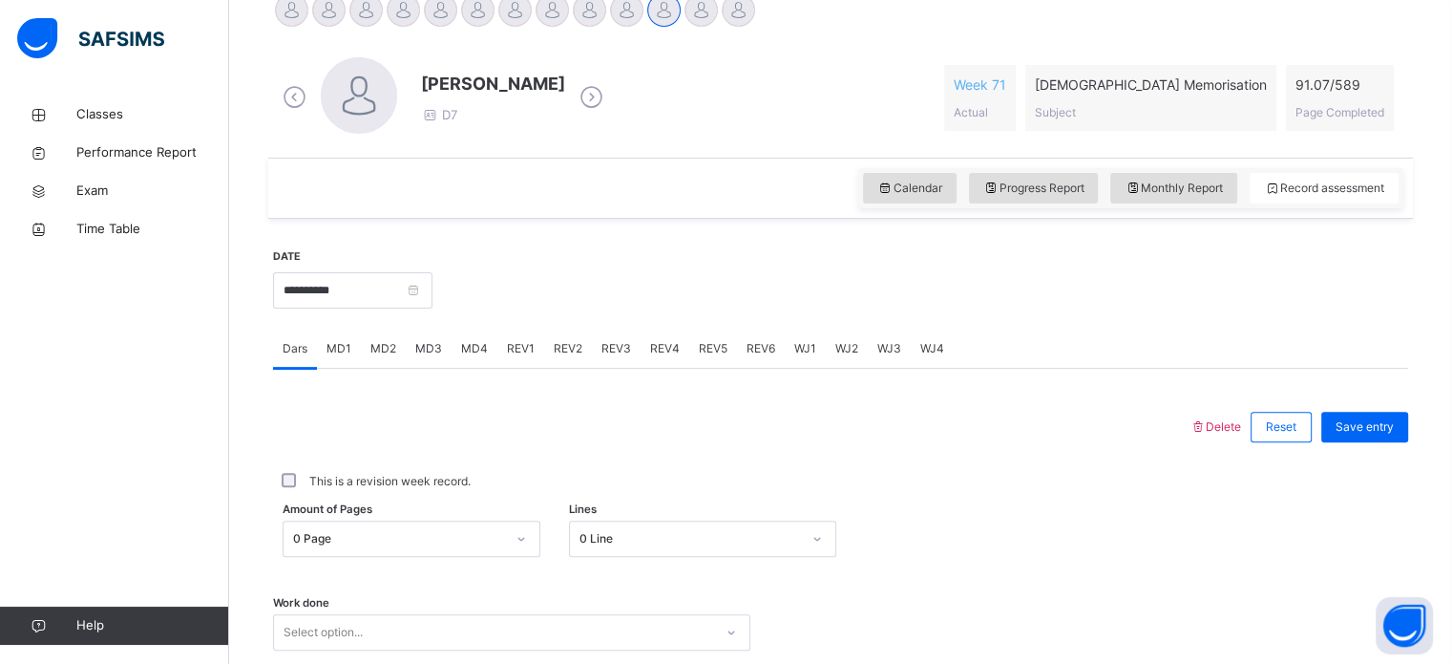
scroll to position [516, 0]
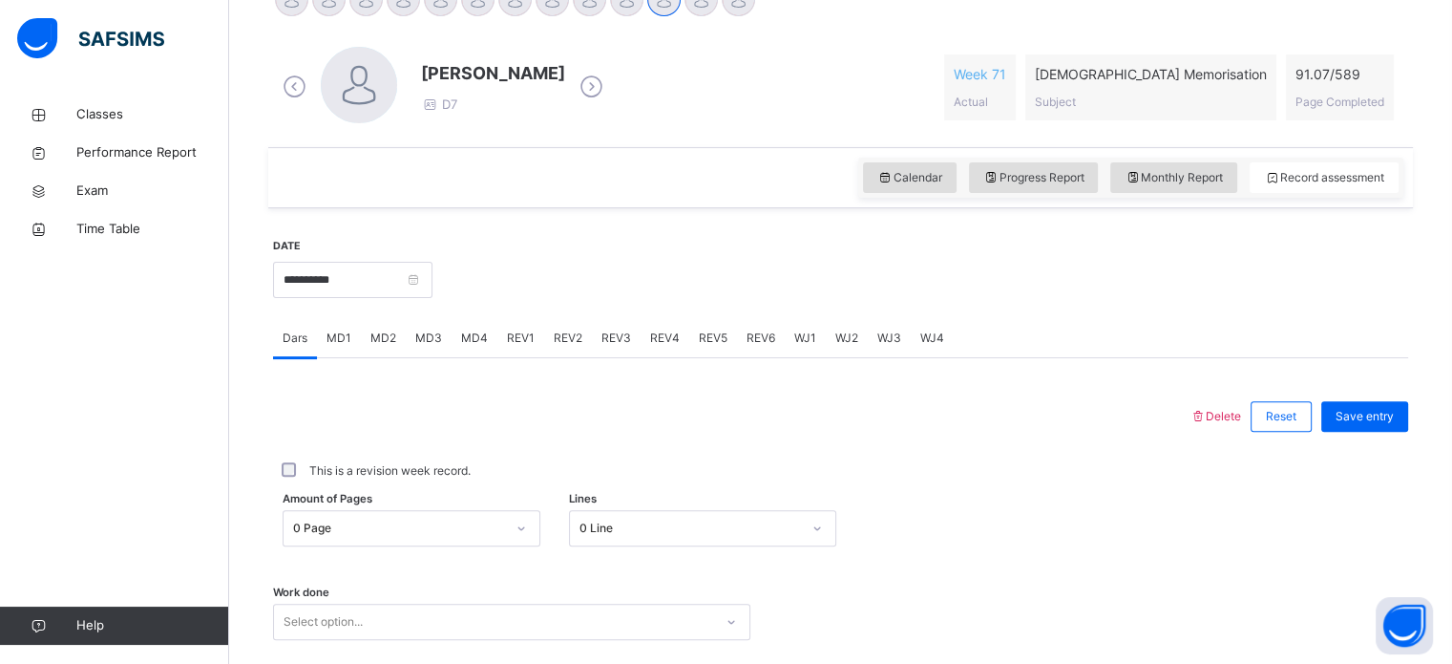
click at [884, 344] on span "WJ3" at bounding box center [889, 337] width 24 height 17
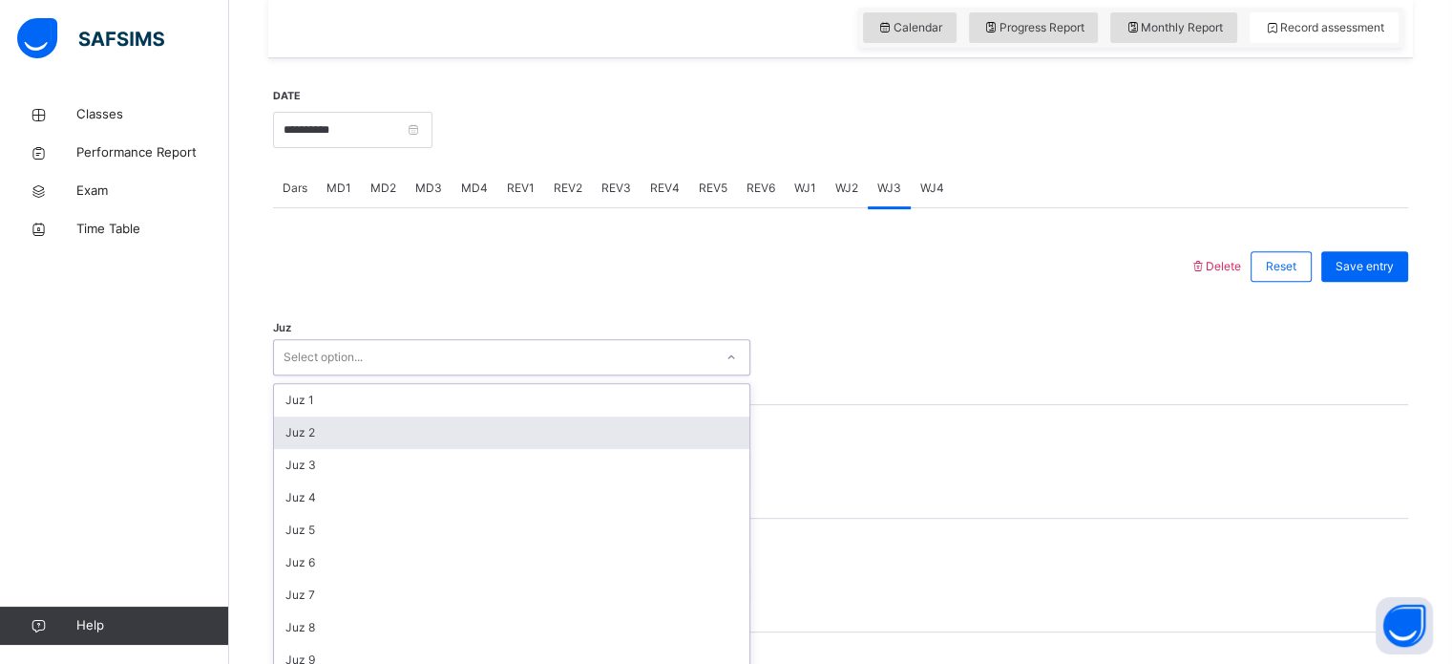
click at [708, 375] on div "option Juz 2 focused, 2 of 30. 30 results available. Use Up and Down to choose …" at bounding box center [511, 357] width 477 height 36
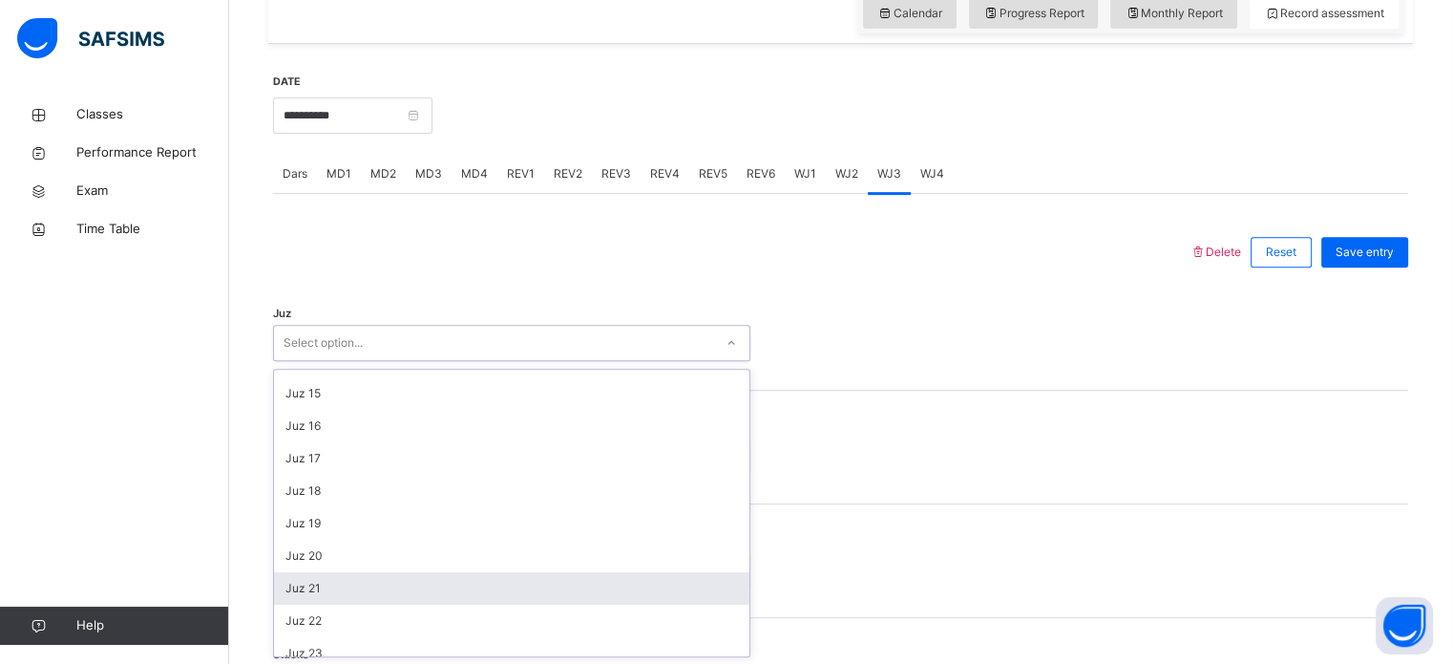
scroll to position [687, 0]
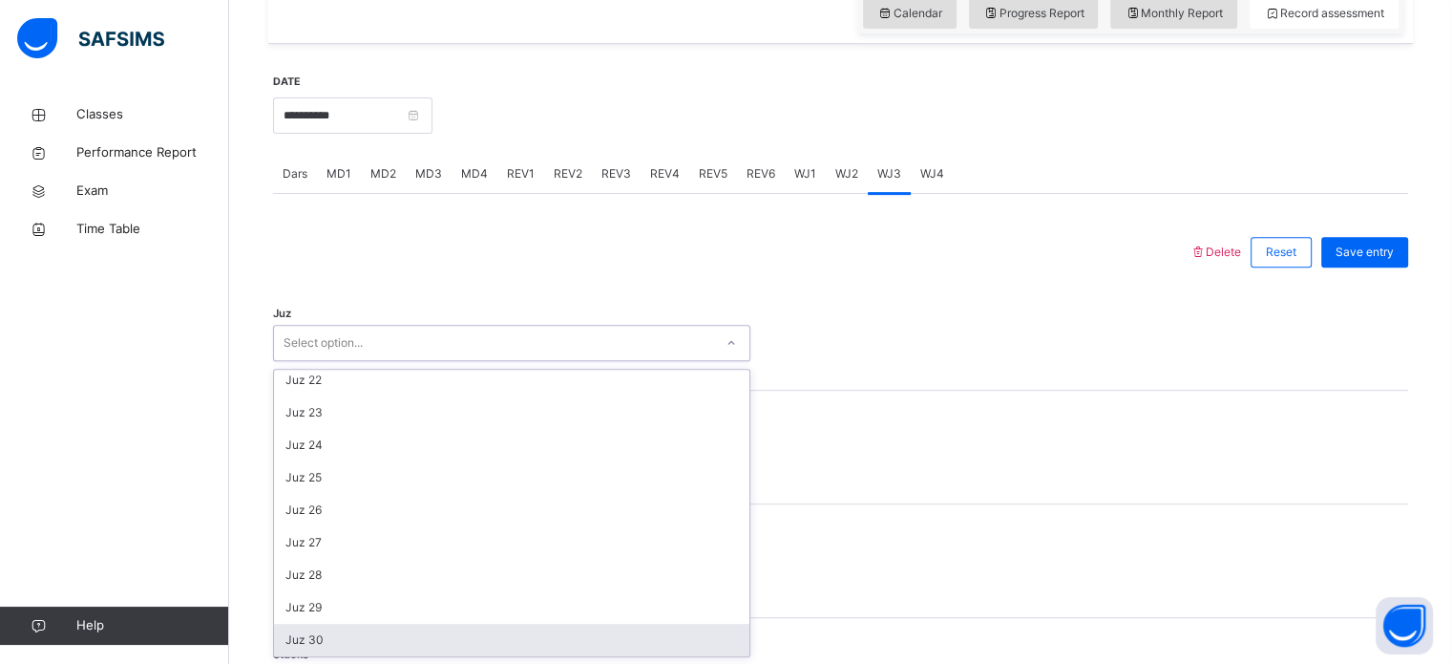
click at [361, 631] on div "Juz 30" at bounding box center [511, 639] width 475 height 32
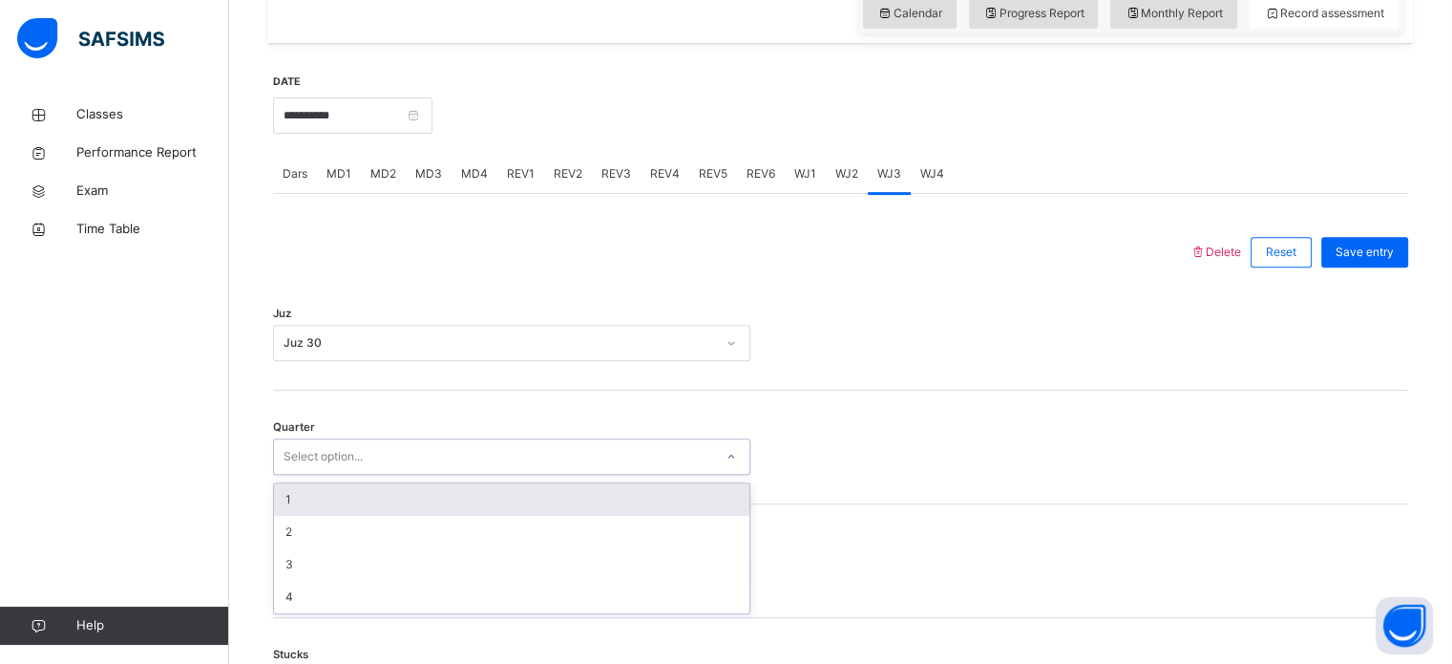
click at [331, 458] on div "Select option..." at bounding box center [323, 456] width 79 height 36
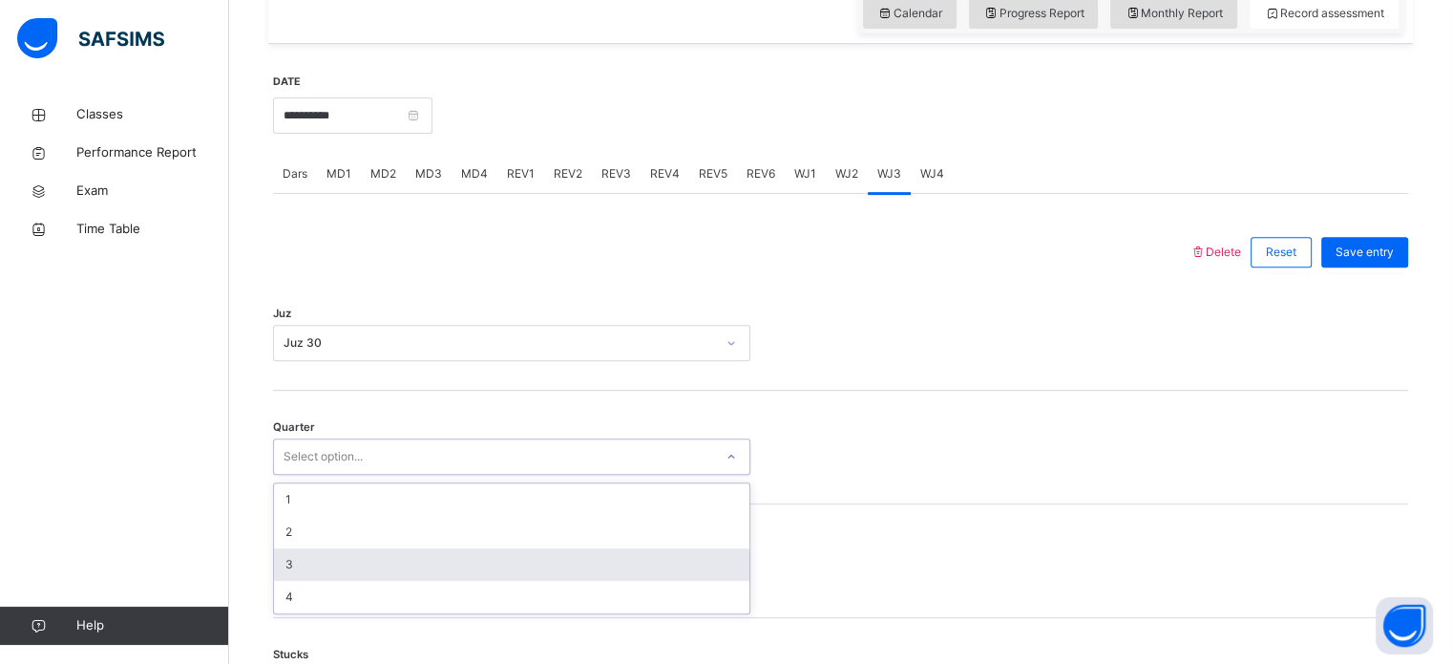
click at [357, 567] on div "3" at bounding box center [511, 564] width 475 height 32
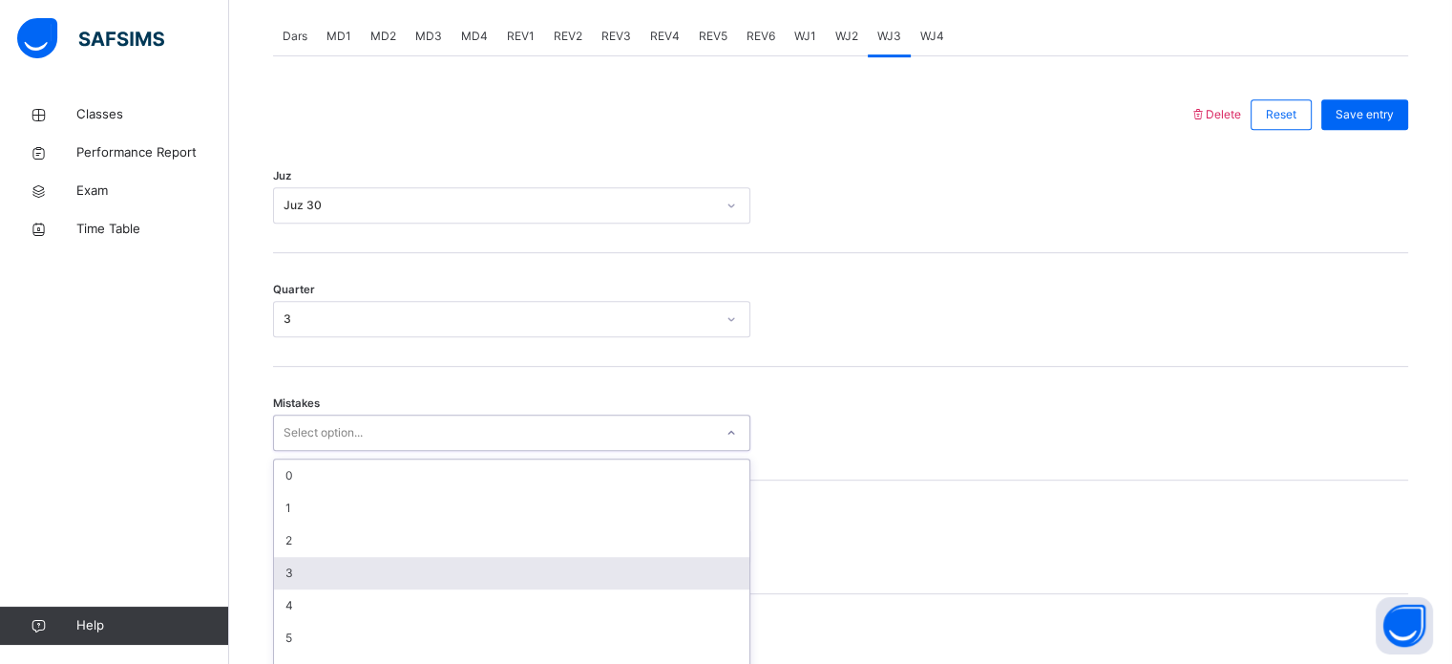
click at [345, 451] on div "option 3 focused, 4 of 7. 7 results available. Use Up and Down to choose option…" at bounding box center [511, 432] width 477 height 36
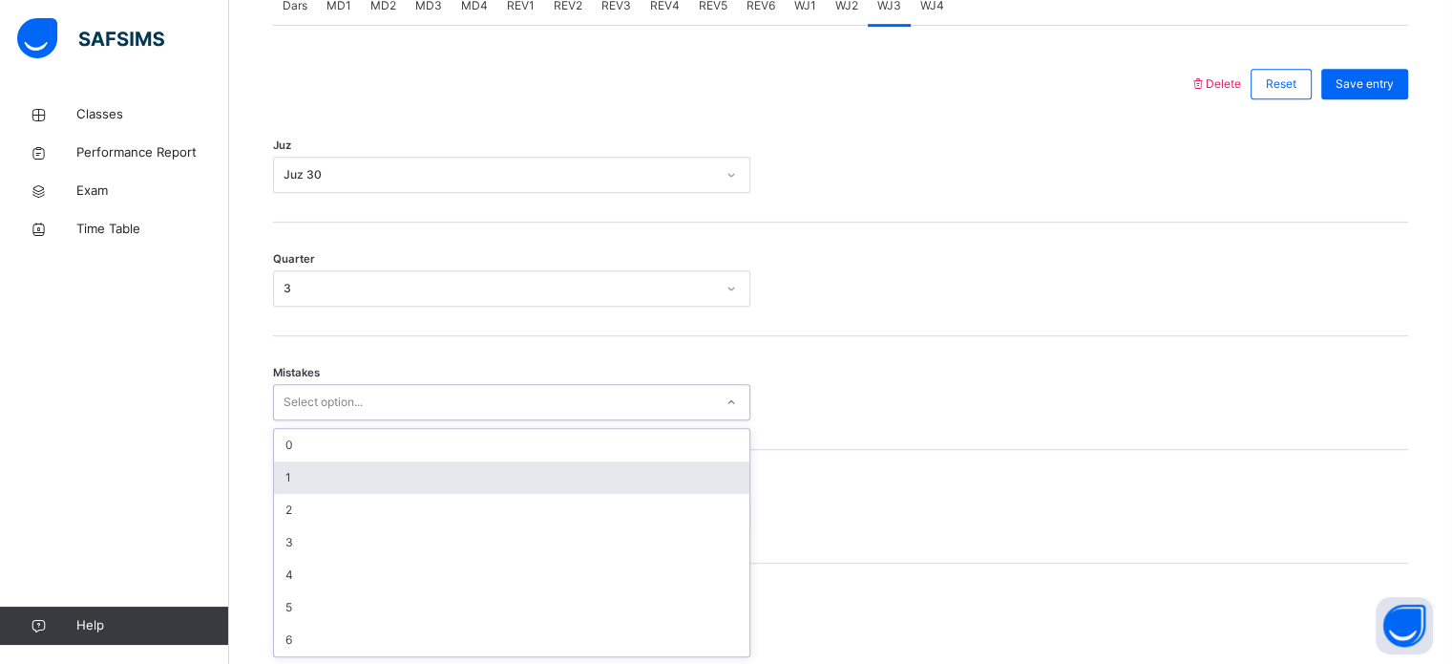
click at [283, 473] on div "1" at bounding box center [511, 477] width 475 height 32
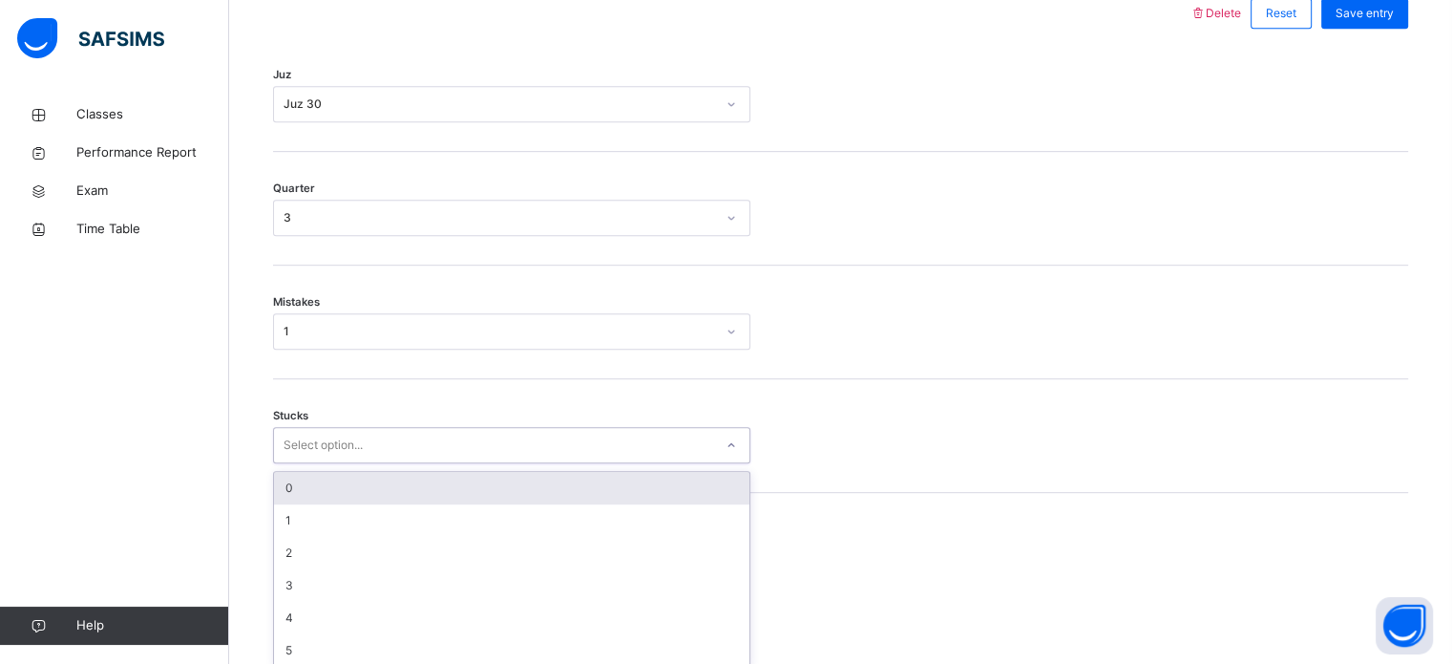
scroll to position [928, 0]
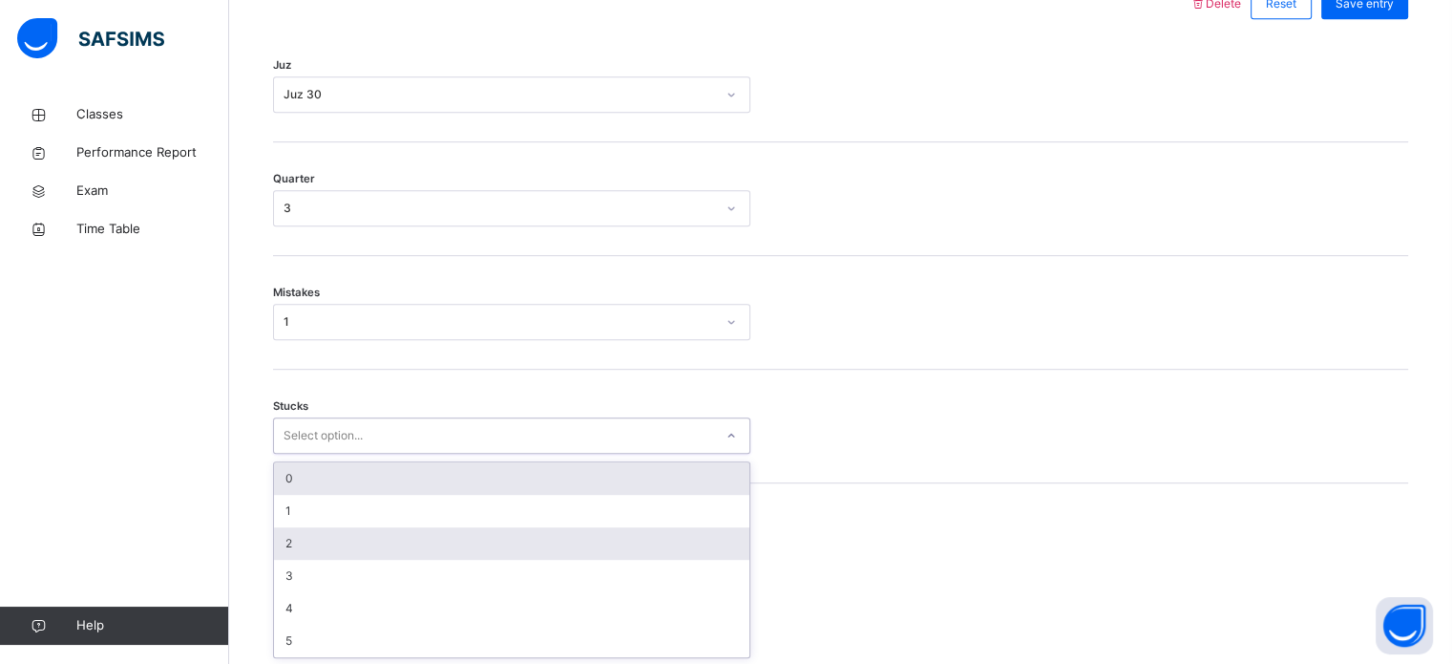
click at [288, 540] on div "2" at bounding box center [511, 543] width 475 height 32
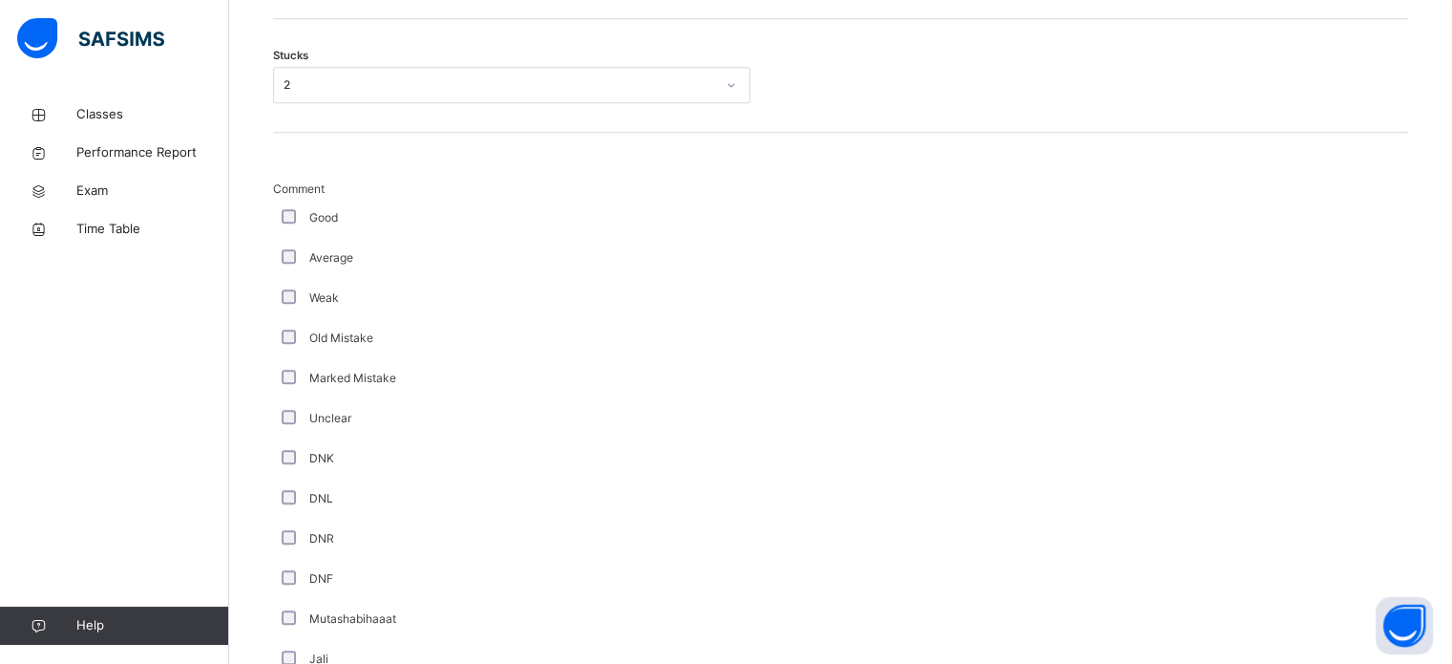
scroll to position [1724, 0]
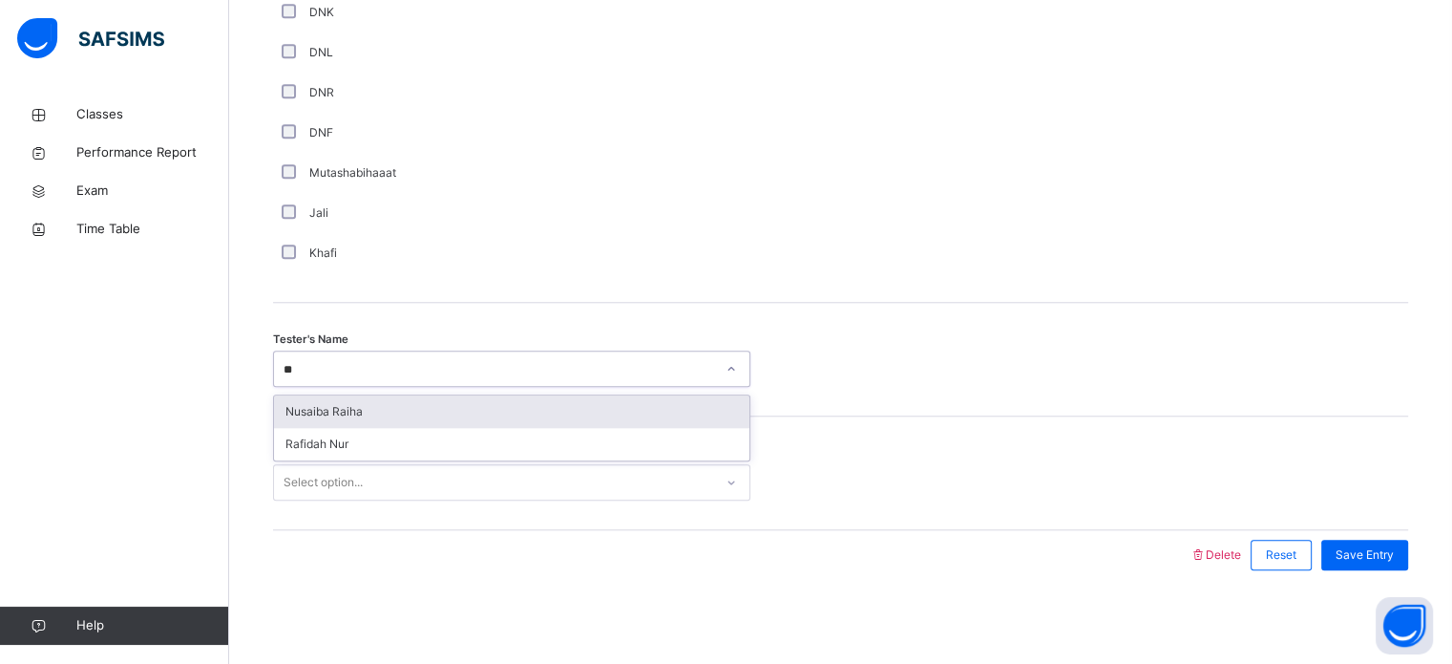
type input "***"
click at [610, 413] on div "Nusaiba Raiha" at bounding box center [511, 411] width 475 height 32
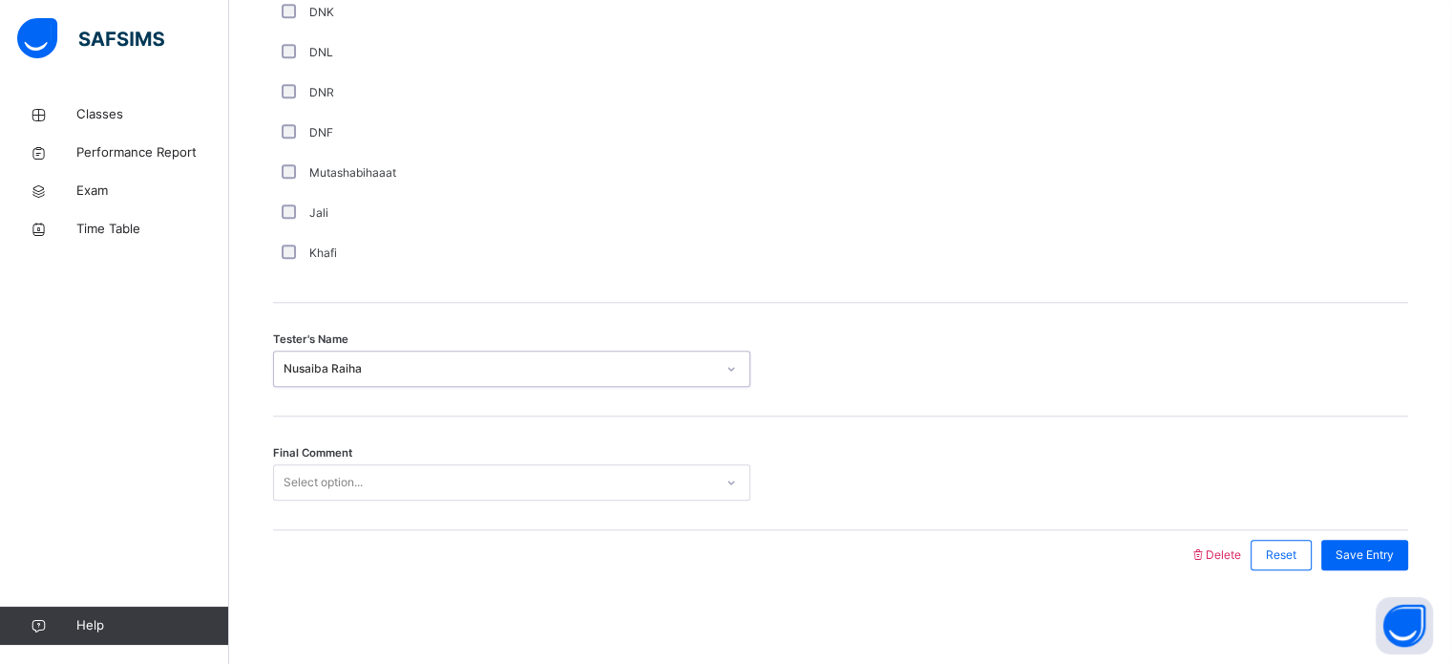
click at [590, 511] on div "Final Comment Select option..." at bounding box center [840, 473] width 1135 height 114
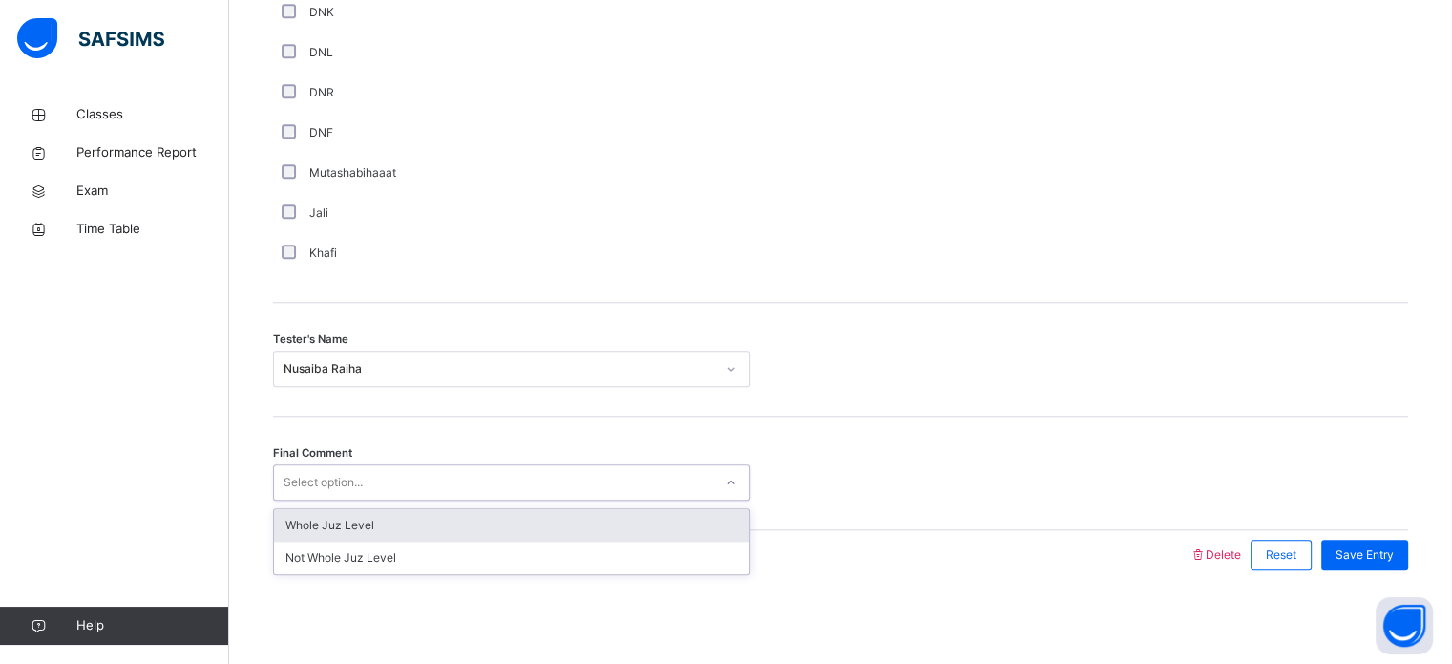
click at [434, 529] on div "Whole Juz Level" at bounding box center [511, 525] width 475 height 32
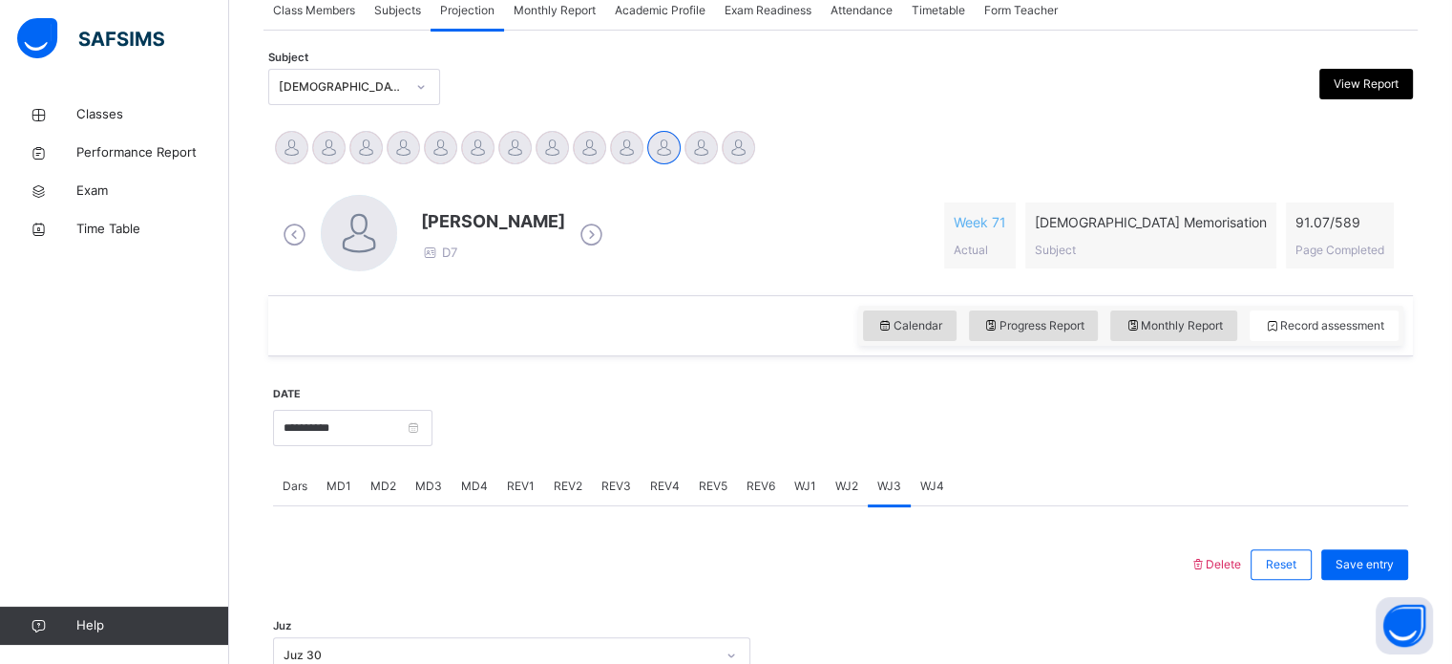
scroll to position [358, 0]
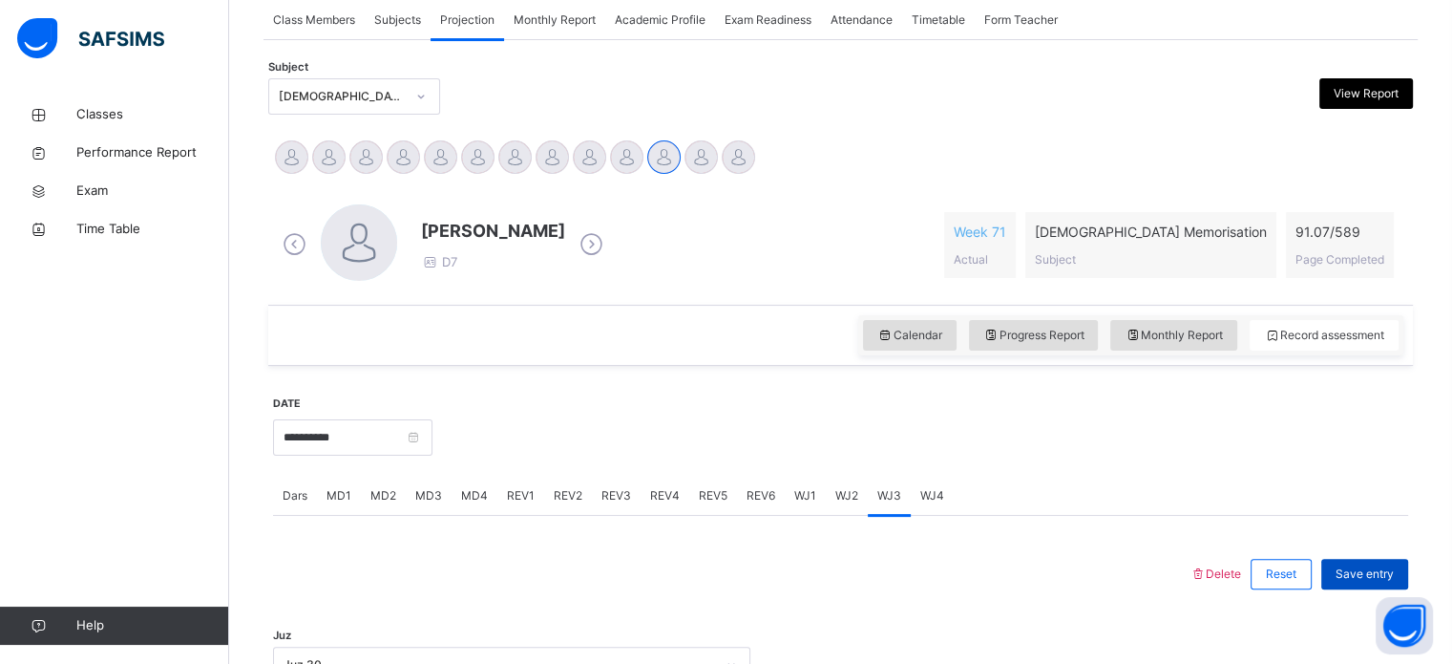
click at [1391, 576] on span "Save entry" at bounding box center [1365, 573] width 58 height 17
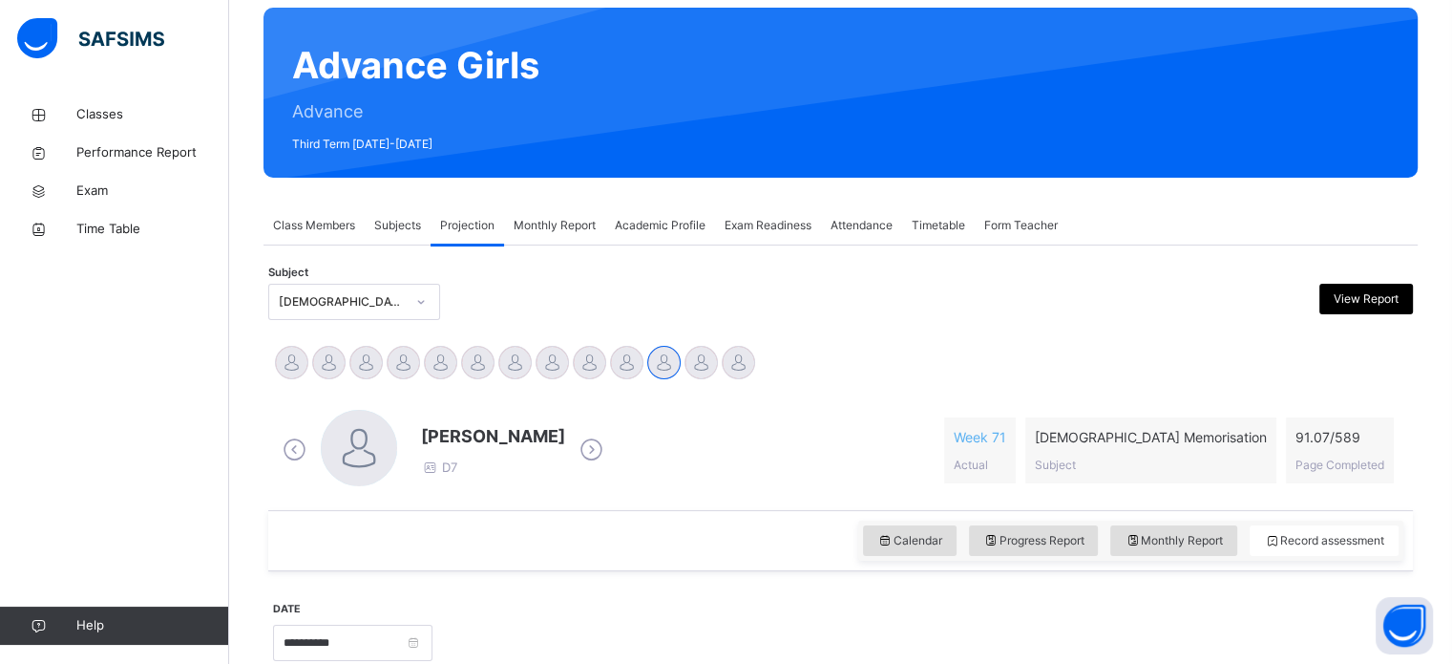
scroll to position [199, 0]
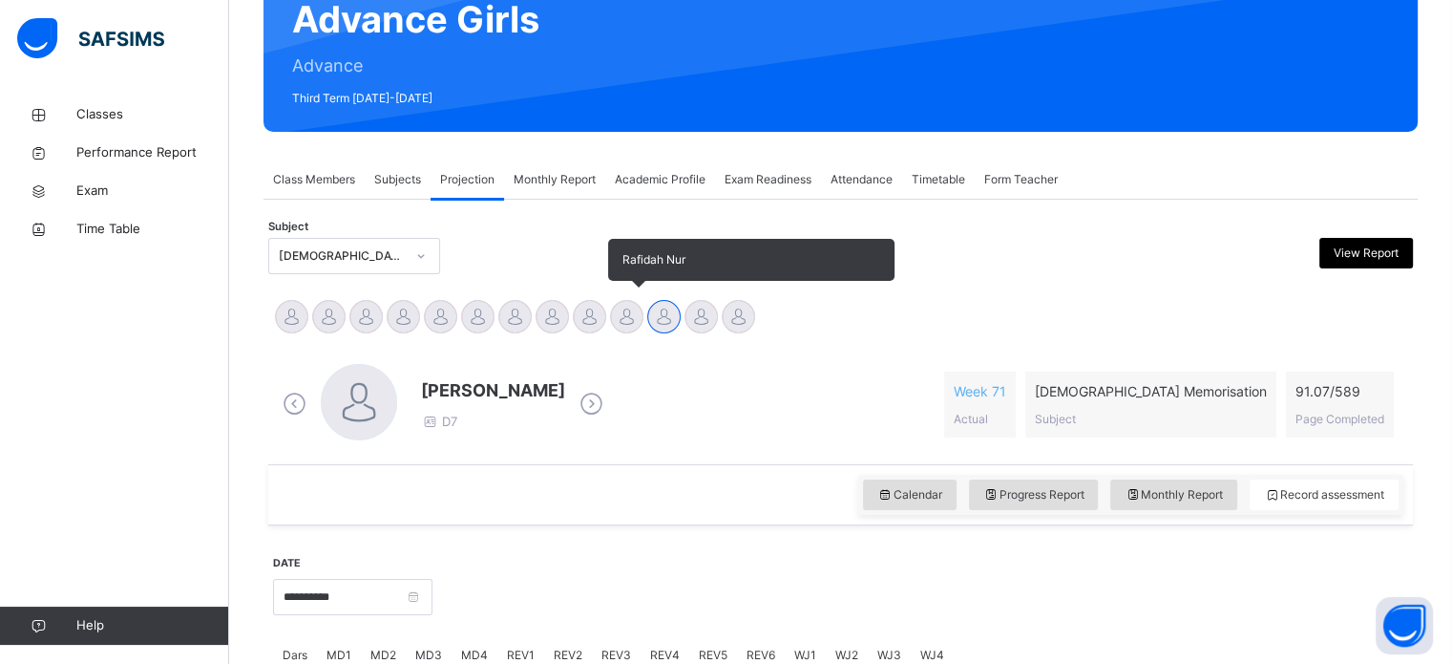
click at [631, 319] on div at bounding box center [626, 316] width 33 height 33
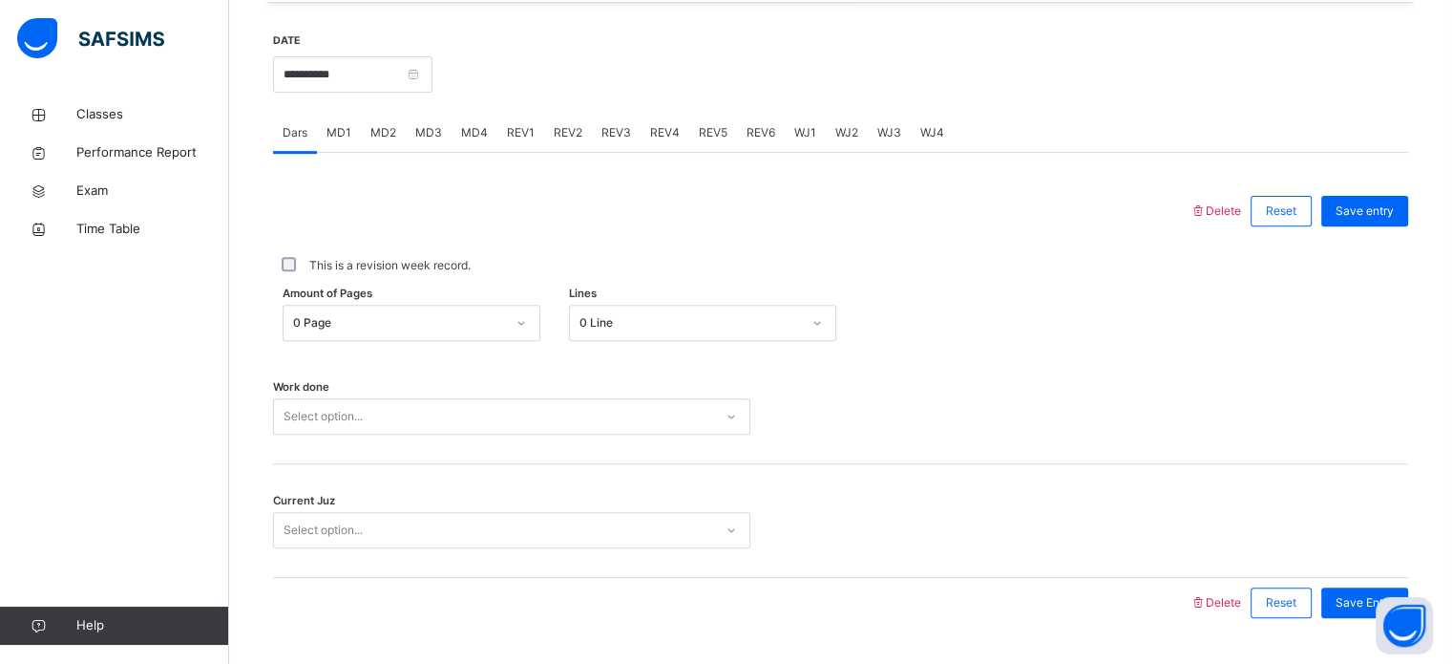
scroll to position [707, 0]
click at [470, 140] on span "MD4" at bounding box center [474, 131] width 27 height 17
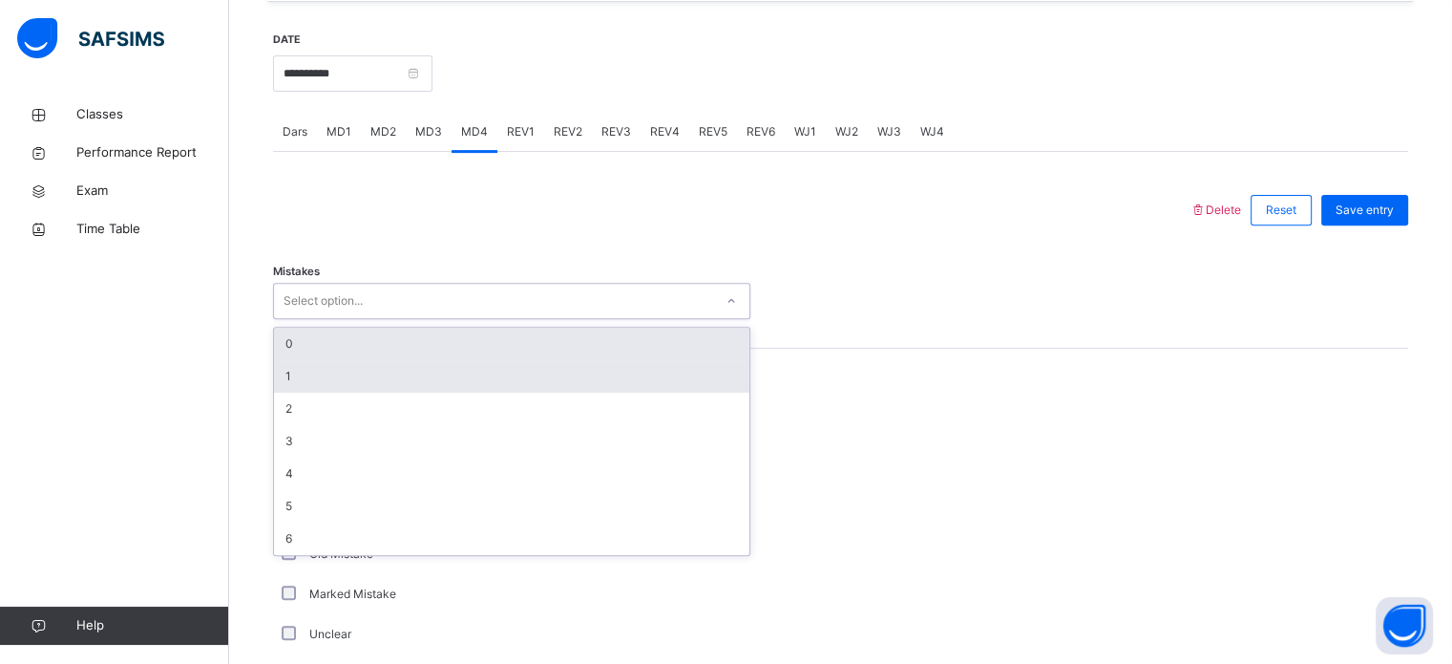
click at [286, 392] on div "1" at bounding box center [511, 376] width 475 height 32
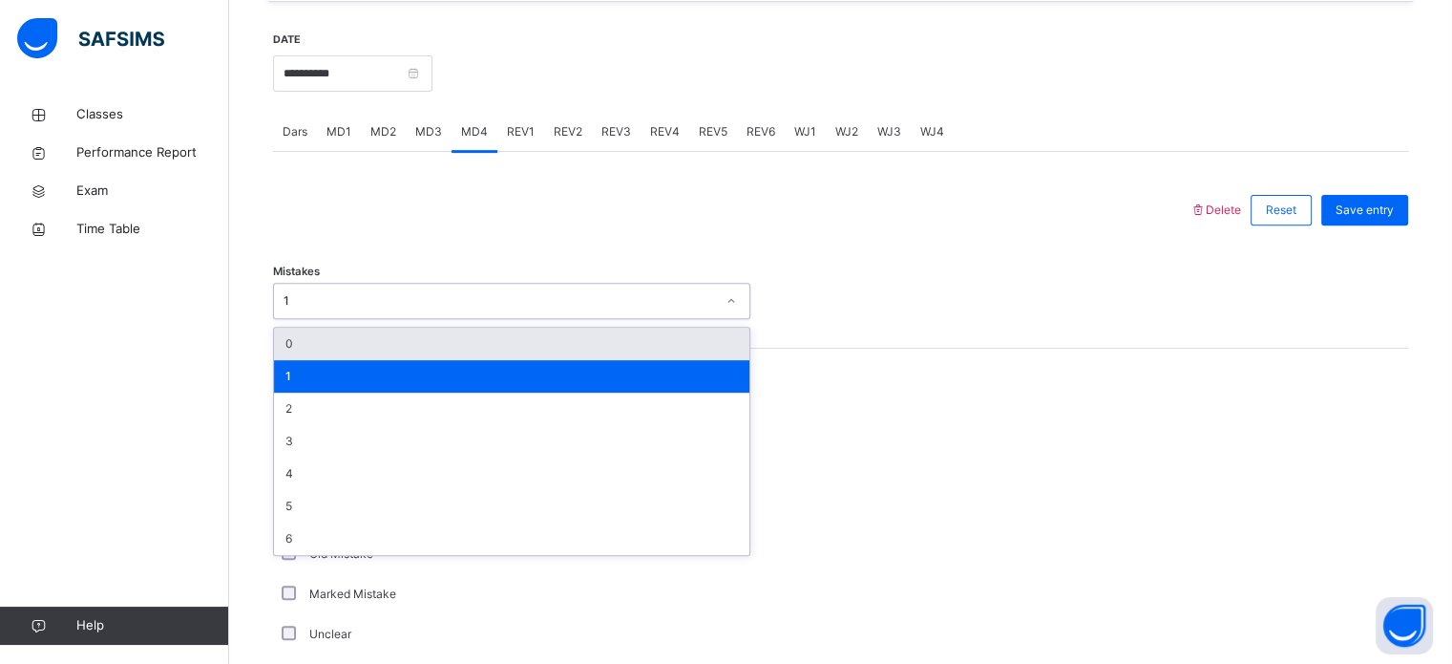
click at [299, 356] on div "0" at bounding box center [511, 343] width 475 height 32
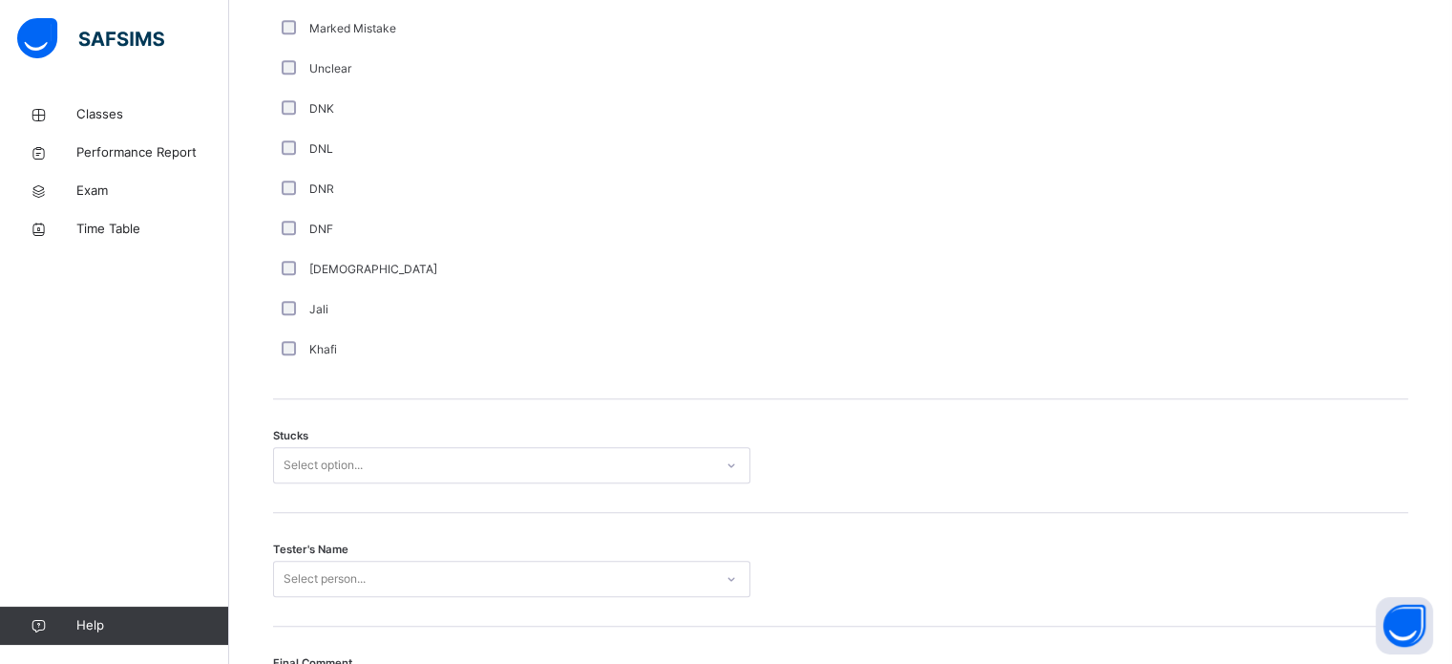
scroll to position [1497, 0]
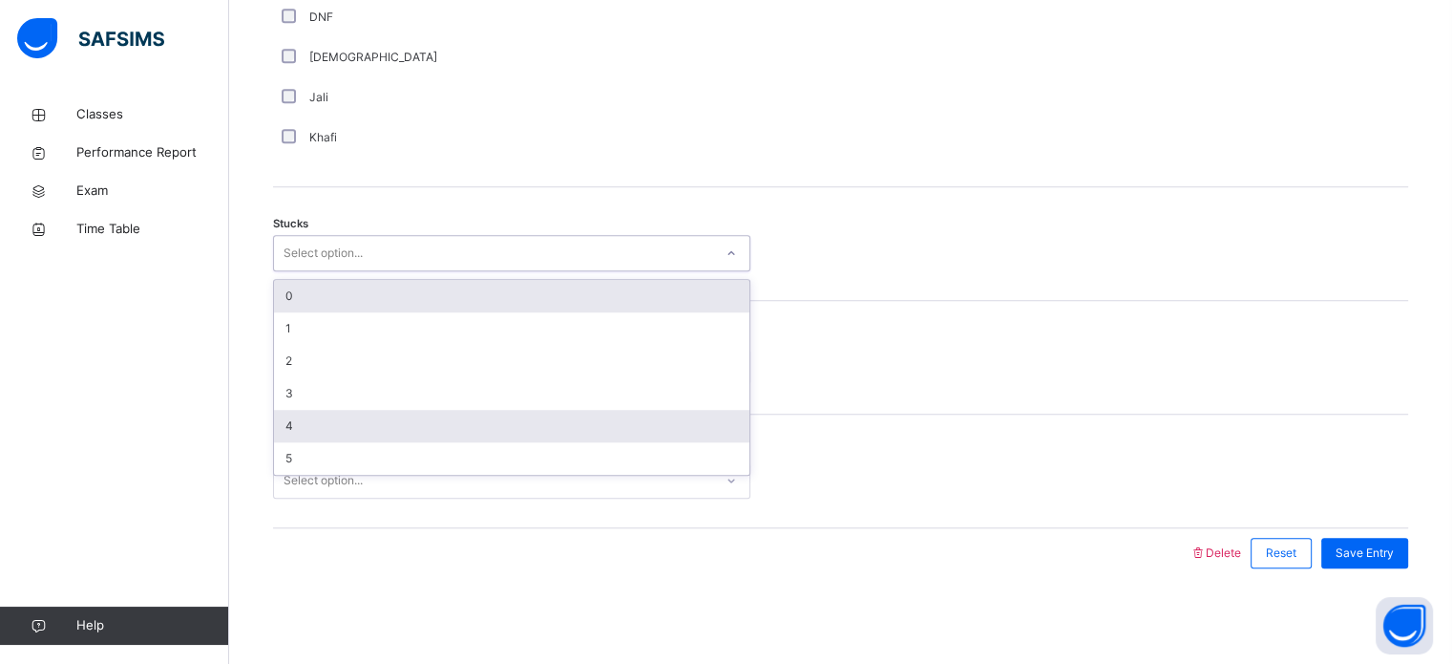
click at [293, 435] on div "4" at bounding box center [511, 426] width 475 height 32
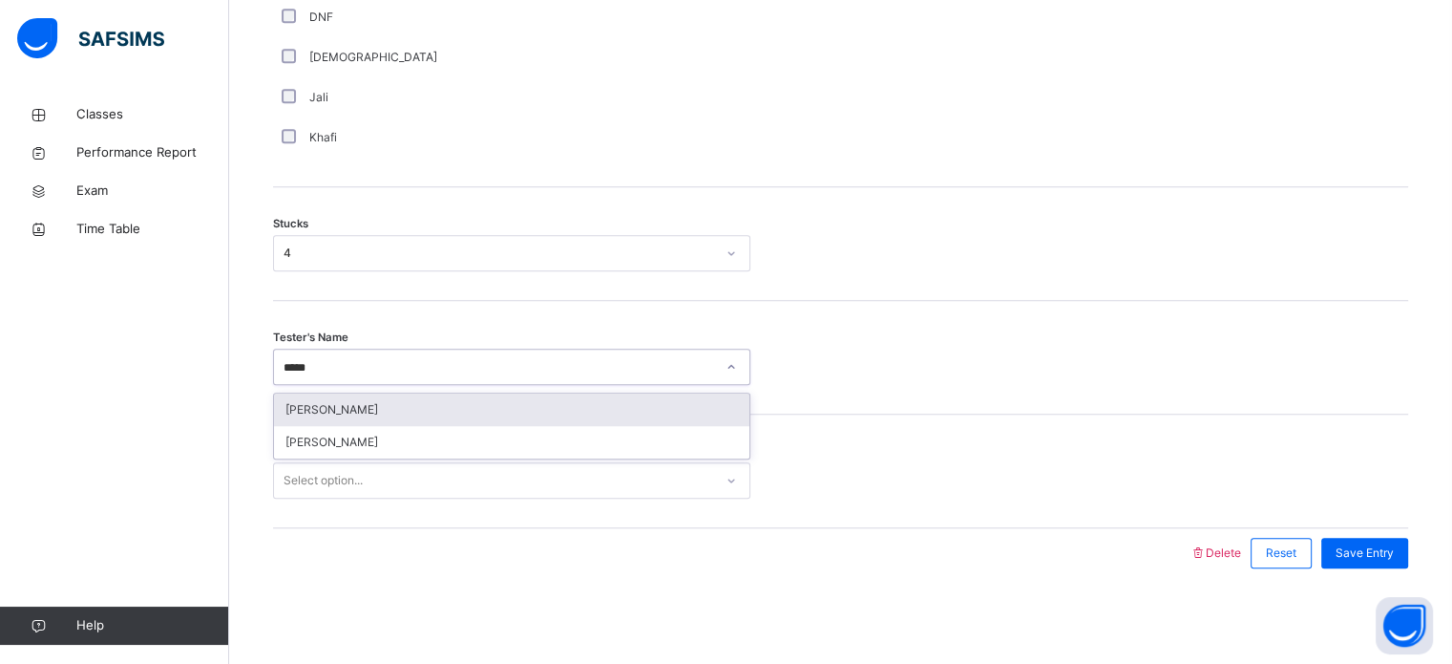
type input "******"
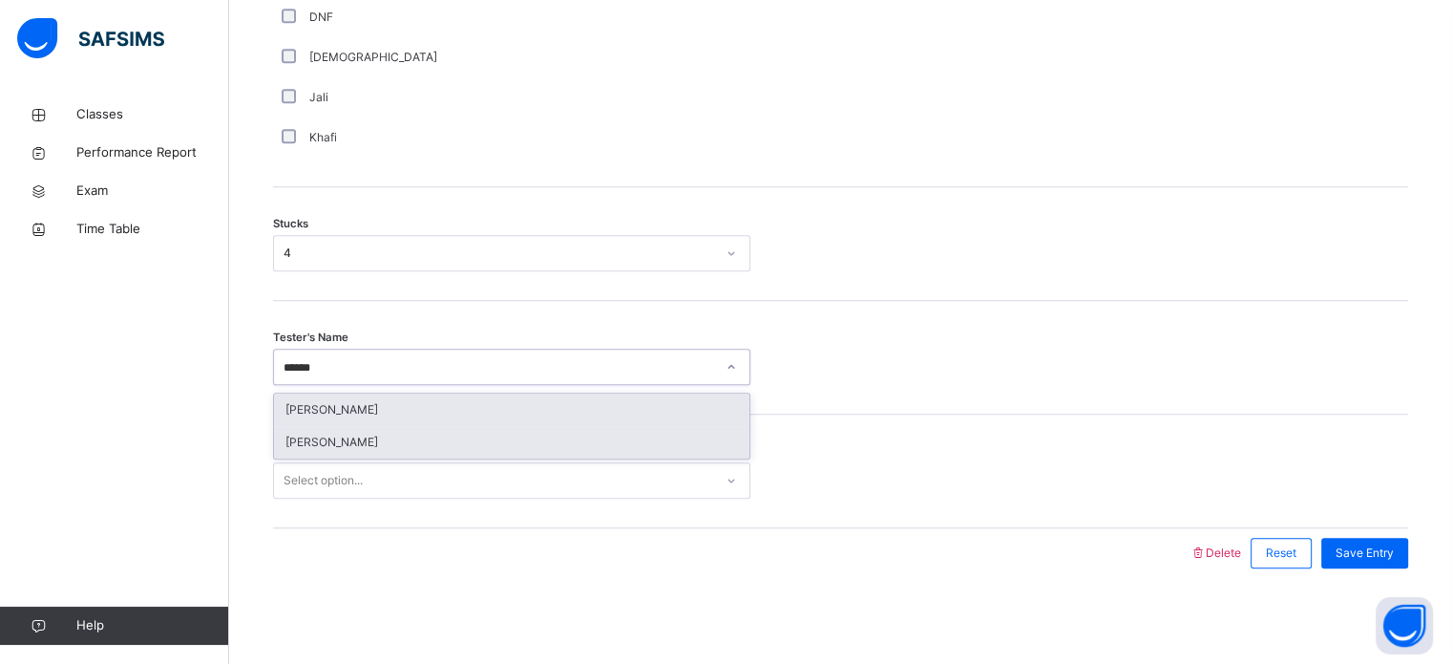
click at [348, 441] on div "[PERSON_NAME]" at bounding box center [511, 442] width 475 height 32
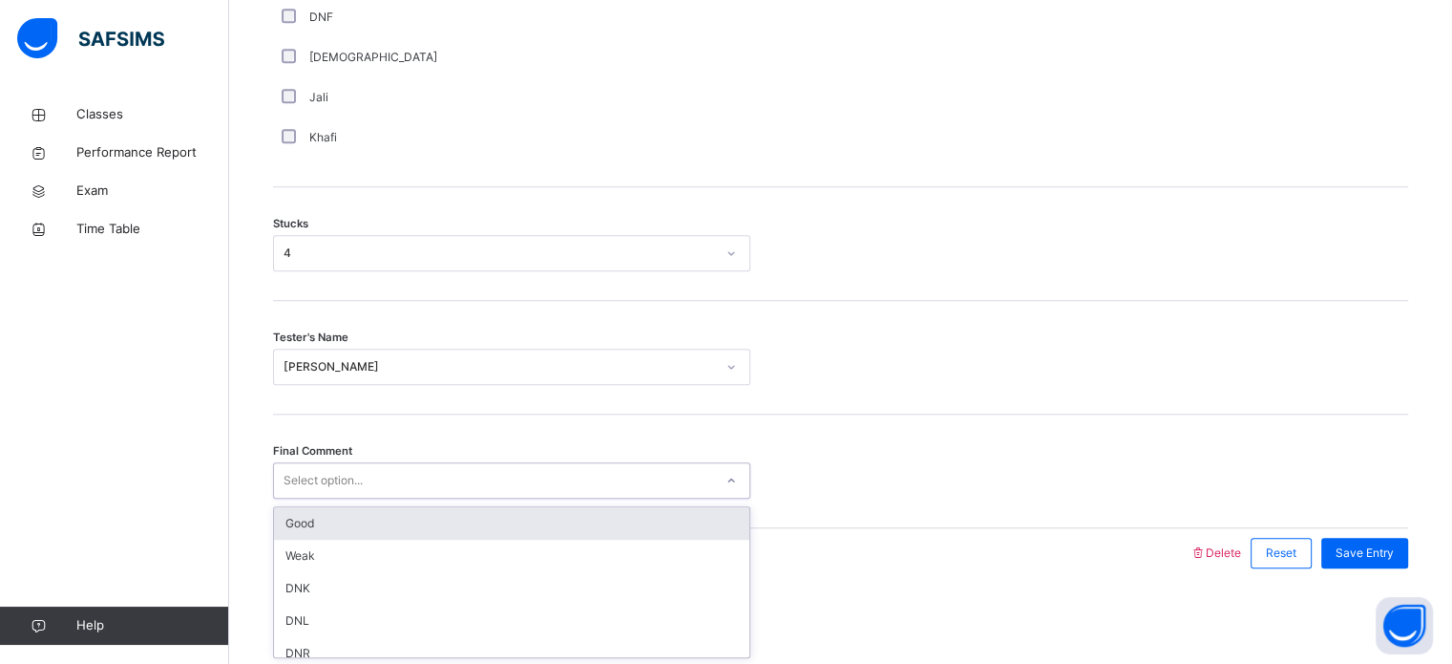
click at [305, 527] on div "Good" at bounding box center [511, 523] width 475 height 32
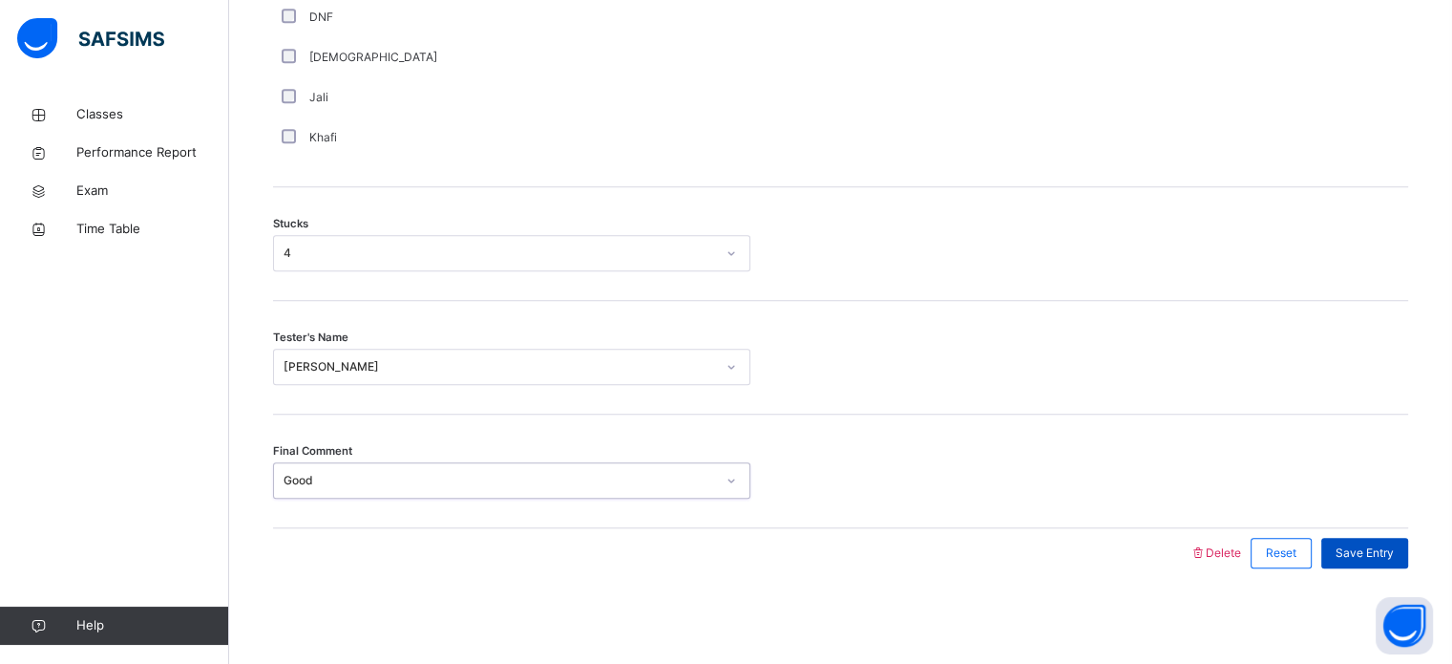
click at [1367, 541] on div "Save Entry" at bounding box center [1364, 553] width 87 height 31
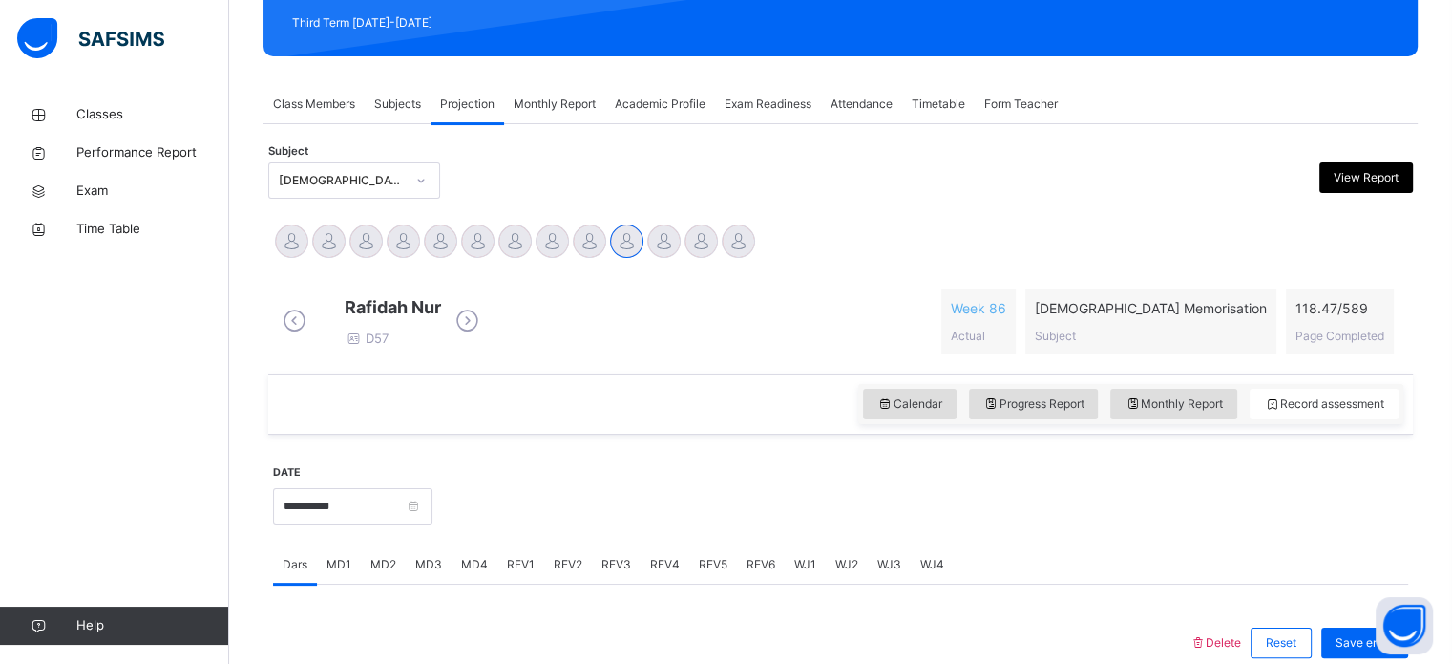
scroll to position [267, 0]
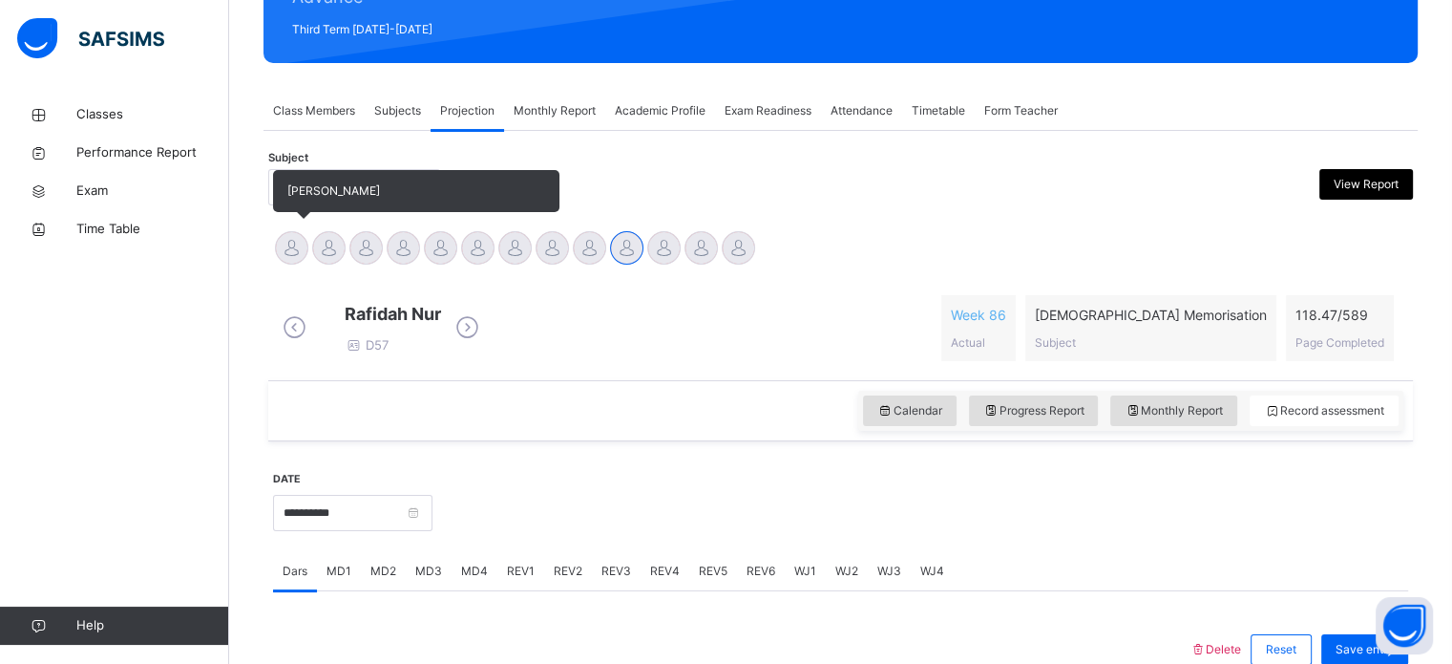
click at [279, 252] on div at bounding box center [291, 247] width 33 height 33
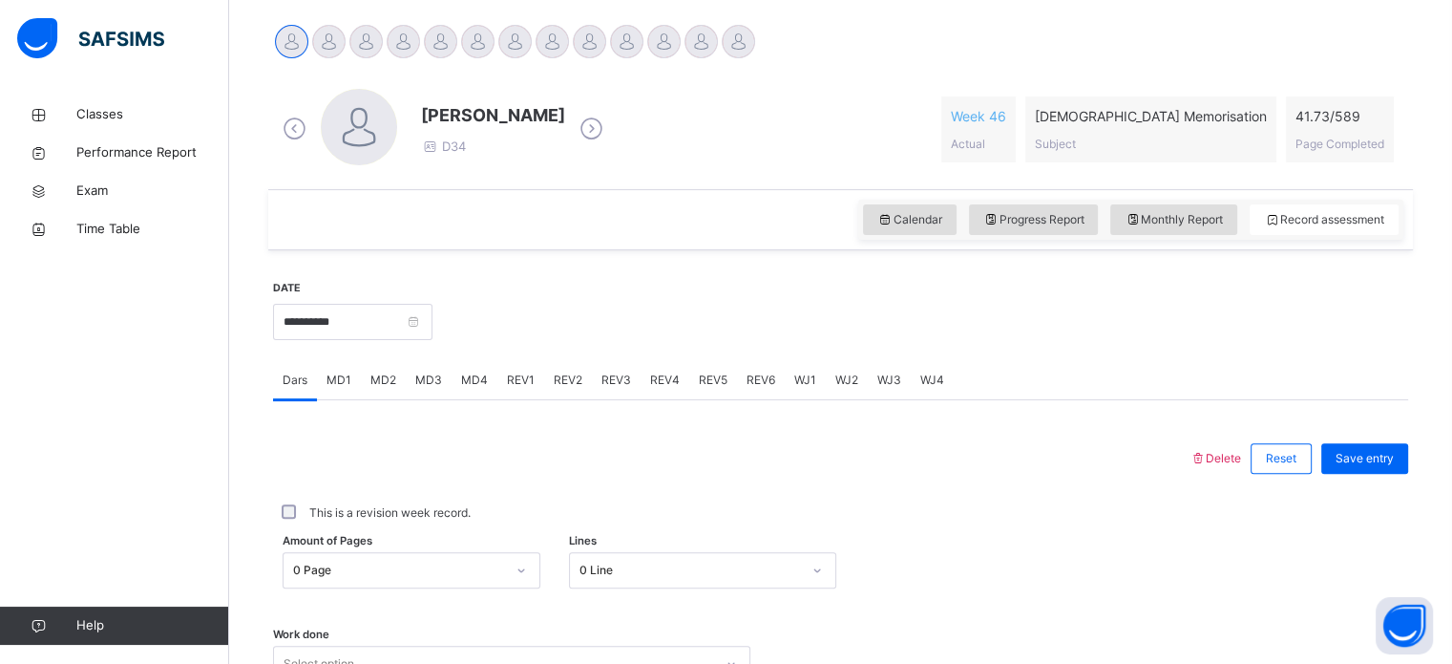
scroll to position [516, 0]
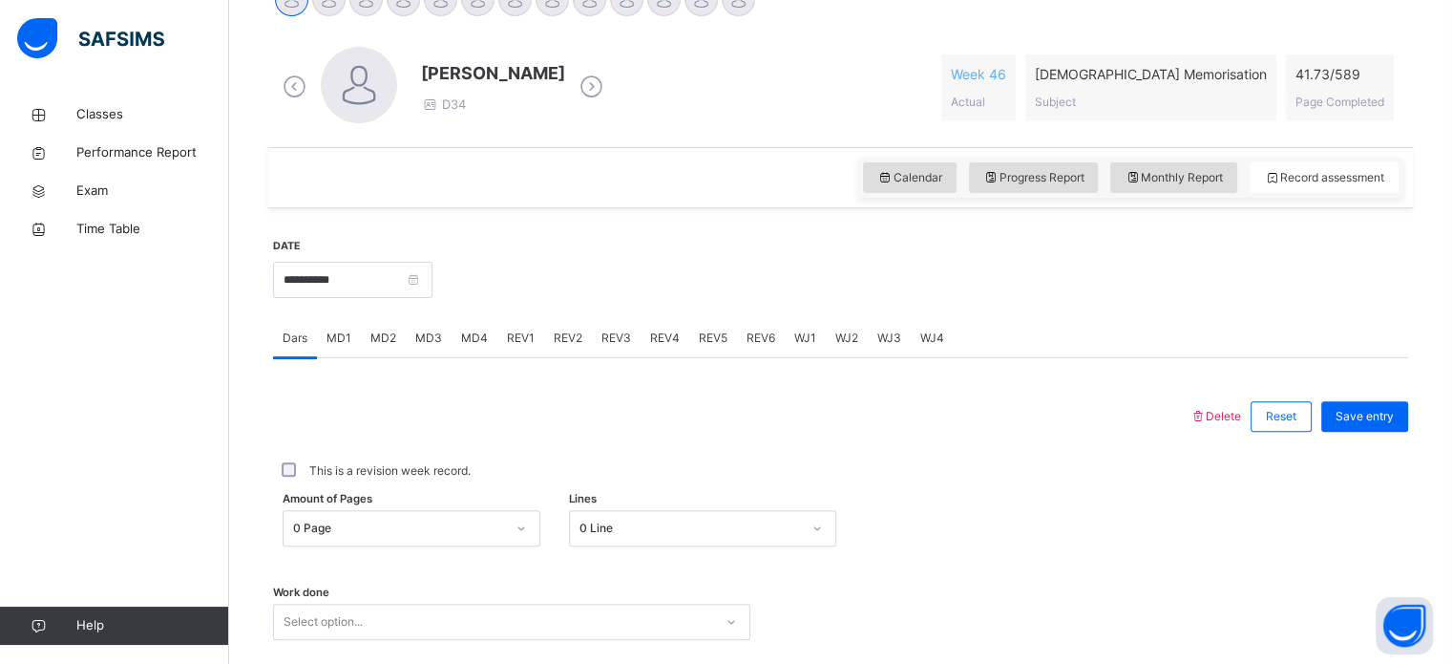
click at [462, 348] on div "MD4" at bounding box center [475, 338] width 46 height 38
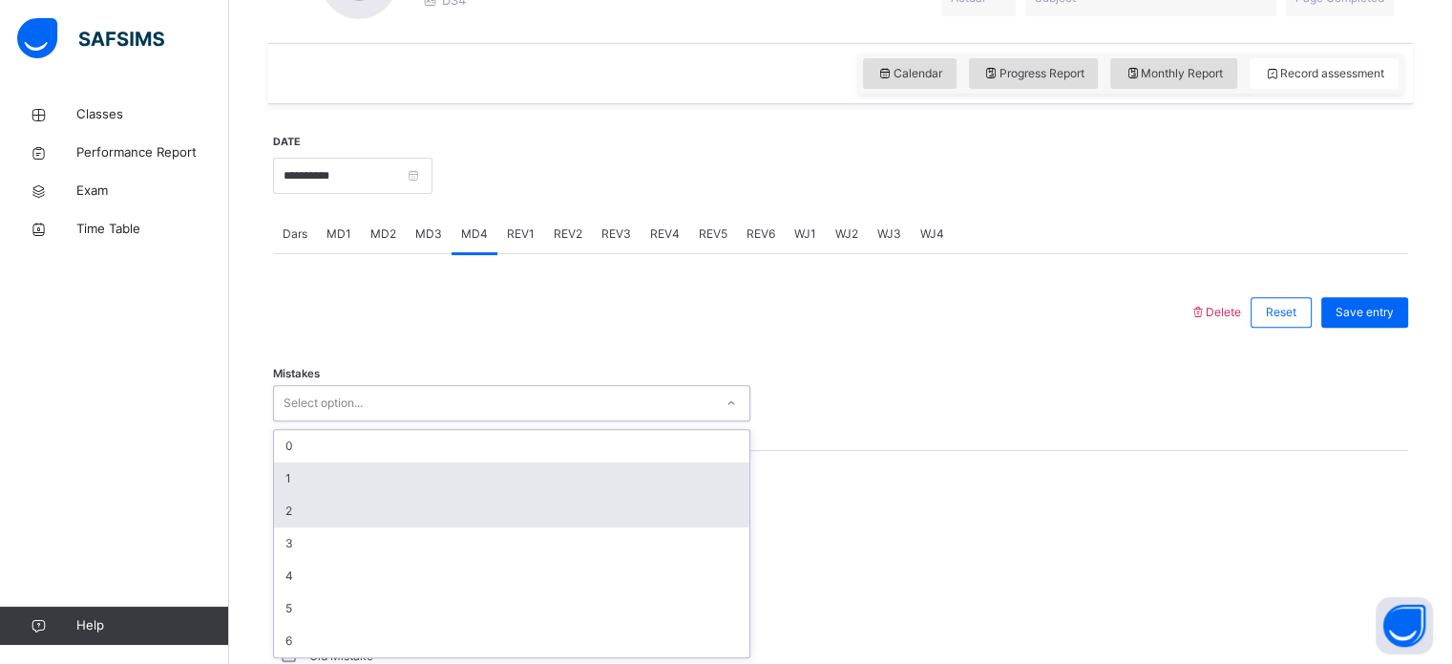
scroll to position [621, 0]
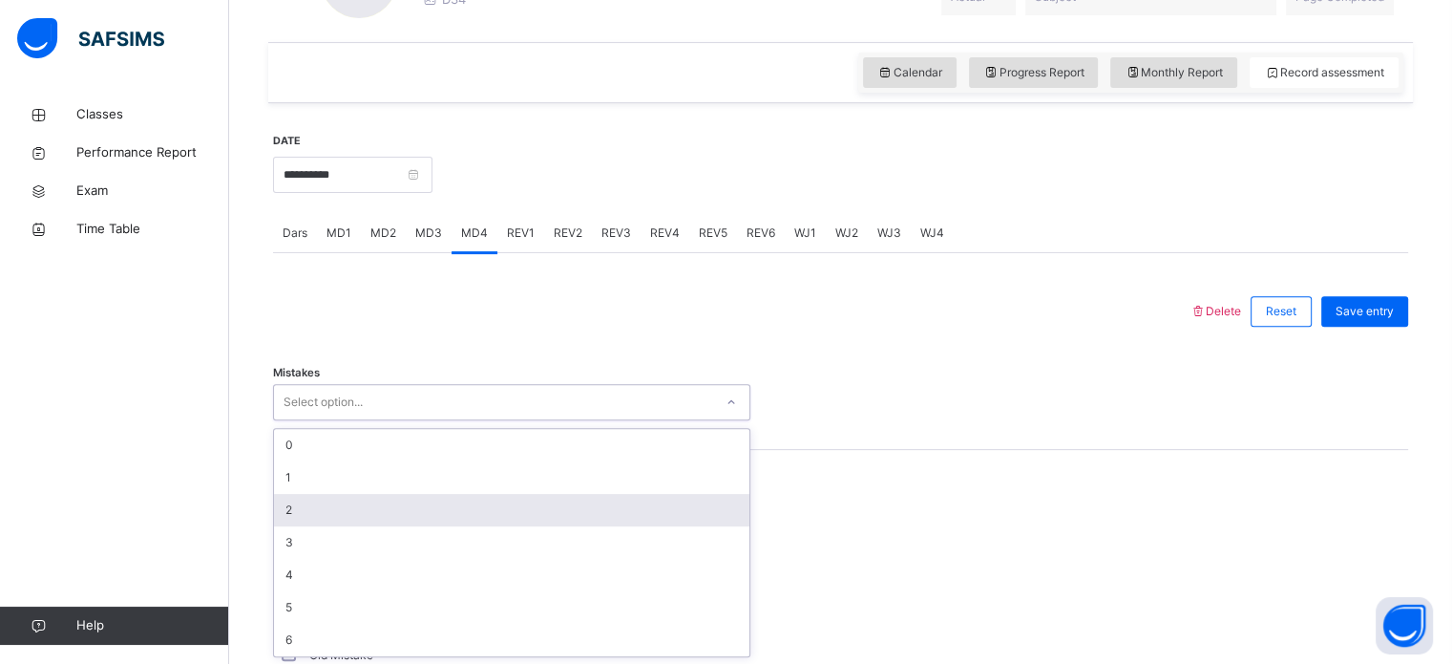
drag, startPoint x: 351, startPoint y: 511, endPoint x: 306, endPoint y: 498, distance: 47.5
click at [306, 420] on div "option 2 focused, 3 of 7. 7 results available. Use Up and Down to choose option…" at bounding box center [511, 402] width 477 height 36
click at [306, 498] on div "2" at bounding box center [511, 510] width 475 height 32
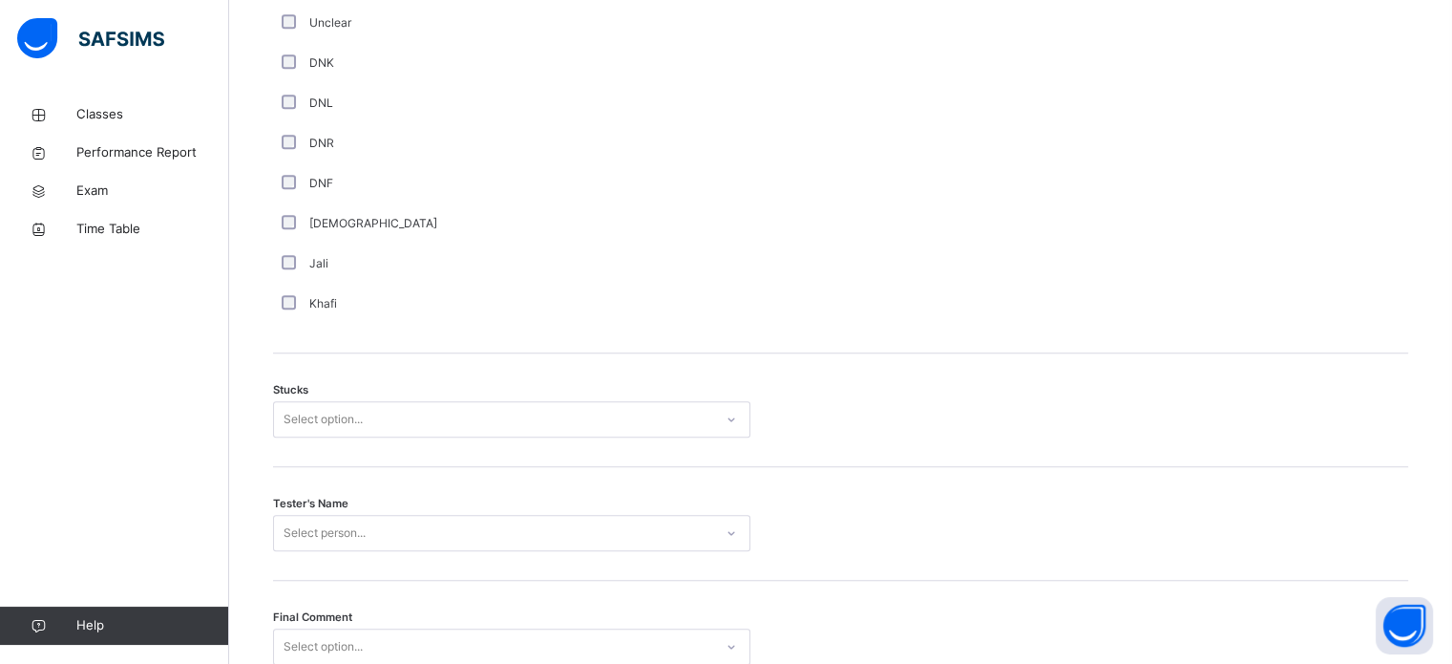
scroll to position [1337, 0]
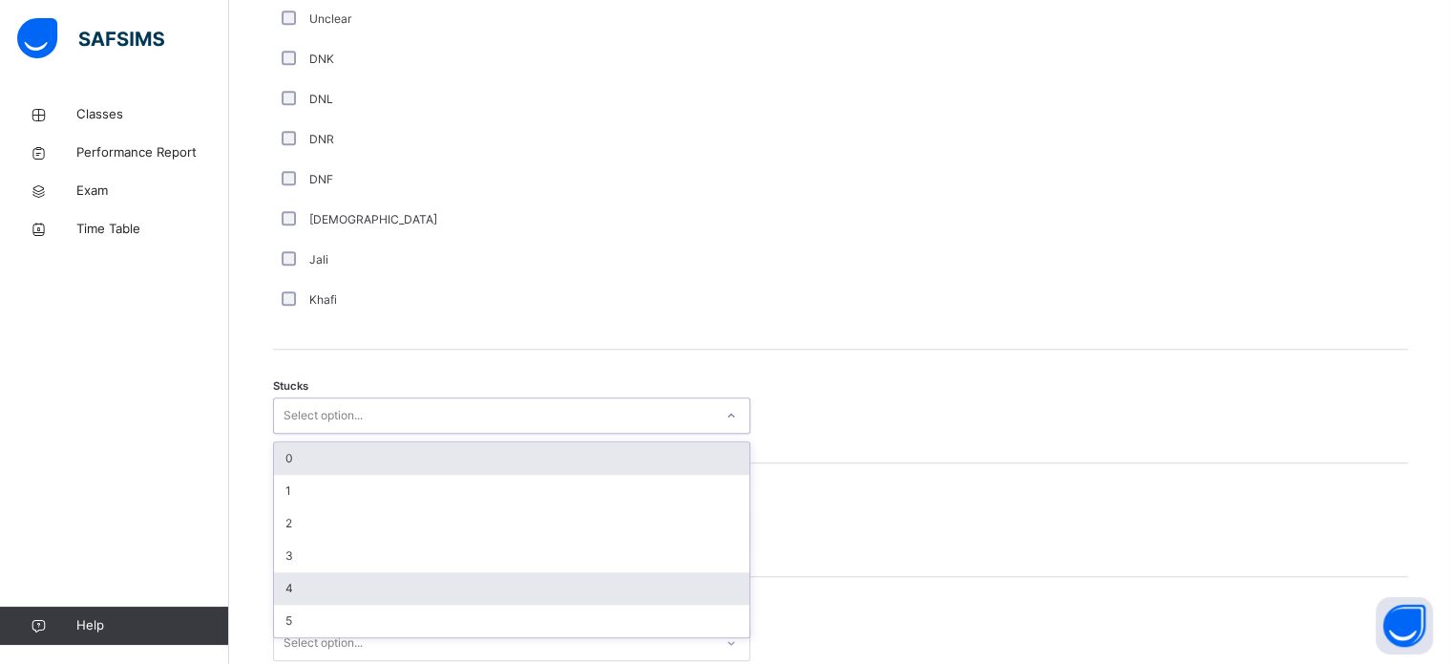
click at [321, 586] on div "4" at bounding box center [511, 588] width 475 height 32
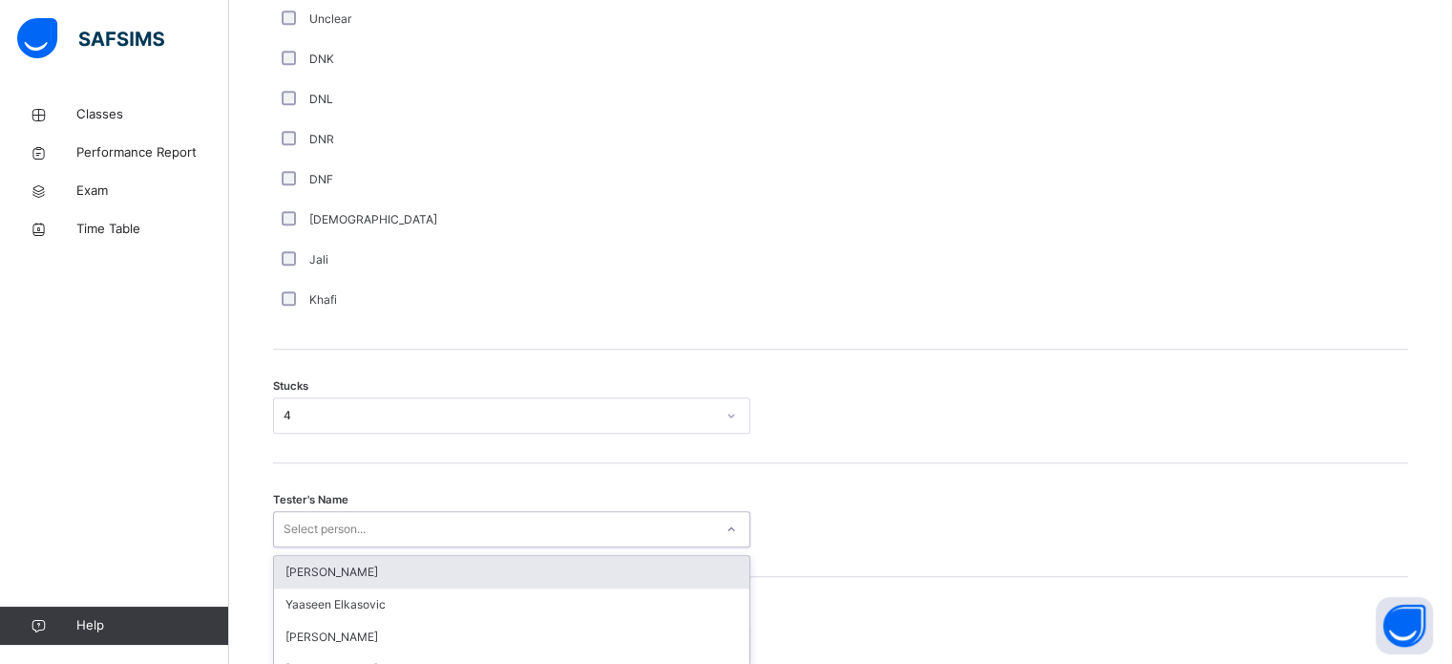
scroll to position [1497, 0]
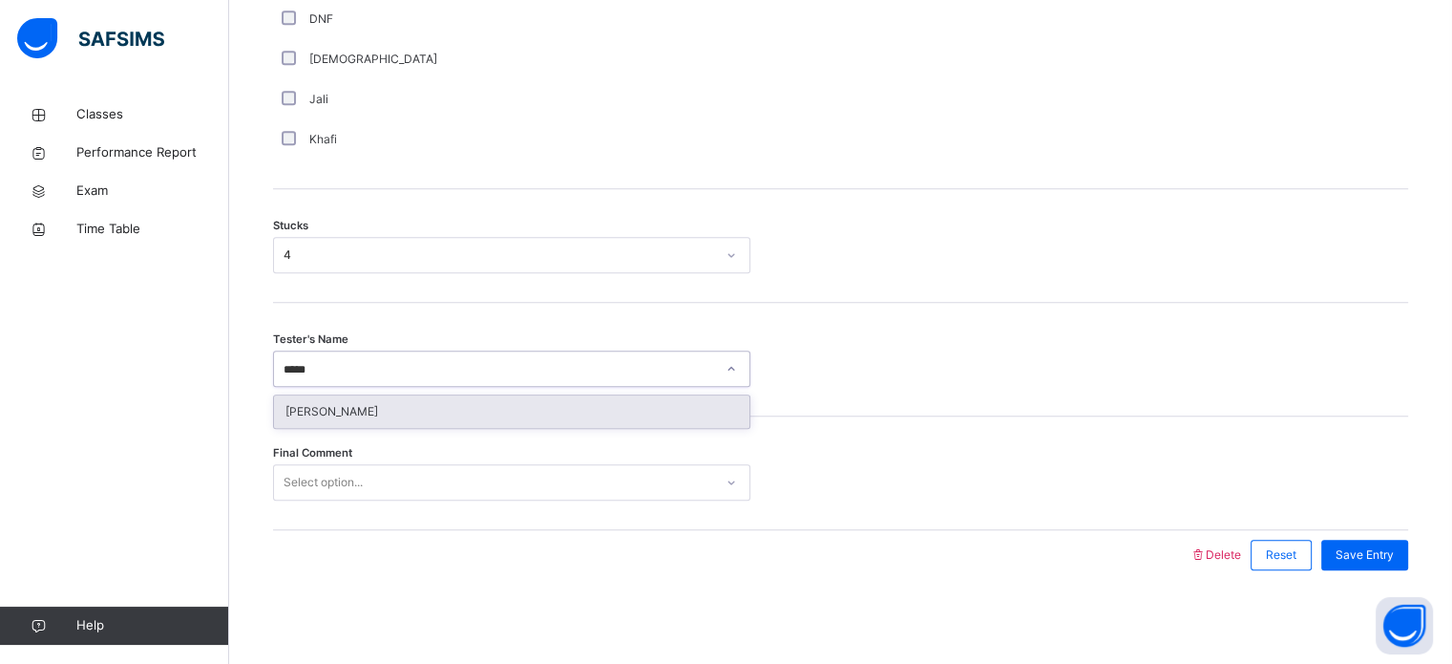
type input "****"
click at [644, 402] on div "[PERSON_NAME]" at bounding box center [511, 411] width 475 height 32
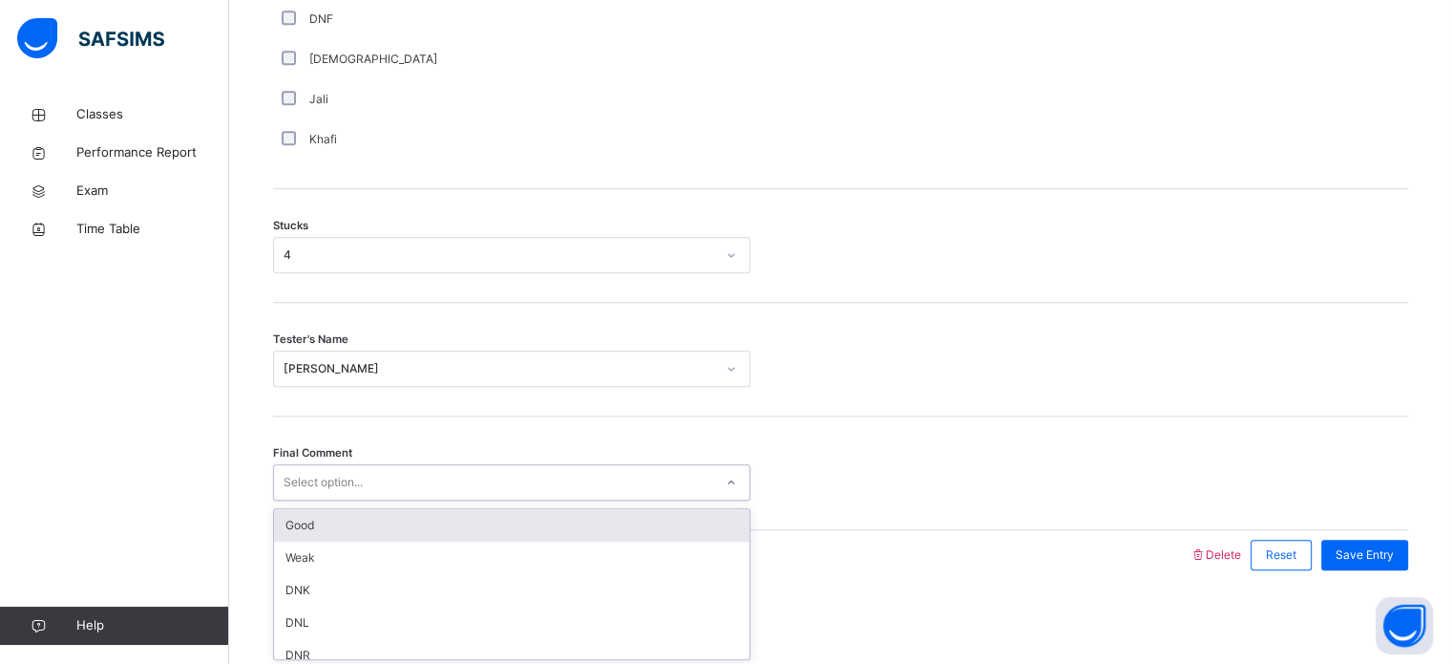
click at [390, 526] on div "Good" at bounding box center [511, 525] width 475 height 32
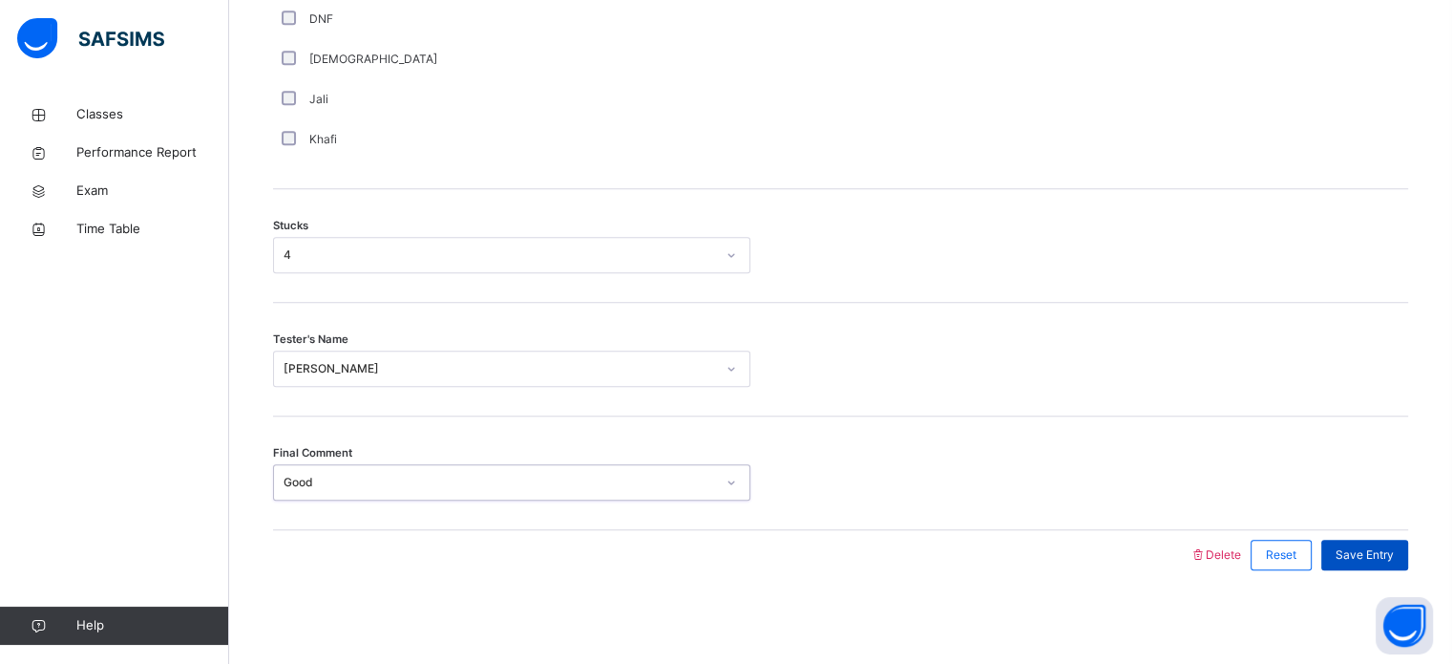
click at [1393, 560] on span "Save Entry" at bounding box center [1365, 554] width 58 height 17
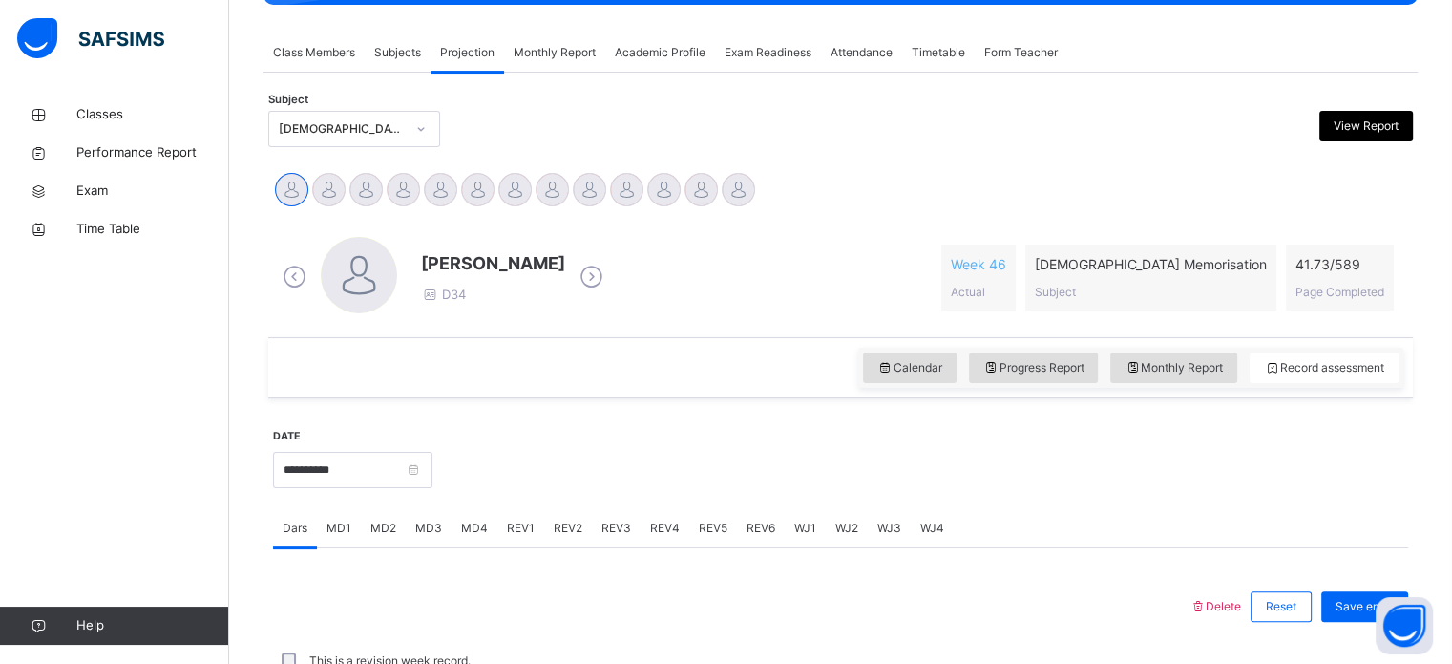
scroll to position [325, 0]
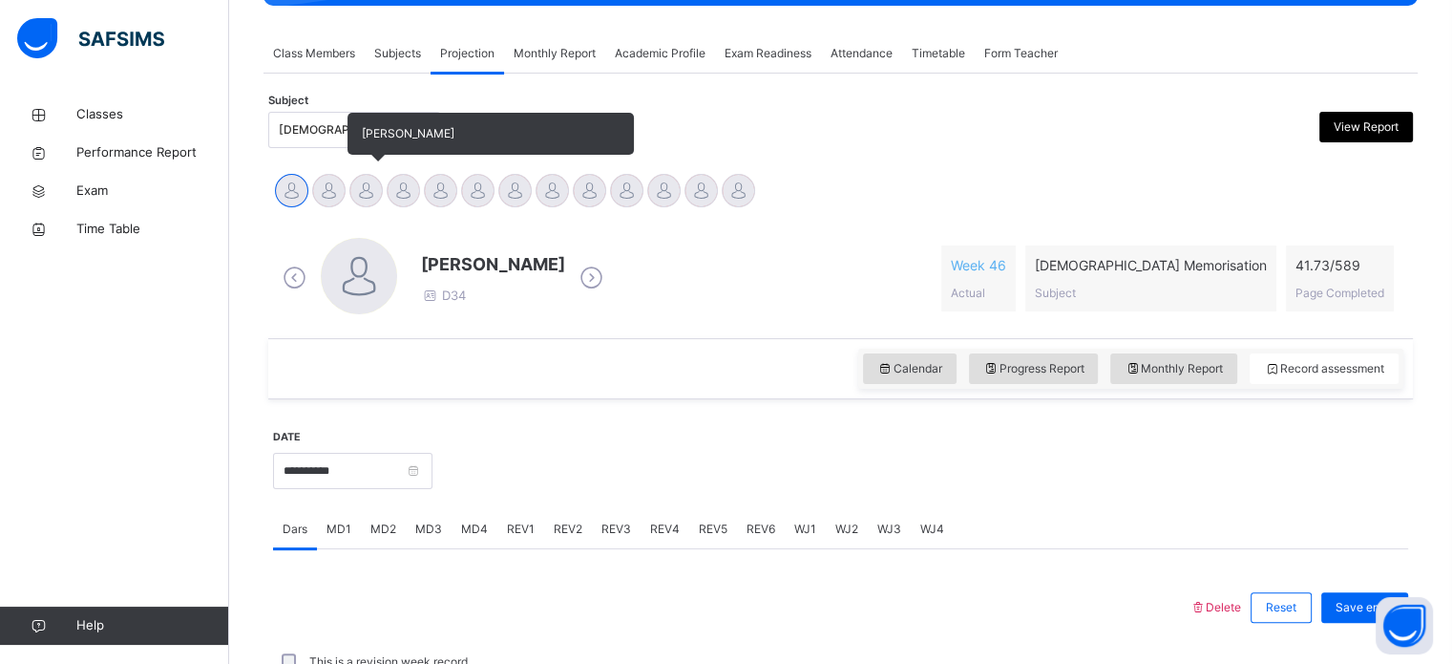
click at [369, 179] on div at bounding box center [365, 190] width 33 height 33
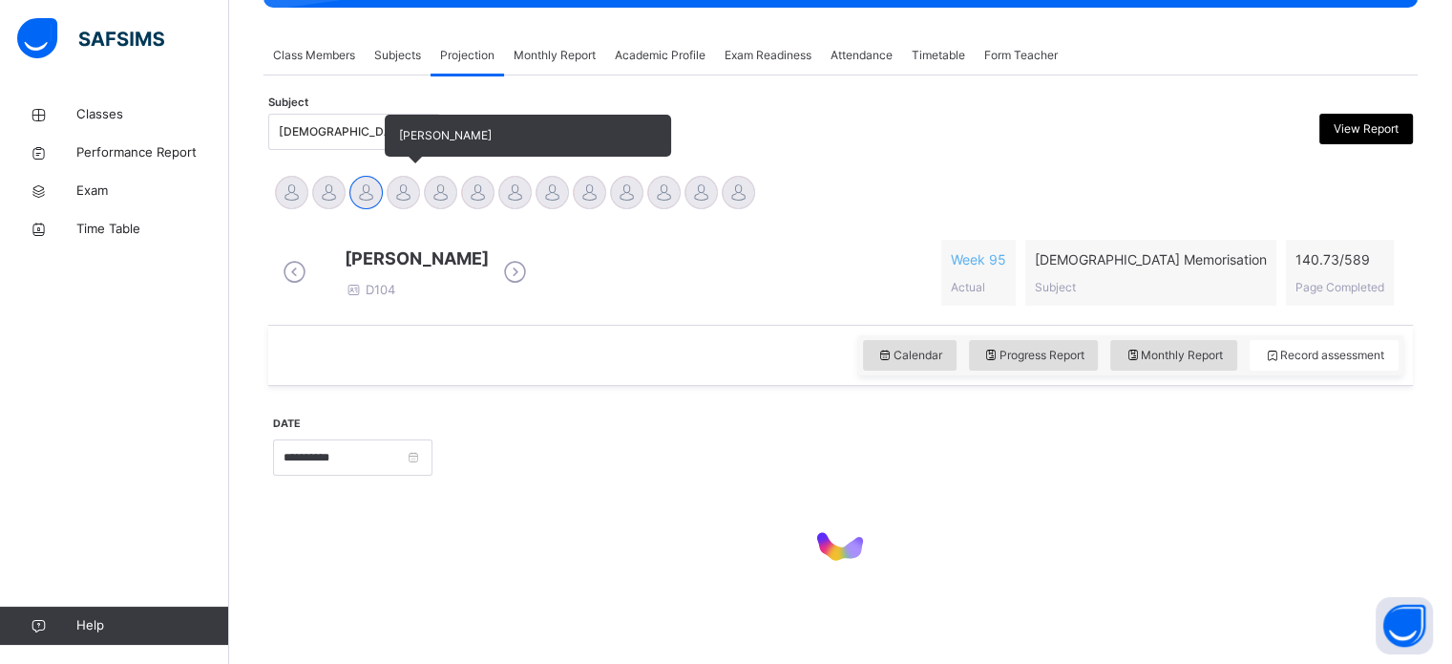
click at [406, 201] on div at bounding box center [403, 192] width 33 height 33
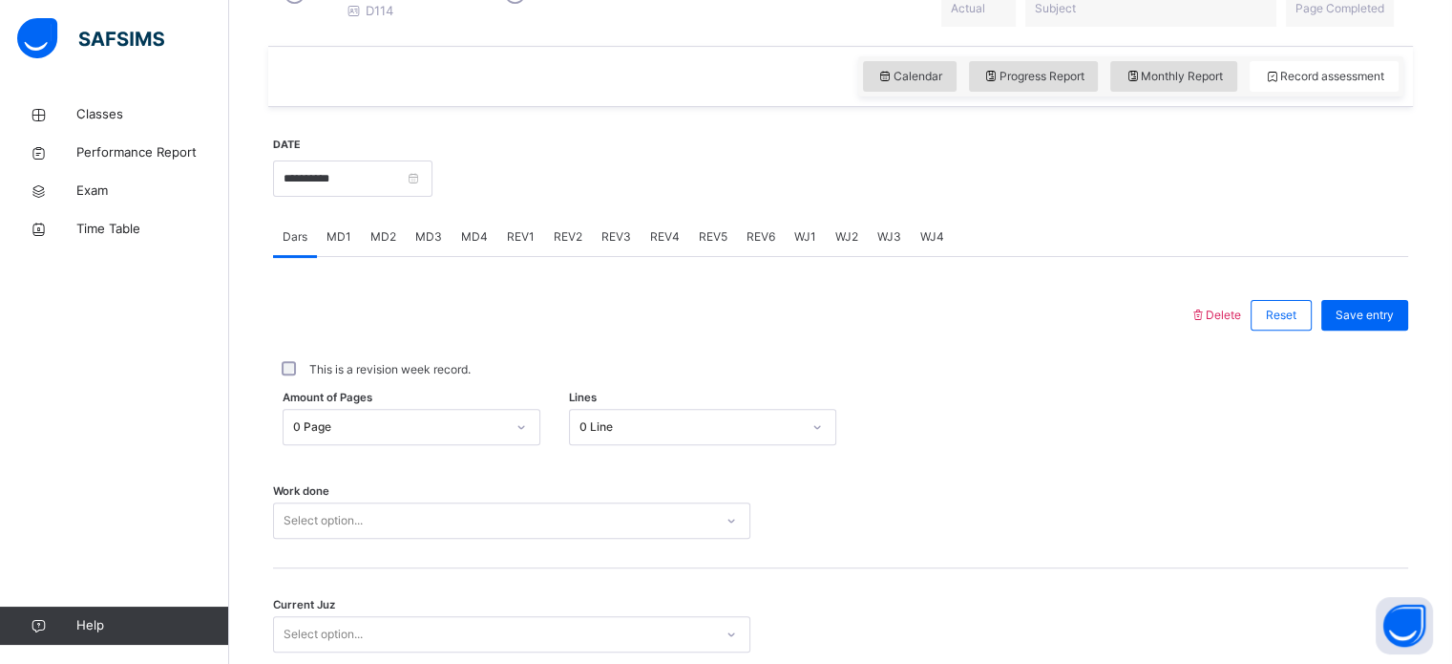
scroll to position [621, 0]
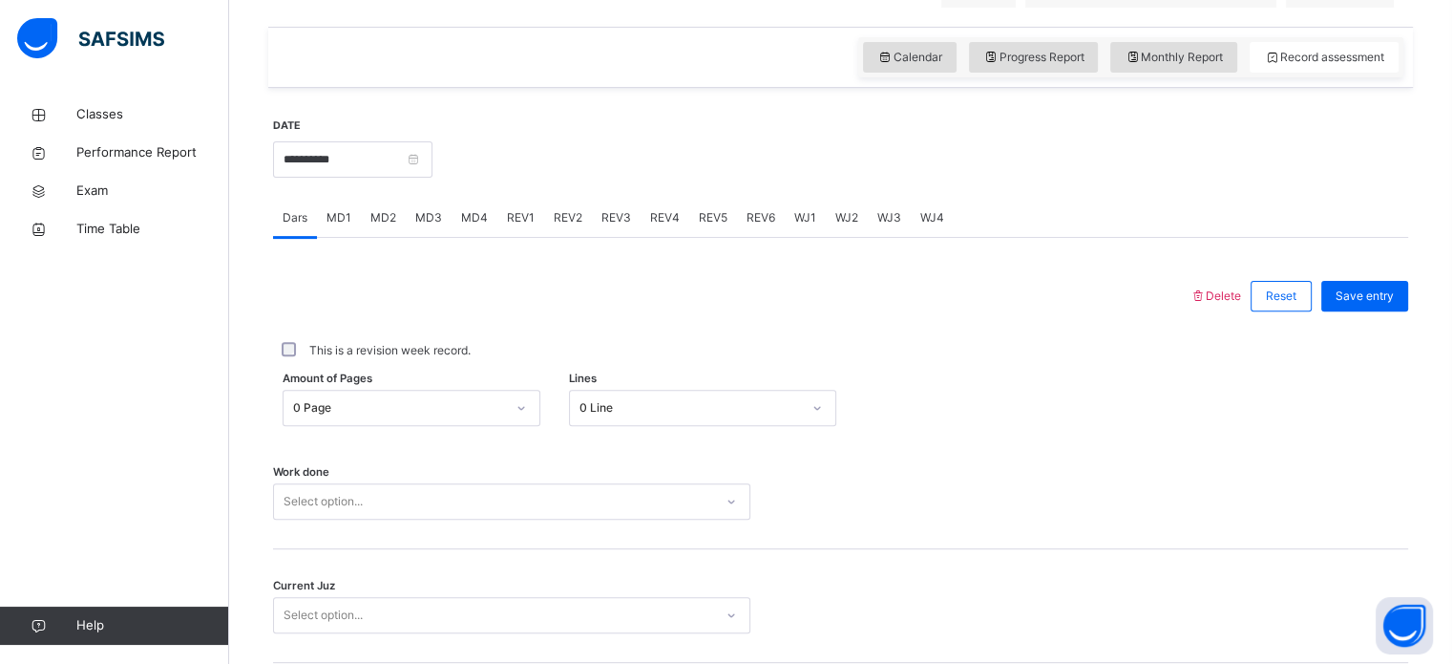
click at [477, 226] on span "MD4" at bounding box center [474, 217] width 27 height 17
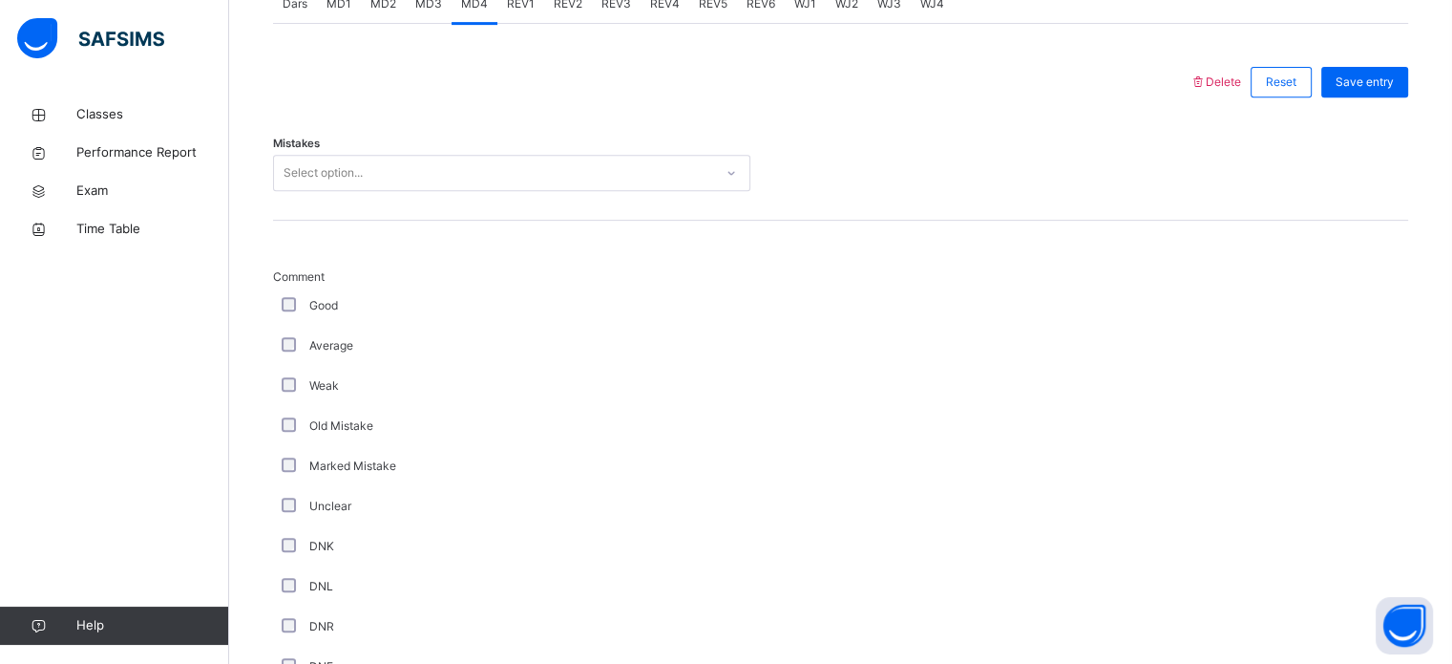
scroll to position [875, 0]
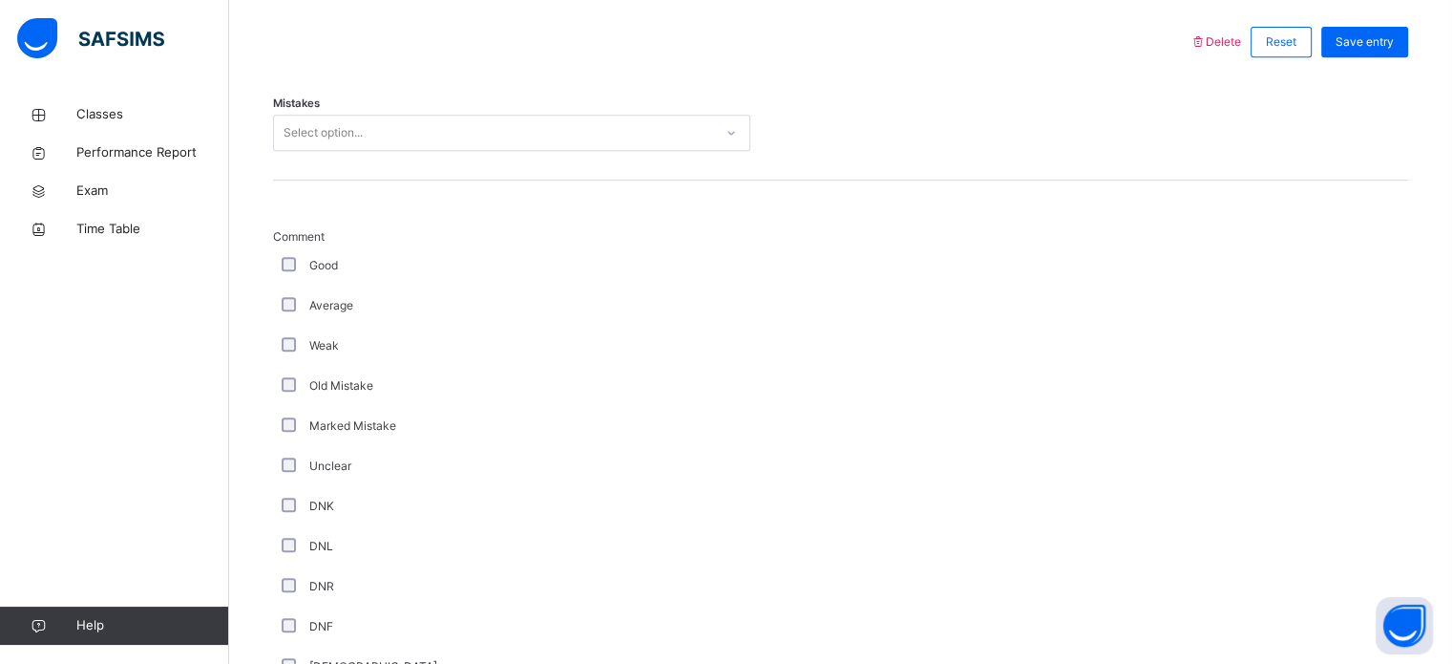
click at [634, 180] on div "Mistakes Select option..." at bounding box center [840, 124] width 1135 height 114
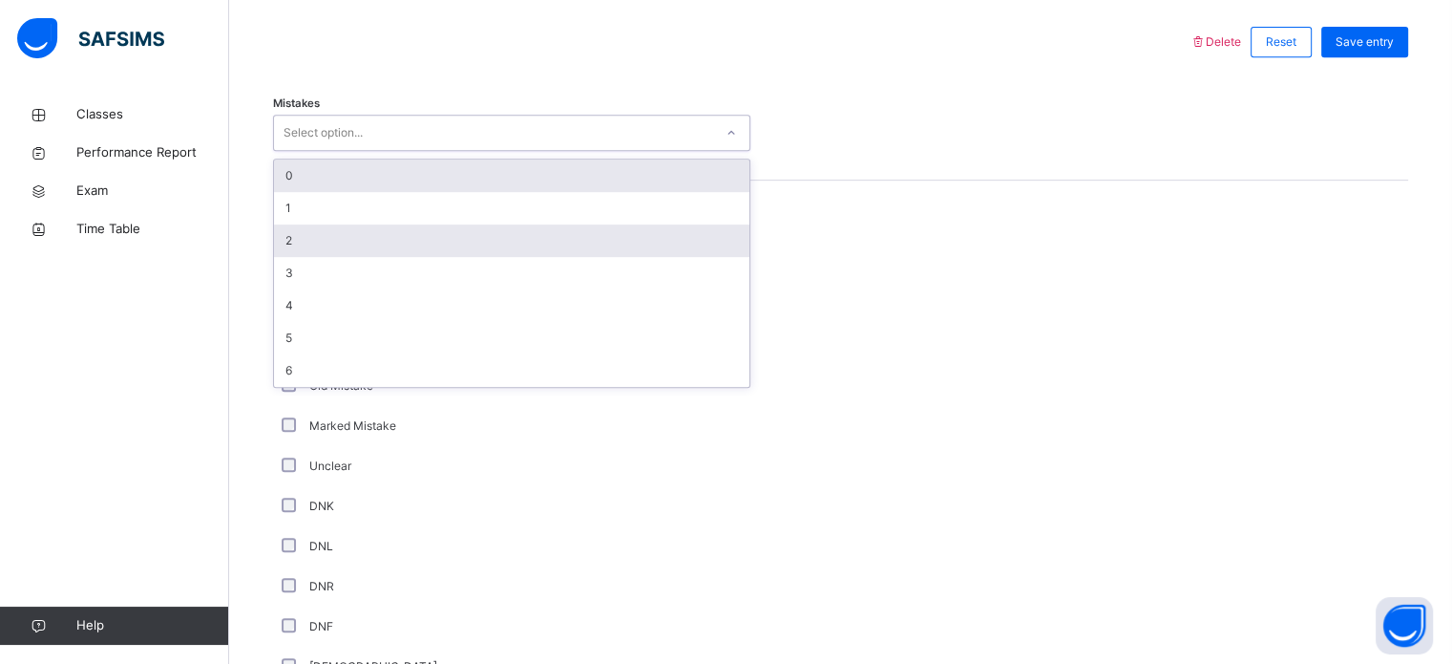
click at [580, 256] on div "2" at bounding box center [511, 240] width 475 height 32
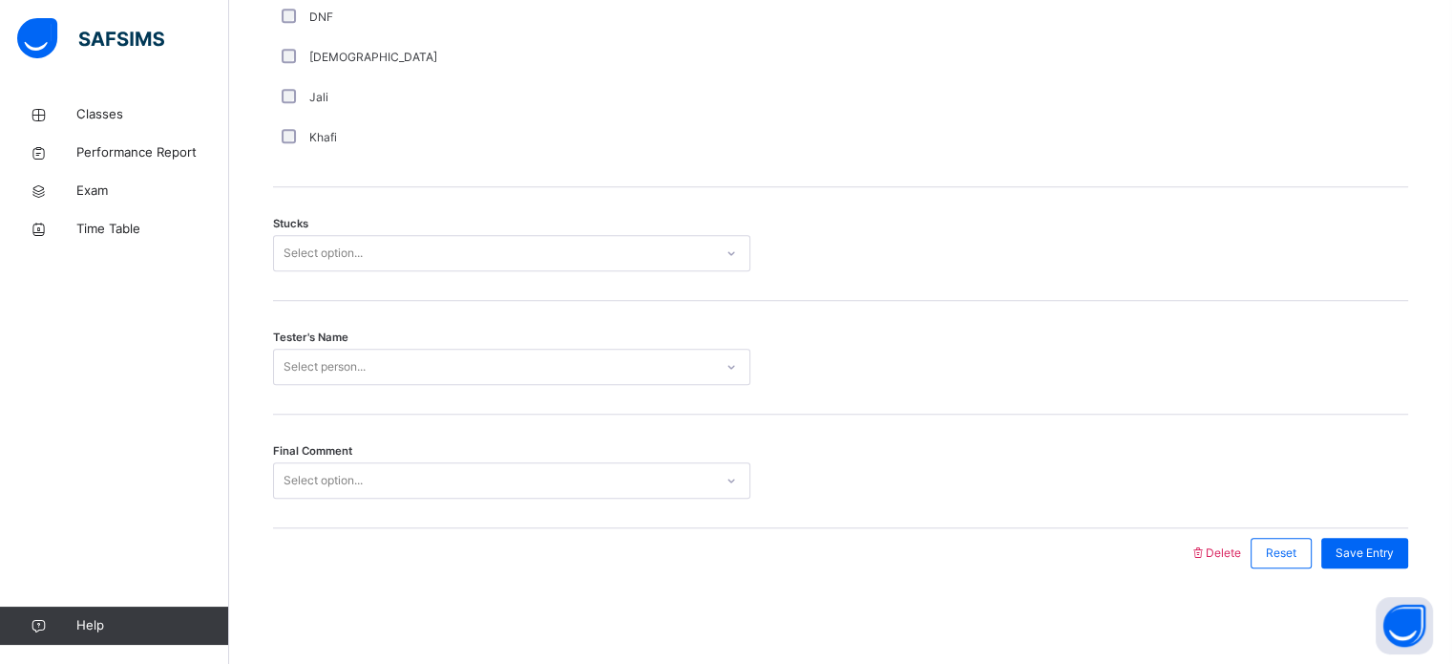
scroll to position [1497, 0]
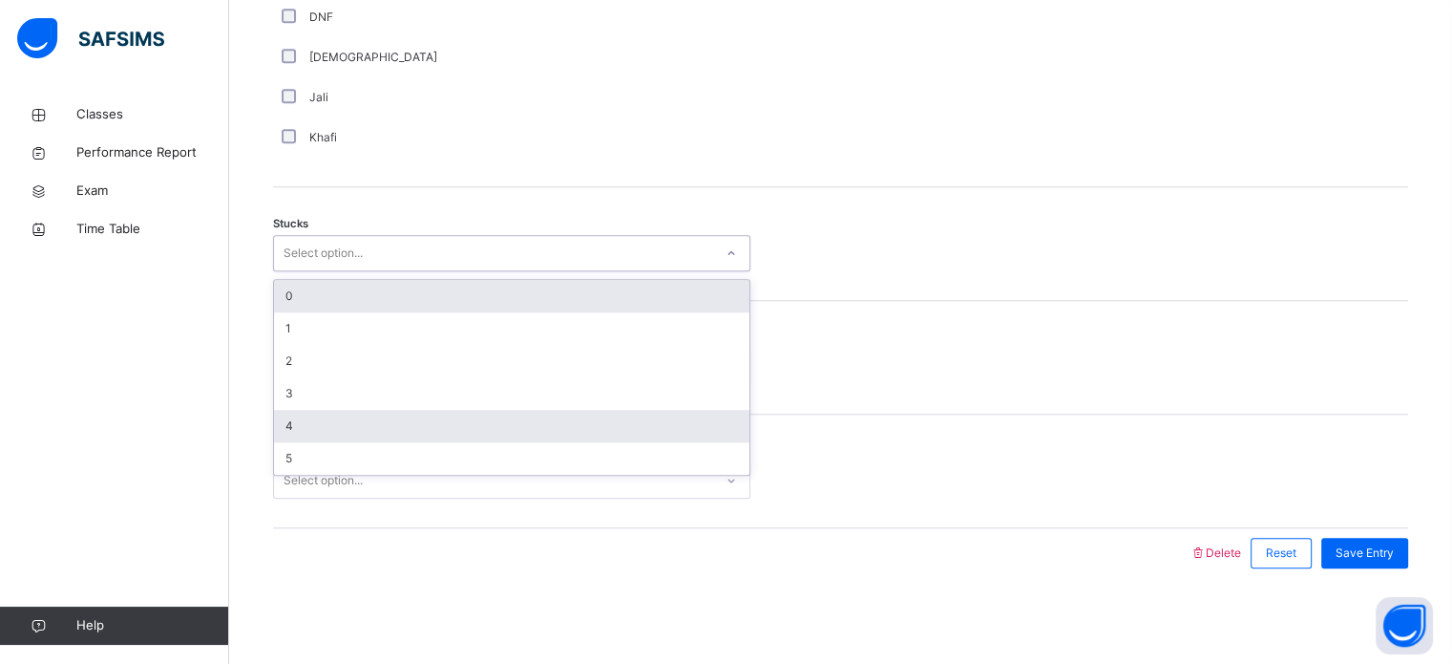
click at [369, 423] on div "4" at bounding box center [511, 426] width 475 height 32
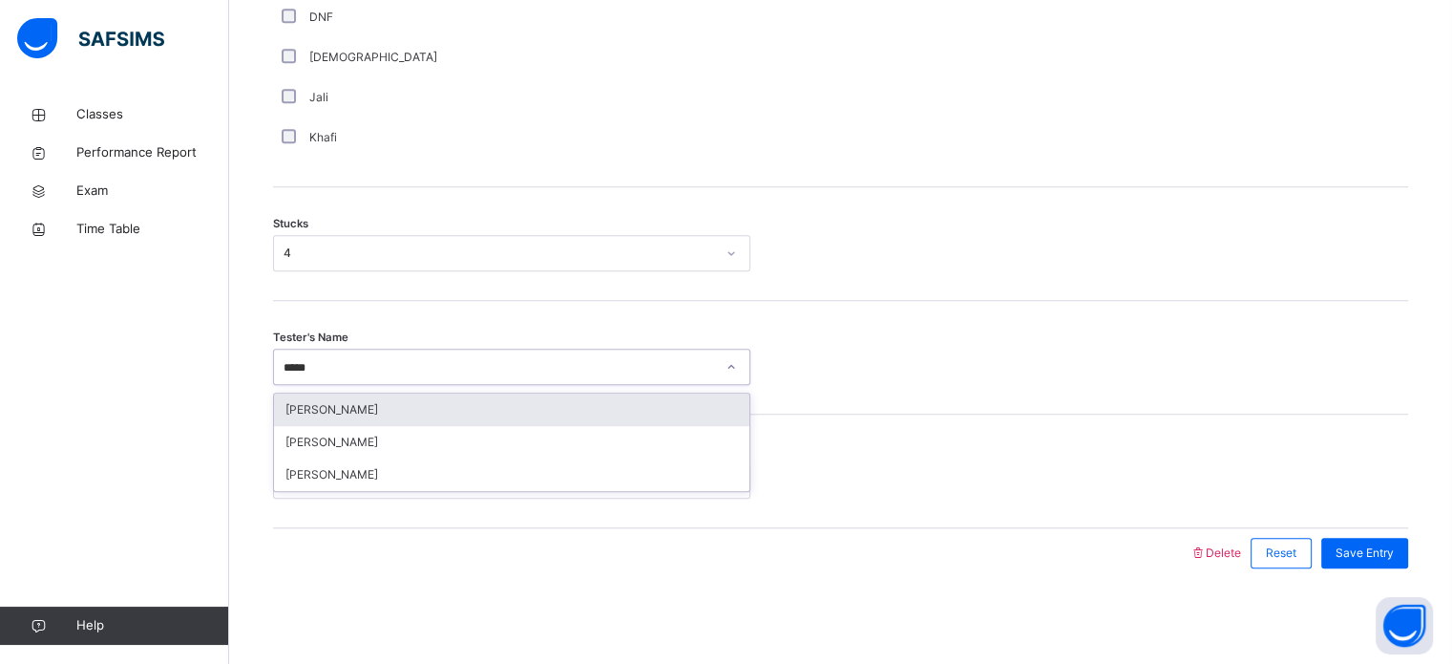
type input "******"
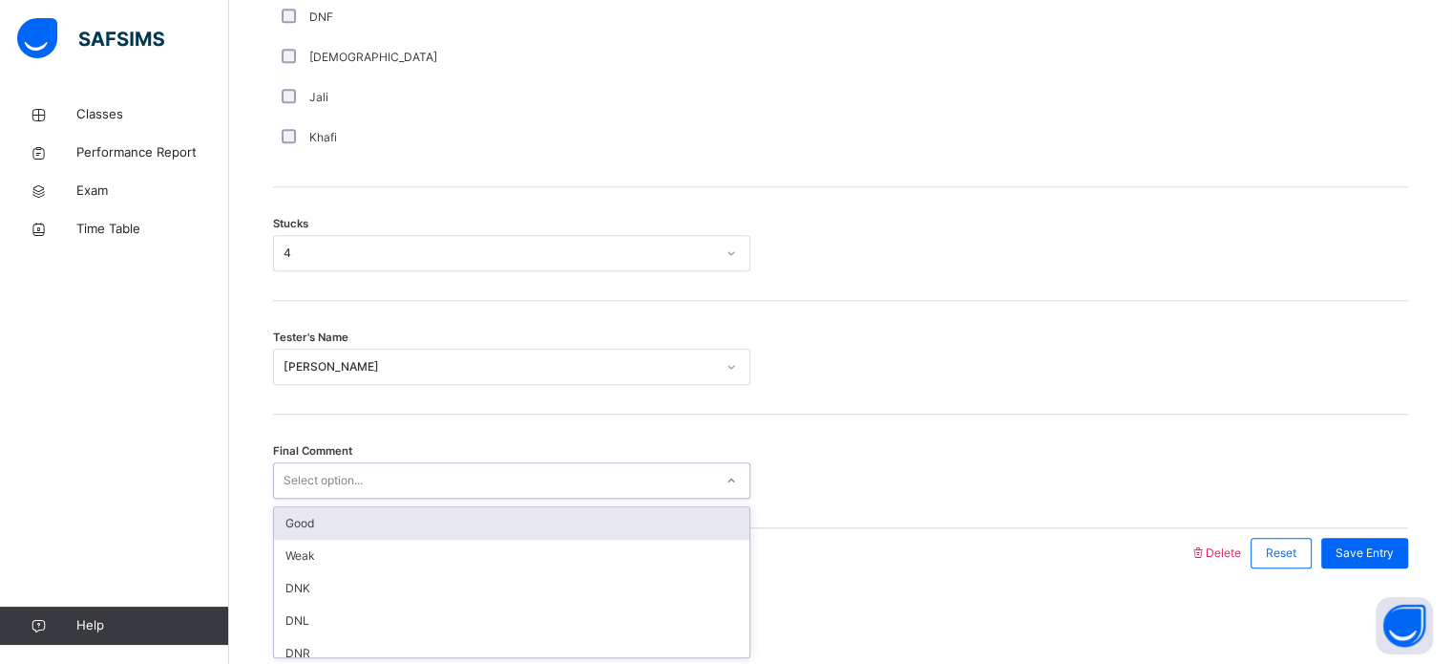
scroll to position [45, 0]
click at [557, 512] on div "Weak" at bounding box center [511, 511] width 475 height 32
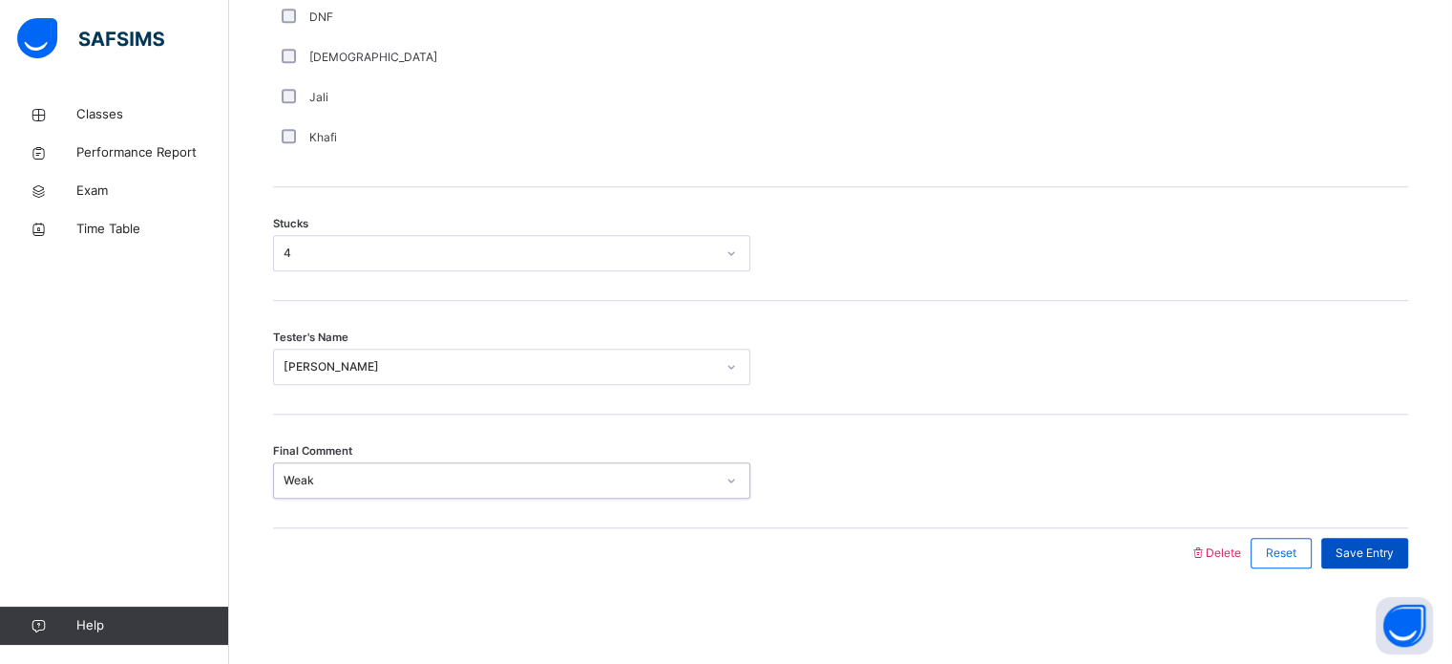
click at [1399, 565] on div "Save Entry" at bounding box center [1364, 553] width 87 height 31
click at [1408, 538] on div "Save Entry" at bounding box center [1364, 553] width 87 height 31
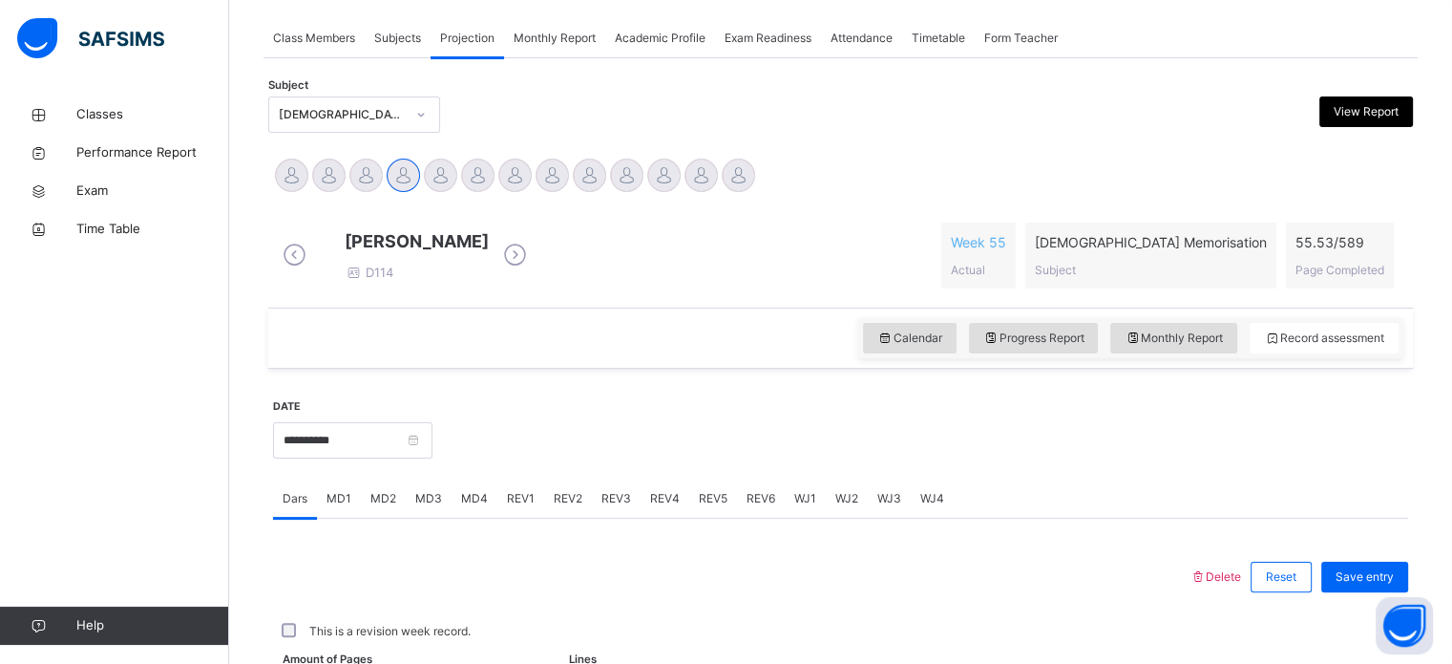
scroll to position [326, 0]
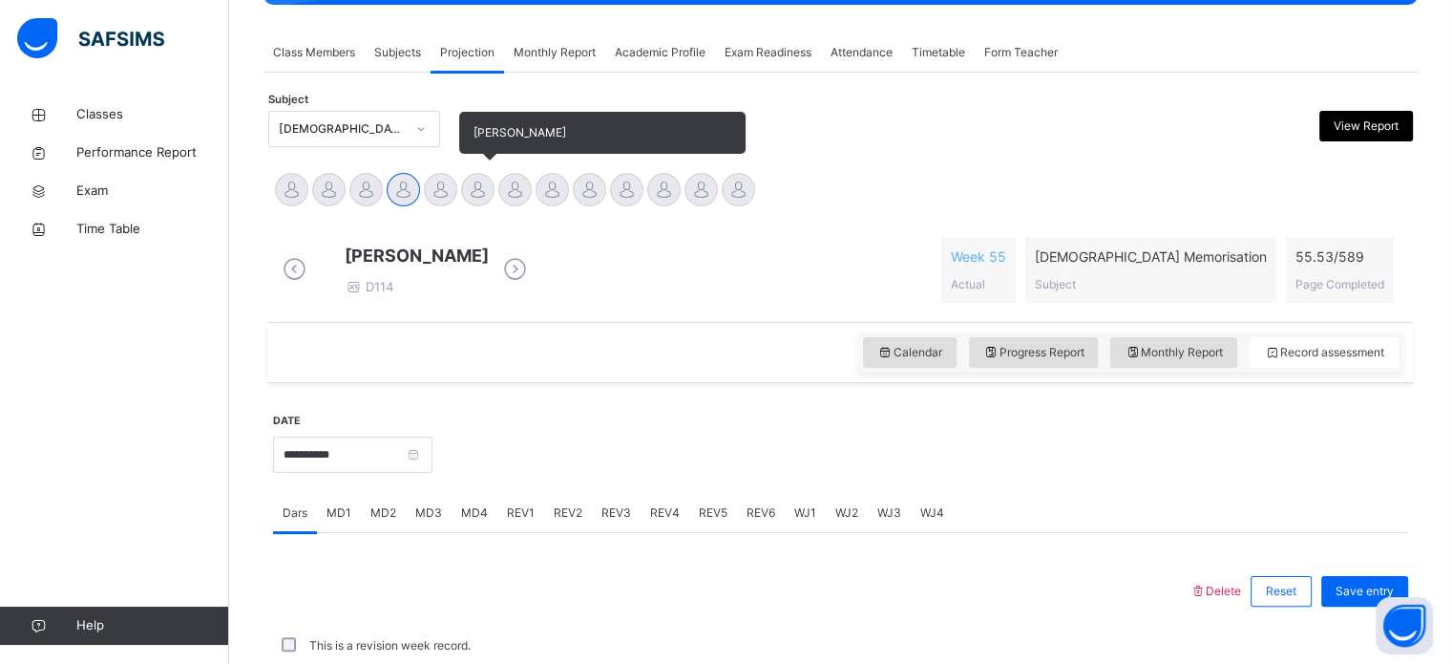
click at [478, 186] on div at bounding box center [477, 189] width 33 height 33
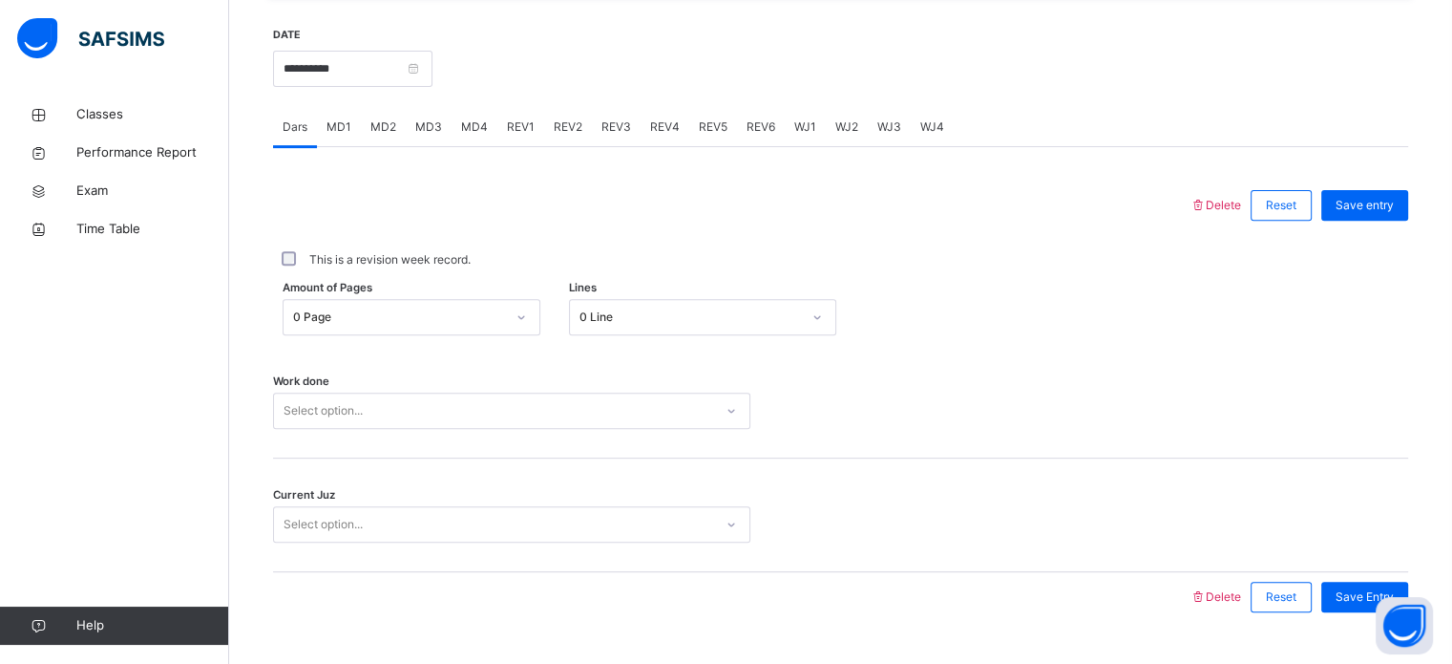
scroll to position [713, 0]
click at [454, 142] on div "MD4" at bounding box center [475, 125] width 46 height 38
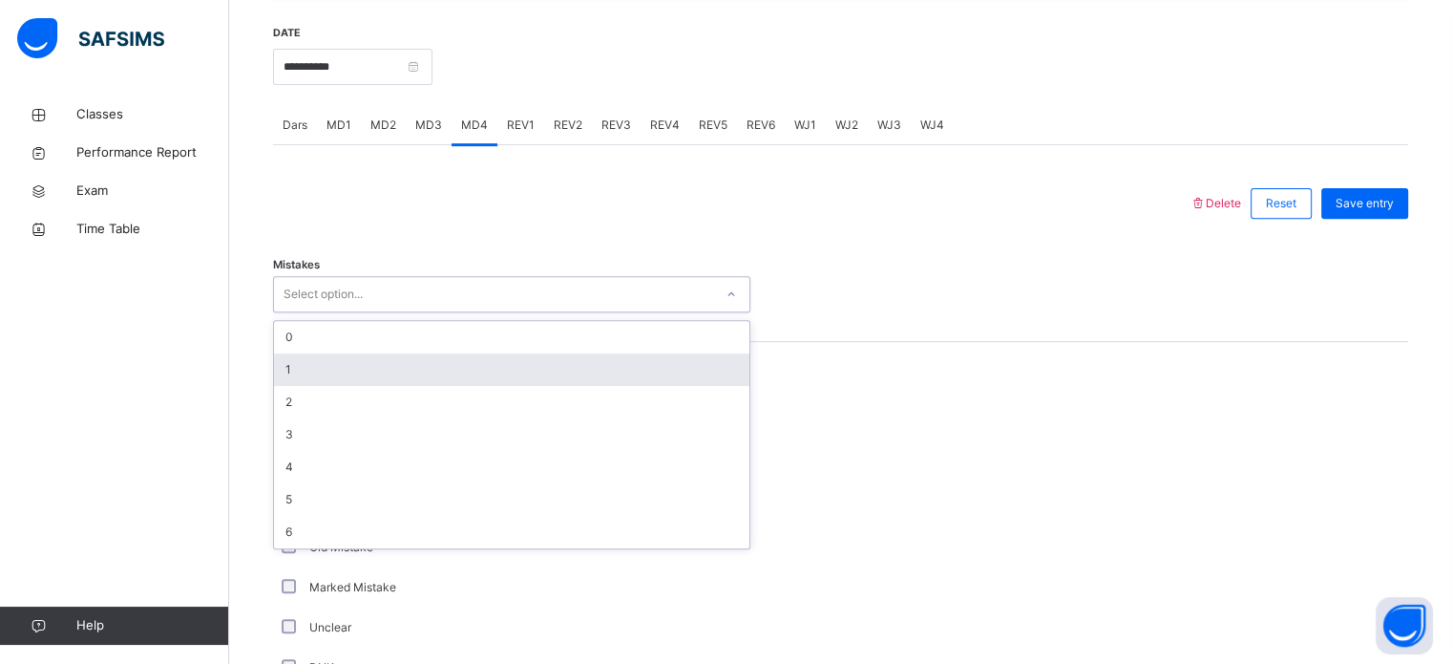
drag, startPoint x: 423, startPoint y: 301, endPoint x: 403, endPoint y: 377, distance: 79.0
click at [403, 312] on div "option 1 focused, 2 of 7. 7 results available. Use Up and Down to choose option…" at bounding box center [511, 294] width 477 height 36
drag, startPoint x: 403, startPoint y: 377, endPoint x: 369, endPoint y: 388, distance: 35.0
click at [369, 386] on div "1" at bounding box center [511, 369] width 475 height 32
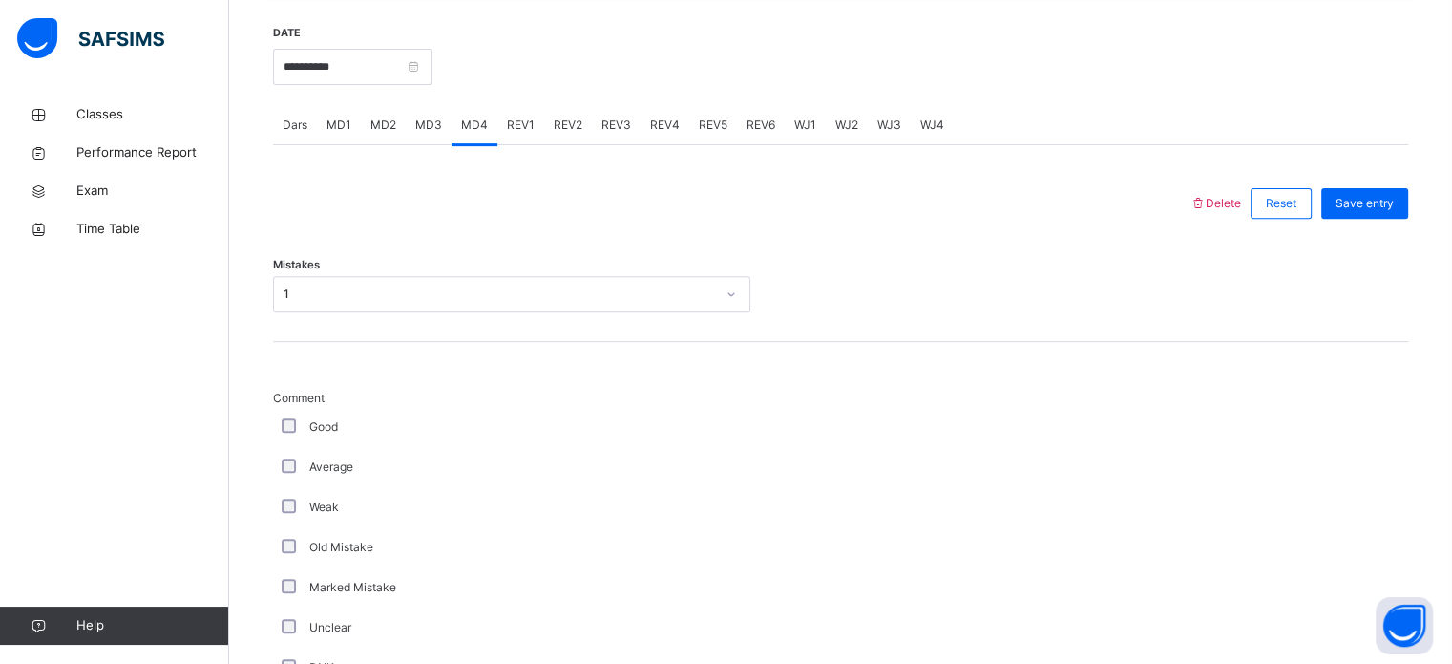
click at [369, 388] on div "Comment Good Average Weak Old Mistake Marked Mistake Unclear DNK DNL DNR DNF Mu…" at bounding box center [840, 650] width 1135 height 616
click at [288, 472] on div "Average" at bounding box center [511, 467] width 477 height 40
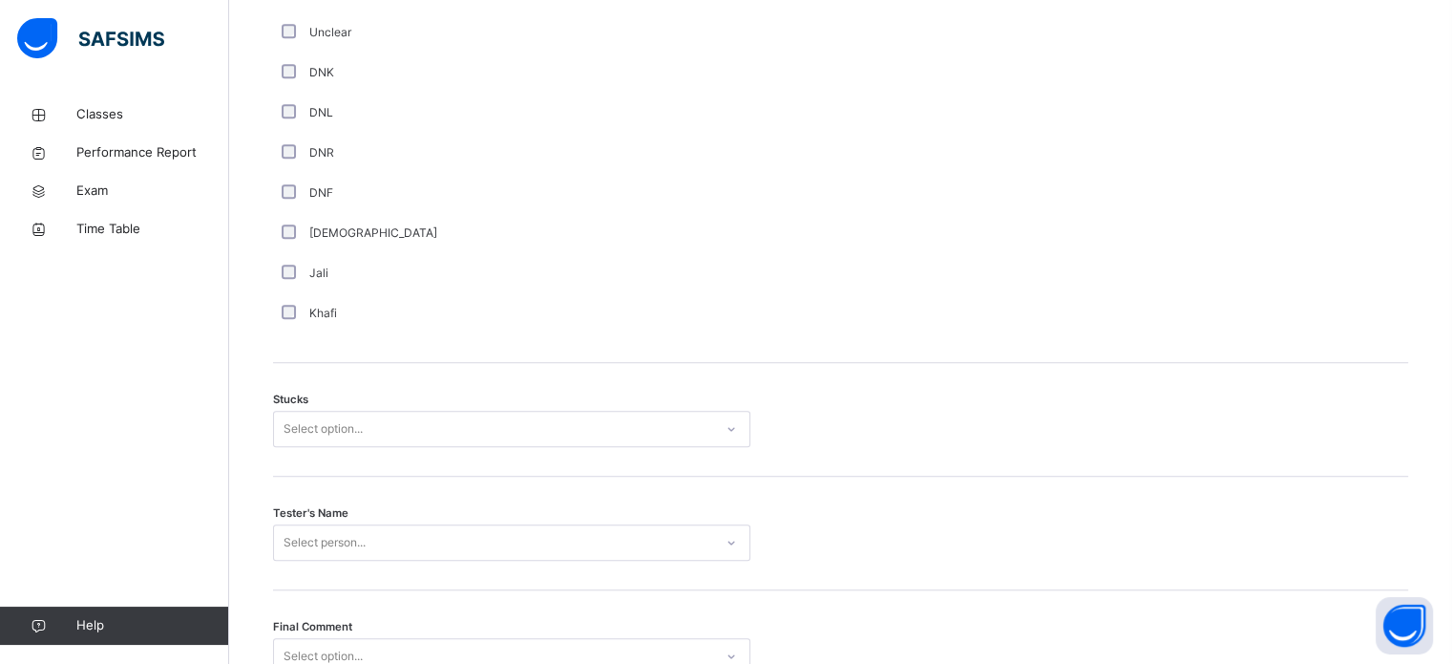
scroll to position [1497, 0]
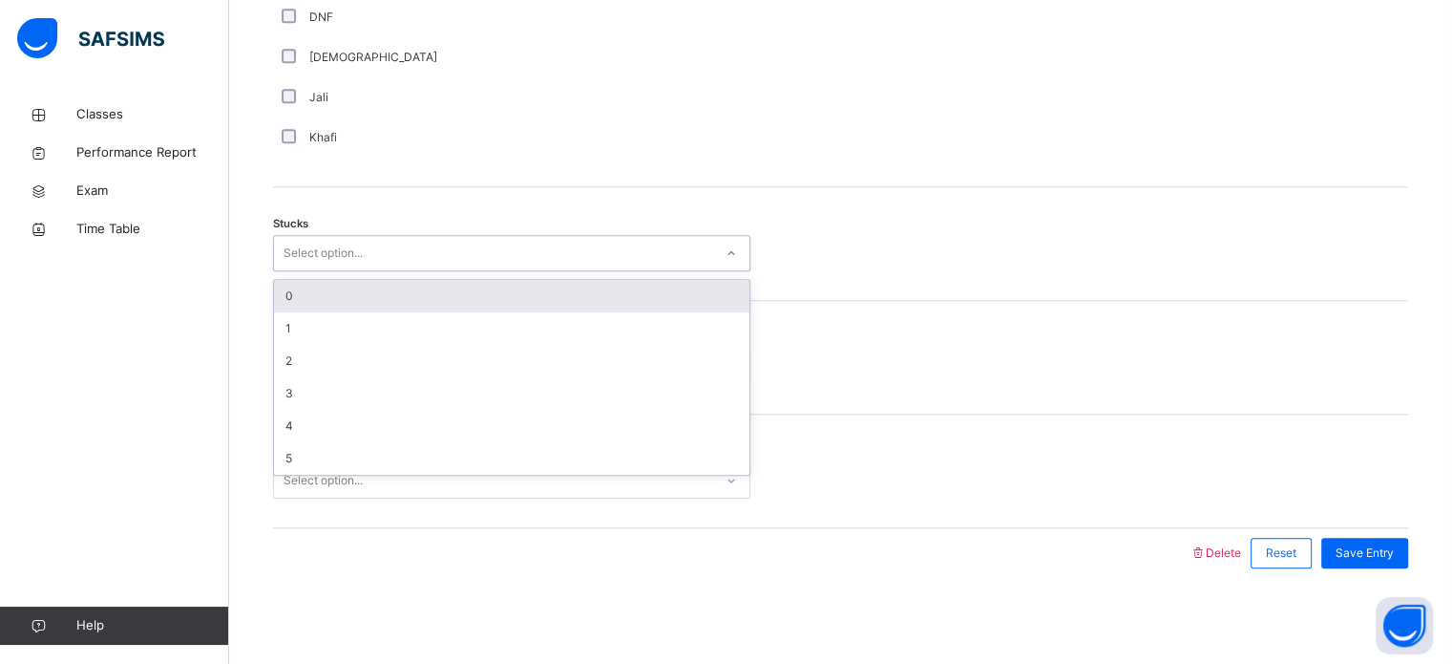
click at [435, 244] on div "Select option..." at bounding box center [493, 254] width 439 height 30
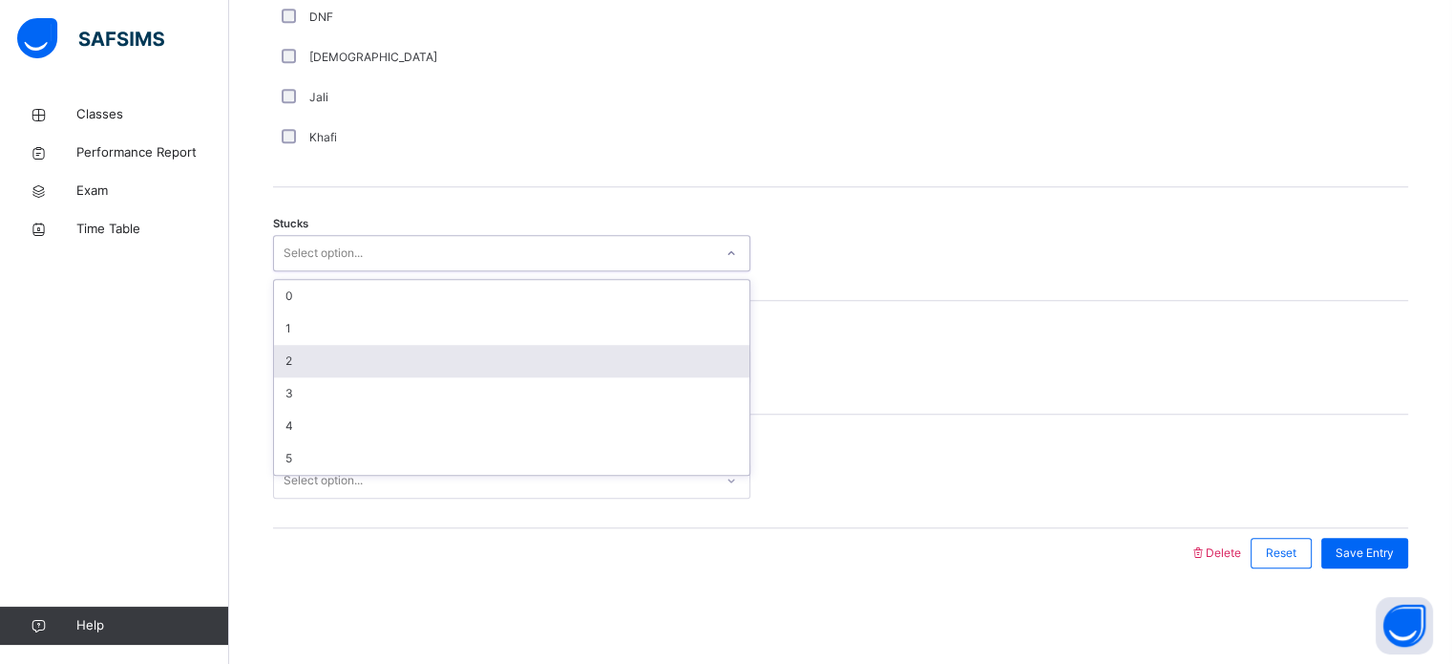
click at [411, 369] on div "2" at bounding box center [511, 361] width 475 height 32
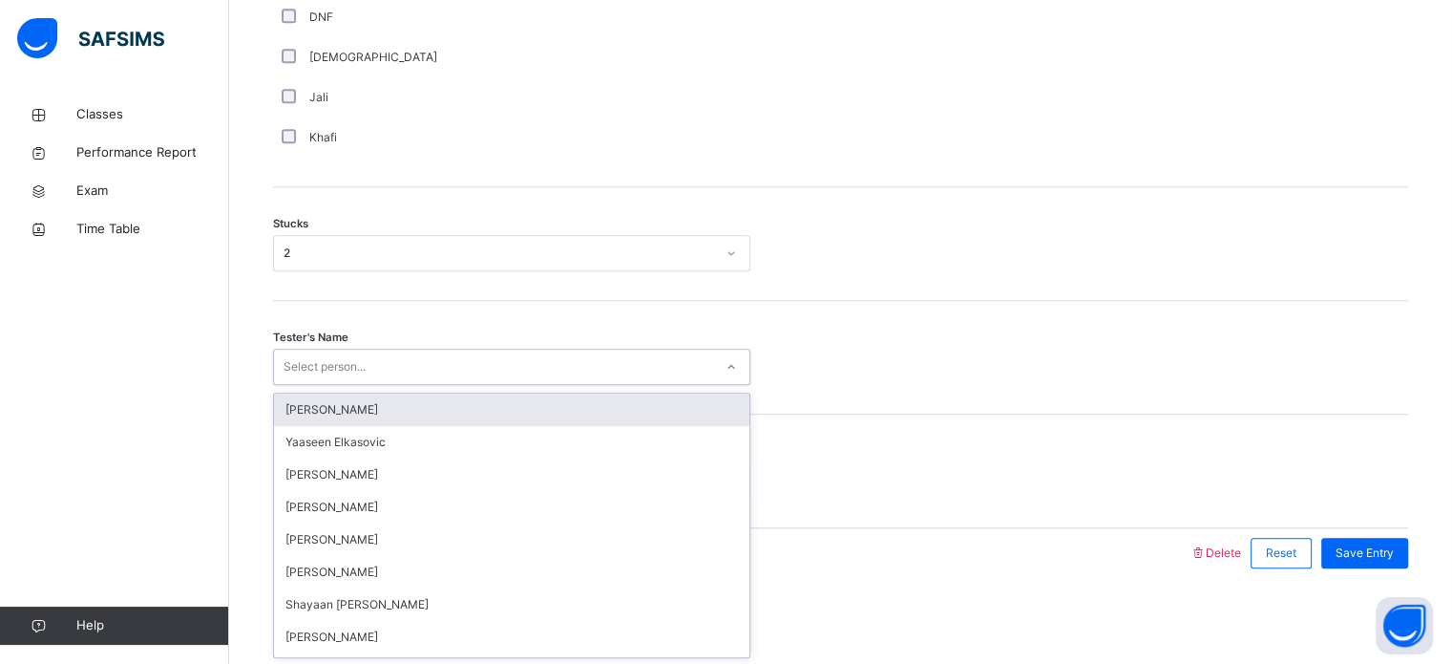
click at [411, 369] on div "Select person..." at bounding box center [493, 367] width 439 height 30
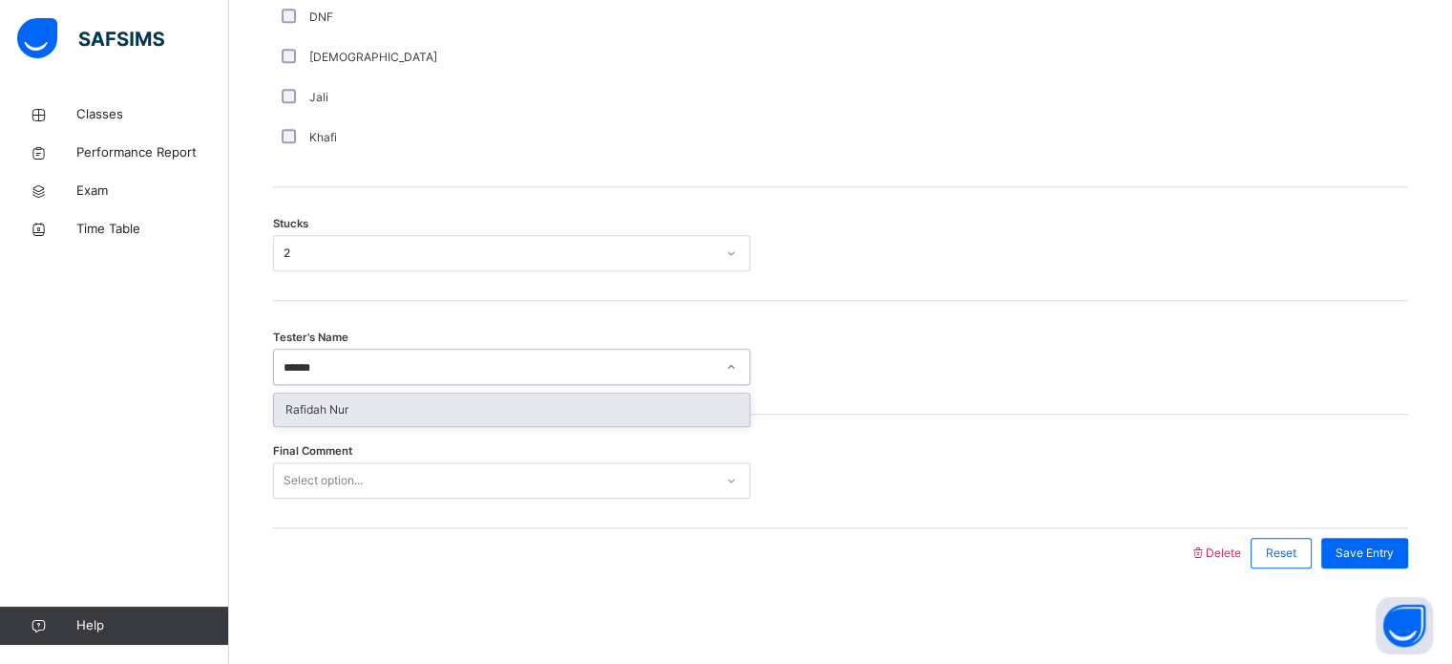
type input "*******"
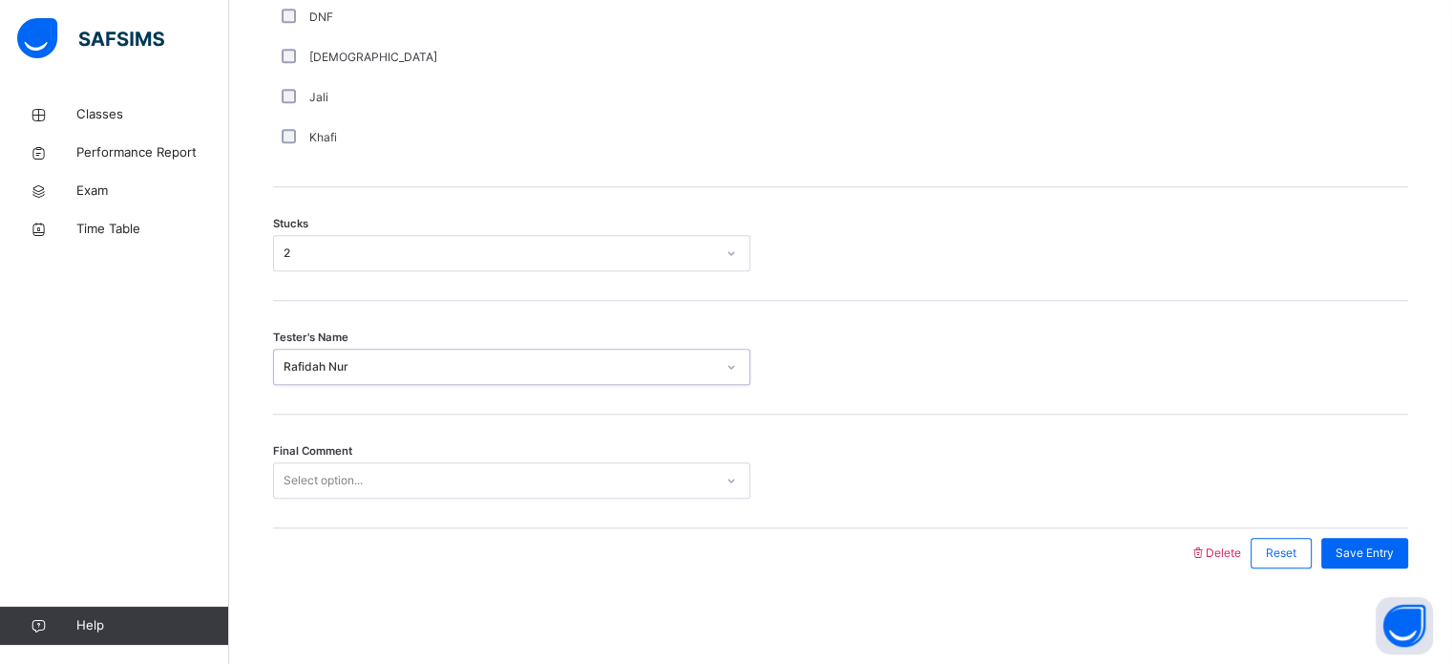
click at [371, 474] on div "Select option..." at bounding box center [493, 481] width 439 height 30
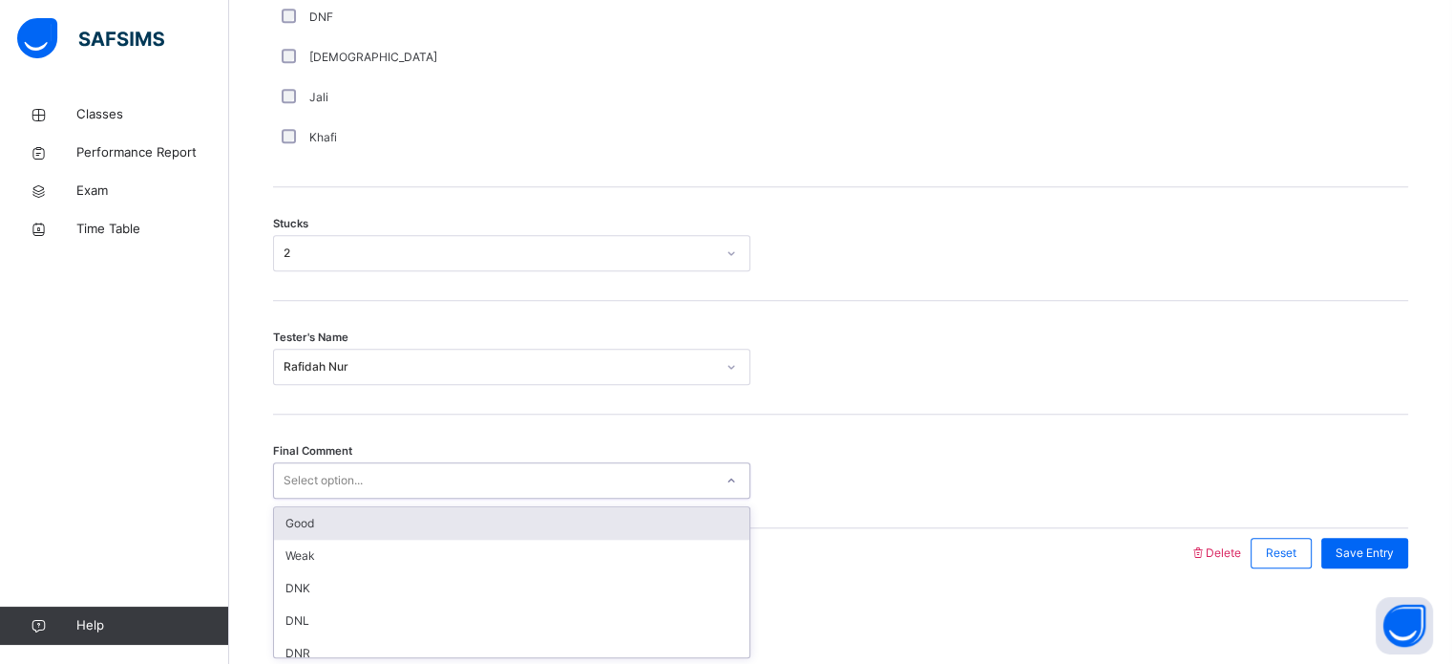
click at [318, 519] on div "Good" at bounding box center [511, 523] width 475 height 32
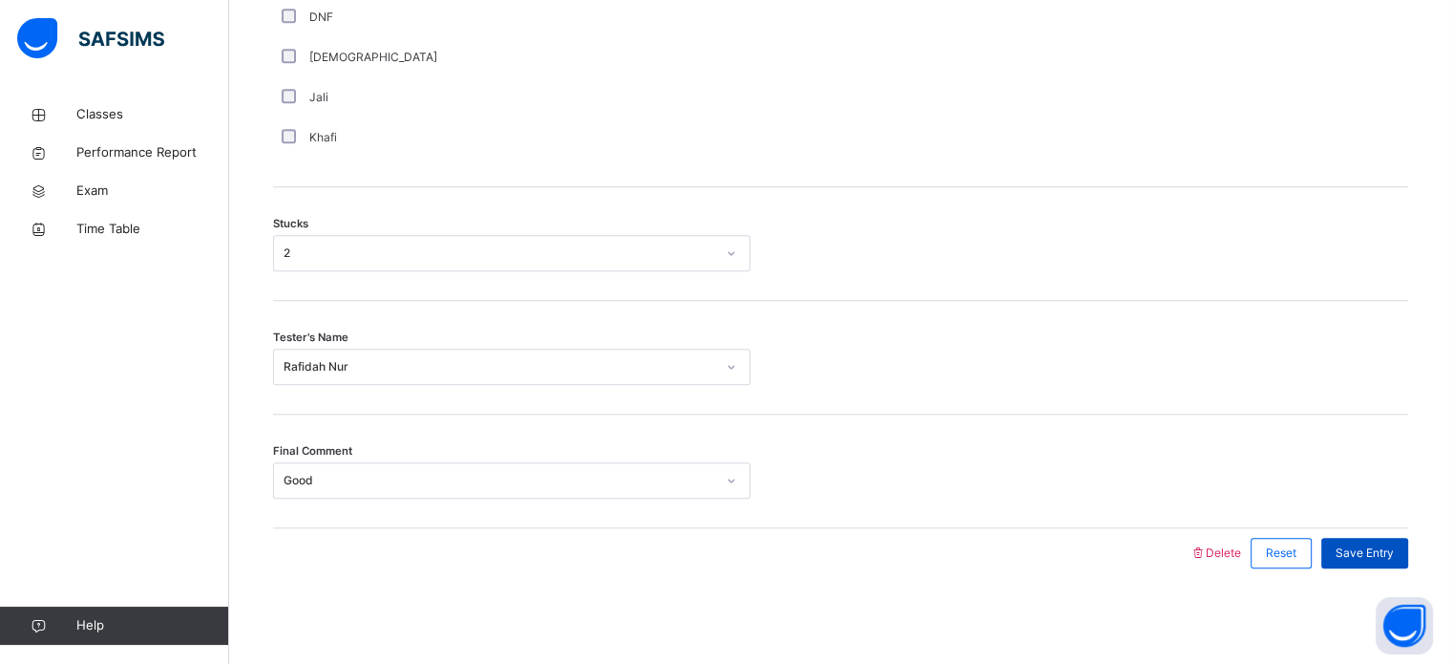
click at [1363, 544] on span "Save Entry" at bounding box center [1365, 552] width 58 height 17
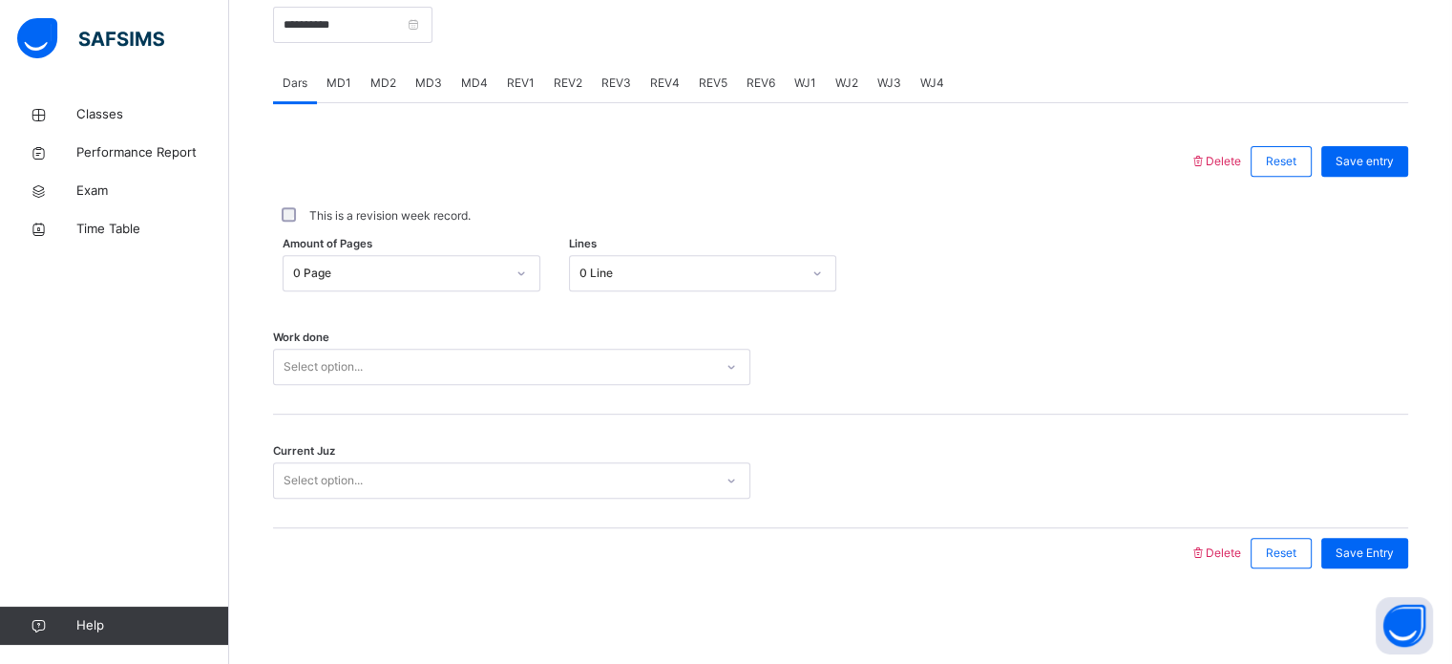
scroll to position [189, 0]
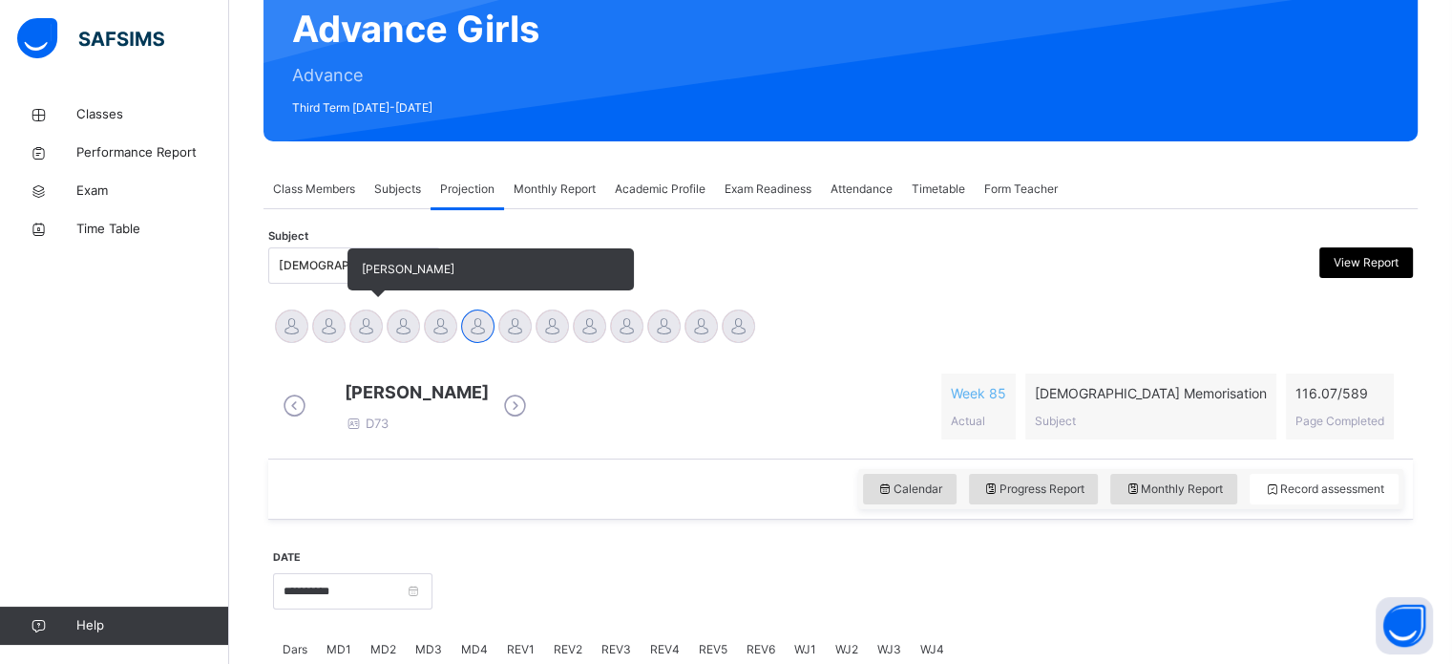
click at [367, 327] on div at bounding box center [365, 325] width 33 height 33
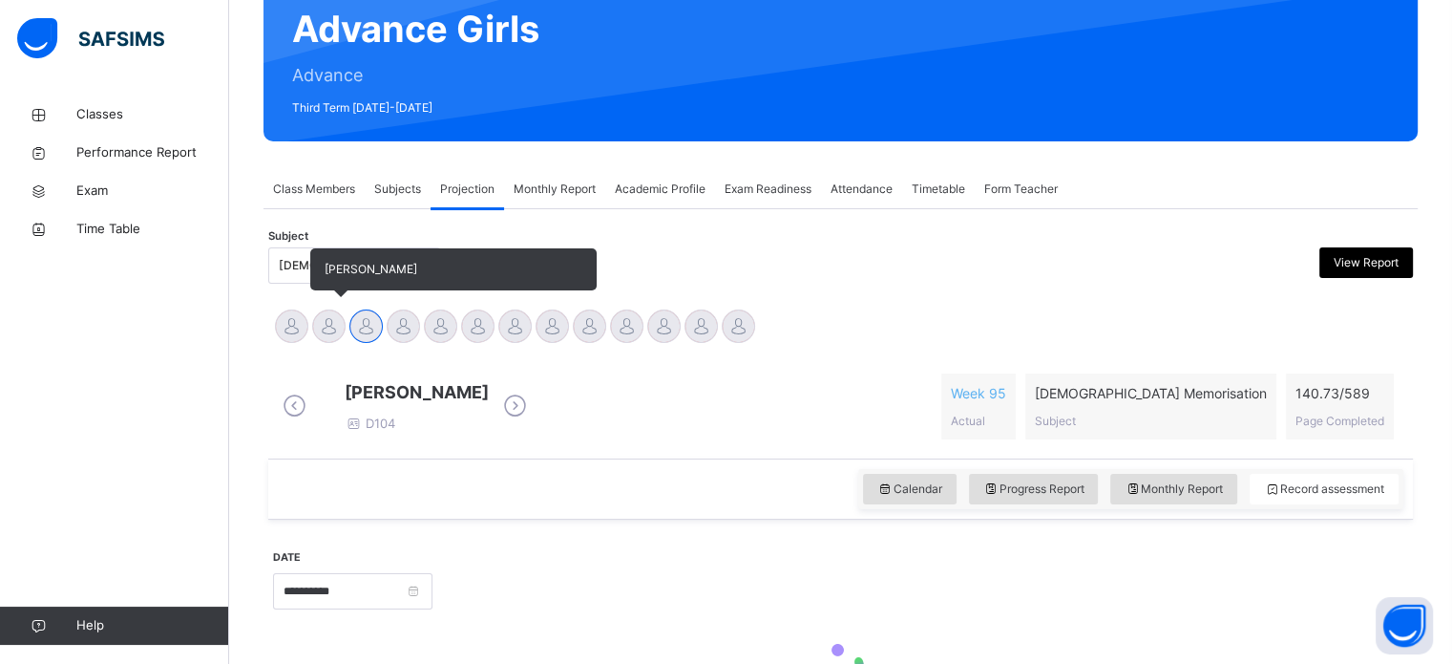
click at [334, 335] on div at bounding box center [328, 325] width 33 height 33
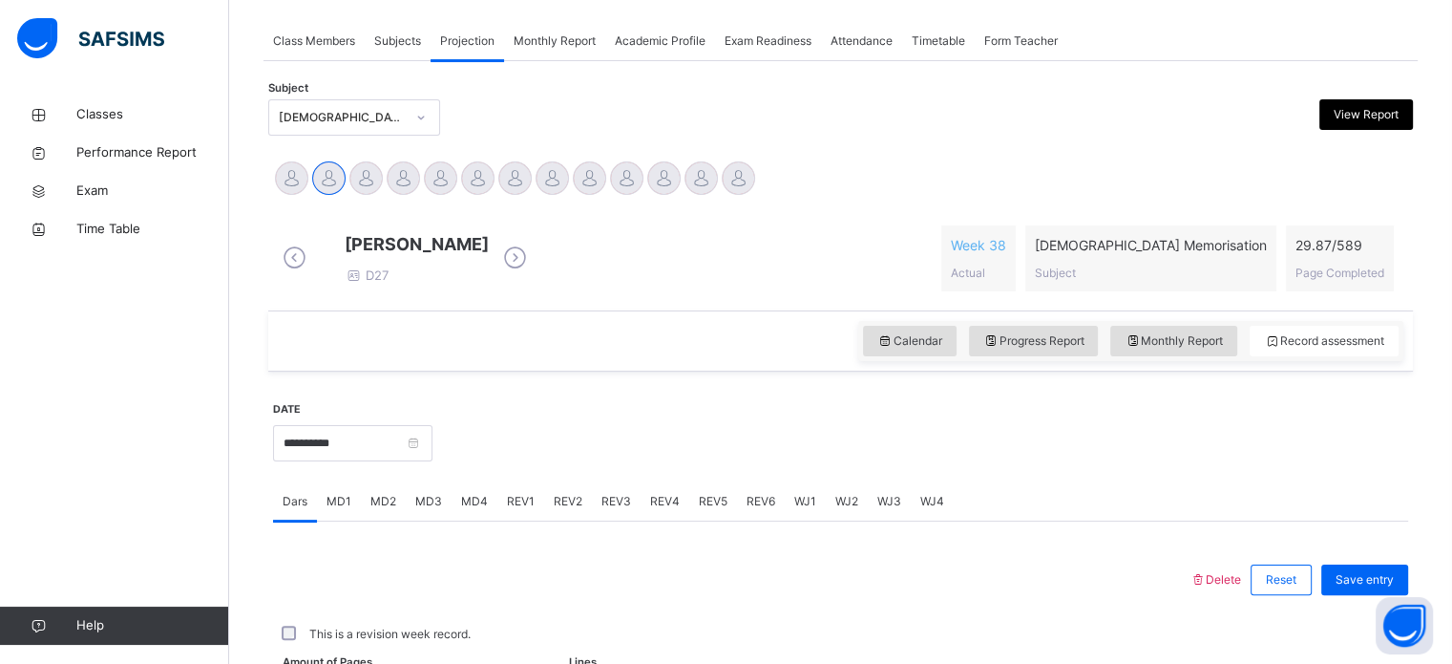
click at [487, 482] on div "MD4" at bounding box center [475, 501] width 46 height 38
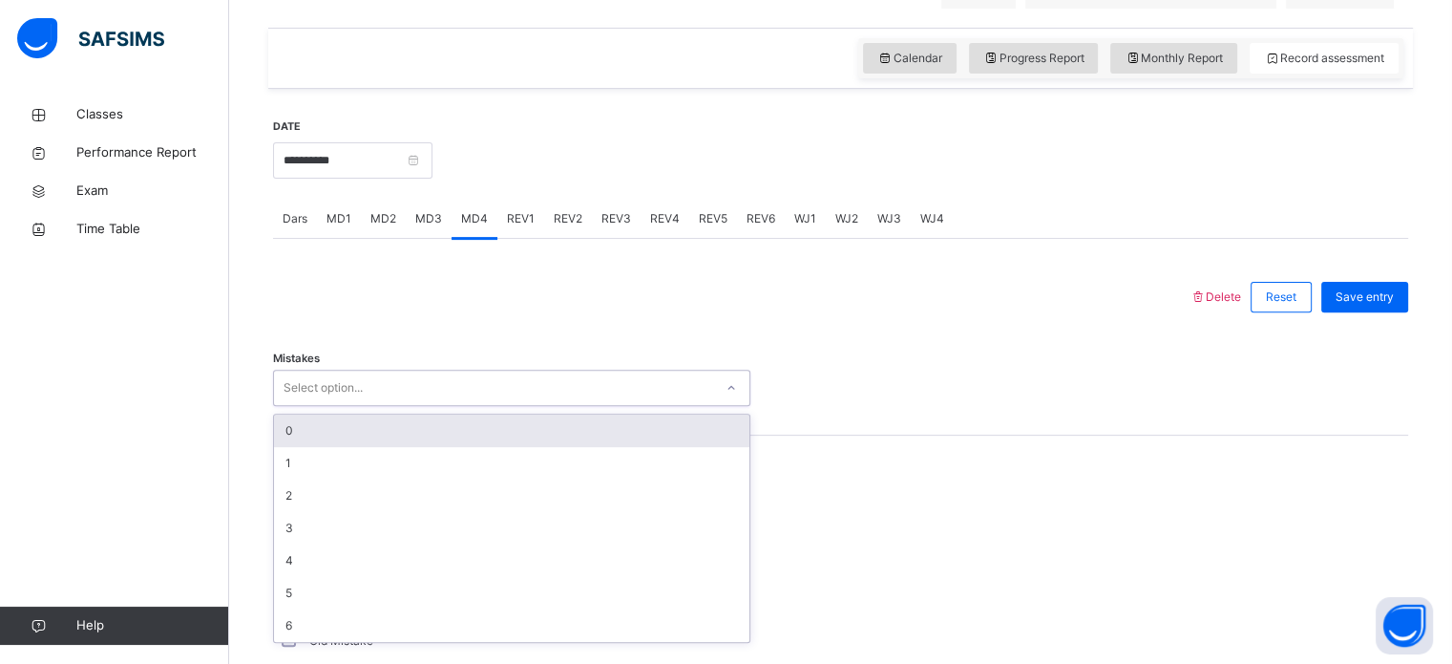
scroll to position [621, 0]
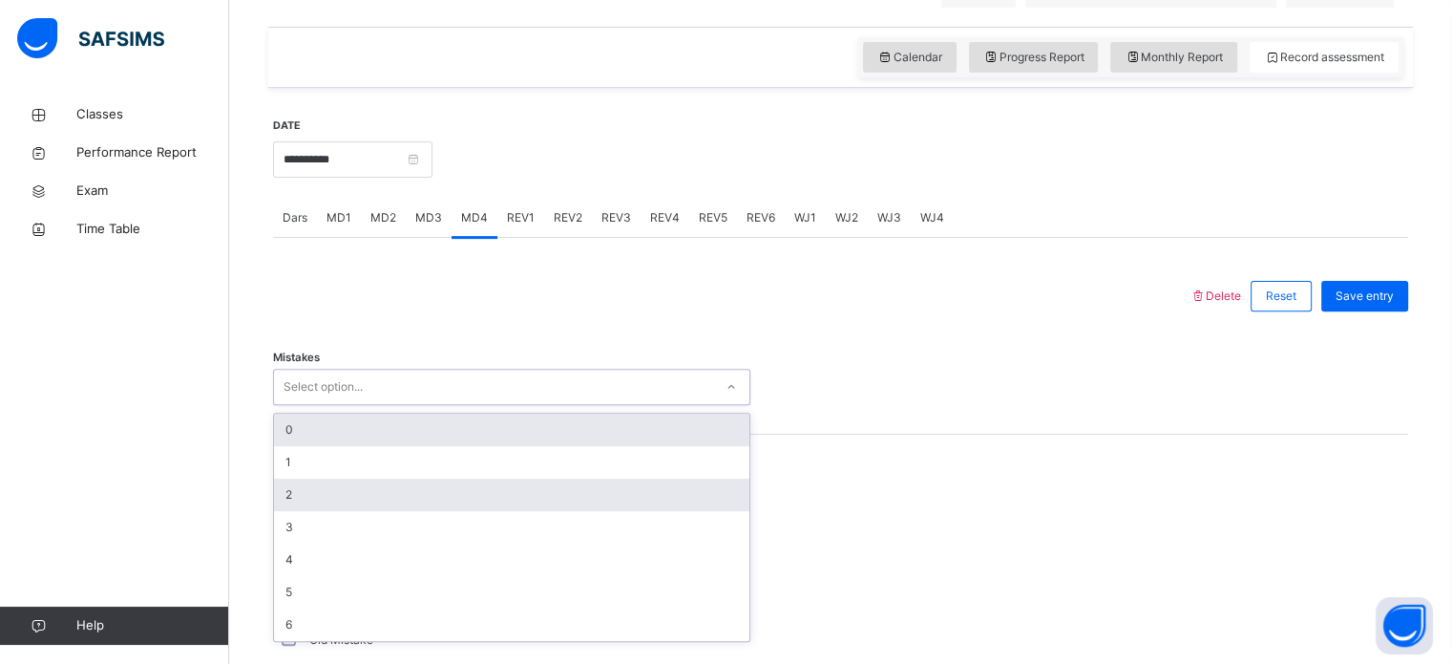
click at [441, 500] on div "2" at bounding box center [511, 494] width 475 height 32
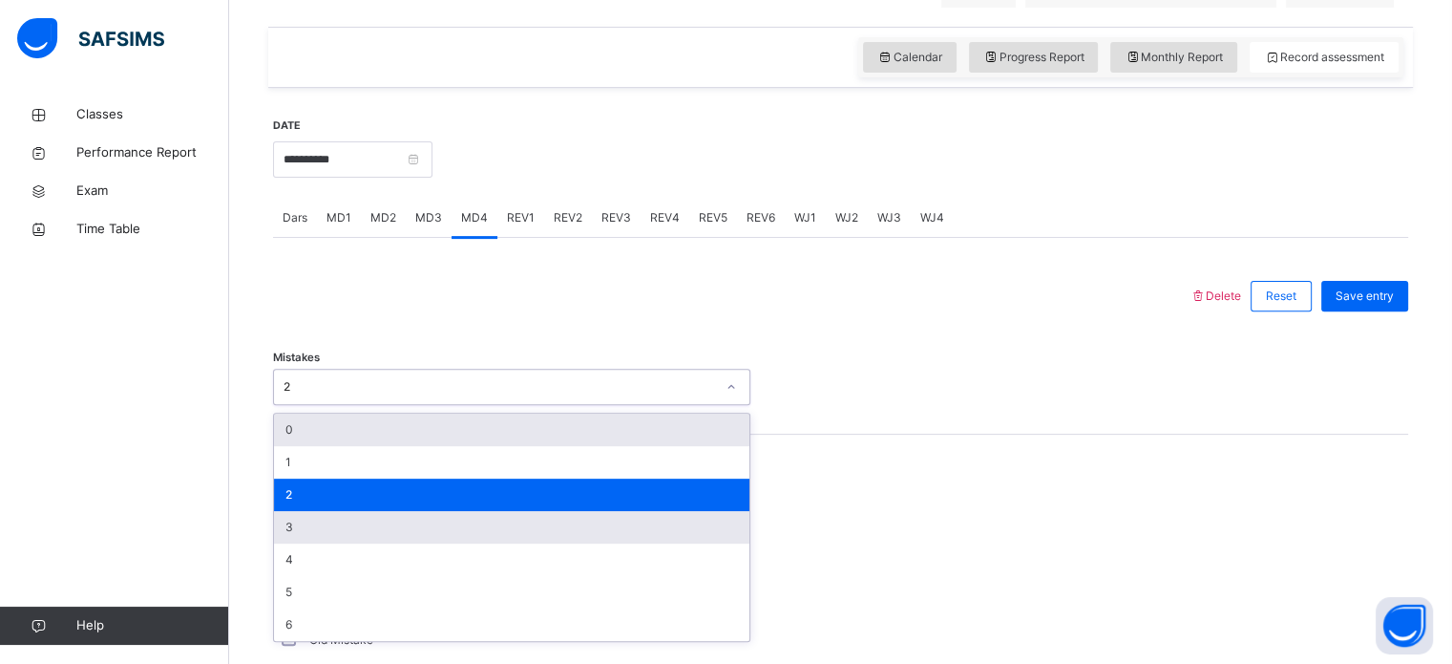
click at [409, 543] on div "3" at bounding box center [511, 527] width 475 height 32
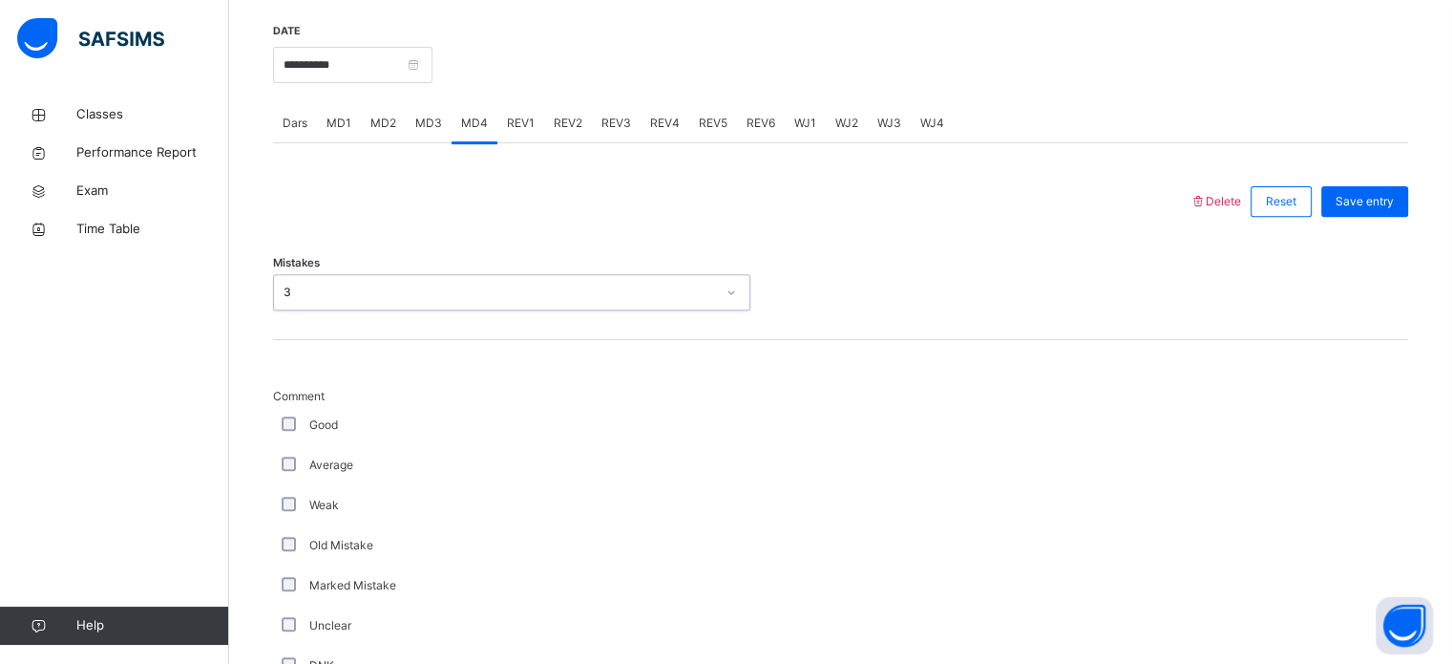
scroll to position [716, 0]
click at [298, 524] on div "Weak" at bounding box center [511, 504] width 477 height 40
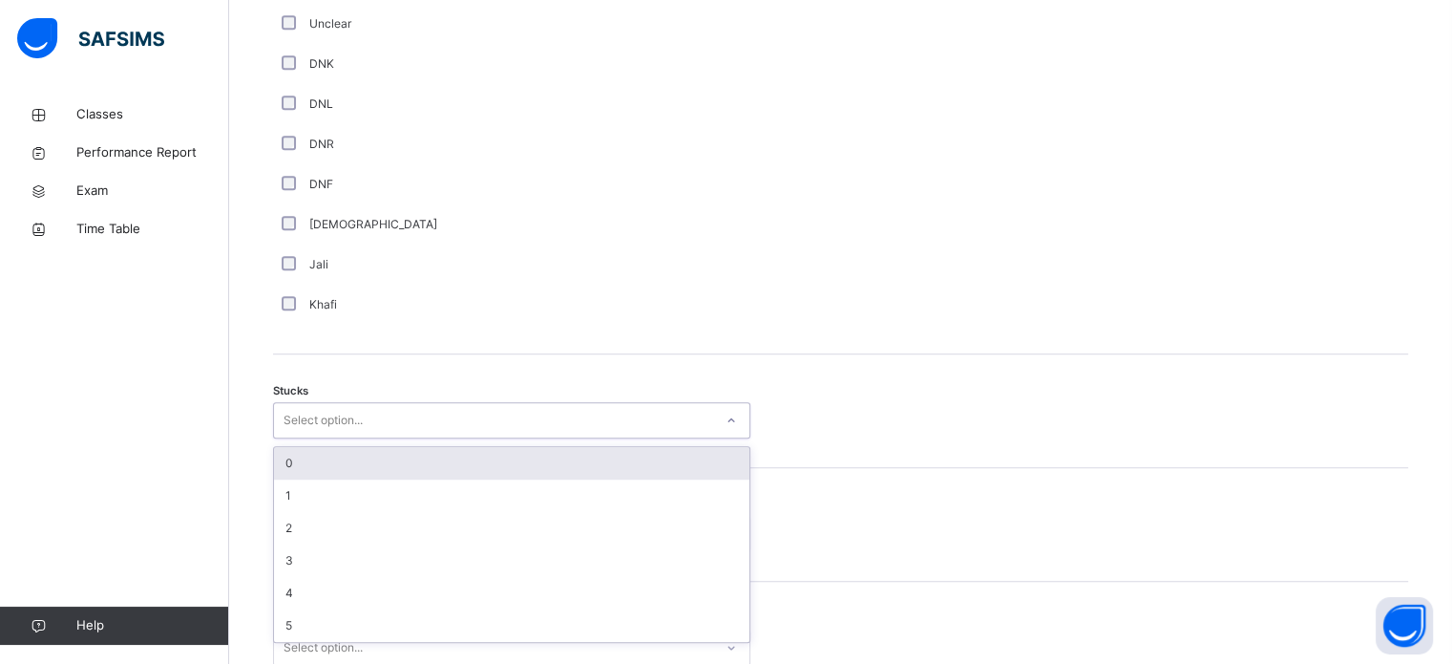
scroll to position [1318, 0]
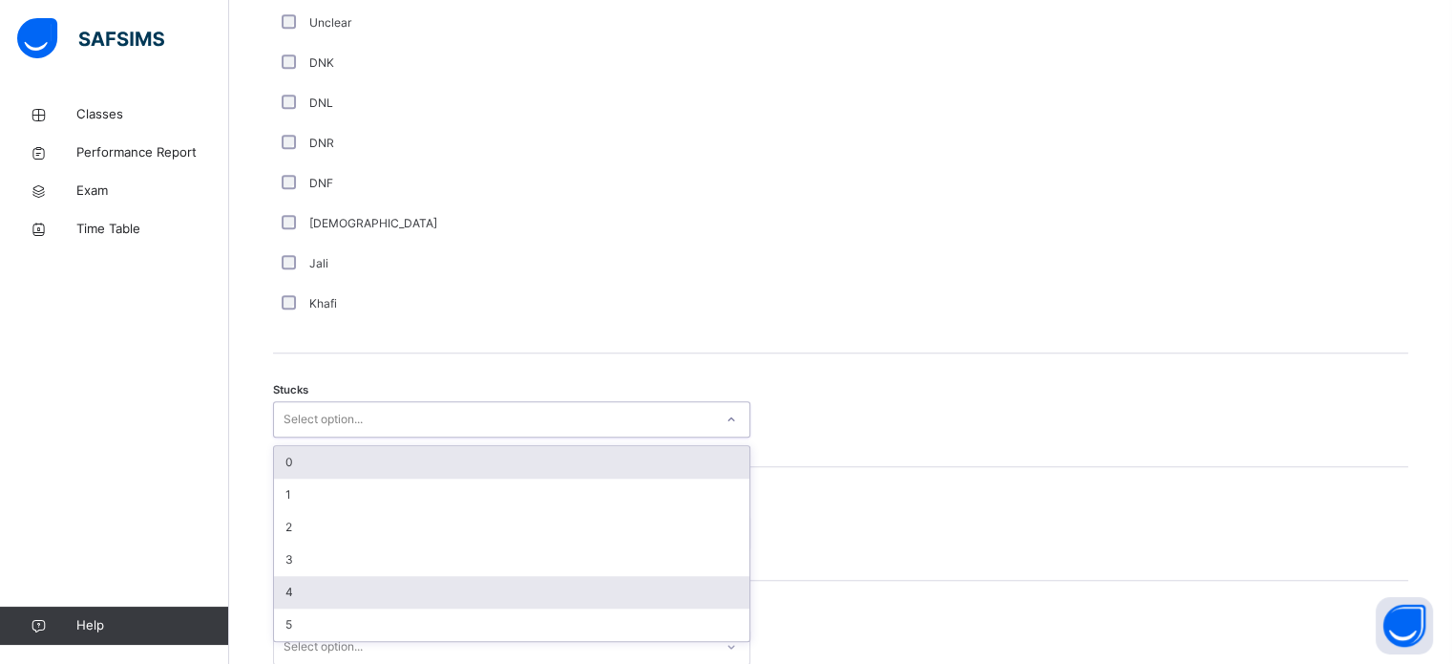
click at [348, 608] on div "4" at bounding box center [511, 592] width 475 height 32
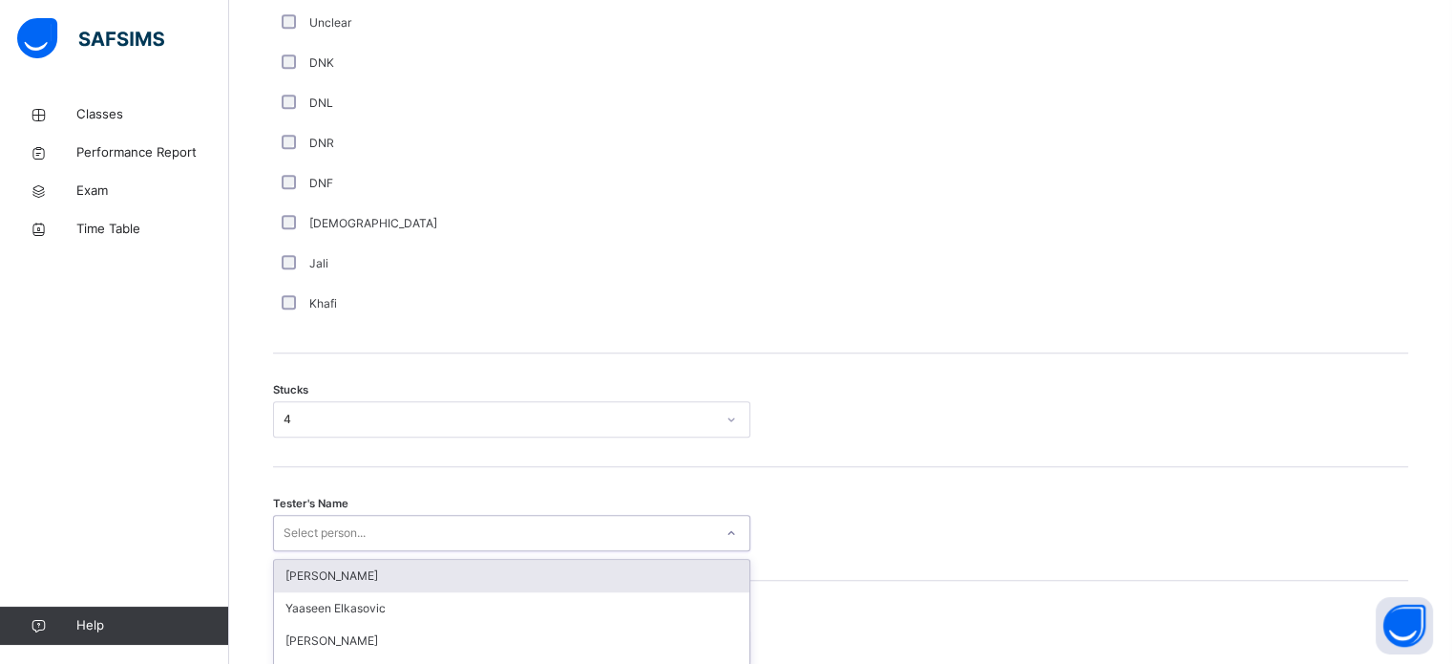
scroll to position [1497, 0]
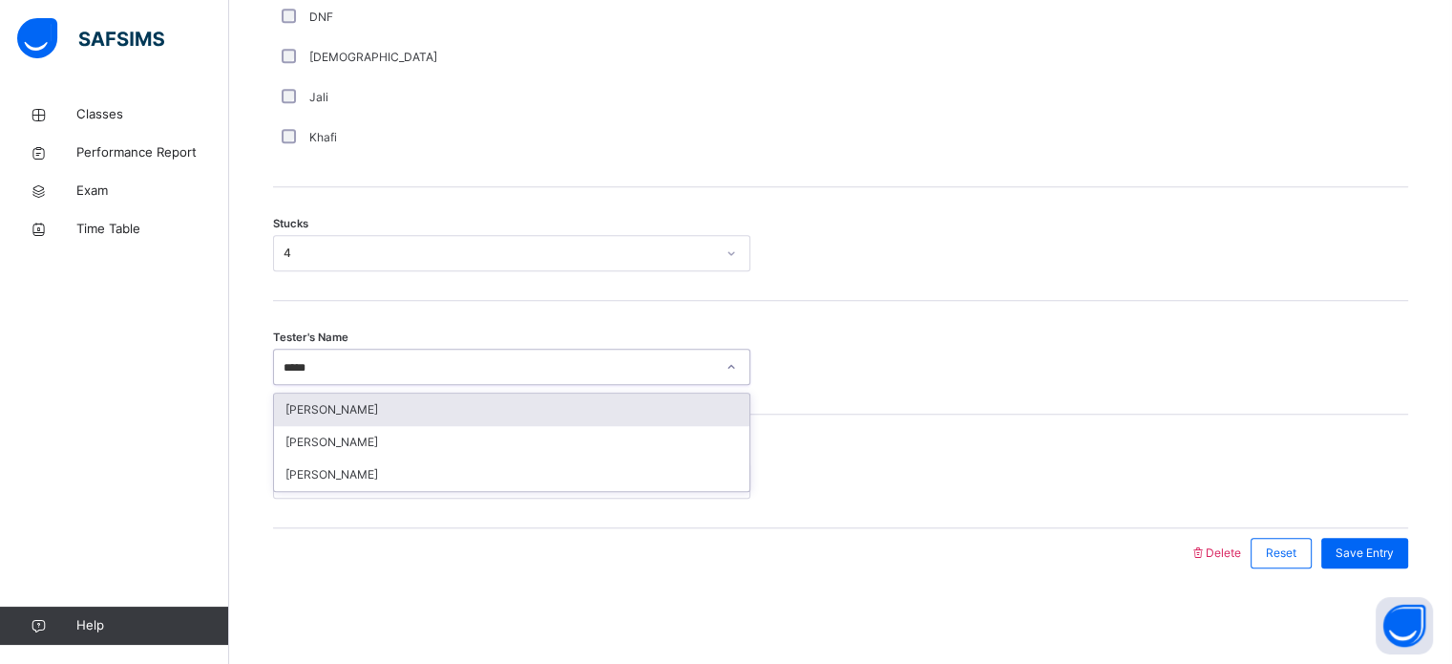
type input "******"
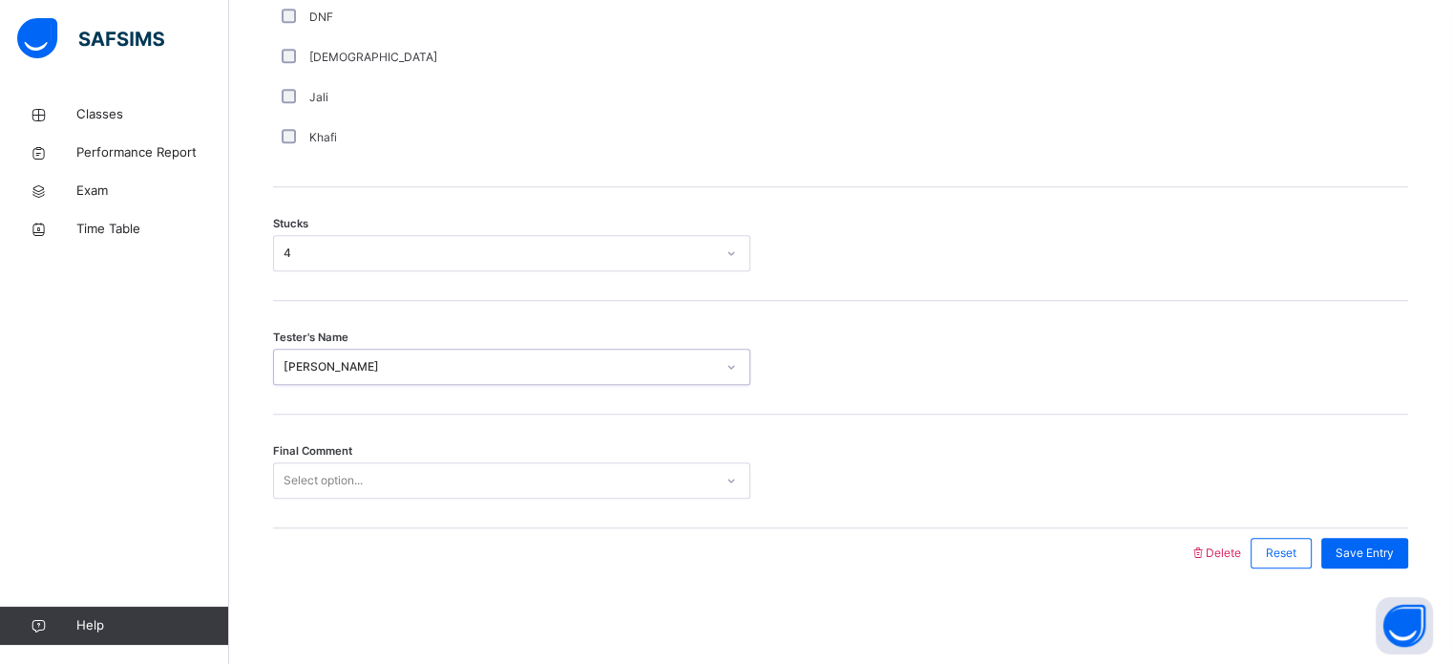
click at [649, 517] on div "Final Comment Select option..." at bounding box center [840, 471] width 1135 height 114
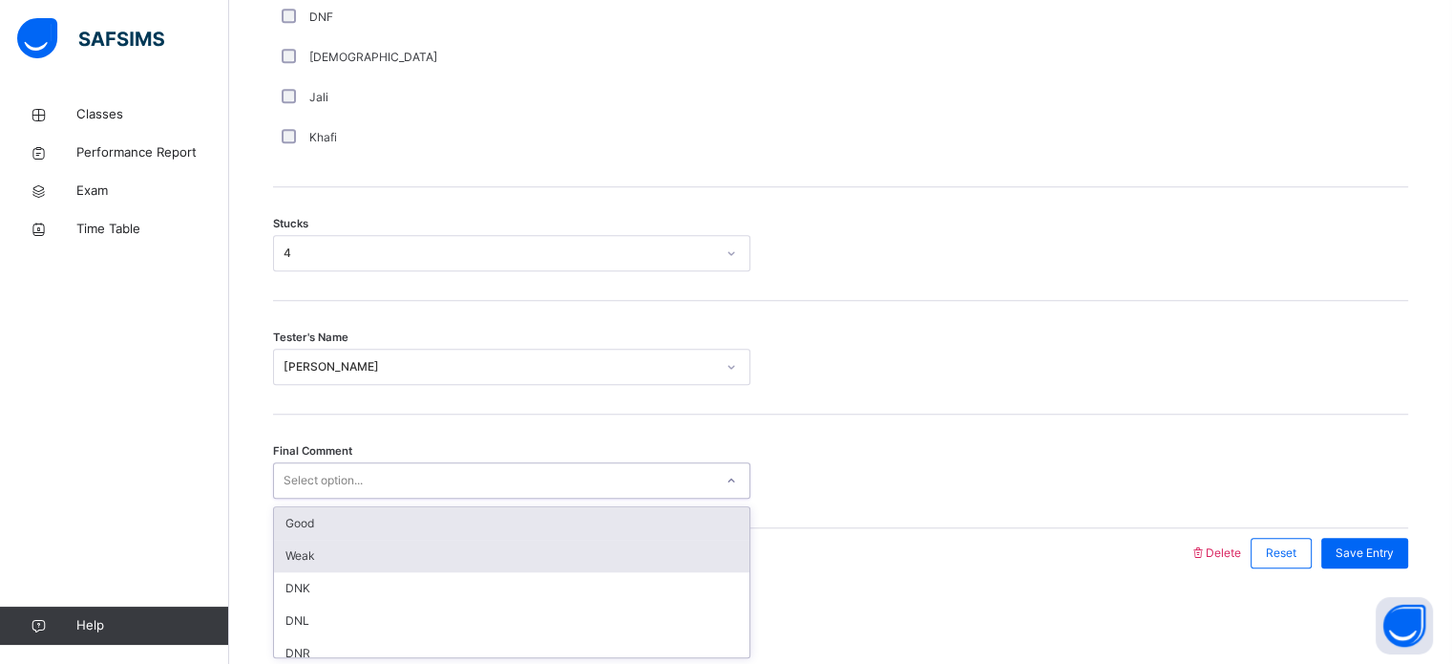
click at [557, 548] on div "Weak" at bounding box center [511, 555] width 475 height 32
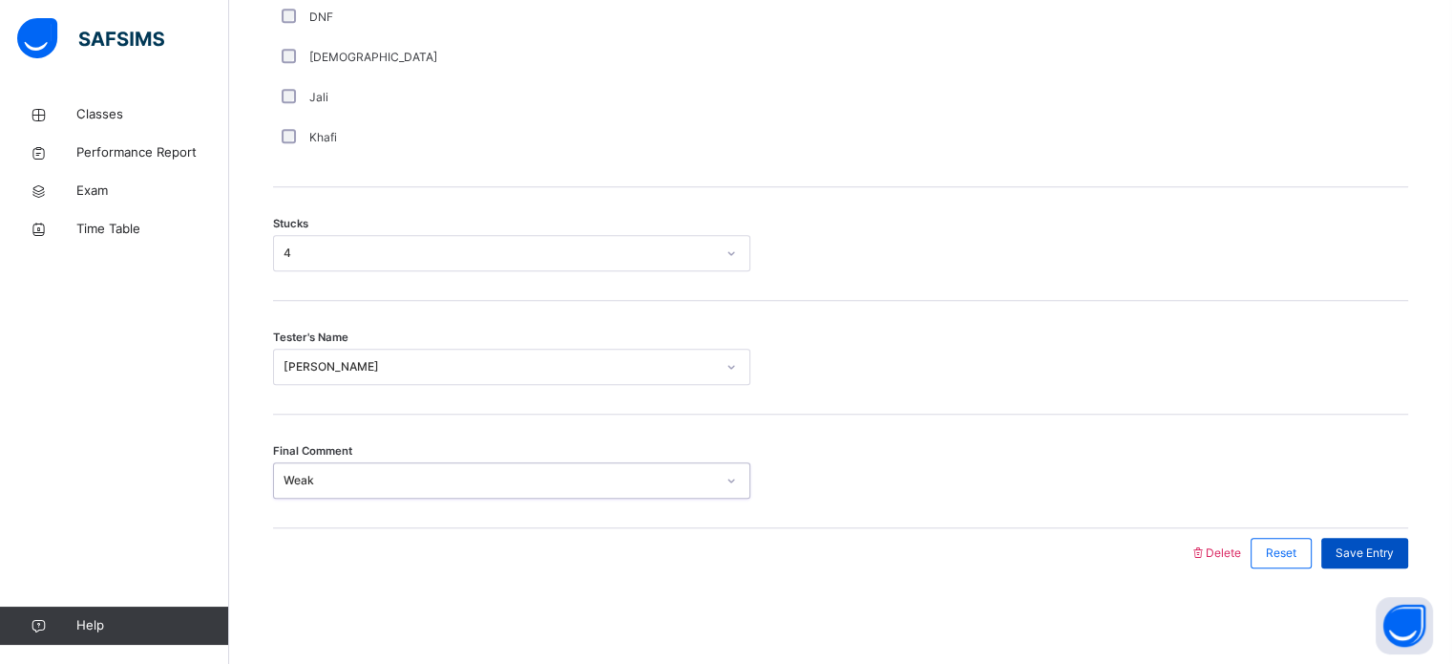
click at [1374, 564] on div "Save Entry" at bounding box center [1364, 553] width 87 height 31
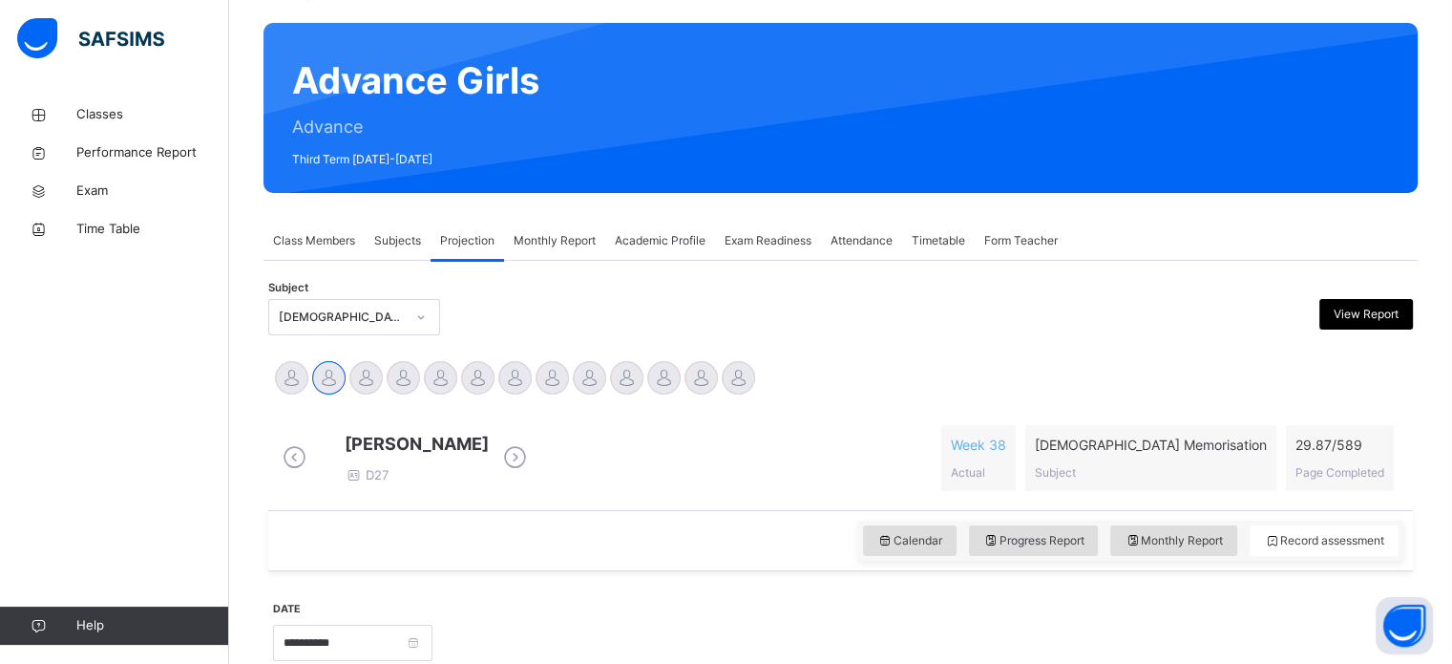
scroll to position [92, 0]
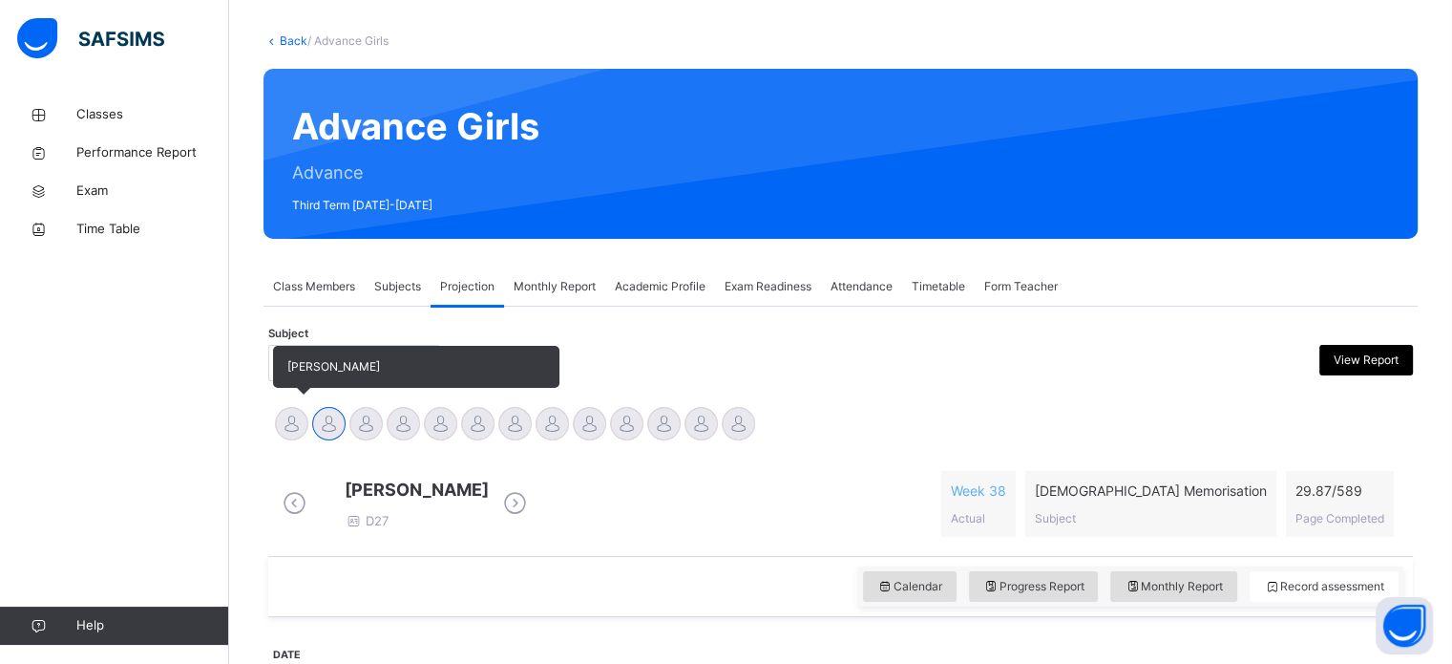
click at [306, 427] on div at bounding box center [291, 423] width 33 height 33
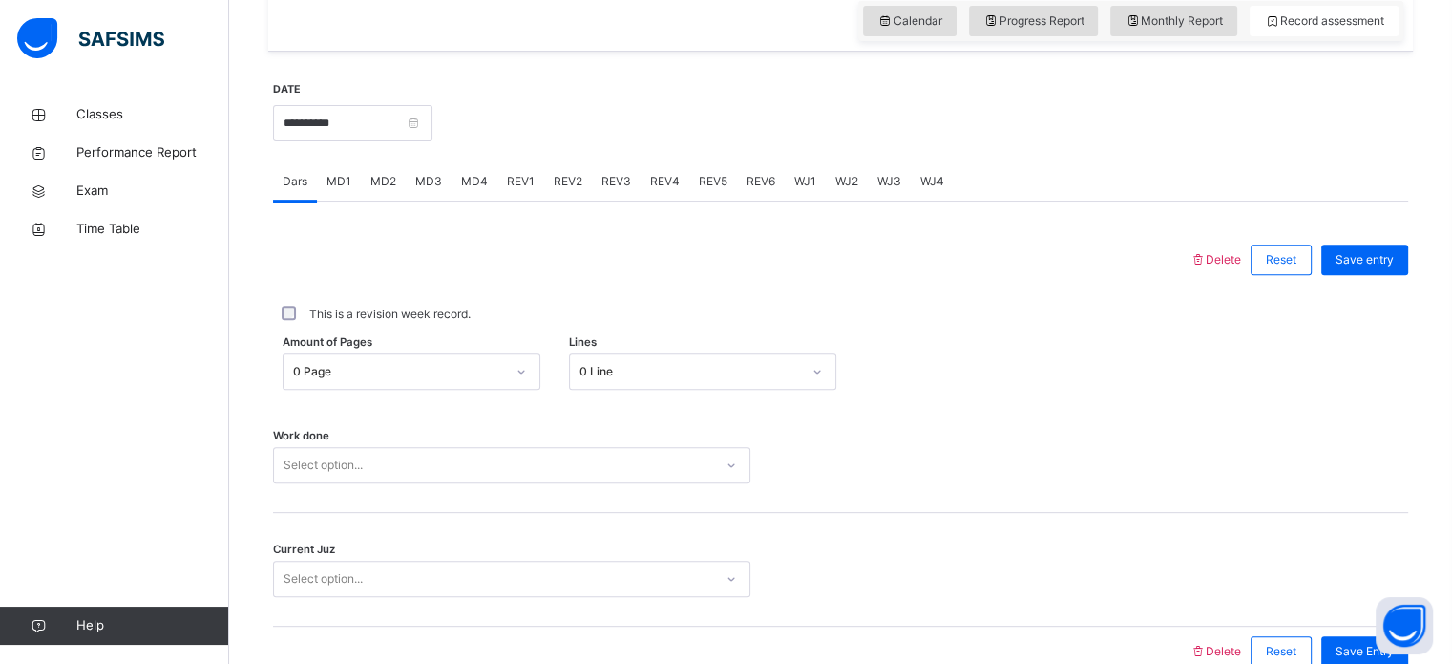
scroll to position [770, 0]
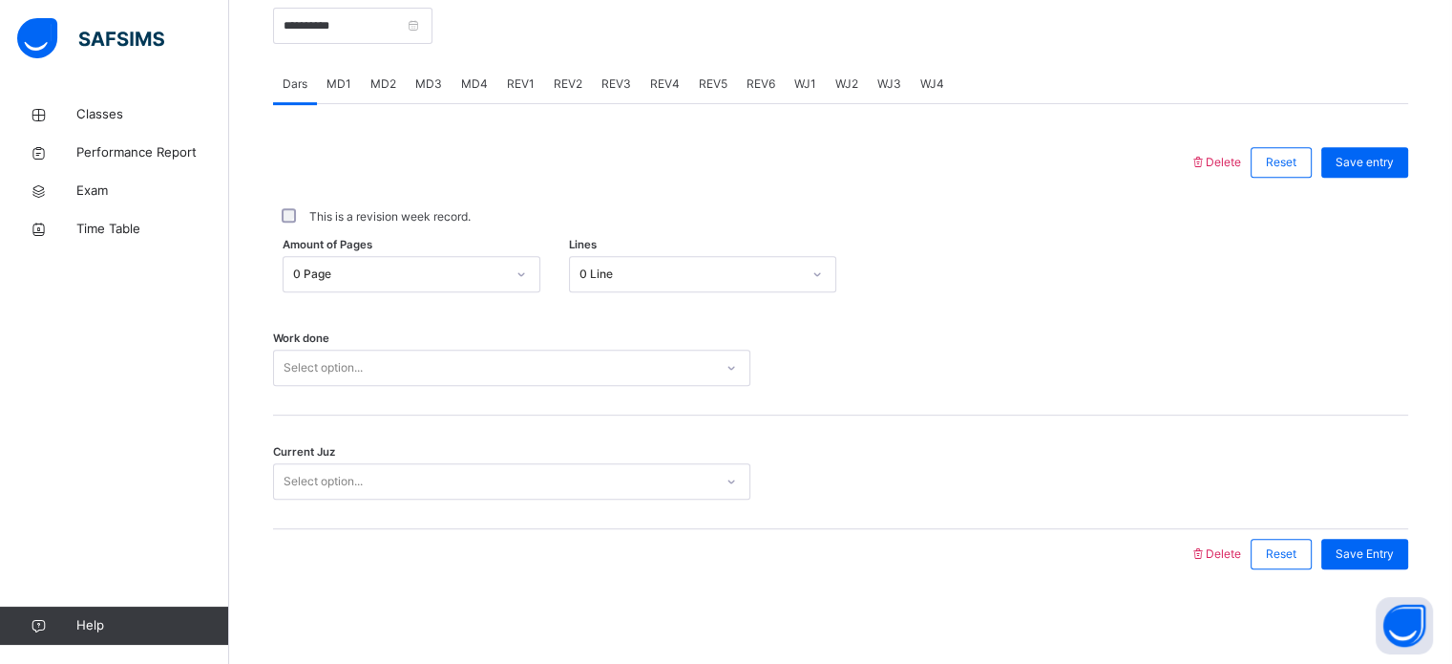
click at [415, 87] on span "MD3" at bounding box center [428, 83] width 27 height 17
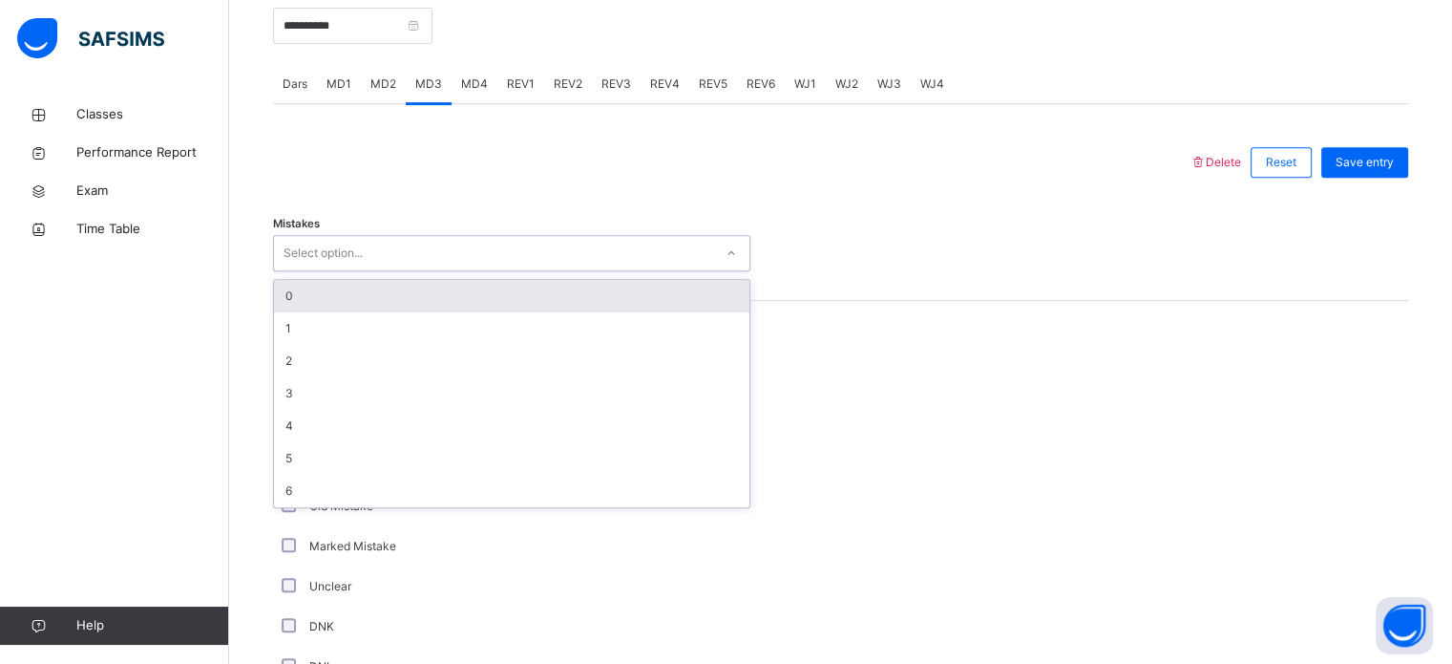
click at [399, 266] on div "Select option..." at bounding box center [493, 254] width 439 height 30
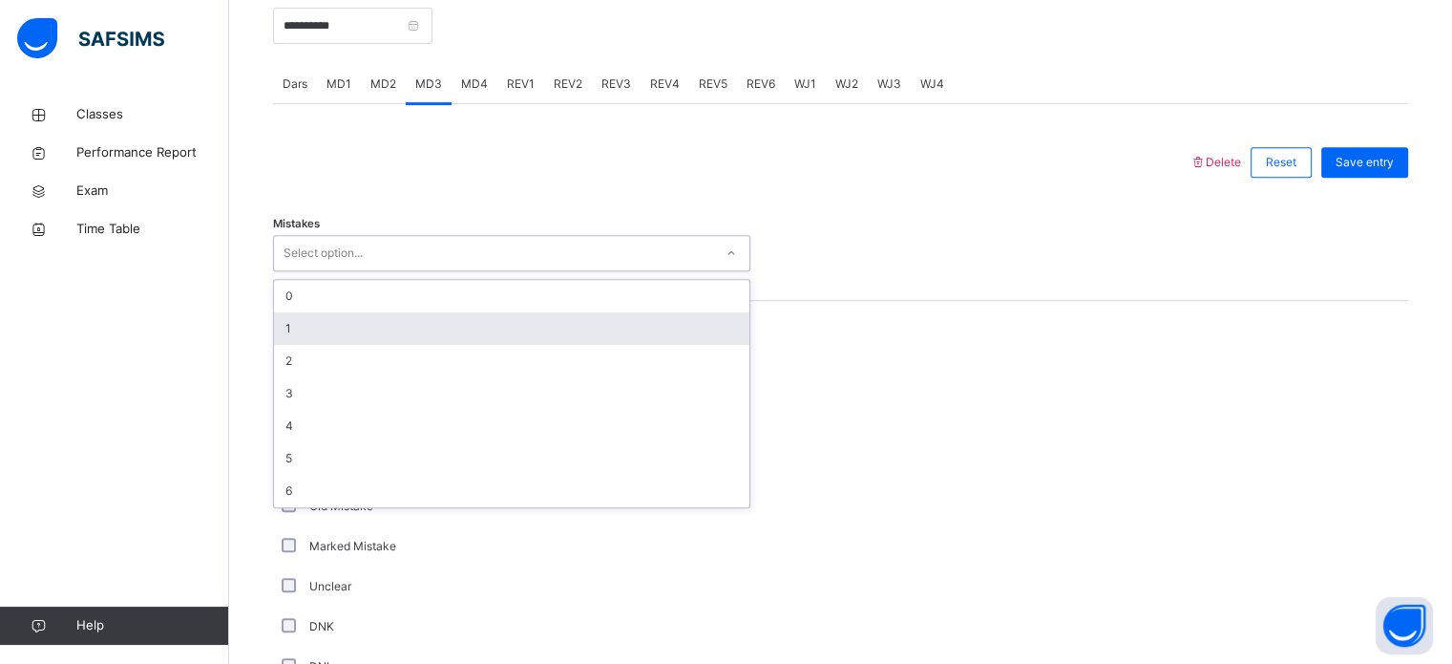
click at [325, 340] on div "1" at bounding box center [511, 328] width 475 height 32
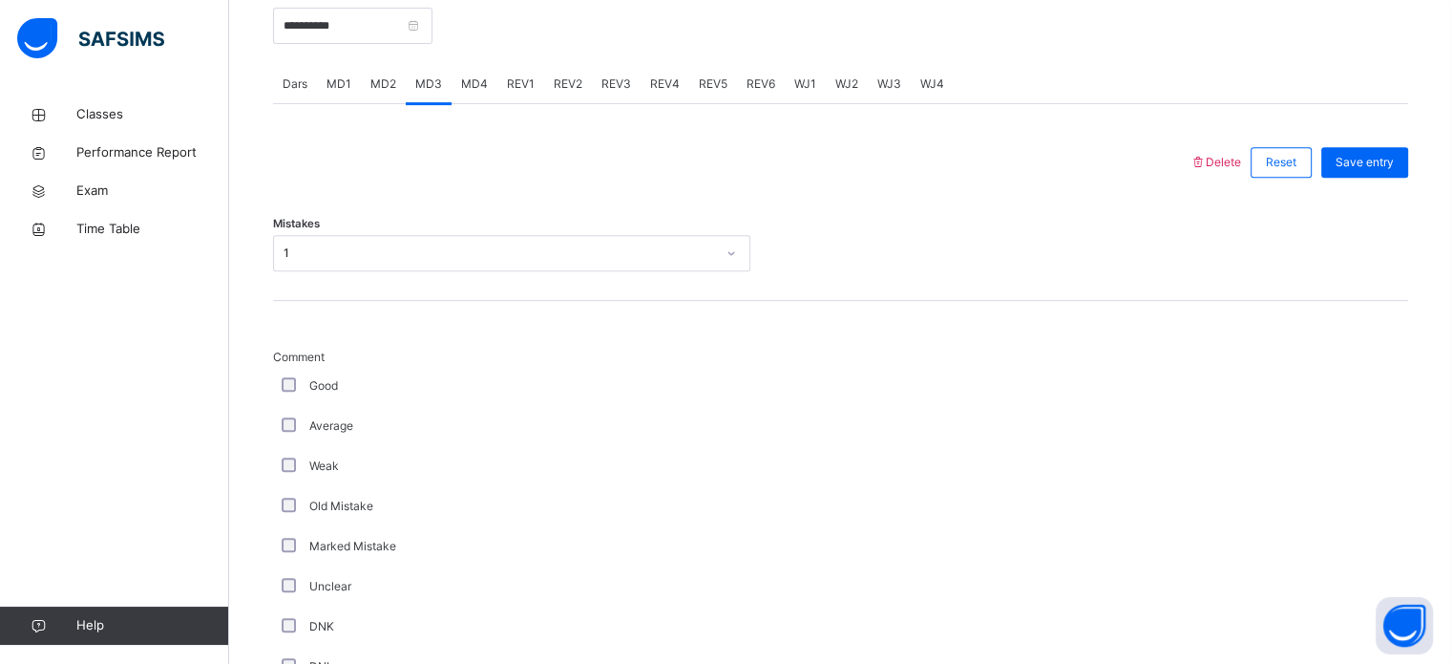
scroll to position [1497, 0]
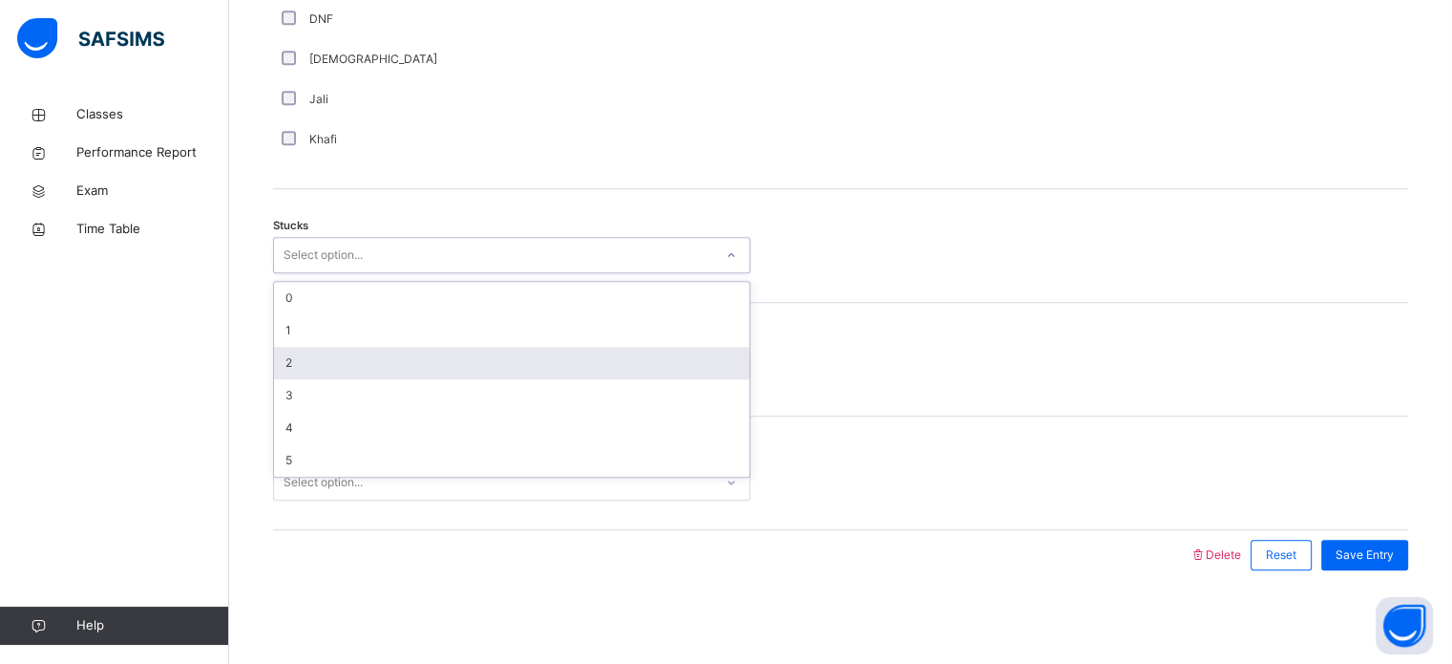
drag, startPoint x: 388, startPoint y: 250, endPoint x: 329, endPoint y: 348, distance: 114.3
click at [329, 273] on div "option 2 focused, 3 of 6. 6 results available. Use Up and Down to choose option…" at bounding box center [511, 255] width 477 height 36
click at [329, 348] on div "2" at bounding box center [511, 363] width 475 height 32
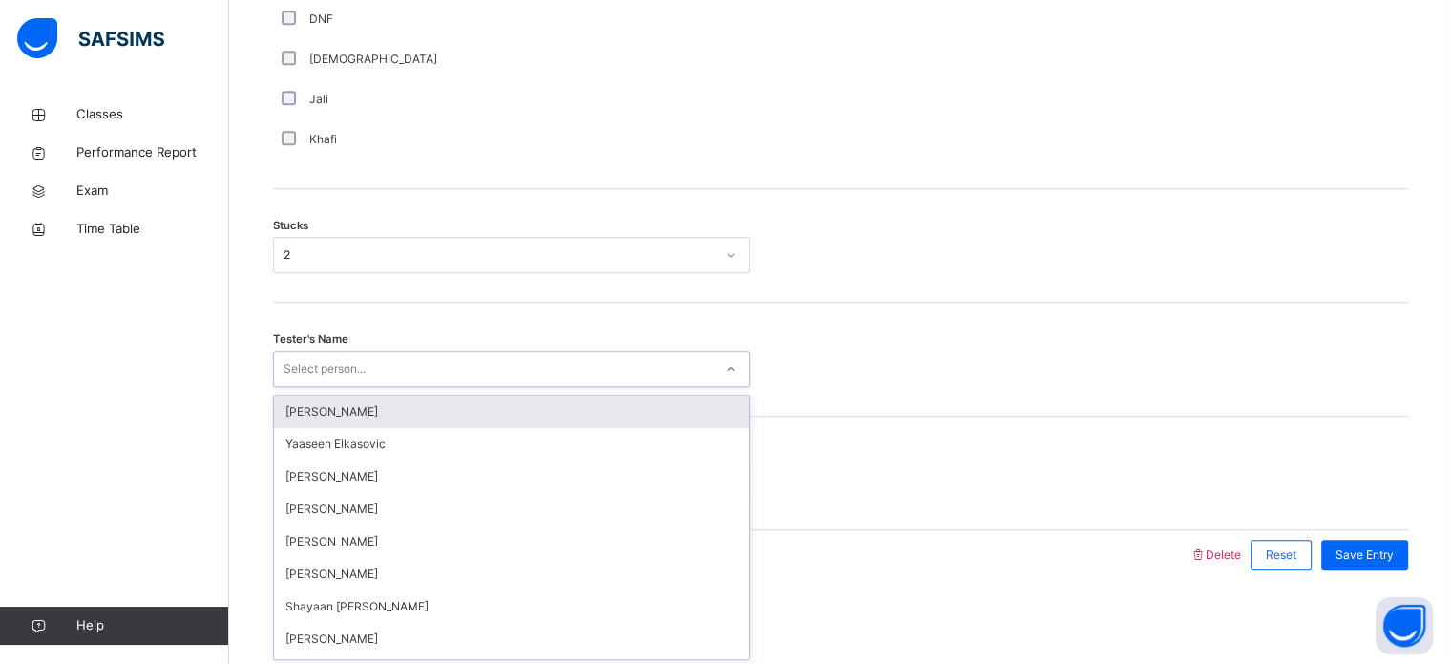
click at [325, 369] on div "Select person..." at bounding box center [325, 368] width 82 height 36
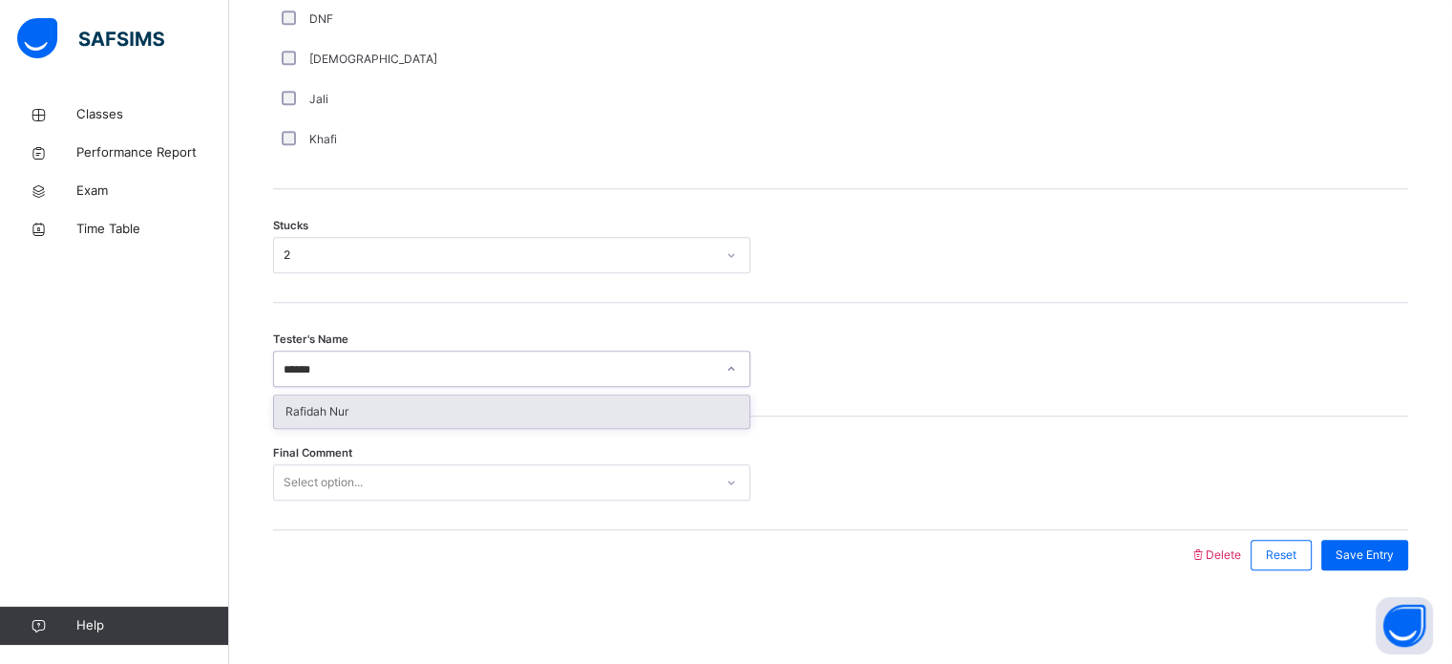
type input "*******"
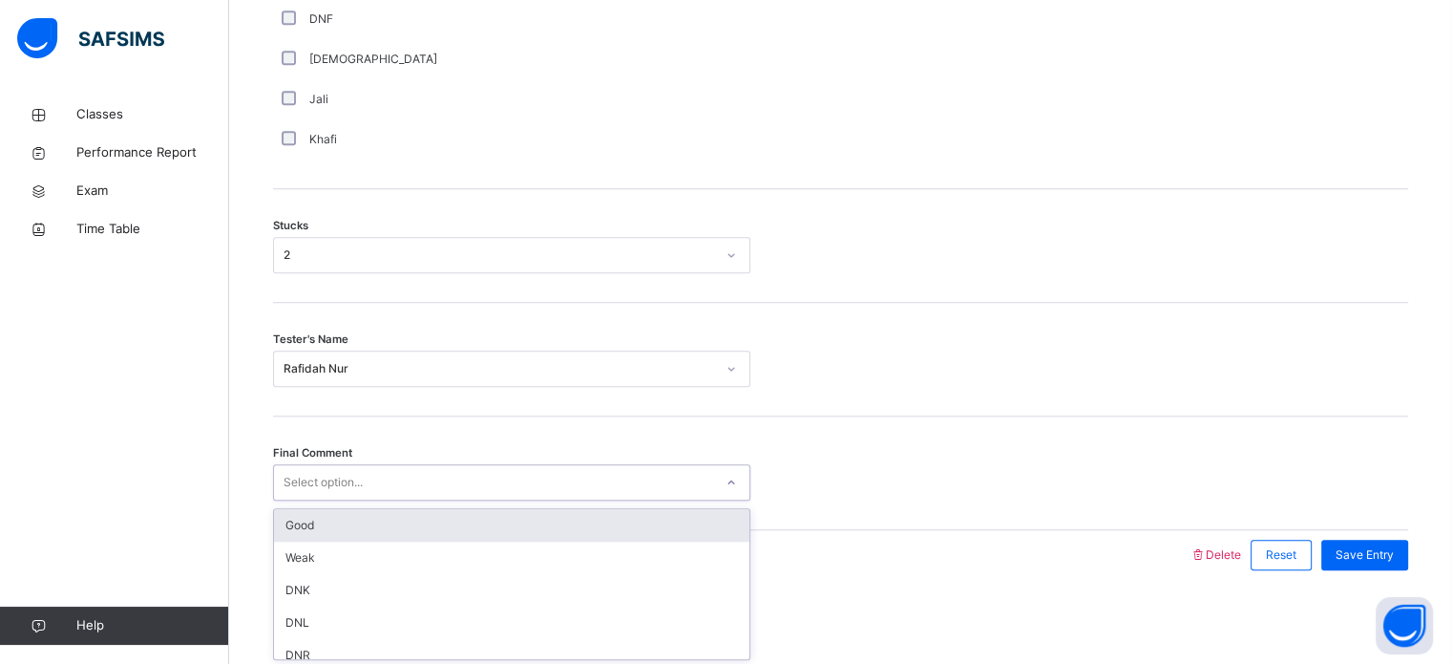
click at [350, 464] on div "Select option..." at bounding box center [511, 482] width 477 height 36
click at [337, 517] on div "Good" at bounding box center [511, 525] width 475 height 32
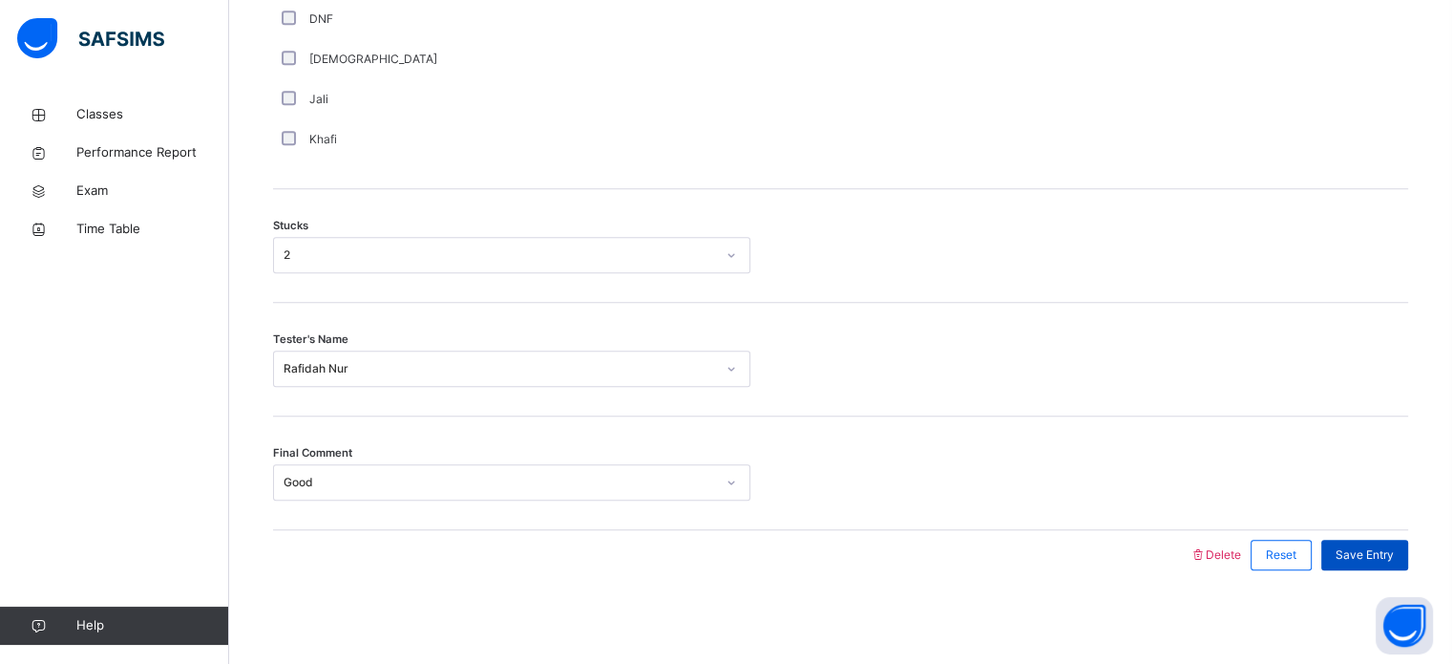
click at [1348, 563] on div "Save Entry" at bounding box center [1364, 554] width 87 height 31
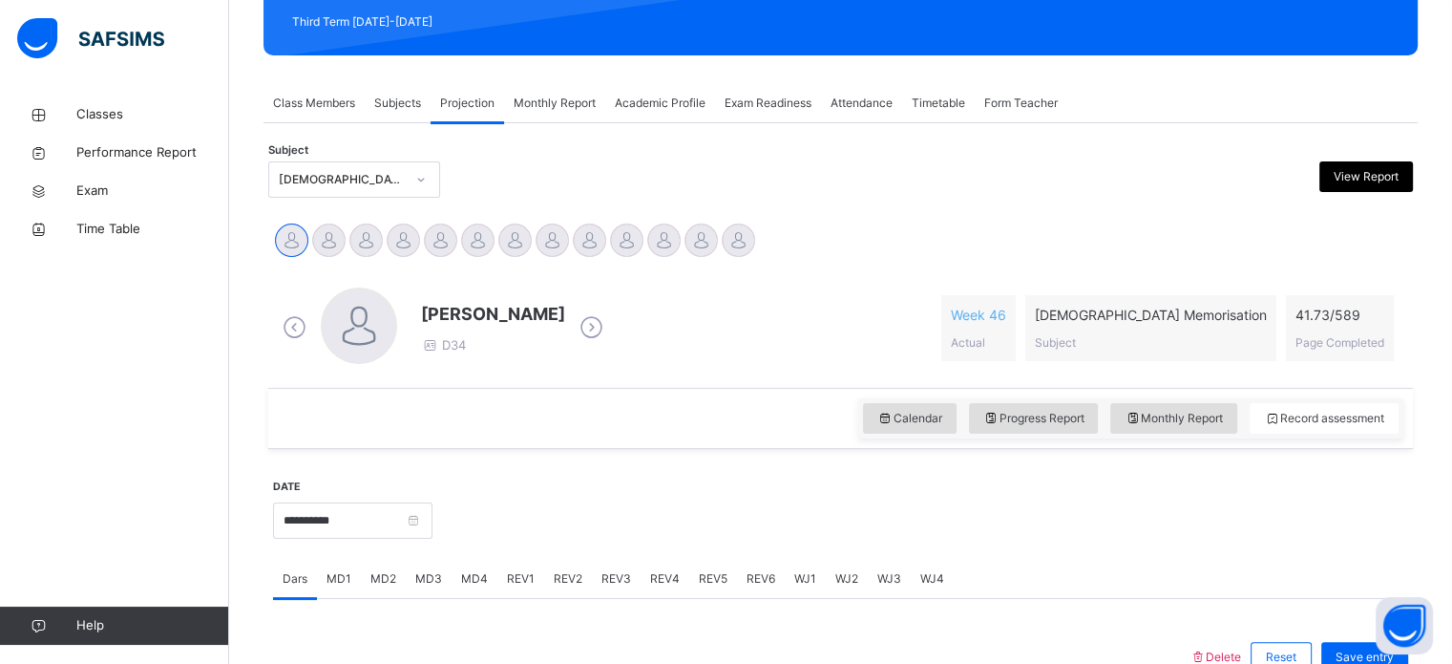
scroll to position [247, 0]
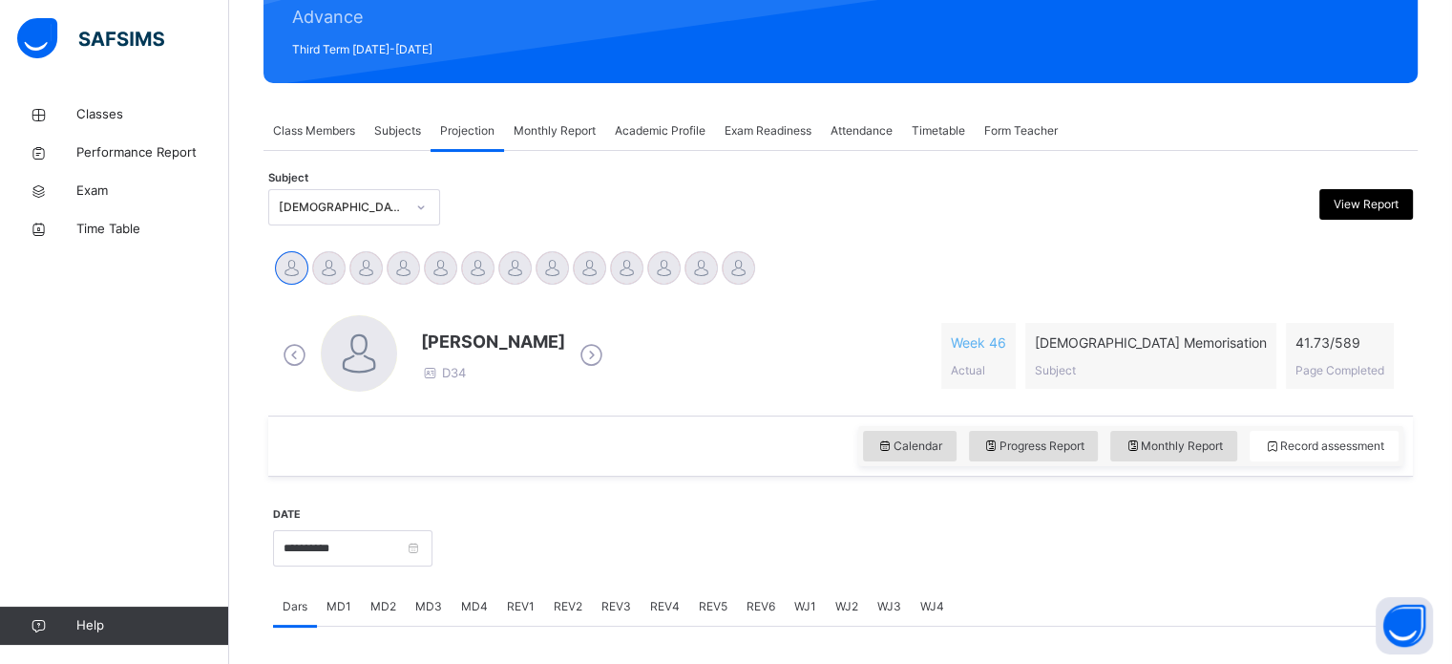
click at [902, 128] on div "Attendance" at bounding box center [861, 131] width 81 height 38
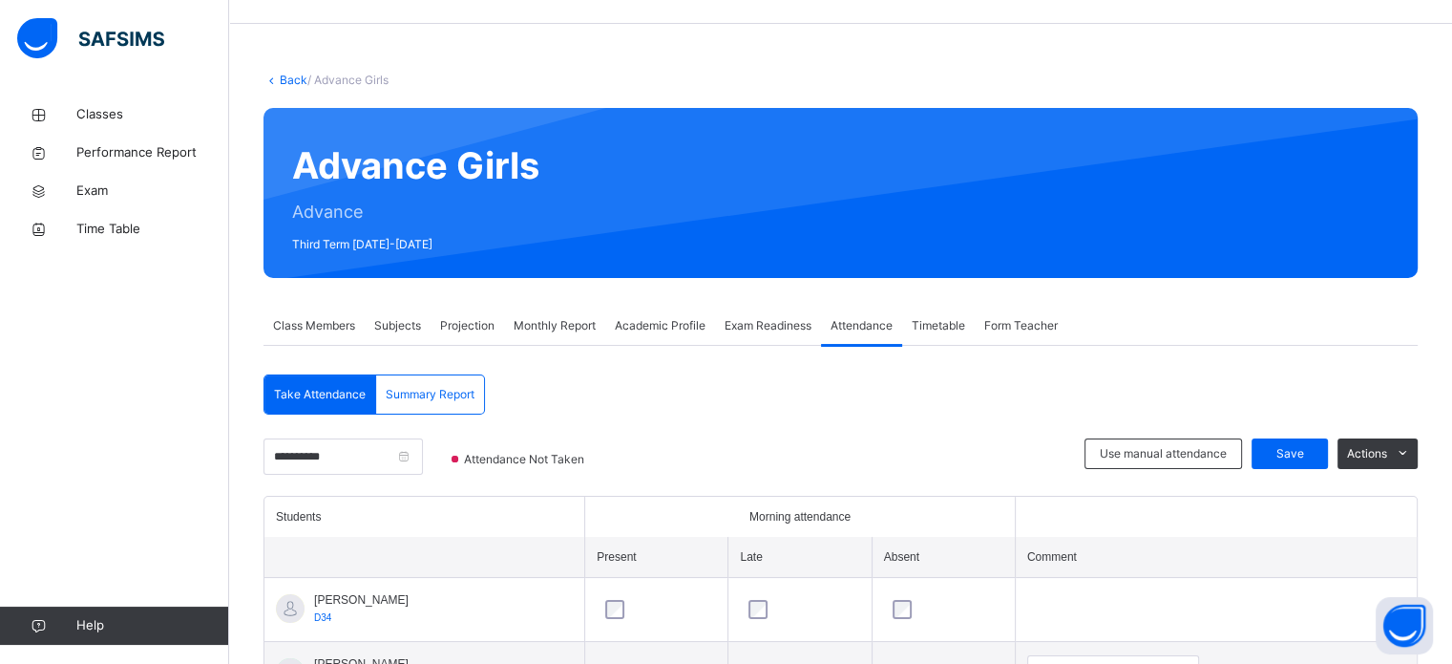
scroll to position [0, 0]
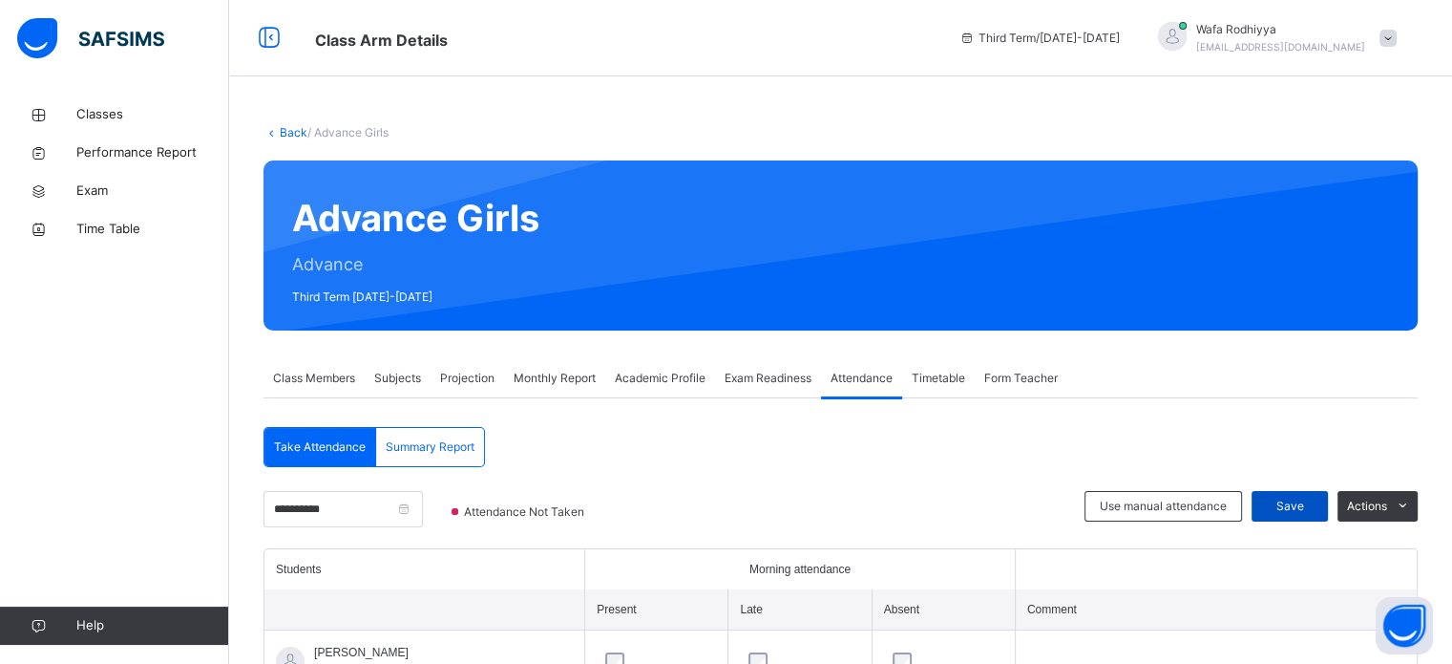
click at [1291, 494] on div "Save" at bounding box center [1290, 506] width 76 height 31
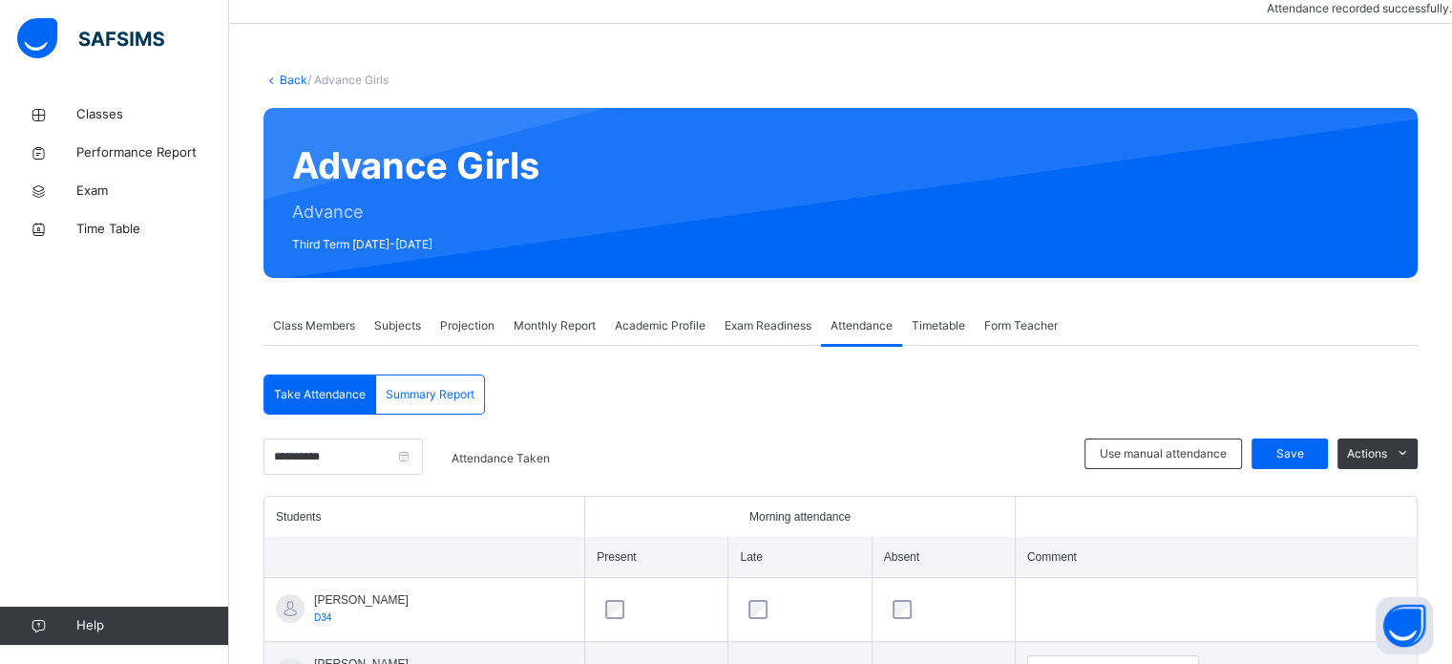
scroll to position [54, 0]
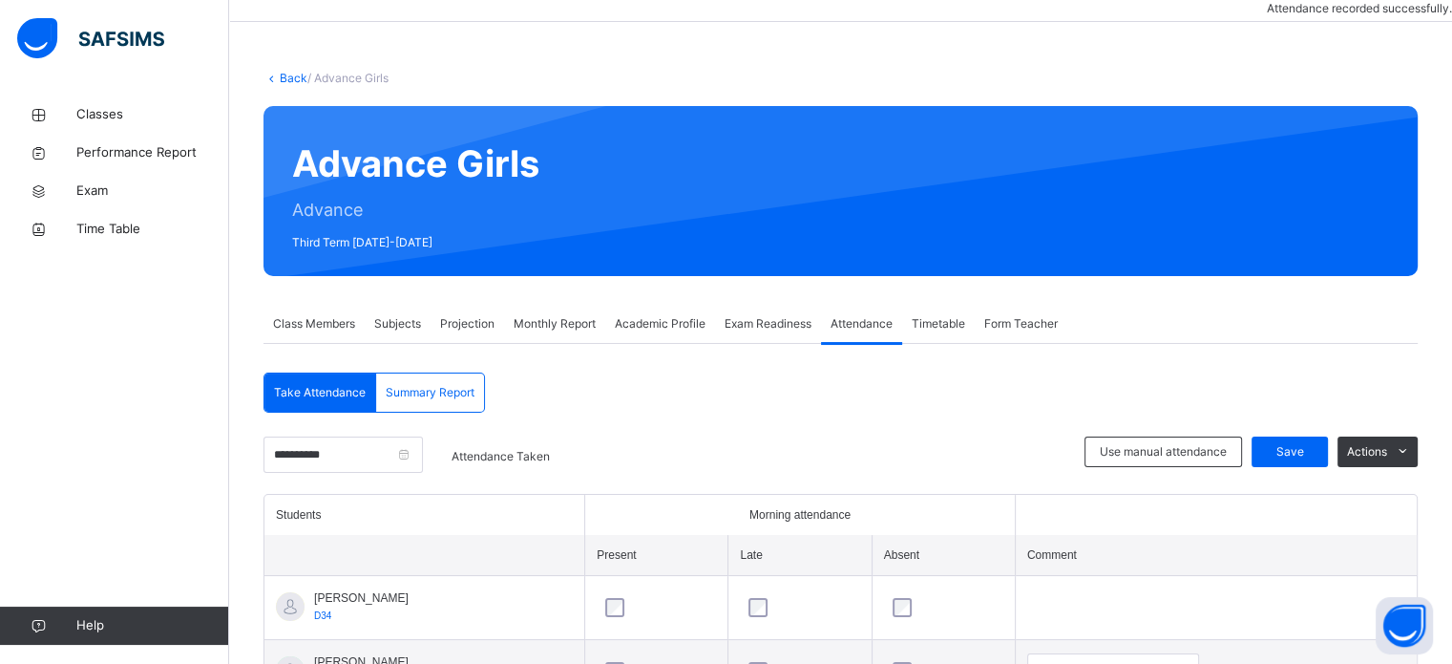
click at [469, 321] on span "Projection" at bounding box center [467, 323] width 54 height 17
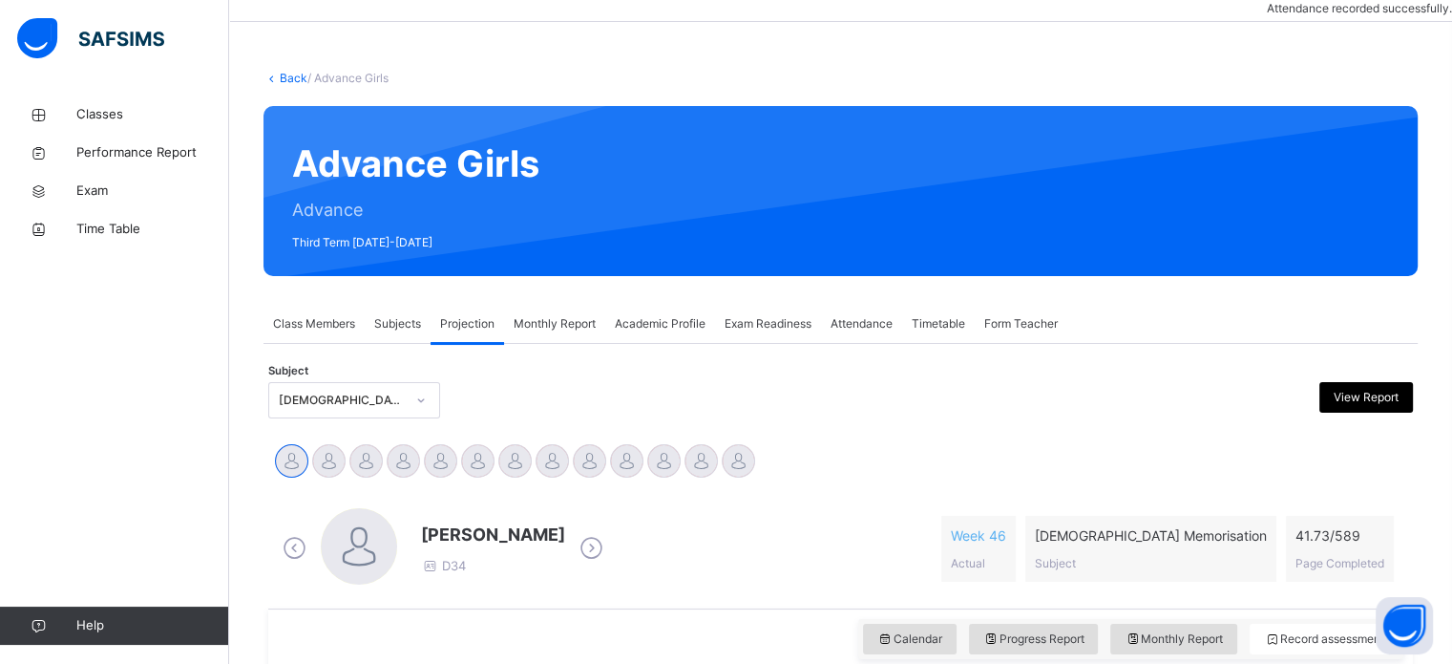
click at [451, 315] on span "Projection" at bounding box center [467, 323] width 54 height 17
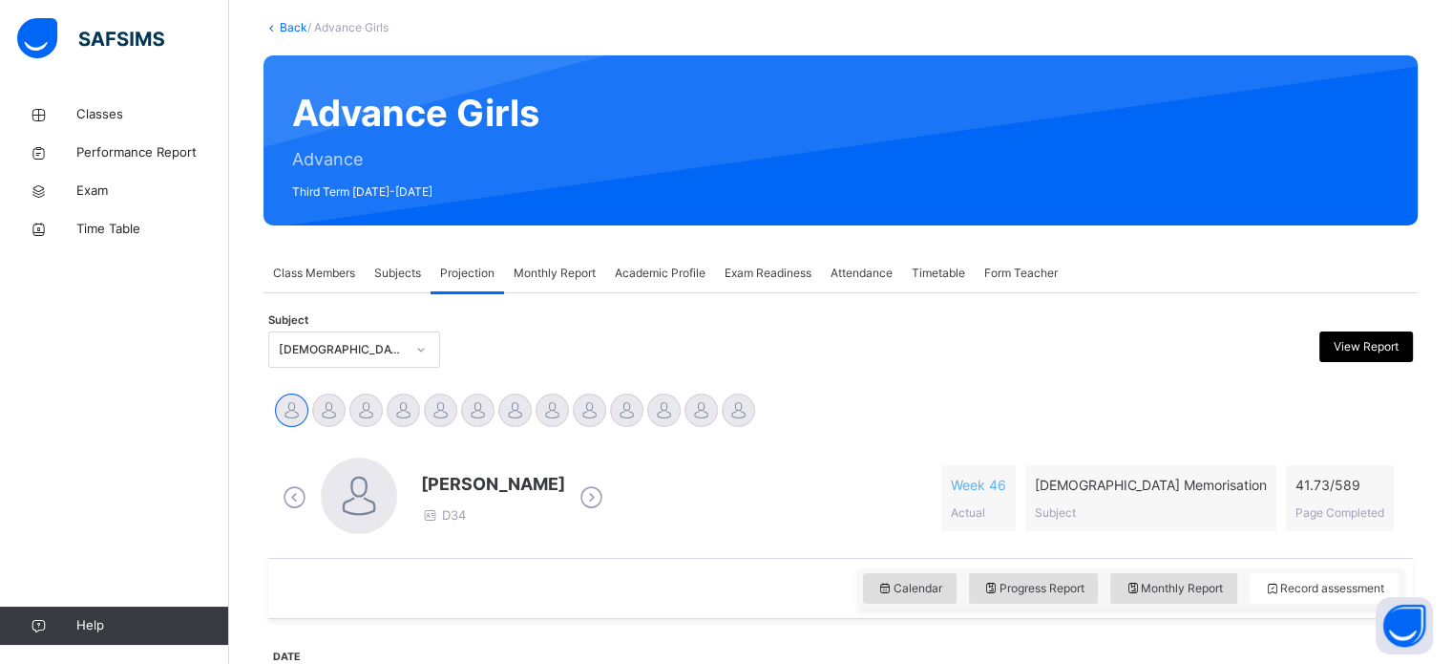
scroll to position [95, 0]
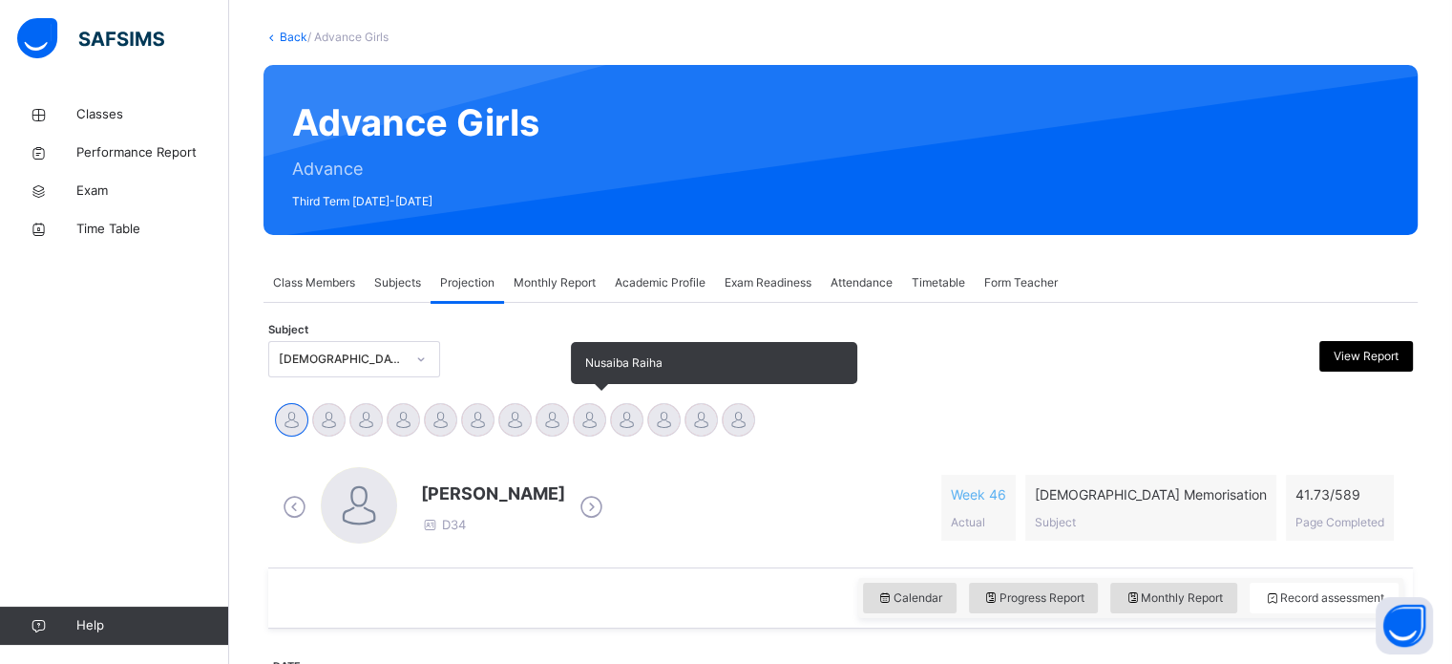
click at [586, 424] on div at bounding box center [589, 419] width 33 height 33
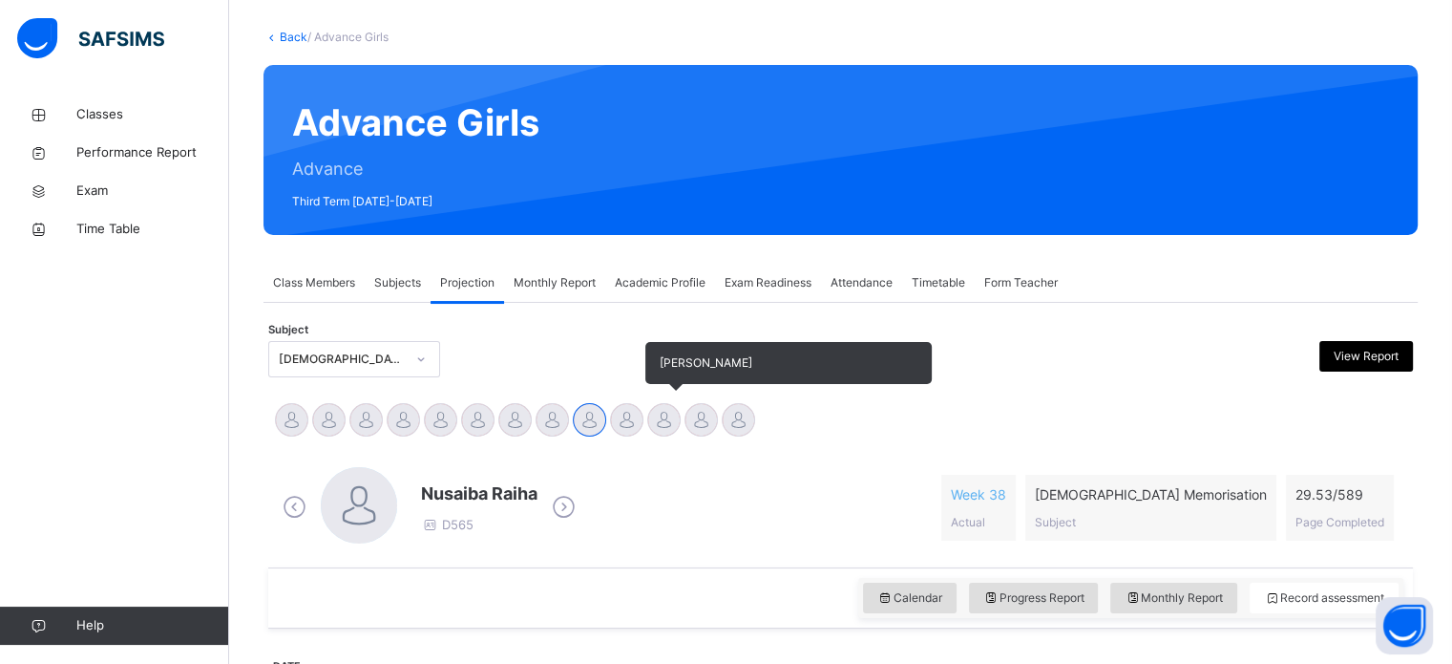
click at [661, 412] on div at bounding box center [663, 419] width 33 height 33
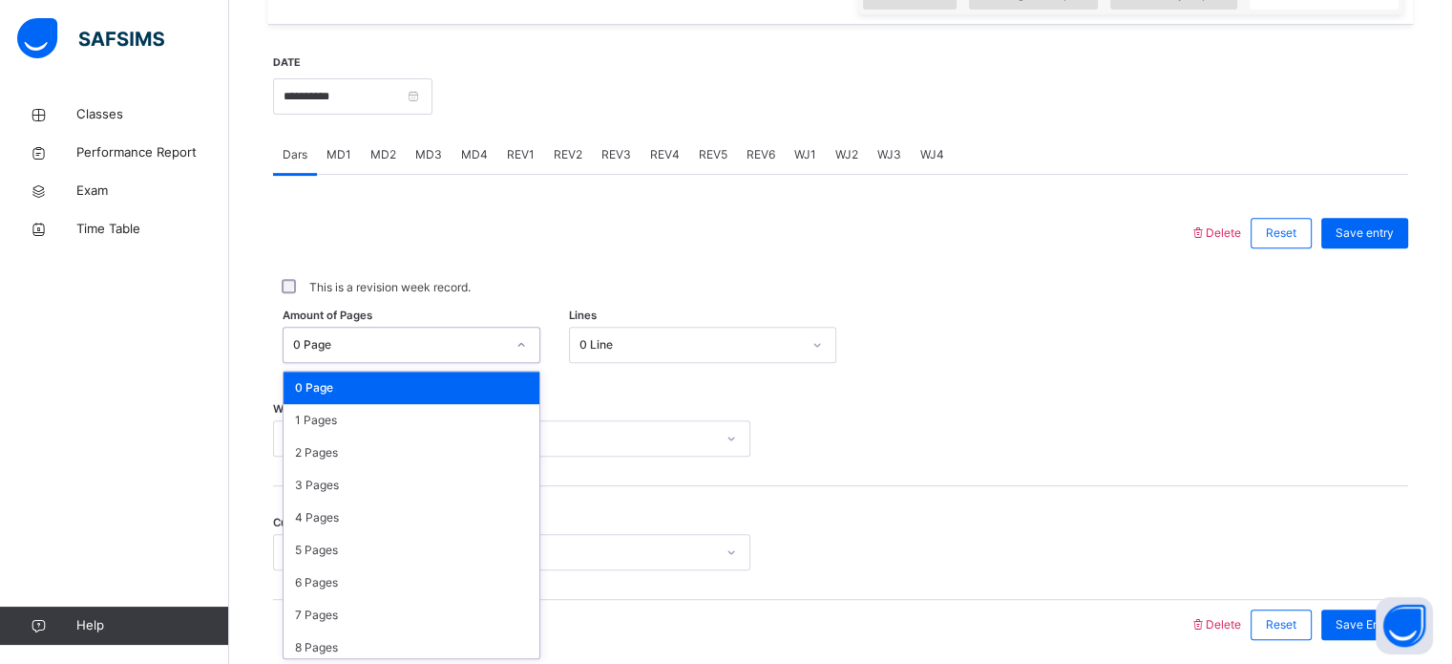
scroll to position [701, 0]
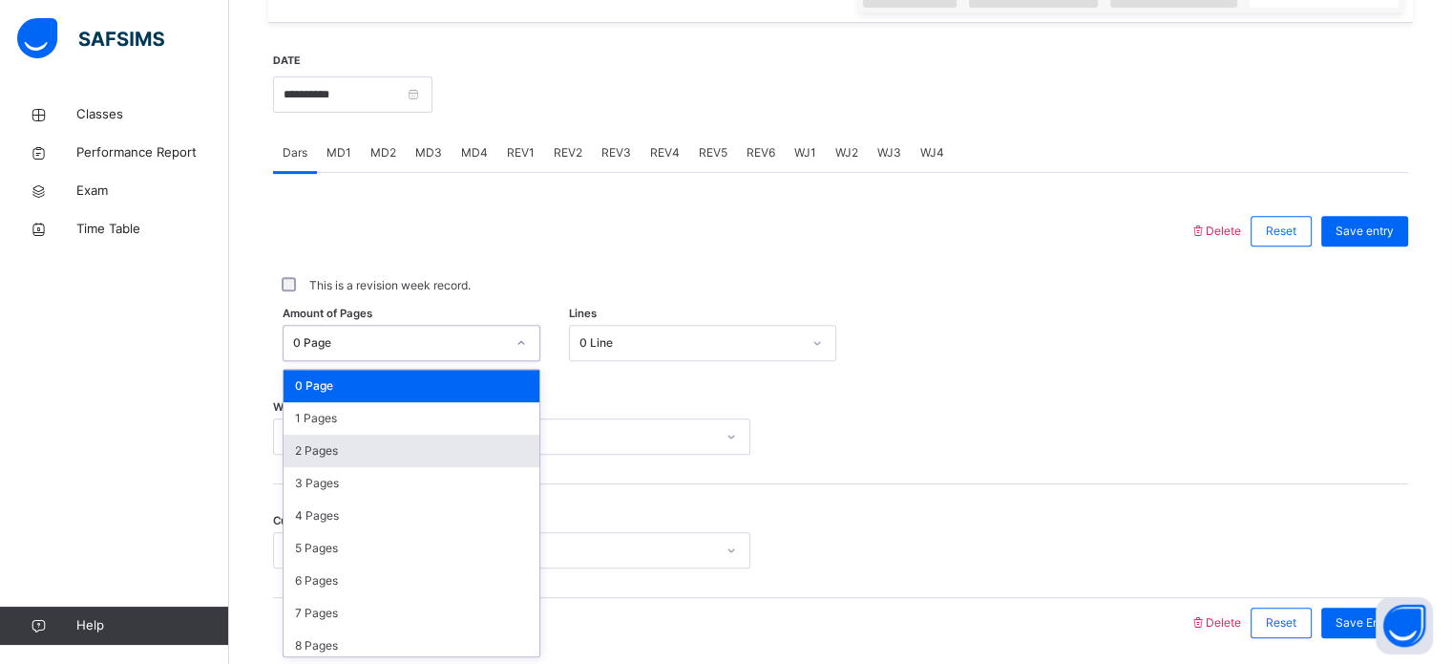
click at [374, 451] on div "2 Pages" at bounding box center [412, 450] width 256 height 32
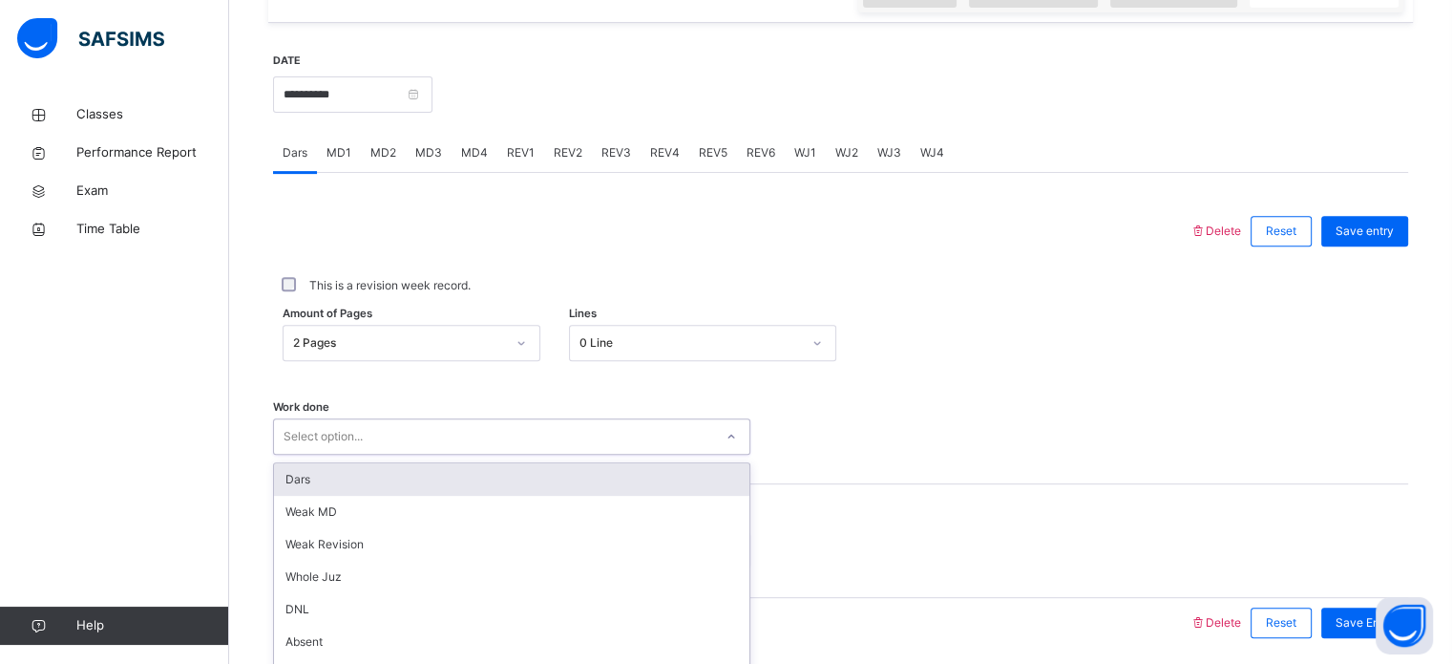
scroll to position [770, 0]
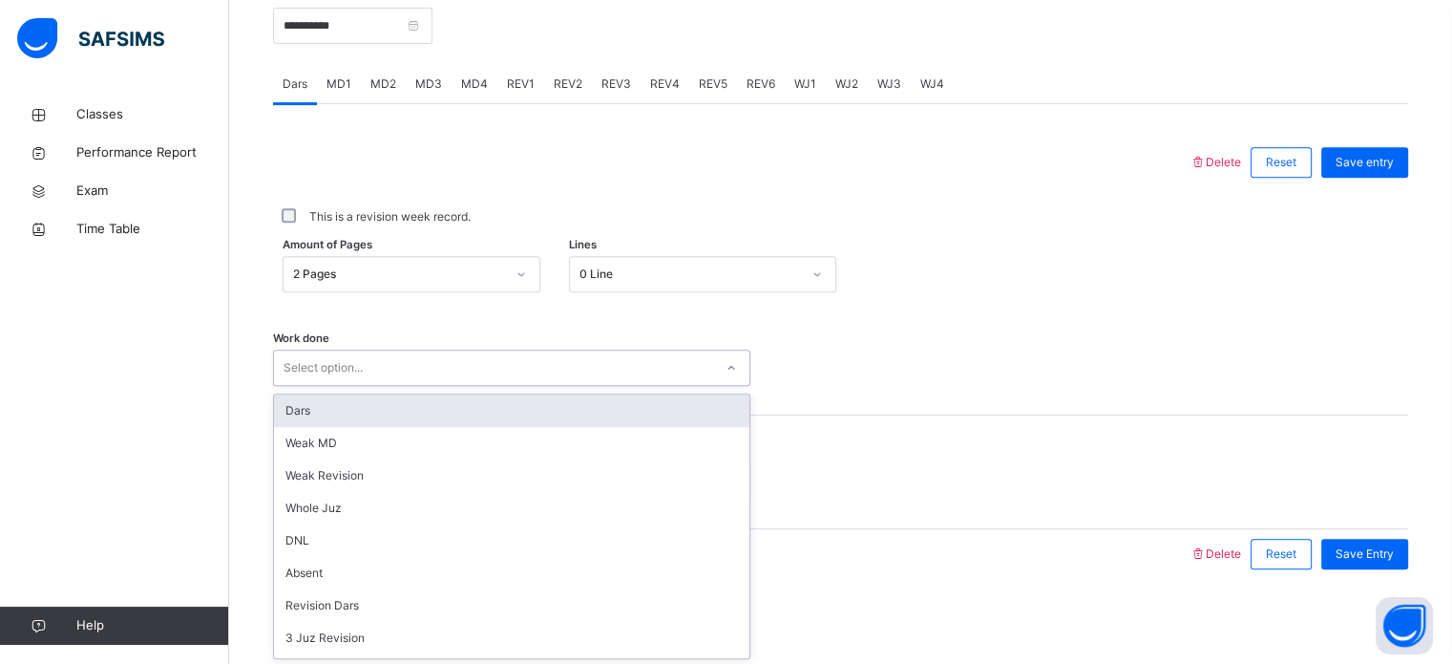
click at [375, 406] on div "Dars" at bounding box center [511, 410] width 475 height 32
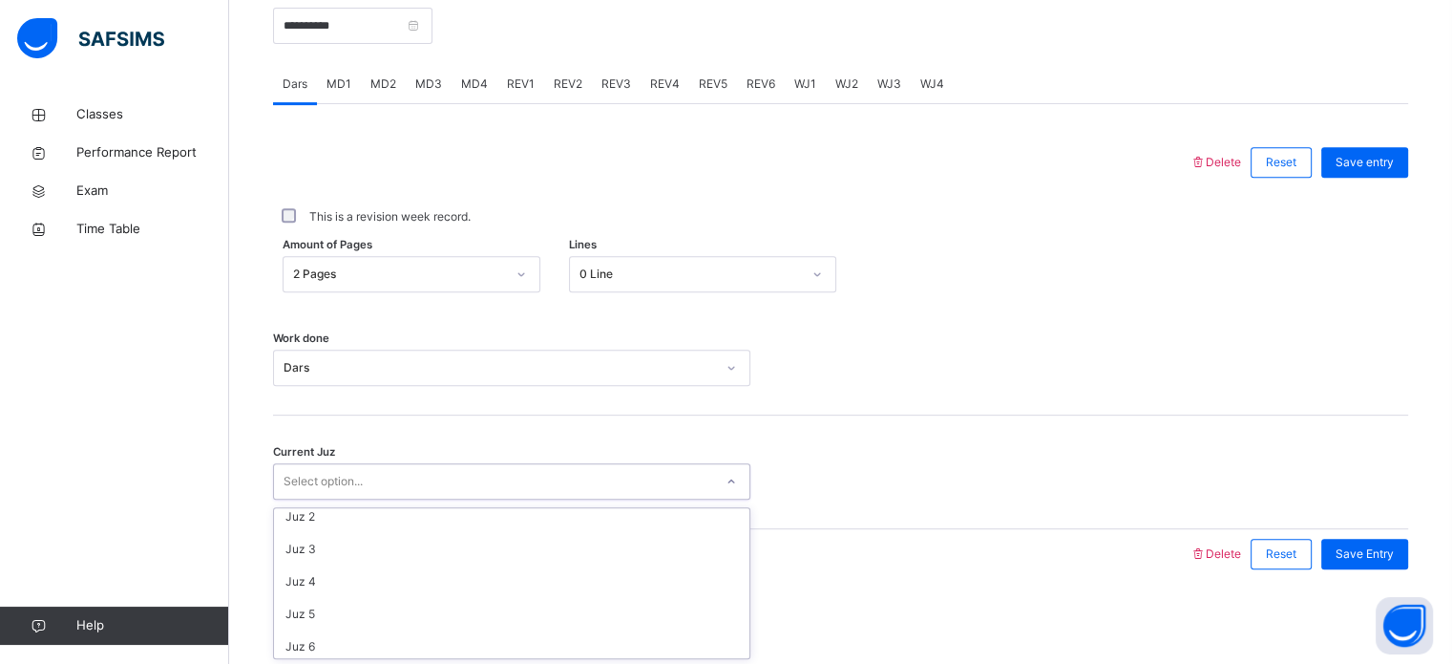
scroll to position [0, 0]
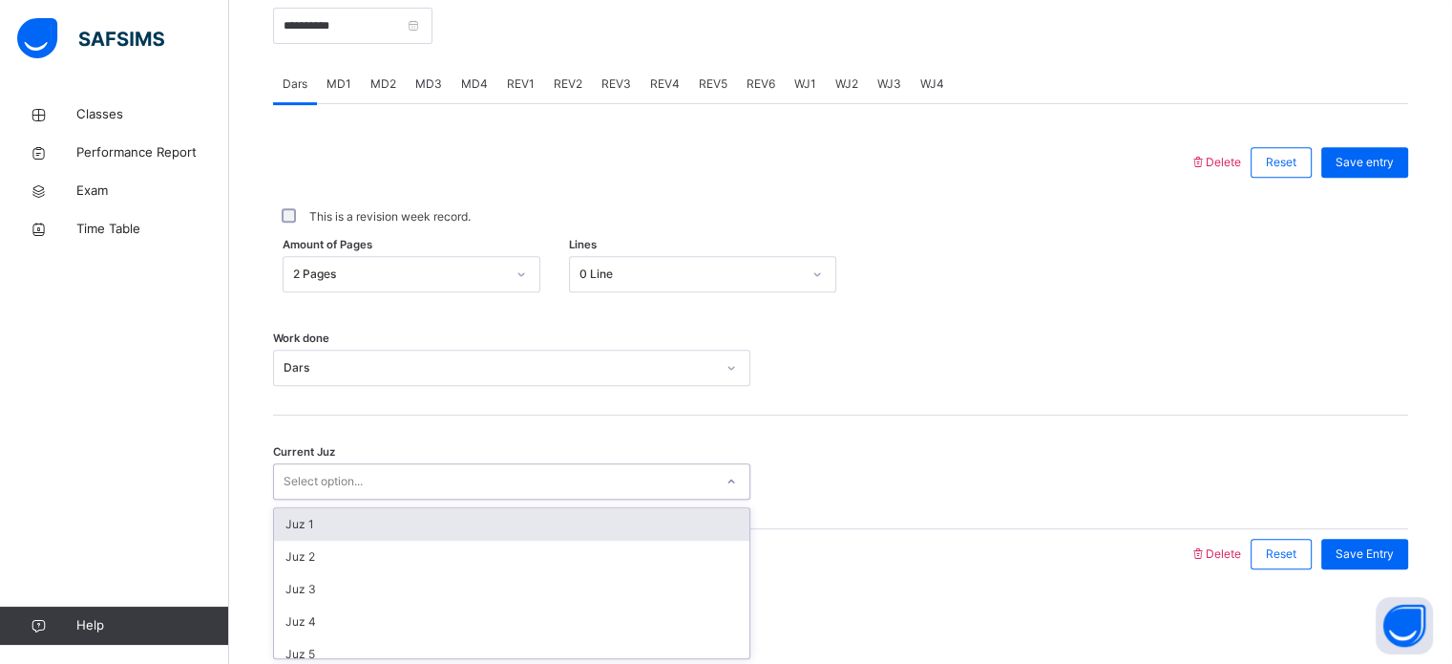
click at [348, 527] on div "Juz 1" at bounding box center [511, 524] width 475 height 32
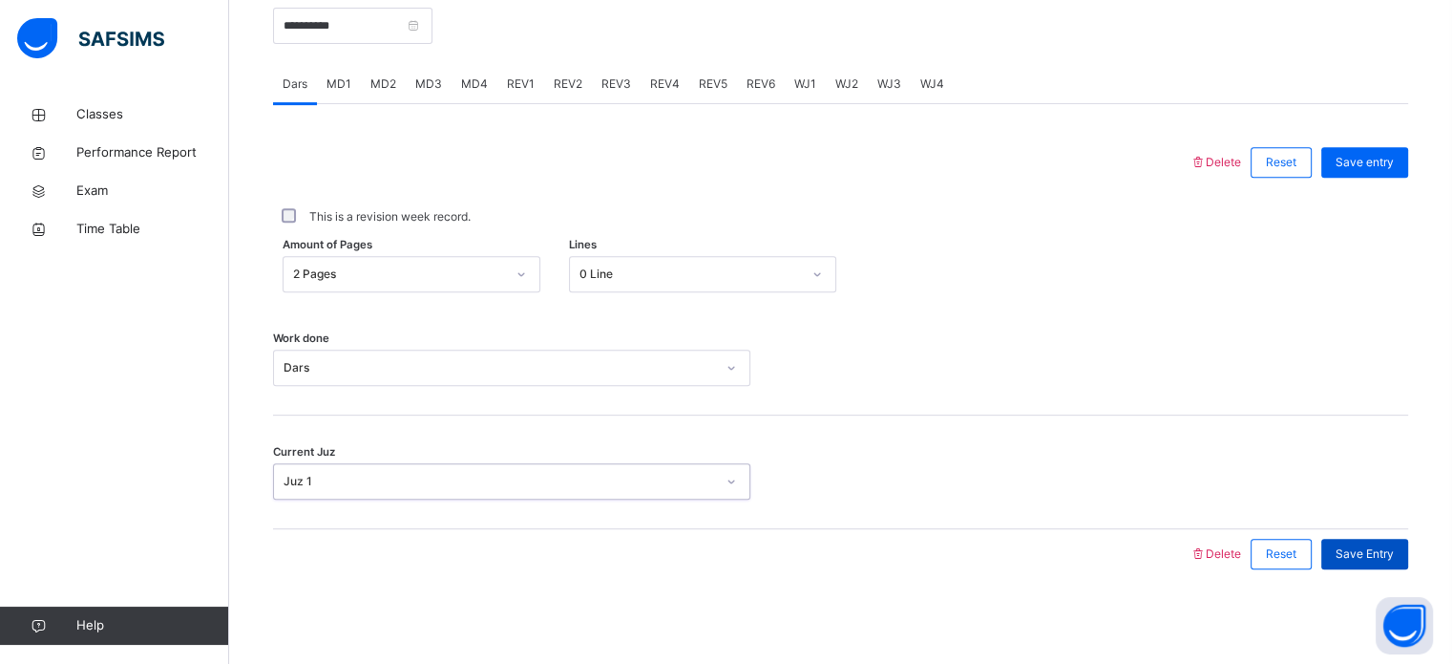
click at [1381, 548] on span "Save Entry" at bounding box center [1365, 553] width 58 height 17
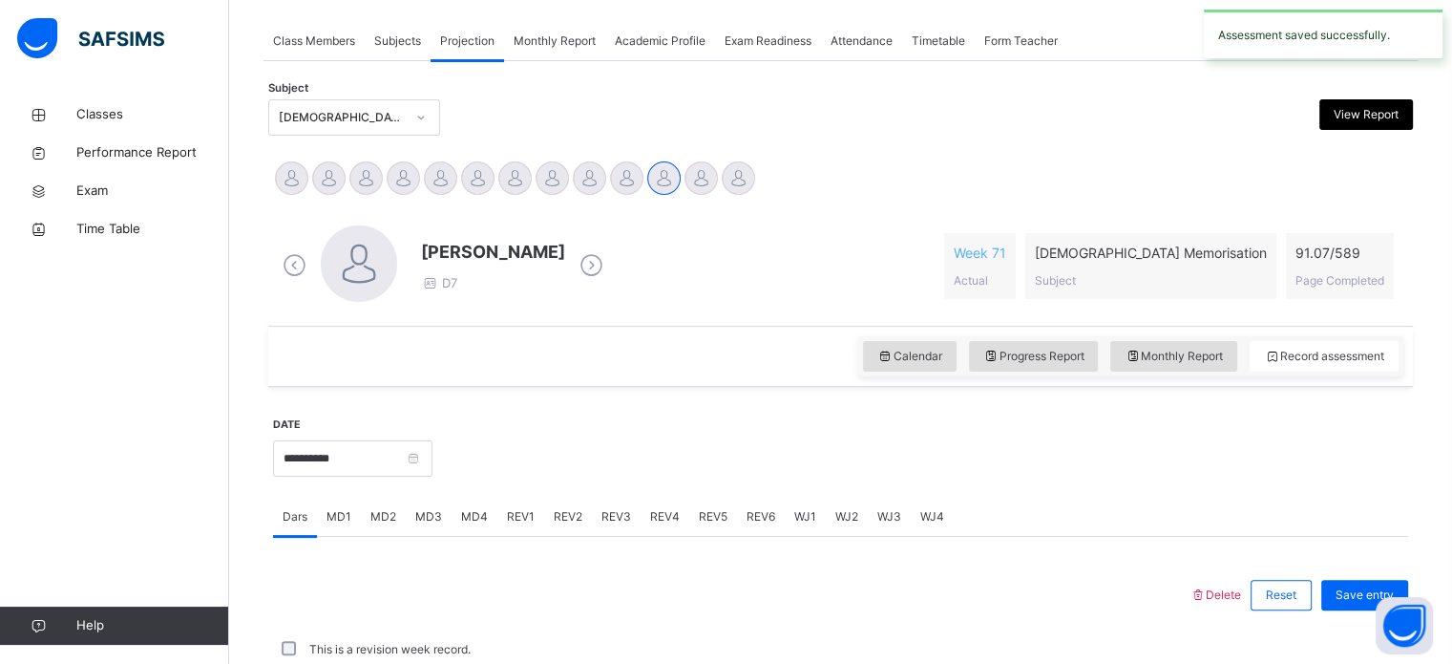
scroll to position [770, 0]
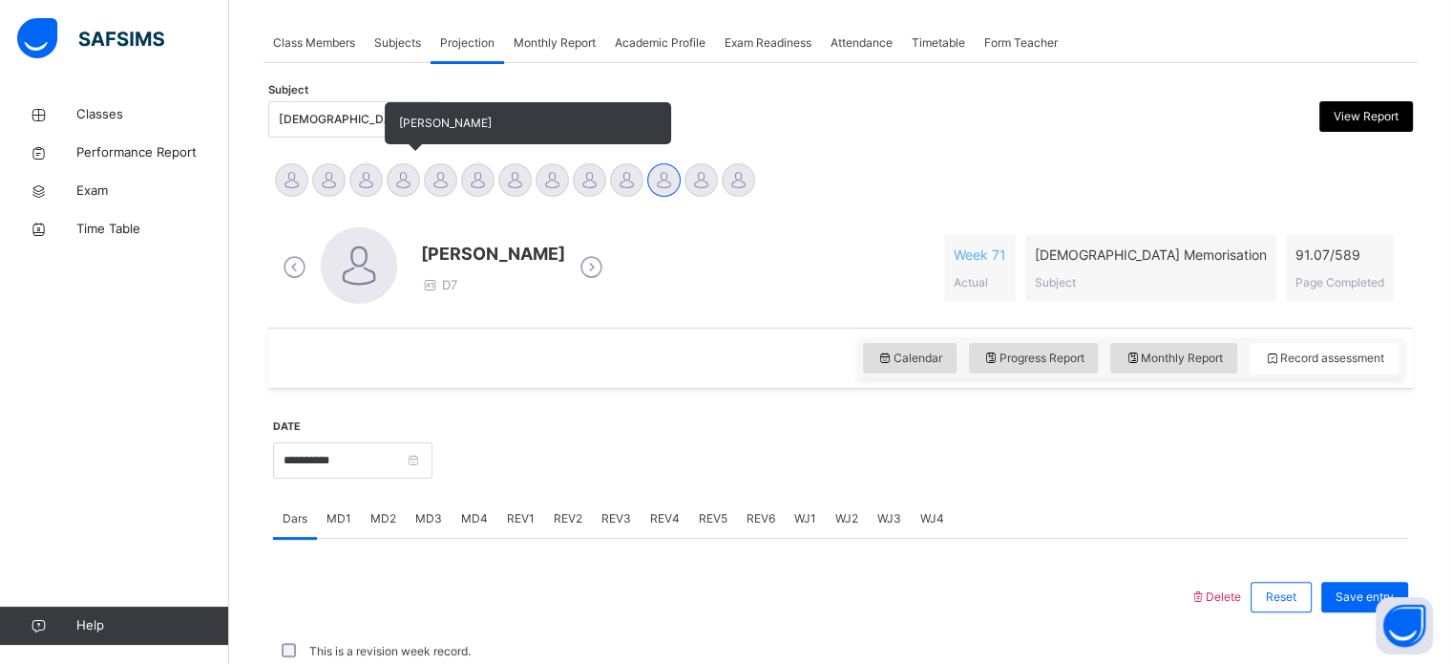
click at [402, 195] on div at bounding box center [403, 179] width 33 height 33
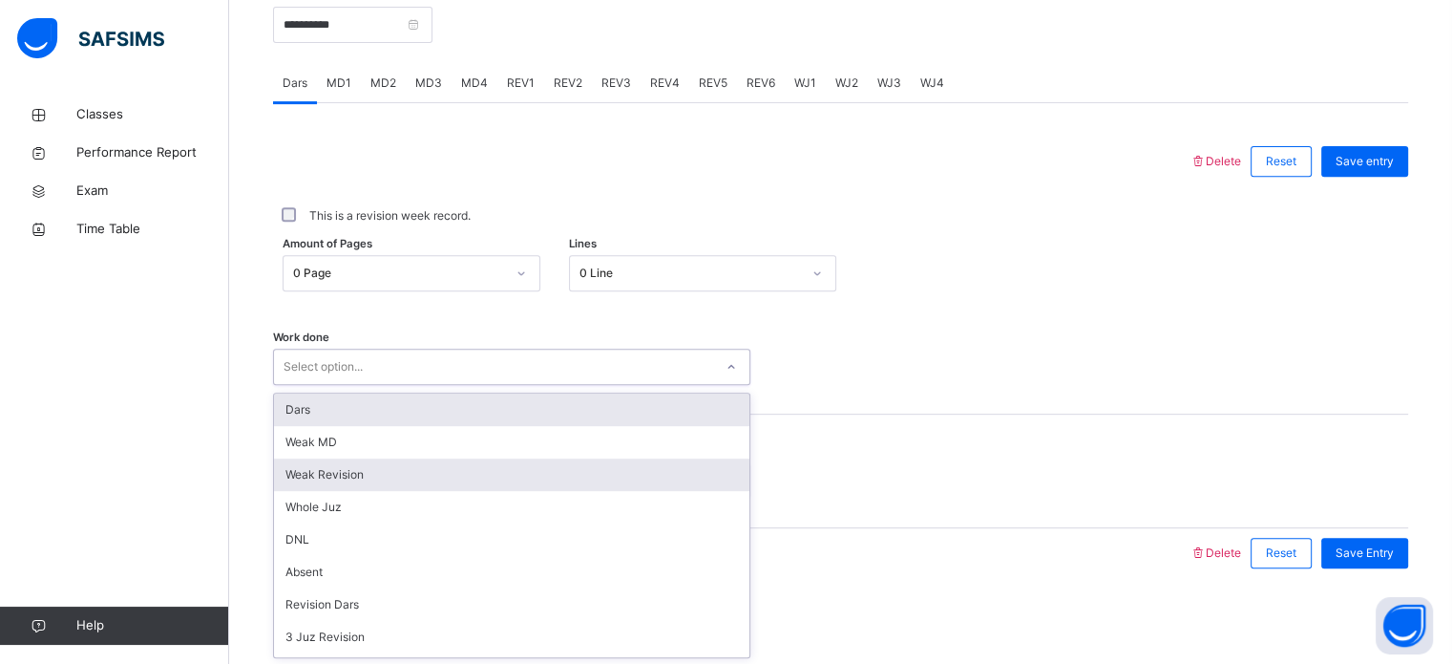
click at [336, 458] on div "Weak Revision" at bounding box center [511, 474] width 475 height 32
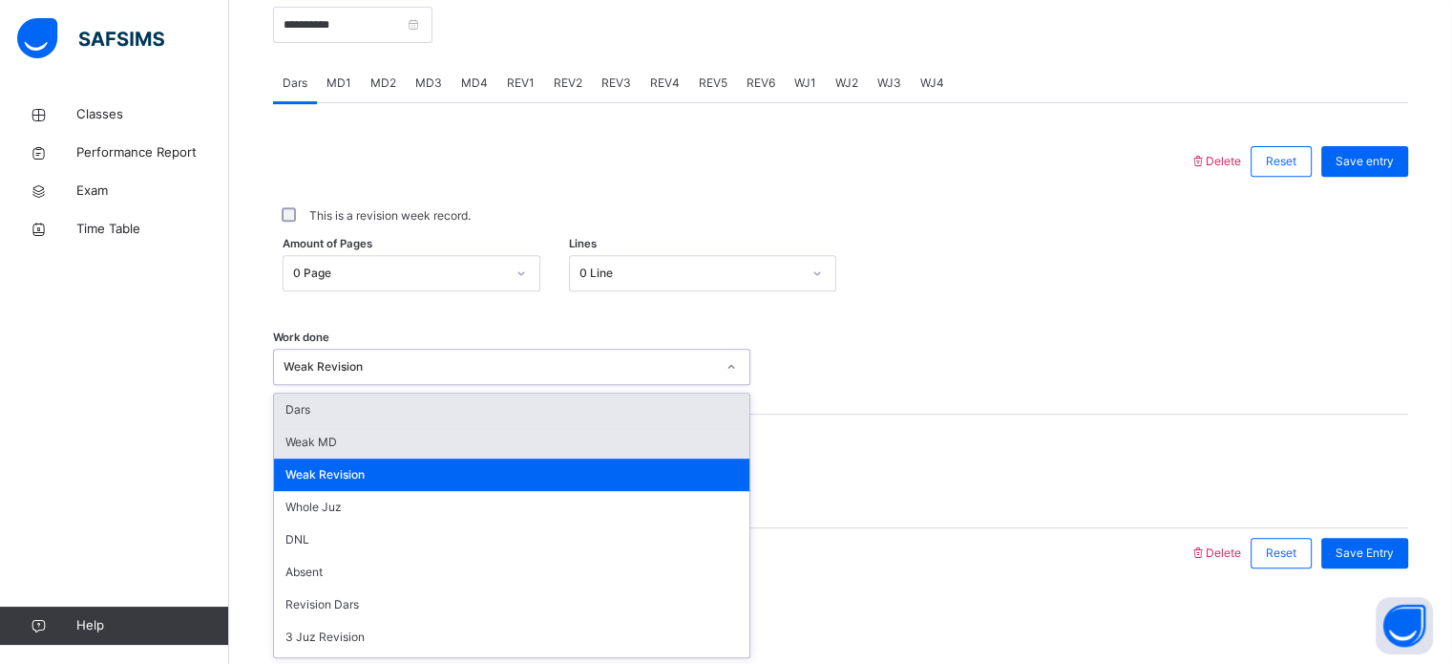
click at [338, 446] on div "Weak MD" at bounding box center [511, 442] width 475 height 32
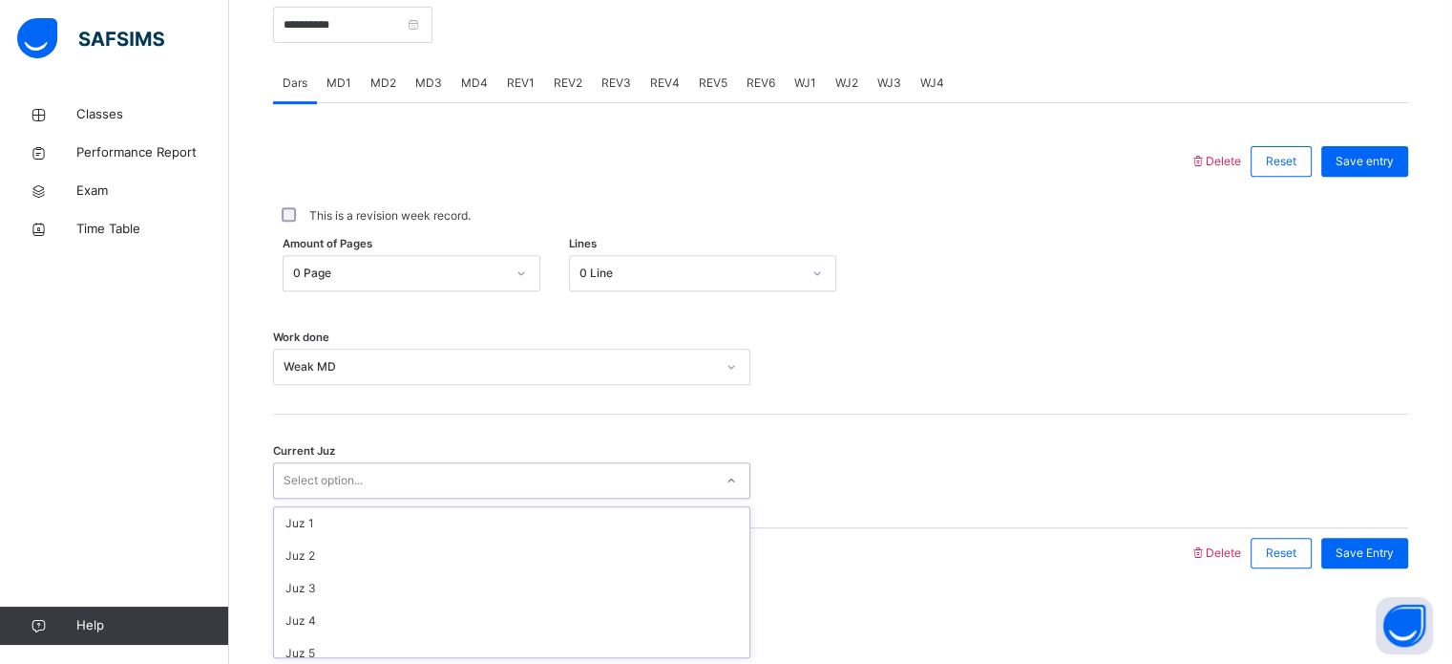
scroll to position [824, 0]
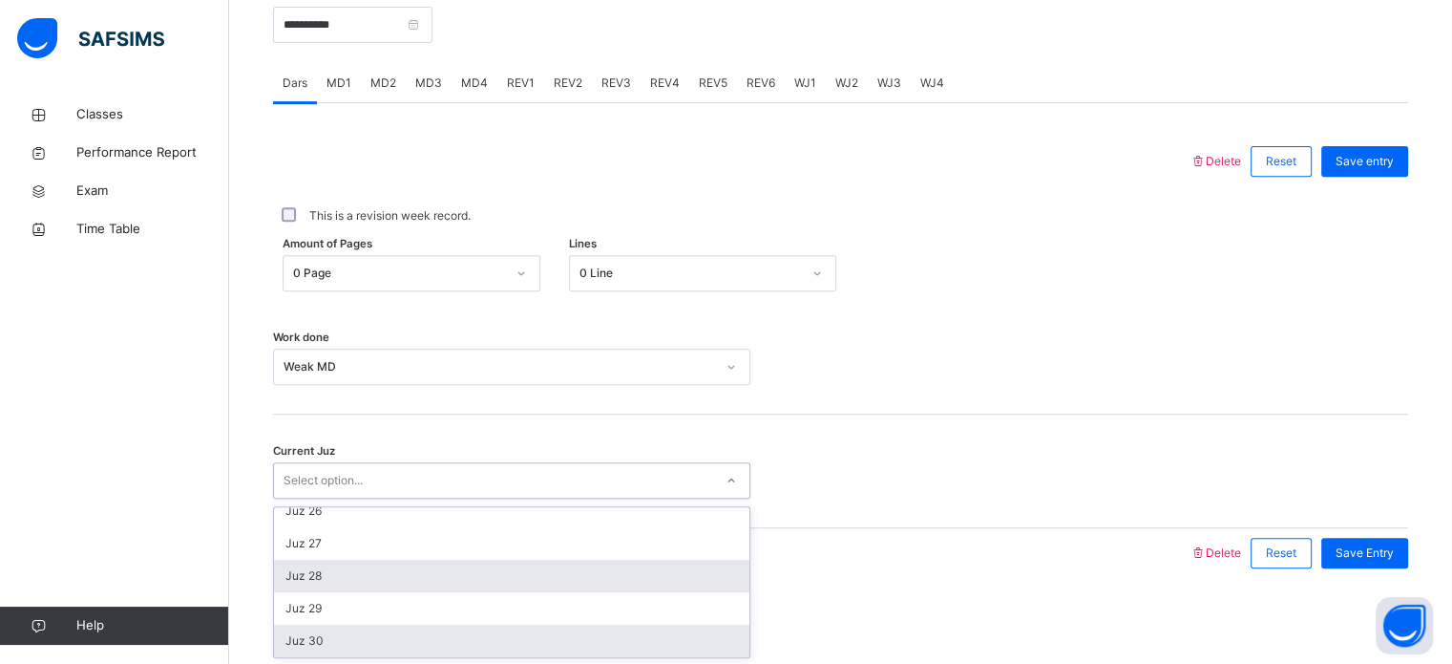
click at [331, 583] on div "Juz 28" at bounding box center [511, 575] width 475 height 32
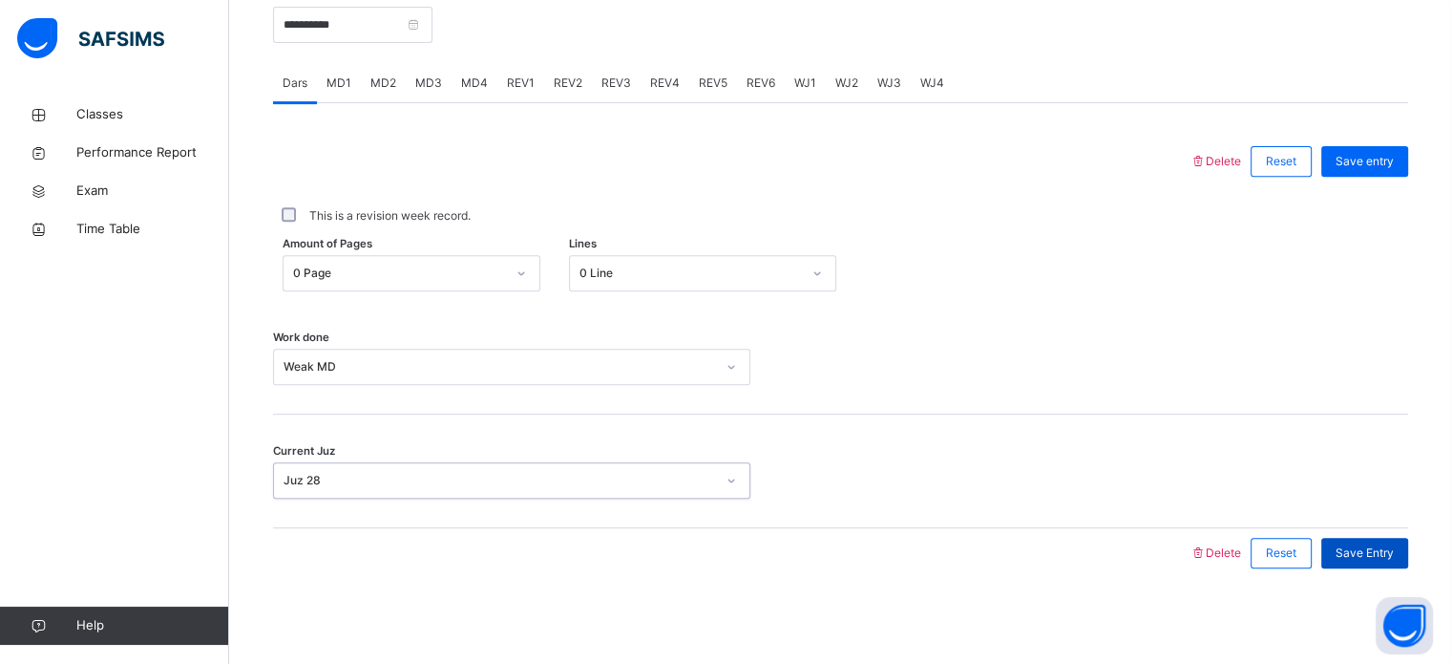
click at [1374, 556] on span "Save Entry" at bounding box center [1365, 552] width 58 height 17
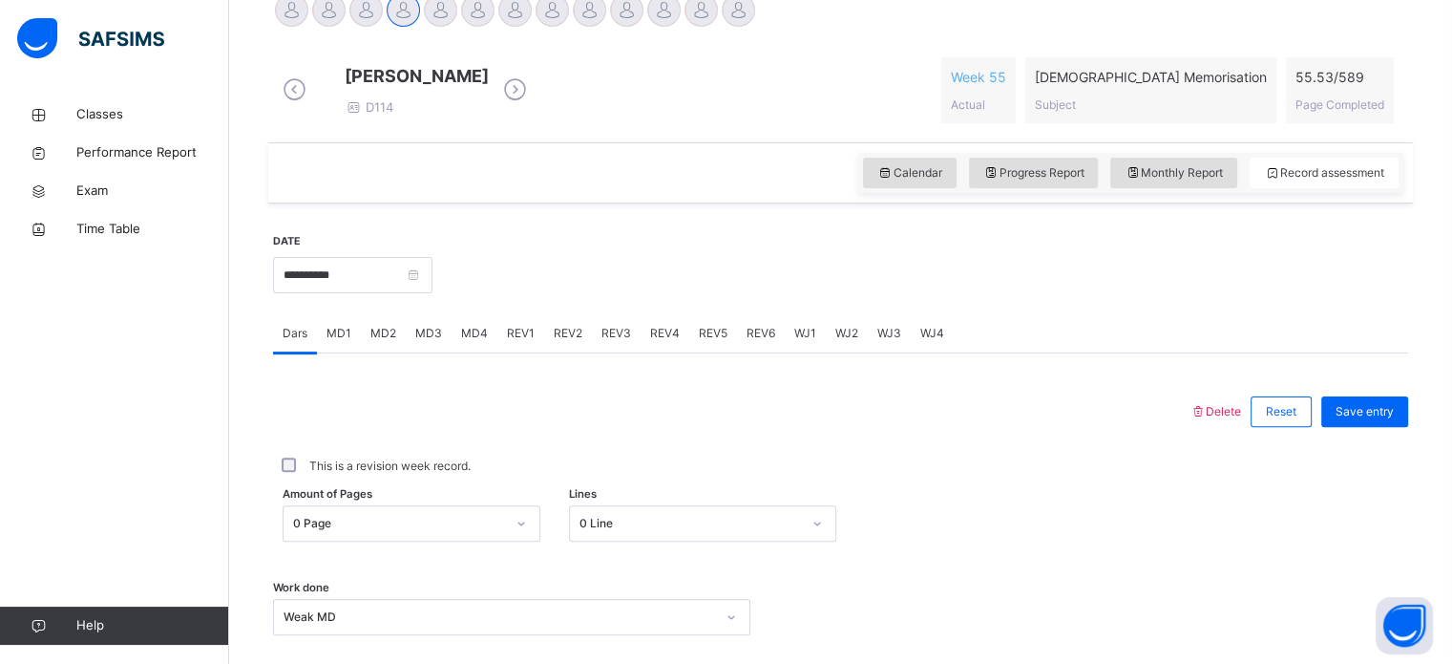
scroll to position [311, 0]
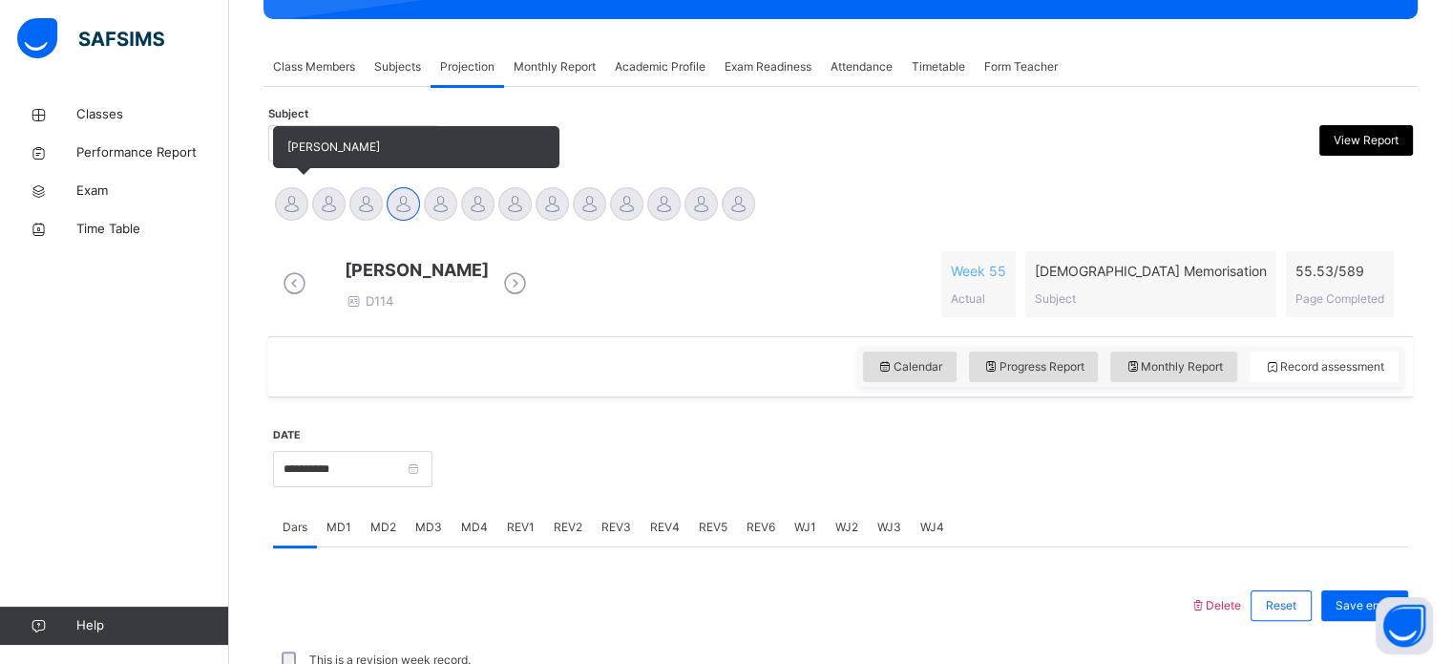
click at [294, 205] on div at bounding box center [291, 203] width 33 height 33
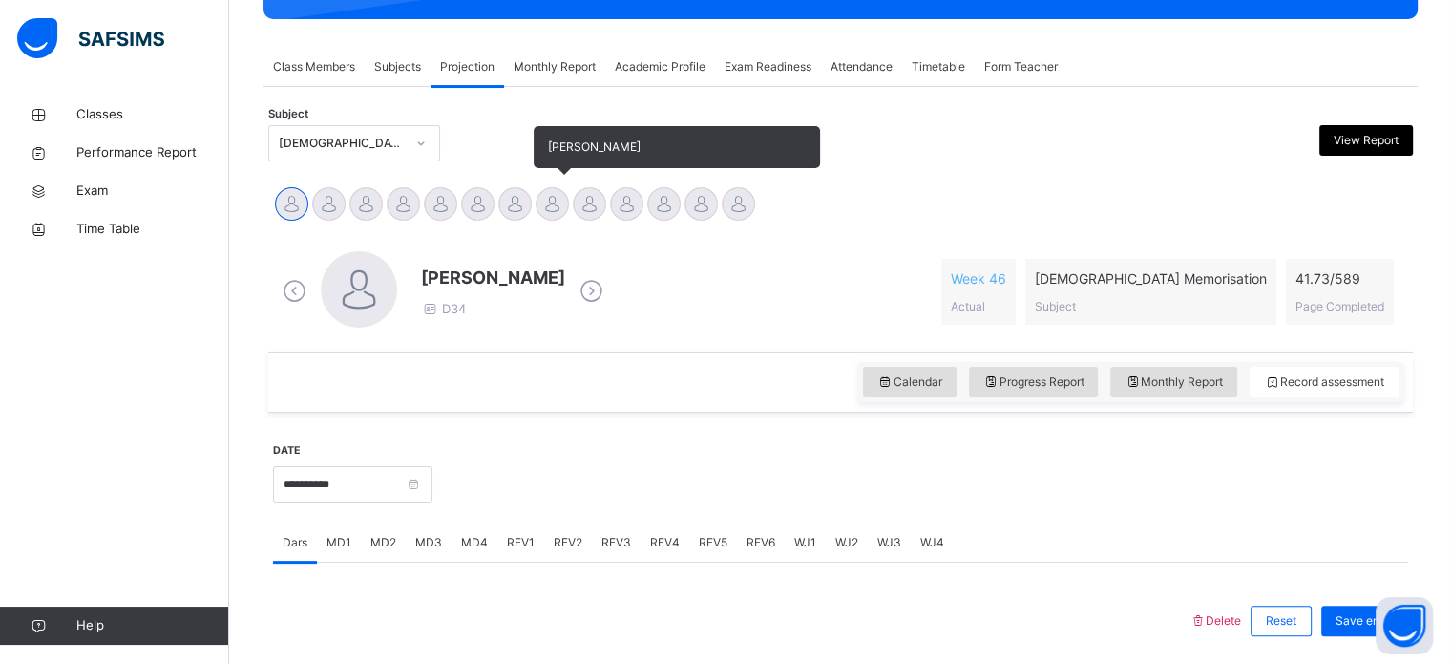
click at [554, 201] on div at bounding box center [552, 203] width 33 height 33
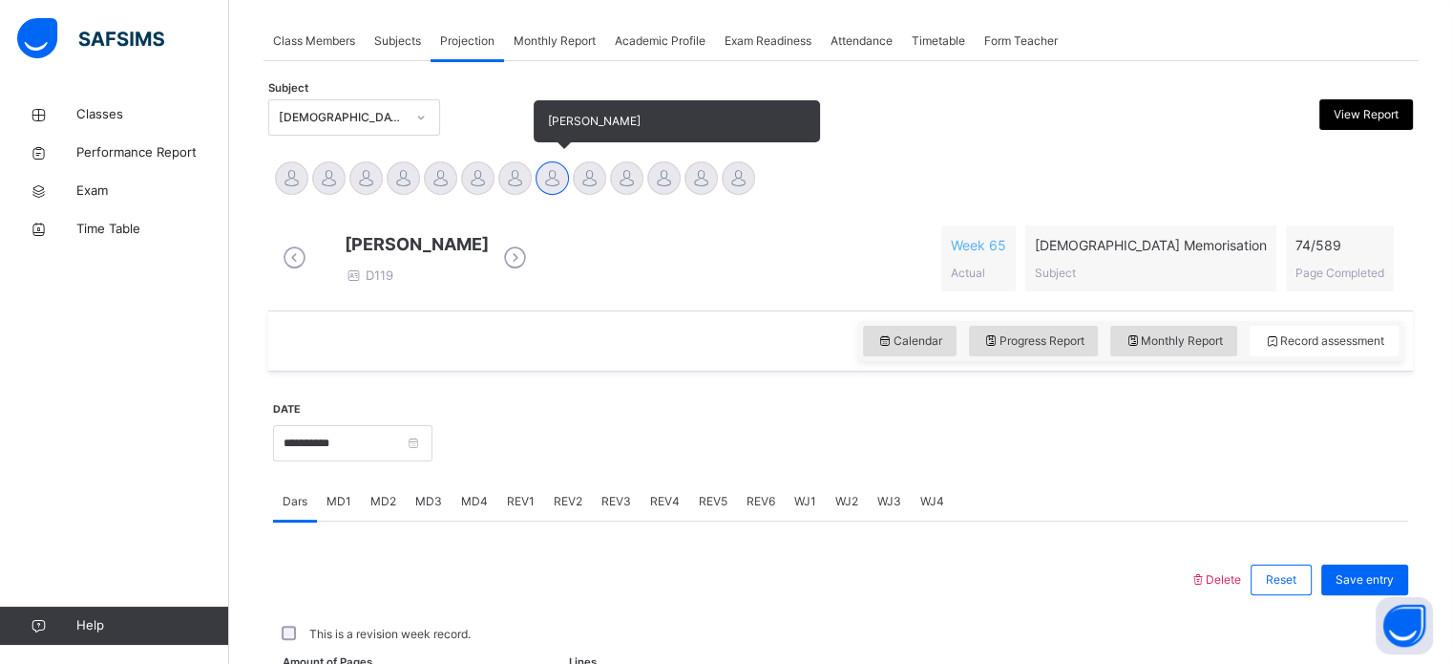
scroll to position [770, 0]
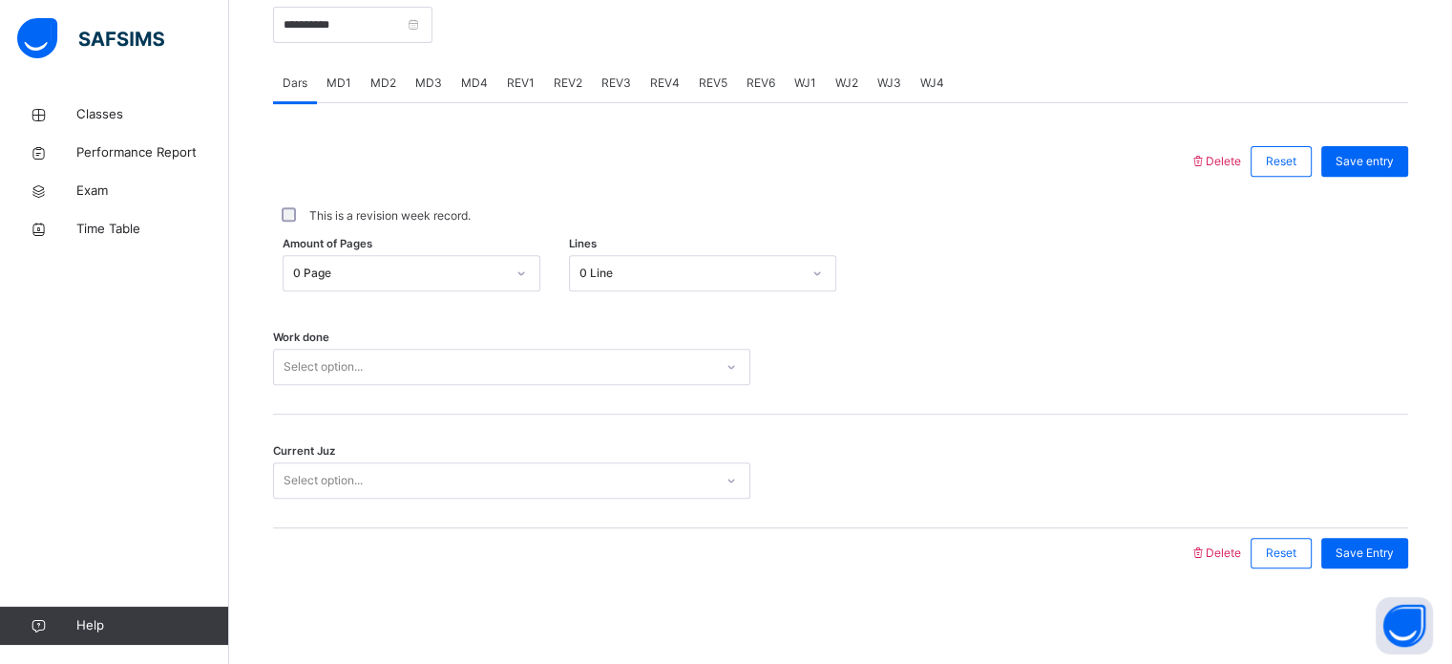
click at [425, 60] on div "**********" at bounding box center [352, 23] width 159 height 82
click at [426, 94] on div "MD3" at bounding box center [429, 83] width 46 height 38
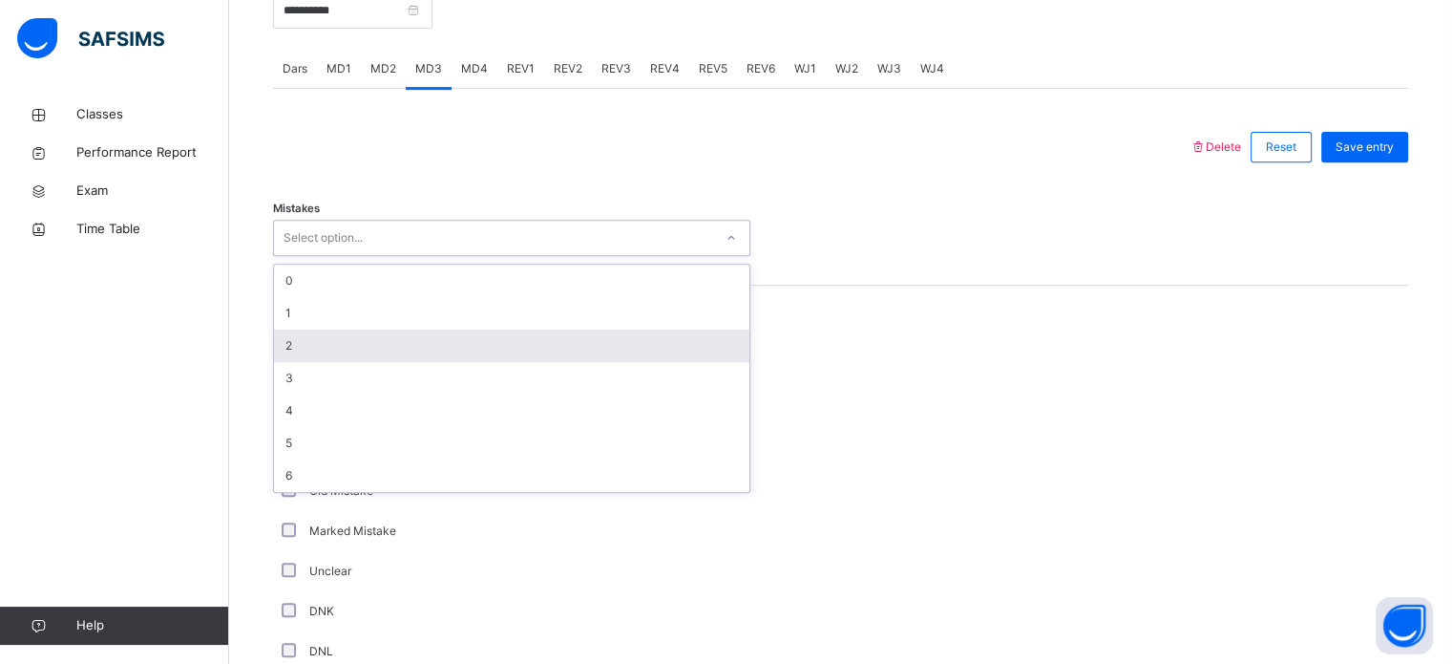
drag, startPoint x: 419, startPoint y: 251, endPoint x: 427, endPoint y: 346, distance: 94.8
click at [427, 256] on div "option 2 focused, 3 of 7. 7 results available. Use Up and Down to choose option…" at bounding box center [511, 238] width 477 height 36
click at [427, 346] on div "2" at bounding box center [511, 345] width 475 height 32
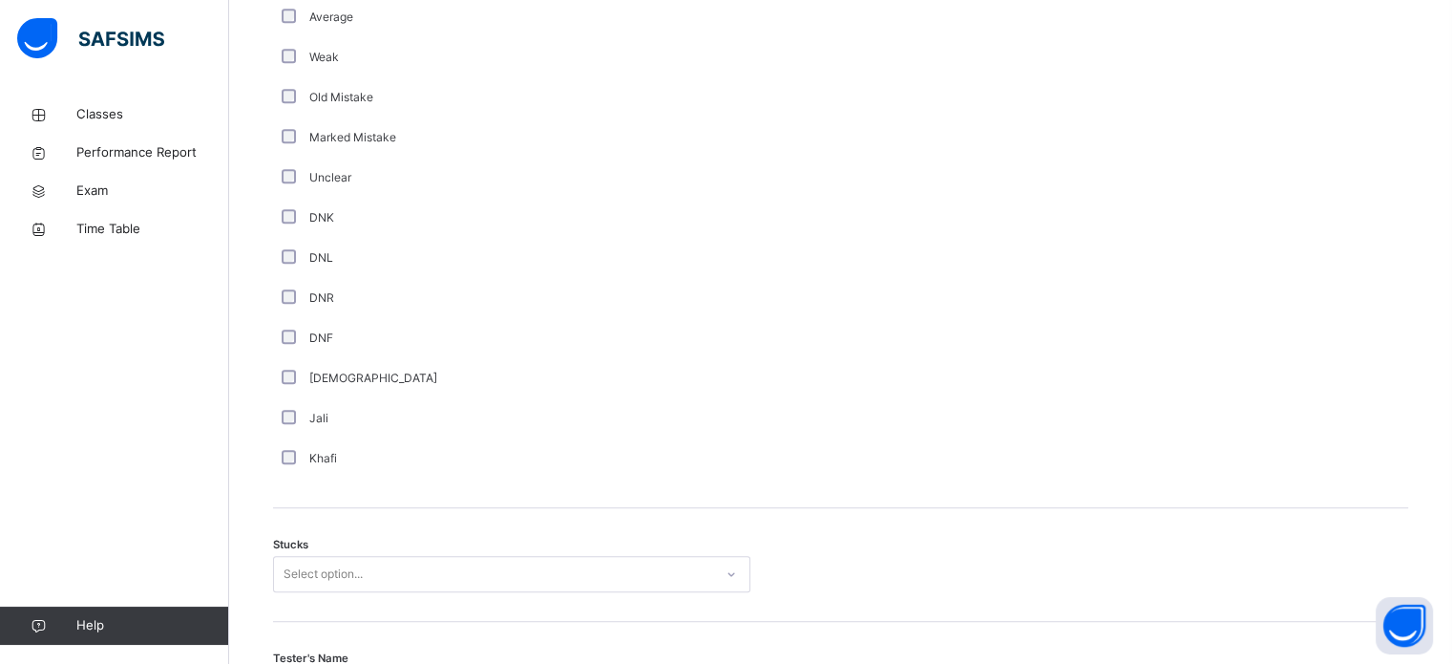
scroll to position [1497, 0]
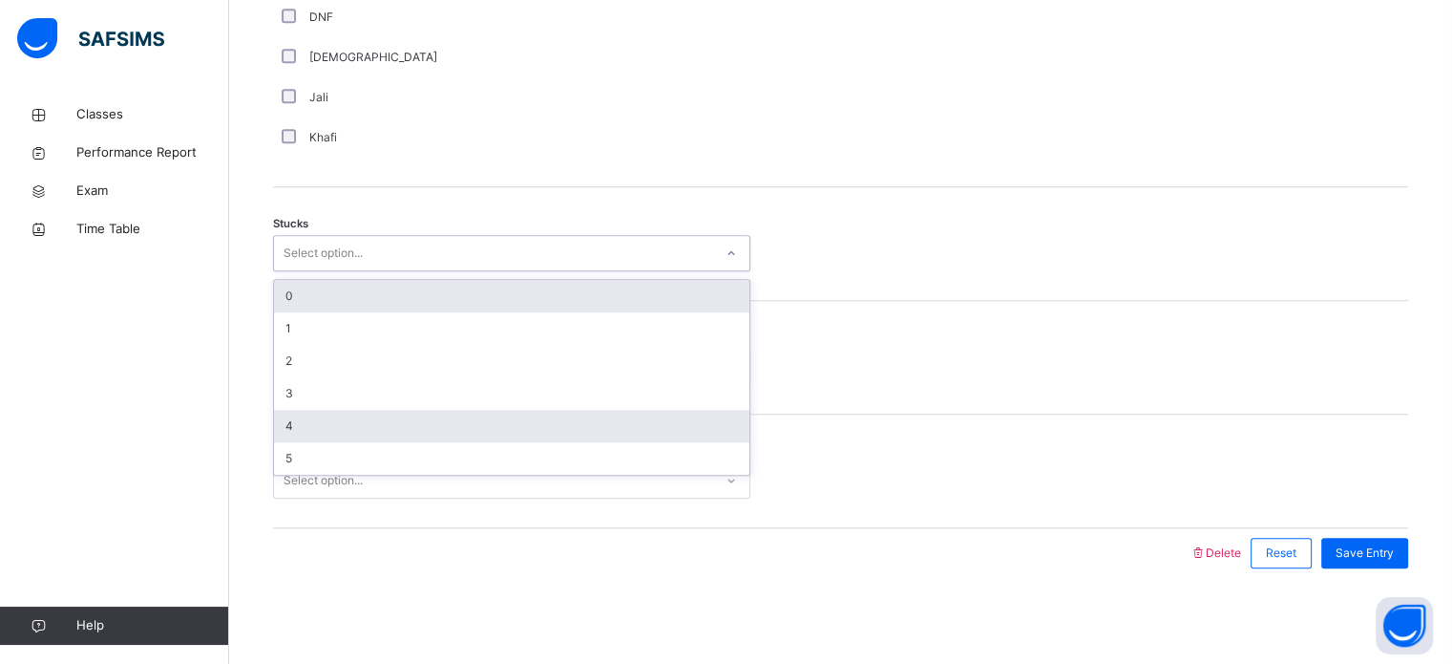
click at [301, 434] on div "4" at bounding box center [511, 426] width 475 height 32
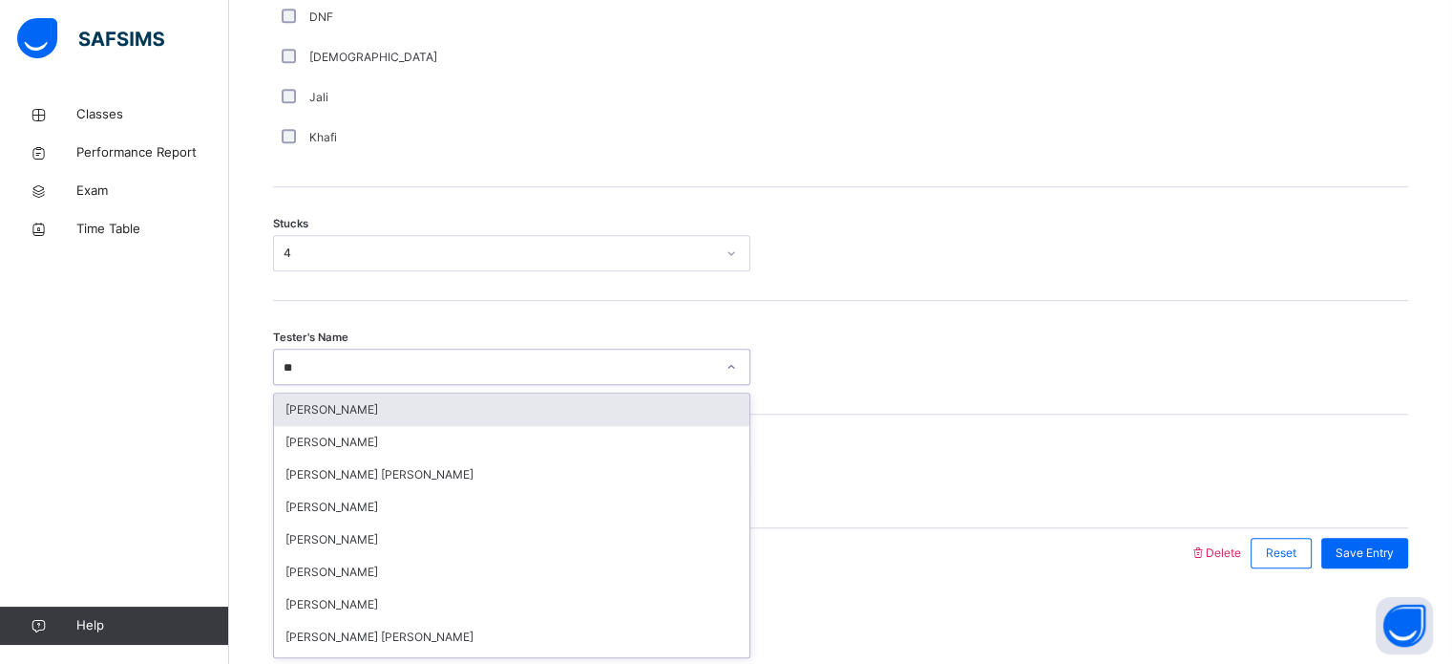
type input "*"
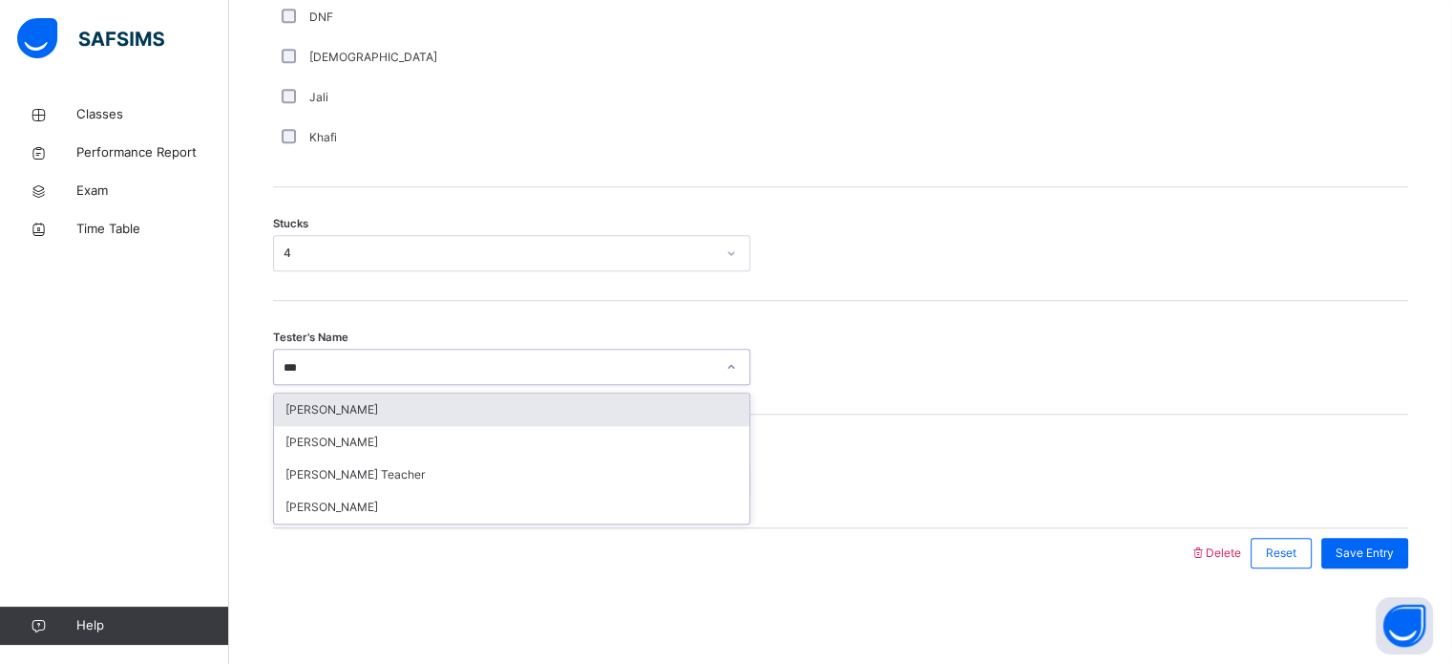
type input "****"
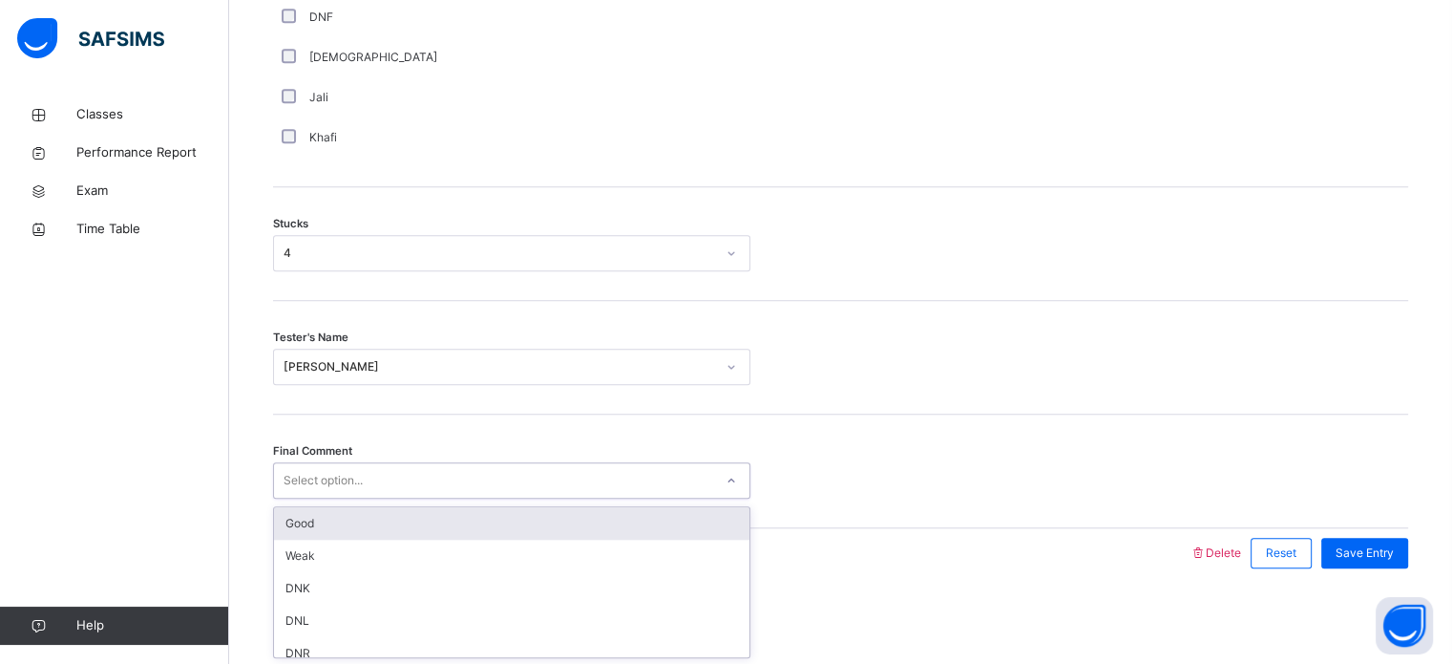
click at [379, 490] on div "Select option..." at bounding box center [493, 481] width 439 height 30
click at [393, 521] on div "Good" at bounding box center [511, 523] width 475 height 32
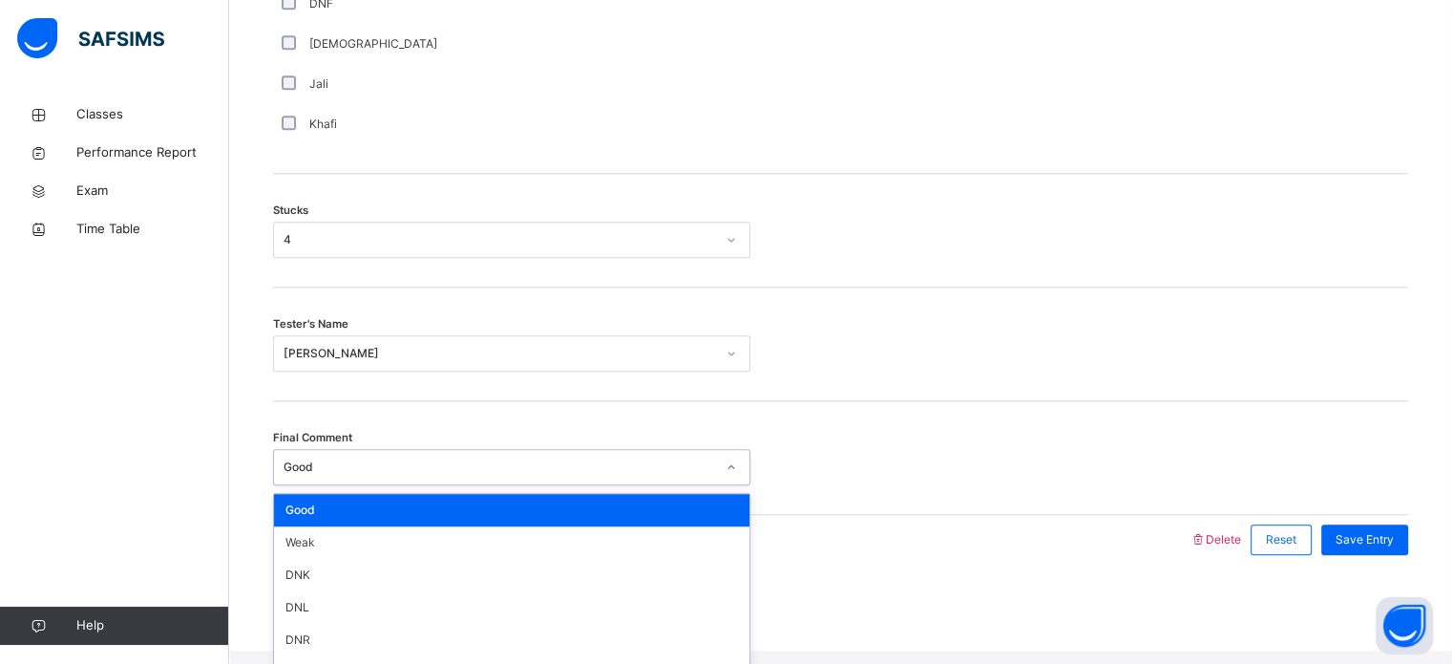
click at [675, 475] on div "Good" at bounding box center [500, 466] width 432 height 17
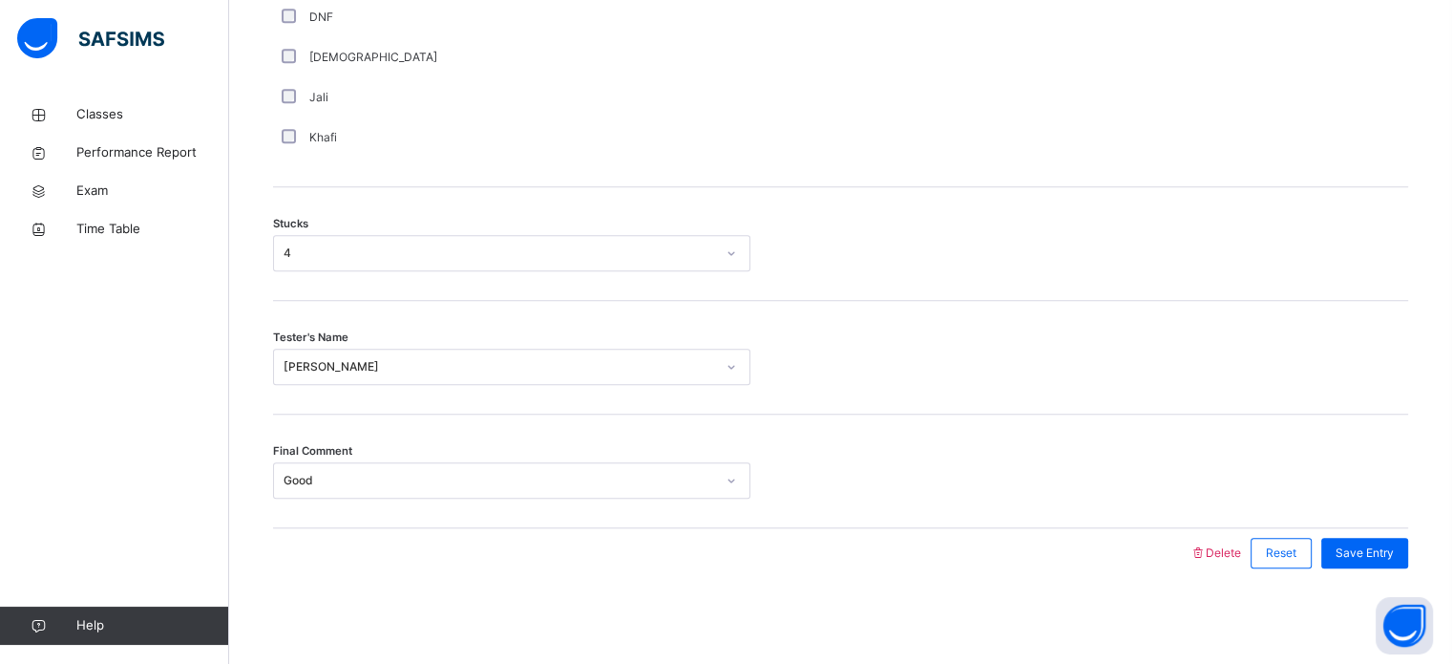
click at [805, 453] on div "Final Comment Good" at bounding box center [840, 471] width 1135 height 114
click at [1394, 551] on span "Save Entry" at bounding box center [1365, 552] width 58 height 17
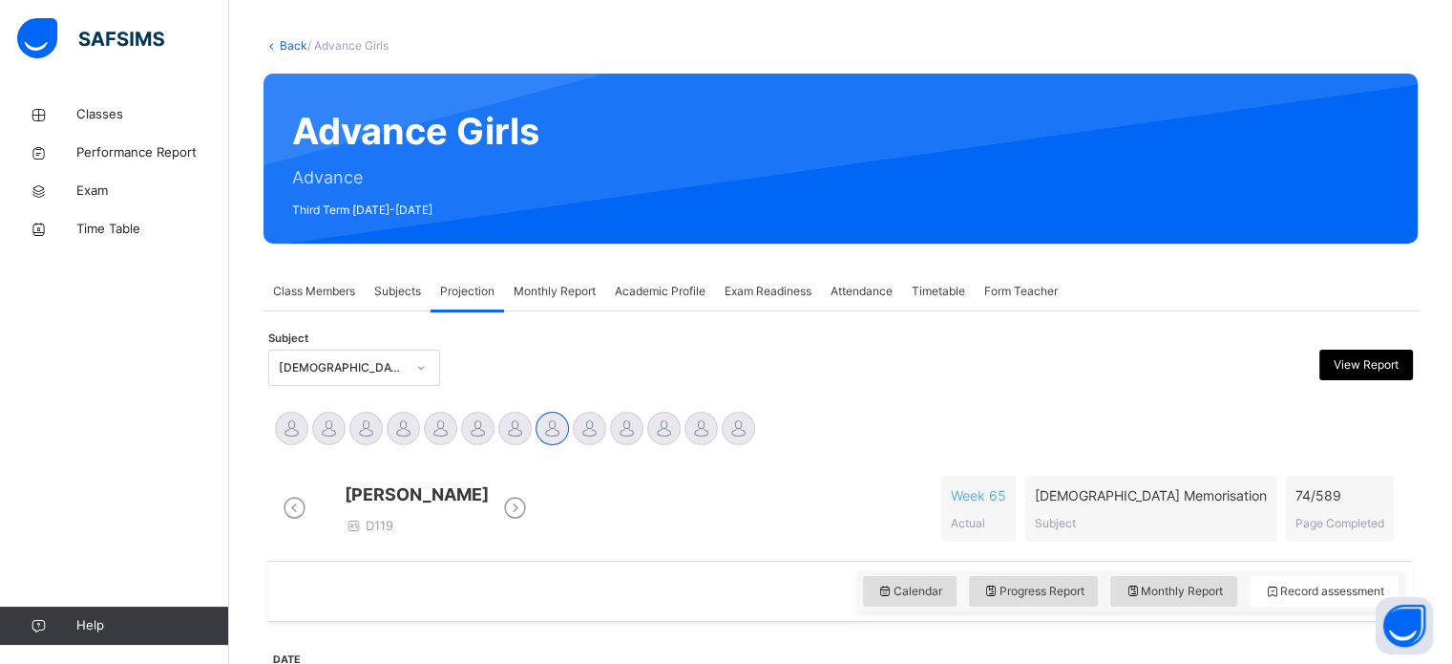
scroll to position [99, 0]
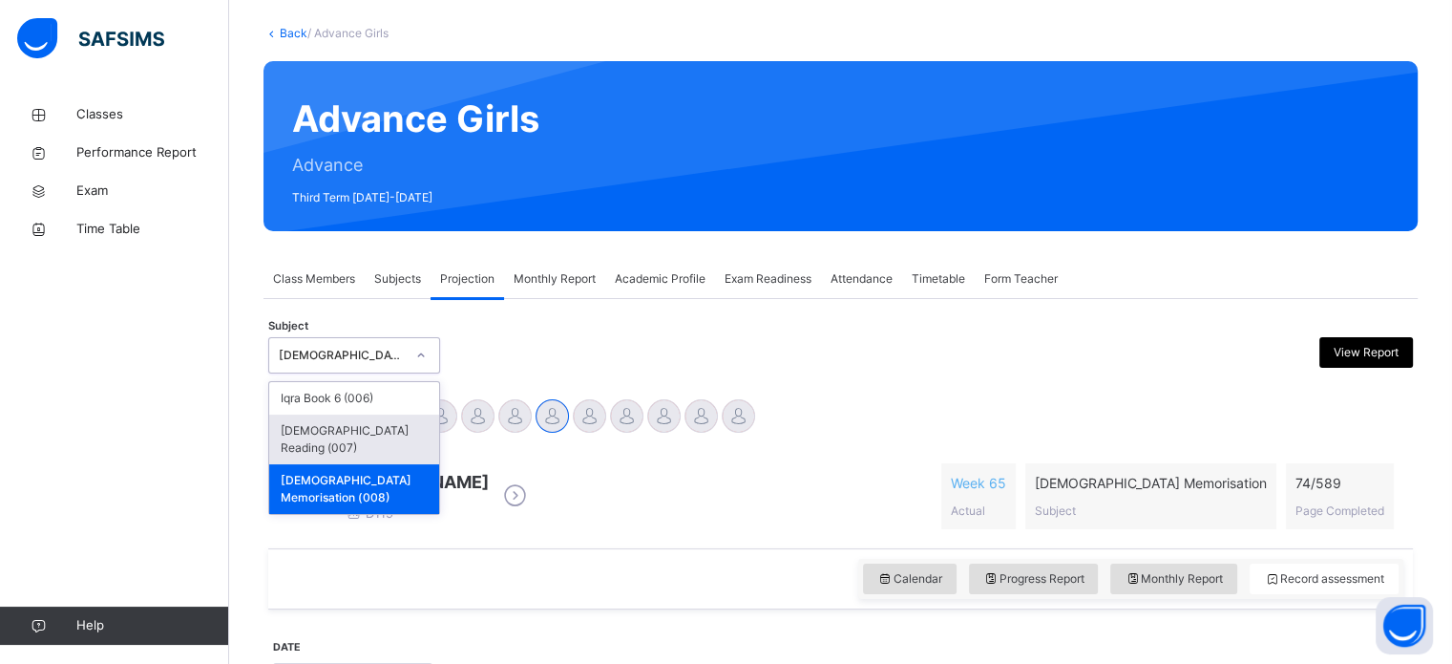
drag, startPoint x: 393, startPoint y: 350, endPoint x: 395, endPoint y: 431, distance: 80.2
click at [395, 373] on div "option [DEMOGRAPHIC_DATA] Memorisation (008), selected. option [DEMOGRAPHIC_DAT…" at bounding box center [354, 355] width 172 height 36
click at [395, 431] on div "[DEMOGRAPHIC_DATA] Reading (007)" at bounding box center [354, 439] width 170 height 50
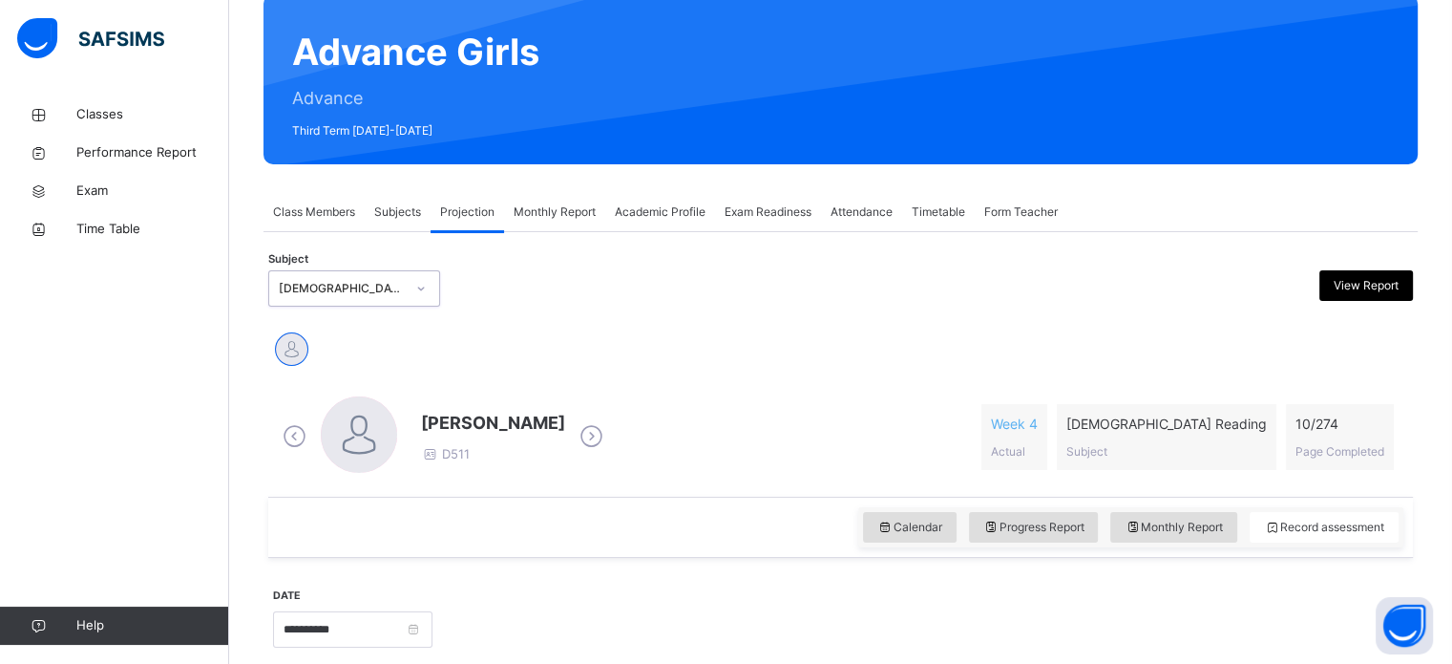
scroll to position [202, 0]
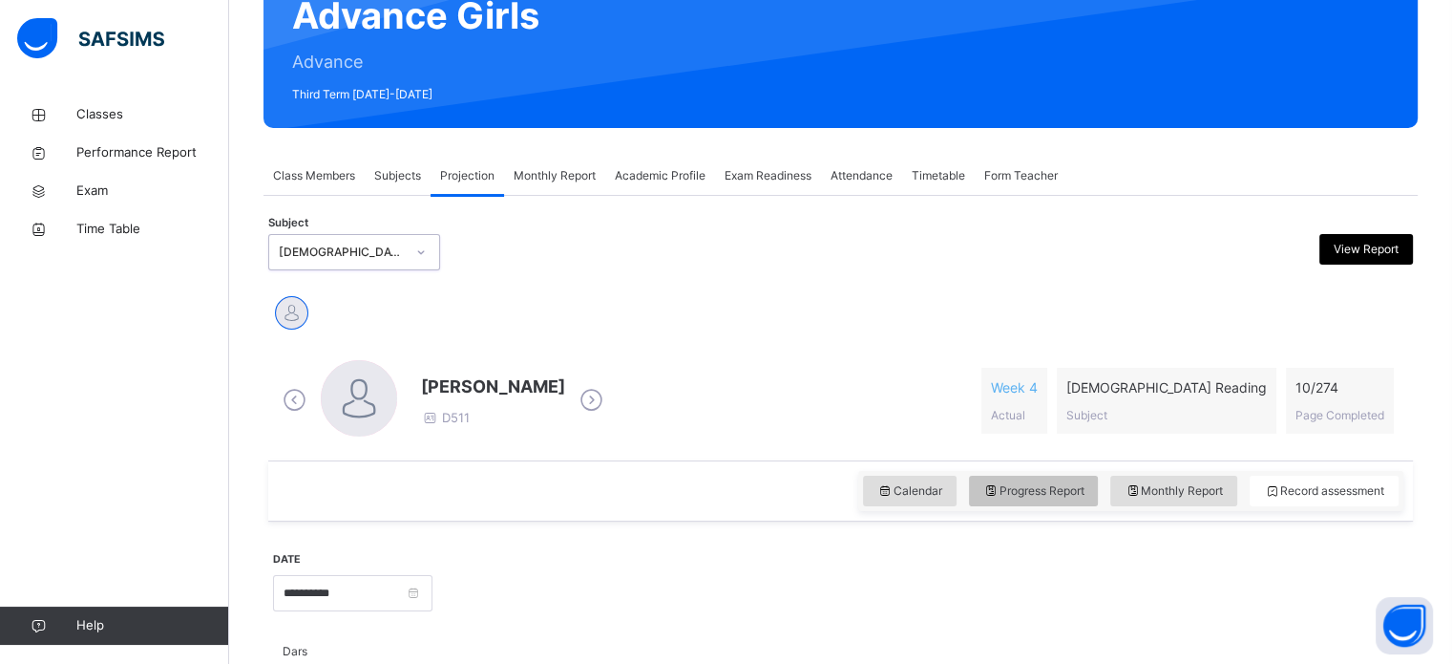
click at [1031, 476] on div "Progress Report" at bounding box center [1034, 490] width 130 height 31
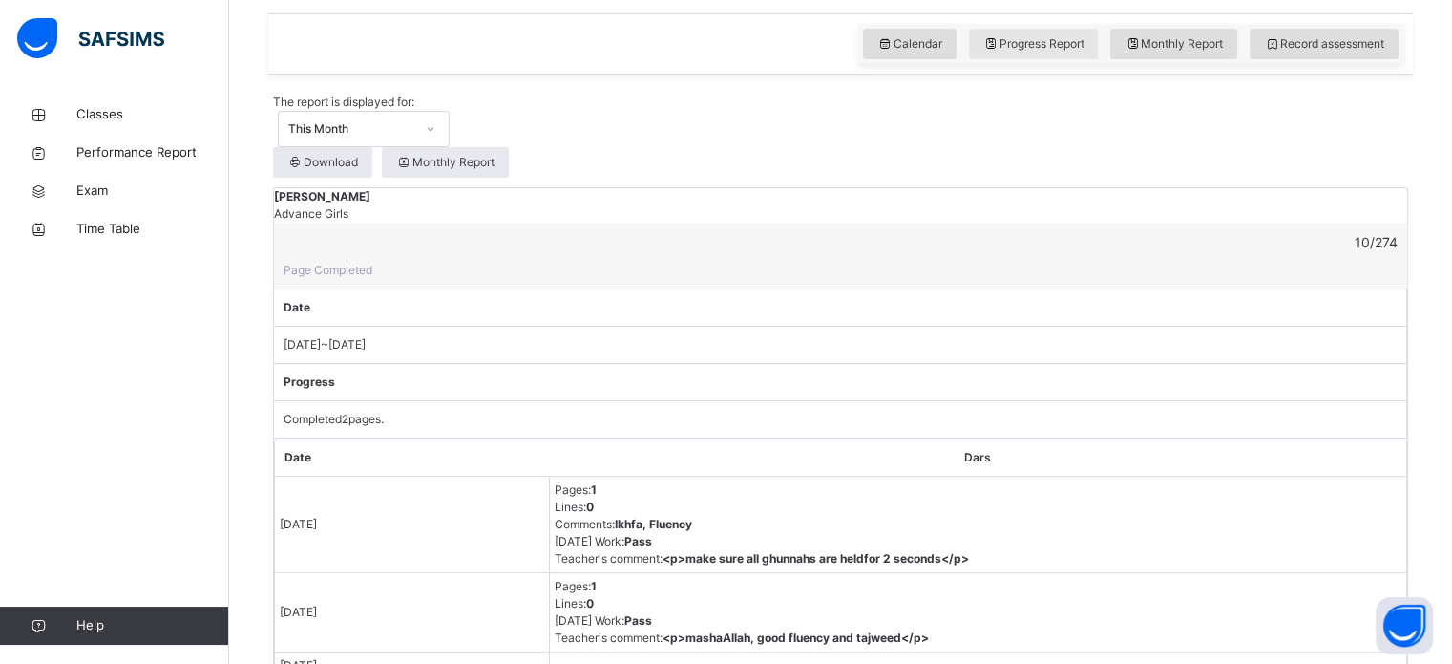
scroll to position [661, 0]
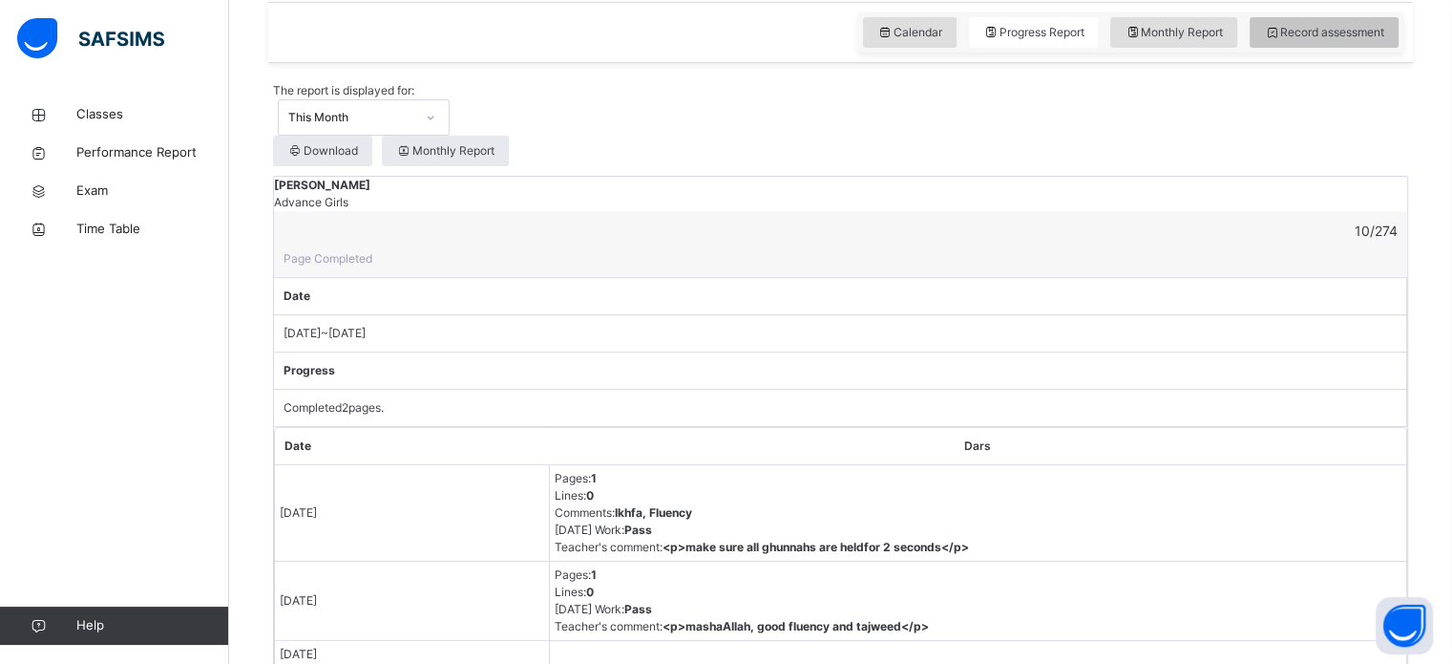
click at [1308, 26] on span "Record assessment" at bounding box center [1324, 32] width 120 height 17
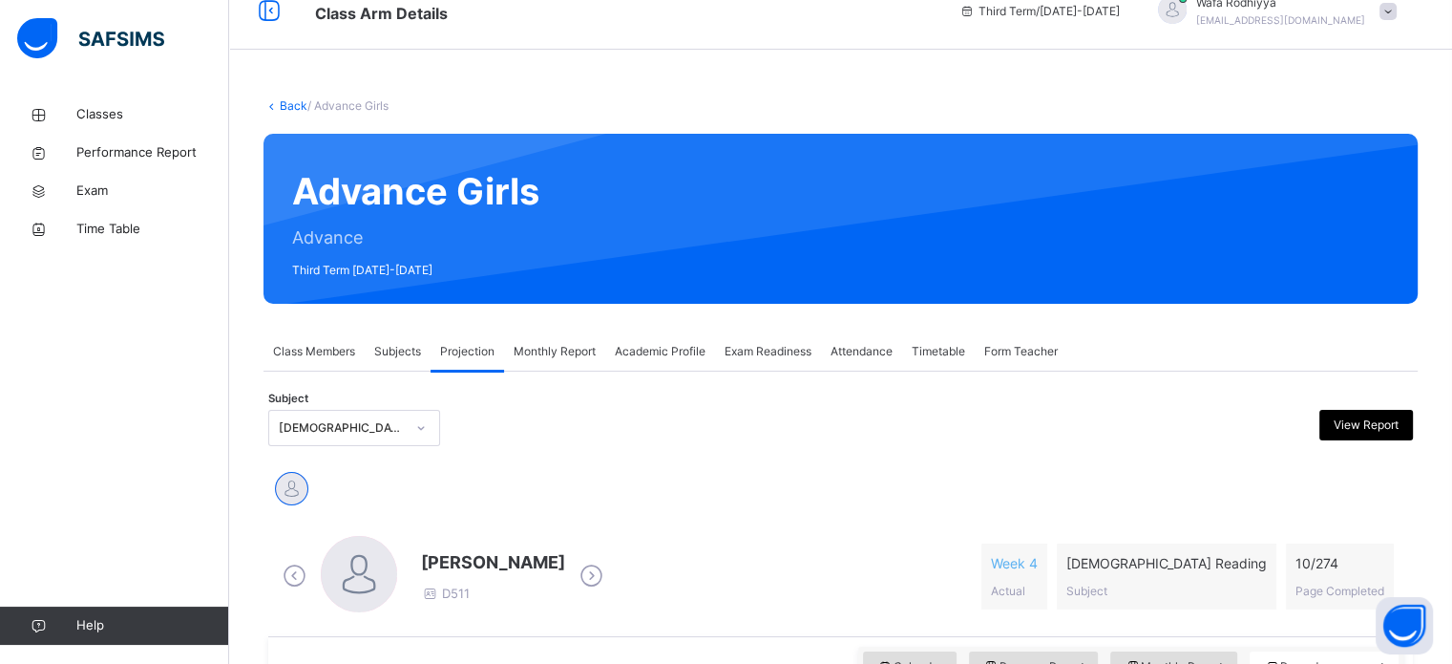
scroll to position [0, 0]
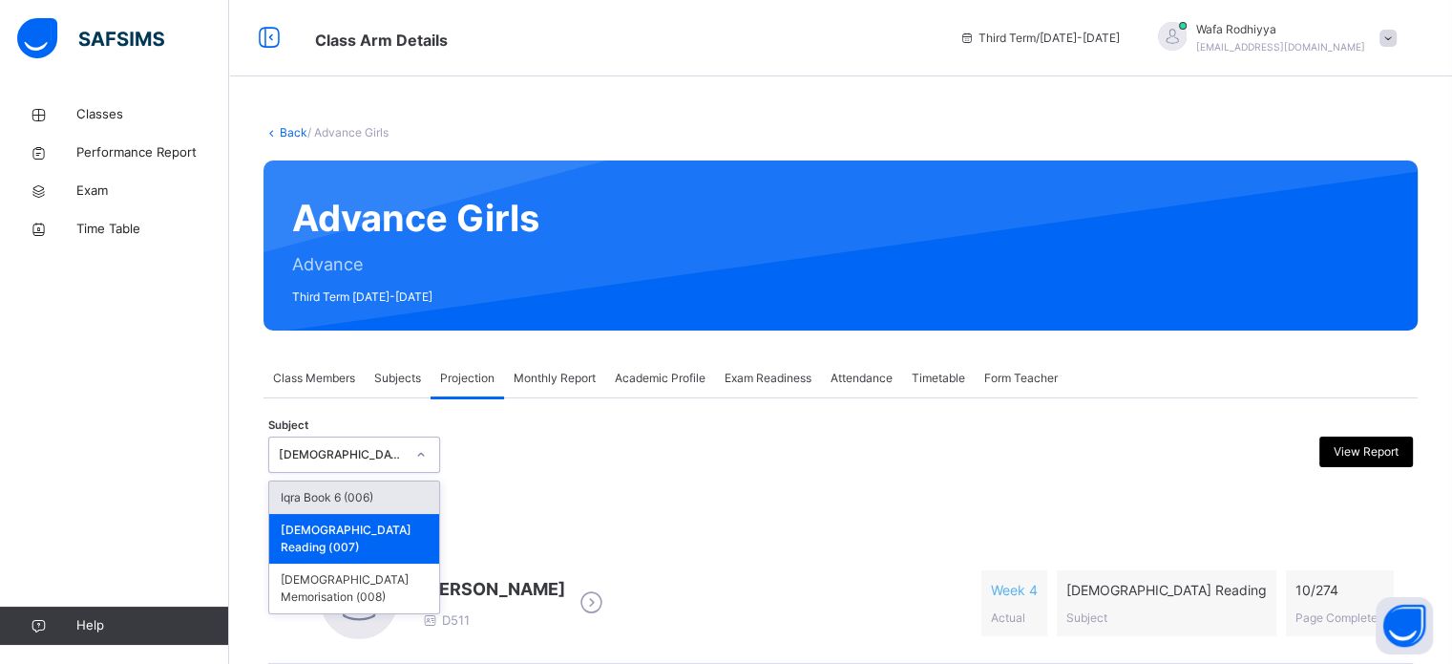
click at [371, 453] on div "[DEMOGRAPHIC_DATA] Reading (007)" at bounding box center [342, 454] width 126 height 17
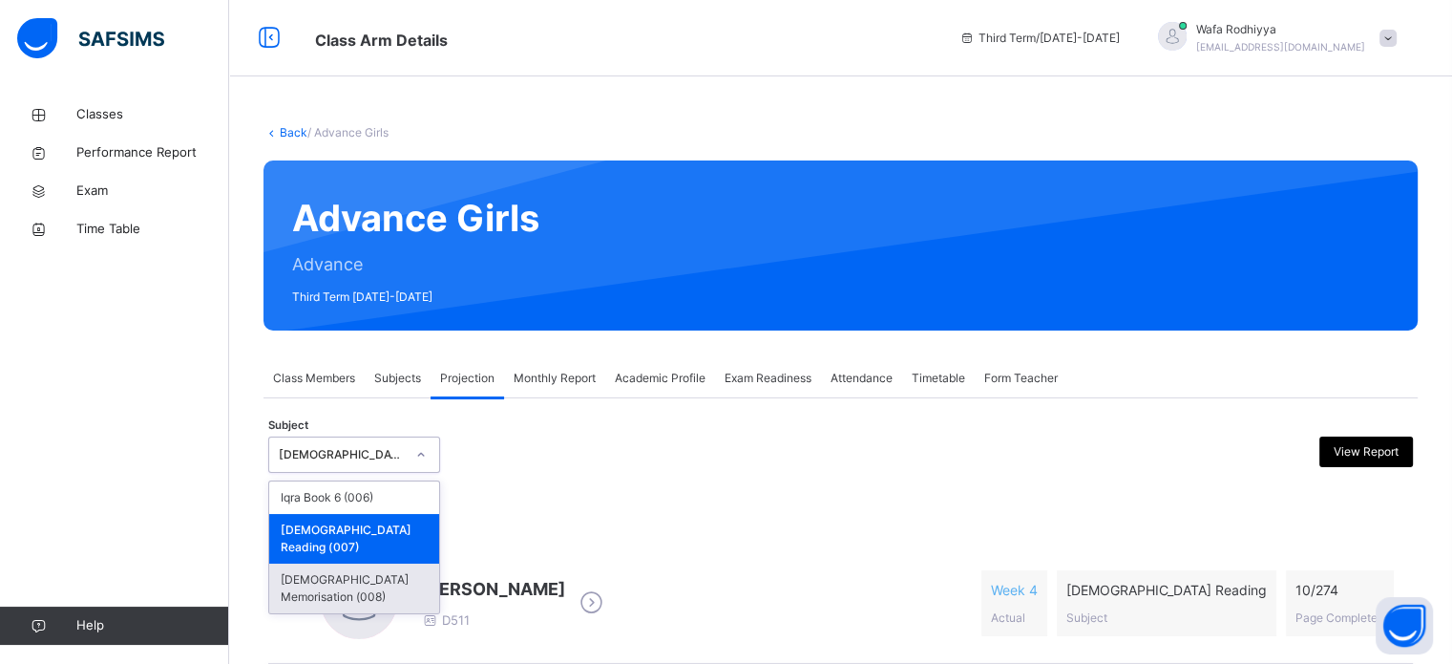
click at [367, 565] on div "[DEMOGRAPHIC_DATA] Memorisation (008)" at bounding box center [354, 588] width 170 height 50
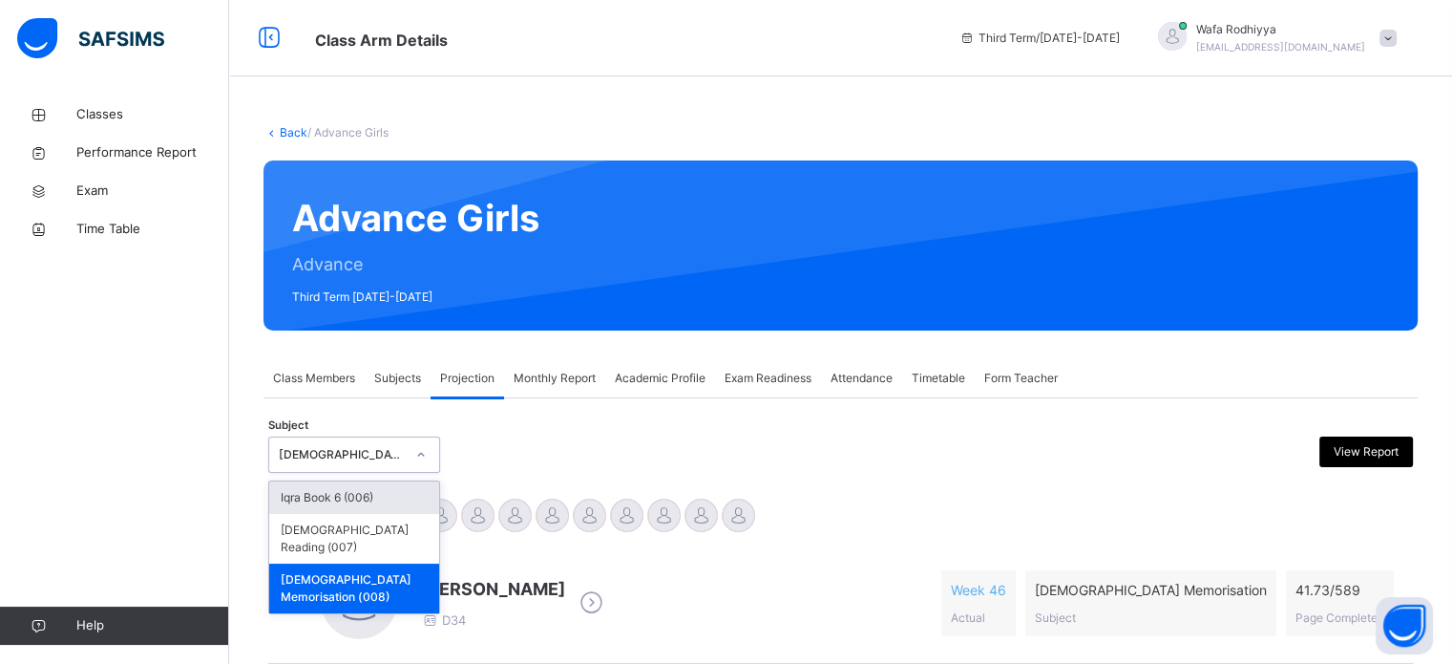
click at [356, 460] on div "[DEMOGRAPHIC_DATA] Memorisation (008)" at bounding box center [342, 454] width 126 height 17
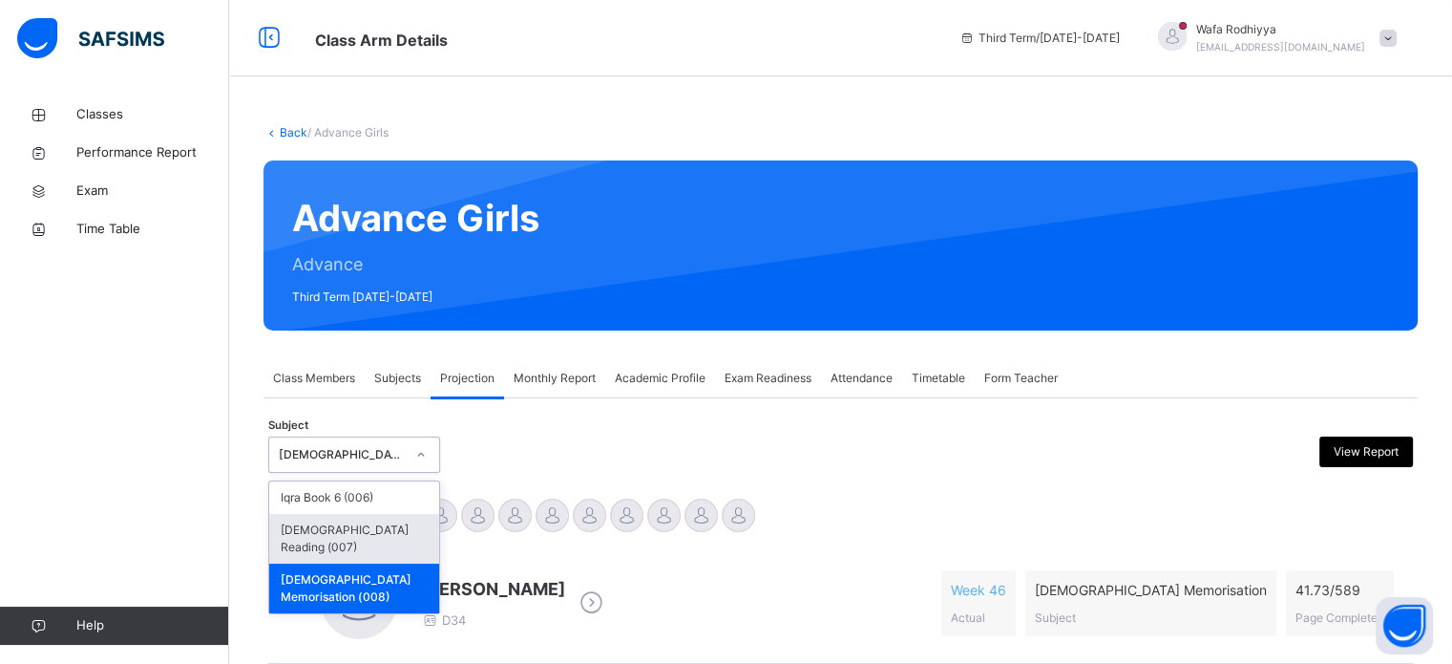
click at [359, 515] on div "[DEMOGRAPHIC_DATA] Reading (007)" at bounding box center [354, 539] width 170 height 50
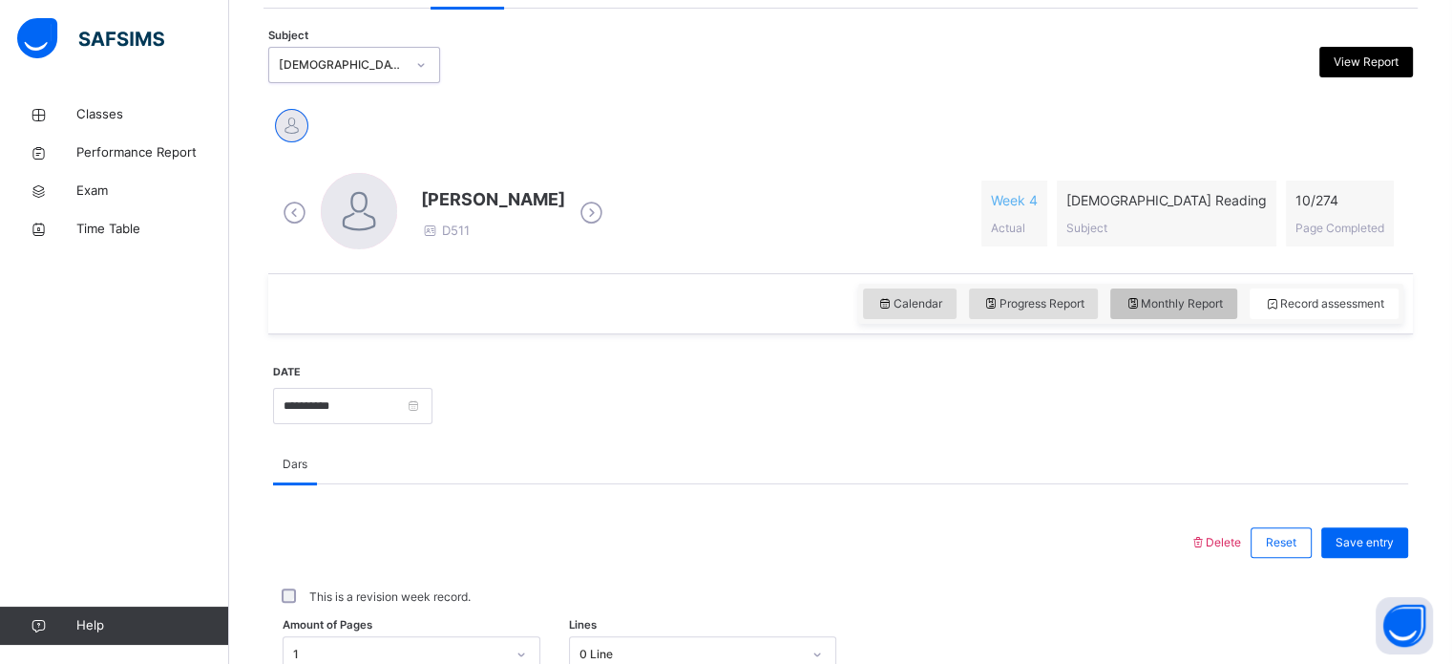
scroll to position [391, 0]
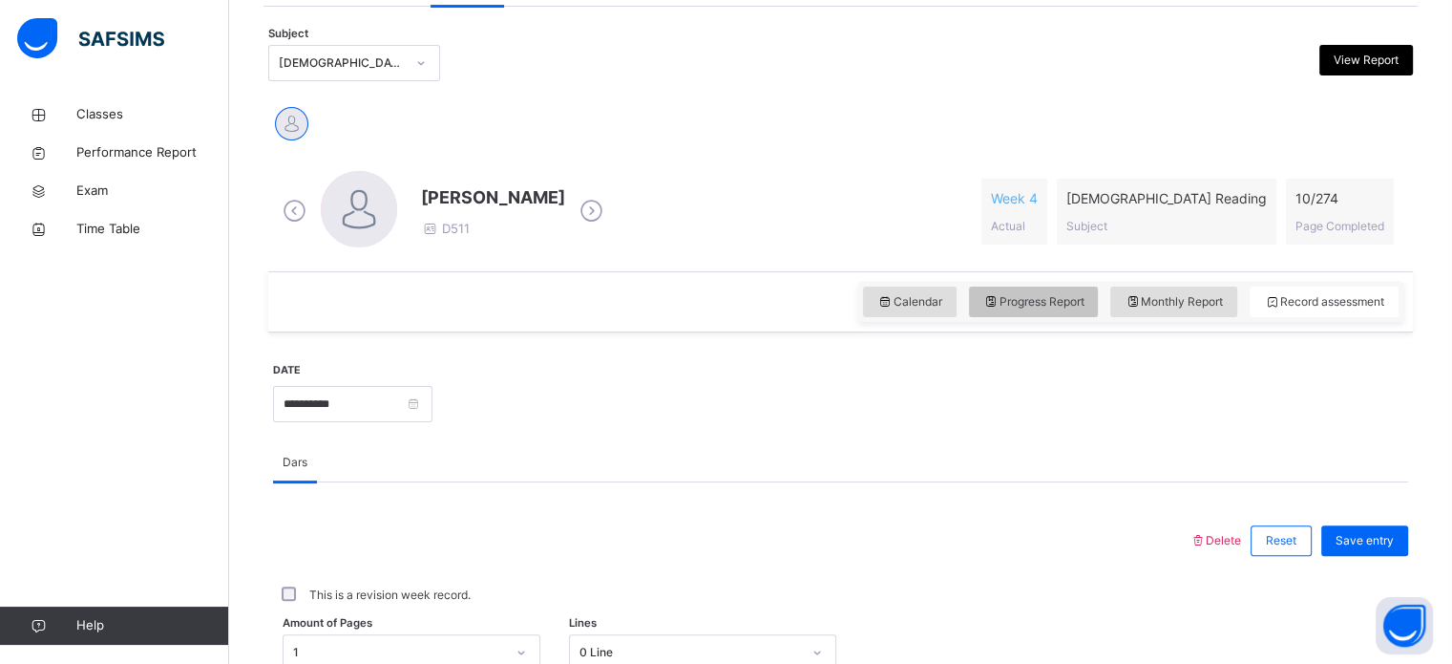
click at [1043, 295] on span "Progress Report" at bounding box center [1033, 301] width 101 height 17
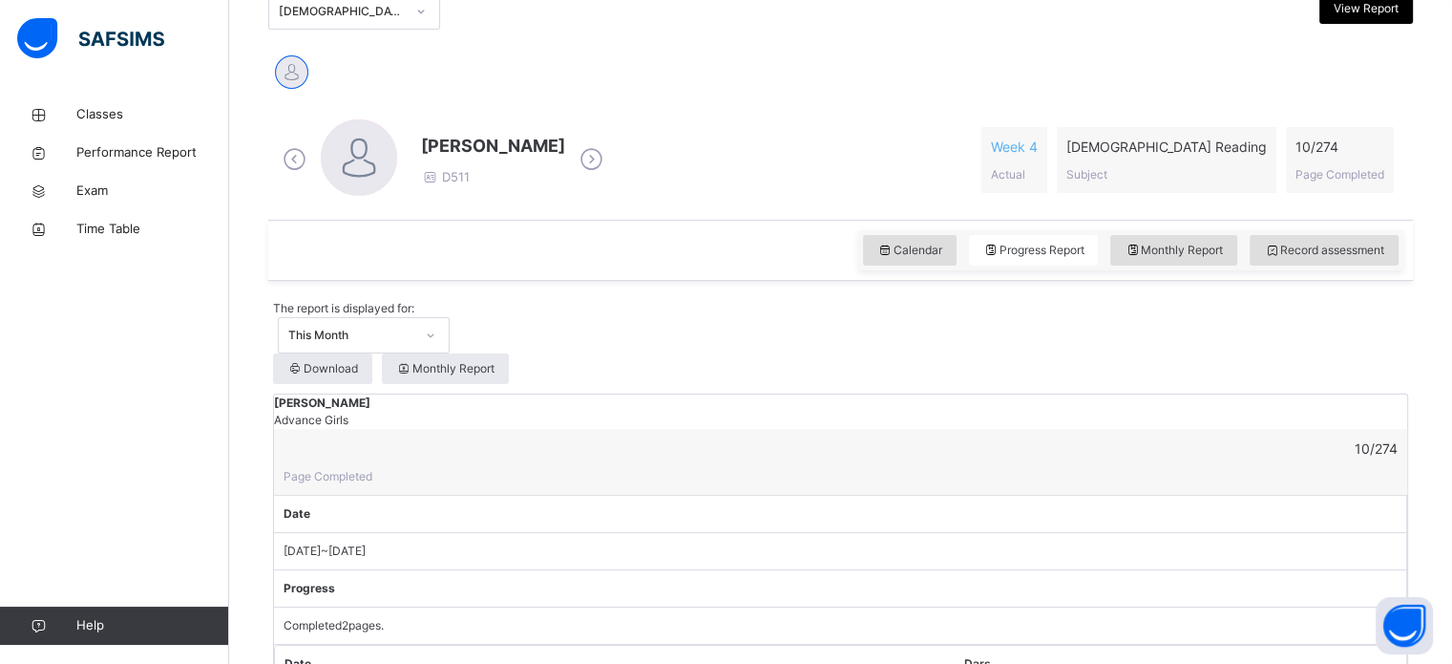
scroll to position [442, 0]
click at [1280, 247] on icon at bounding box center [1272, 251] width 16 height 17
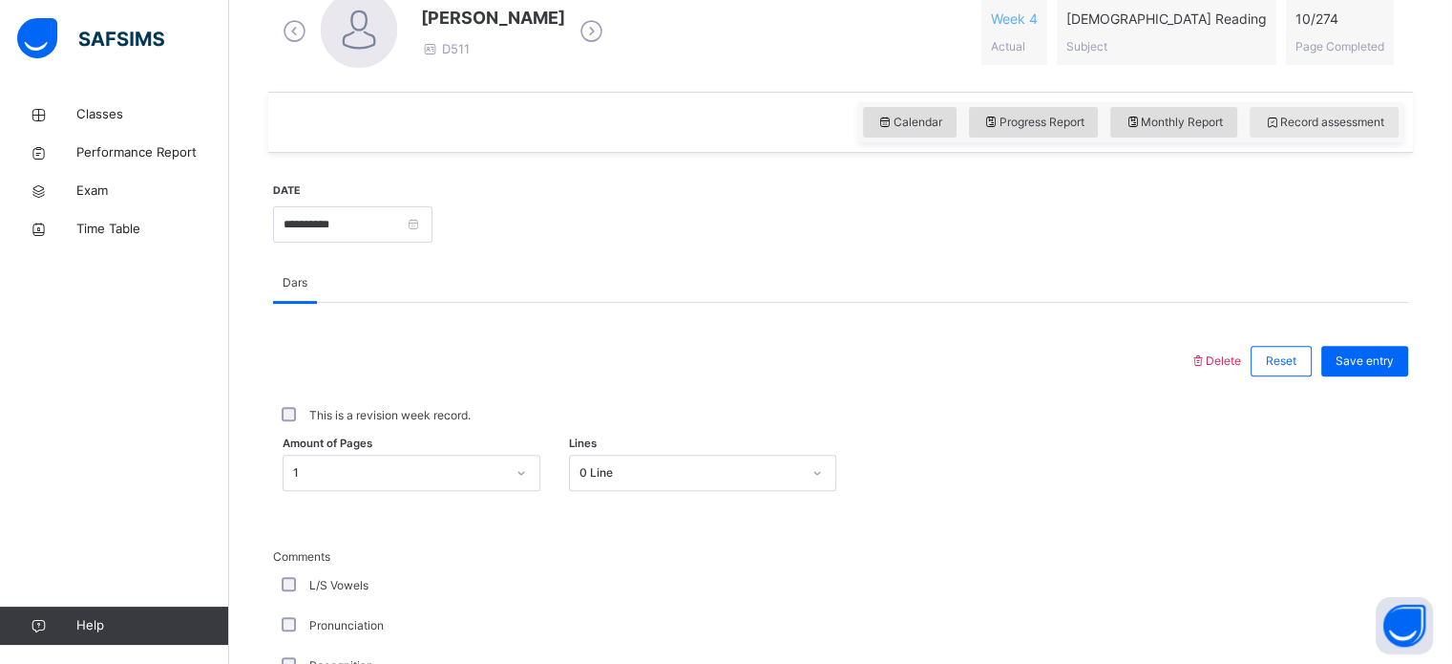
scroll to position [567, 0]
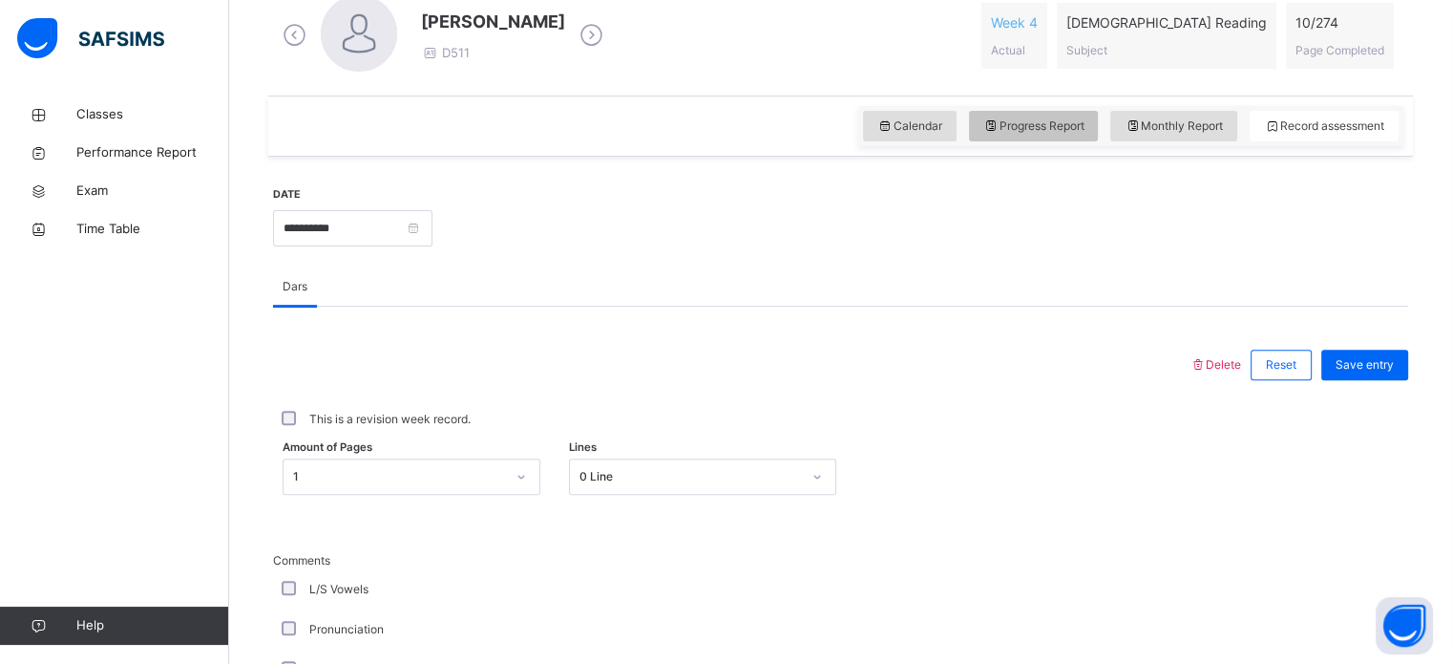
click at [1018, 123] on span "Progress Report" at bounding box center [1033, 125] width 101 height 17
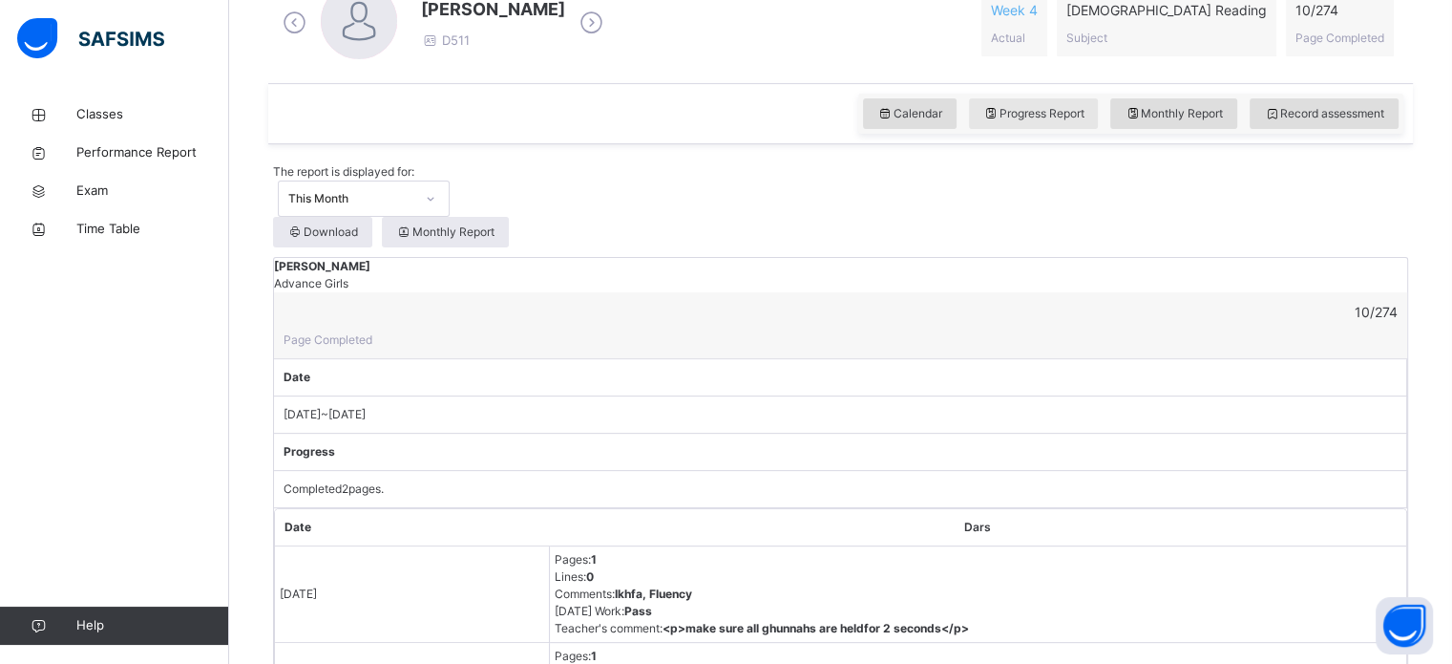
scroll to position [572, 0]
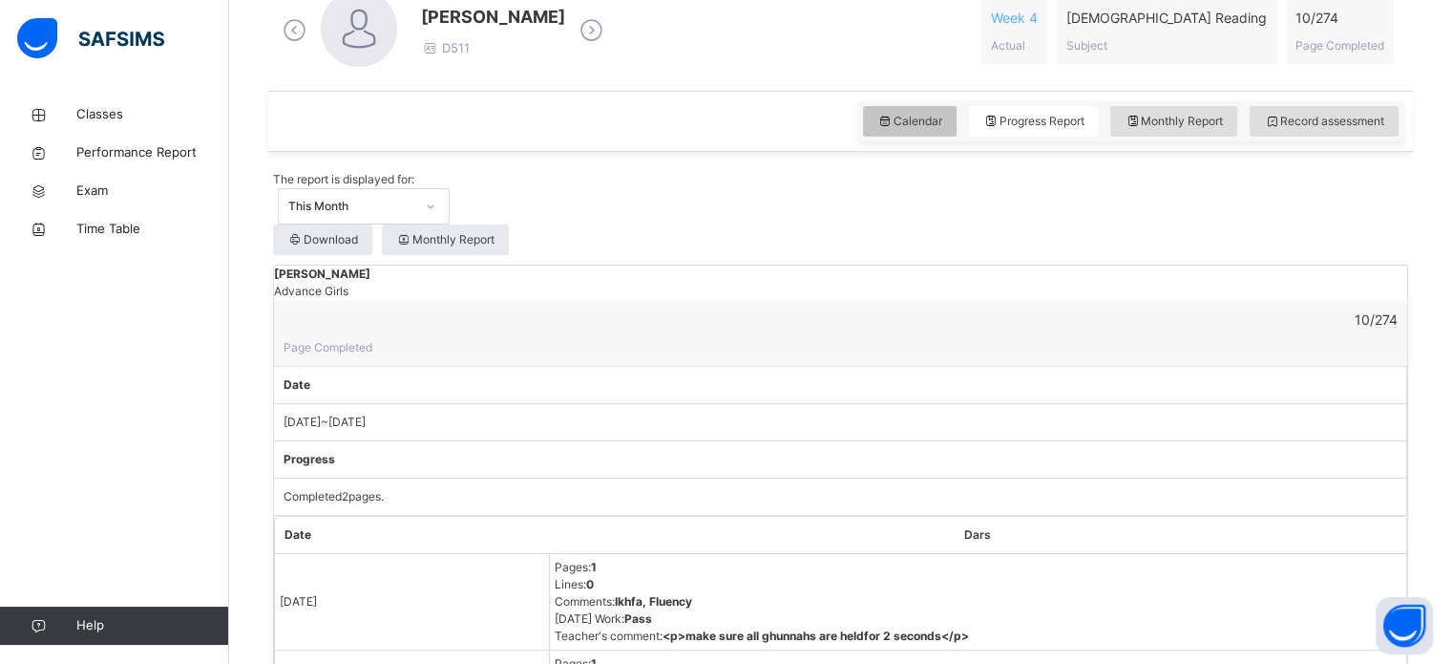
click at [888, 118] on icon at bounding box center [885, 121] width 16 height 17
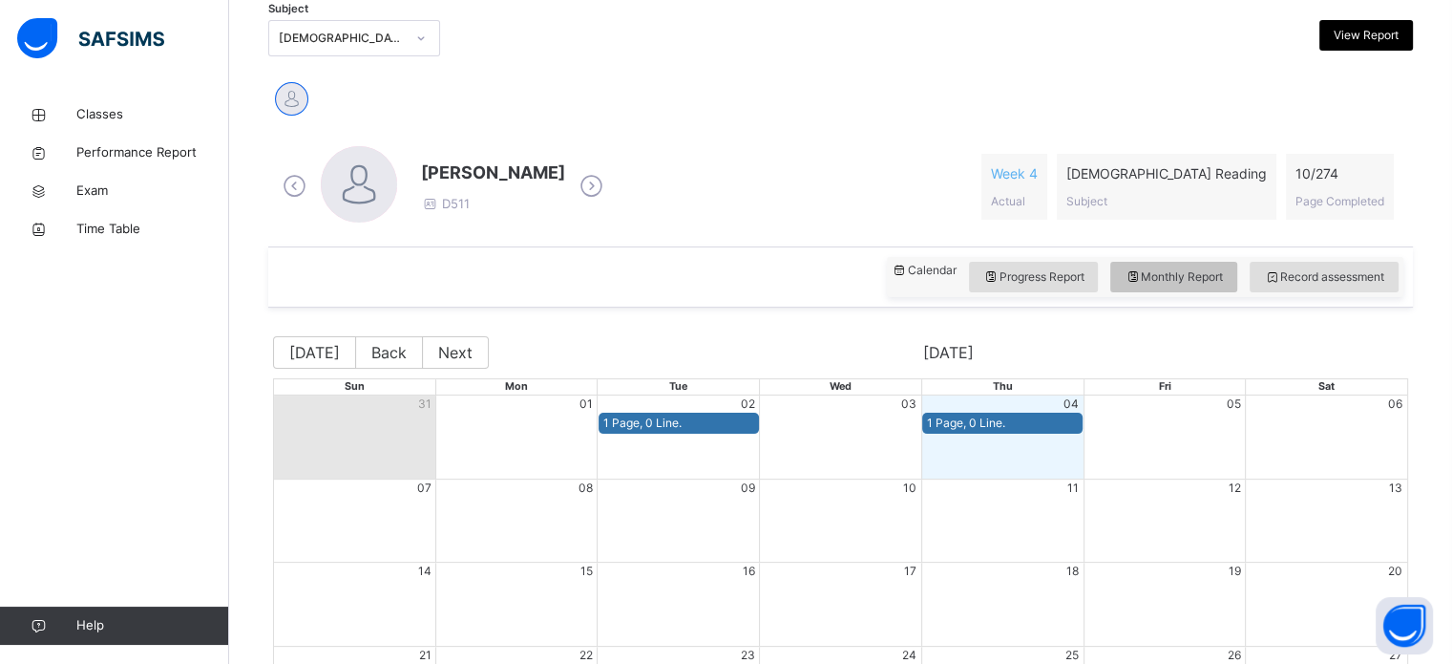
scroll to position [415, 0]
click at [1378, 38] on span "View Report" at bounding box center [1366, 36] width 65 height 17
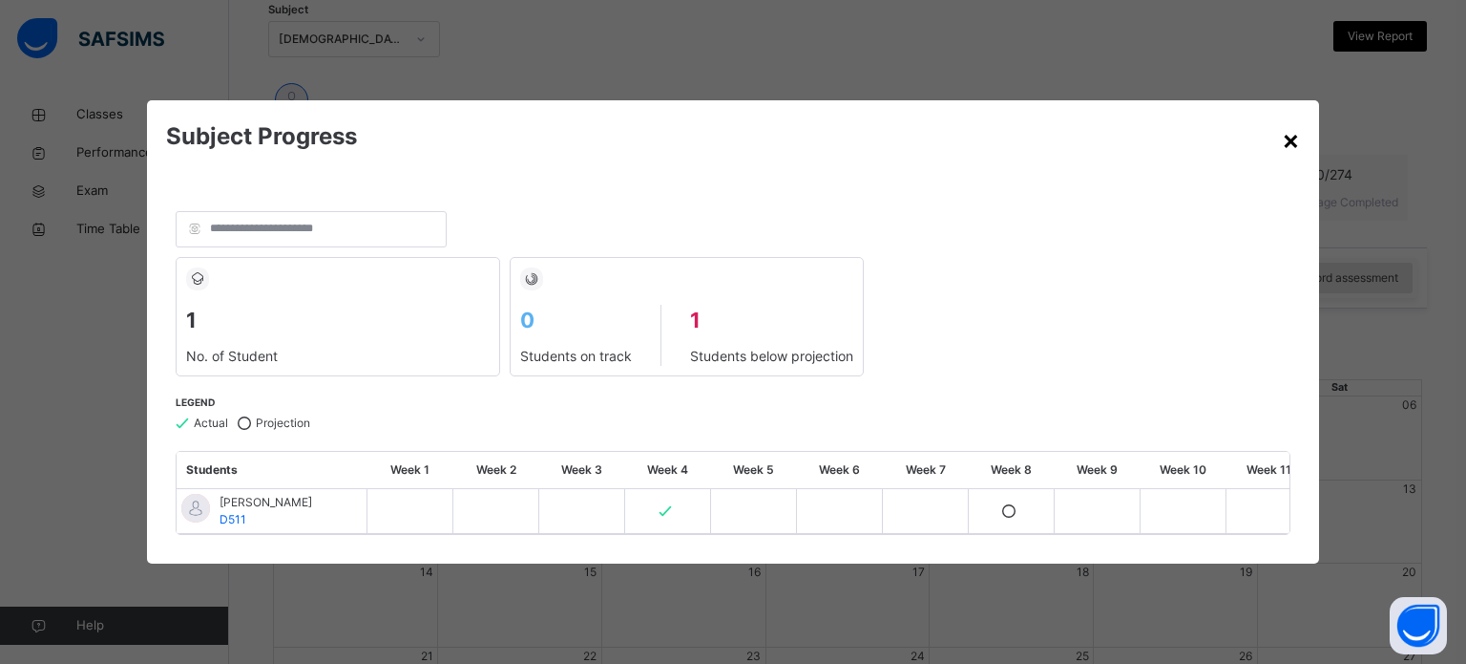
click at [1294, 130] on div "×" at bounding box center [1291, 139] width 18 height 40
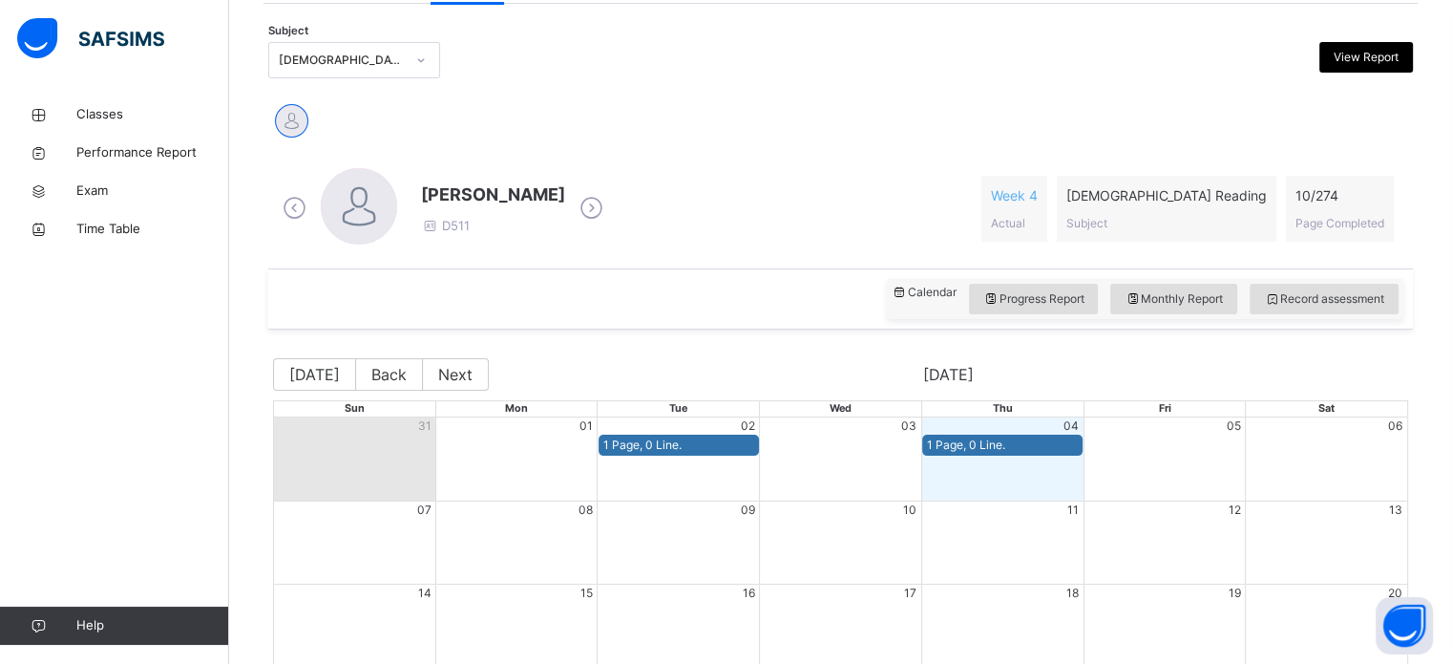
scroll to position [392, 0]
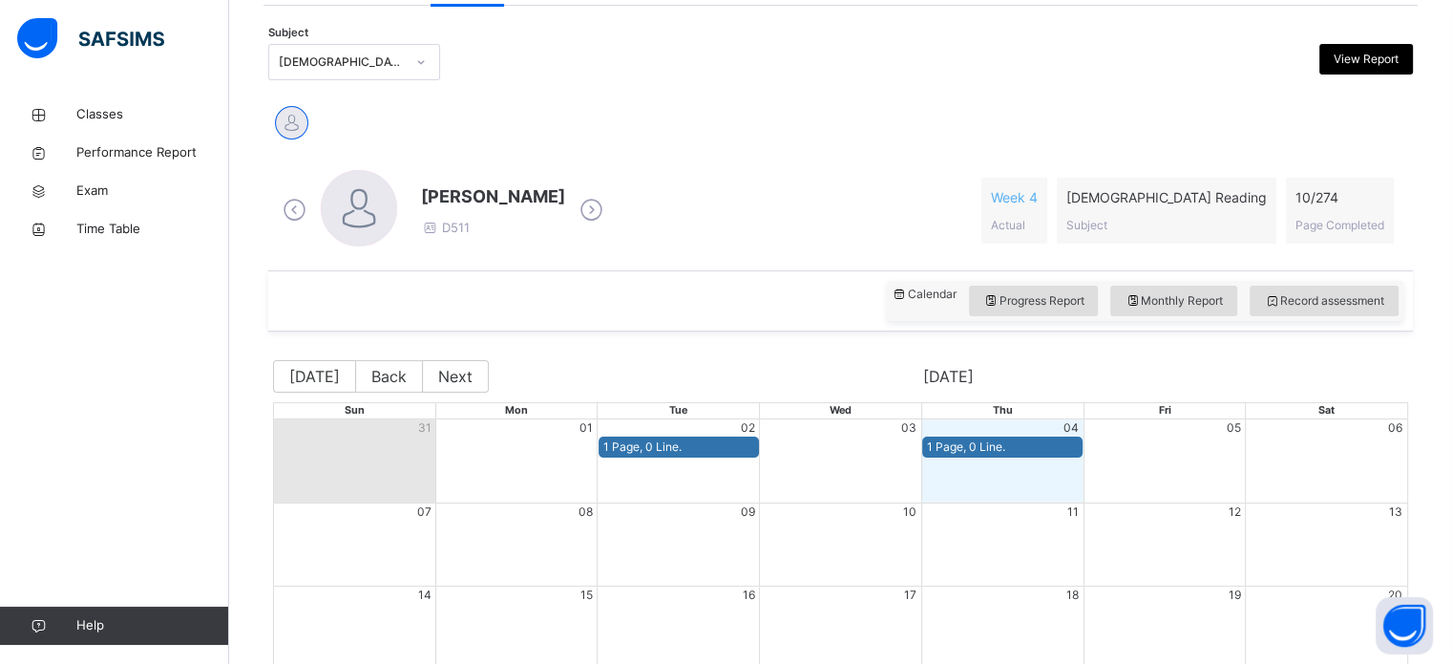
click at [1045, 285] on div "Calendar Progress Report Monthly Report Record assessment" at bounding box center [1145, 301] width 517 height 40
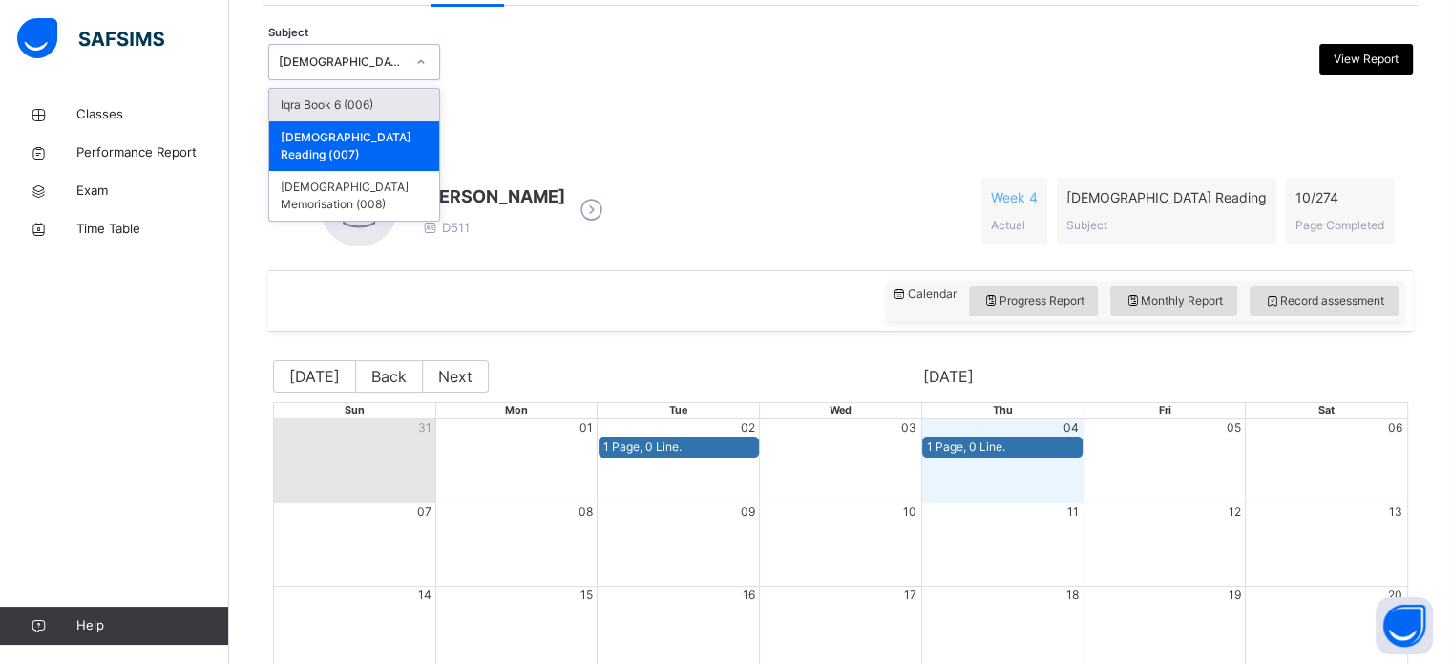
click at [375, 60] on div "[DEMOGRAPHIC_DATA] Reading (007)" at bounding box center [342, 61] width 126 height 17
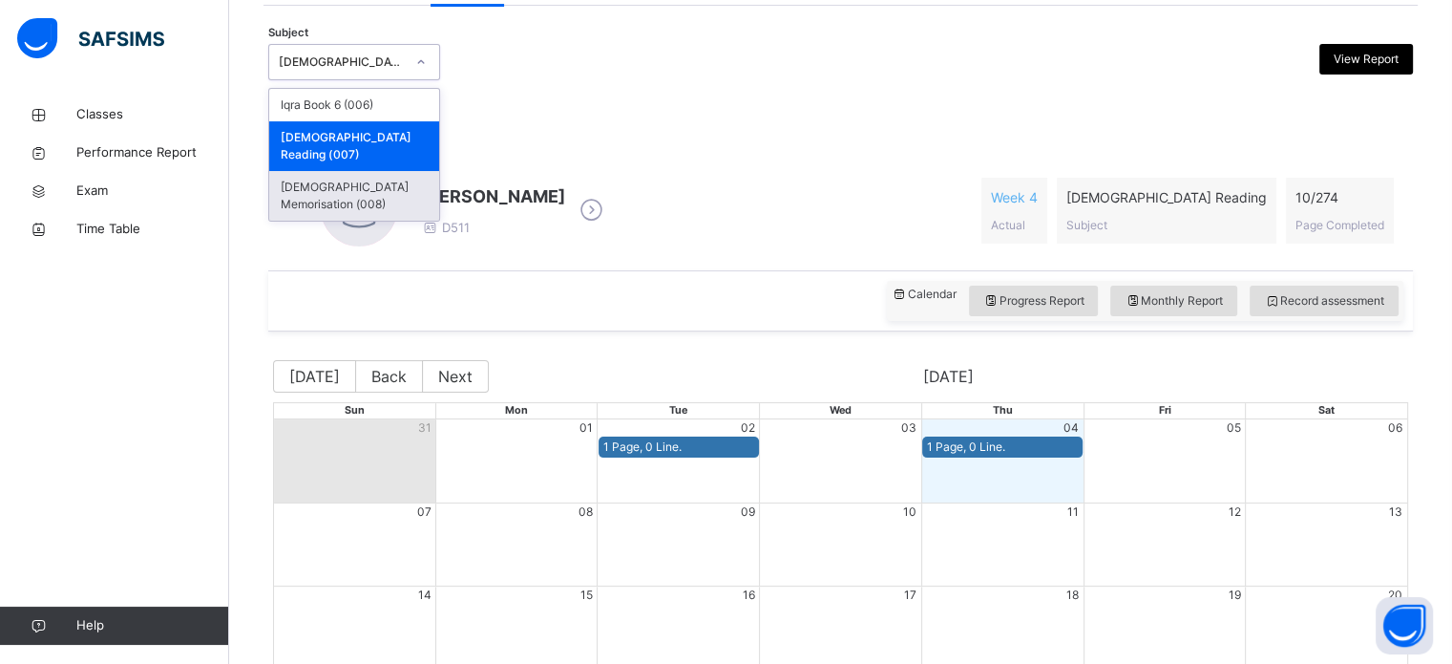
click at [397, 171] on div "[DEMOGRAPHIC_DATA] Memorisation (008)" at bounding box center [354, 196] width 170 height 50
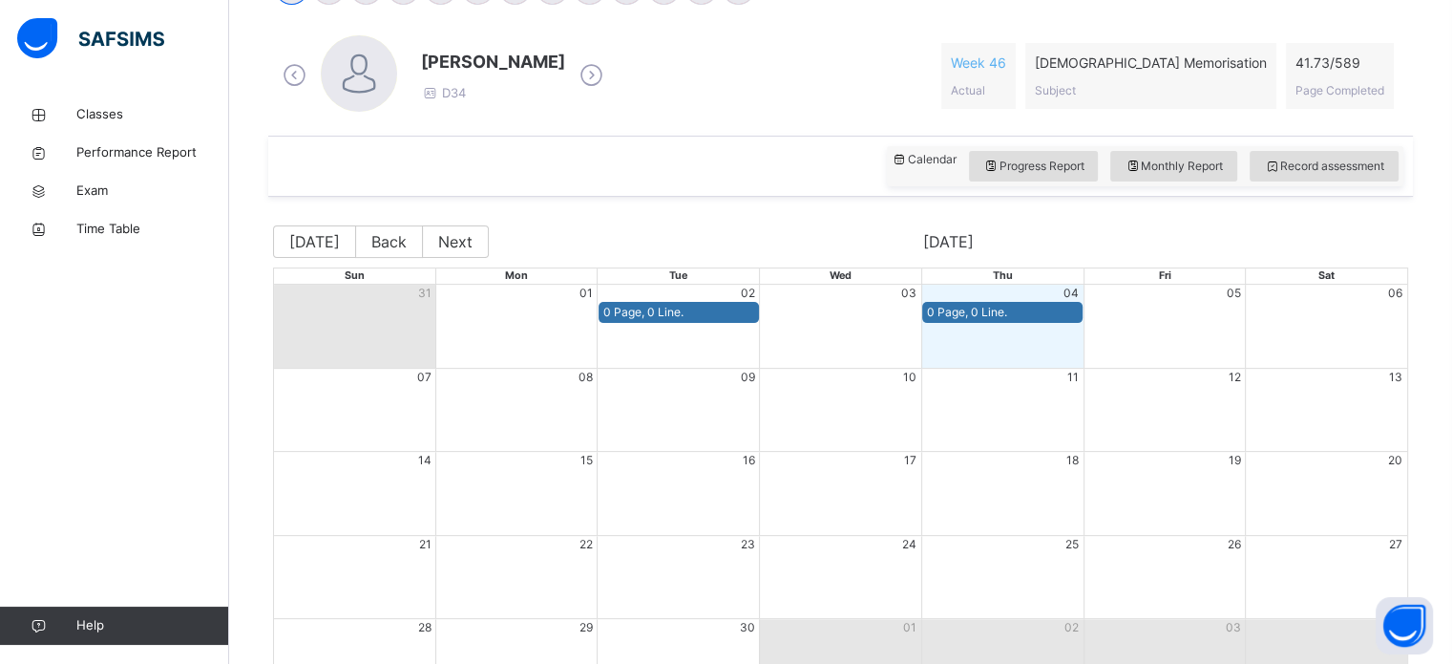
scroll to position [386, 0]
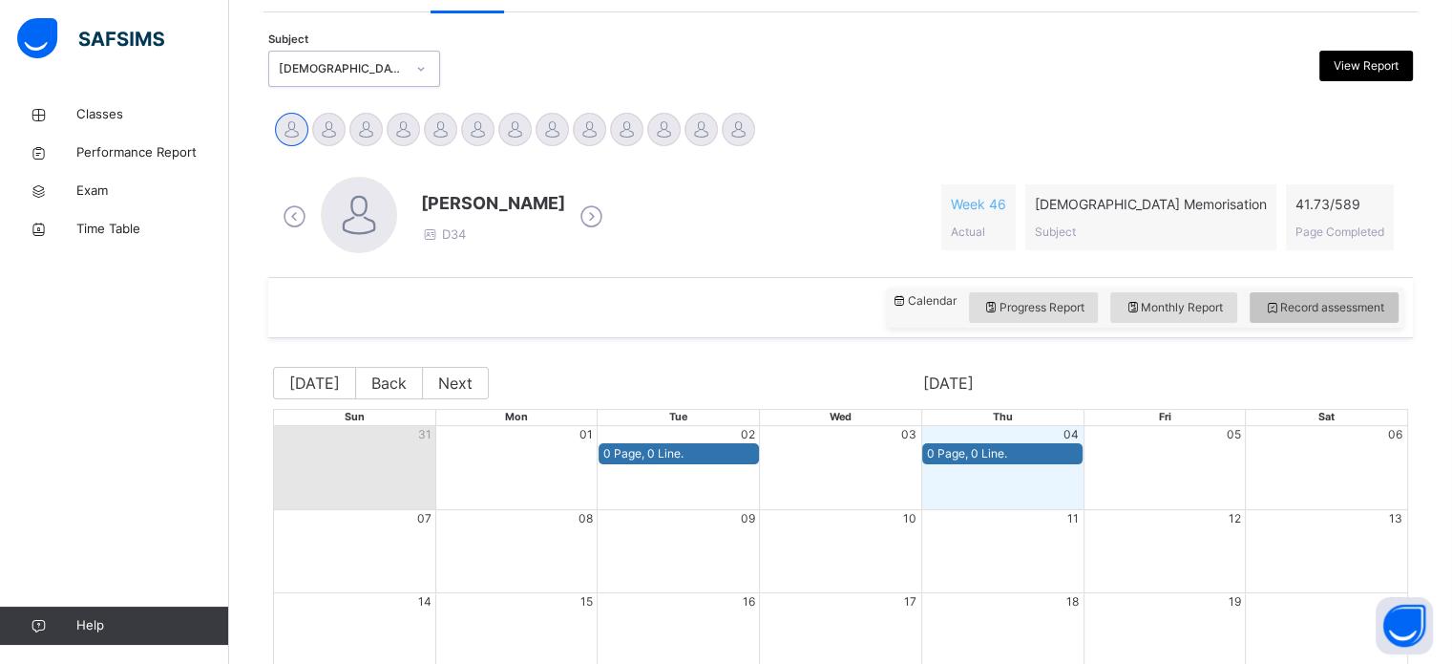
click at [1317, 314] on span "Record assessment" at bounding box center [1324, 307] width 120 height 17
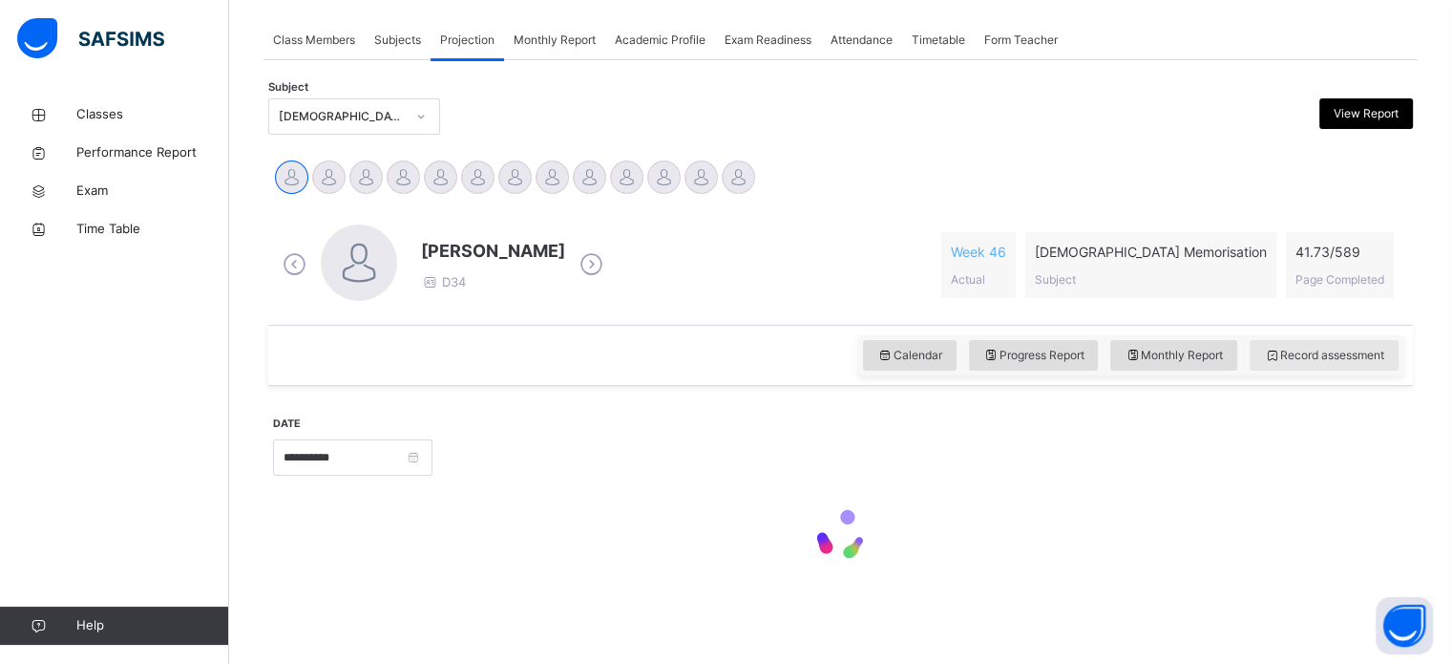
scroll to position [337, 0]
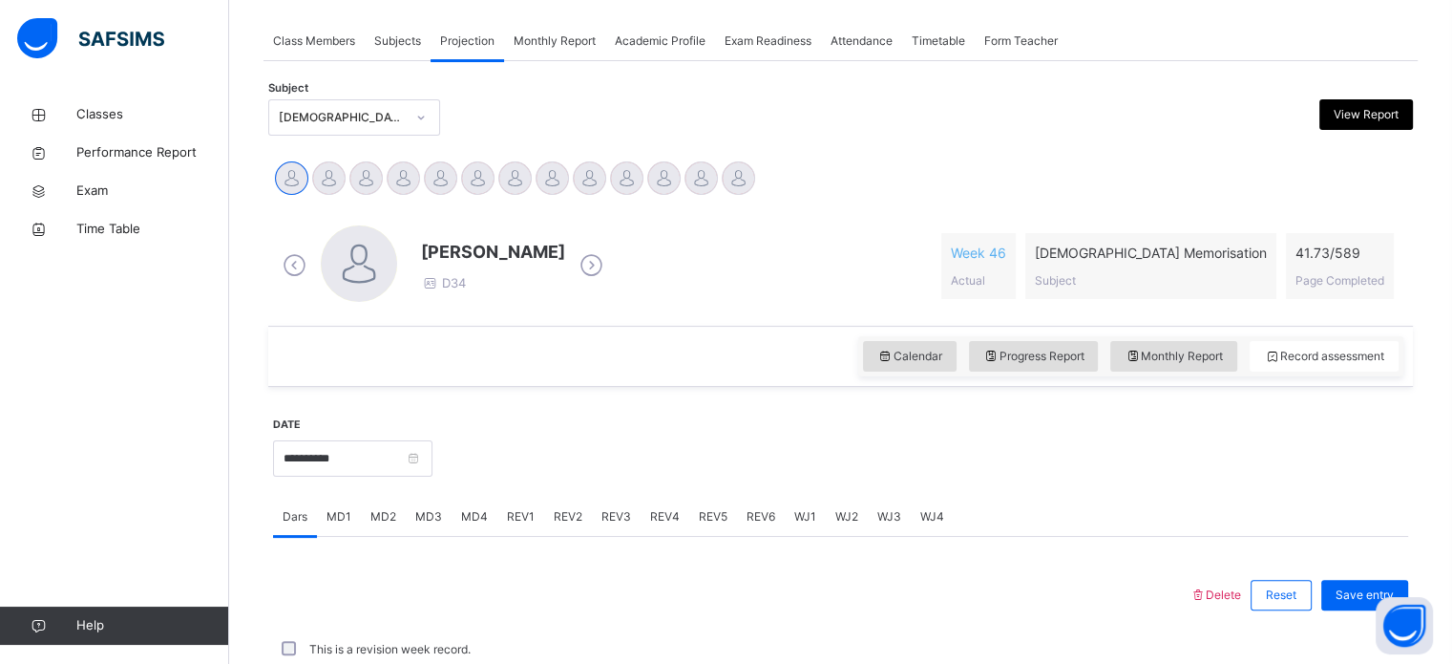
click at [520, 211] on div "[PERSON_NAME] D34 Week 46 Actual [DEMOGRAPHIC_DATA] Memorisation Subject 41.73 …" at bounding box center [840, 266] width 1135 height 110
click at [525, 225] on div "[PERSON_NAME] D34" at bounding box center [443, 265] width 330 height 81
click at [520, 211] on div "[PERSON_NAME] D34 Week 46 Actual [DEMOGRAPHIC_DATA] Memorisation Subject 41.73 …" at bounding box center [840, 266] width 1135 height 110
click at [519, 211] on div "[PERSON_NAME] D34 Week 46 Actual [DEMOGRAPHIC_DATA] Memorisation Subject 41.73 …" at bounding box center [840, 266] width 1135 height 110
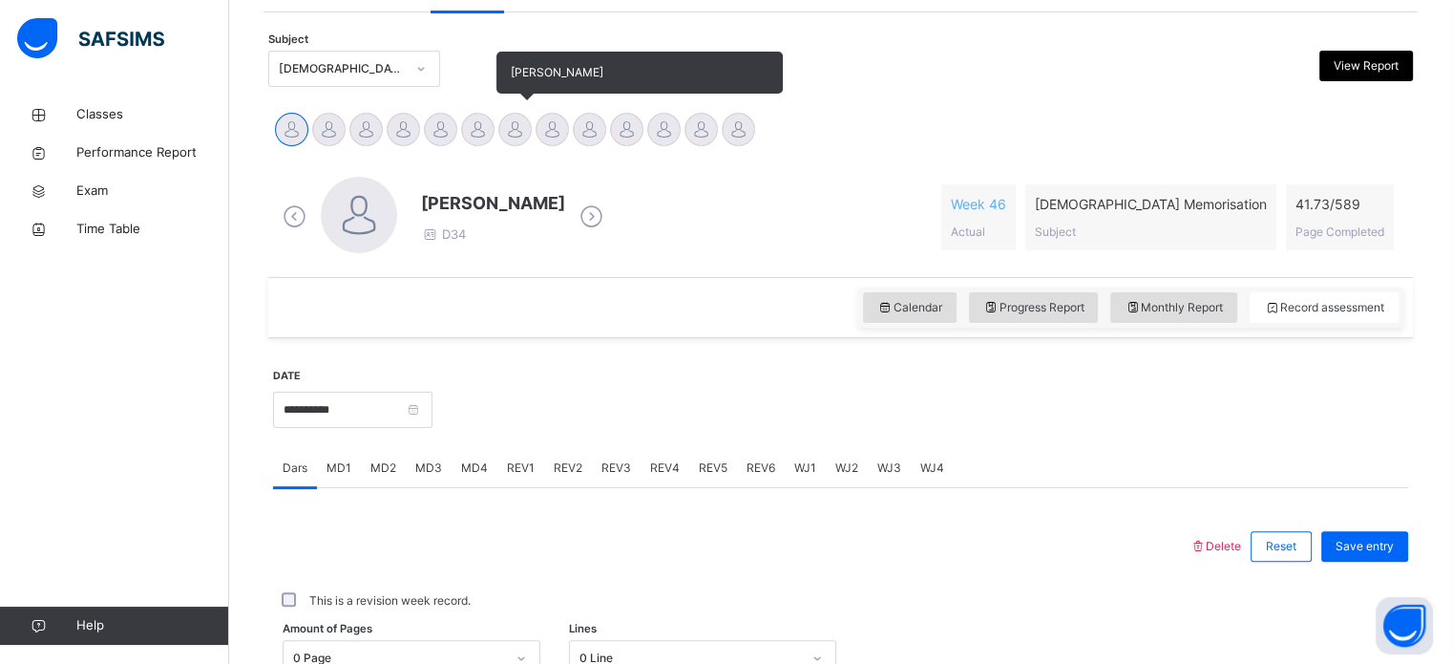
click at [526, 125] on div at bounding box center [514, 129] width 33 height 33
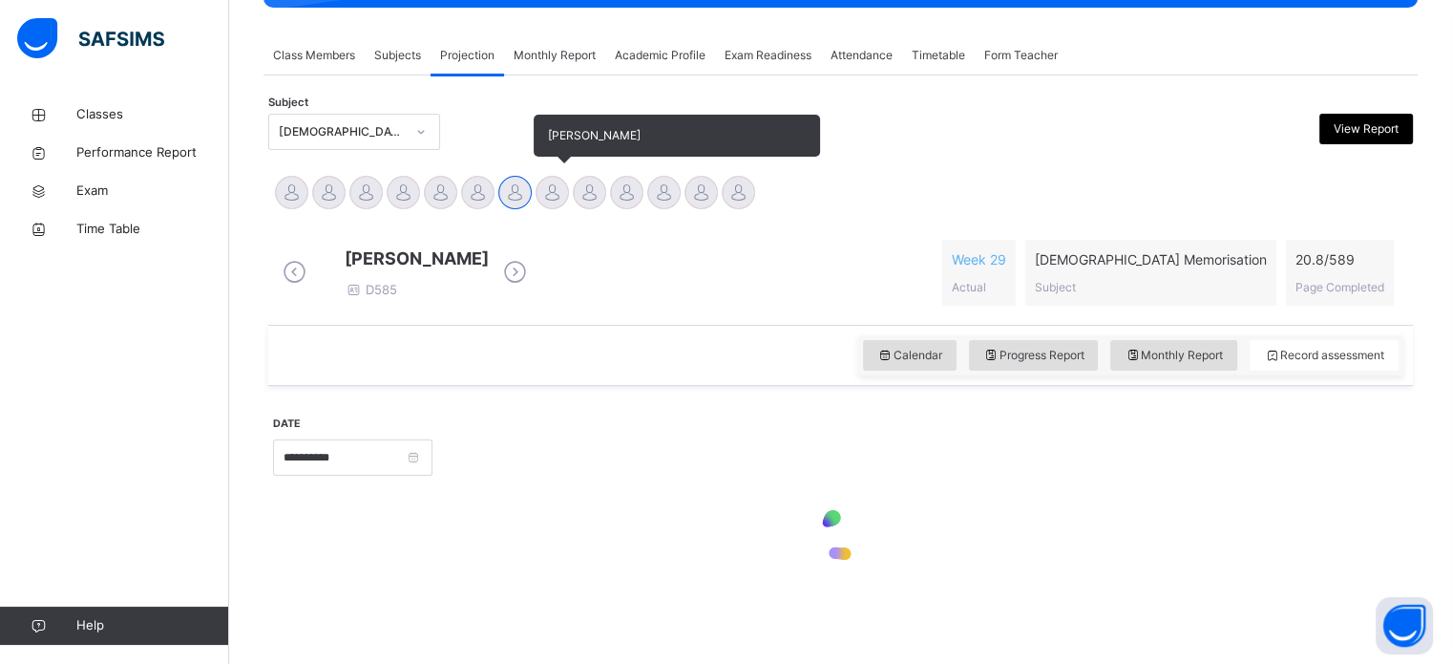
click at [550, 174] on div "[PERSON_NAME]" at bounding box center [552, 195] width 37 height 42
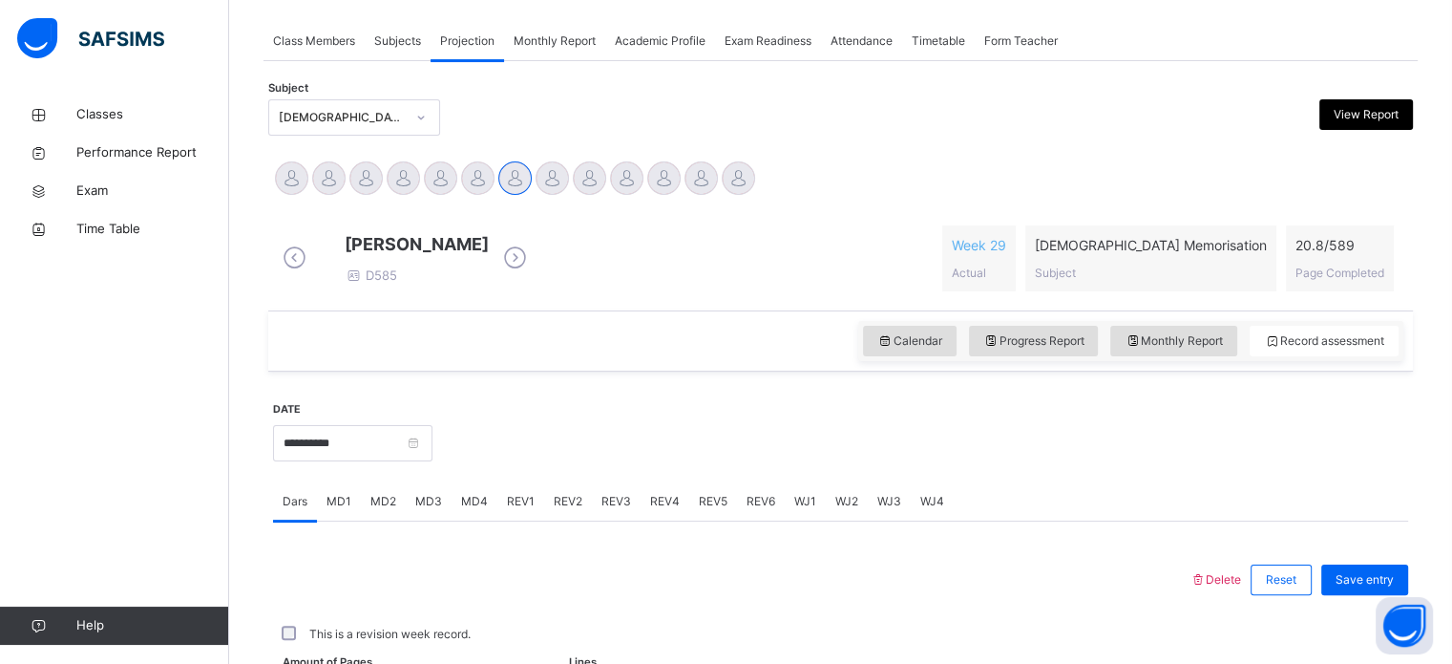
click at [488, 231] on div "[PERSON_NAME] D585" at bounding box center [405, 258] width 254 height 54
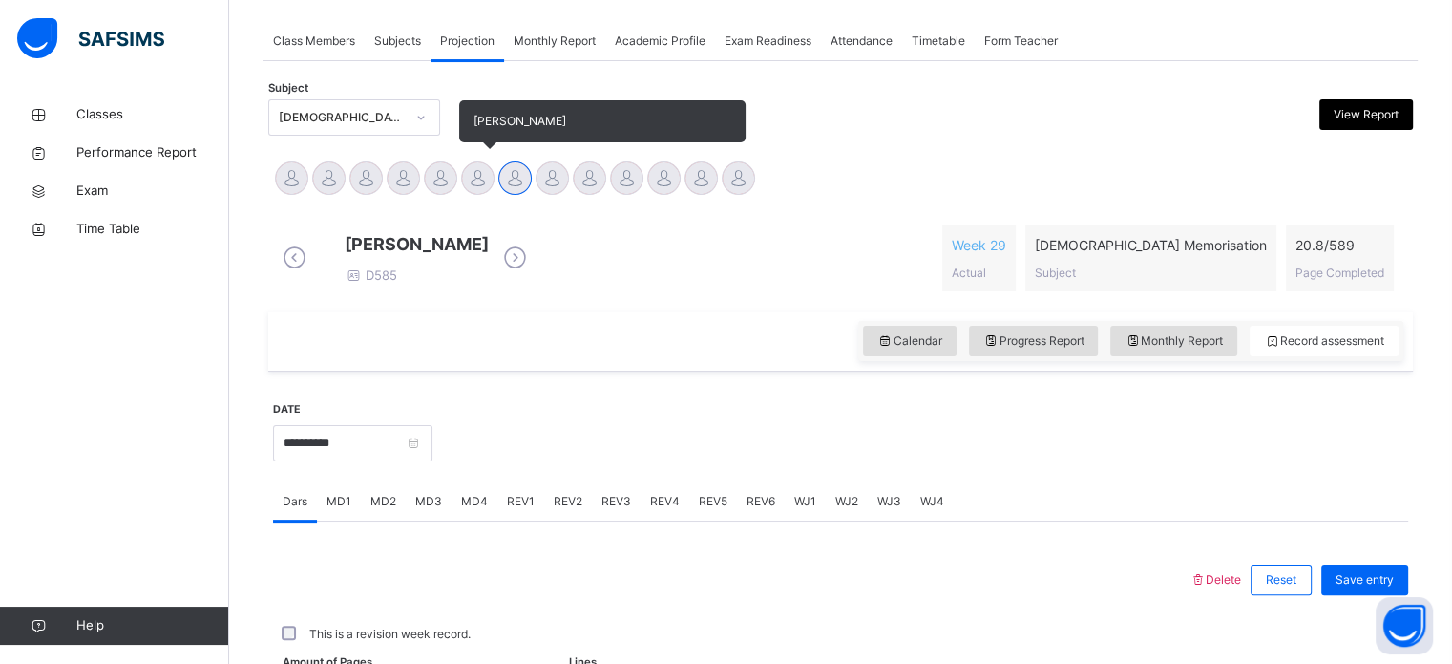
click at [489, 161] on div at bounding box center [477, 177] width 33 height 33
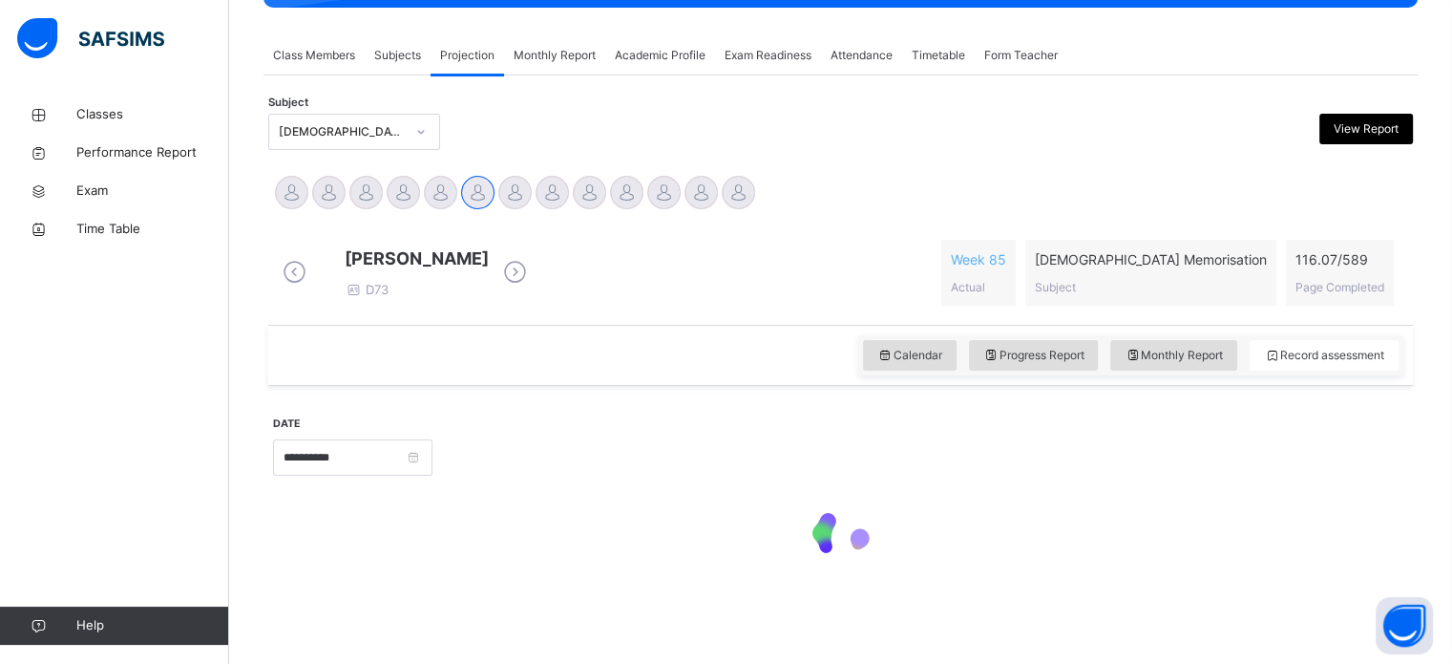
click at [8, 280] on div "Classes Performance Report Exam Time Table Help" at bounding box center [114, 369] width 229 height 587
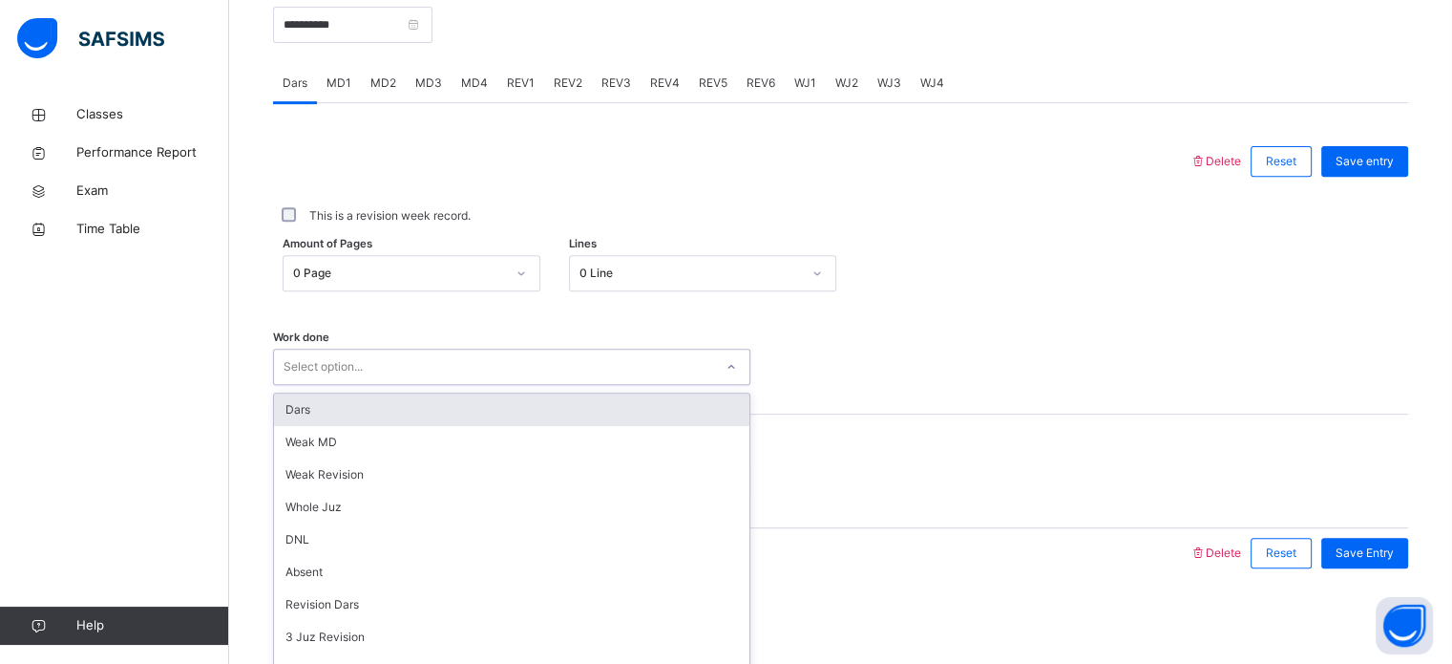
scroll to position [770, 0]
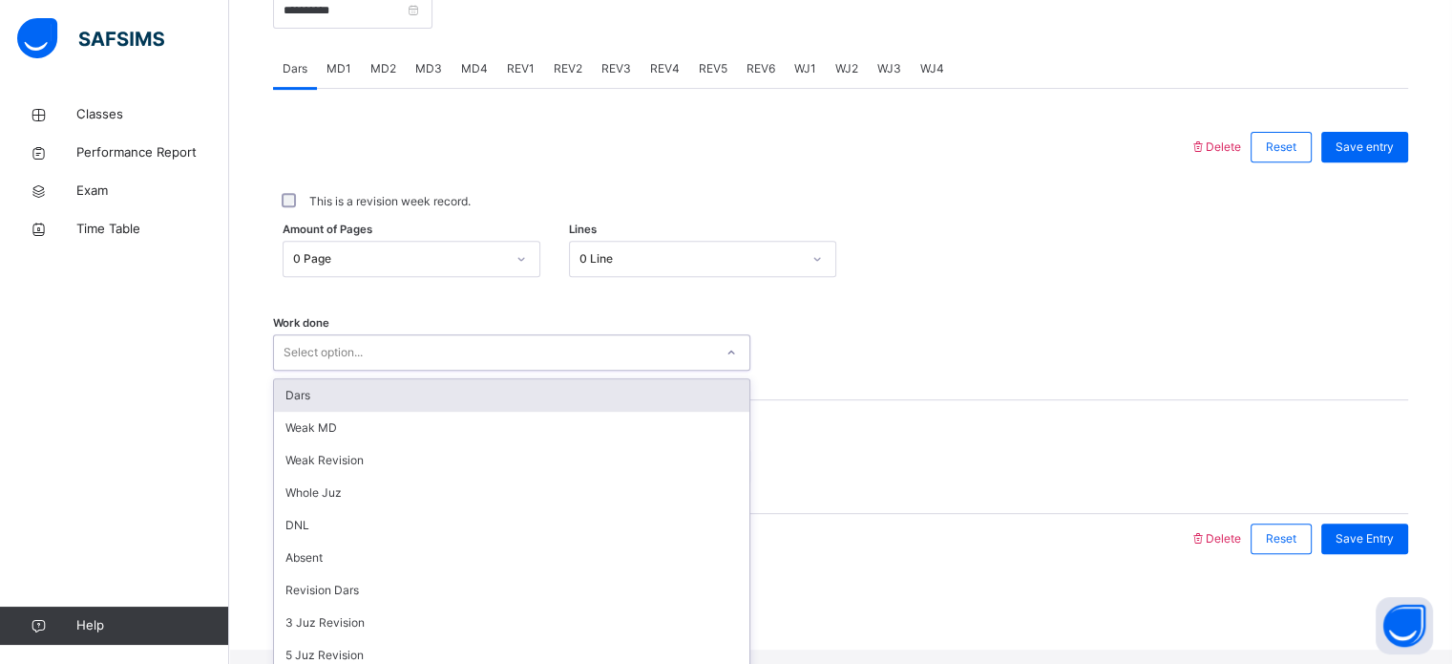
click at [309, 411] on div "Dars" at bounding box center [511, 395] width 475 height 32
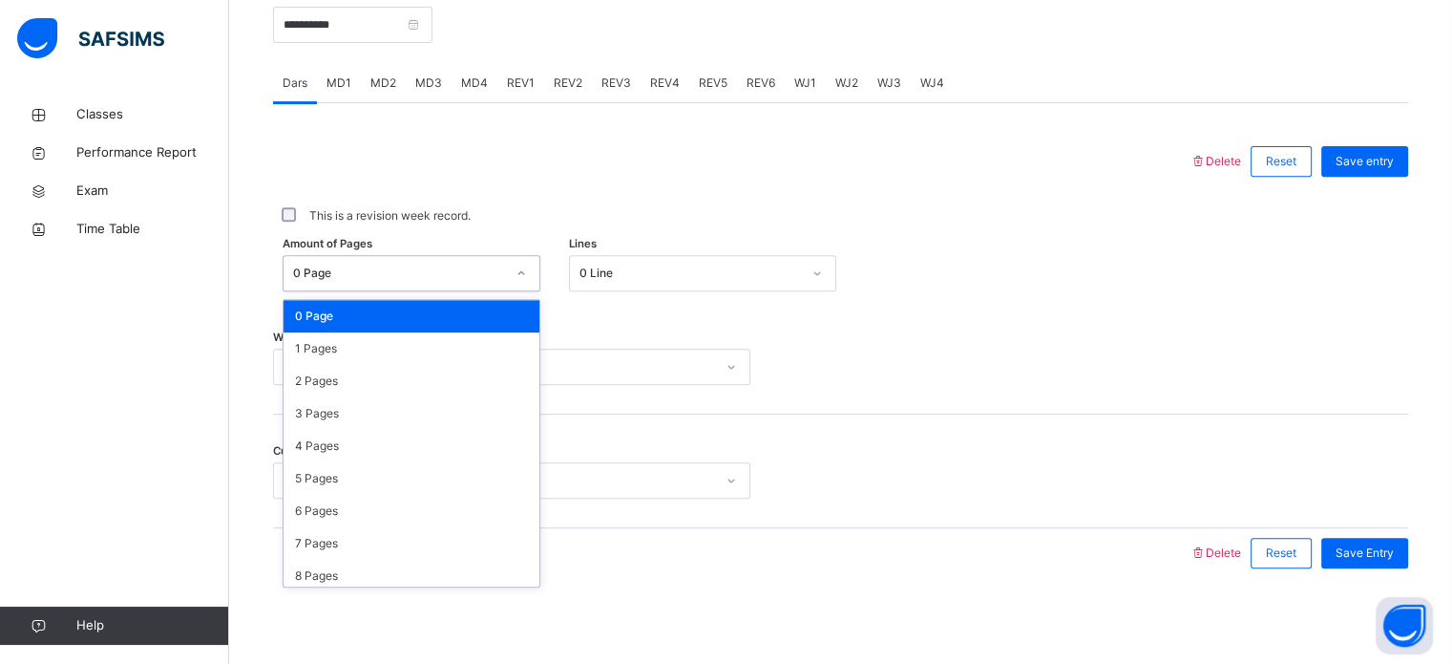
click at [372, 328] on div "0 Page" at bounding box center [412, 316] width 256 height 32
click at [338, 336] on div "1 Pages" at bounding box center [412, 348] width 256 height 32
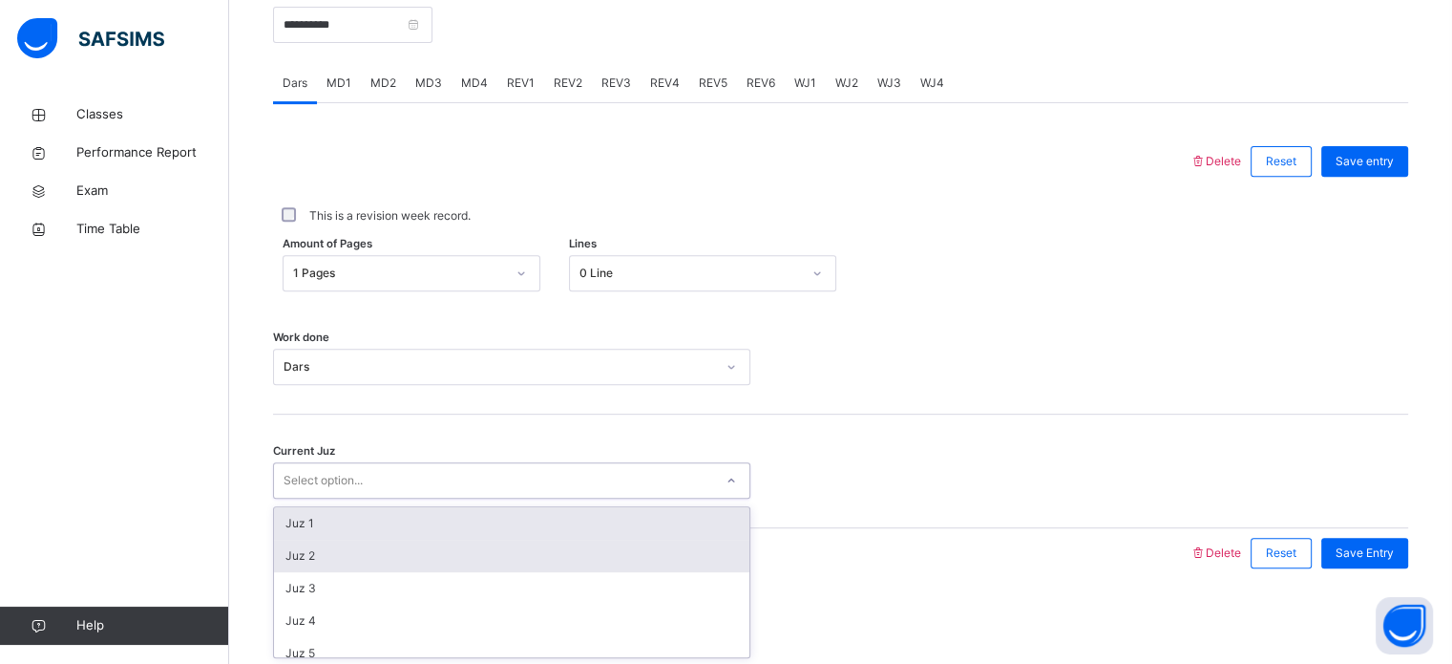
click at [354, 548] on div "Juz 2" at bounding box center [511, 555] width 475 height 32
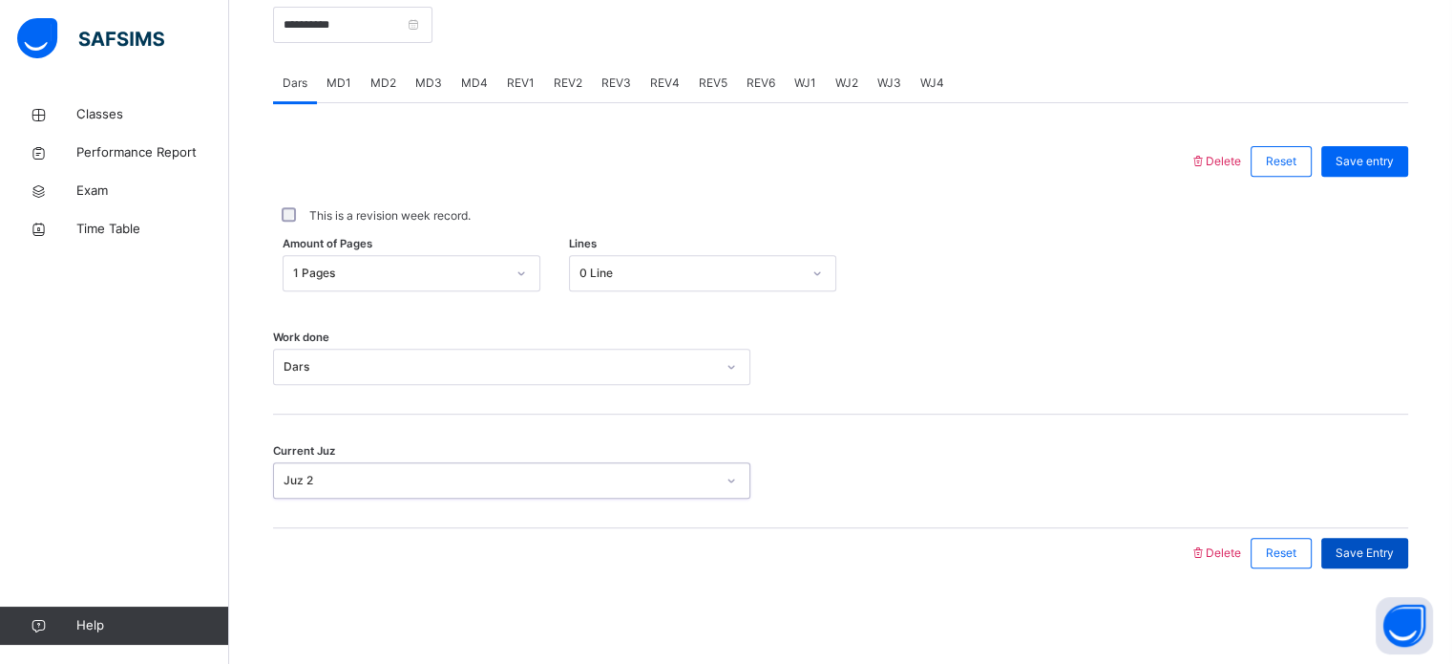
click at [1360, 556] on span "Save Entry" at bounding box center [1365, 552] width 58 height 17
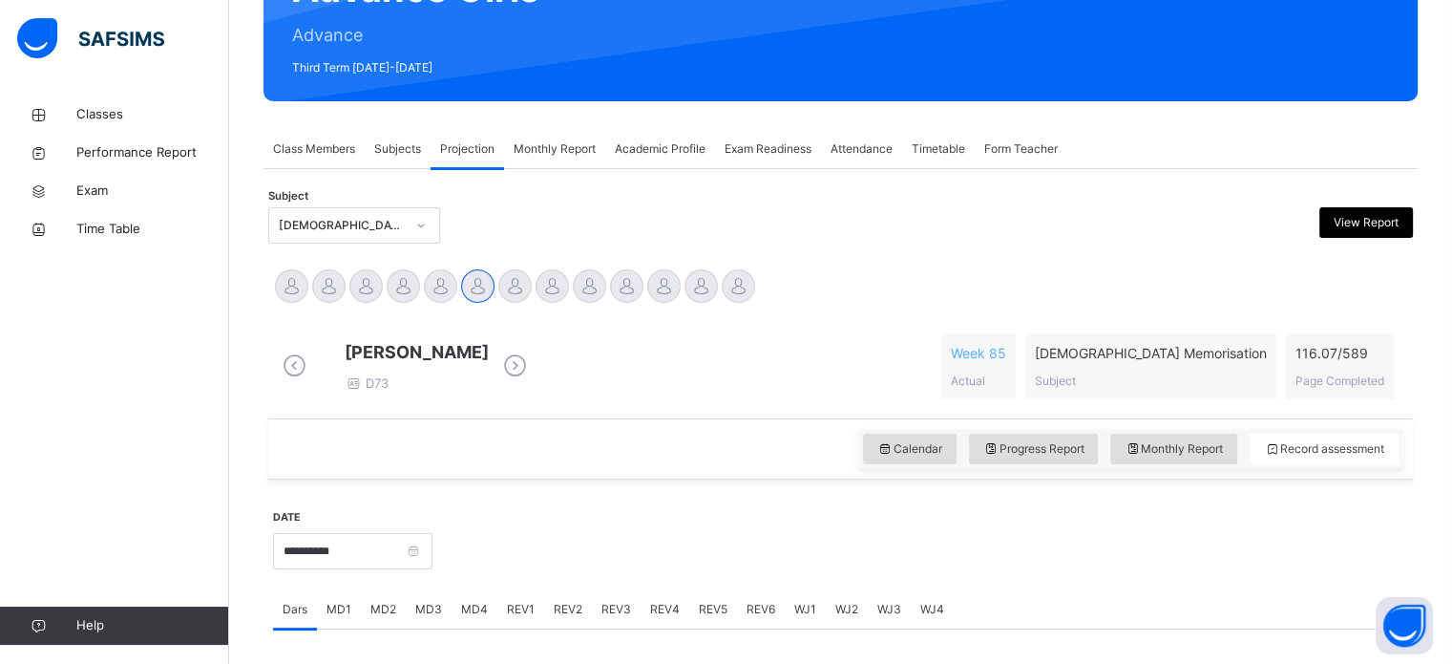
scroll to position [228, 0]
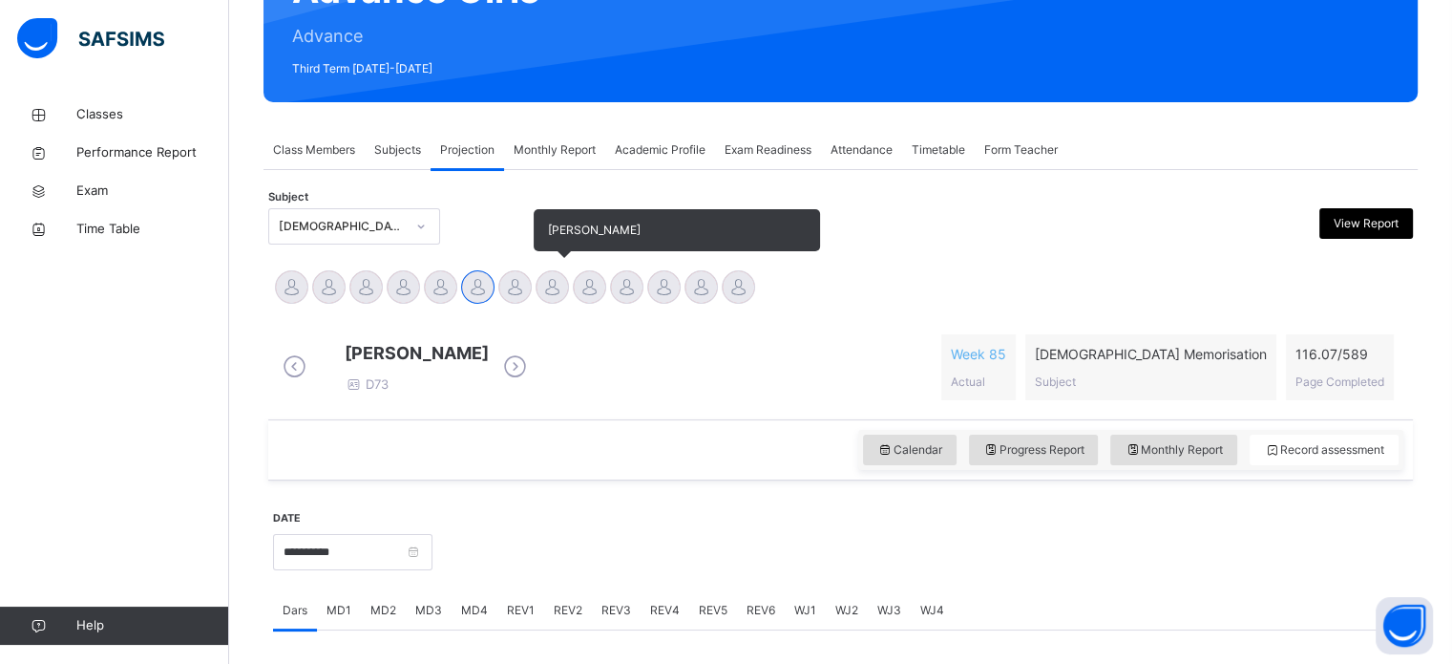
click at [548, 289] on div at bounding box center [552, 286] width 33 height 33
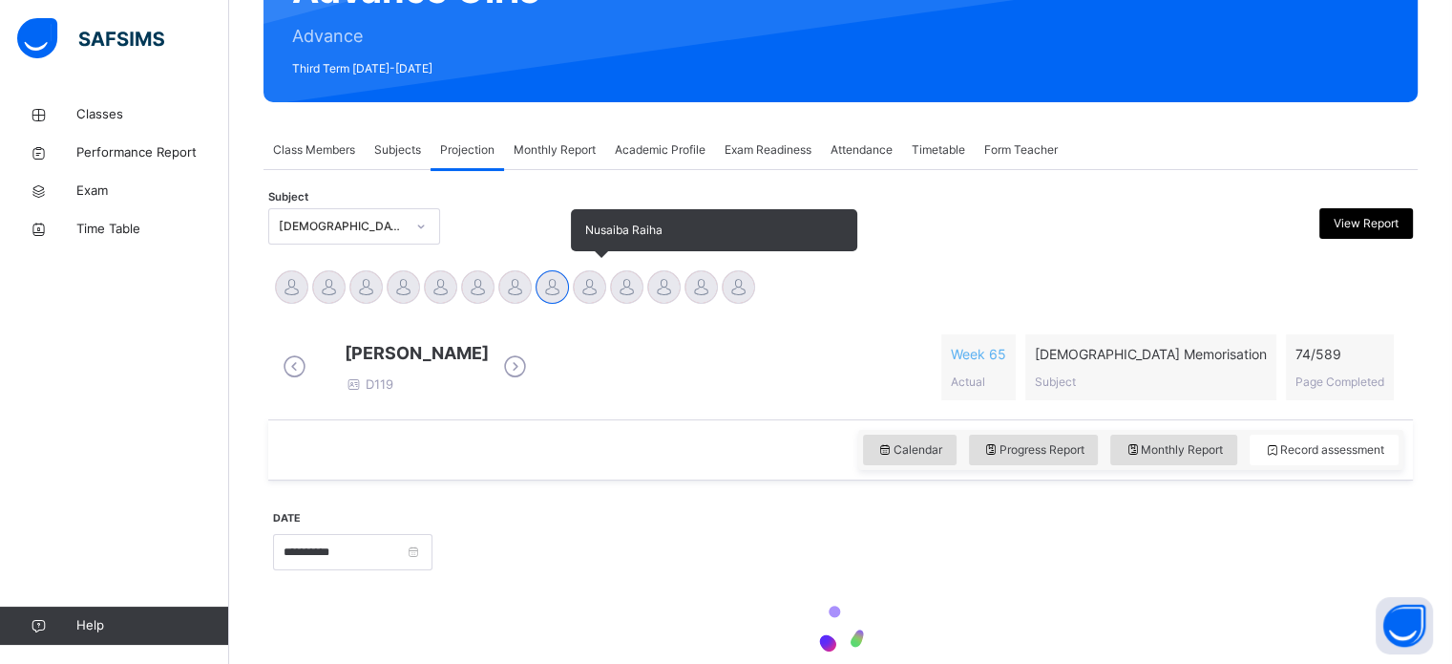
click at [597, 286] on div at bounding box center [589, 286] width 33 height 33
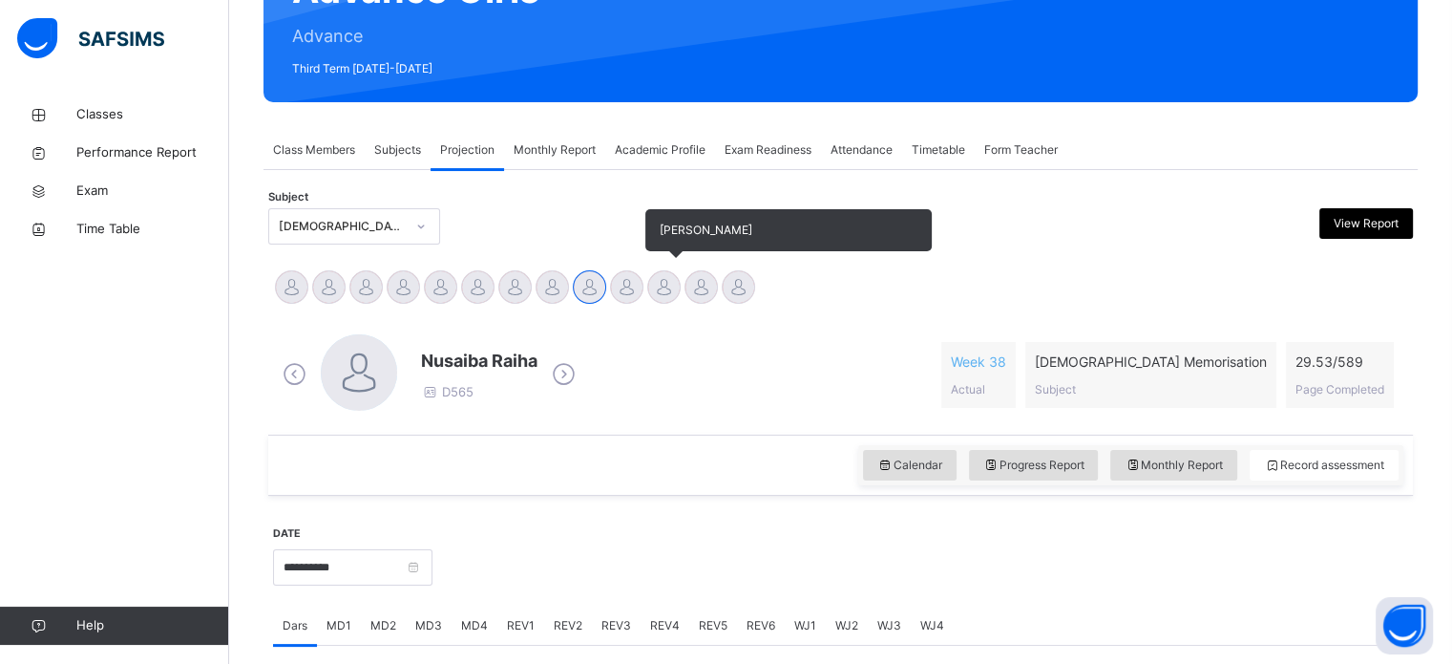
click at [640, 281] on div at bounding box center [626, 286] width 33 height 33
click at [675, 292] on div at bounding box center [663, 286] width 33 height 33
click at [657, 296] on div at bounding box center [663, 286] width 33 height 33
click at [668, 277] on div at bounding box center [663, 286] width 33 height 33
click at [661, 280] on div at bounding box center [663, 286] width 33 height 33
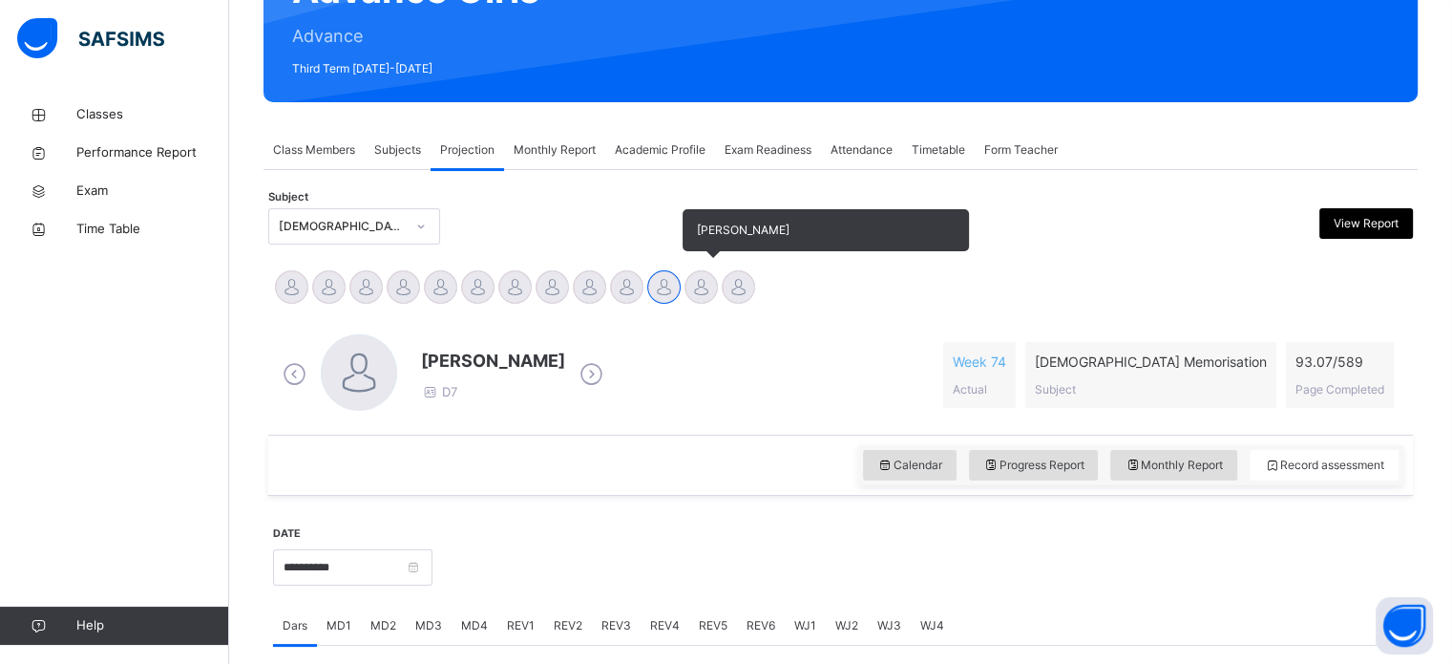
click at [705, 270] on div at bounding box center [701, 286] width 33 height 33
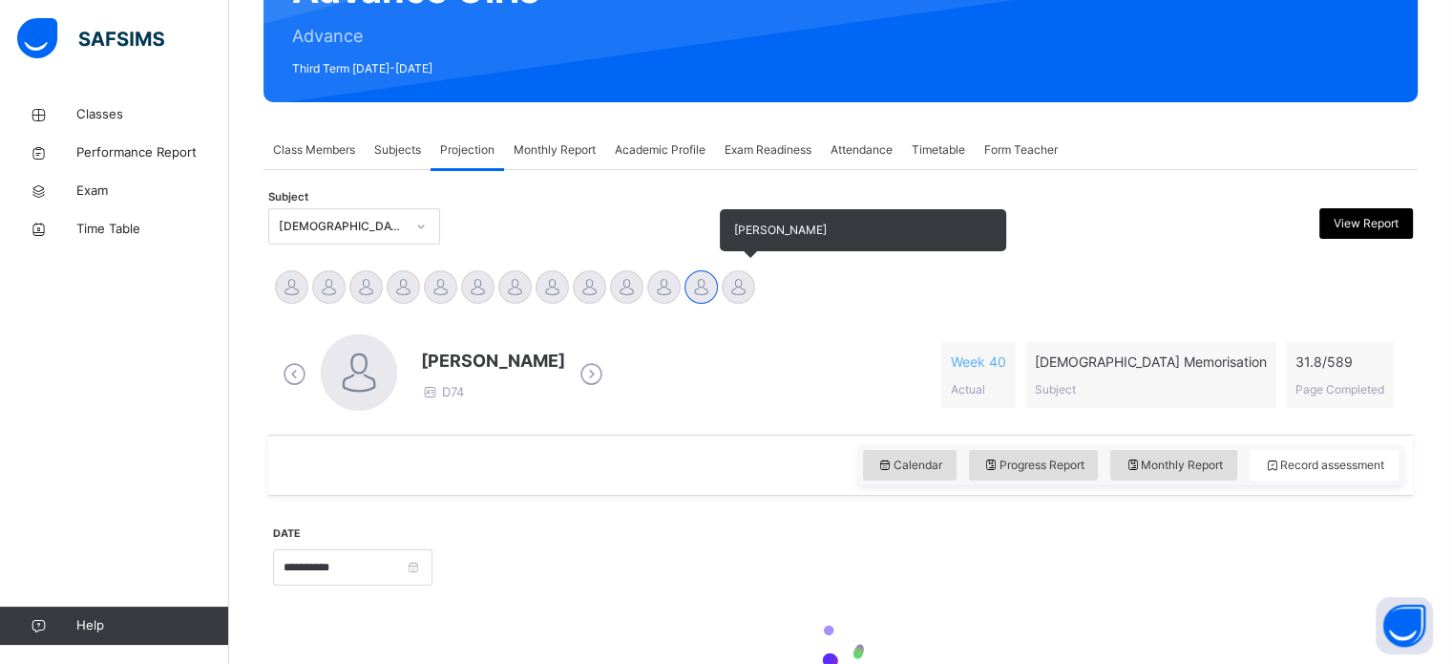
click at [754, 270] on div at bounding box center [738, 286] width 33 height 33
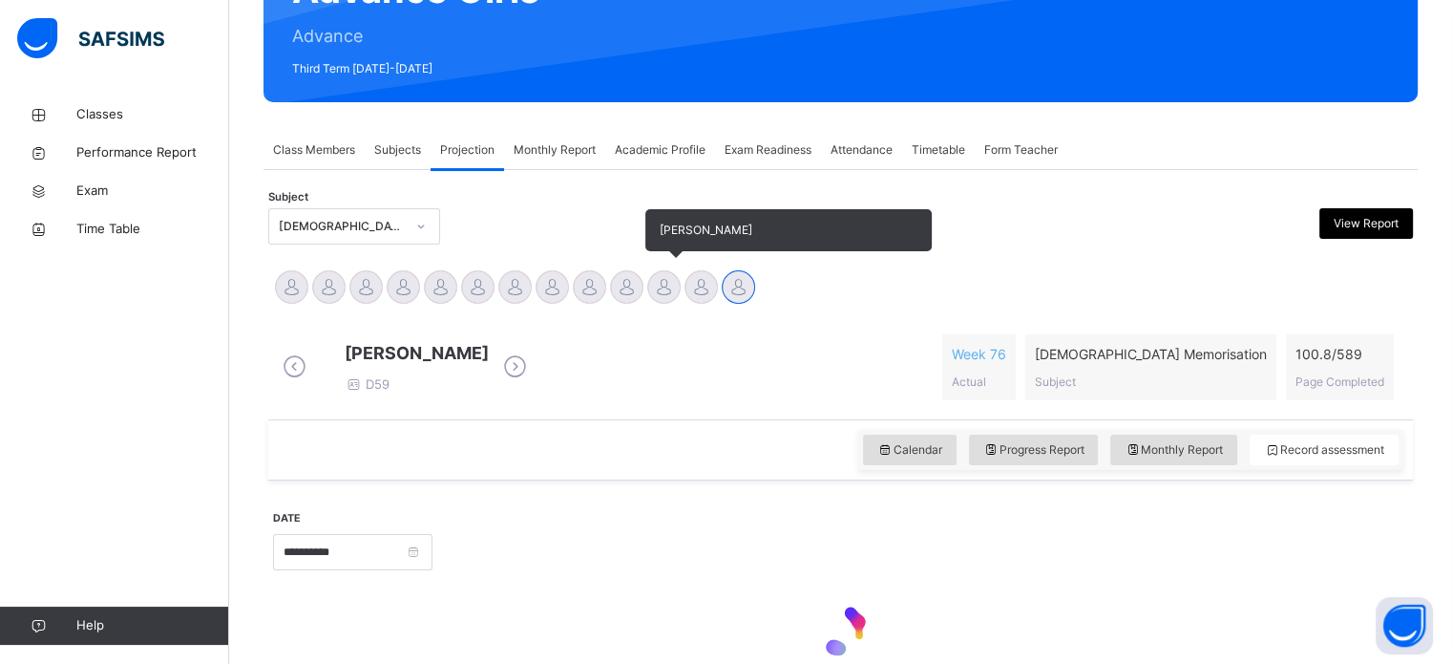
click at [650, 270] on div at bounding box center [663, 286] width 33 height 33
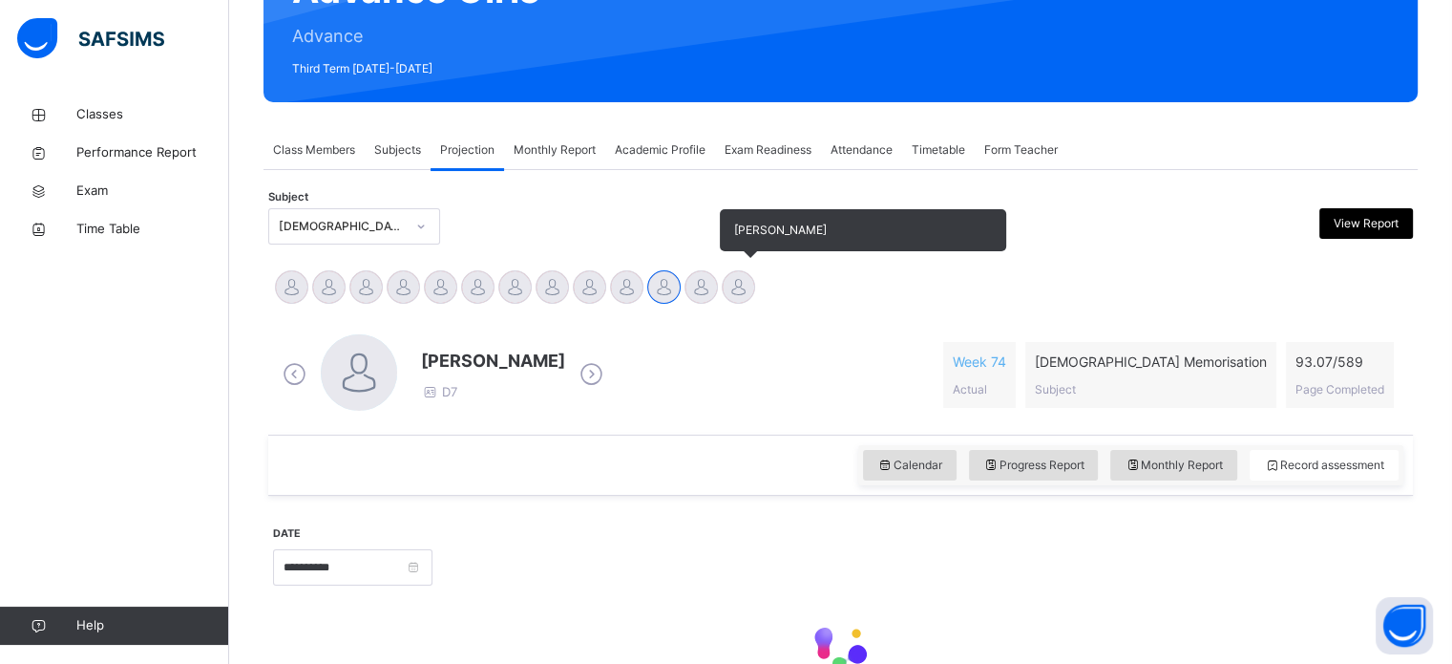
click at [752, 270] on div at bounding box center [738, 286] width 33 height 33
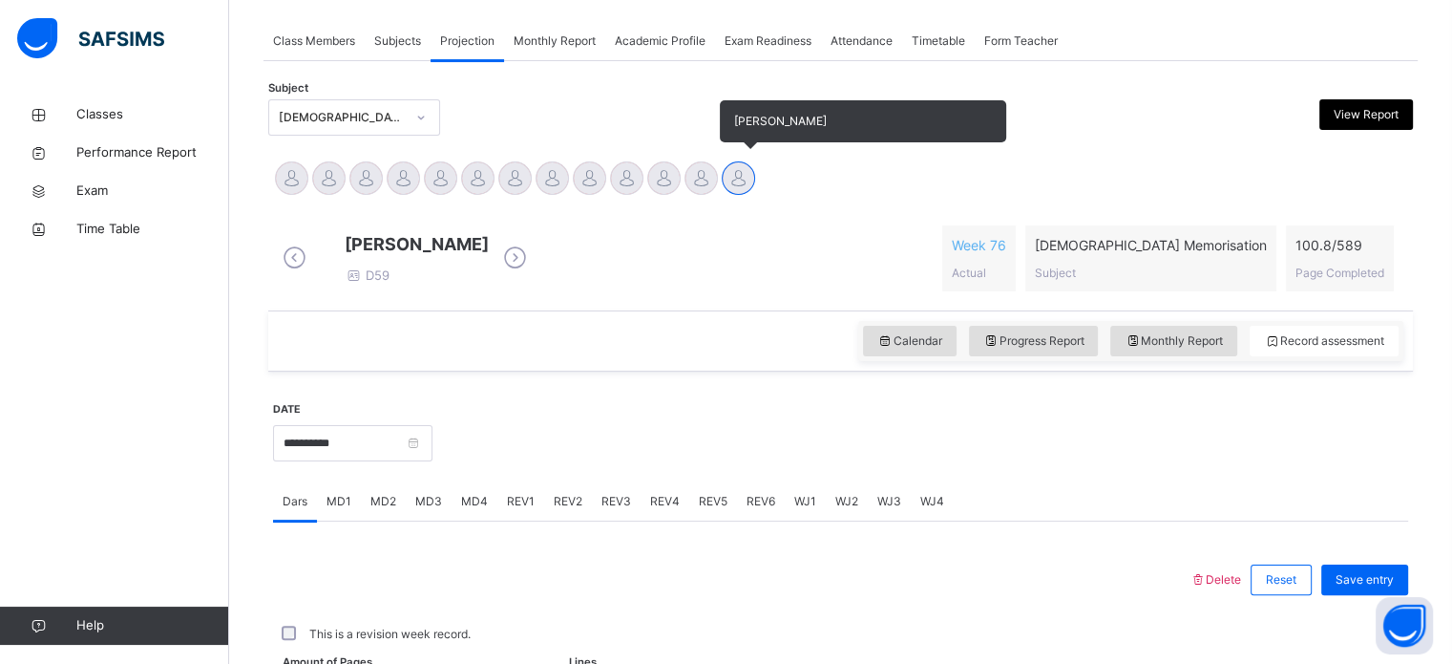
scroll to position [507, 0]
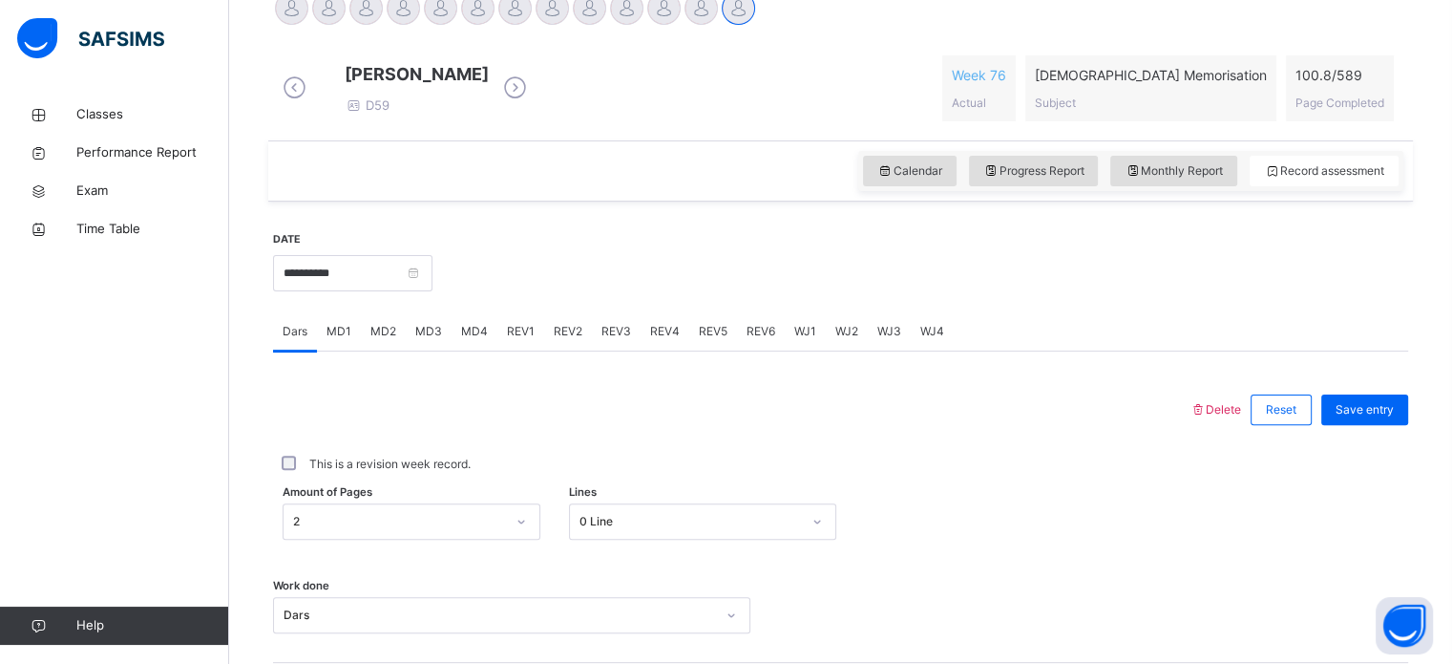
click at [432, 330] on div "MD3" at bounding box center [429, 331] width 46 height 38
click at [879, 350] on div "WJ3" at bounding box center [889, 331] width 43 height 38
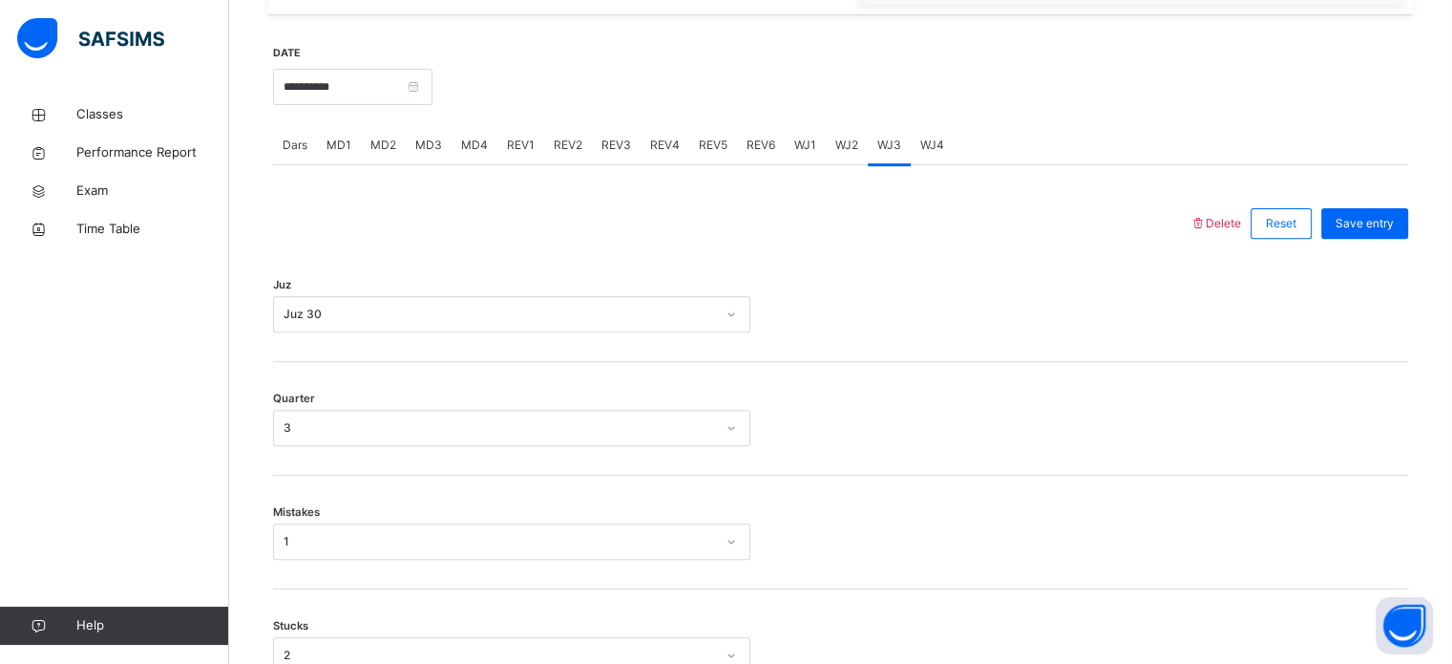
scroll to position [316, 0]
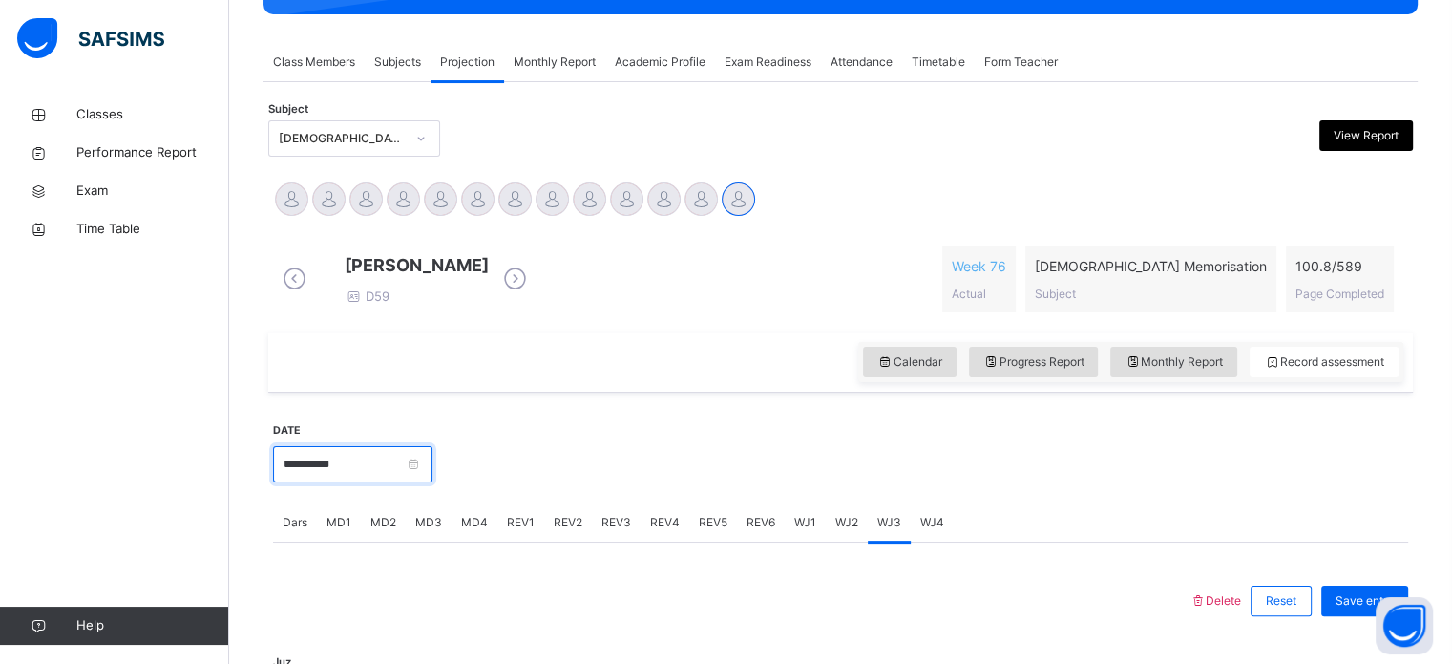
click at [412, 482] on input "**********" at bounding box center [352, 464] width 159 height 36
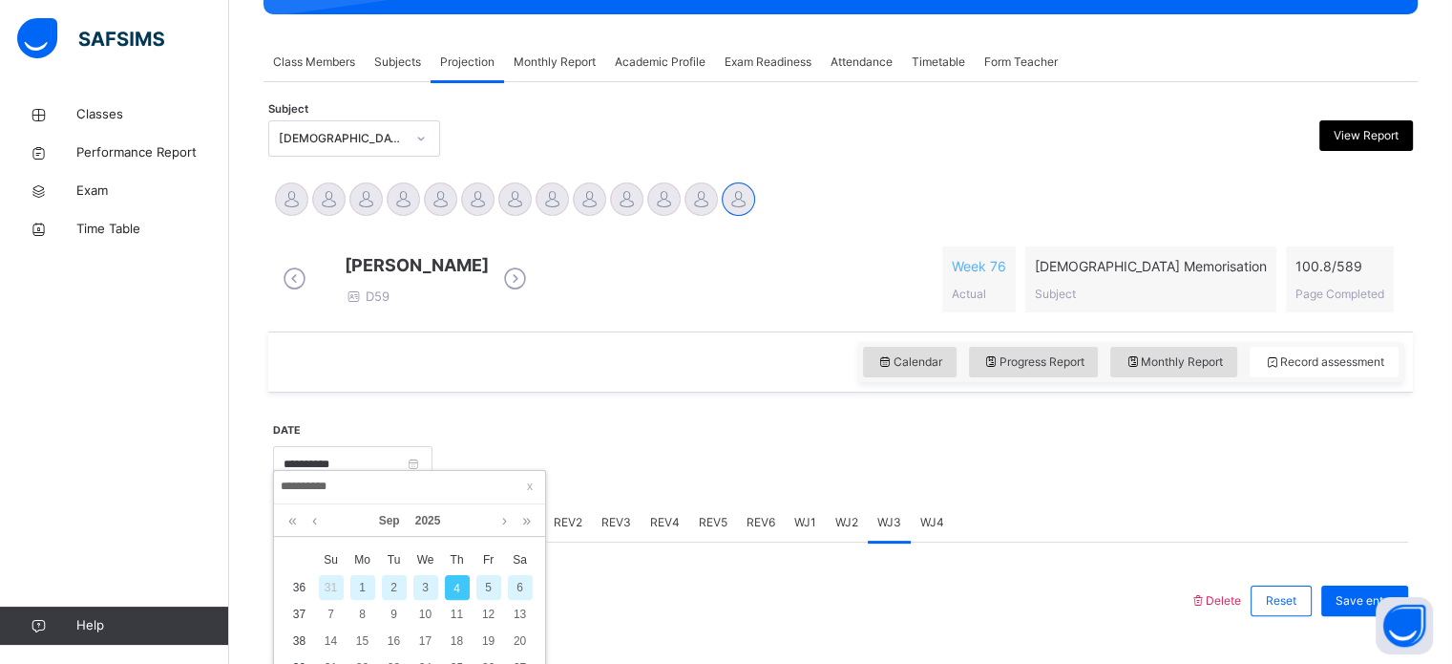
click at [657, 369] on div "Calendar Progress Report Monthly Report Record assessment" at bounding box center [840, 361] width 1145 height 61
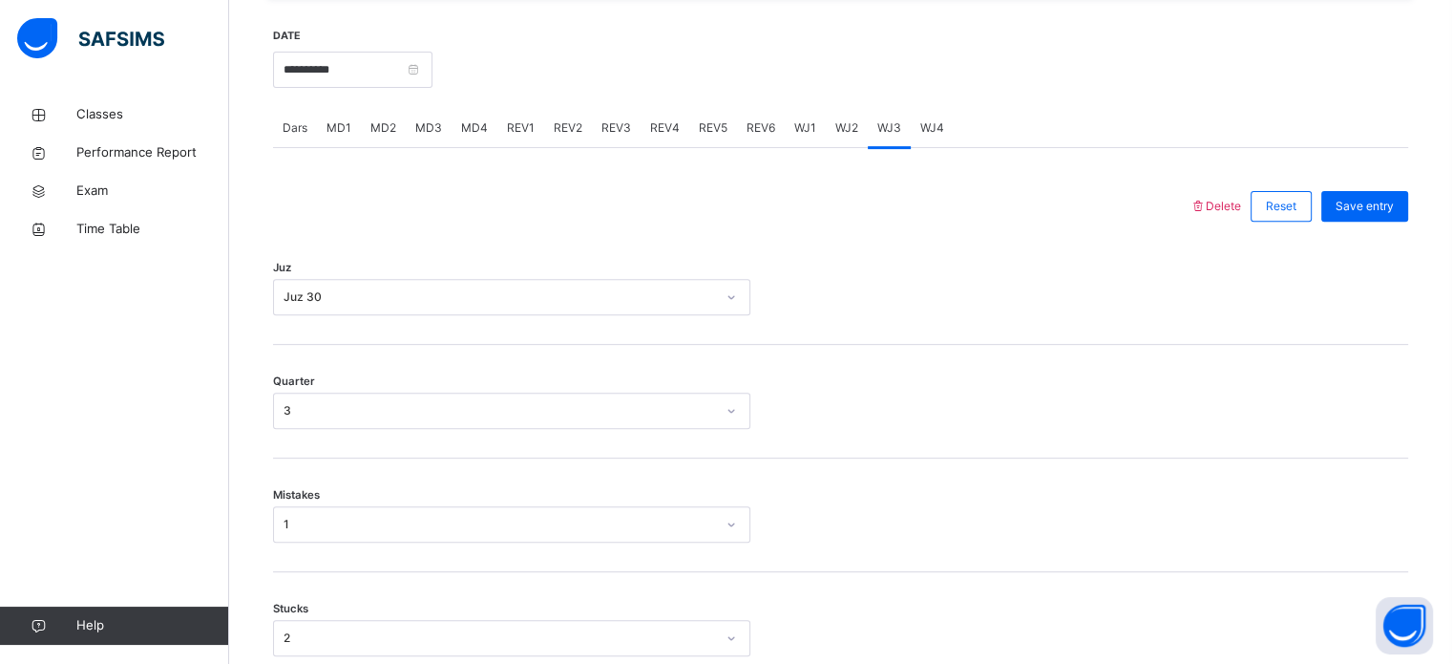
scroll to position [726, 0]
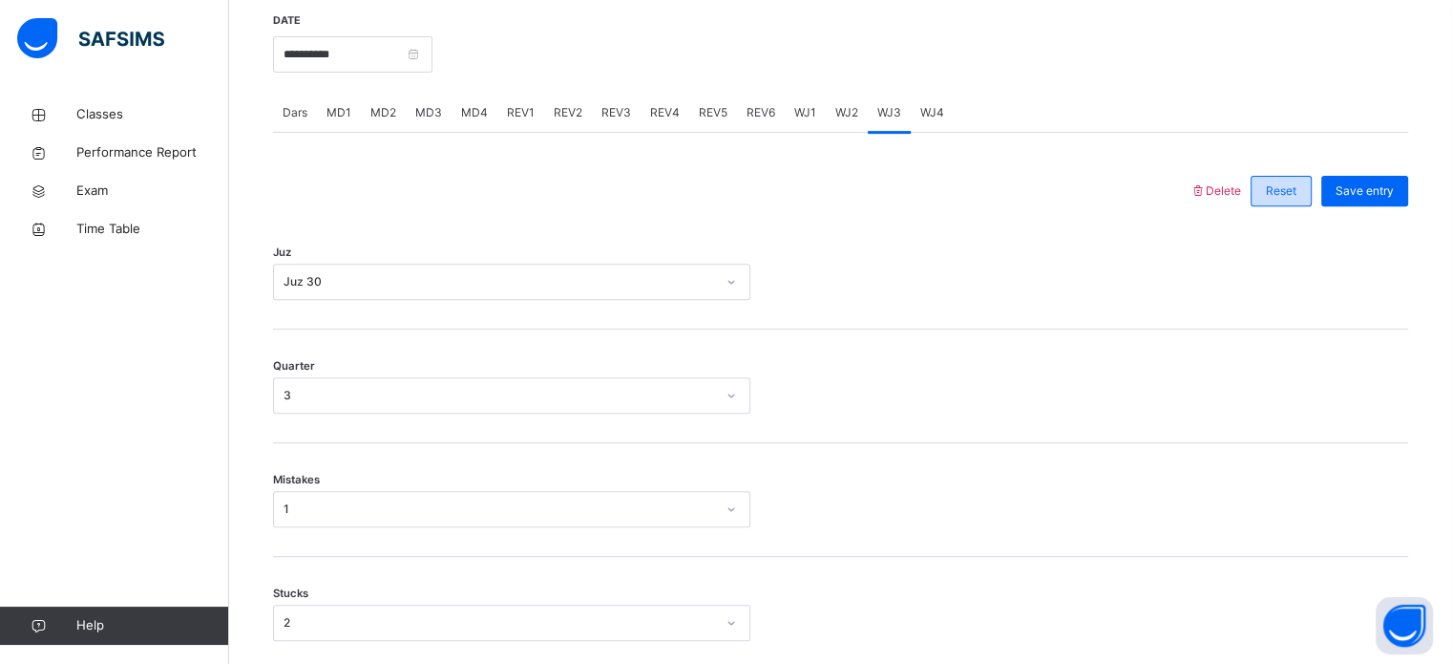
click at [1295, 200] on span "Reset" at bounding box center [1281, 190] width 31 height 17
click at [1281, 200] on span "Reset" at bounding box center [1281, 190] width 31 height 17
click at [1297, 198] on span "Reset" at bounding box center [1281, 190] width 31 height 17
click at [1297, 197] on span "Reset" at bounding box center [1281, 190] width 31 height 17
click at [1295, 200] on span "Reset" at bounding box center [1281, 190] width 31 height 17
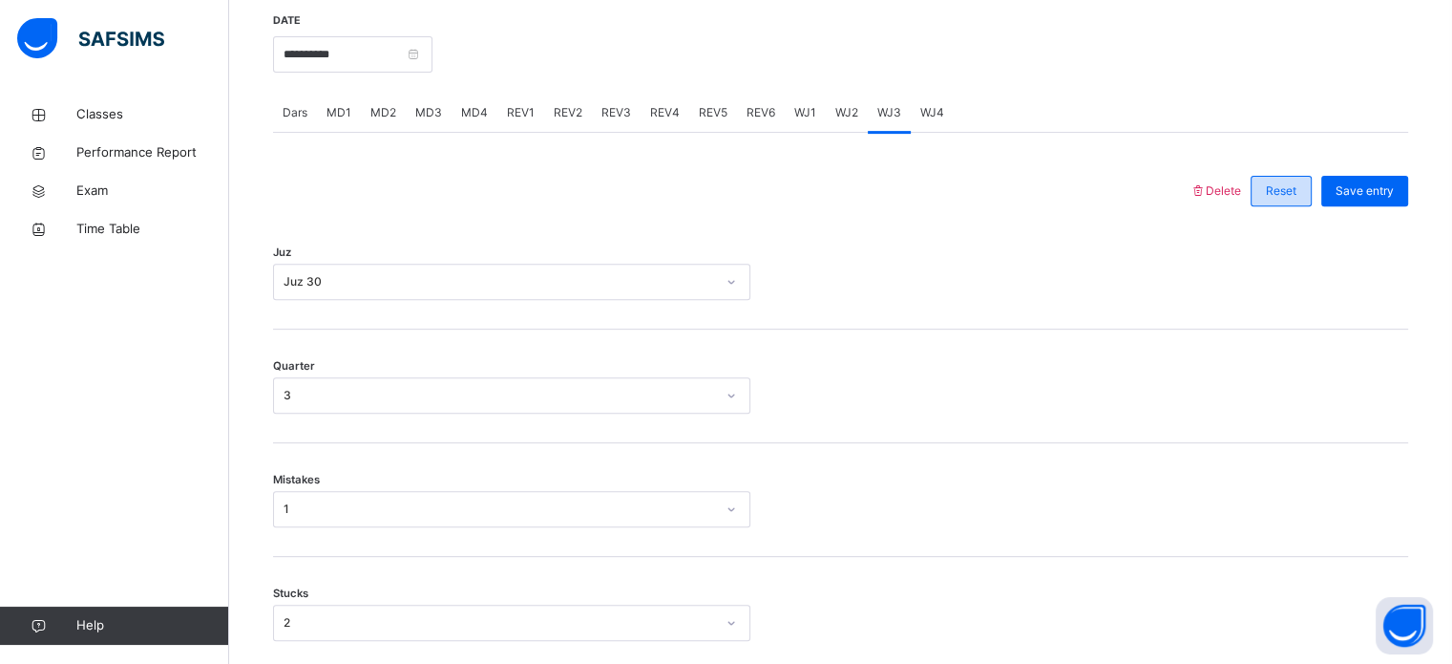
click at [1297, 200] on span "Reset" at bounding box center [1281, 190] width 31 height 17
click at [1239, 198] on span "Delete" at bounding box center [1216, 190] width 52 height 14
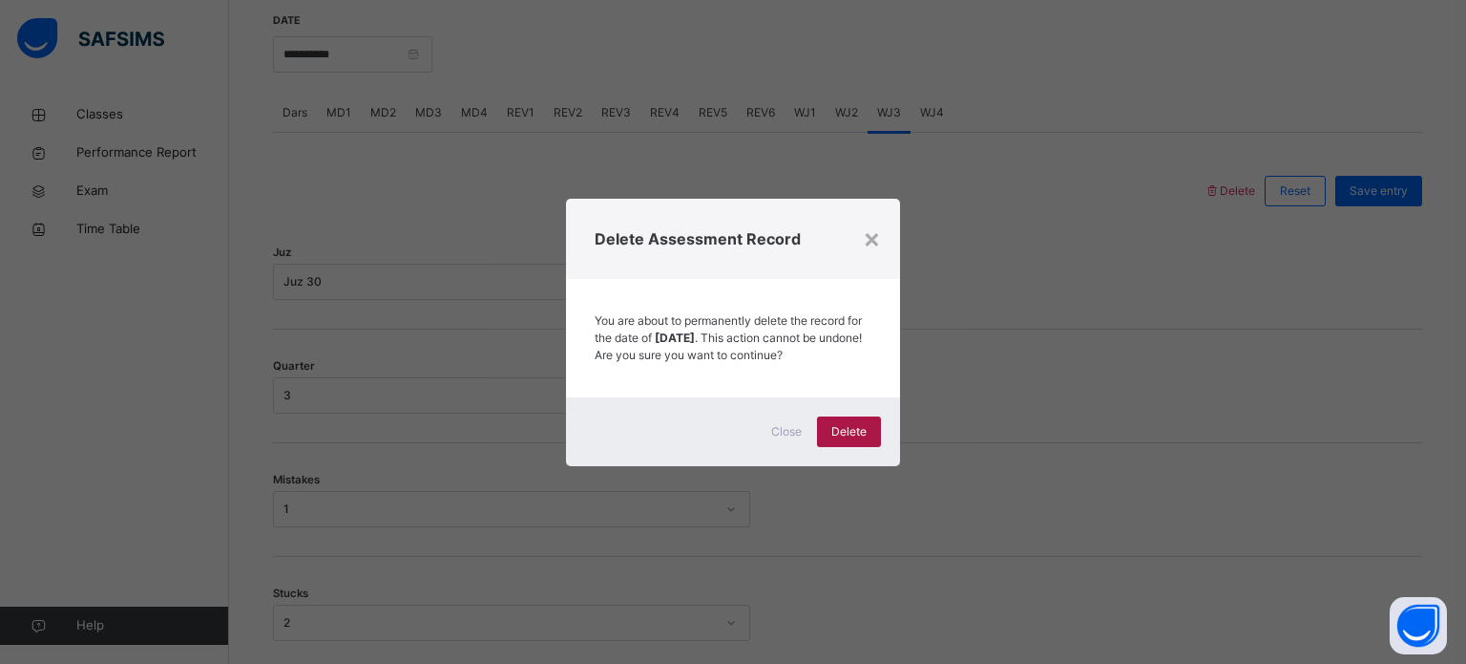
click at [867, 447] on div "Delete" at bounding box center [849, 431] width 64 height 31
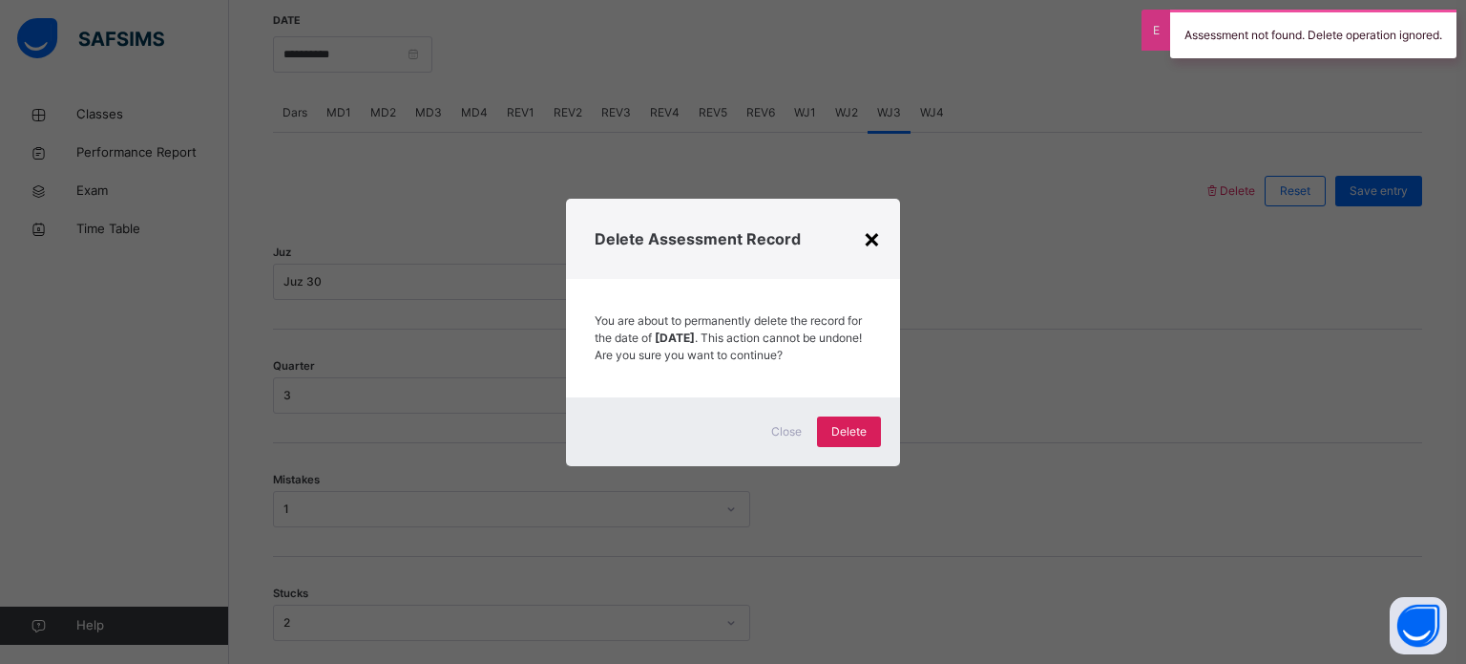
click at [876, 219] on div "×" at bounding box center [872, 238] width 18 height 40
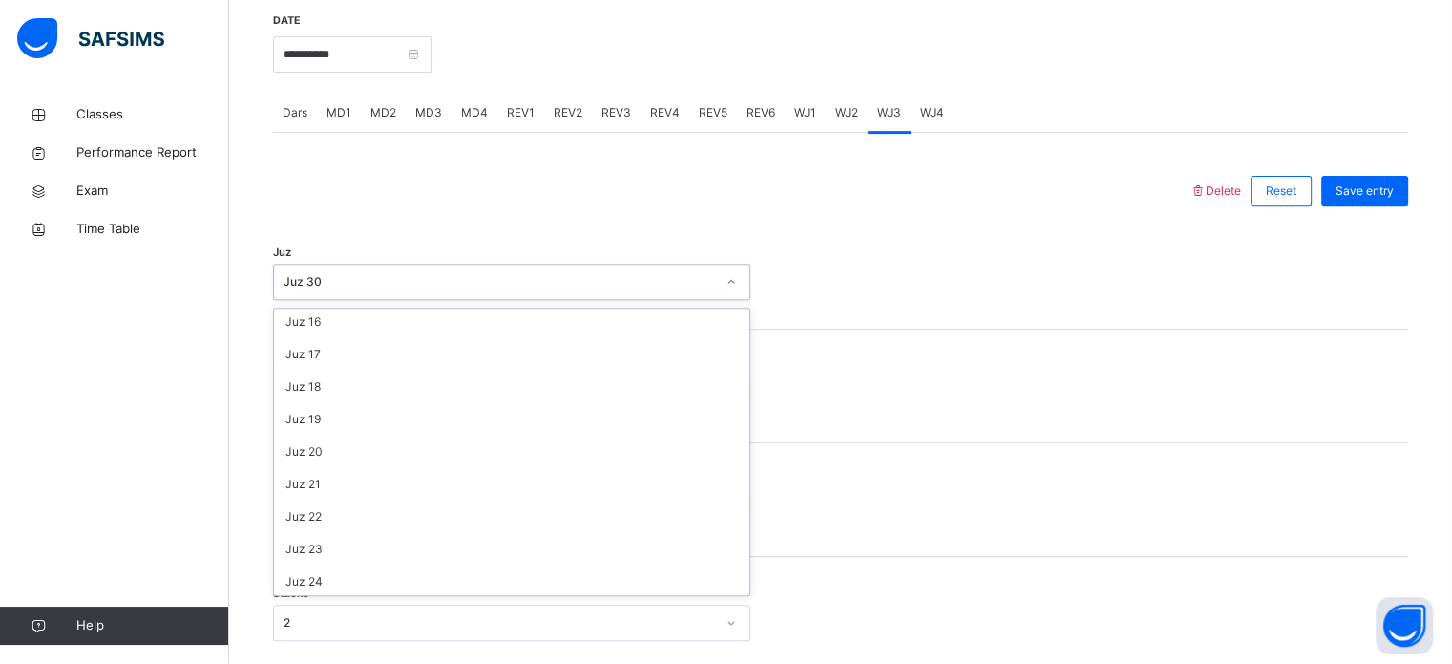
scroll to position [687, 0]
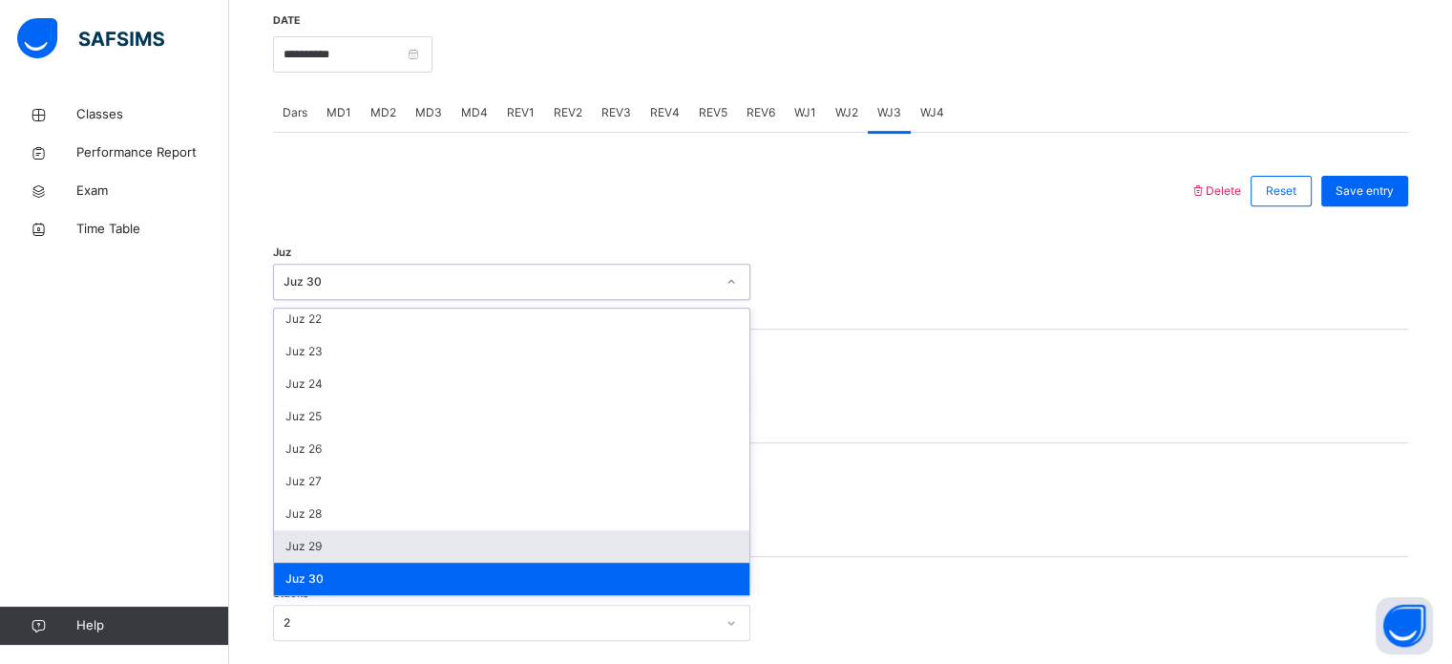
click at [348, 562] on div "Juz 29" at bounding box center [511, 546] width 475 height 32
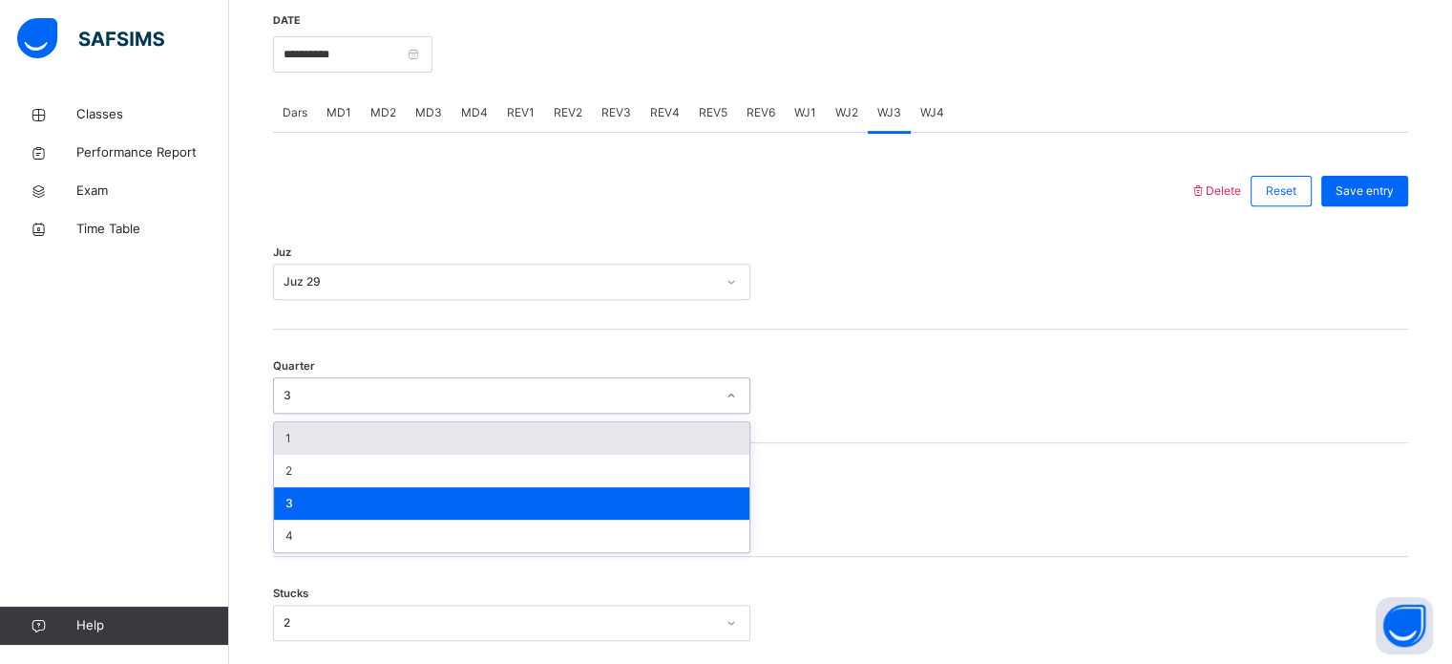
click at [964, 376] on div "Quarter option 1 focused, 1 of 4. 4 results available. Use Up and Down to choos…" at bounding box center [840, 386] width 1135 height 114
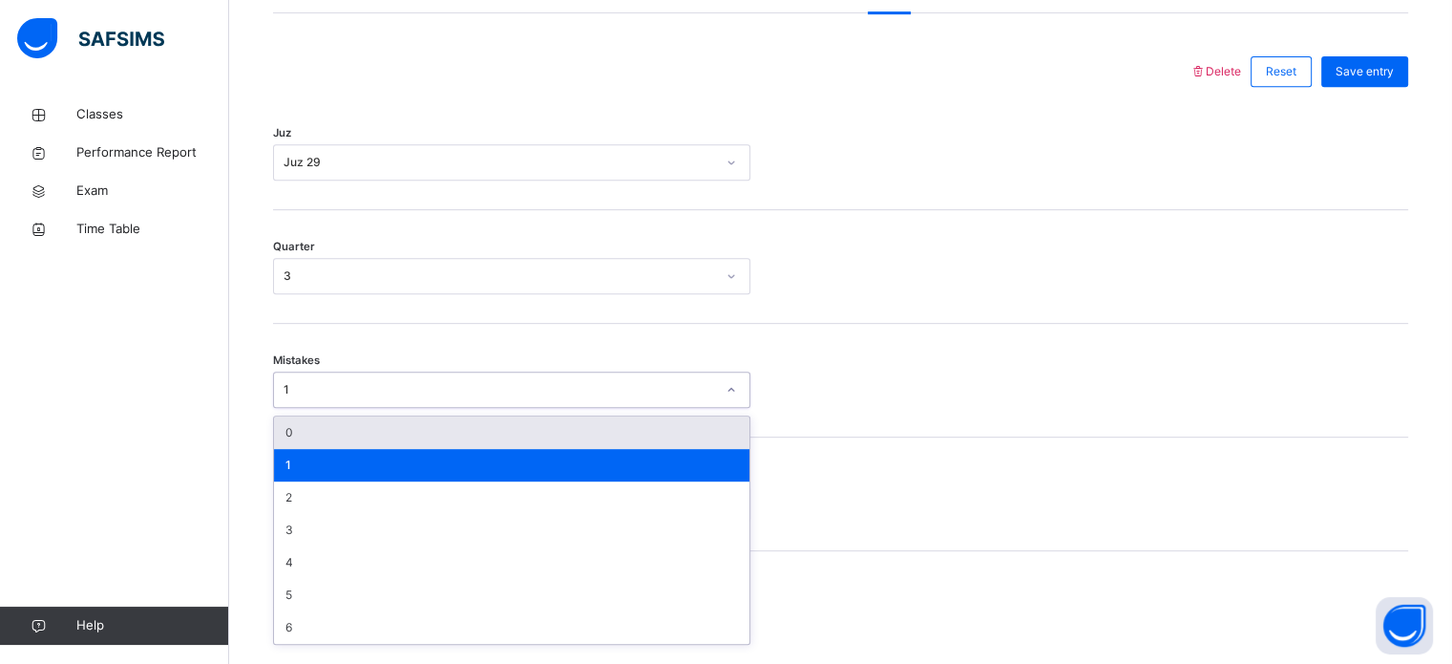
scroll to position [848, 0]
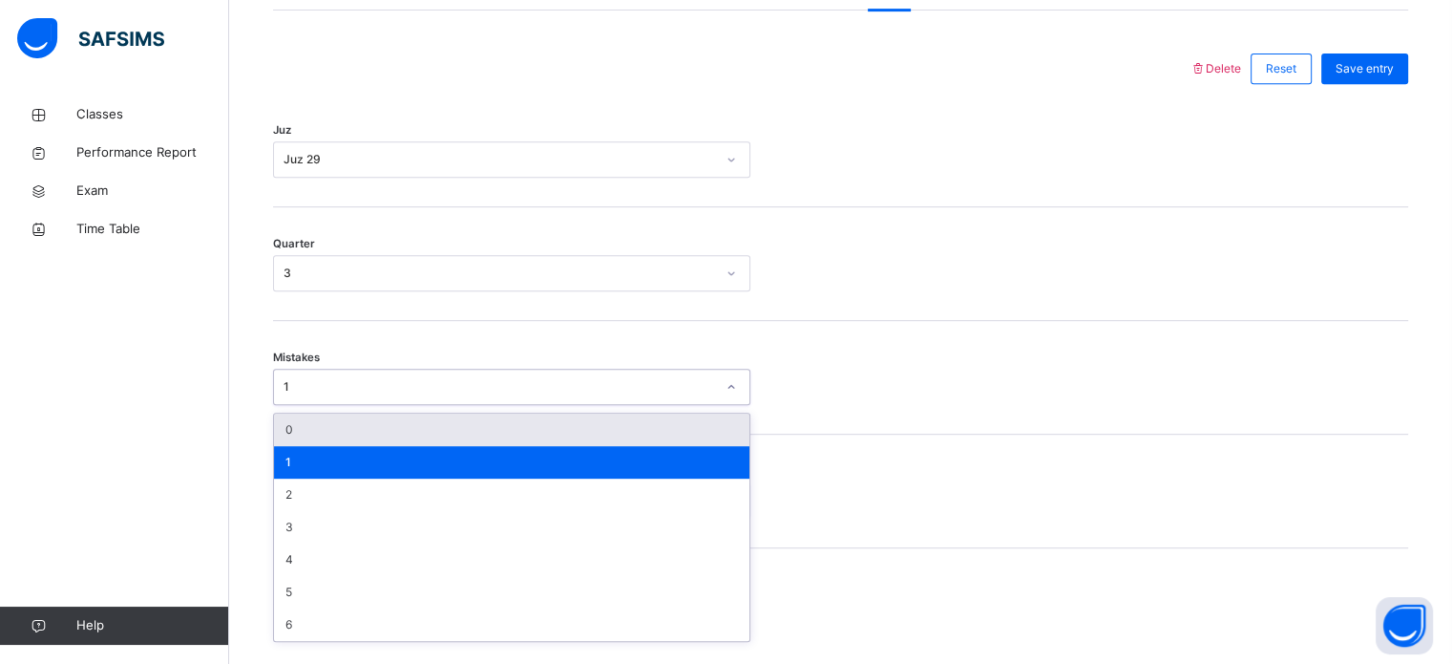
click at [925, 363] on div "Mistakes option 0 focused, 1 of 7. 7 results available. Use Up and Down to choo…" at bounding box center [840, 378] width 1135 height 114
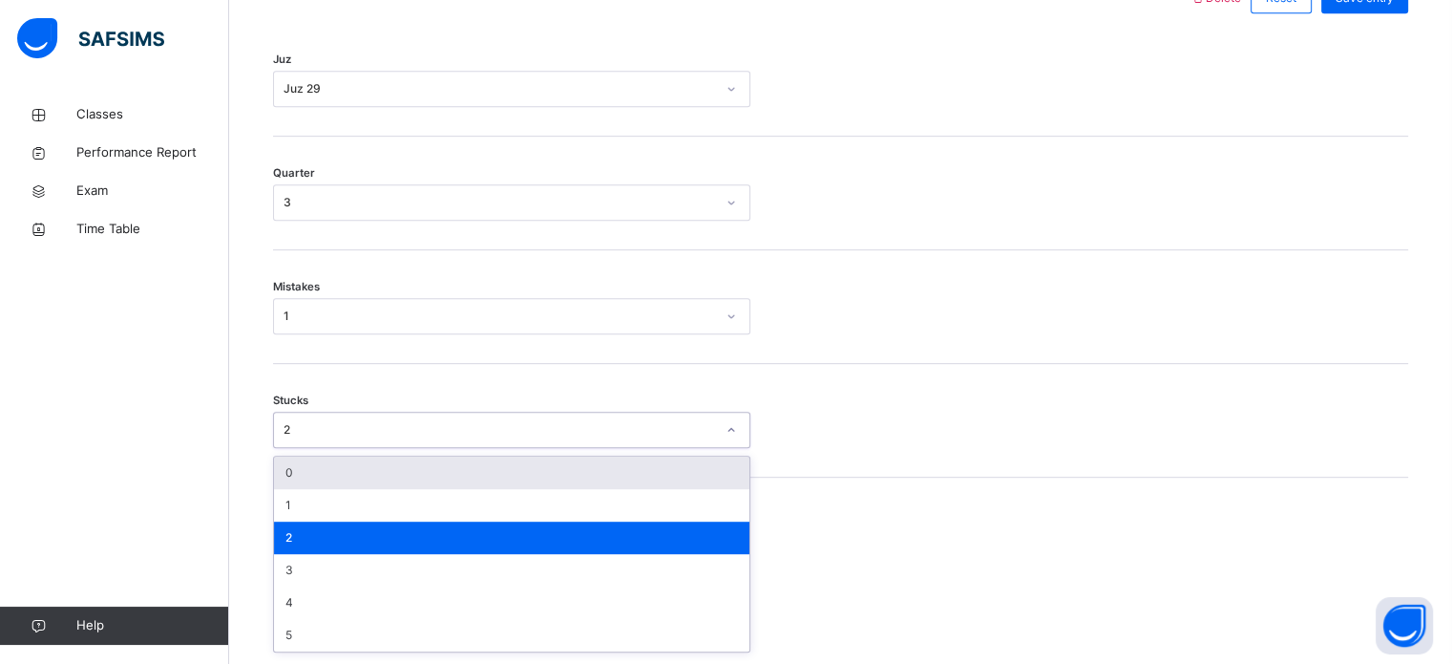
scroll to position [928, 0]
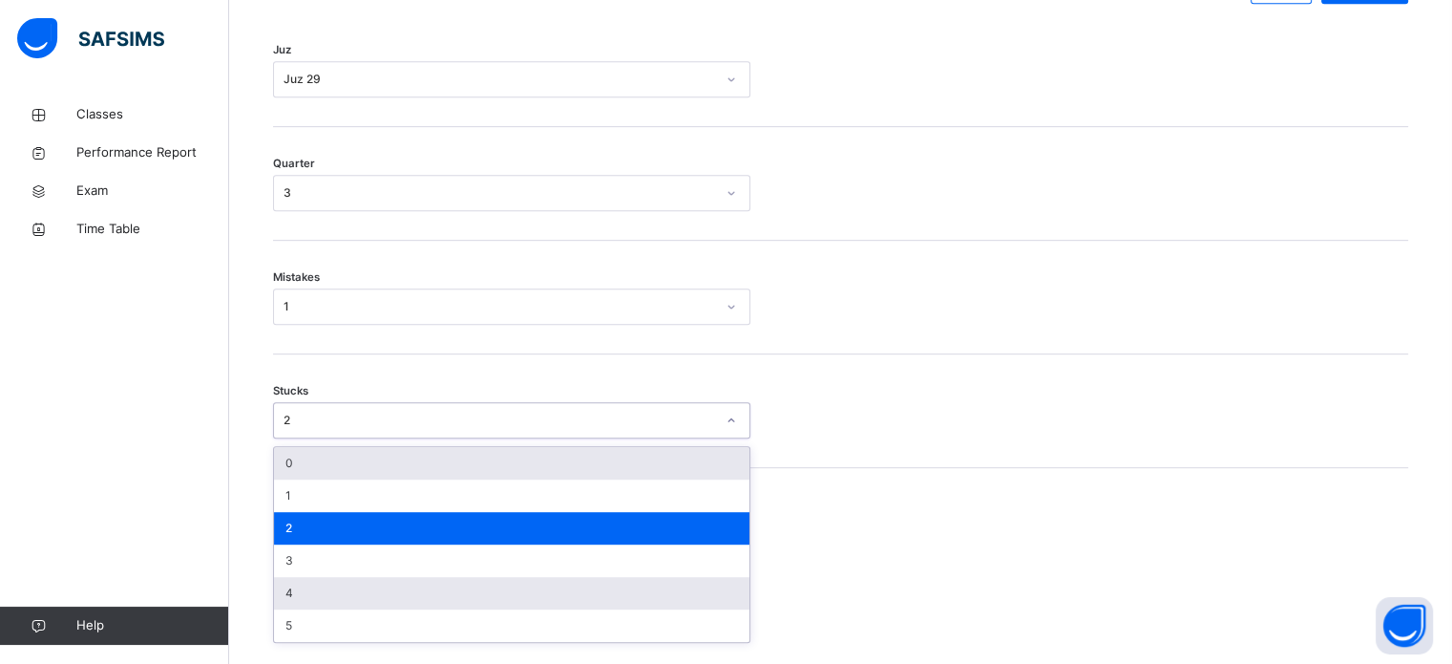
click at [321, 608] on div "4" at bounding box center [511, 593] width 475 height 32
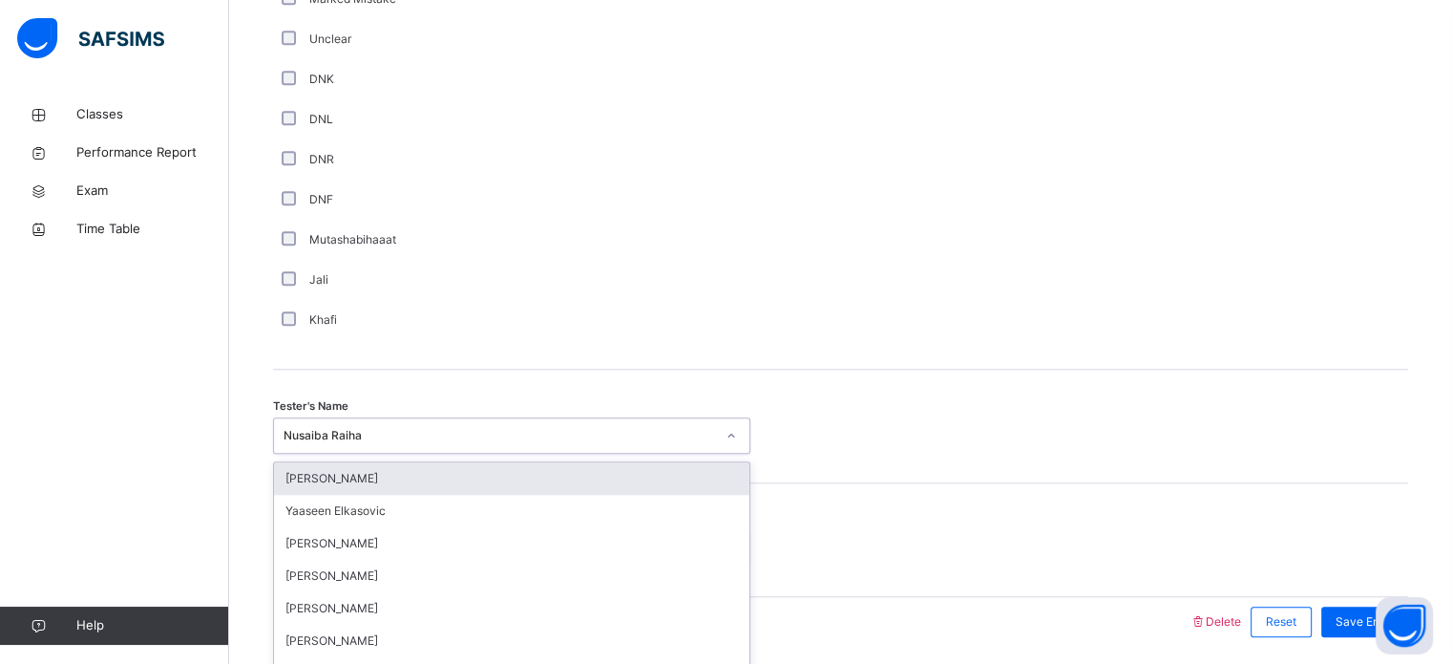
scroll to position [1724, 0]
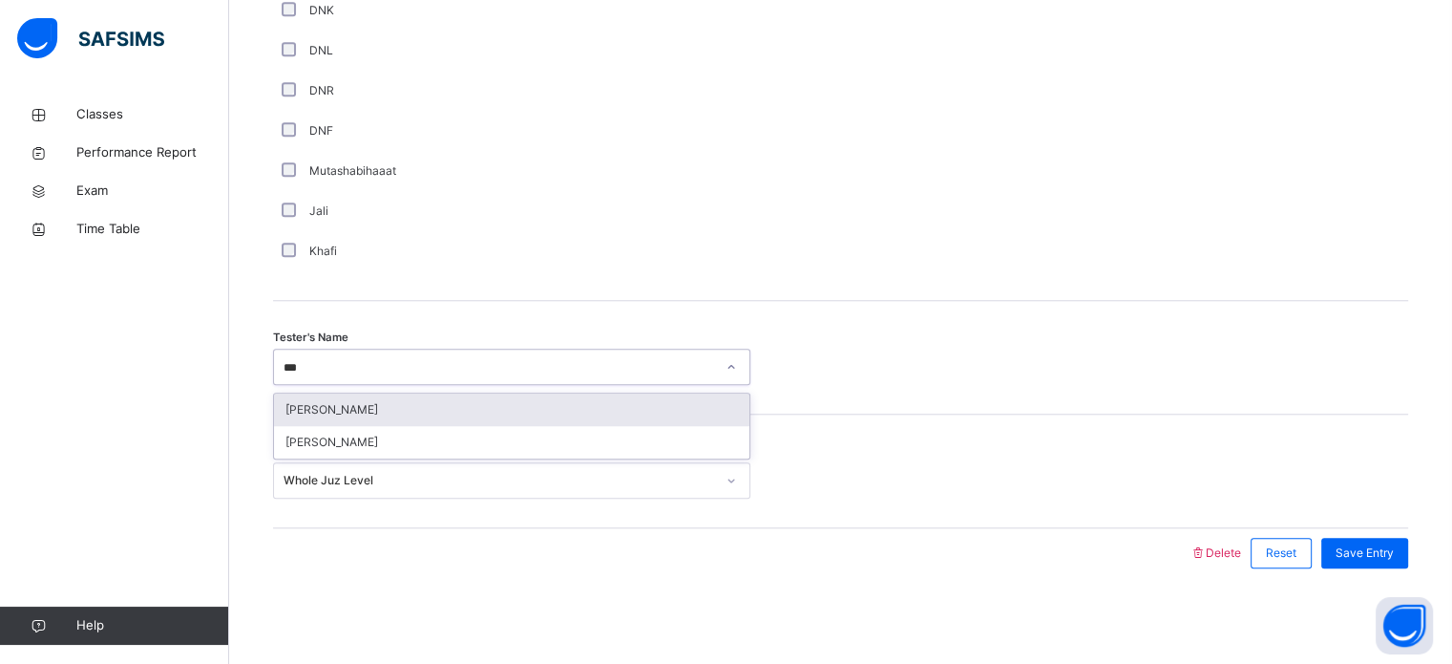
type input "****"
click at [546, 411] on div "[PERSON_NAME]" at bounding box center [511, 409] width 475 height 32
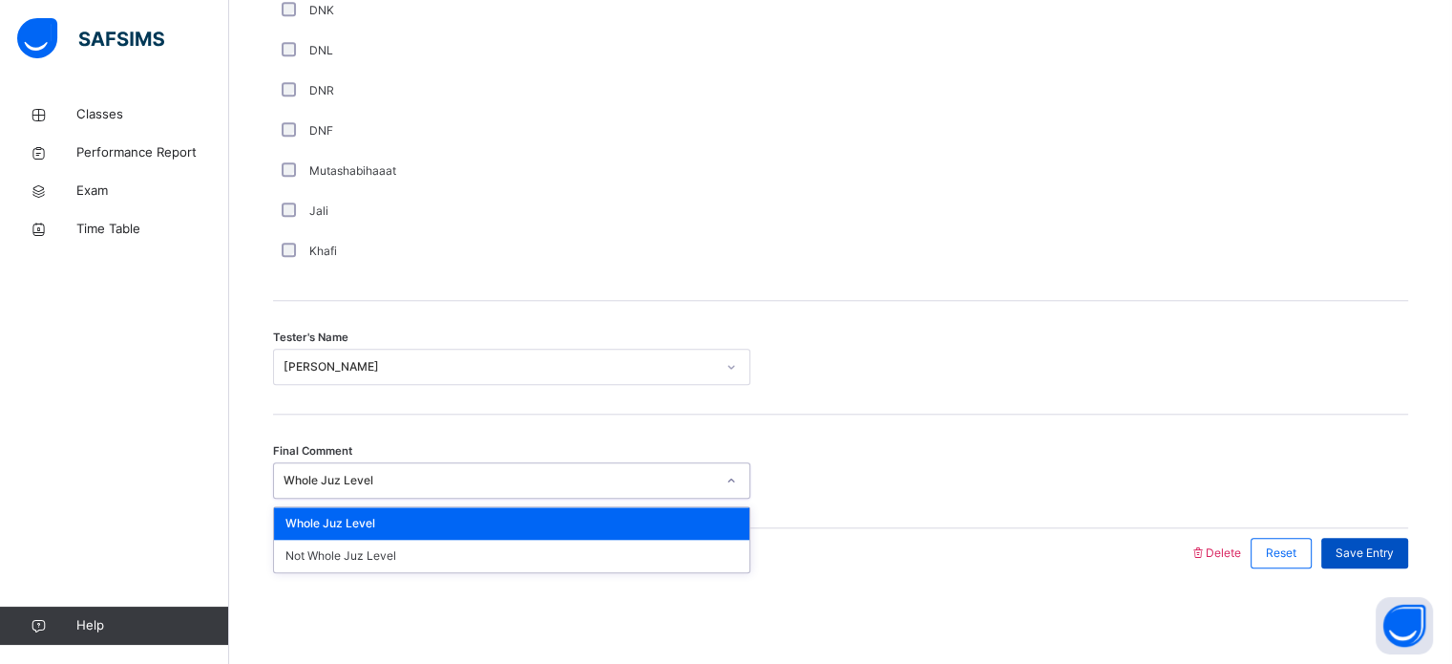
click at [1394, 546] on span "Save Entry" at bounding box center [1365, 552] width 58 height 17
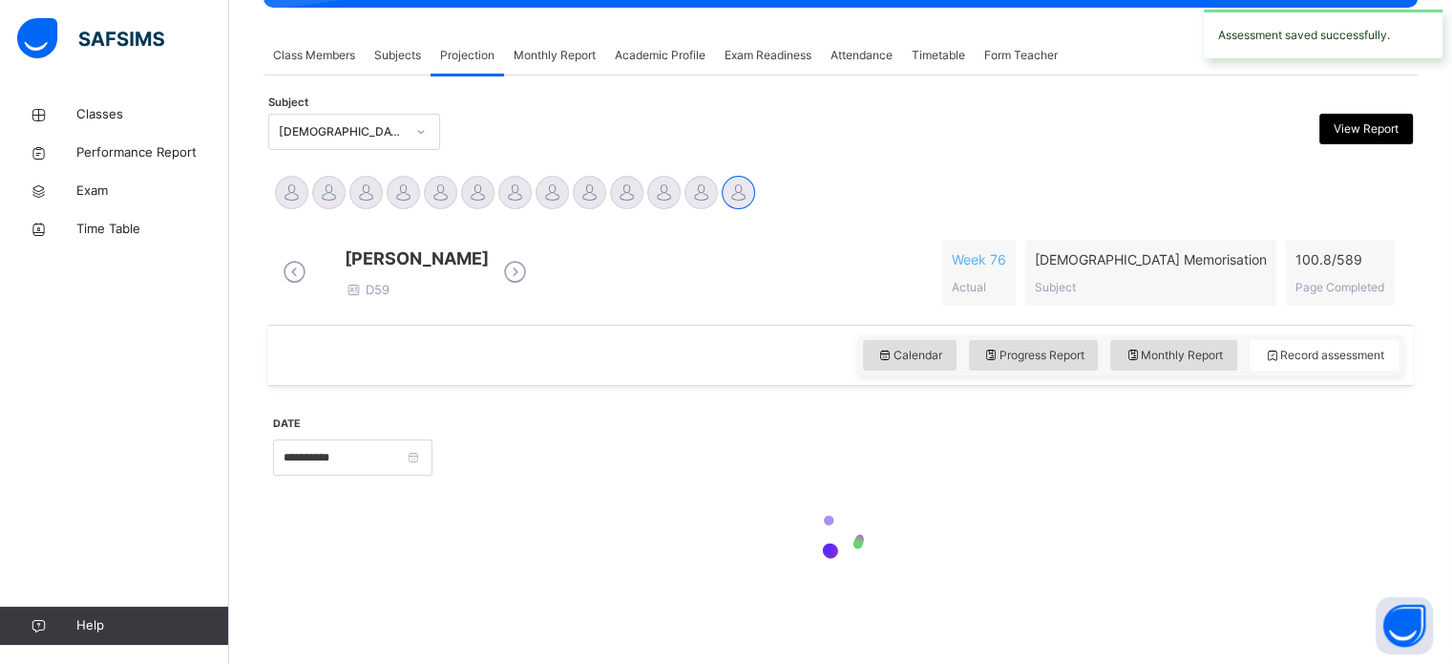
scroll to position [337, 0]
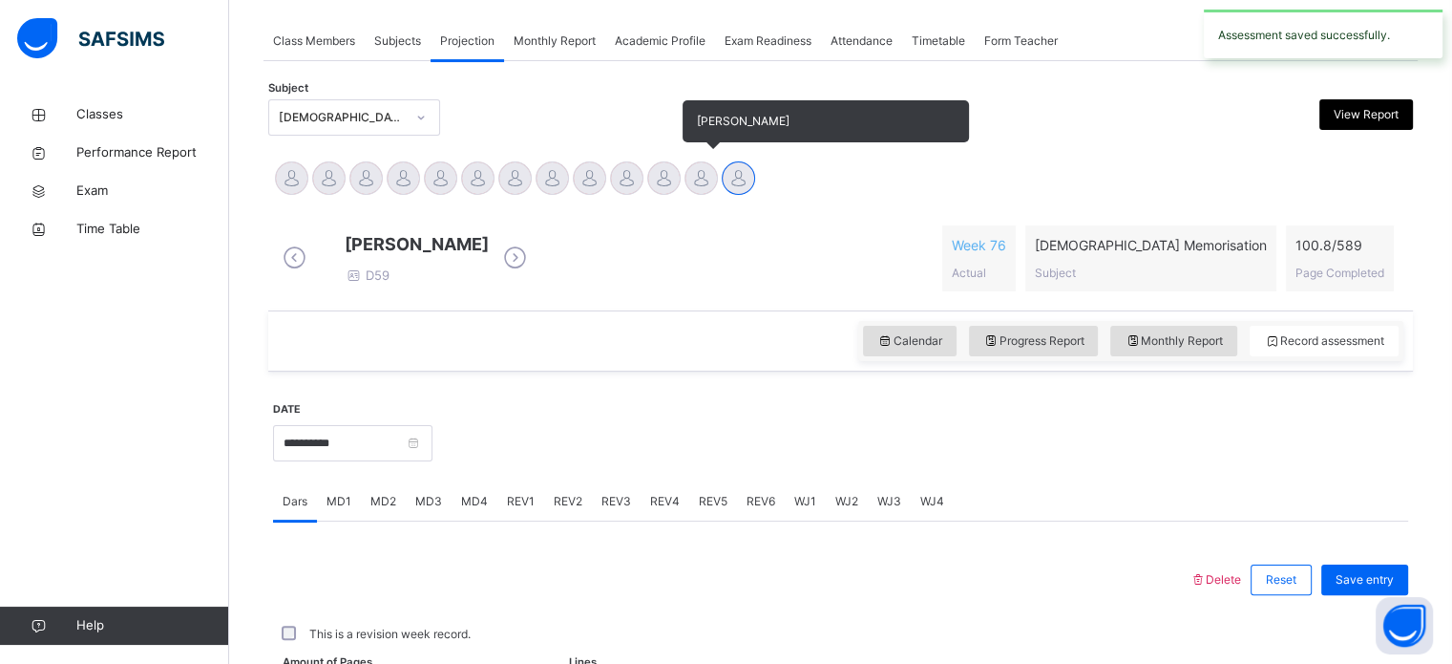
click at [685, 195] on div at bounding box center [701, 177] width 33 height 33
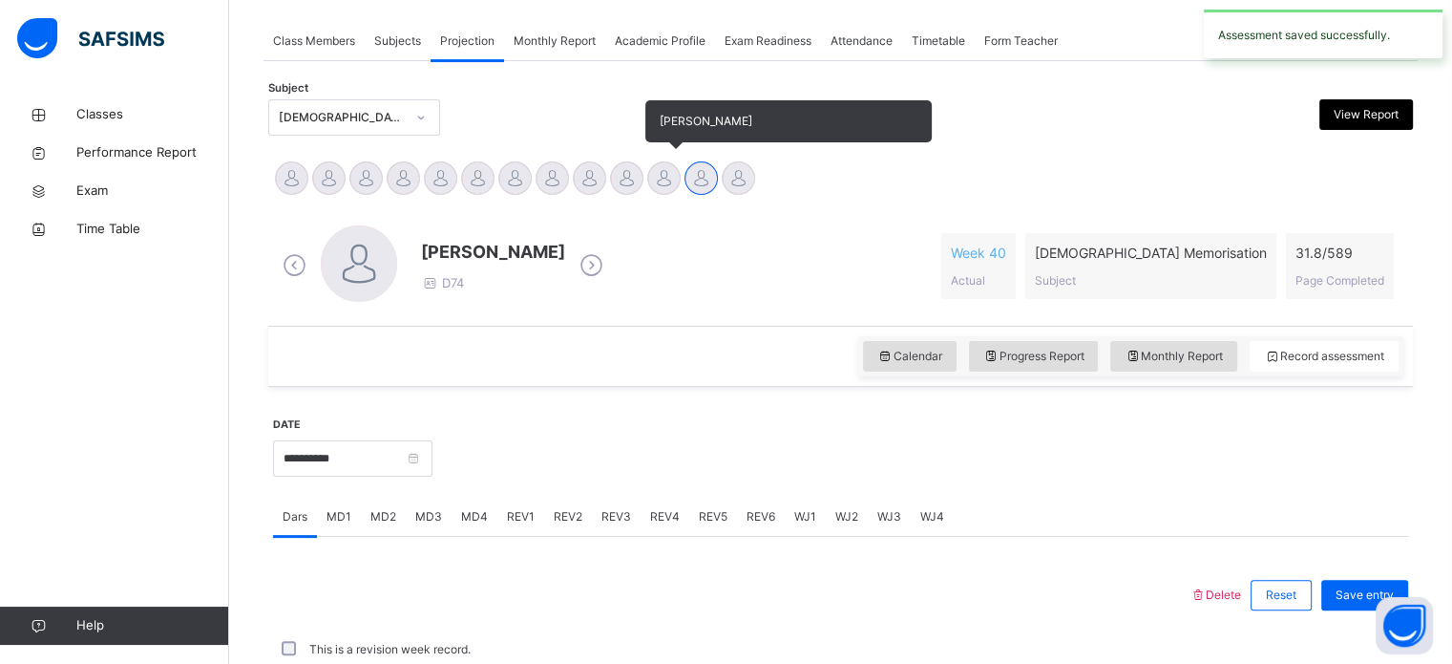
click at [651, 195] on div at bounding box center [663, 177] width 33 height 33
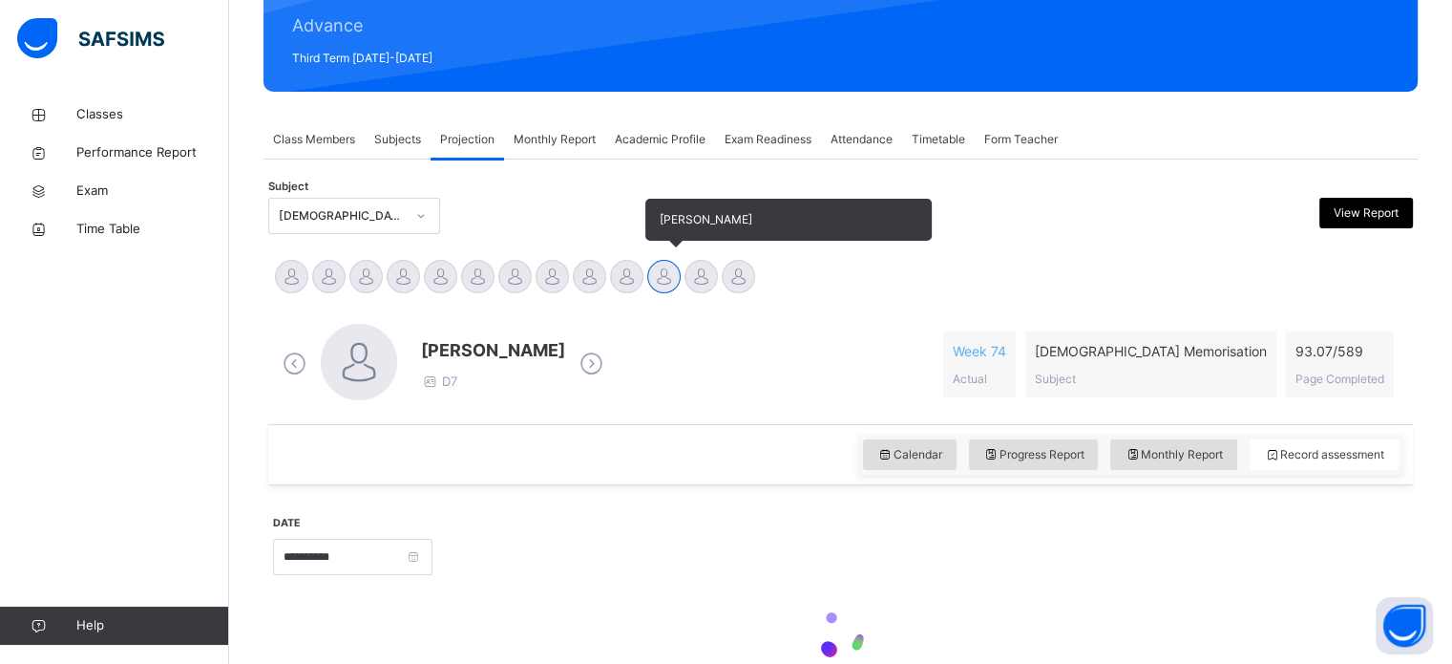
scroll to position [251, 0]
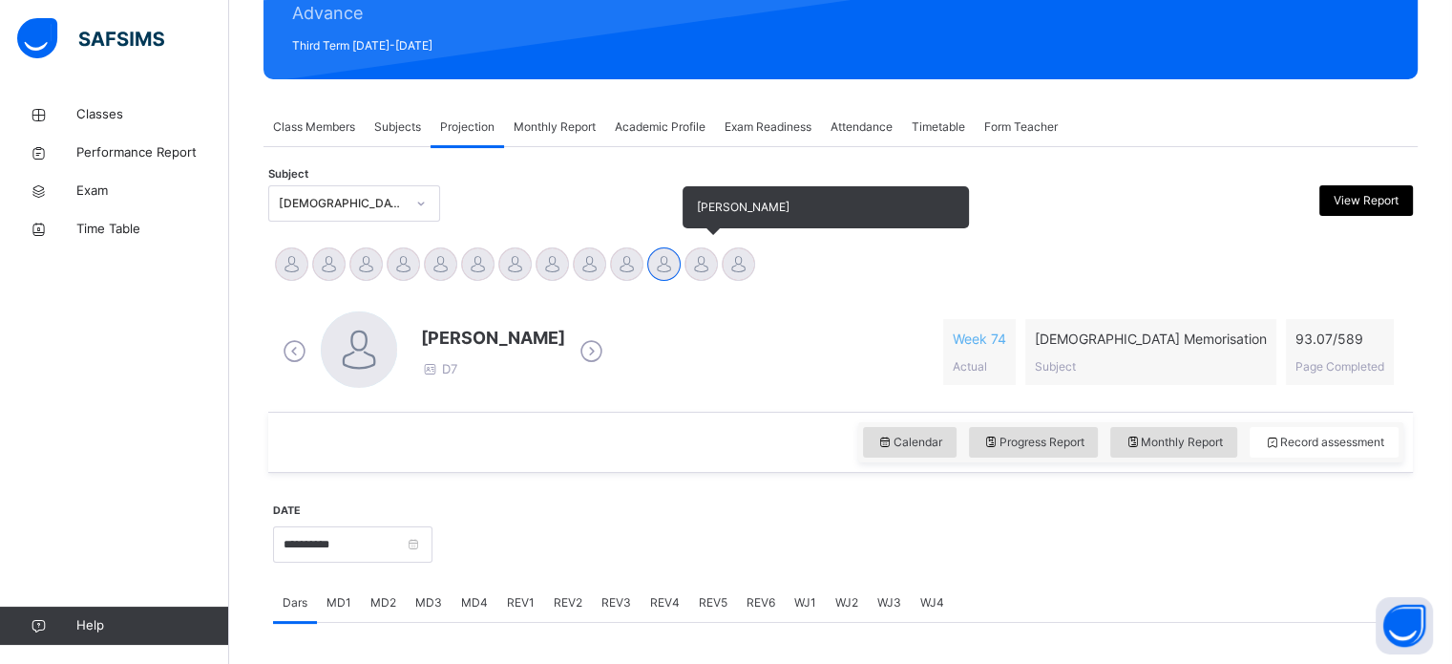
click at [703, 267] on div at bounding box center [701, 263] width 33 height 33
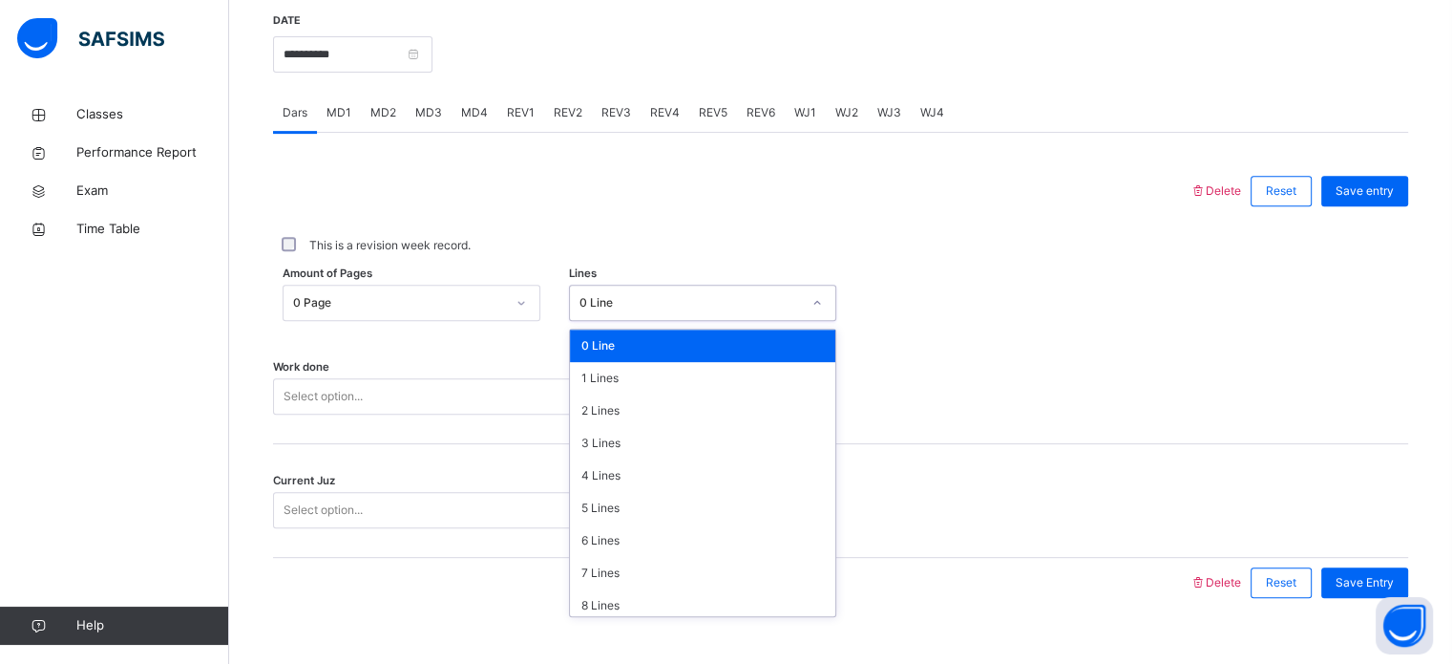
scroll to position [233, 0]
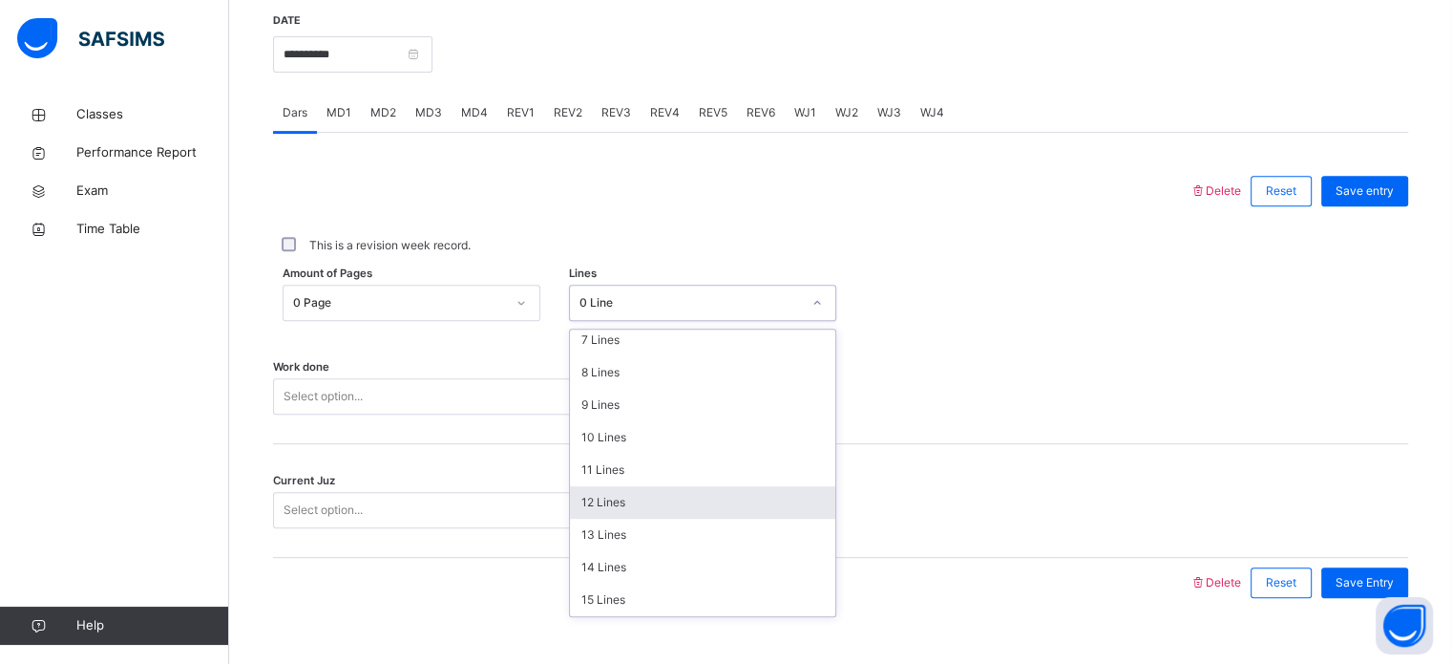
click at [622, 504] on div "12 Lines" at bounding box center [702, 502] width 265 height 32
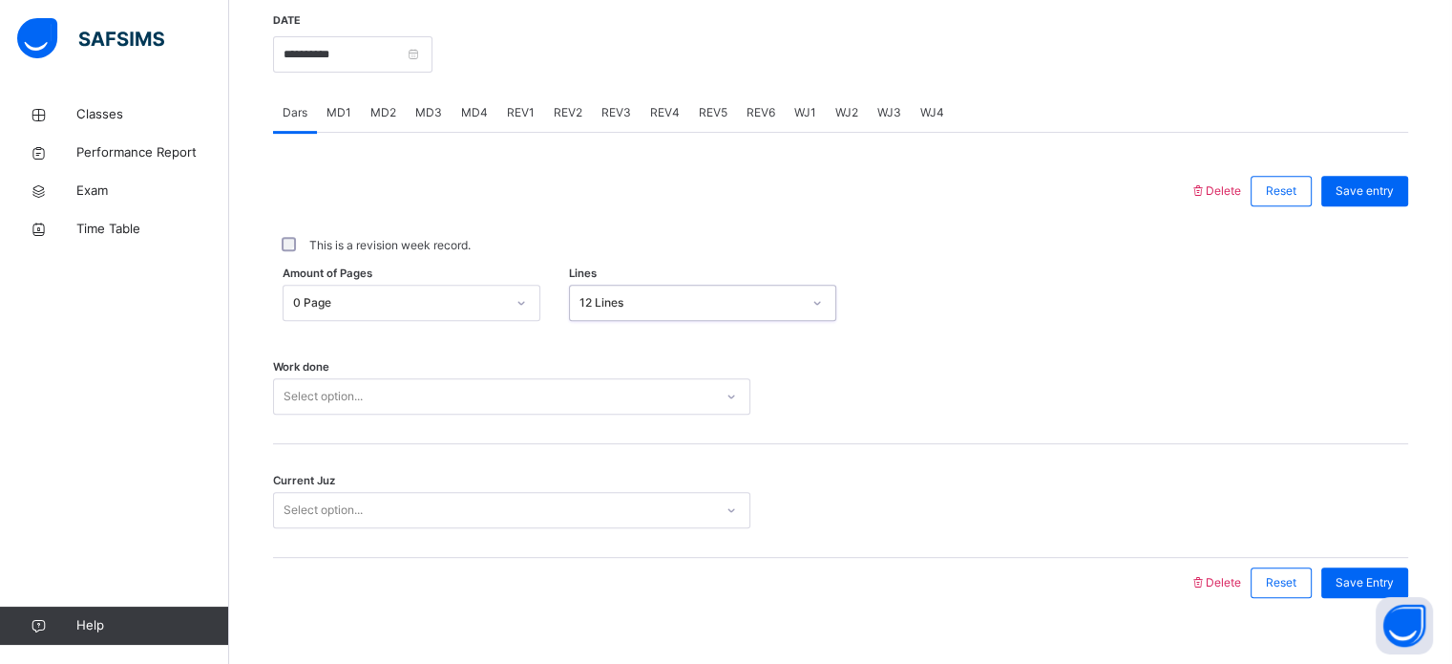
scroll to position [770, 0]
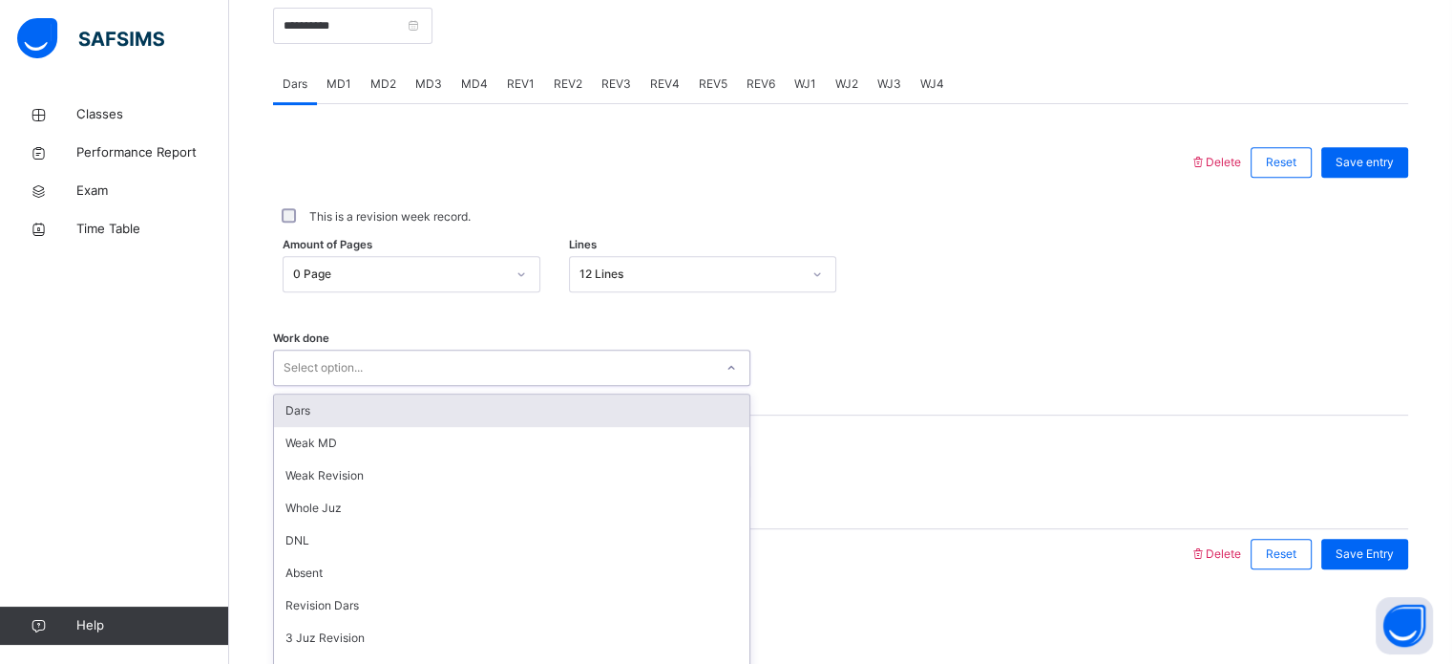
click at [326, 421] on div "Dars" at bounding box center [511, 410] width 475 height 32
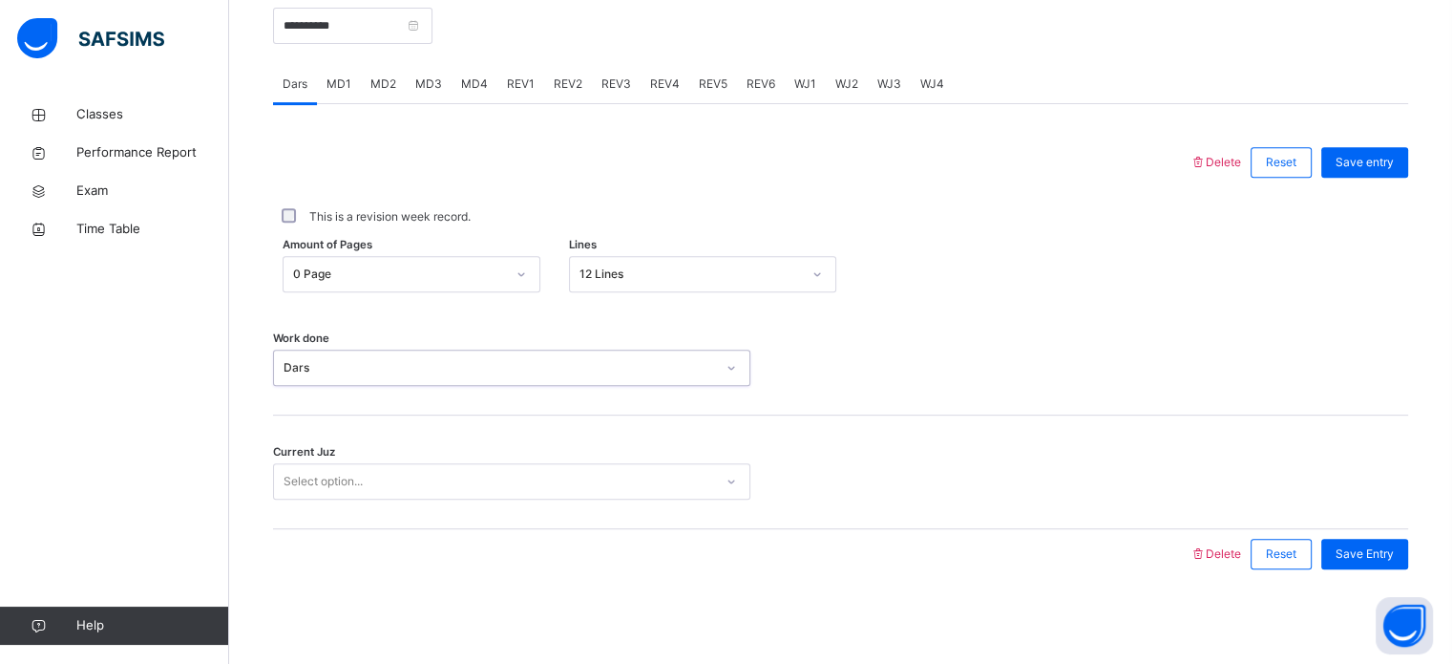
click at [431, 517] on div "Current Juz Select option..." at bounding box center [840, 472] width 1135 height 114
click at [428, 516] on div "Current Juz 0 results available. Select is focused ,type to refine list, press …" at bounding box center [840, 472] width 1135 height 114
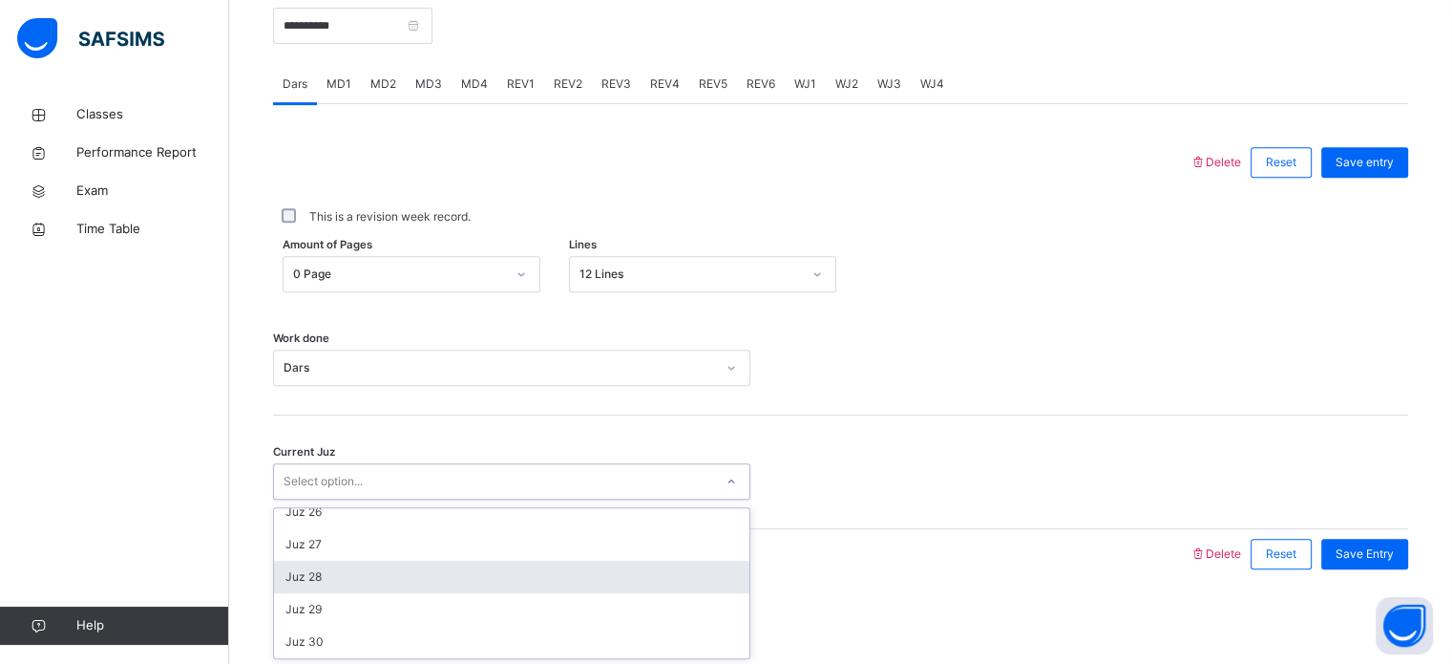
click at [323, 579] on div "Juz 28" at bounding box center [511, 576] width 475 height 32
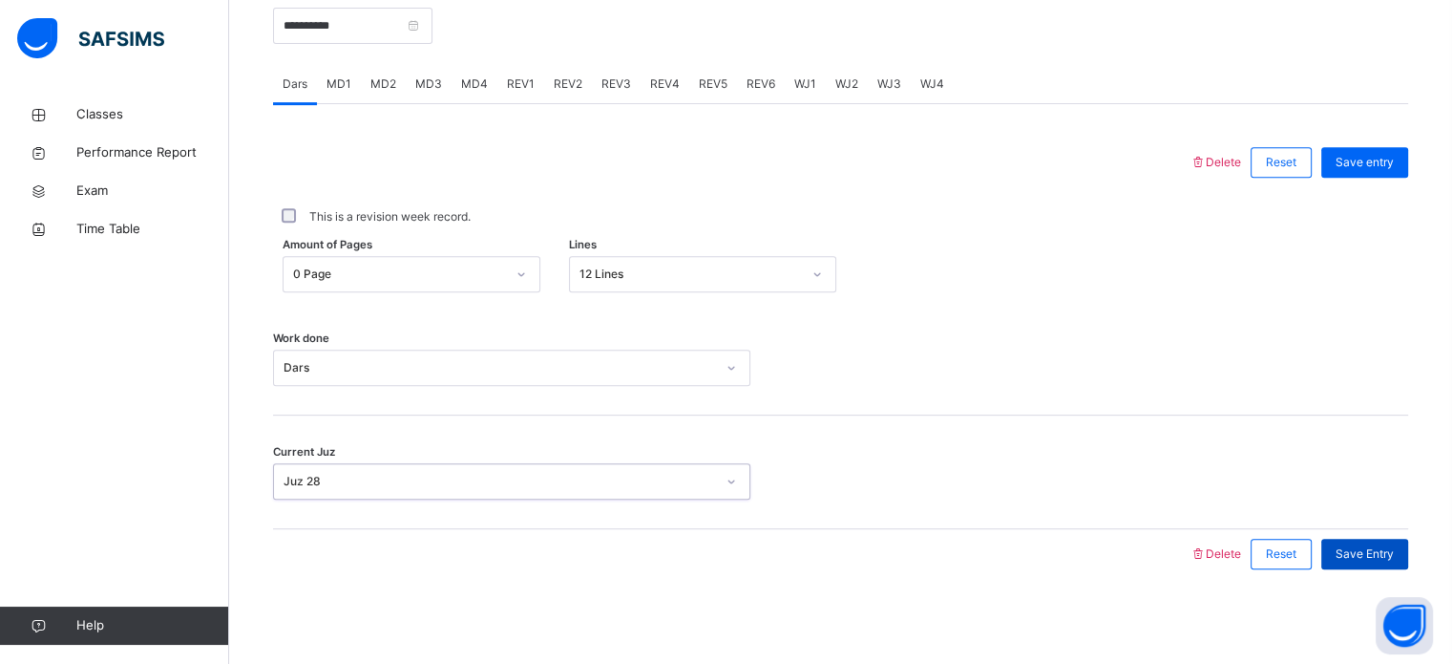
click at [1382, 561] on div "Save Entry" at bounding box center [1364, 553] width 87 height 31
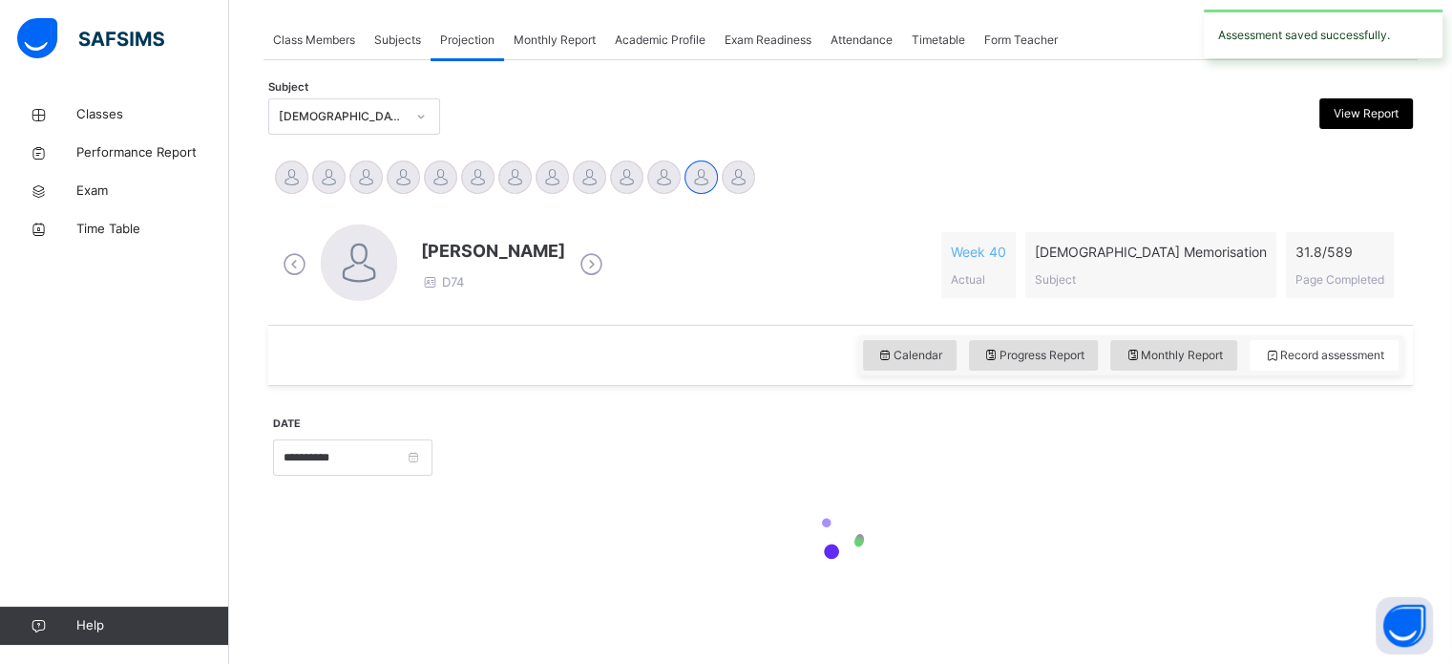
scroll to position [337, 0]
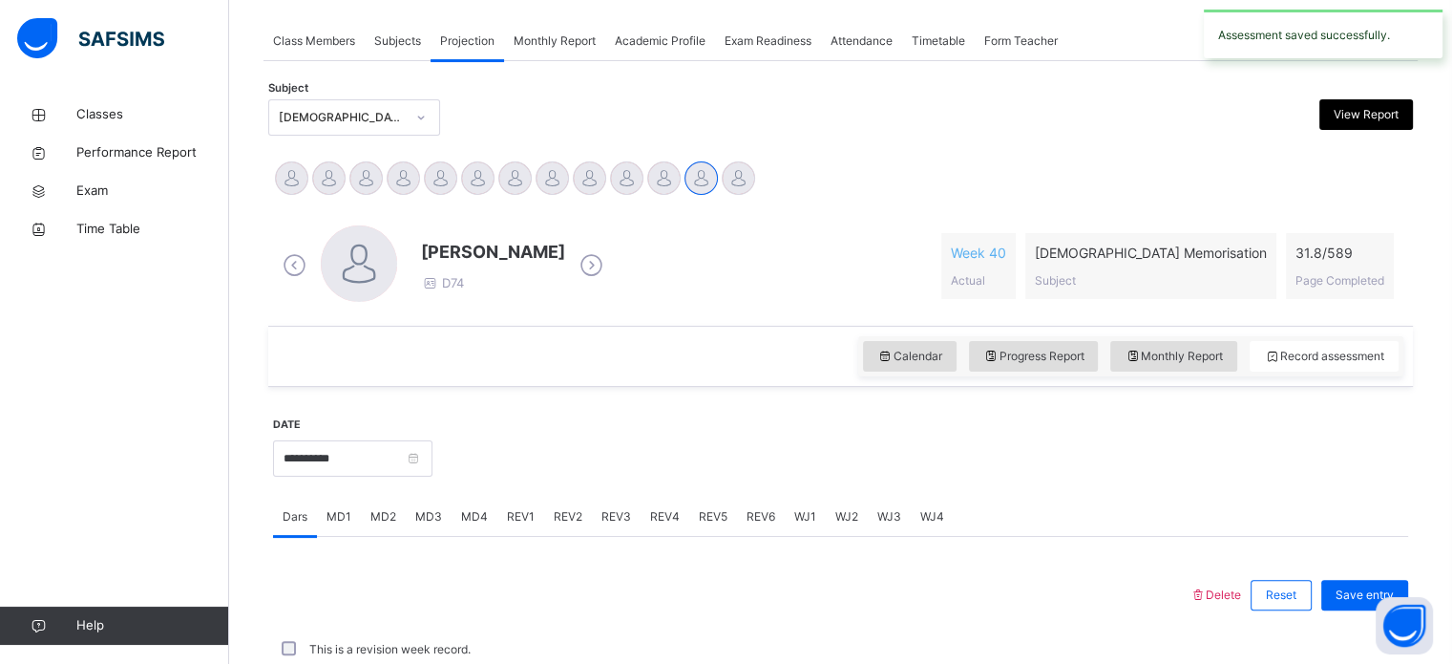
click at [661, 570] on div at bounding box center [731, 595] width 897 height 50
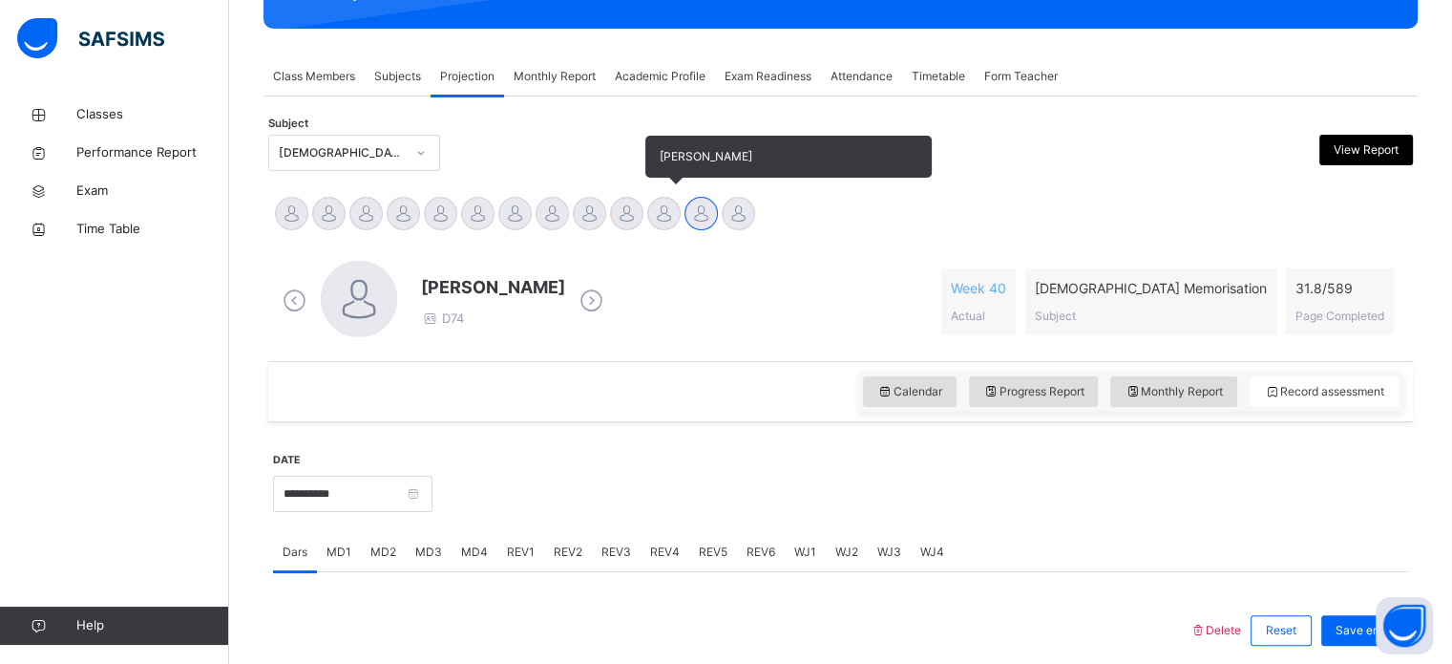
click at [661, 210] on div at bounding box center [663, 213] width 33 height 33
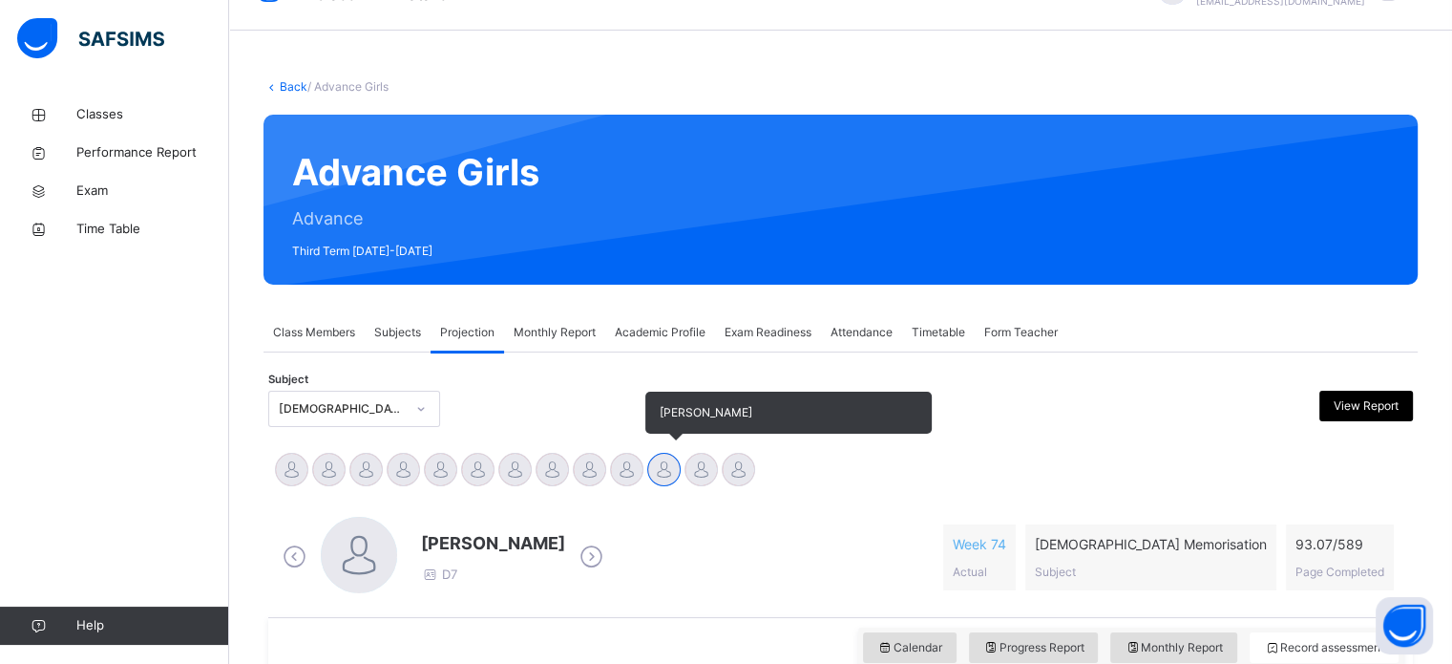
scroll to position [0, 0]
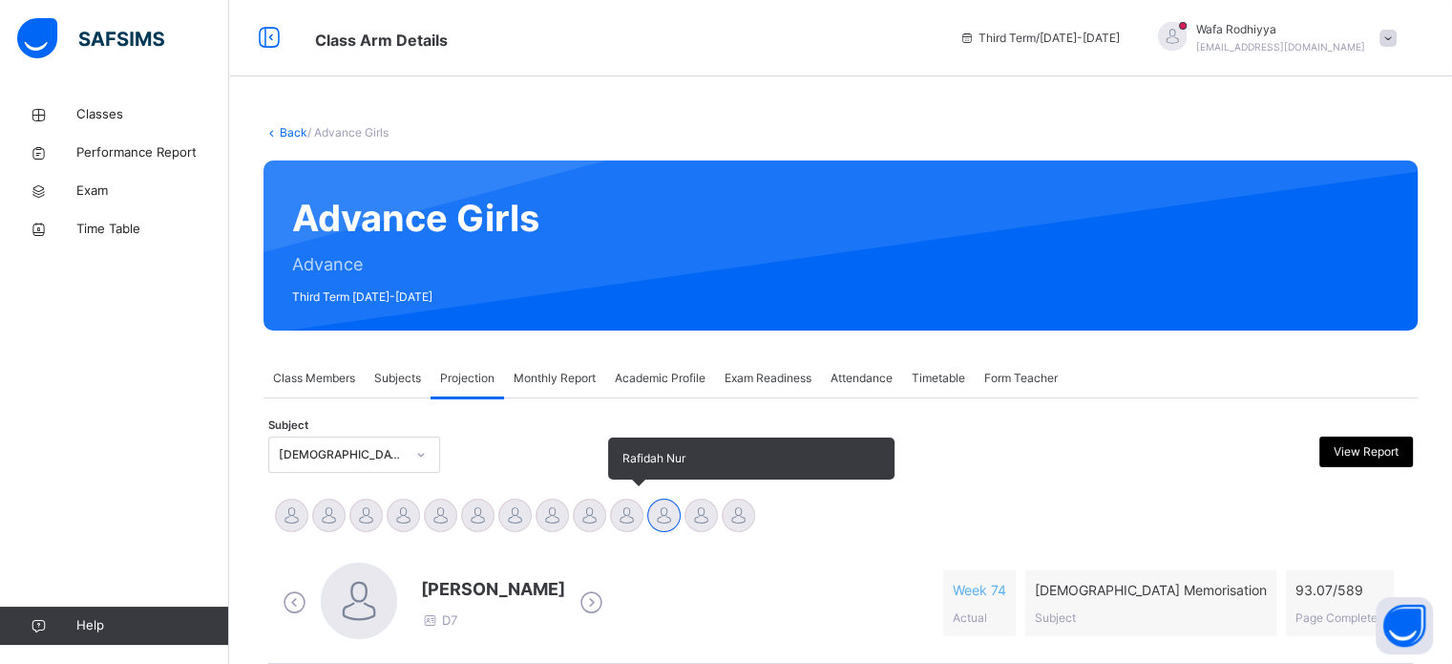
click at [632, 518] on div at bounding box center [626, 514] width 33 height 33
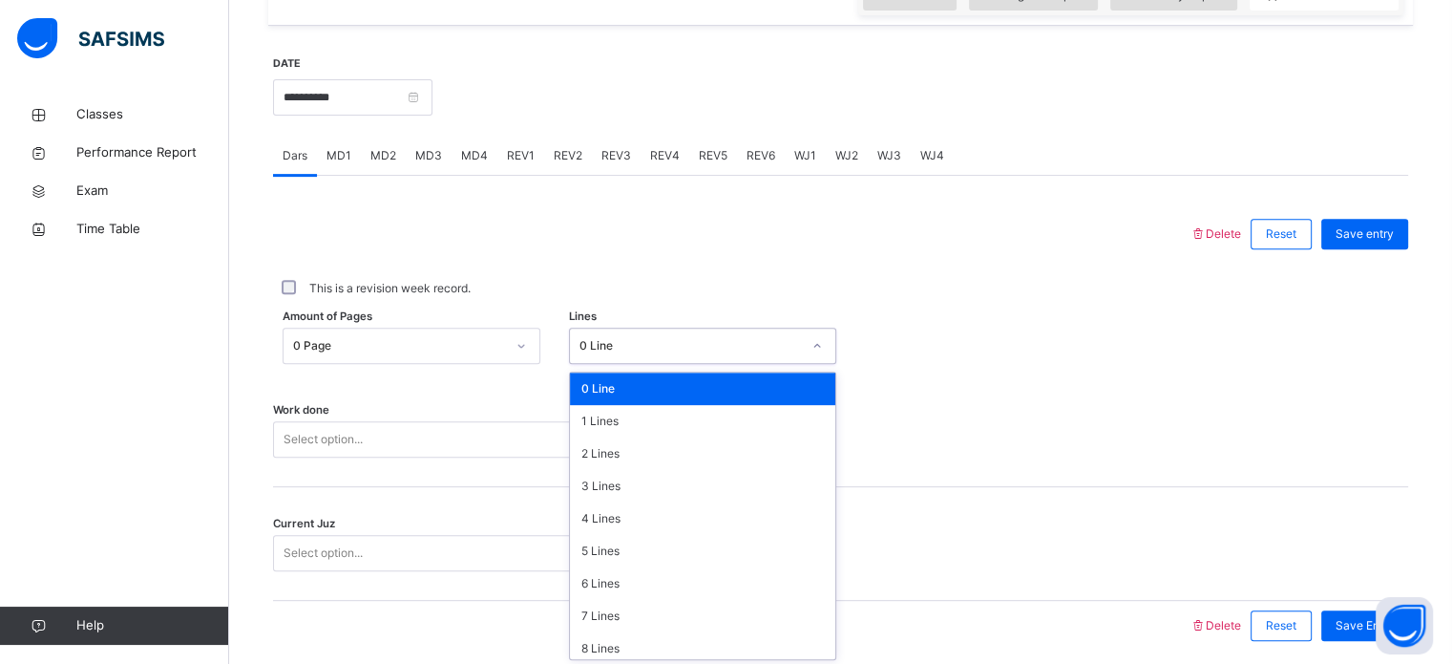
scroll to position [701, 0]
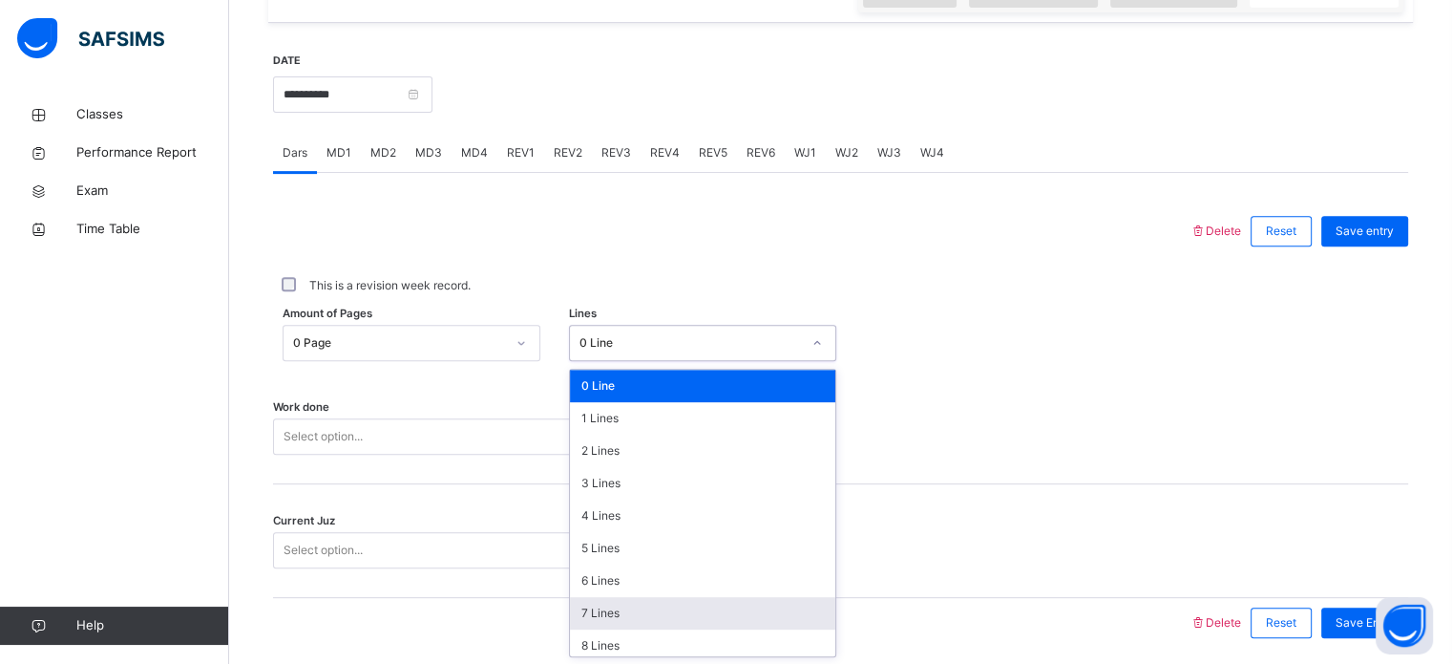
click at [635, 619] on div "7 Lines" at bounding box center [702, 613] width 265 height 32
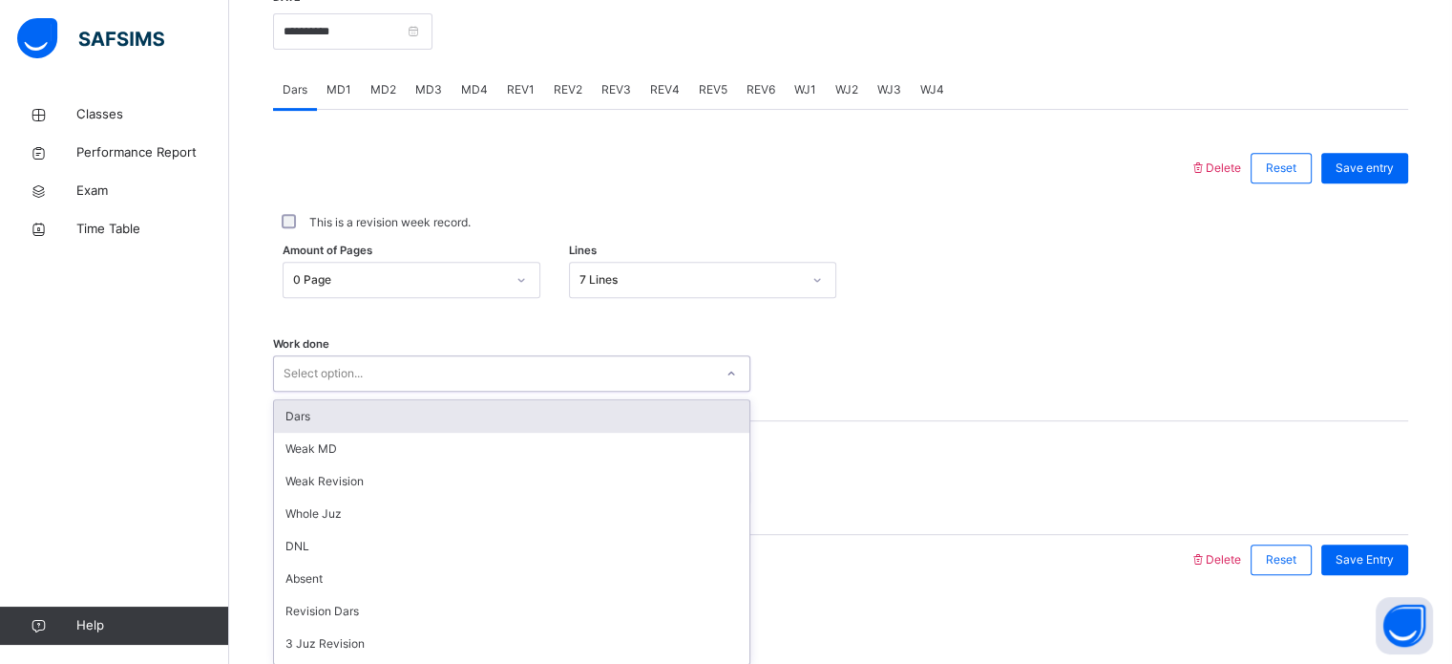
scroll to position [770, 0]
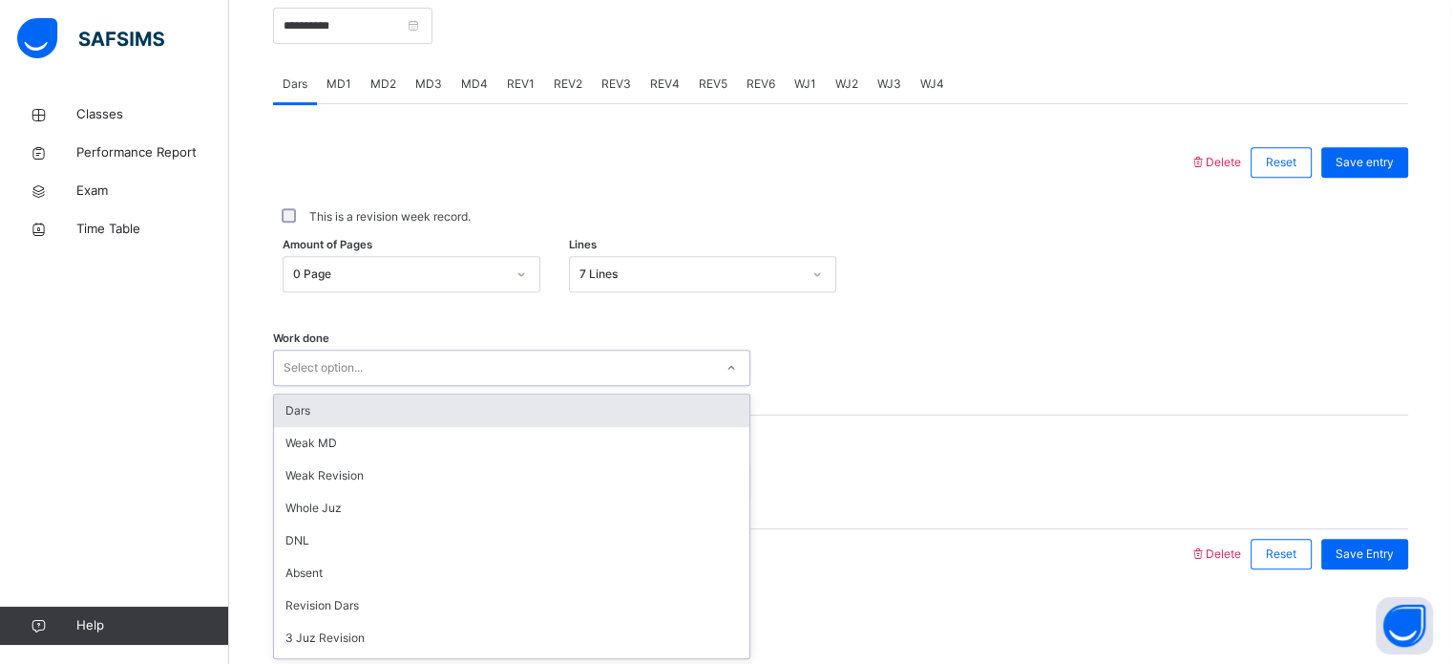
click at [448, 412] on div "Dars" at bounding box center [511, 410] width 475 height 32
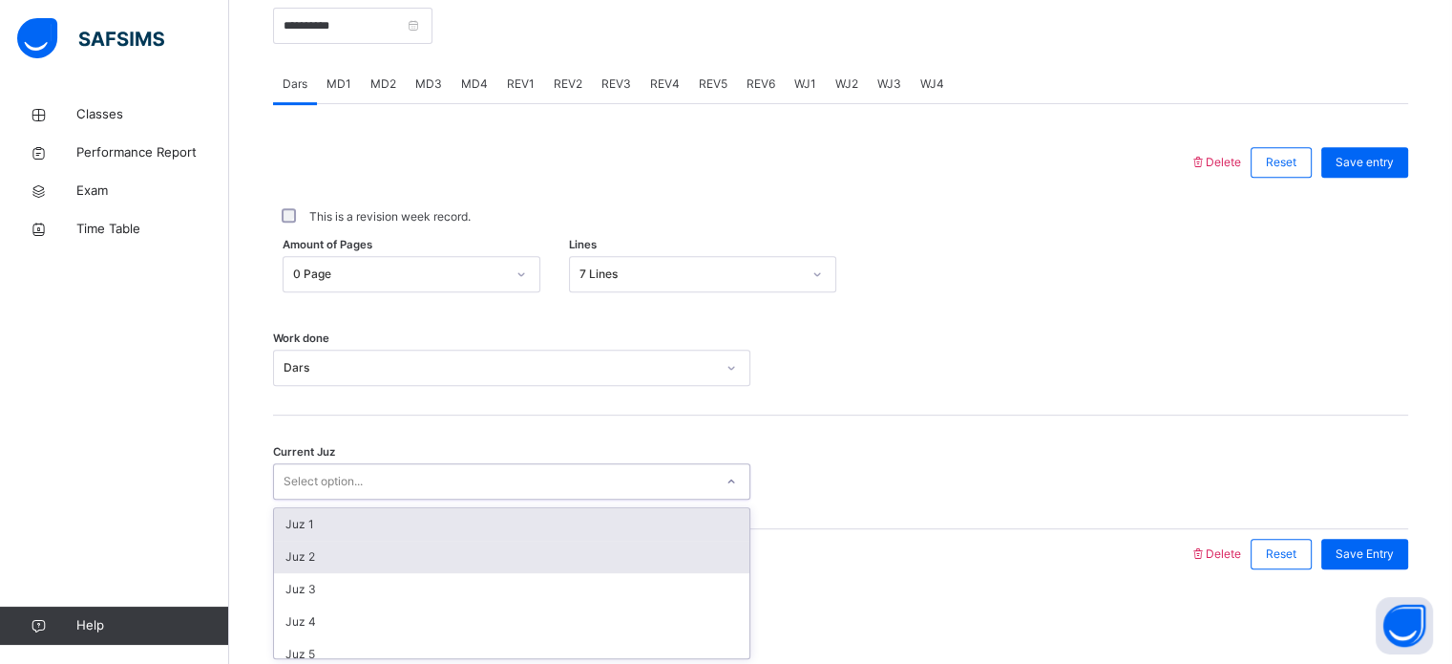
click at [321, 548] on div "Juz 2" at bounding box center [511, 556] width 475 height 32
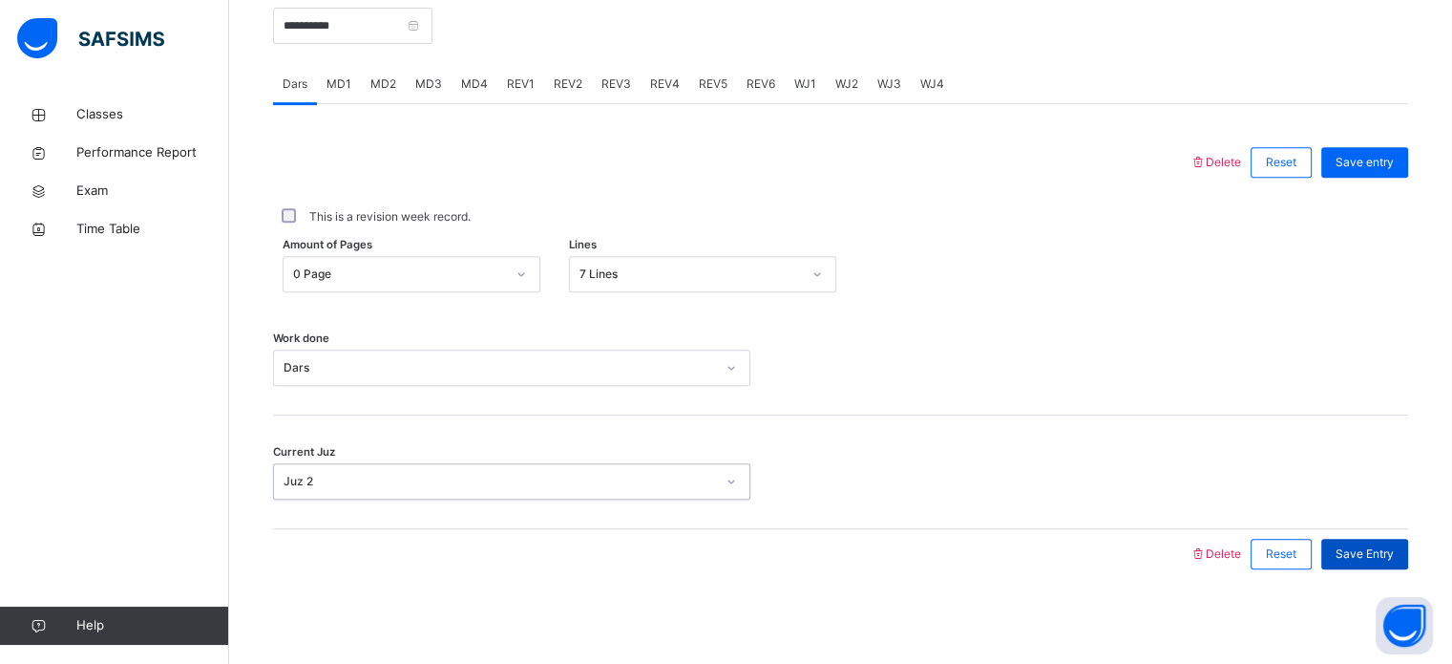
click at [1379, 554] on span "Save Entry" at bounding box center [1365, 553] width 58 height 17
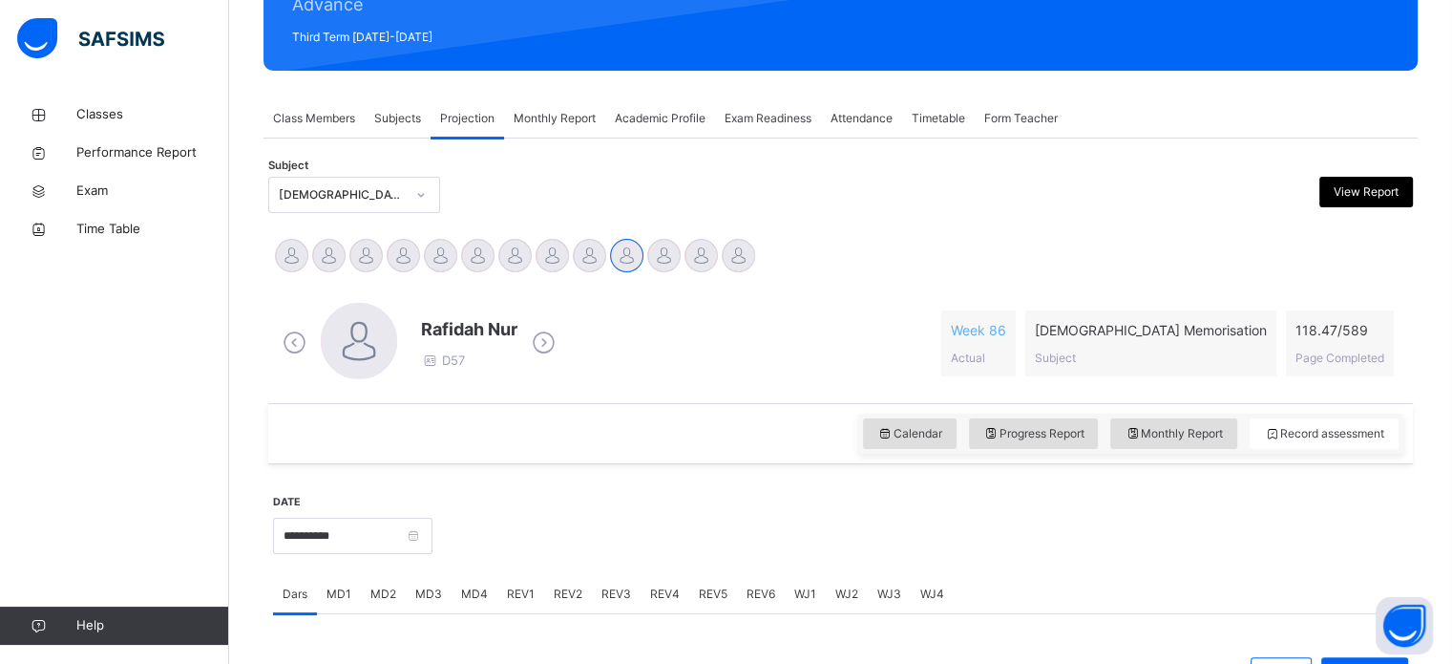
scroll to position [235, 0]
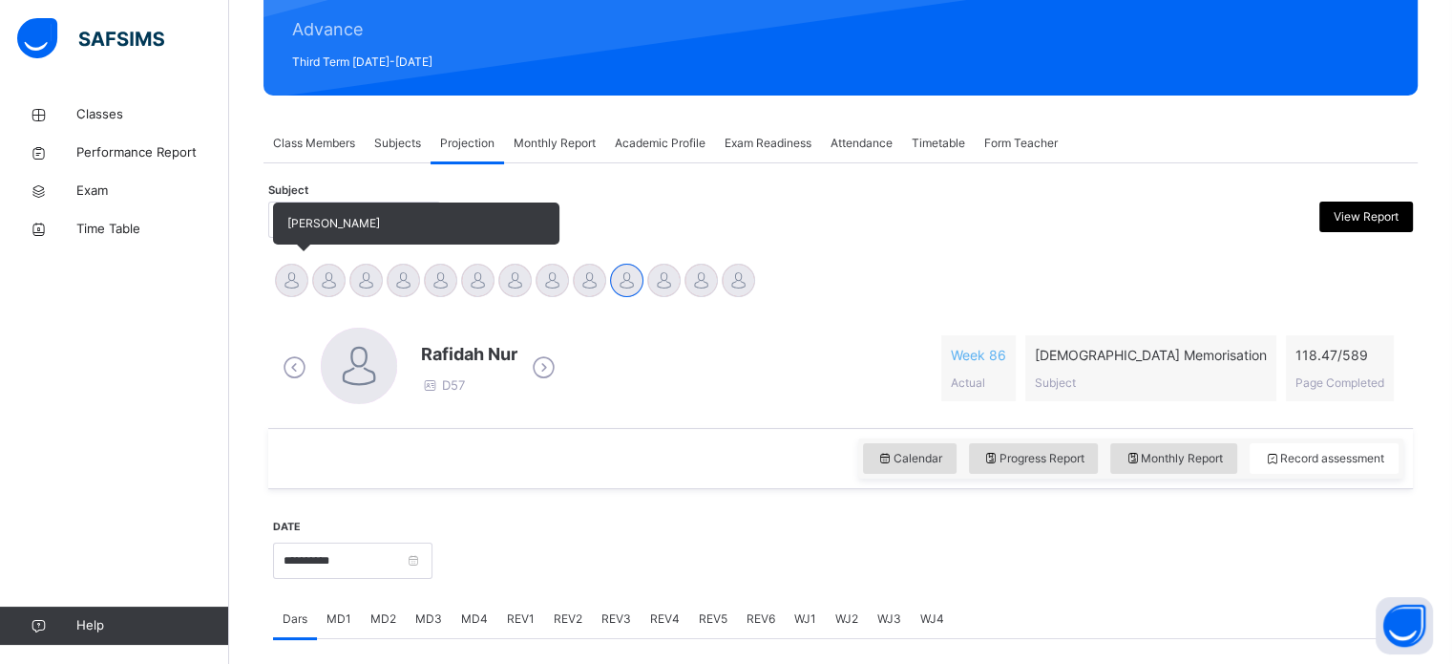
click at [300, 278] on div at bounding box center [291, 280] width 33 height 33
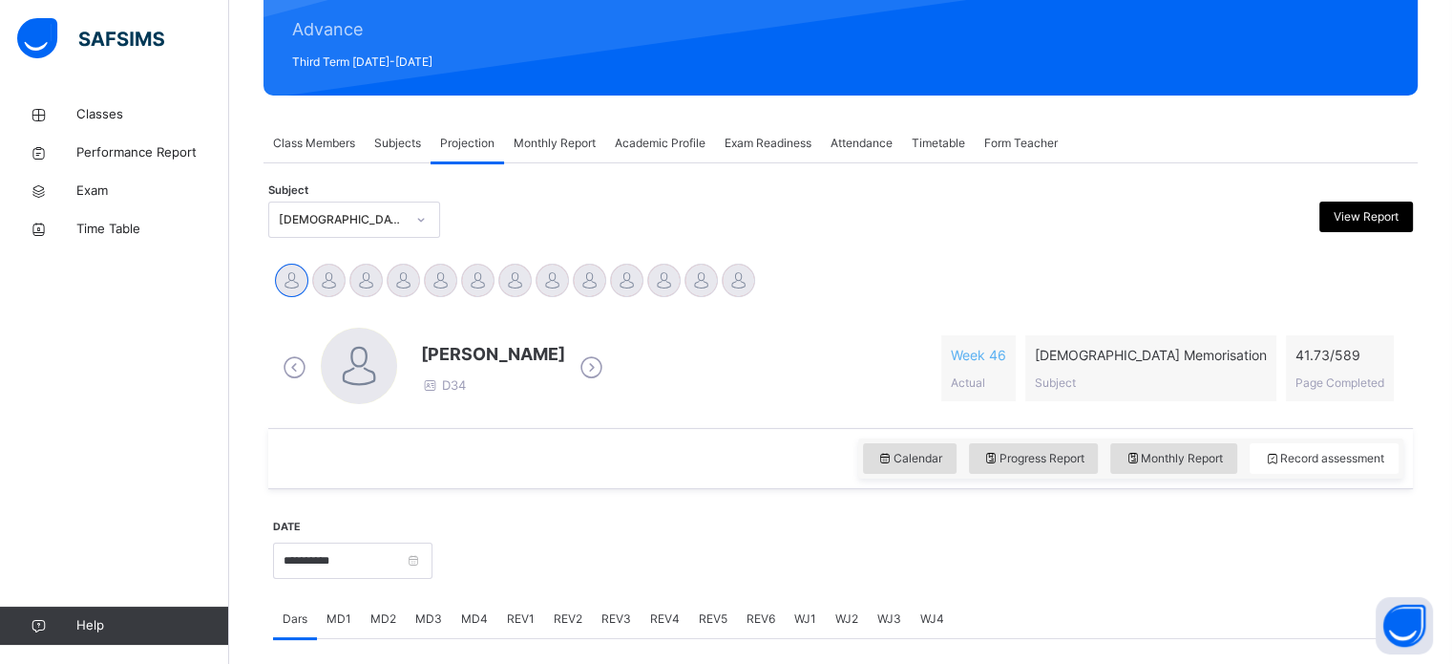
scroll to position [770, 0]
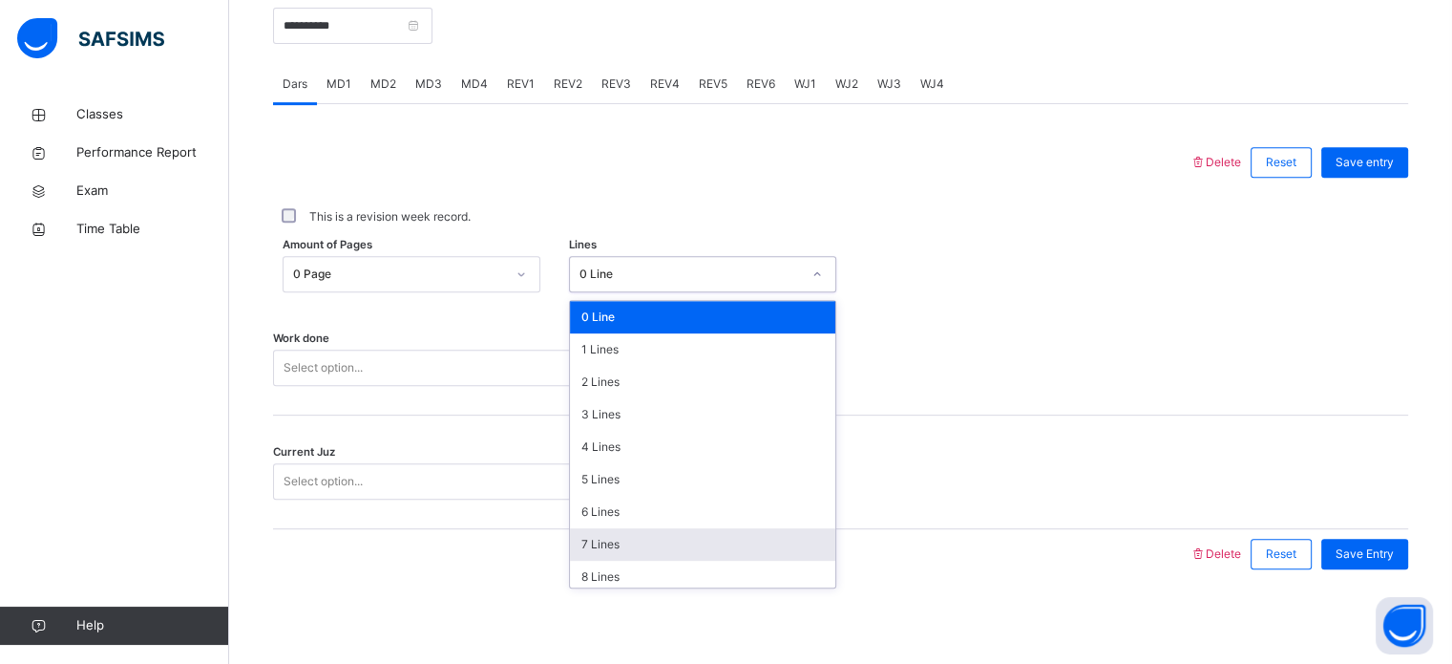
click at [637, 542] on div "7 Lines" at bounding box center [702, 544] width 265 height 32
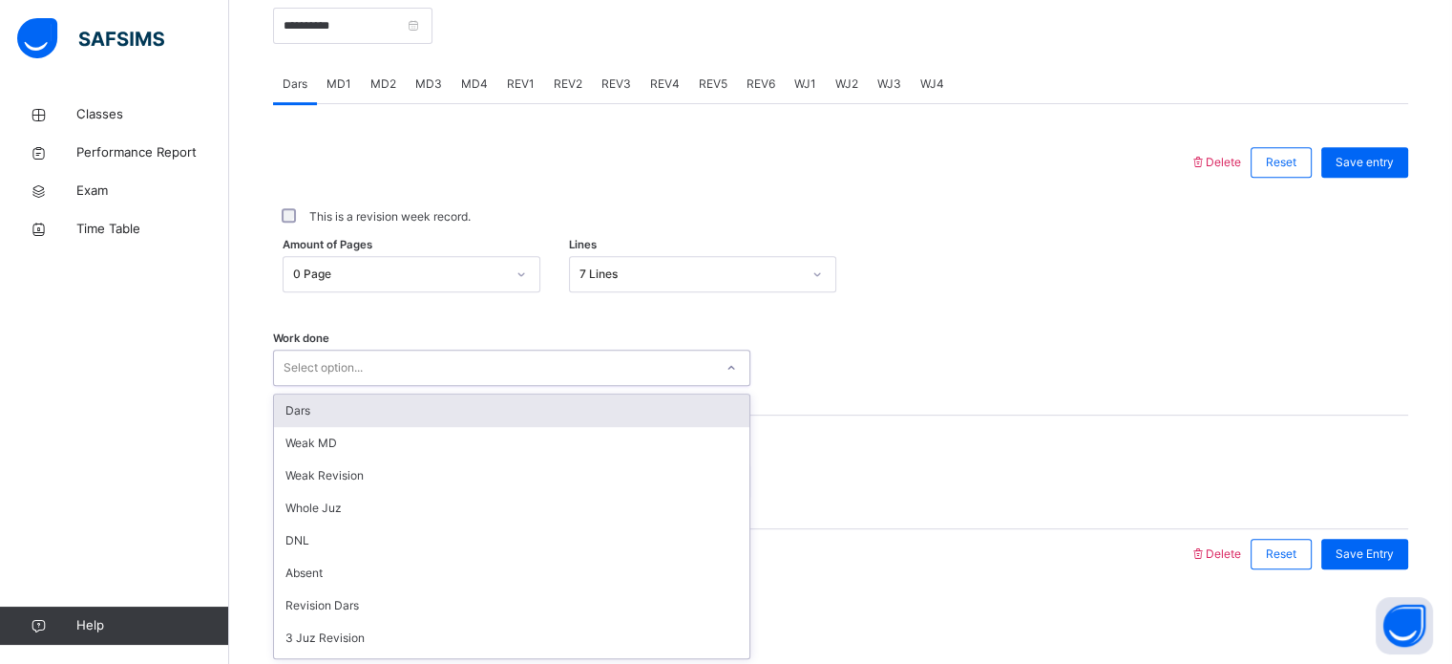
click at [432, 406] on div "Dars" at bounding box center [511, 410] width 475 height 32
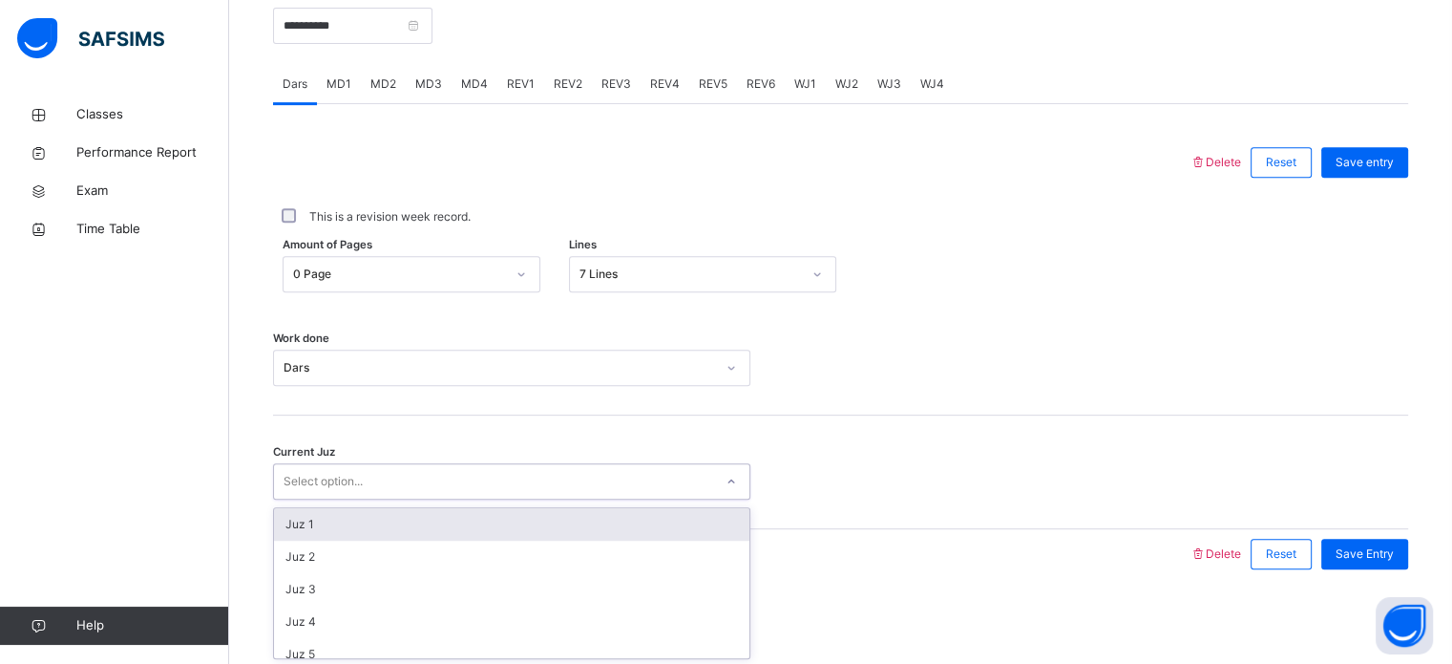
click at [450, 522] on div "Juz 1" at bounding box center [511, 524] width 475 height 32
